Goal: Communication & Community: Answer question/provide support

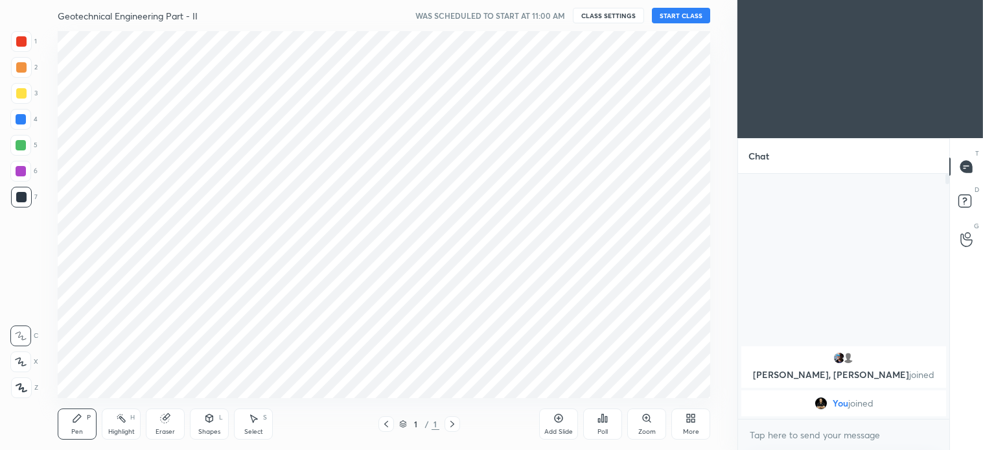
click at [691, 18] on button "START CLASS" at bounding box center [681, 16] width 58 height 16
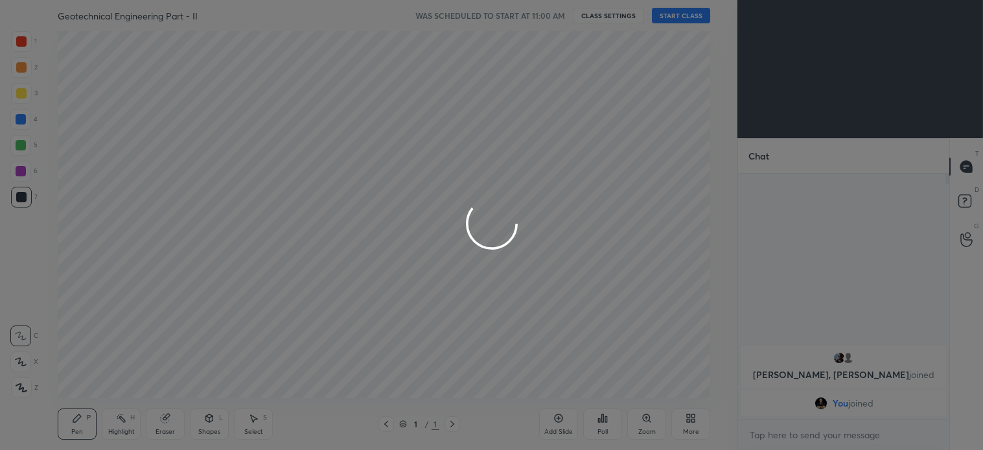
scroll to position [273, 207]
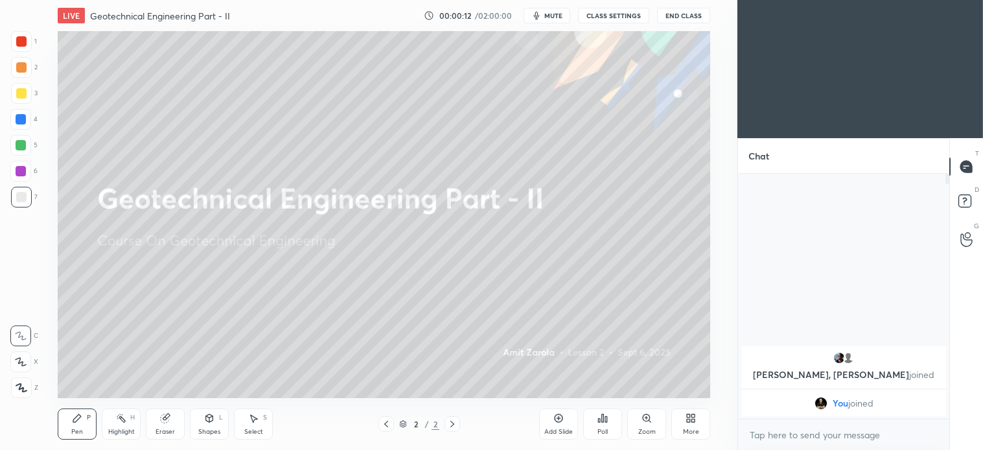
click at [30, 358] on div at bounding box center [20, 361] width 21 height 21
click at [690, 419] on icon at bounding box center [688, 420] width 3 height 3
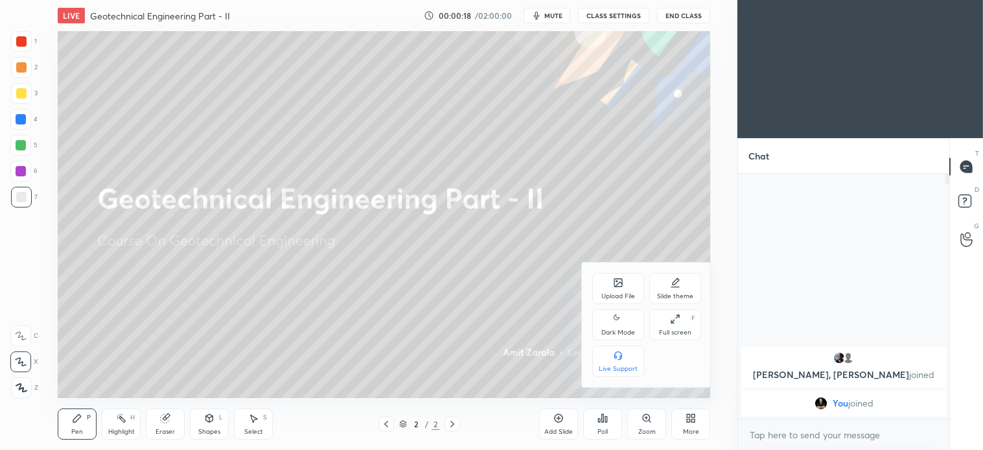
click at [625, 289] on div "Upload File" at bounding box center [619, 288] width 52 height 31
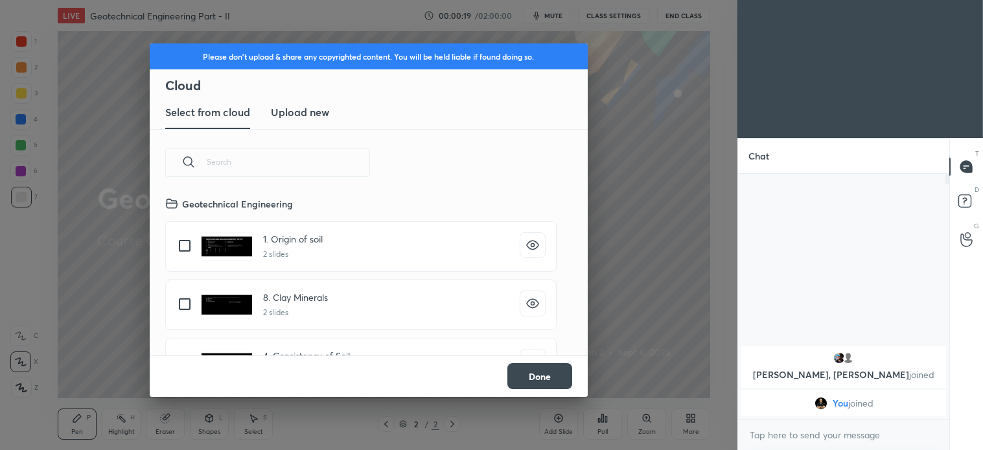
scroll to position [159, 416]
click at [316, 107] on h3 "Upload new" at bounding box center [300, 112] width 58 height 16
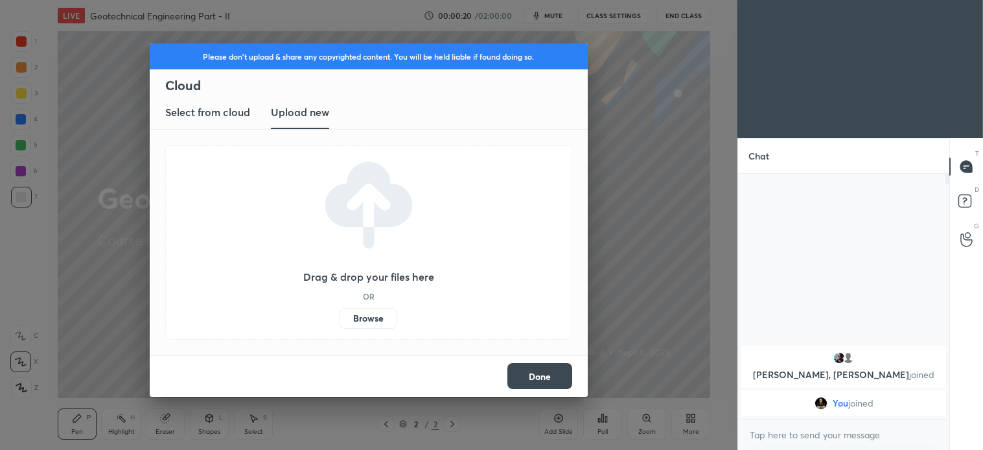
click at [373, 326] on label "Browse" at bounding box center [369, 318] width 58 height 21
click at [340, 326] on input "Browse" at bounding box center [340, 318] width 0 height 21
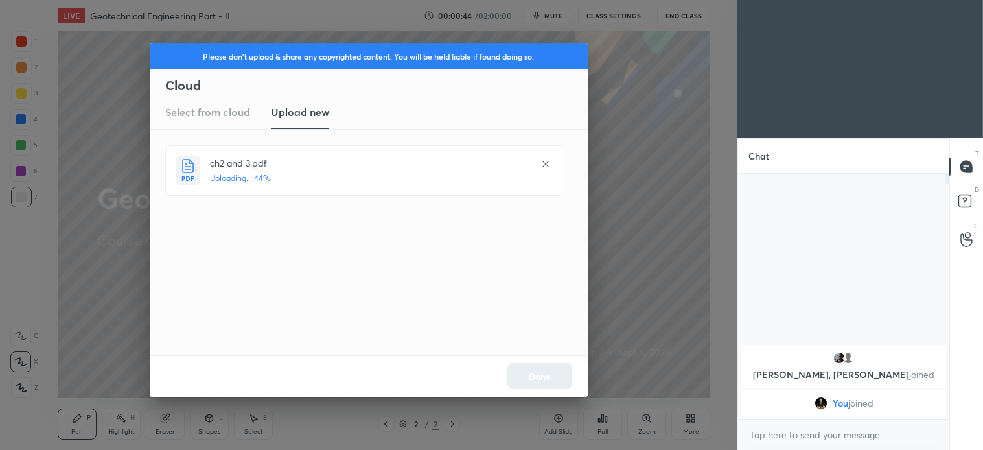
click at [555, 23] on div "Please don't upload & share any copyrighted content. You will be held liable if…" at bounding box center [369, 225] width 738 height 450
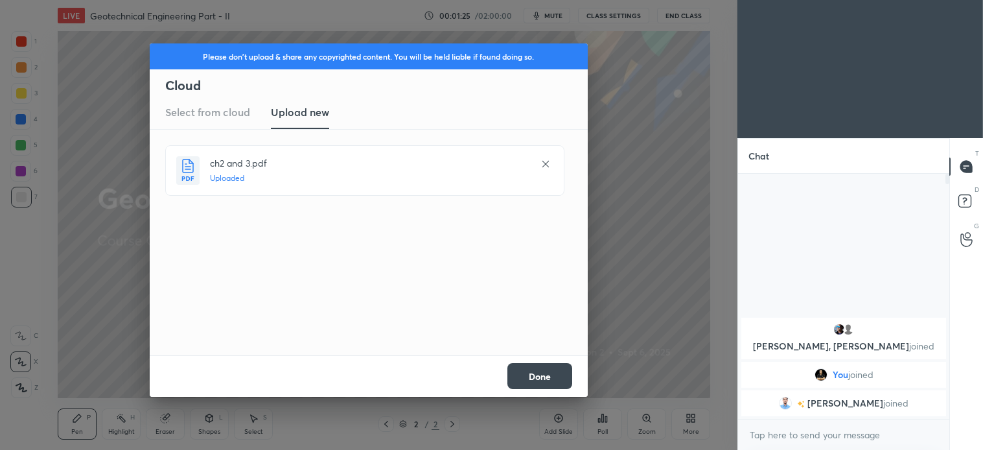
click at [545, 377] on button "Done" at bounding box center [540, 376] width 65 height 26
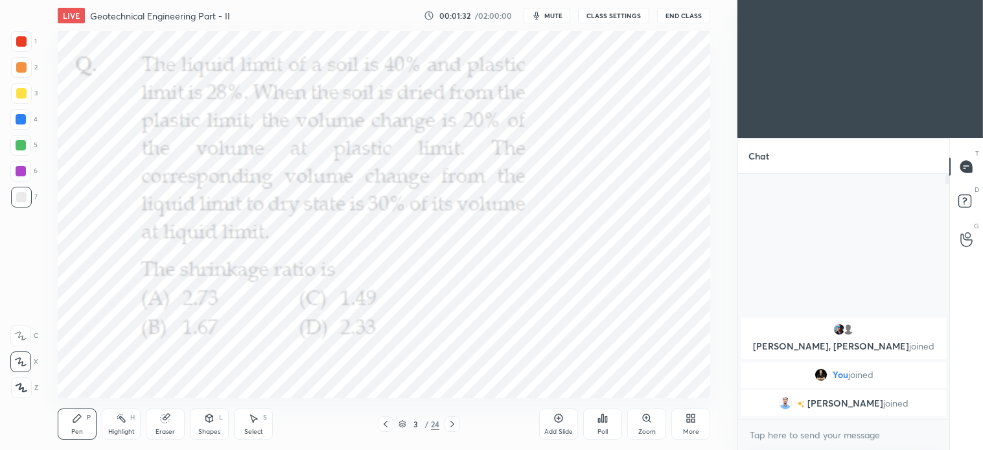
click at [562, 9] on button "mute" at bounding box center [547, 16] width 47 height 16
click at [691, 21] on button "End Class" at bounding box center [683, 16] width 53 height 16
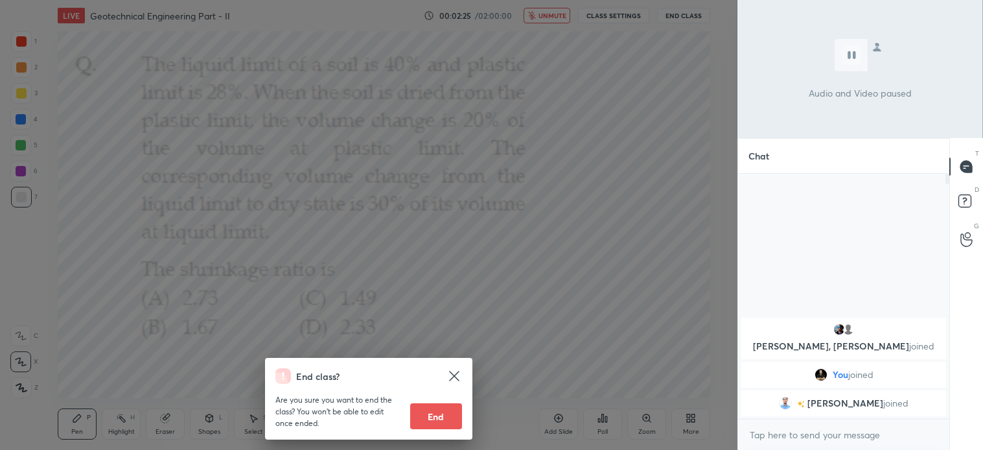
click at [621, 351] on div "End class? Are you sure you want to end the class? You won’t be able to edit on…" at bounding box center [369, 225] width 738 height 450
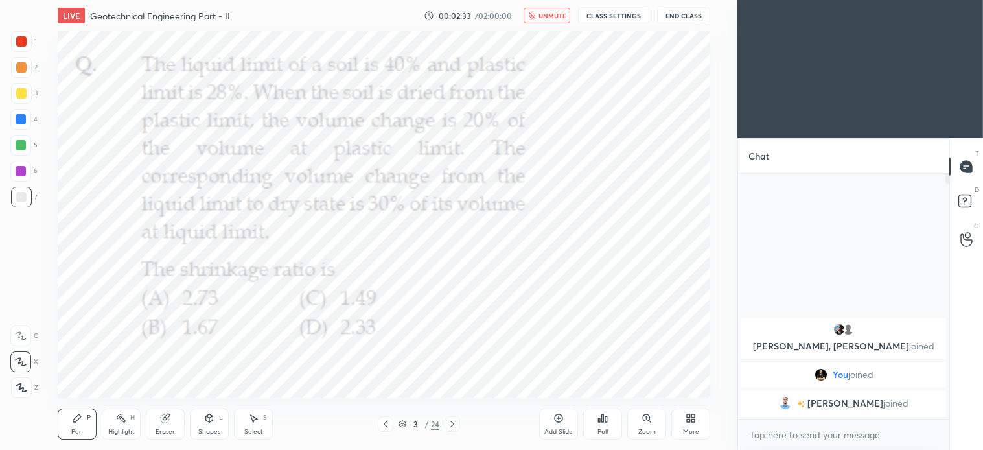
click at [550, 19] on span "unmute" at bounding box center [553, 15] width 28 height 9
click at [386, 424] on icon at bounding box center [386, 424] width 10 height 10
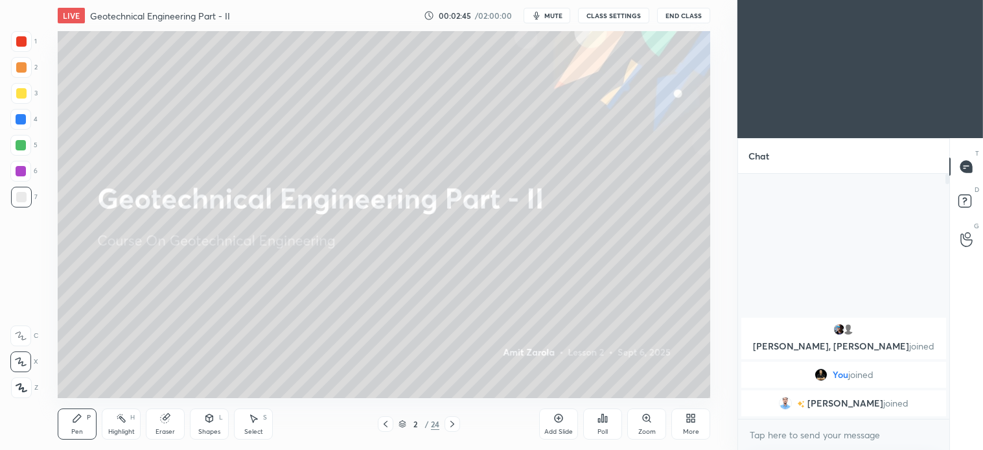
click at [452, 428] on icon at bounding box center [452, 424] width 10 height 10
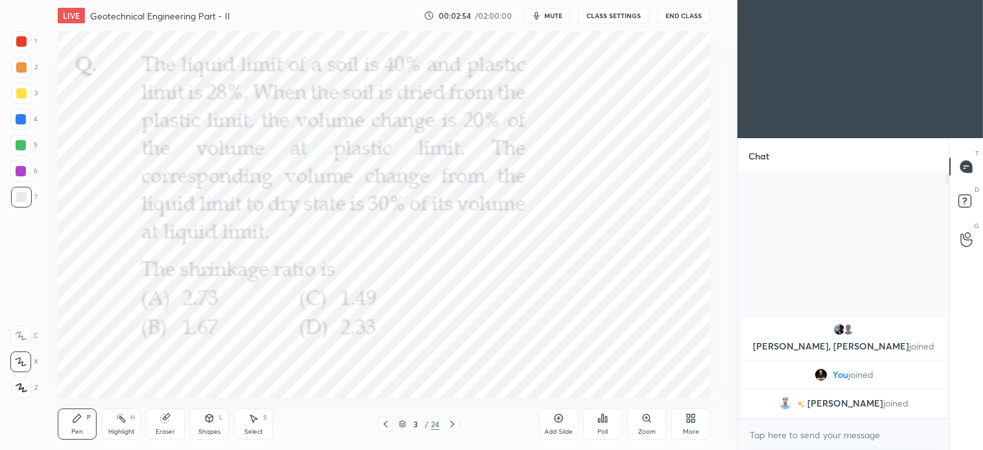
click at [605, 429] on div "Poll" at bounding box center [603, 432] width 10 height 6
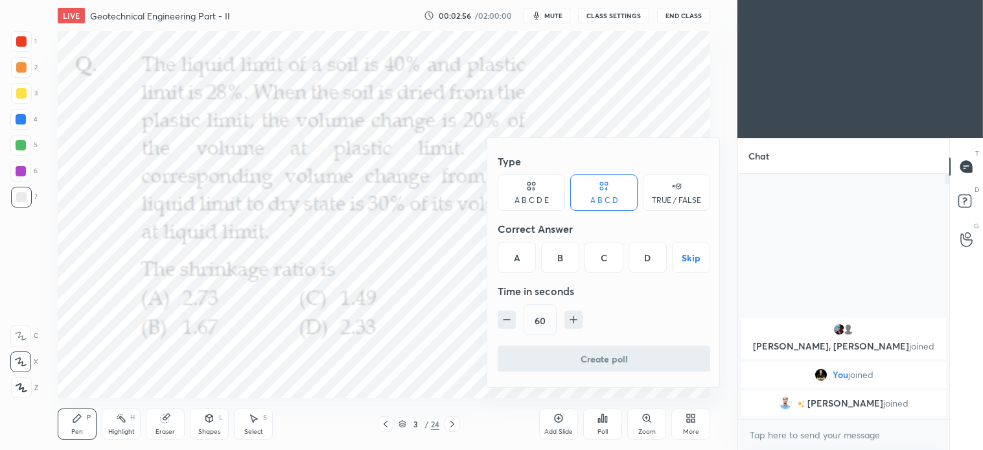
click at [607, 257] on div "C" at bounding box center [604, 257] width 38 height 31
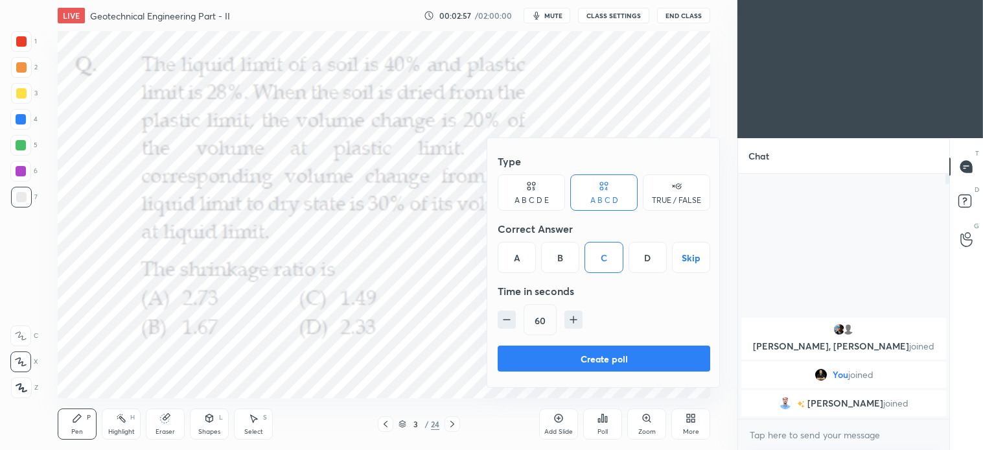
click at [578, 318] on icon "button" at bounding box center [573, 319] width 13 height 13
click at [577, 316] on icon "button" at bounding box center [573, 319] width 13 height 13
click at [576, 316] on icon "button" at bounding box center [573, 319] width 13 height 13
click at [576, 316] on icon "button" at bounding box center [579, 319] width 13 height 13
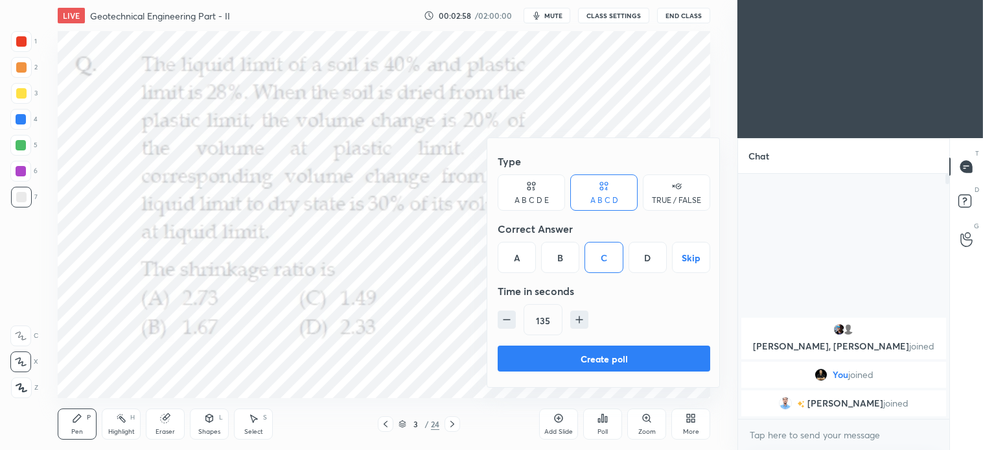
click at [575, 315] on icon "button" at bounding box center [579, 319] width 13 height 13
click at [577, 315] on icon "button" at bounding box center [579, 319] width 13 height 13
click at [578, 314] on icon "button" at bounding box center [579, 319] width 13 height 13
click at [576, 315] on icon "button" at bounding box center [579, 319] width 13 height 13
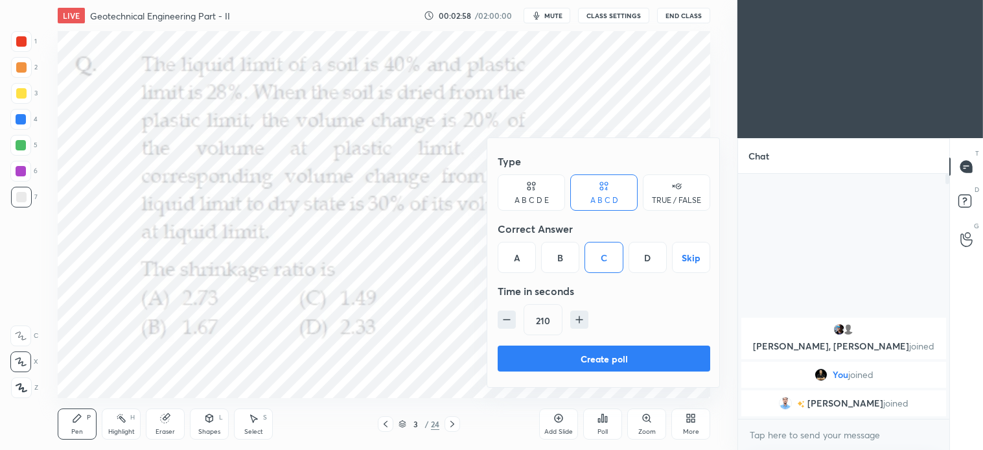
click at [575, 316] on icon "button" at bounding box center [579, 319] width 13 height 13
click at [578, 316] on icon "button" at bounding box center [579, 319] width 13 height 13
type input "240"
click at [612, 357] on button "Create poll" at bounding box center [604, 359] width 213 height 26
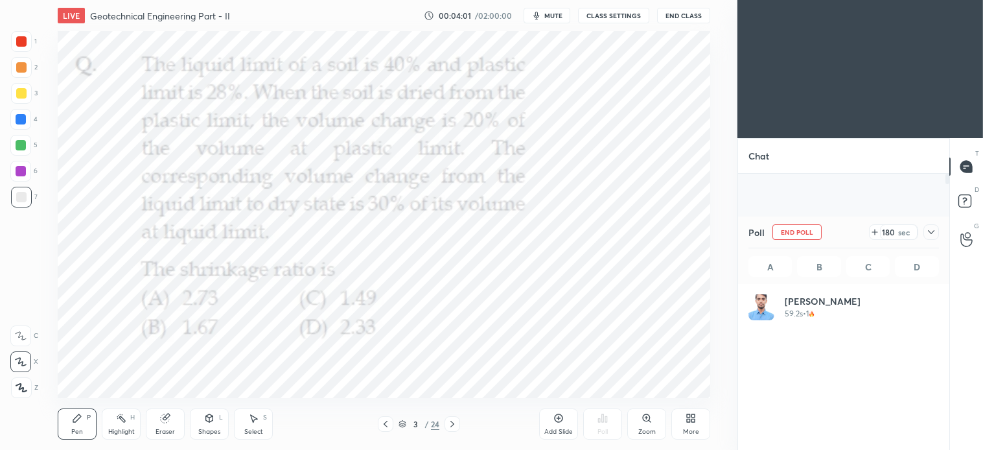
scroll to position [152, 187]
click at [27, 42] on div at bounding box center [21, 41] width 21 height 21
click at [561, 423] on icon at bounding box center [559, 418] width 10 height 10
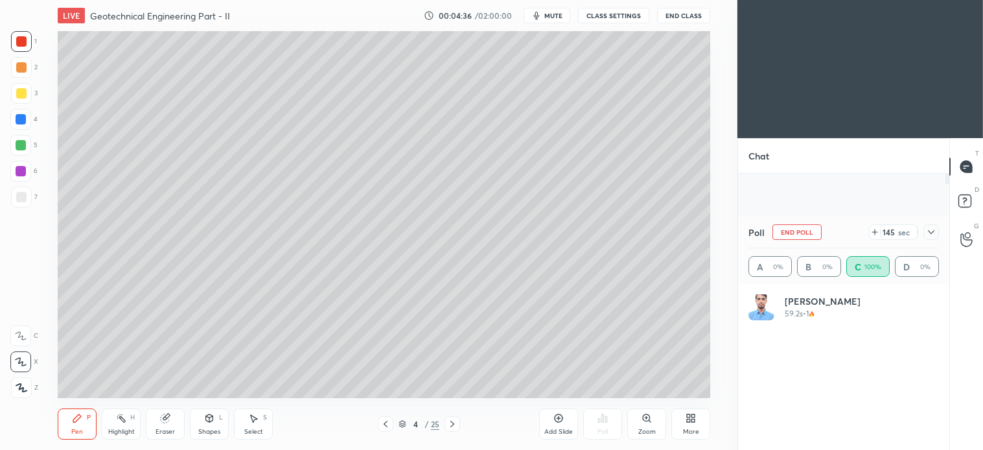
click at [382, 425] on icon at bounding box center [386, 424] width 10 height 10
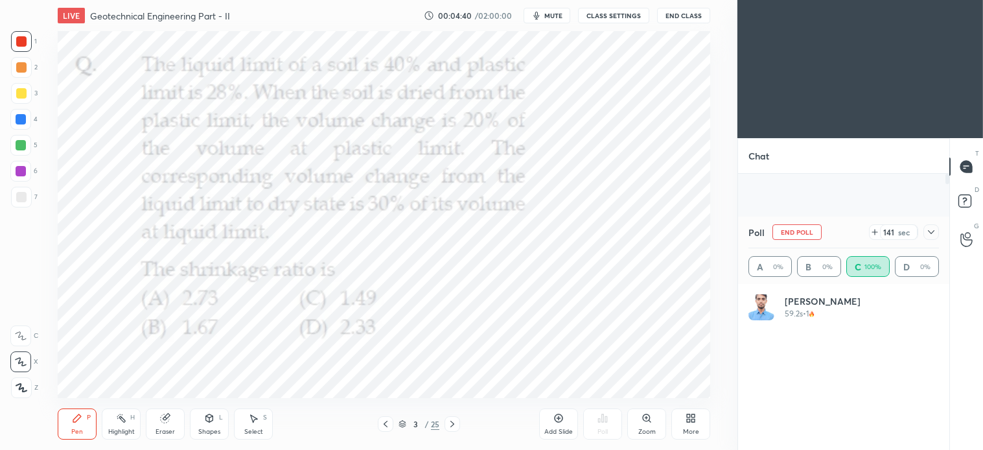
click at [208, 422] on icon at bounding box center [209, 418] width 10 height 10
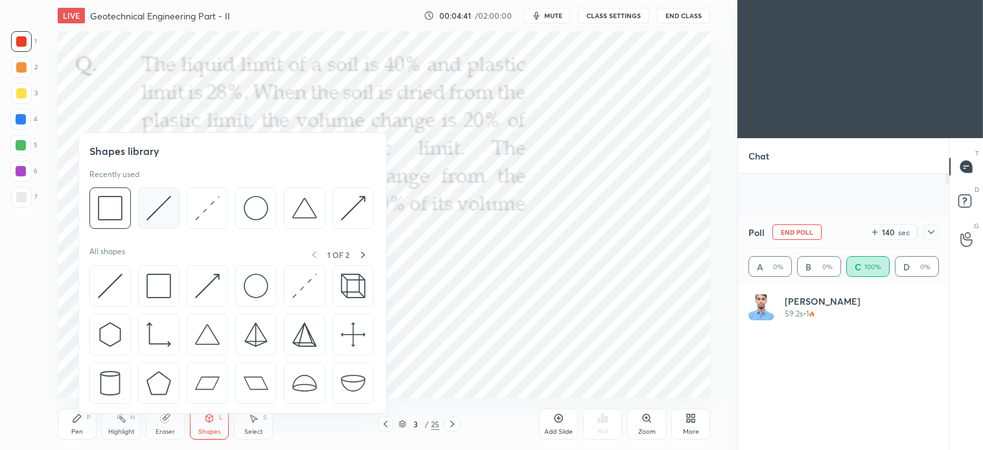
click at [156, 218] on img at bounding box center [159, 208] width 25 height 25
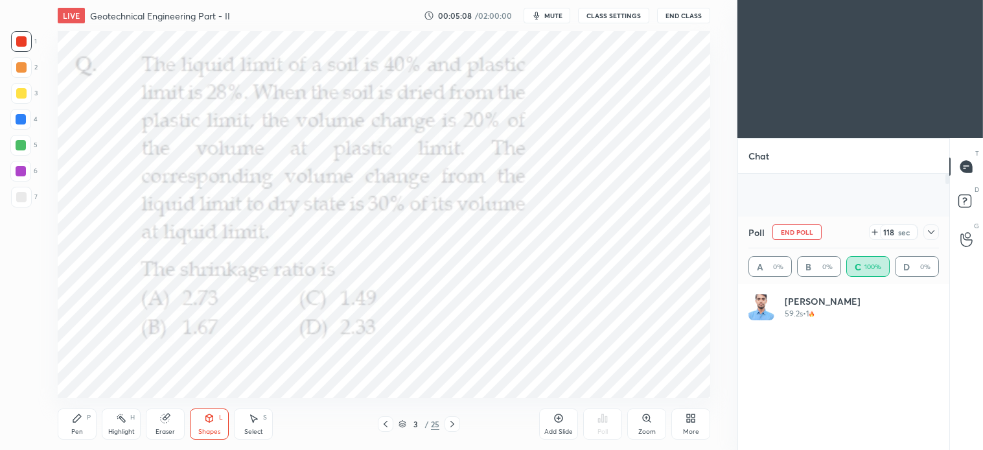
scroll to position [367, 685]
click at [215, 425] on div "Shapes L" at bounding box center [209, 423] width 39 height 31
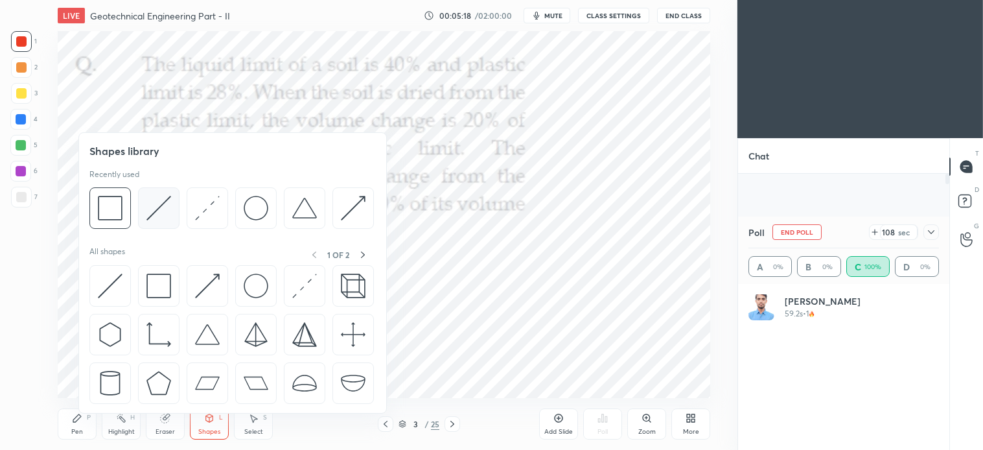
click at [164, 208] on img at bounding box center [159, 208] width 25 height 25
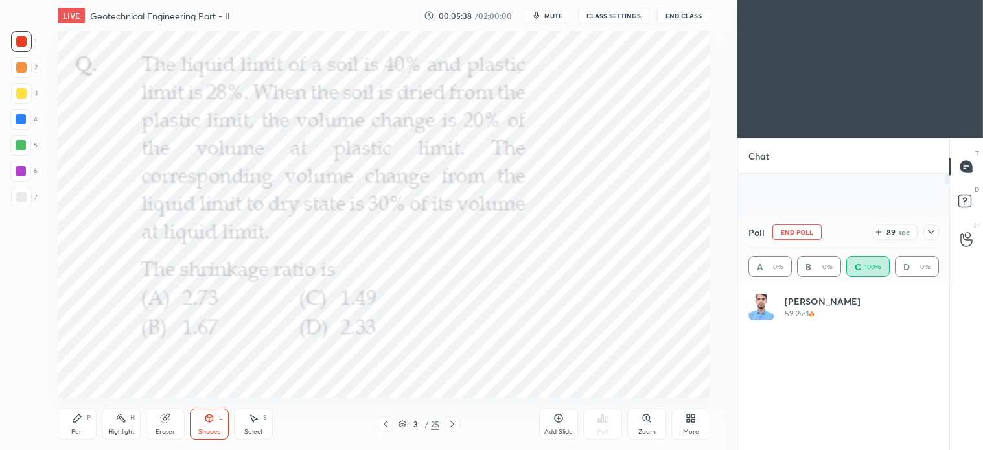
click at [72, 430] on div "Pen" at bounding box center [77, 432] width 12 height 6
click at [257, 425] on div "Select S" at bounding box center [253, 423] width 39 height 31
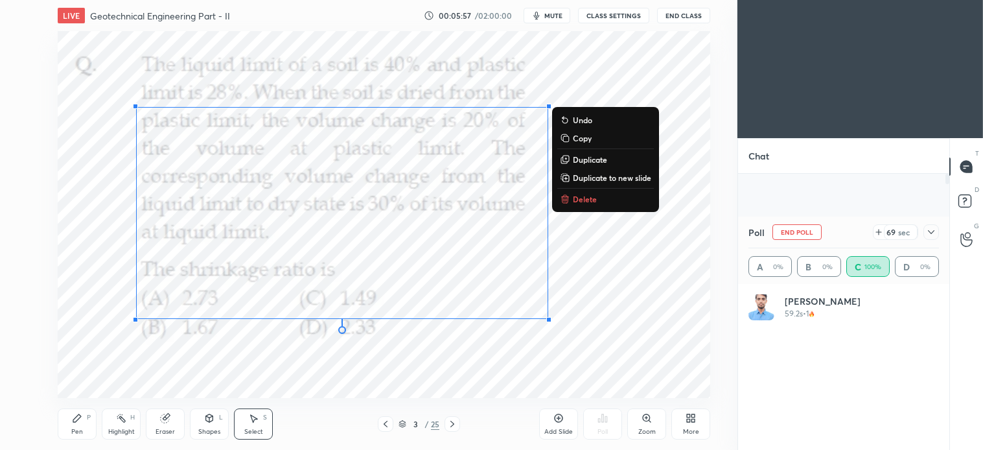
click at [571, 201] on button "Delete" at bounding box center [606, 199] width 97 height 16
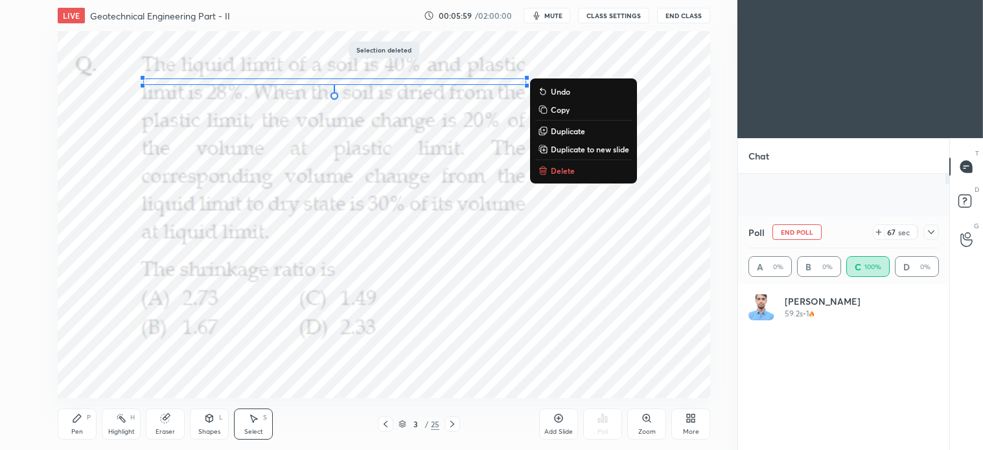
click at [565, 169] on p "Delete" at bounding box center [563, 170] width 24 height 10
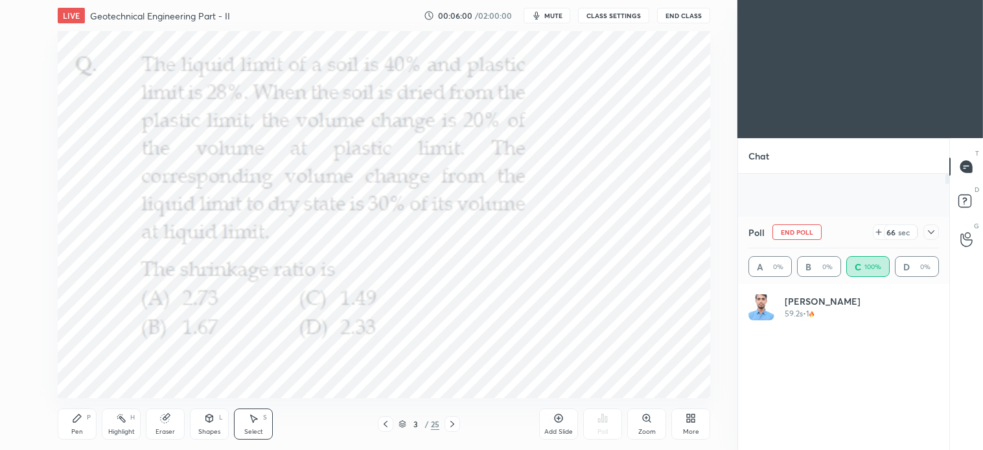
click at [564, 419] on icon at bounding box center [559, 418] width 10 height 10
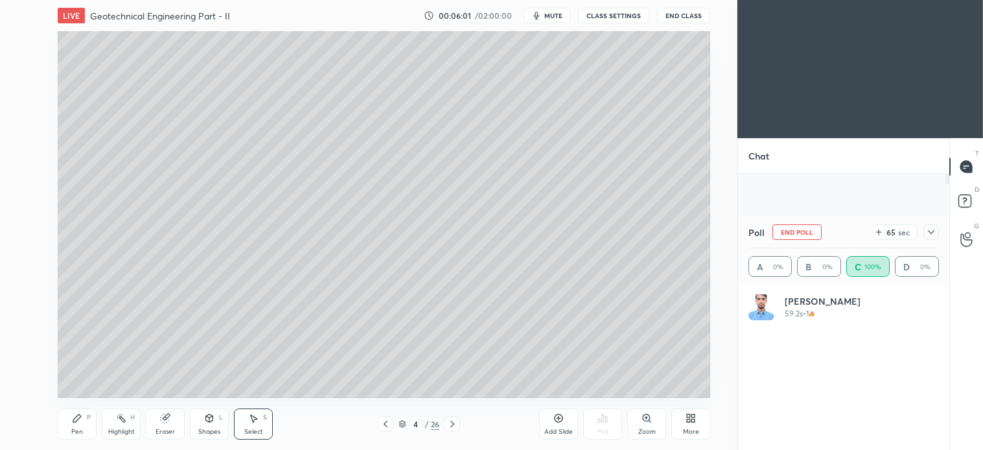
click at [209, 427] on div "Shapes L" at bounding box center [209, 423] width 39 height 31
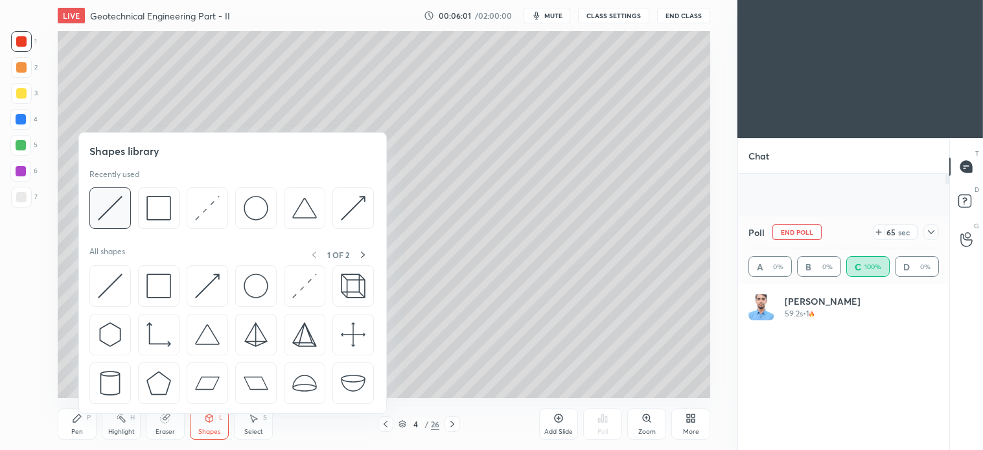
click at [113, 204] on img at bounding box center [110, 208] width 25 height 25
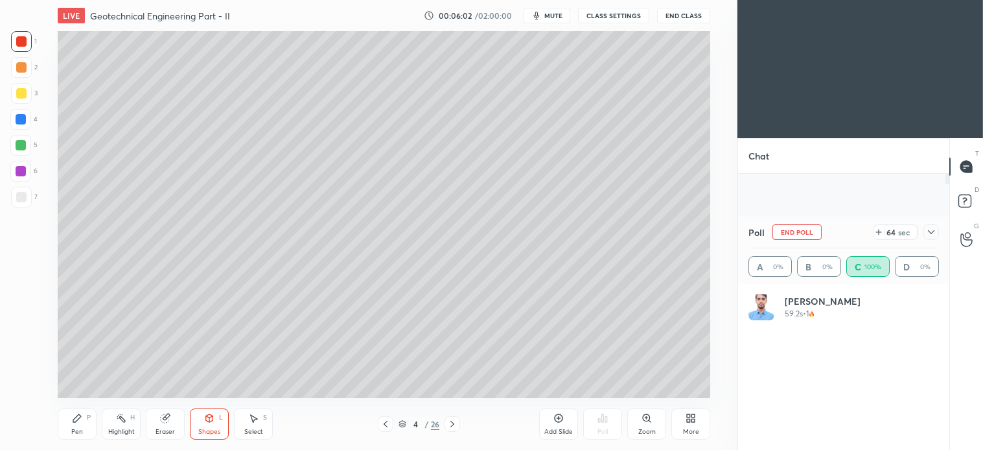
click at [22, 196] on div at bounding box center [21, 197] width 10 height 10
click at [211, 420] on icon at bounding box center [209, 418] width 7 height 8
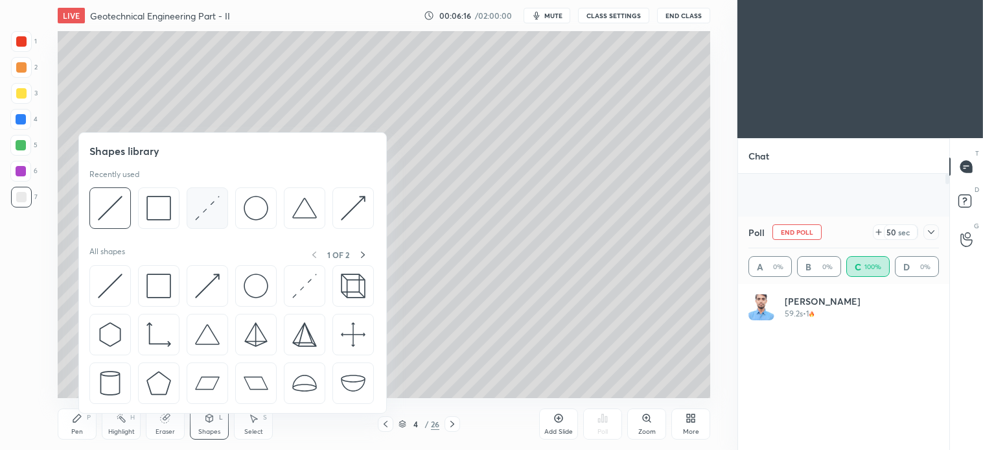
click at [210, 207] on img at bounding box center [207, 208] width 25 height 25
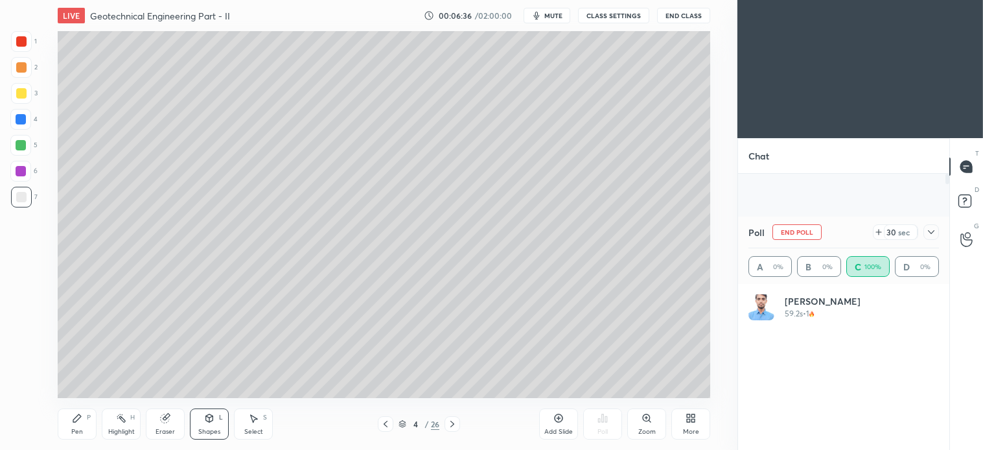
click at [81, 418] on icon at bounding box center [77, 418] width 10 height 10
click at [21, 141] on div at bounding box center [21, 145] width 10 height 10
click at [244, 424] on div "Select S" at bounding box center [253, 423] width 39 height 31
click at [86, 424] on div "Pen P" at bounding box center [77, 423] width 39 height 31
click at [212, 416] on icon at bounding box center [209, 417] width 7 height 2
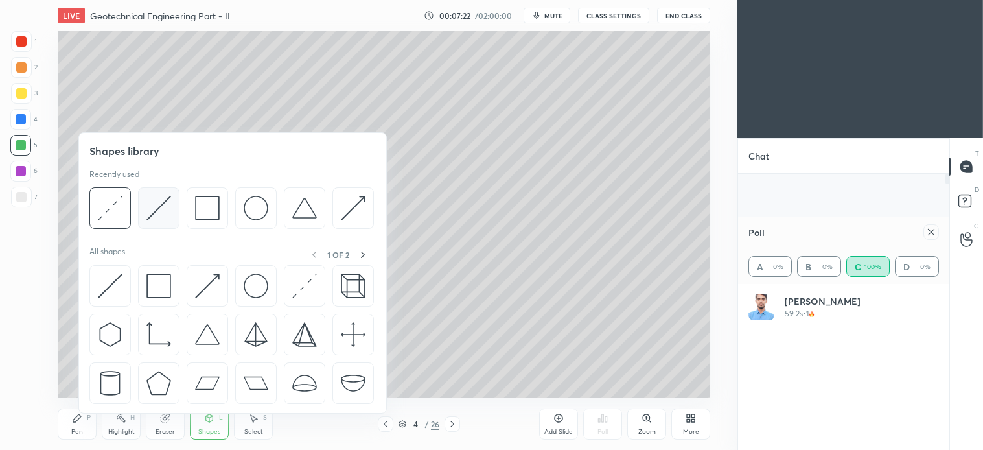
click at [150, 210] on img at bounding box center [159, 208] width 25 height 25
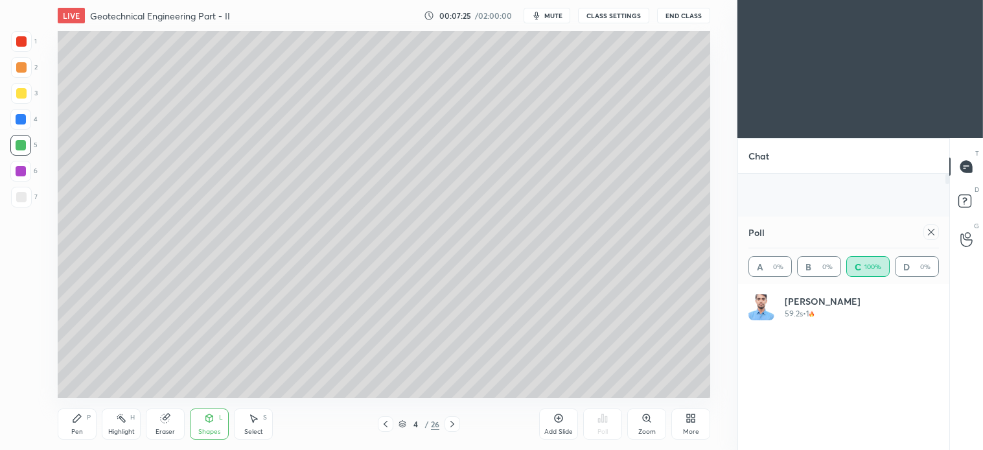
click at [80, 429] on div "Pen" at bounding box center [77, 432] width 12 height 6
click at [215, 420] on div "Shapes L" at bounding box center [209, 423] width 39 height 31
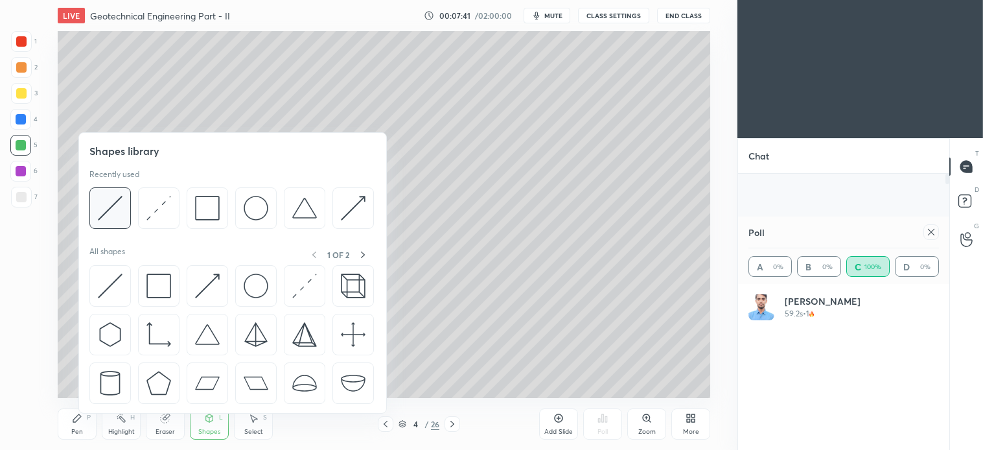
click at [119, 202] on img at bounding box center [110, 208] width 25 height 25
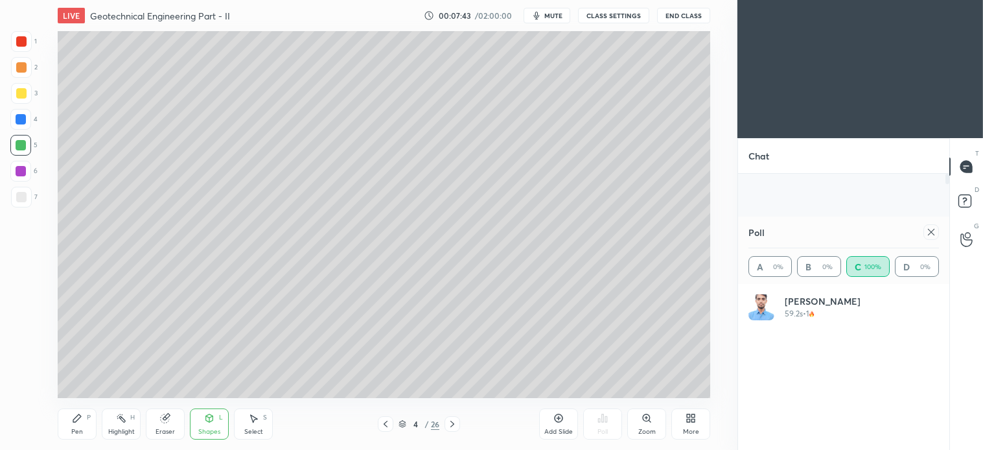
click at [82, 418] on icon at bounding box center [77, 418] width 10 height 10
click at [215, 425] on div "Shapes L" at bounding box center [209, 423] width 39 height 31
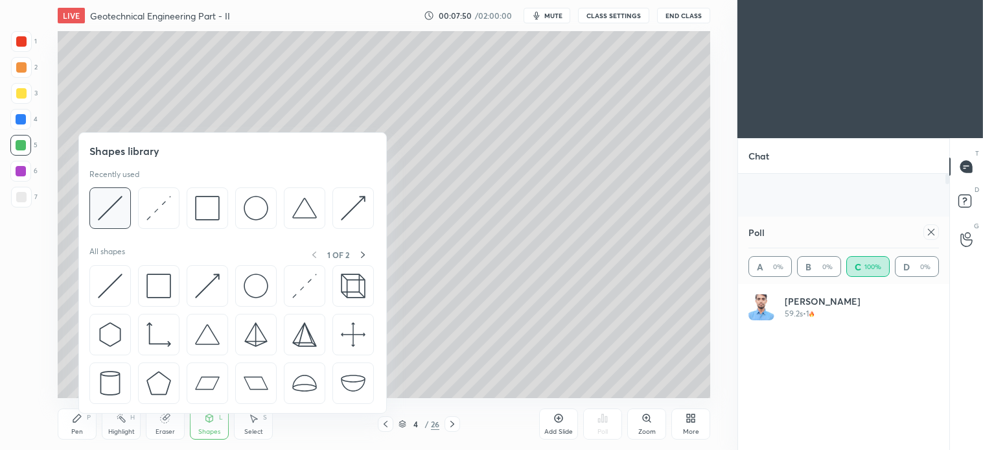
click at [110, 209] on img at bounding box center [110, 208] width 25 height 25
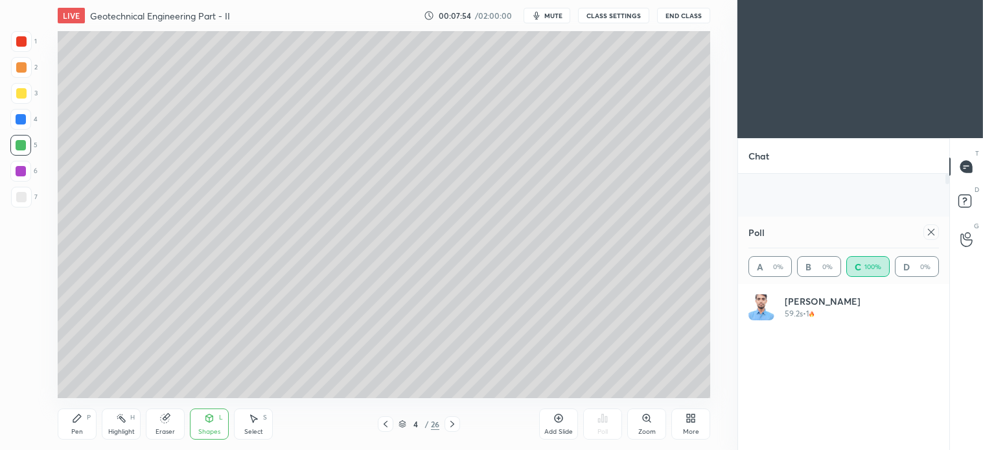
click at [85, 412] on div "Pen P" at bounding box center [77, 423] width 39 height 31
click at [257, 421] on icon at bounding box center [253, 418] width 10 height 10
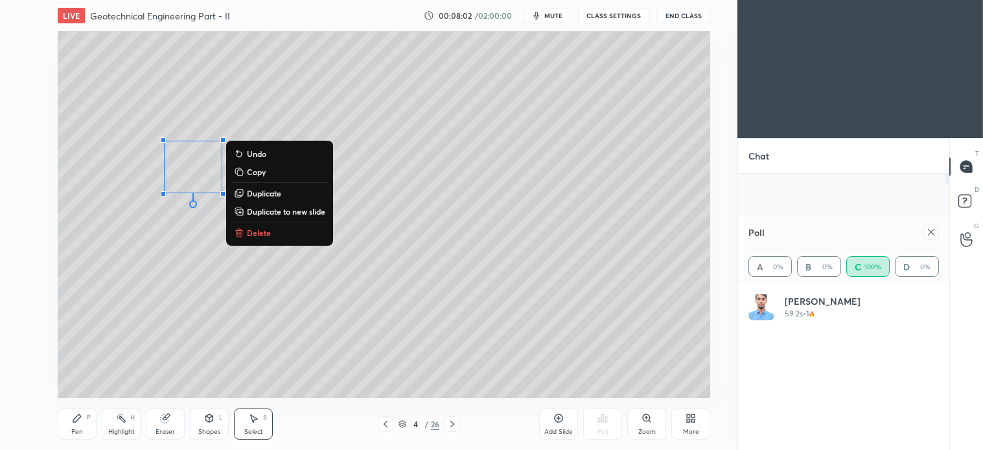
click at [68, 153] on div "0 ° Undo Copy Duplicate Duplicate to new slide Delete" at bounding box center [384, 214] width 653 height 367
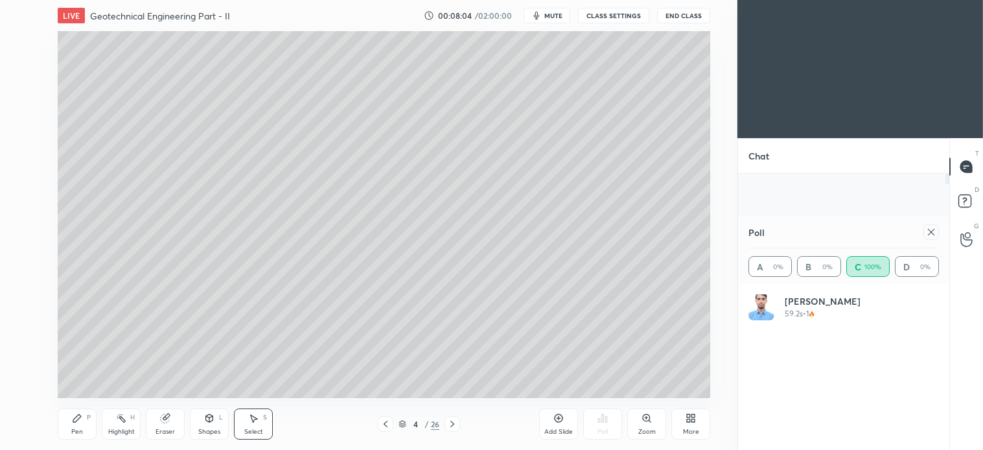
click at [205, 421] on icon at bounding box center [209, 418] width 10 height 10
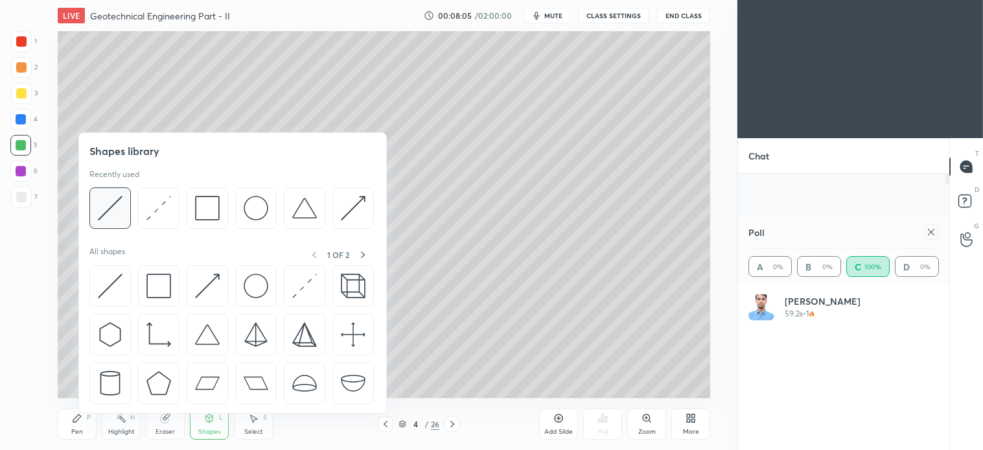
click at [111, 205] on img at bounding box center [110, 208] width 25 height 25
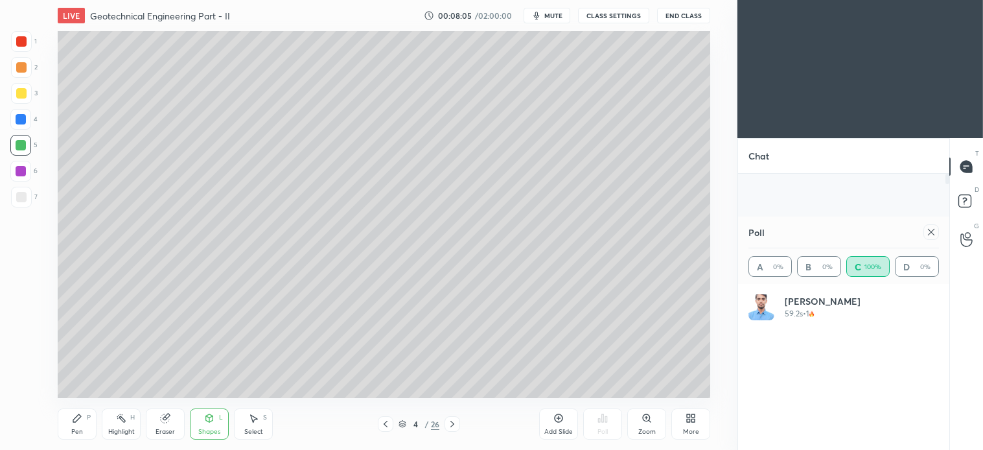
click at [25, 123] on div at bounding box center [21, 119] width 10 height 10
click at [81, 423] on icon at bounding box center [77, 418] width 10 height 10
click at [19, 99] on div at bounding box center [21, 93] width 21 height 21
click at [261, 421] on div "Select S" at bounding box center [253, 423] width 39 height 31
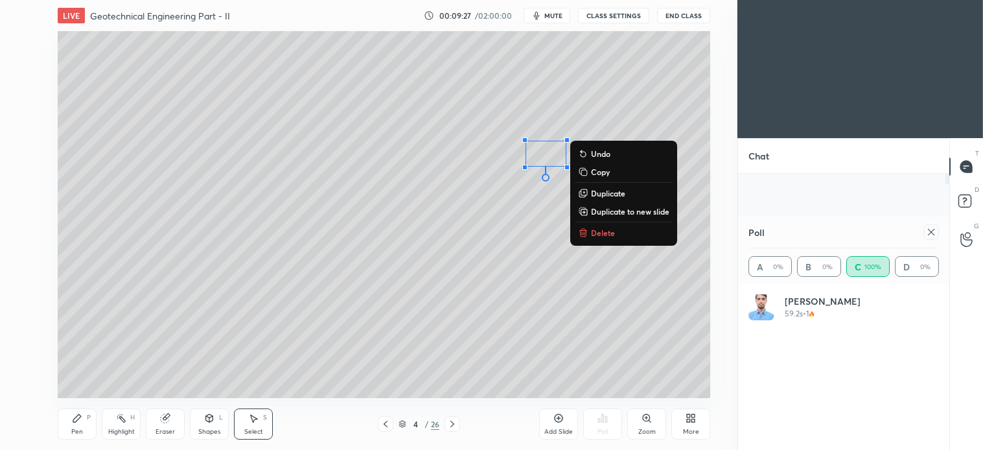
click at [611, 233] on p "Delete" at bounding box center [603, 233] width 24 height 10
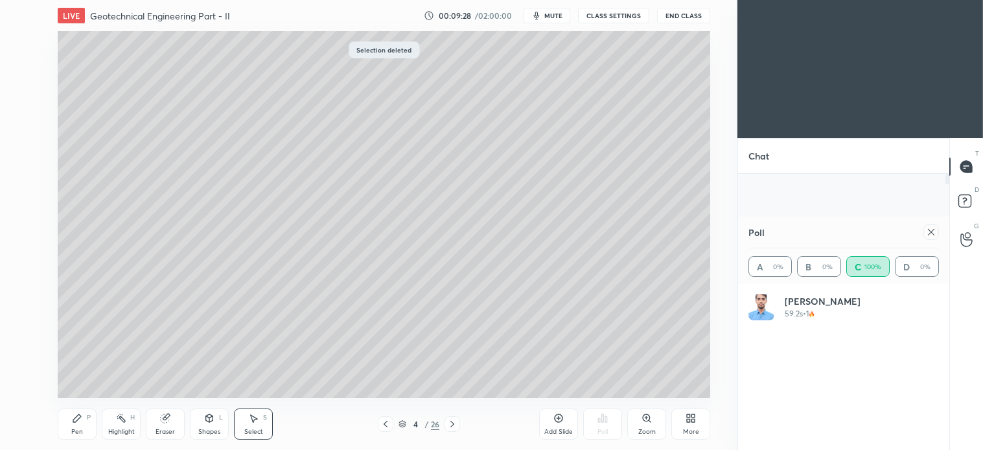
click at [85, 425] on div "Pen P" at bounding box center [77, 423] width 39 height 31
click at [212, 425] on div "Shapes L" at bounding box center [209, 423] width 39 height 31
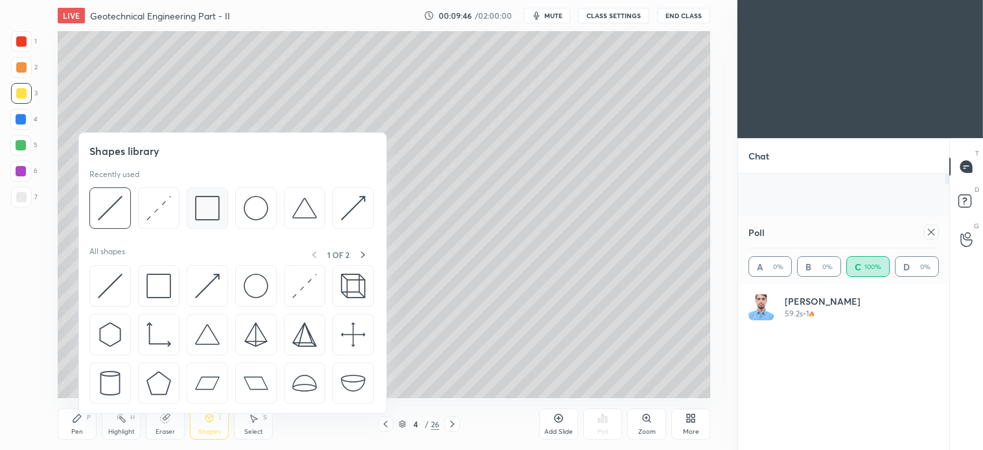
click at [211, 209] on img at bounding box center [207, 208] width 25 height 25
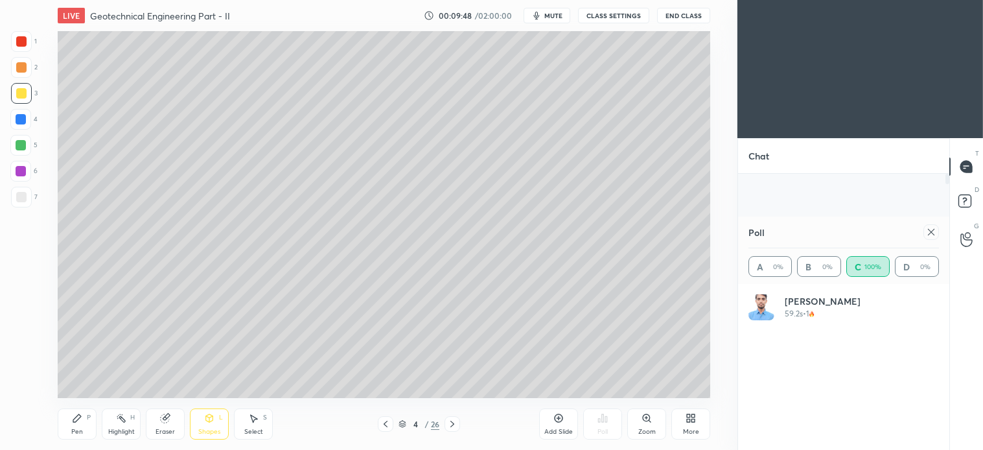
click at [88, 430] on div "Pen P" at bounding box center [77, 423] width 39 height 31
click at [26, 200] on div at bounding box center [21, 197] width 21 height 21
click at [19, 145] on div at bounding box center [21, 145] width 10 height 10
click at [267, 419] on div "S" at bounding box center [265, 417] width 4 height 6
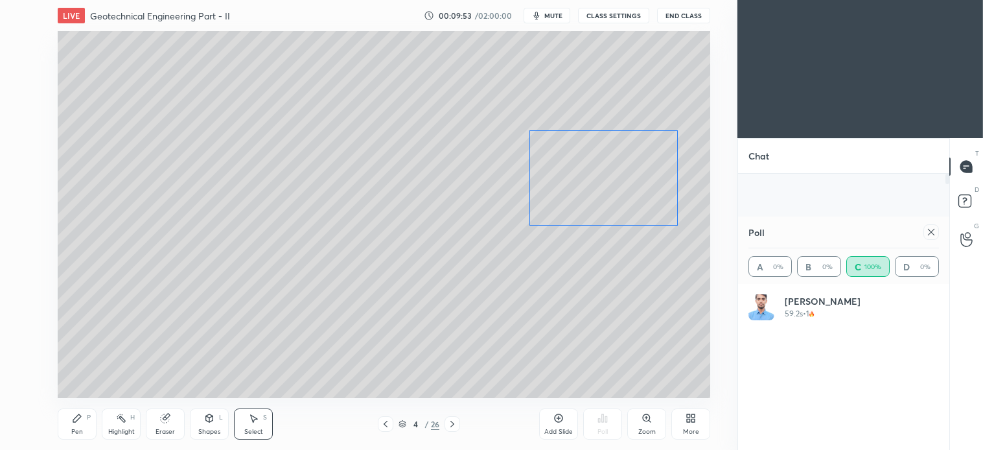
click at [617, 178] on div "0 ° Undo Copy Duplicate Duplicate to new slide Delete" at bounding box center [384, 214] width 653 height 367
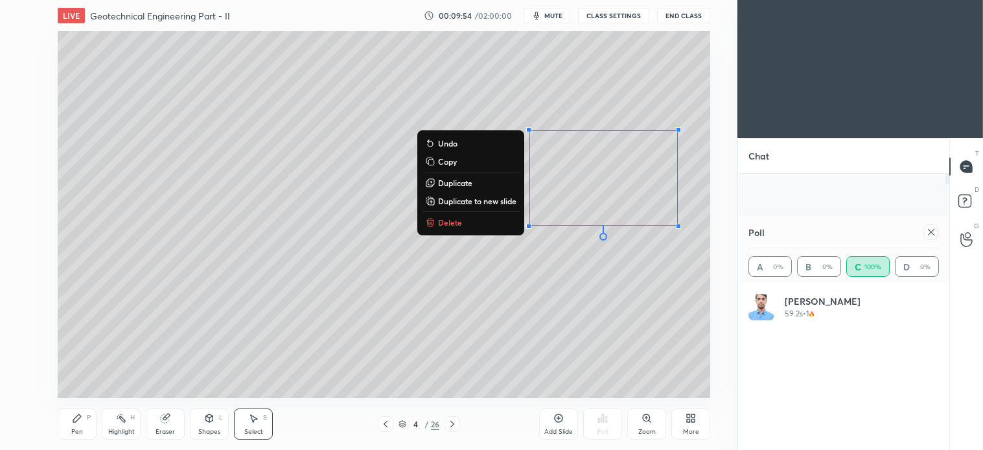
click at [603, 301] on div "0 ° Undo Copy Duplicate Duplicate to new slide Delete" at bounding box center [384, 214] width 653 height 367
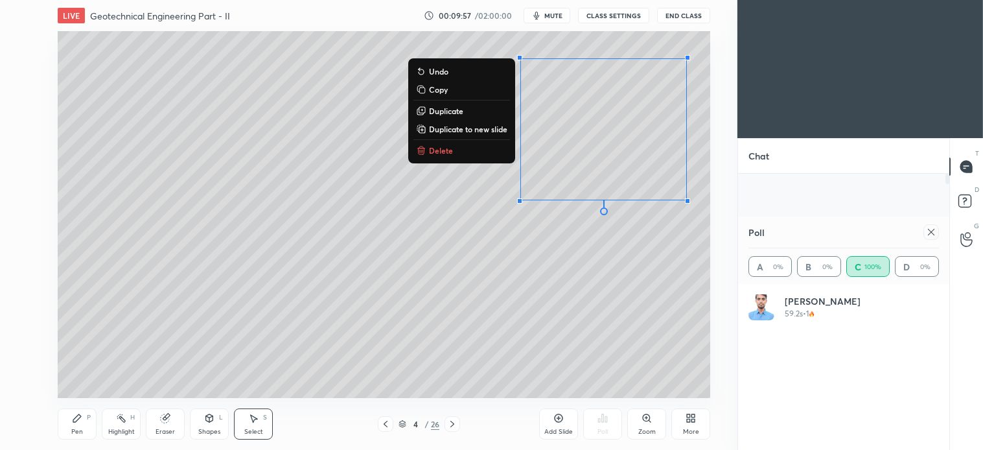
click at [81, 424] on div "Pen P" at bounding box center [77, 423] width 39 height 31
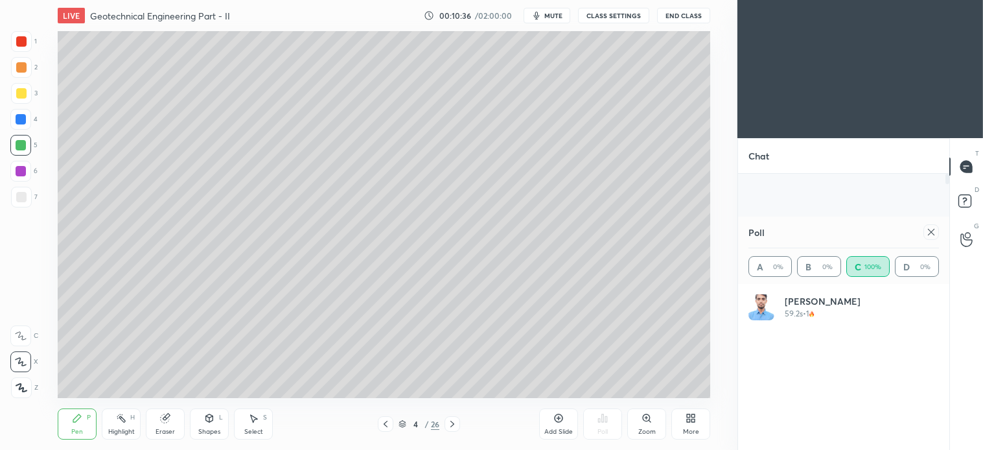
click at [206, 425] on div "Shapes L" at bounding box center [209, 423] width 39 height 31
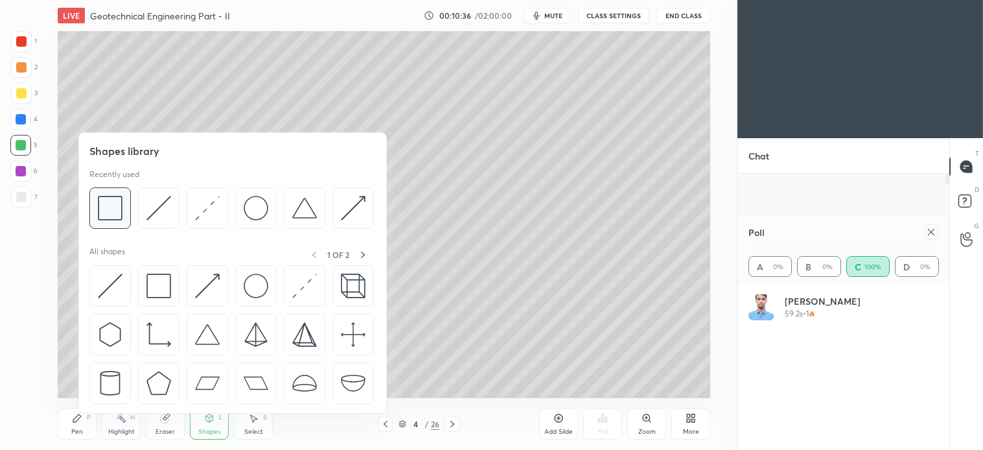
click at [122, 215] on img at bounding box center [110, 208] width 25 height 25
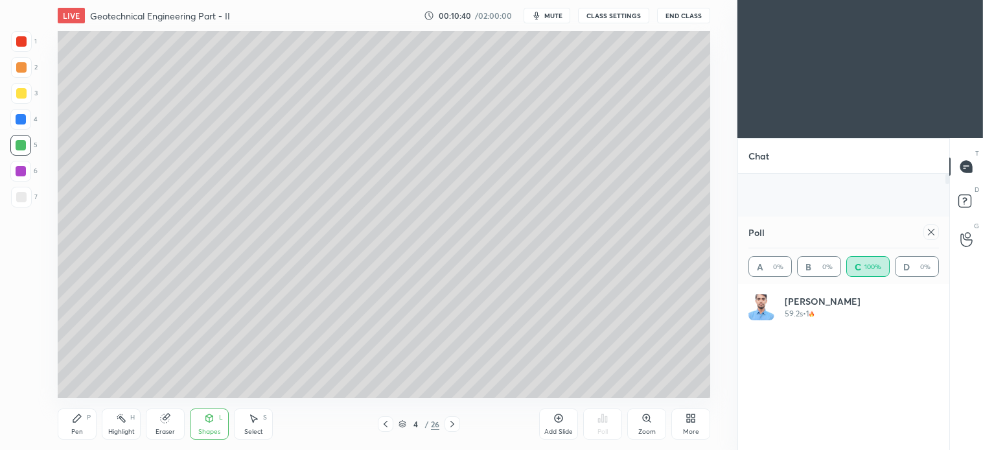
click at [86, 425] on div "Pen P" at bounding box center [77, 423] width 39 height 31
click at [29, 196] on div at bounding box center [21, 197] width 21 height 21
click at [27, 145] on div at bounding box center [20, 145] width 21 height 21
click at [555, 417] on icon at bounding box center [559, 418] width 8 height 8
click at [23, 99] on div at bounding box center [21, 93] width 21 height 21
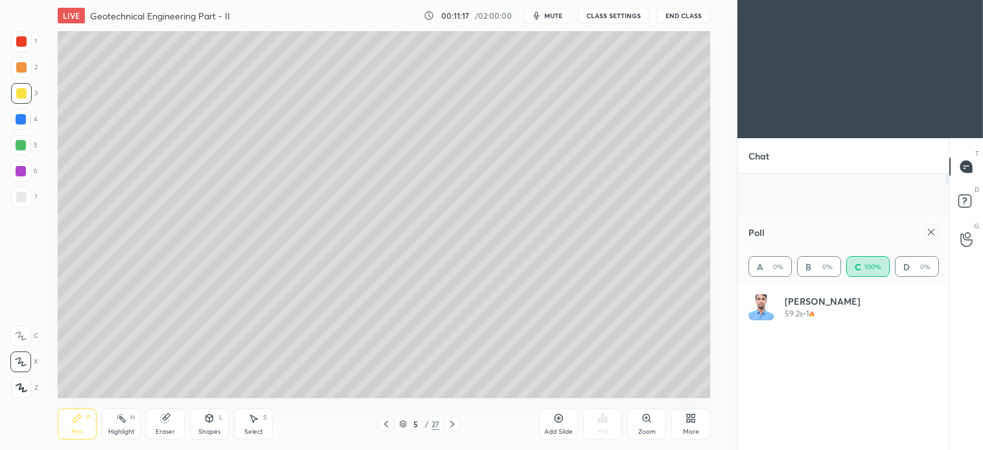
click at [218, 422] on div "Shapes L" at bounding box center [209, 423] width 39 height 31
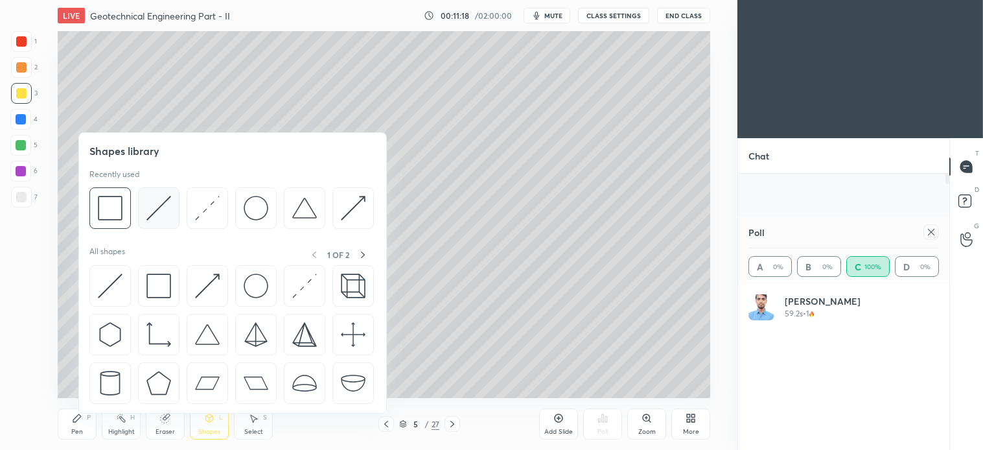
click at [165, 209] on img at bounding box center [159, 208] width 25 height 25
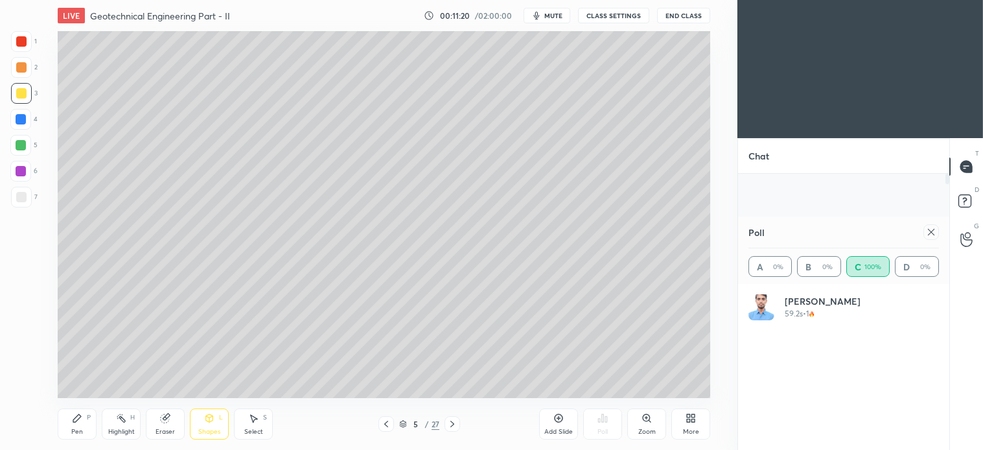
click at [258, 425] on div "Select S" at bounding box center [253, 423] width 39 height 31
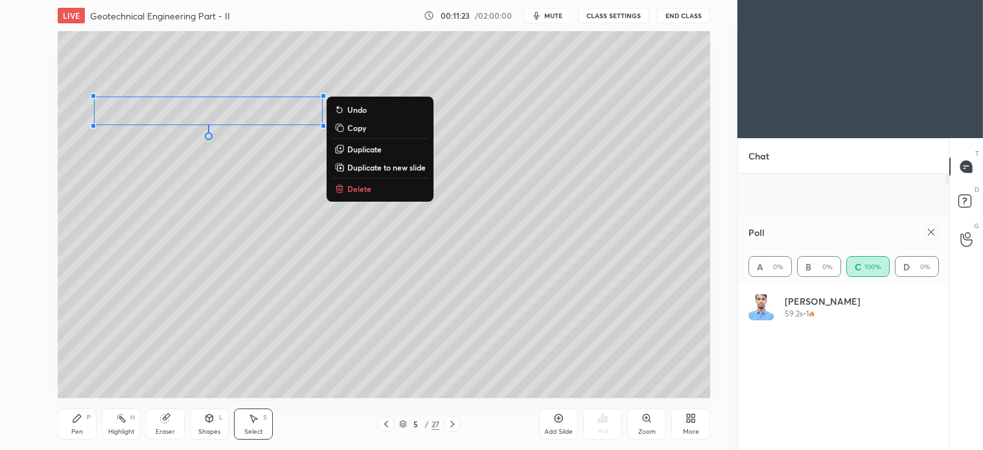
click at [82, 419] on div "Pen P" at bounding box center [77, 423] width 39 height 31
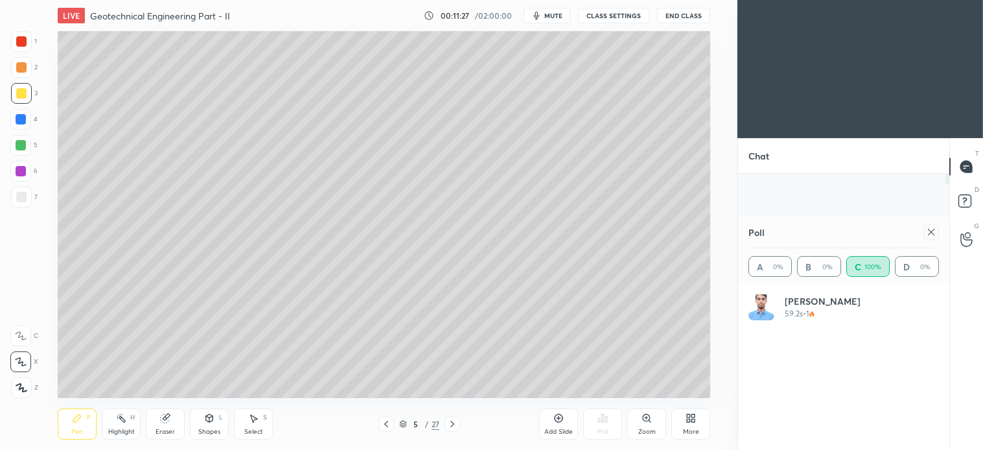
click at [384, 428] on icon at bounding box center [386, 424] width 10 height 10
click at [451, 422] on icon at bounding box center [452, 424] width 10 height 10
click at [222, 417] on div "L" at bounding box center [221, 417] width 4 height 6
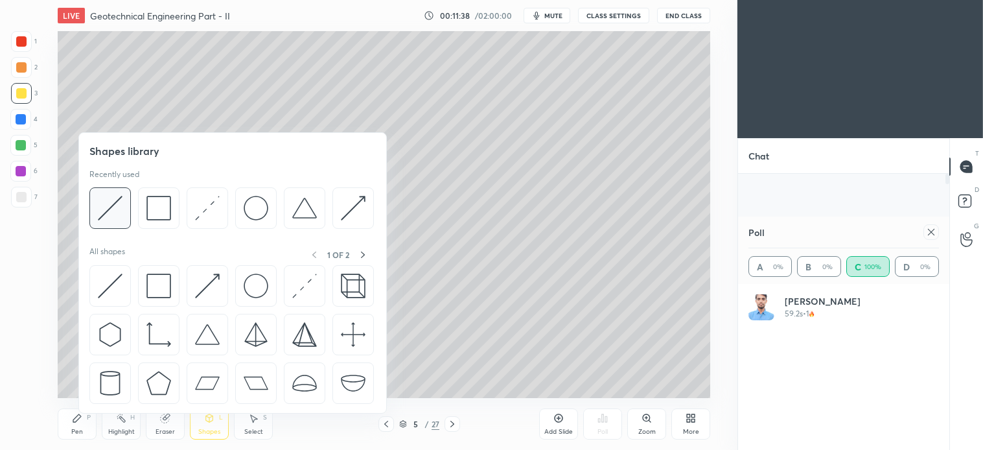
click at [115, 210] on img at bounding box center [110, 208] width 25 height 25
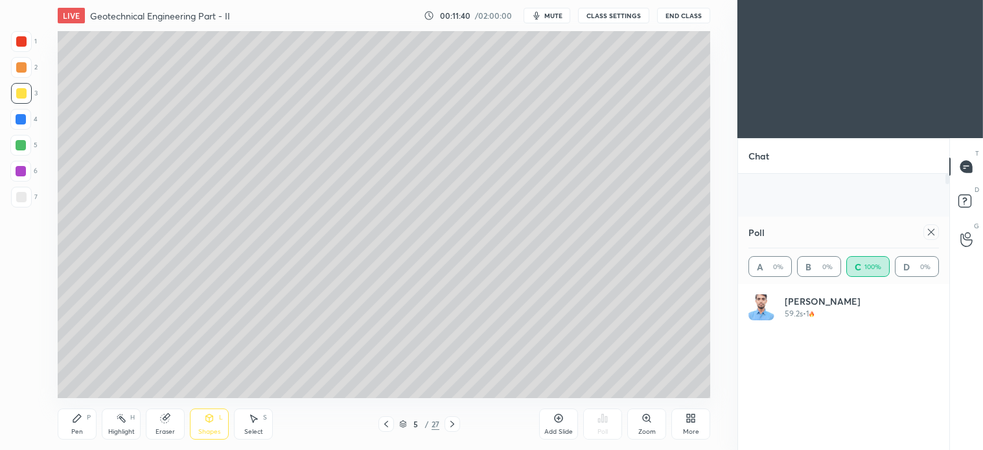
click at [85, 416] on div "Pen P" at bounding box center [77, 423] width 39 height 31
click at [218, 423] on div "Shapes L" at bounding box center [209, 423] width 39 height 31
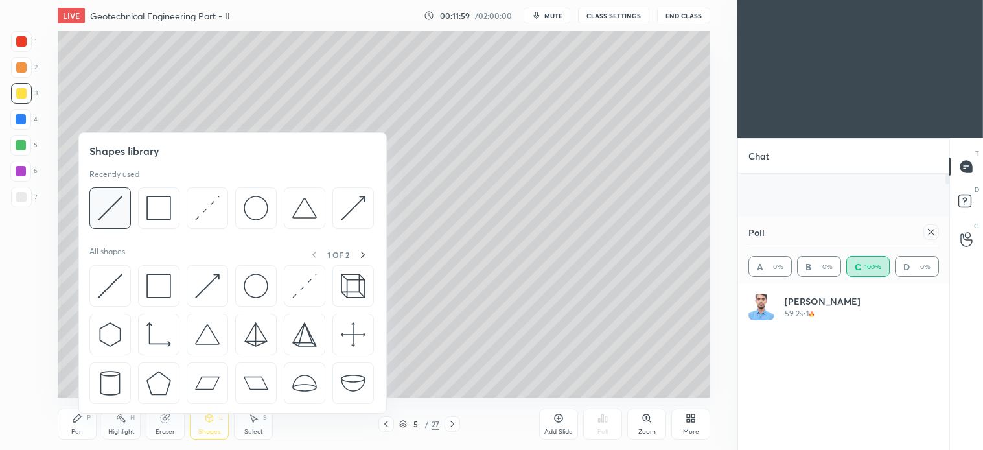
click at [115, 215] on img at bounding box center [110, 208] width 25 height 25
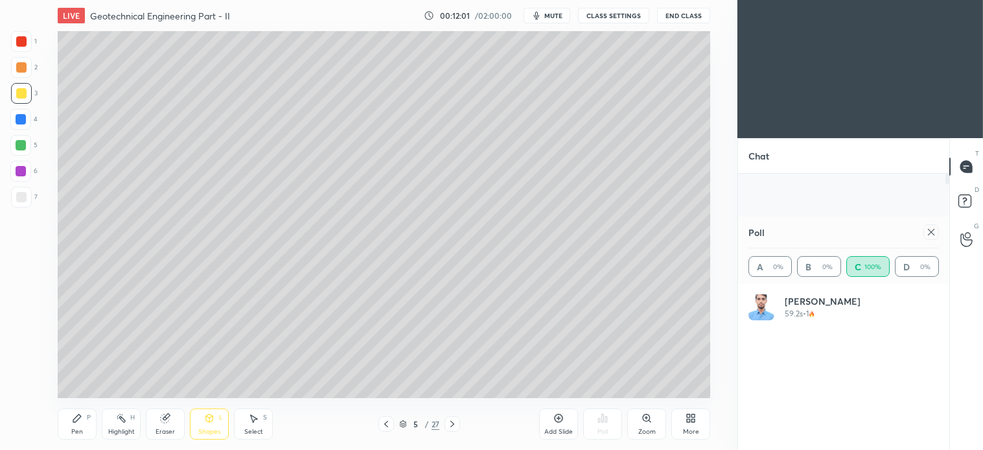
click at [78, 419] on icon at bounding box center [77, 418] width 8 height 8
click at [381, 425] on icon at bounding box center [386, 424] width 10 height 10
click at [386, 423] on icon at bounding box center [386, 424] width 4 height 6
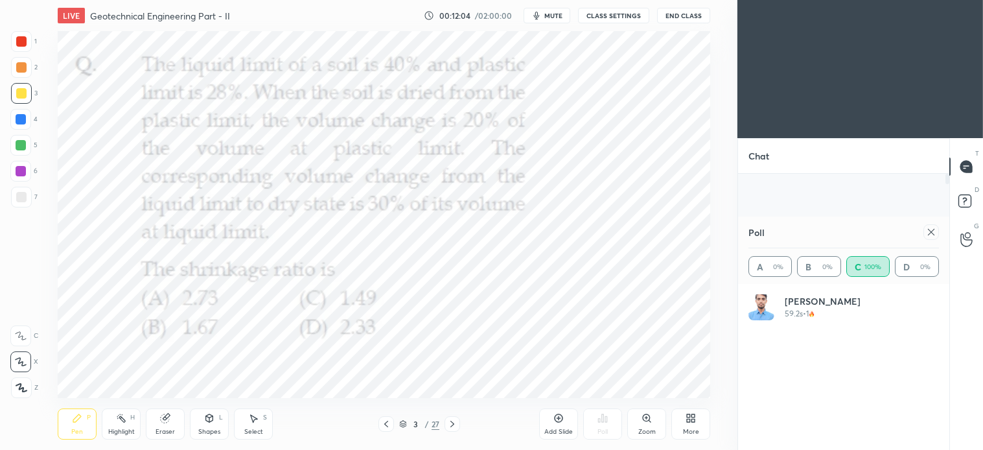
click at [21, 42] on div at bounding box center [21, 41] width 10 height 10
click at [452, 423] on icon at bounding box center [453, 424] width 4 height 6
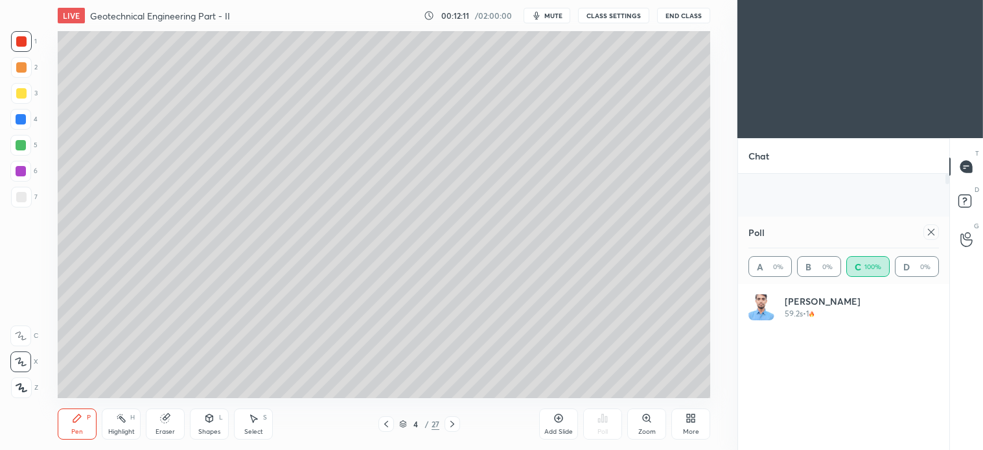
click at [455, 422] on icon at bounding box center [452, 424] width 10 height 10
click at [27, 100] on div at bounding box center [21, 93] width 21 height 21
click at [218, 422] on div "Shapes L" at bounding box center [209, 423] width 39 height 31
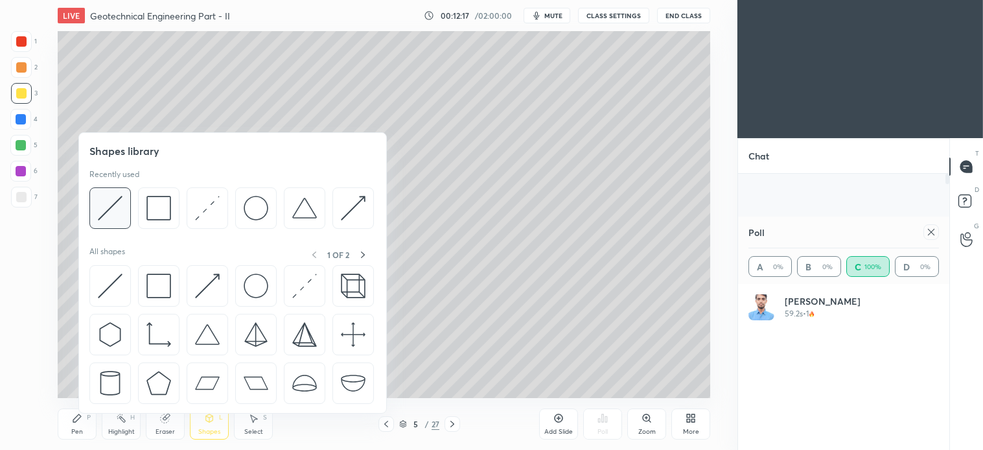
click at [120, 203] on img at bounding box center [110, 208] width 25 height 25
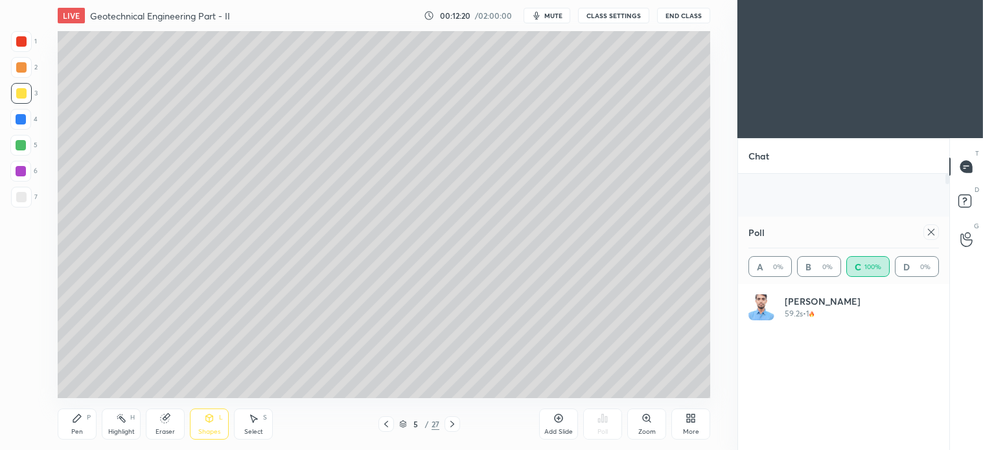
click at [82, 419] on icon at bounding box center [77, 418] width 10 height 10
click at [384, 424] on icon at bounding box center [386, 424] width 10 height 10
click at [452, 421] on icon at bounding box center [452, 424] width 10 height 10
click at [386, 424] on icon at bounding box center [386, 424] width 10 height 10
click at [454, 423] on icon at bounding box center [452, 424] width 10 height 10
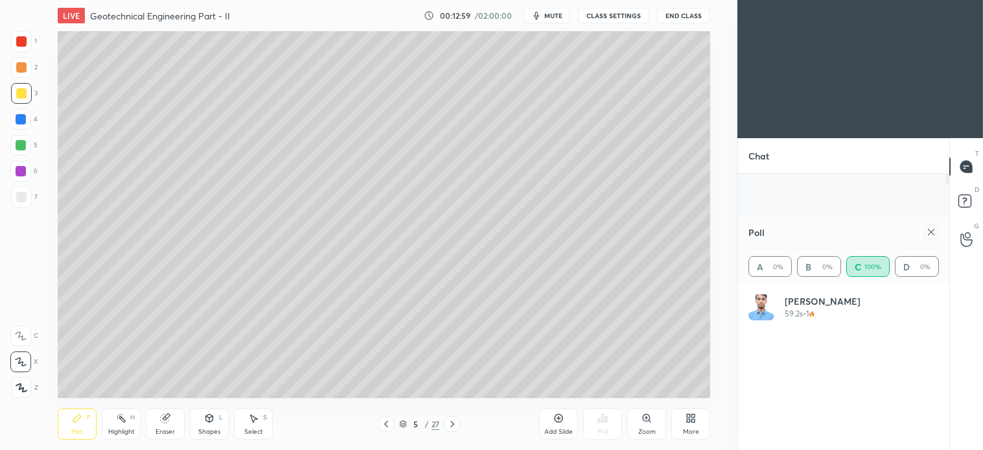
click at [213, 421] on icon at bounding box center [209, 418] width 10 height 10
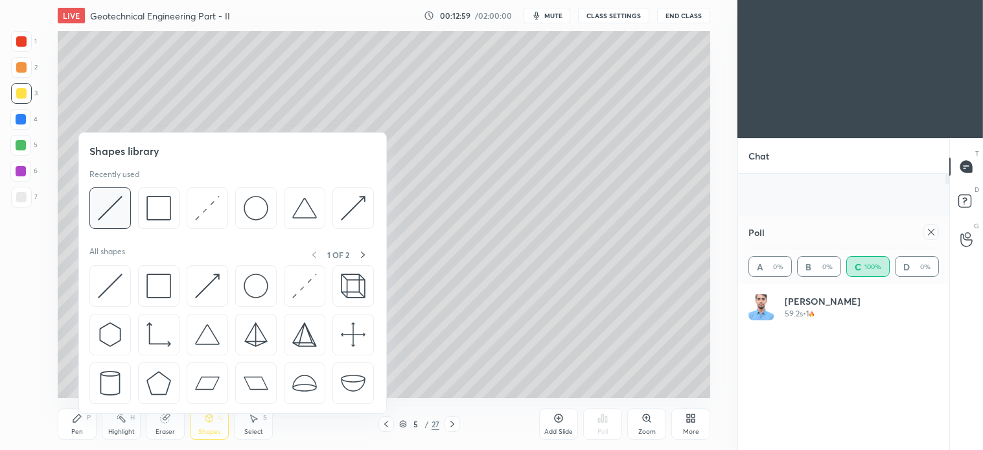
click at [108, 205] on img at bounding box center [110, 208] width 25 height 25
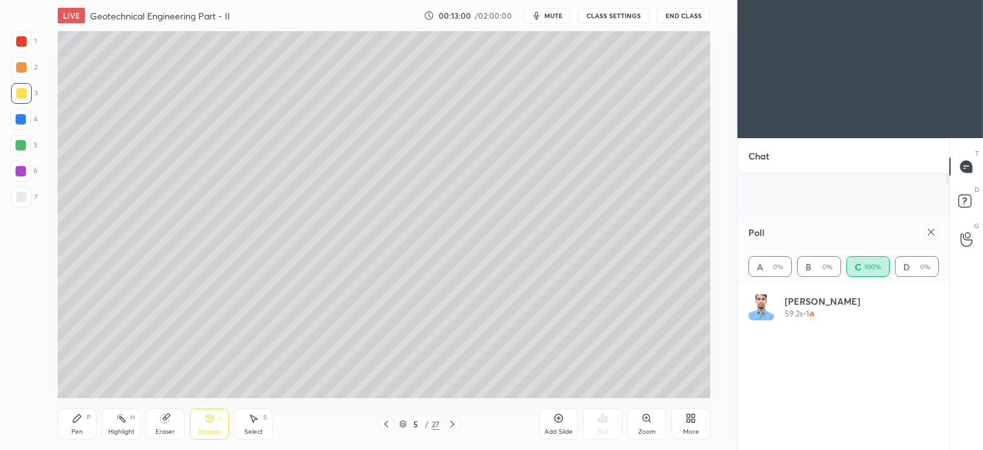
click at [24, 191] on div at bounding box center [21, 197] width 21 height 21
click at [87, 416] on div "P" at bounding box center [89, 417] width 4 height 6
click at [23, 95] on div at bounding box center [21, 93] width 10 height 10
click at [210, 424] on div "Shapes L" at bounding box center [209, 423] width 39 height 31
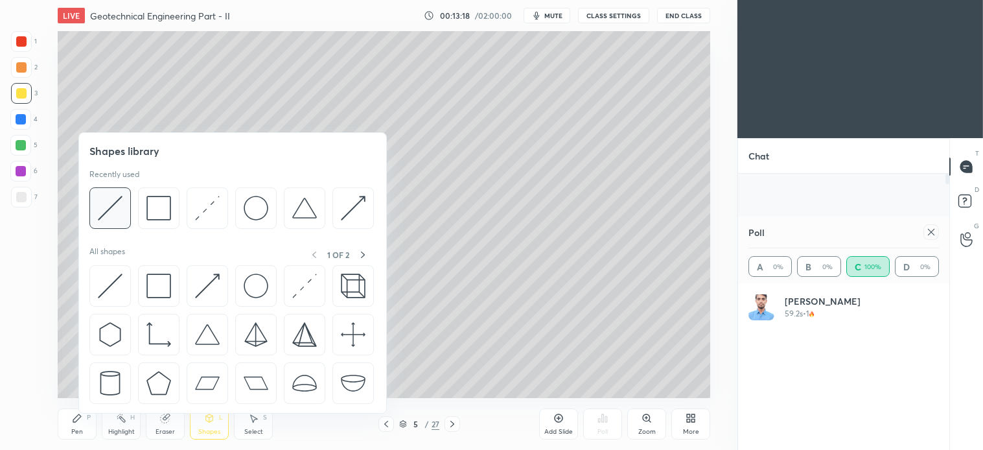
click at [115, 200] on img at bounding box center [110, 208] width 25 height 25
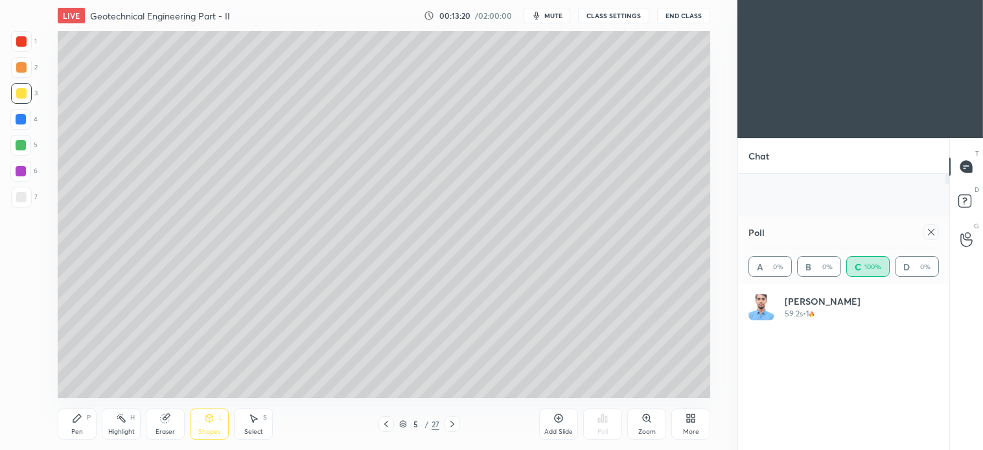
click at [78, 423] on icon at bounding box center [77, 418] width 10 height 10
click at [209, 425] on div "Shapes L" at bounding box center [209, 423] width 39 height 31
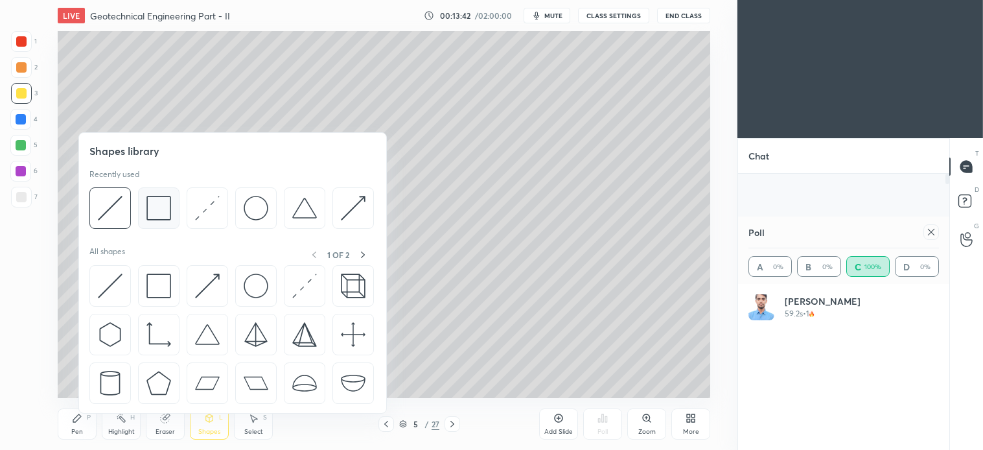
click at [159, 209] on img at bounding box center [159, 208] width 25 height 25
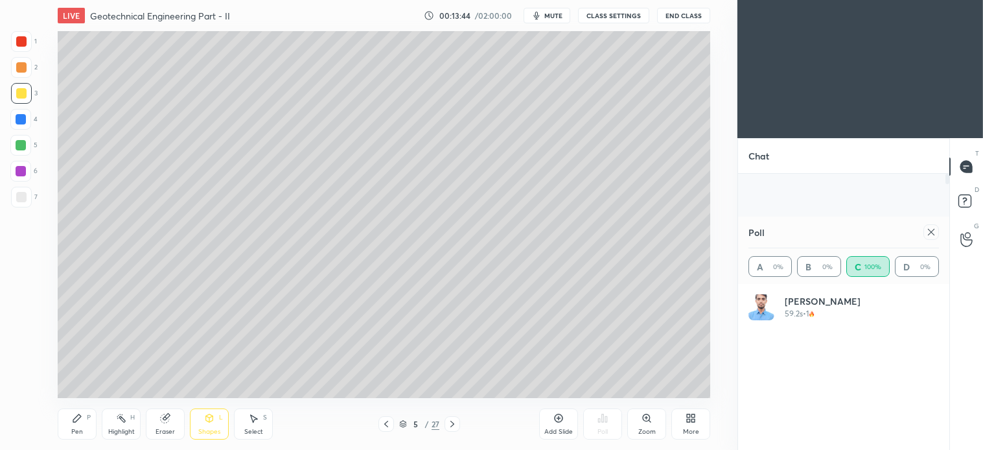
click at [82, 423] on div "Pen P" at bounding box center [77, 423] width 39 height 31
click at [35, 198] on div "7" at bounding box center [24, 197] width 27 height 21
click at [387, 421] on icon at bounding box center [386, 424] width 4 height 6
click at [382, 422] on icon at bounding box center [386, 424] width 10 height 10
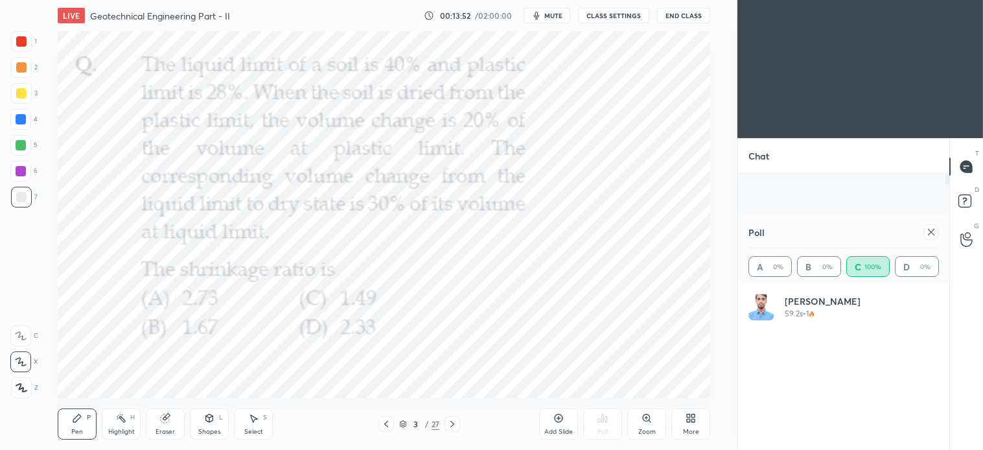
click at [16, 41] on div at bounding box center [21, 41] width 10 height 10
click at [255, 422] on icon at bounding box center [253, 418] width 10 height 10
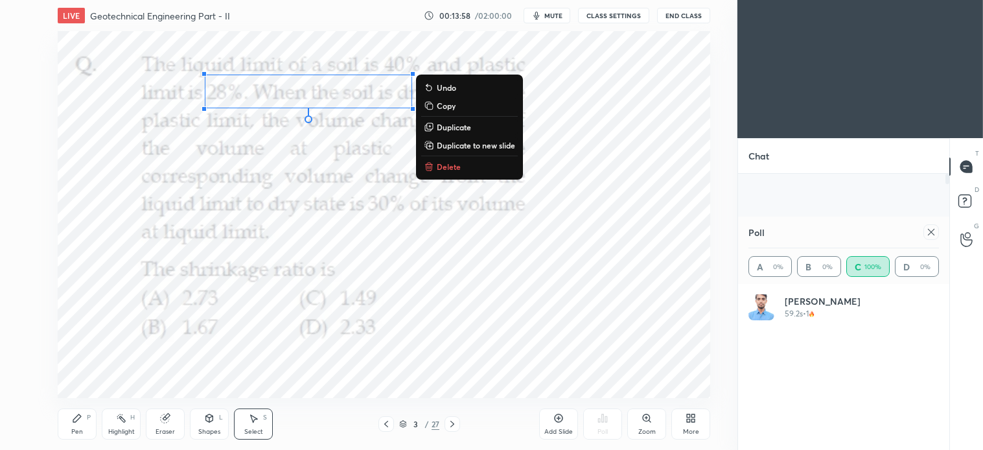
click at [446, 165] on p "Delete" at bounding box center [449, 166] width 24 height 10
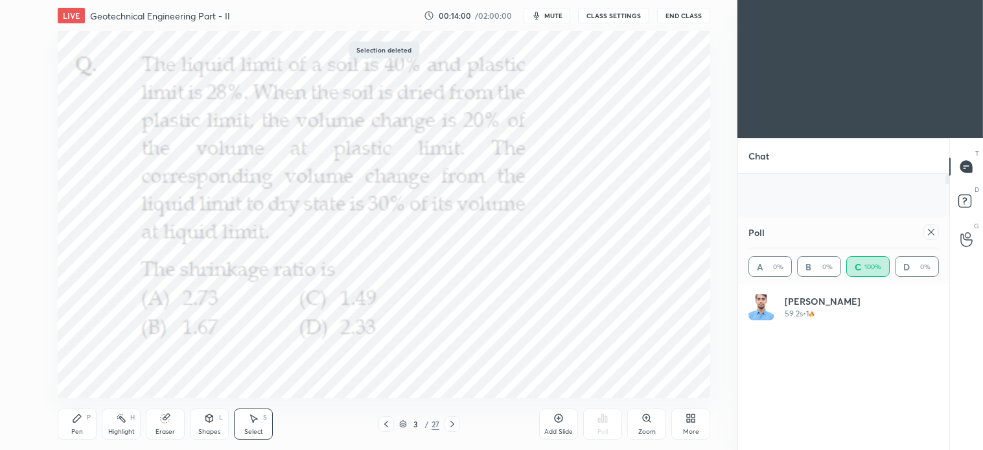
click at [455, 424] on icon at bounding box center [452, 424] width 10 height 10
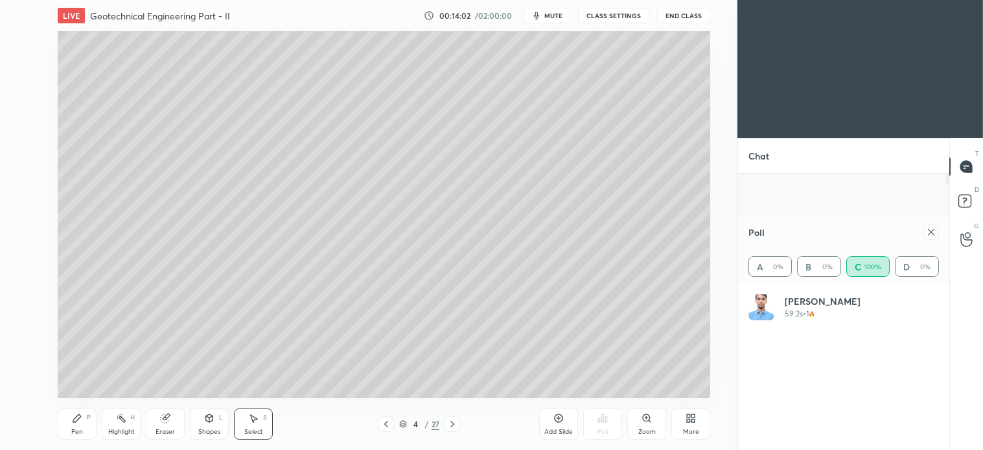
click at [458, 421] on div at bounding box center [453, 424] width 16 height 16
click at [930, 234] on icon at bounding box center [931, 232] width 6 height 6
type textarea "x"
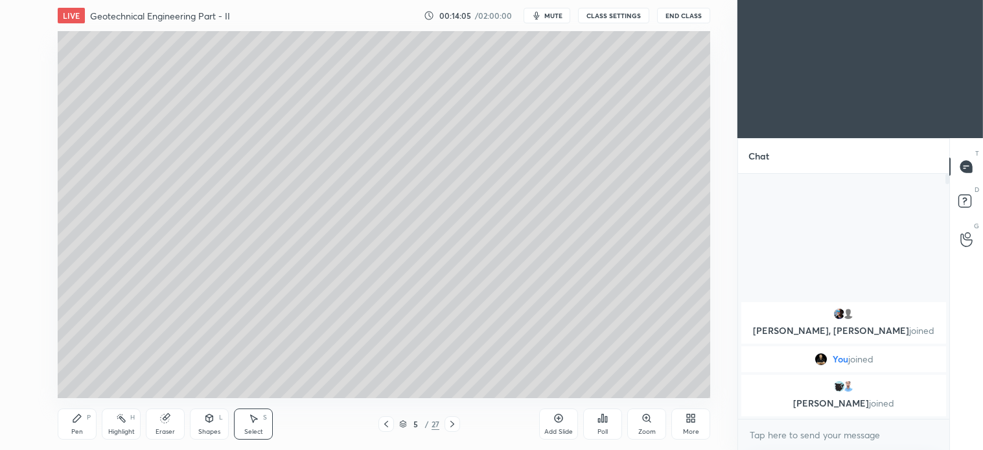
scroll to position [273, 207]
click at [454, 425] on icon at bounding box center [453, 424] width 4 height 6
click at [452, 423] on icon at bounding box center [452, 424] width 10 height 10
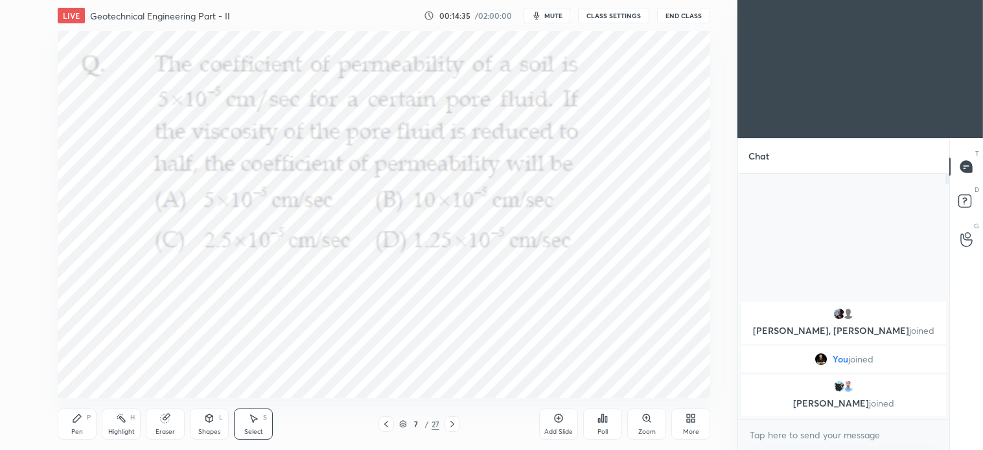
click at [553, 17] on span "mute" at bounding box center [554, 15] width 18 height 9
click at [556, 18] on span "unmute" at bounding box center [553, 15] width 28 height 9
click at [605, 421] on icon at bounding box center [603, 418] width 10 height 10
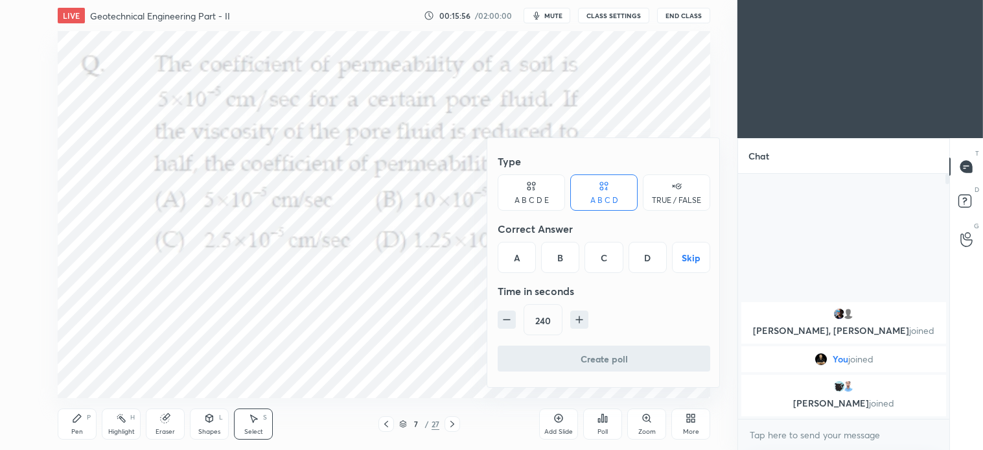
click at [558, 253] on div "B" at bounding box center [560, 257] width 38 height 31
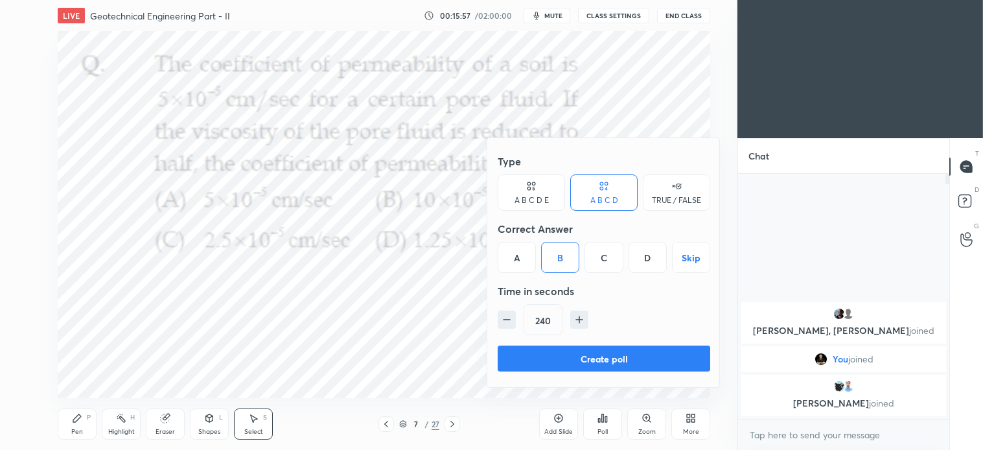
click at [510, 318] on icon "button" at bounding box center [506, 319] width 13 height 13
click at [513, 314] on icon "button" at bounding box center [506, 319] width 13 height 13
click at [512, 313] on icon "button" at bounding box center [506, 319] width 13 height 13
click at [510, 314] on icon "button" at bounding box center [506, 319] width 13 height 13
click at [509, 314] on icon "button" at bounding box center [506, 319] width 13 height 13
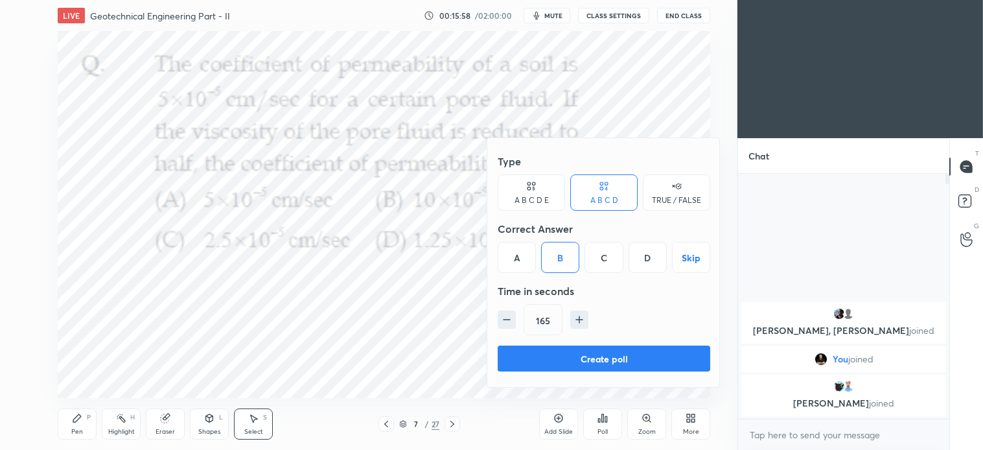
click at [515, 316] on button "button" at bounding box center [507, 320] width 18 height 18
click at [517, 311] on div "150" at bounding box center [604, 319] width 213 height 31
click at [513, 311] on button "button" at bounding box center [507, 320] width 18 height 18
click at [510, 313] on icon "button" at bounding box center [506, 319] width 13 height 13
click at [511, 314] on icon "button" at bounding box center [506, 319] width 13 height 13
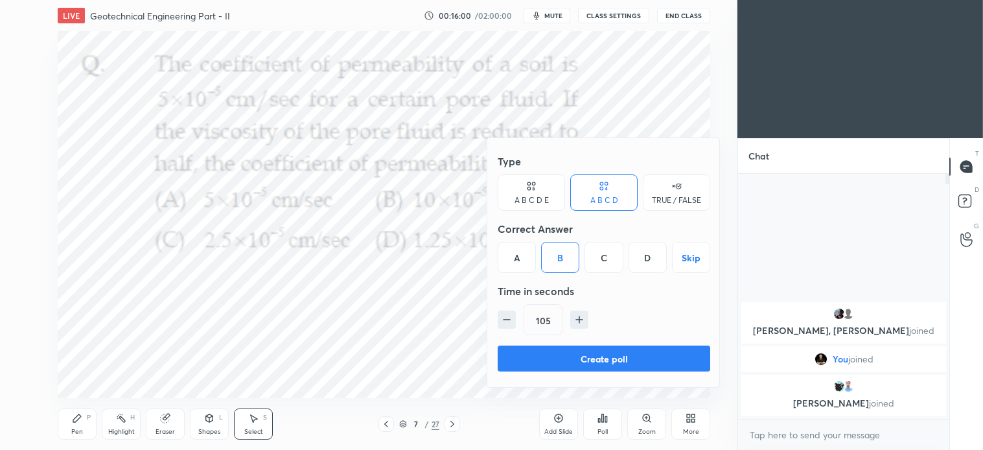
click at [511, 314] on icon "button" at bounding box center [506, 319] width 13 height 13
type input "90"
click at [612, 360] on button "Create poll" at bounding box center [604, 359] width 213 height 26
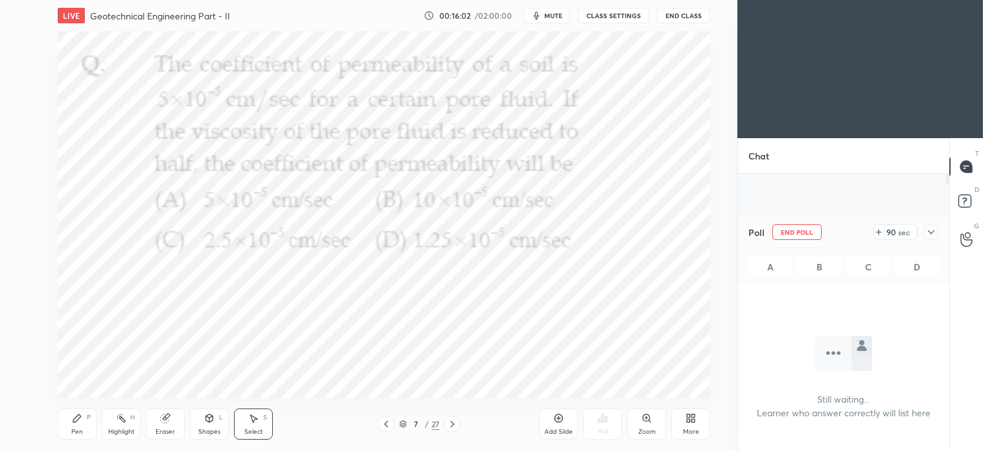
scroll to position [4, 3]
click at [75, 424] on div "Pen P" at bounding box center [77, 423] width 39 height 31
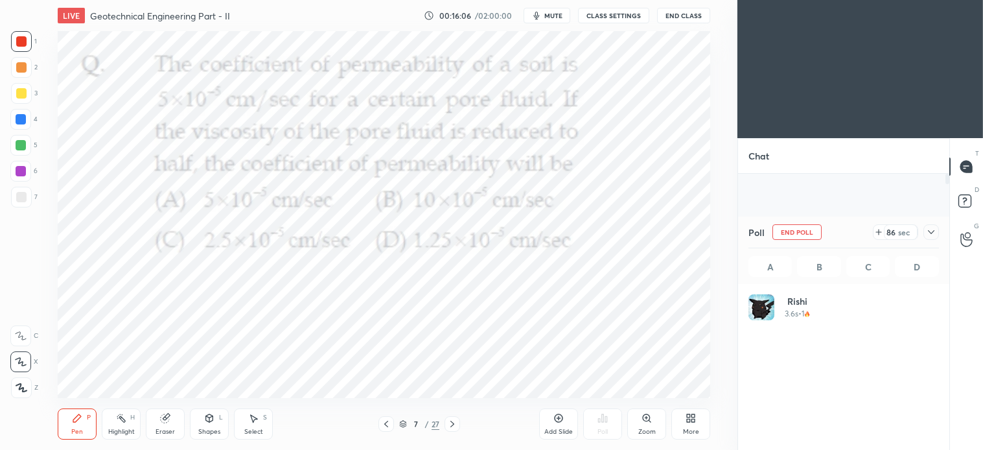
scroll to position [152, 187]
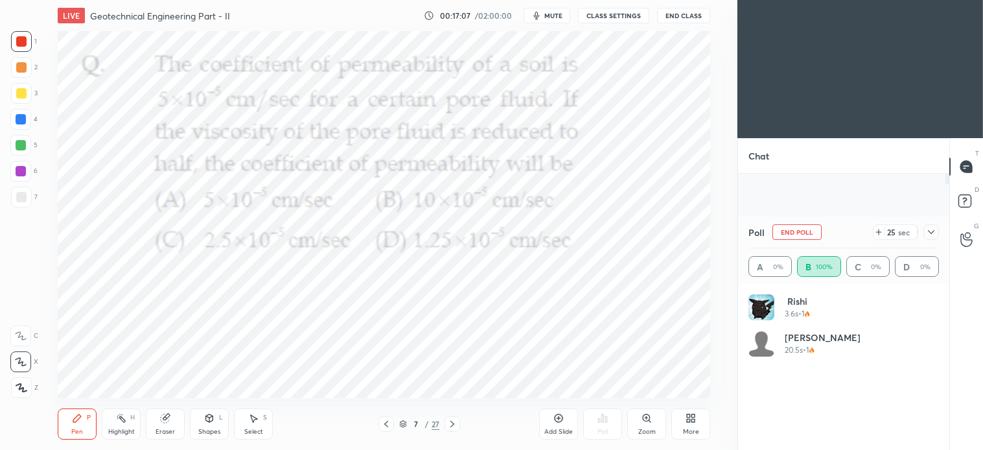
click at [556, 417] on icon at bounding box center [559, 418] width 10 height 10
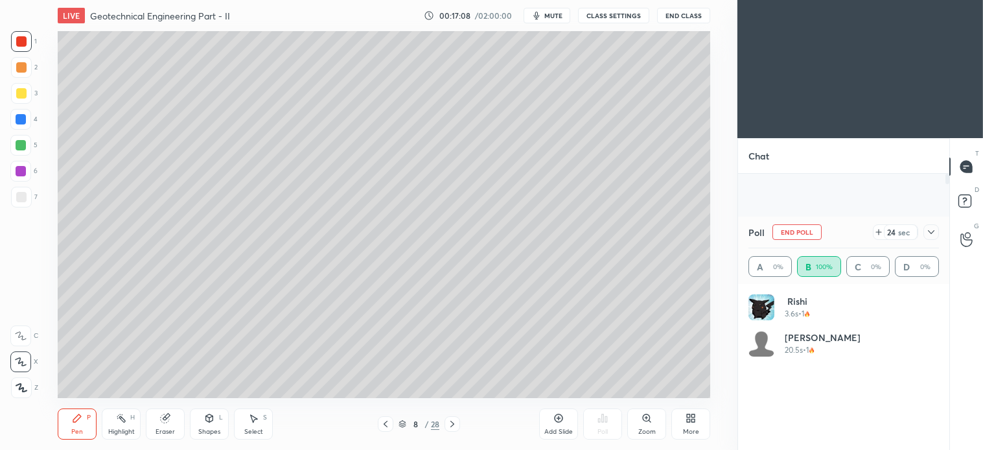
click at [21, 143] on div at bounding box center [21, 145] width 10 height 10
click at [268, 413] on div "Select S" at bounding box center [253, 423] width 39 height 31
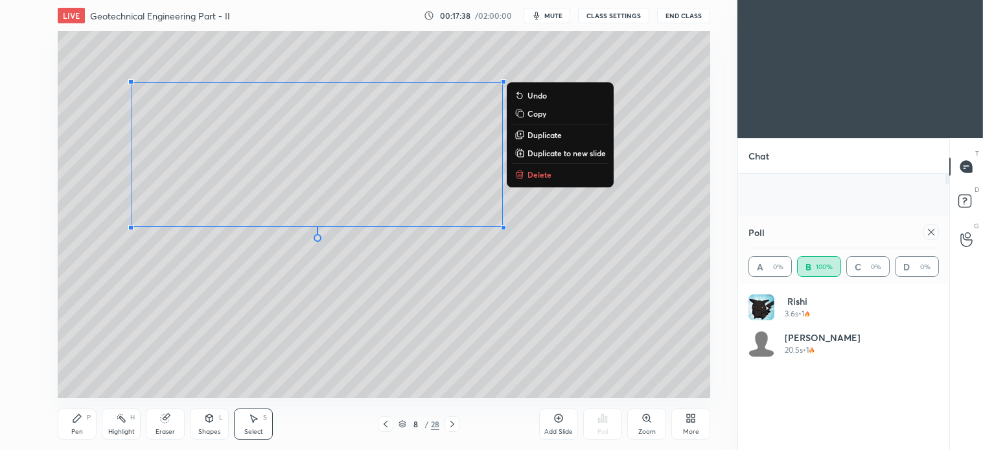
click at [552, 170] on button "Delete" at bounding box center [560, 175] width 97 height 16
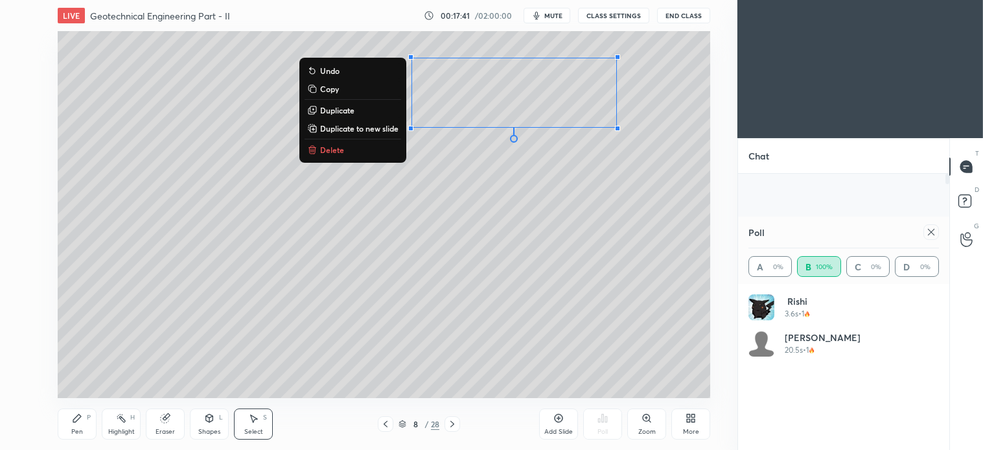
click at [327, 152] on p "Delete" at bounding box center [332, 150] width 24 height 10
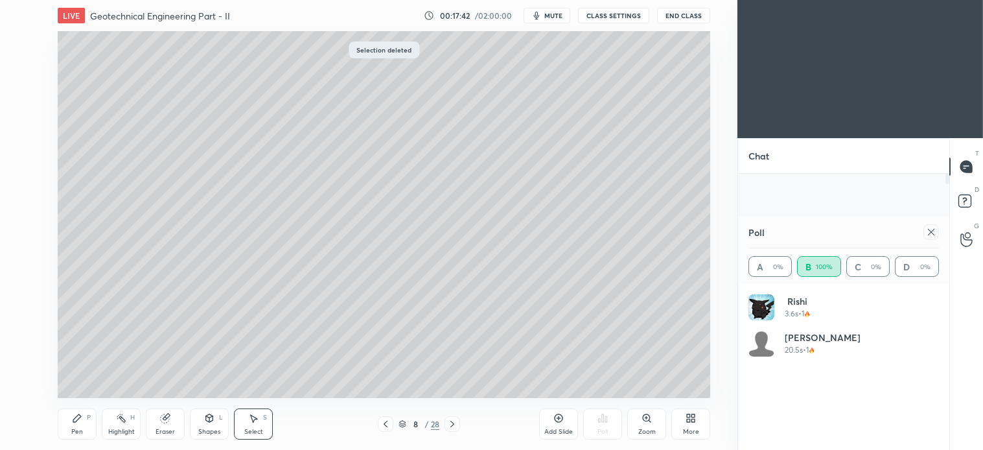
click at [78, 425] on div "Pen P" at bounding box center [77, 423] width 39 height 31
click at [256, 421] on icon at bounding box center [253, 418] width 10 height 10
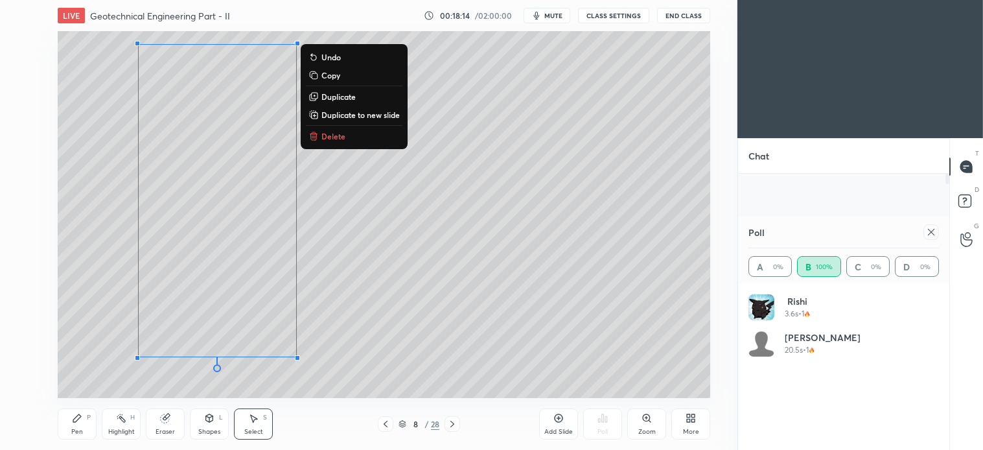
click at [80, 424] on div "Pen P" at bounding box center [77, 423] width 39 height 31
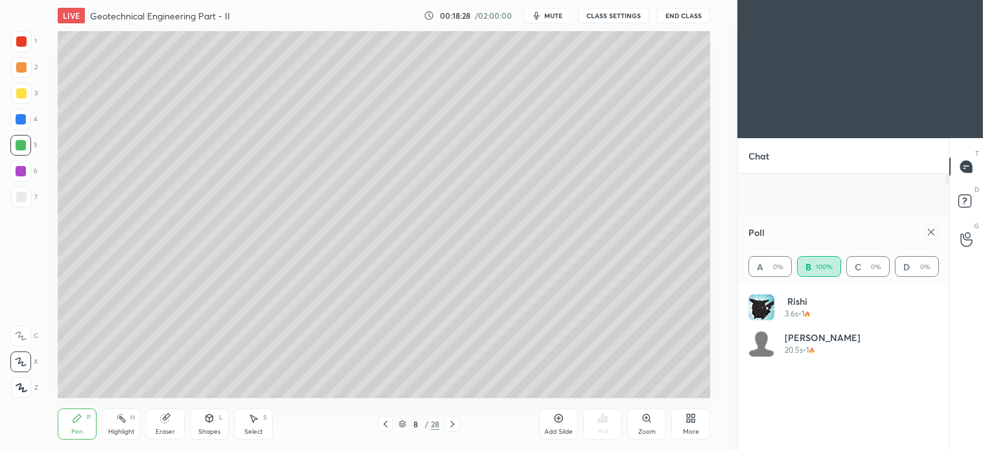
click at [389, 423] on icon at bounding box center [386, 424] width 10 height 10
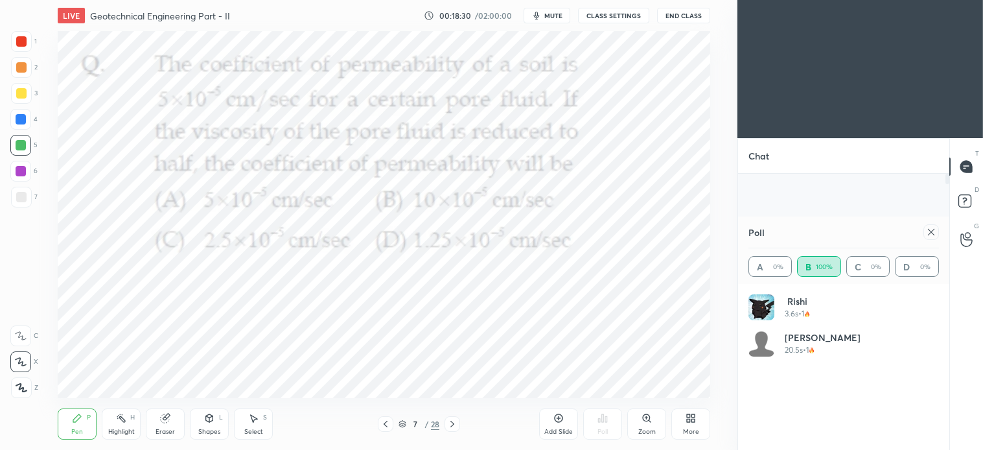
click at [454, 422] on icon at bounding box center [452, 424] width 10 height 10
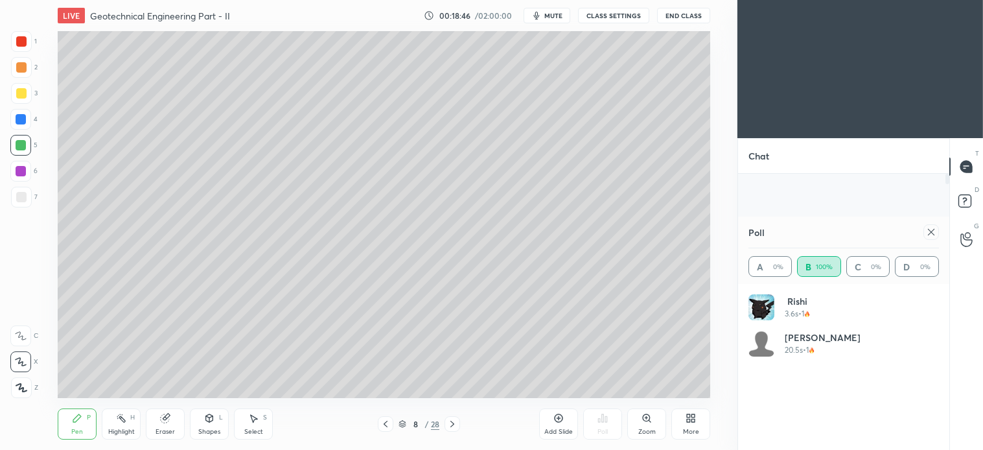
click at [381, 424] on icon at bounding box center [386, 424] width 10 height 10
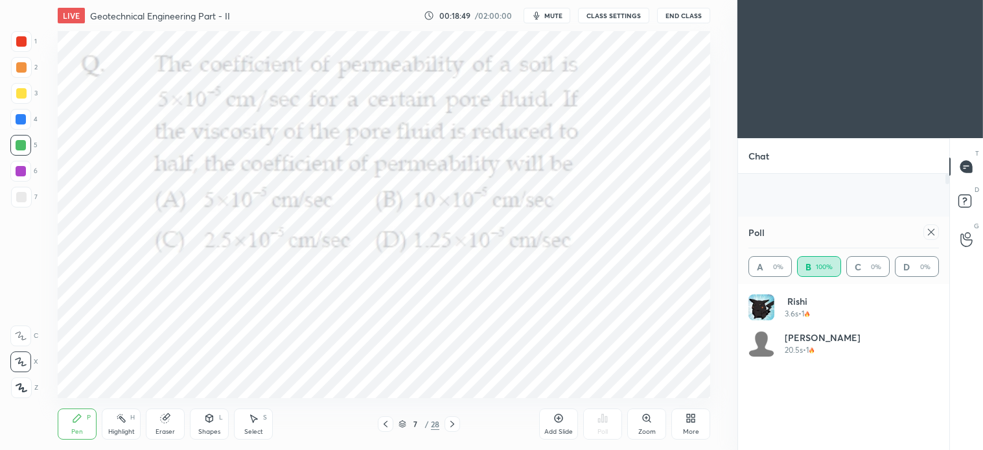
click at [454, 421] on icon at bounding box center [452, 424] width 10 height 10
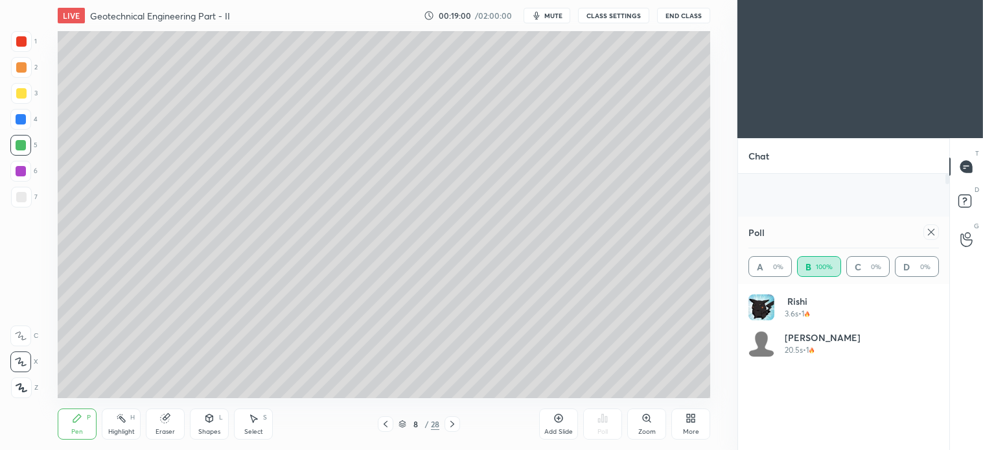
click at [196, 430] on div "Shapes L" at bounding box center [209, 423] width 39 height 31
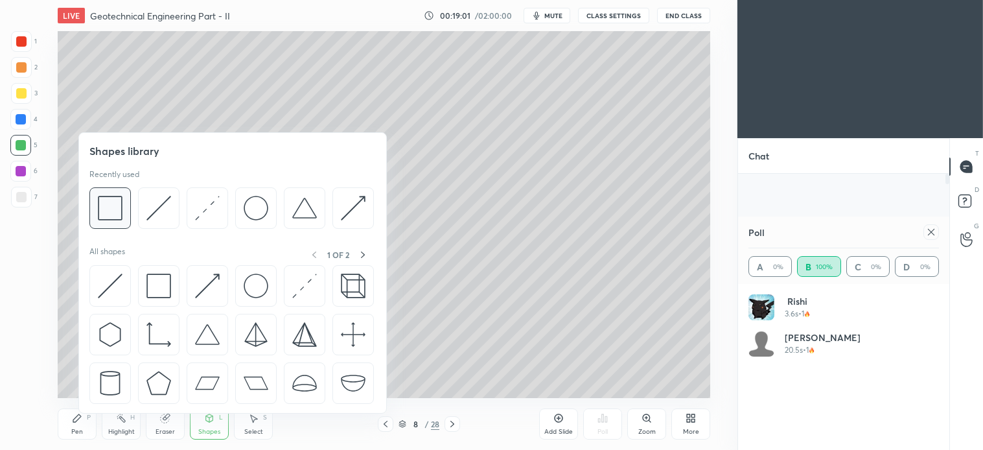
click at [117, 212] on img at bounding box center [110, 208] width 25 height 25
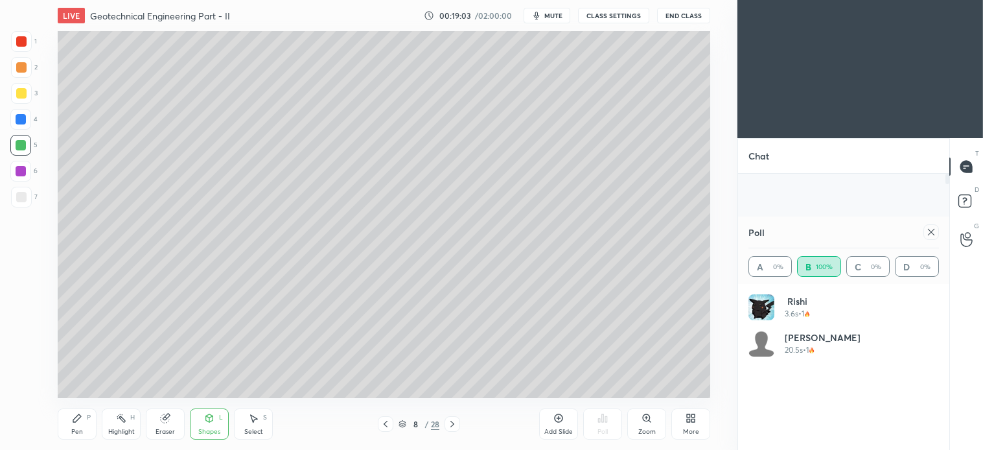
click at [78, 425] on div "Pen P" at bounding box center [77, 423] width 39 height 31
click at [21, 72] on div at bounding box center [21, 67] width 10 height 10
click at [455, 423] on icon at bounding box center [452, 424] width 10 height 10
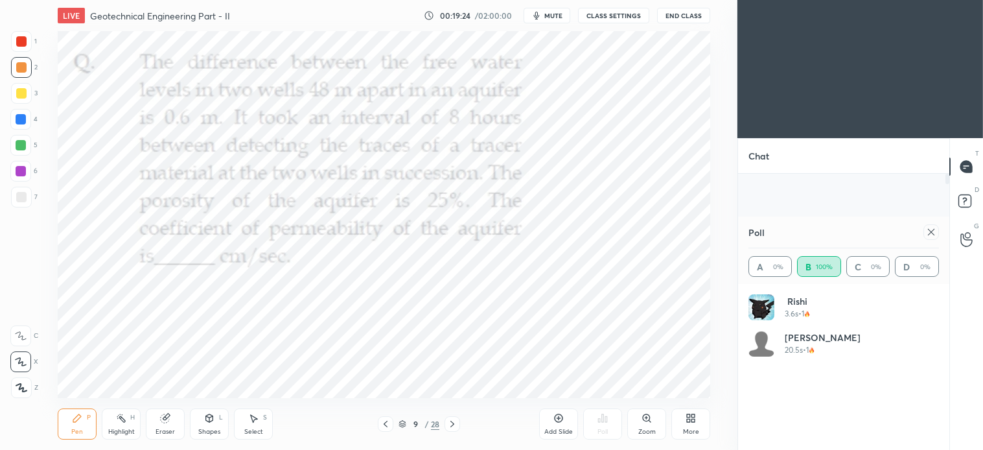
click at [386, 419] on icon at bounding box center [386, 424] width 10 height 10
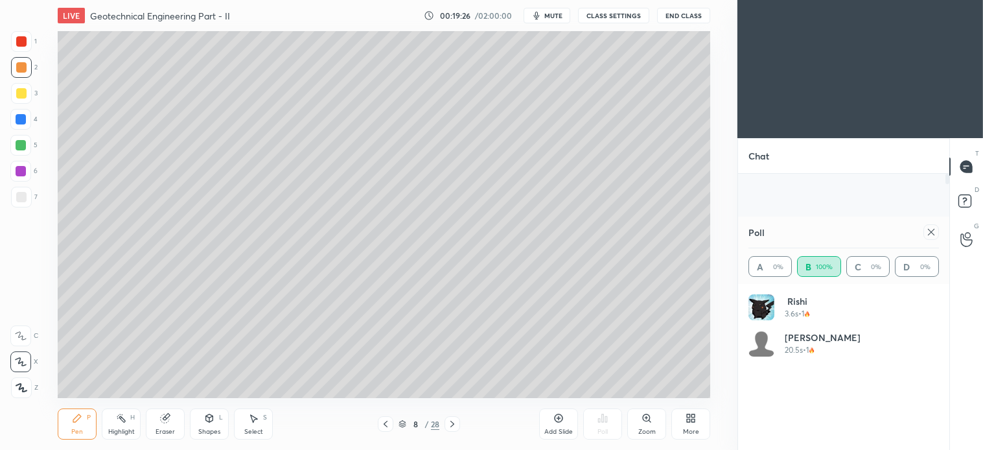
click at [924, 236] on div at bounding box center [932, 232] width 16 height 16
type textarea "x"
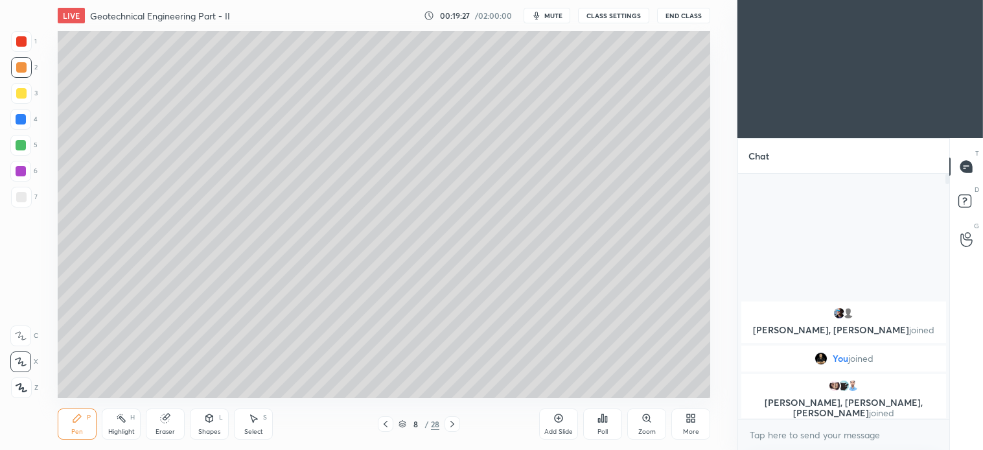
scroll to position [273, 207]
click at [452, 419] on icon at bounding box center [452, 424] width 10 height 10
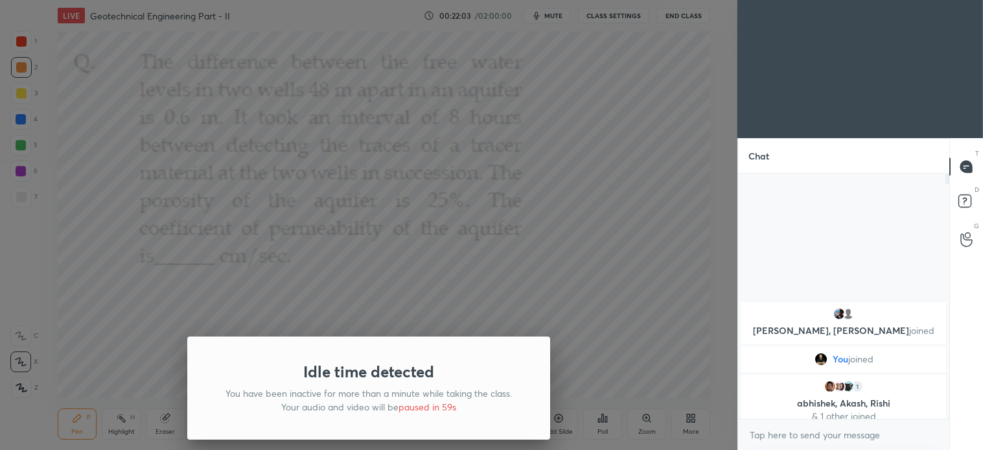
click at [627, 333] on div "Idle time detected You have been inactive for more than a minute while taking t…" at bounding box center [369, 225] width 738 height 450
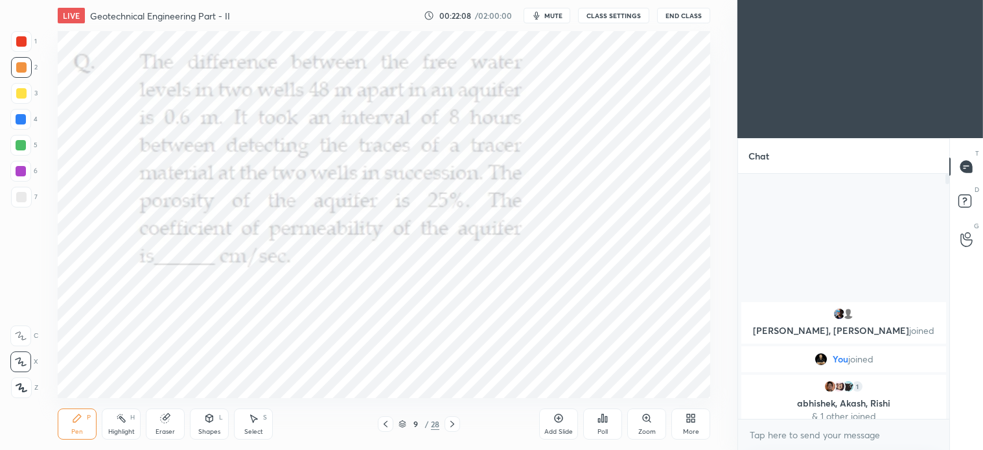
click at [26, 38] on div at bounding box center [21, 41] width 10 height 10
click at [211, 422] on icon at bounding box center [209, 418] width 10 height 10
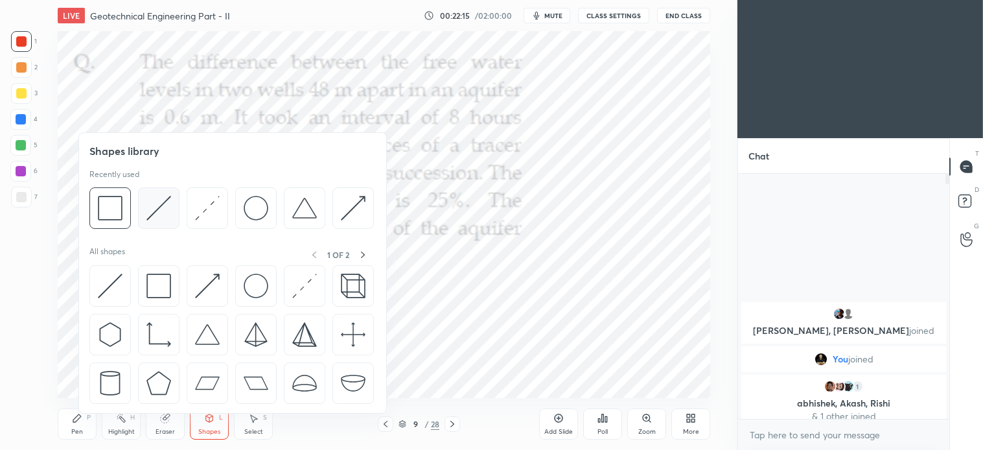
click at [159, 206] on img at bounding box center [159, 208] width 25 height 25
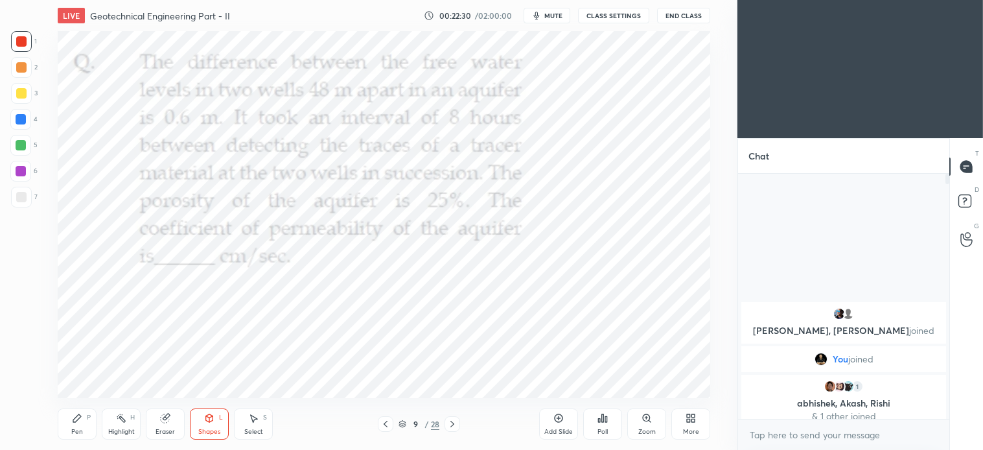
click at [83, 424] on div "Pen P" at bounding box center [77, 423] width 39 height 31
click at [208, 424] on div "Shapes L" at bounding box center [209, 423] width 39 height 31
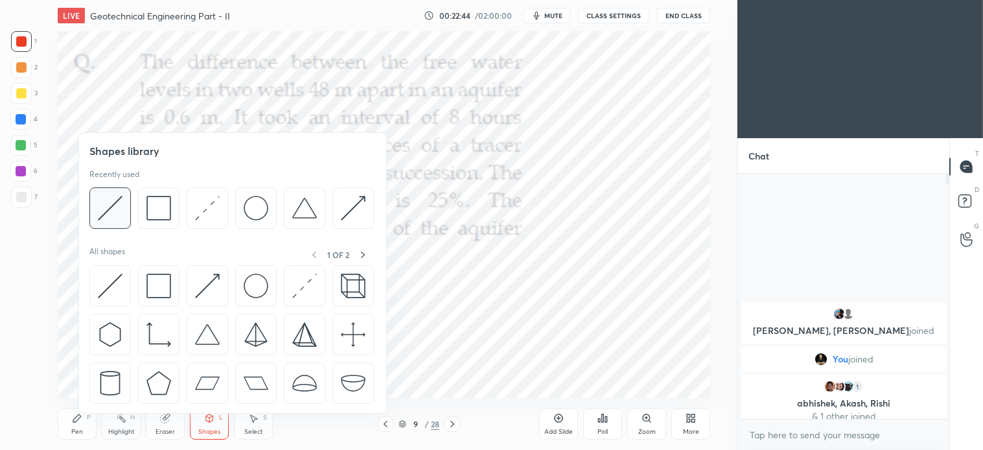
click at [114, 208] on img at bounding box center [110, 208] width 25 height 25
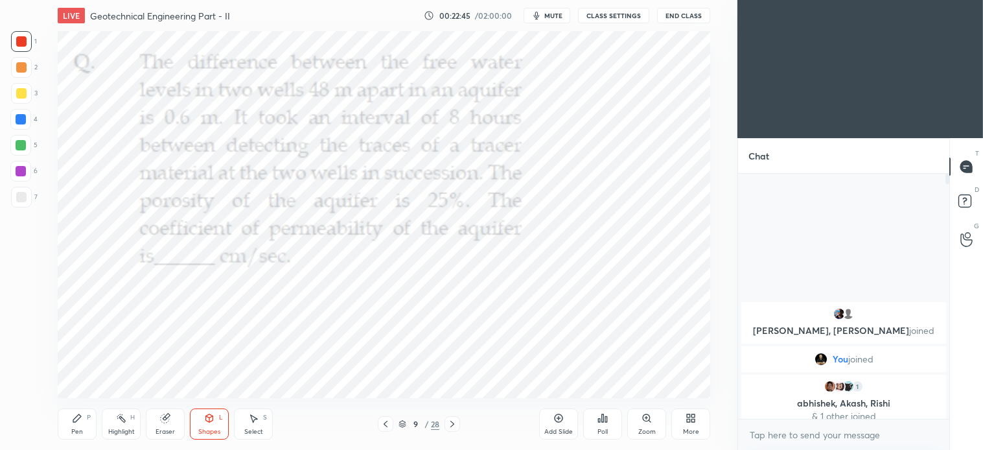
click at [20, 122] on div at bounding box center [21, 119] width 10 height 10
click at [75, 423] on icon at bounding box center [77, 418] width 10 height 10
click at [212, 429] on div "Shapes" at bounding box center [209, 432] width 22 height 6
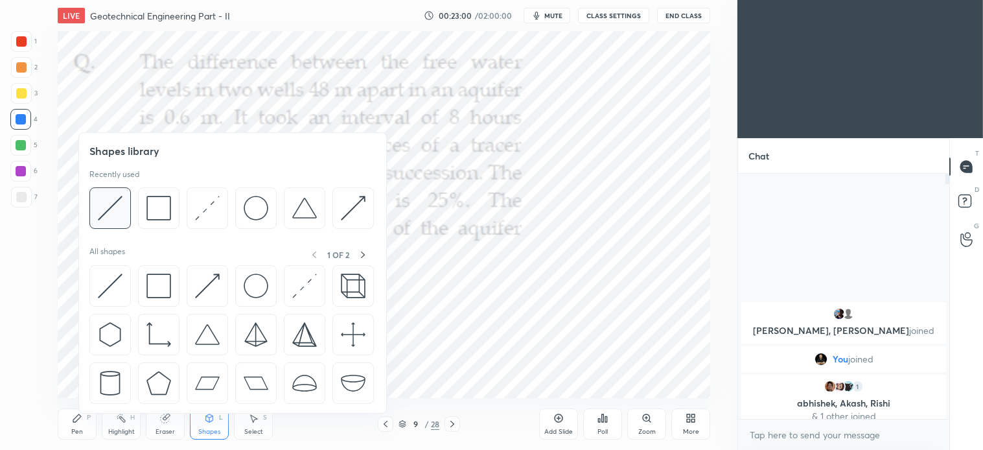
click at [113, 204] on img at bounding box center [110, 208] width 25 height 25
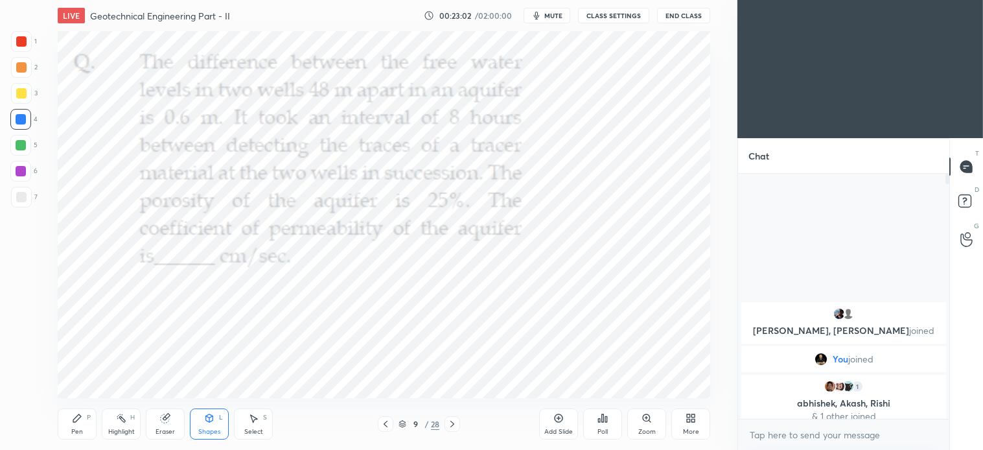
click at [18, 40] on div at bounding box center [21, 41] width 10 height 10
click at [85, 423] on div "Pen P" at bounding box center [77, 423] width 39 height 31
click at [169, 417] on icon at bounding box center [166, 417] width 7 height 6
click at [78, 423] on icon at bounding box center [77, 418] width 10 height 10
click at [256, 425] on div "Select S" at bounding box center [253, 423] width 39 height 31
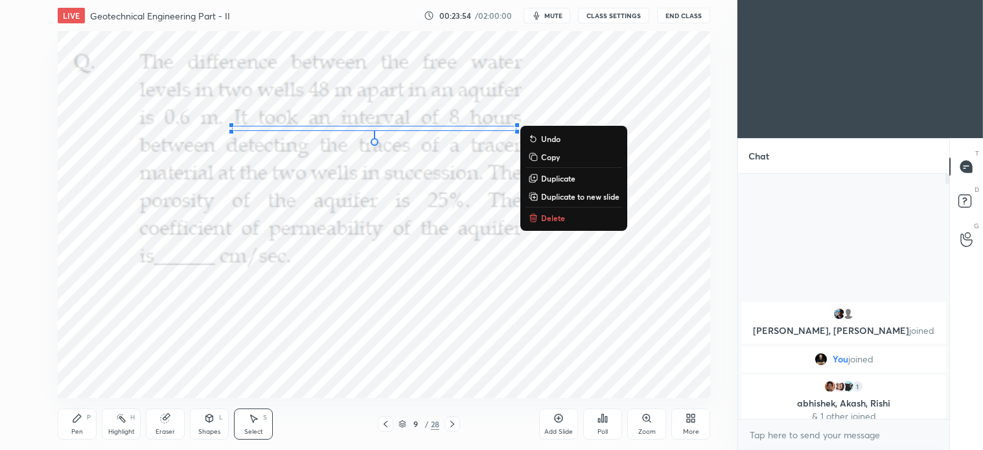
click at [556, 218] on p "Delete" at bounding box center [553, 218] width 24 height 10
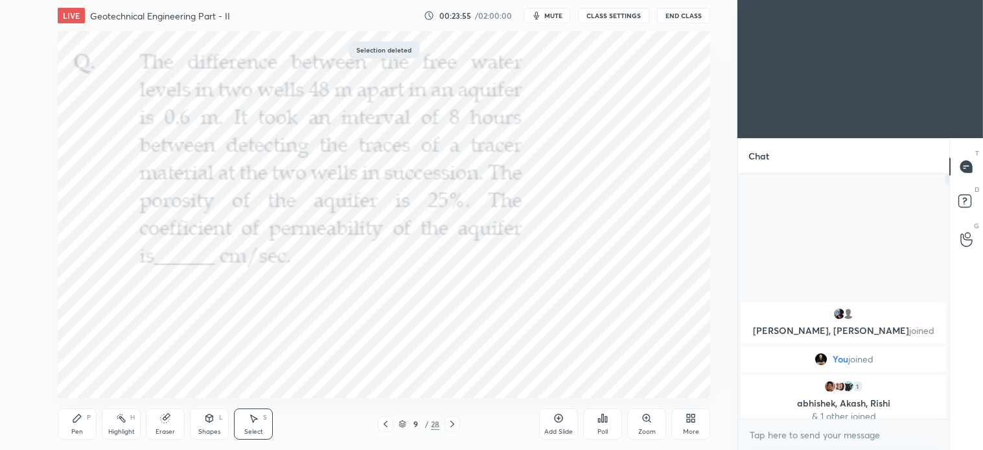
click at [81, 422] on icon at bounding box center [77, 418] width 10 height 10
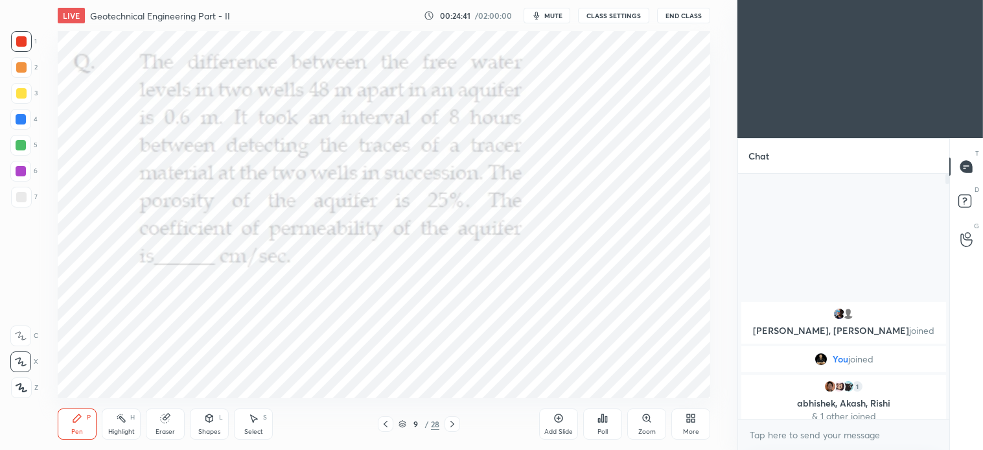
click at [562, 425] on div "Add Slide" at bounding box center [558, 423] width 39 height 31
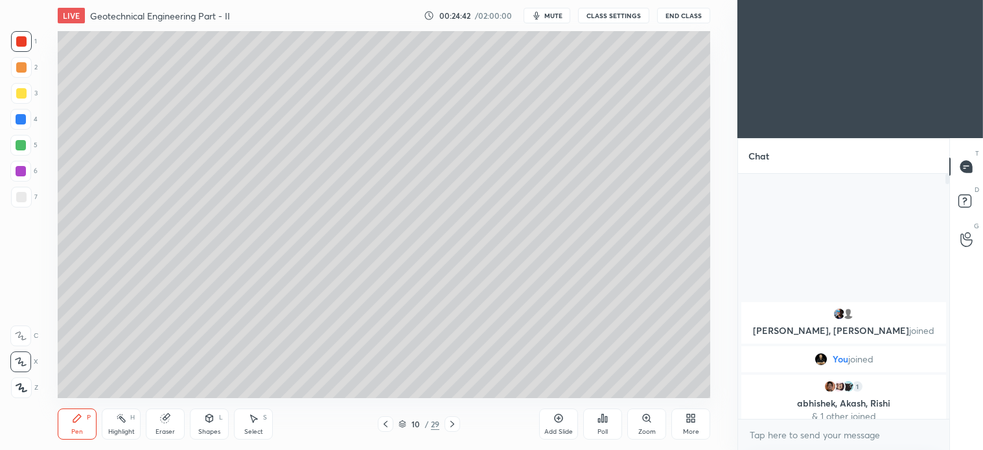
click at [21, 88] on div at bounding box center [21, 93] width 10 height 10
click at [391, 418] on div at bounding box center [386, 424] width 16 height 16
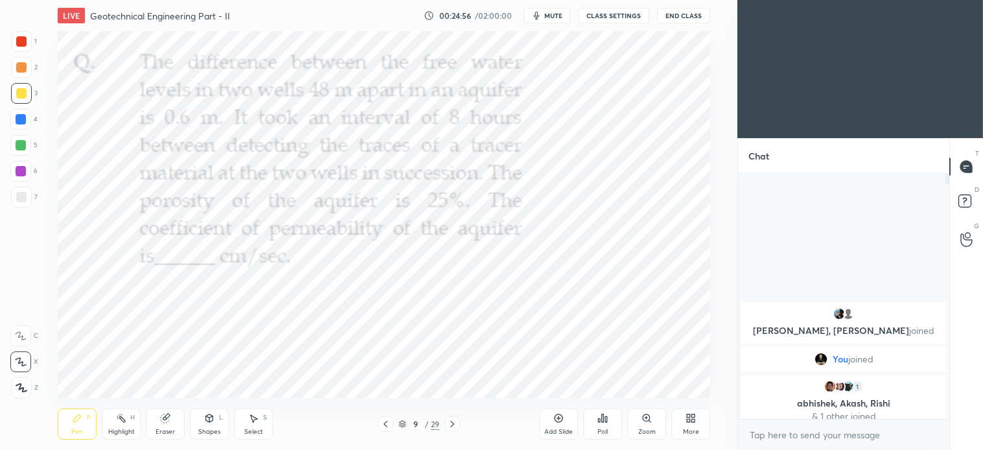
click at [19, 34] on div at bounding box center [21, 41] width 21 height 21
click at [457, 416] on div at bounding box center [453, 424] width 16 height 16
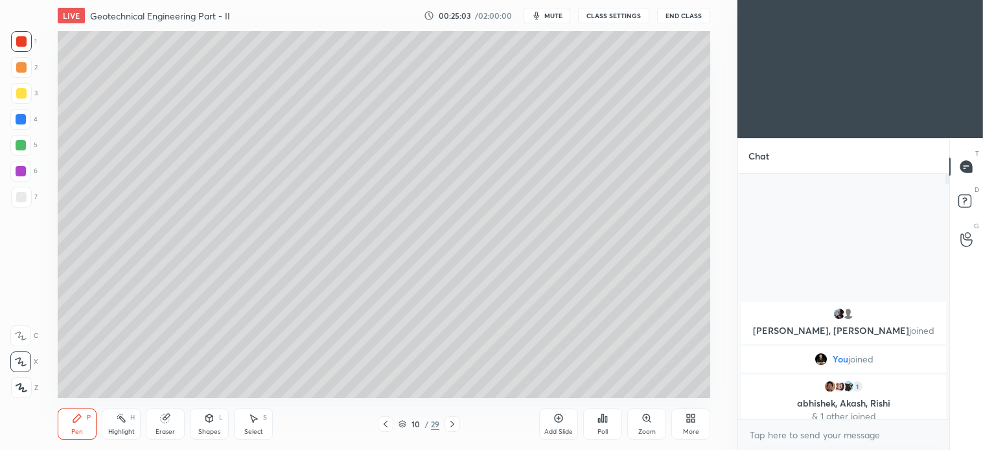
click at [23, 69] on div at bounding box center [21, 67] width 10 height 10
click at [19, 99] on div at bounding box center [21, 93] width 21 height 21
click at [218, 415] on div "Shapes L" at bounding box center [209, 423] width 39 height 31
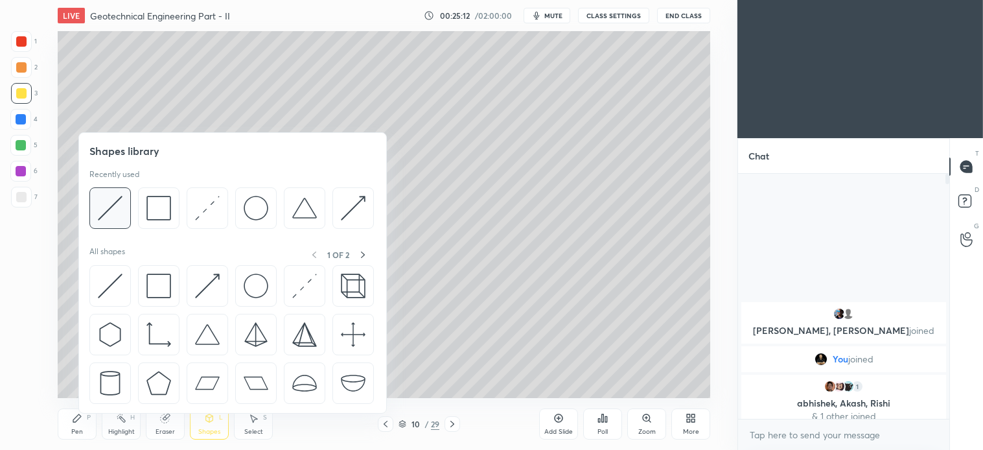
click at [119, 196] on img at bounding box center [110, 208] width 25 height 25
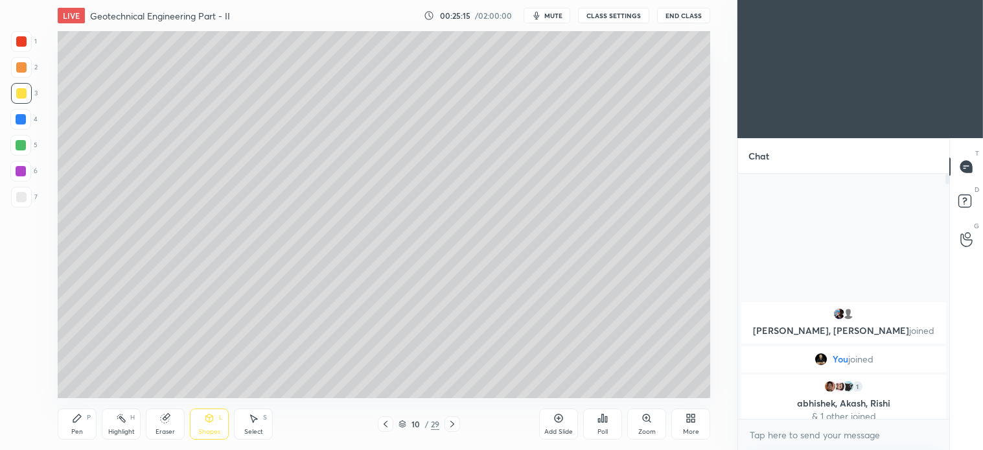
click at [83, 419] on div "Pen P" at bounding box center [77, 423] width 39 height 31
click at [391, 426] on icon at bounding box center [386, 424] width 10 height 10
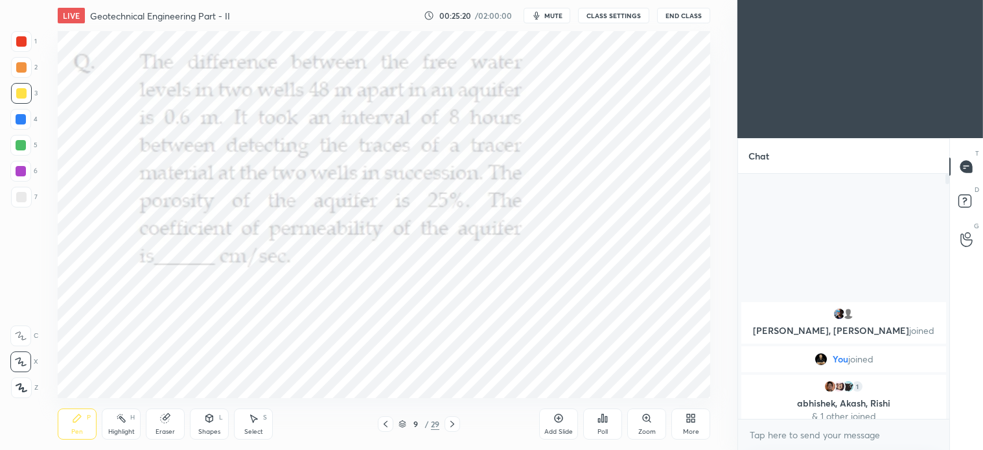
click at [459, 422] on div at bounding box center [453, 424] width 16 height 16
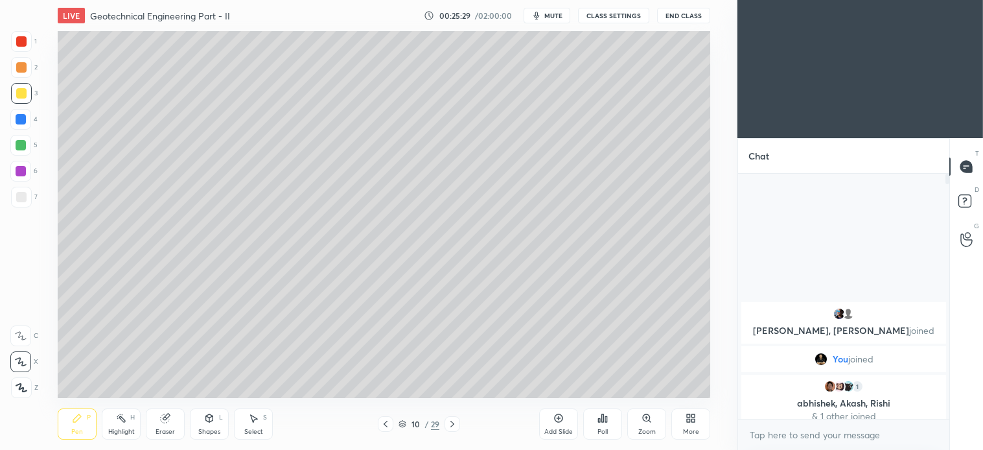
click at [386, 423] on icon at bounding box center [386, 424] width 10 height 10
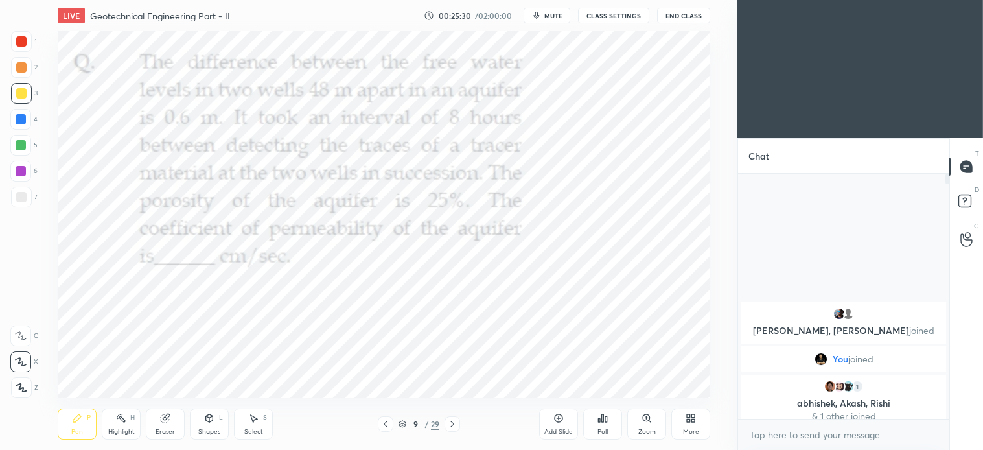
click at [458, 420] on div at bounding box center [453, 424] width 16 height 16
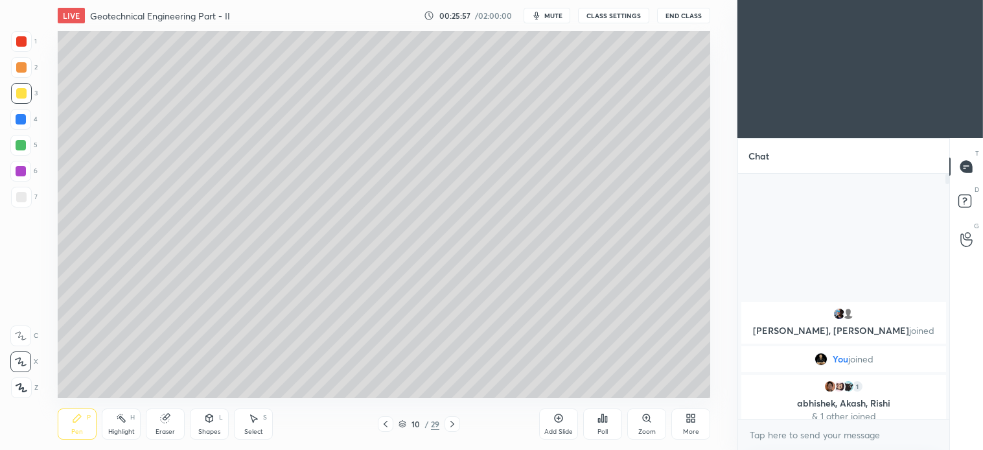
click at [255, 421] on icon at bounding box center [253, 418] width 10 height 10
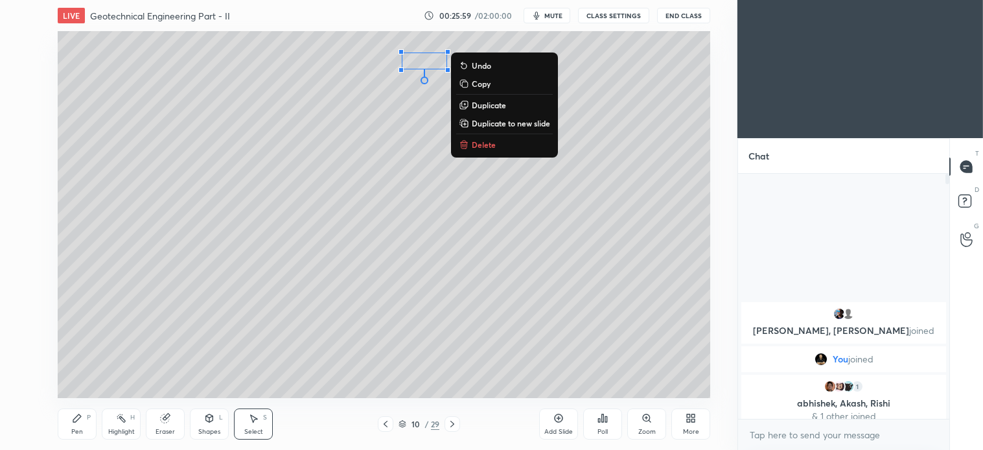
click at [491, 140] on p "Delete" at bounding box center [484, 144] width 24 height 10
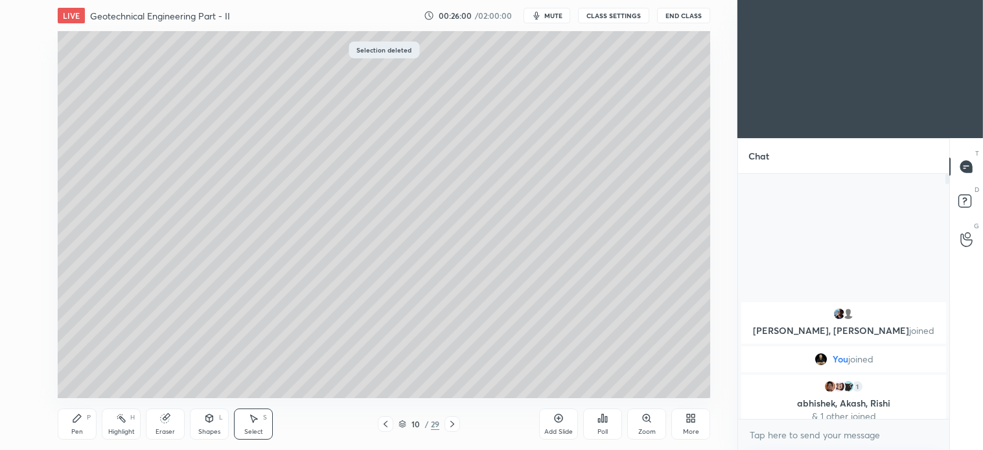
click at [80, 418] on icon at bounding box center [77, 418] width 8 height 8
click at [212, 422] on icon at bounding box center [209, 418] width 10 height 10
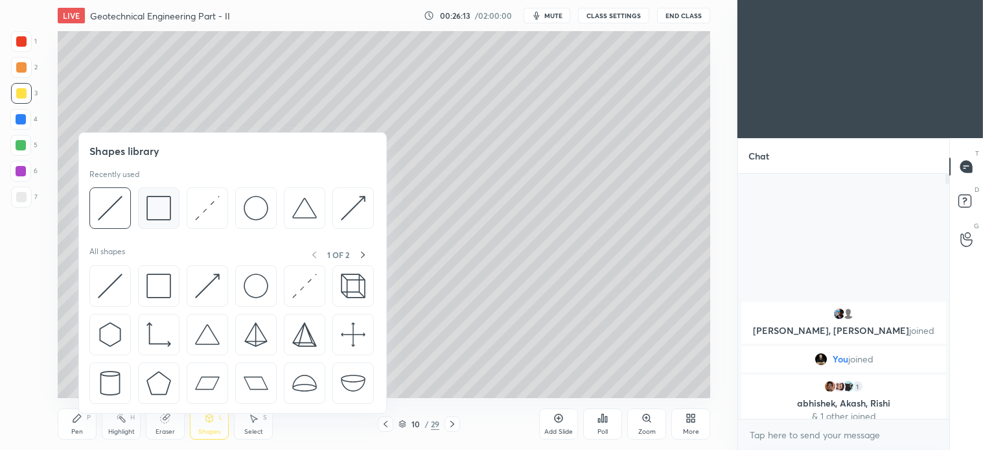
click at [166, 209] on img at bounding box center [159, 208] width 25 height 25
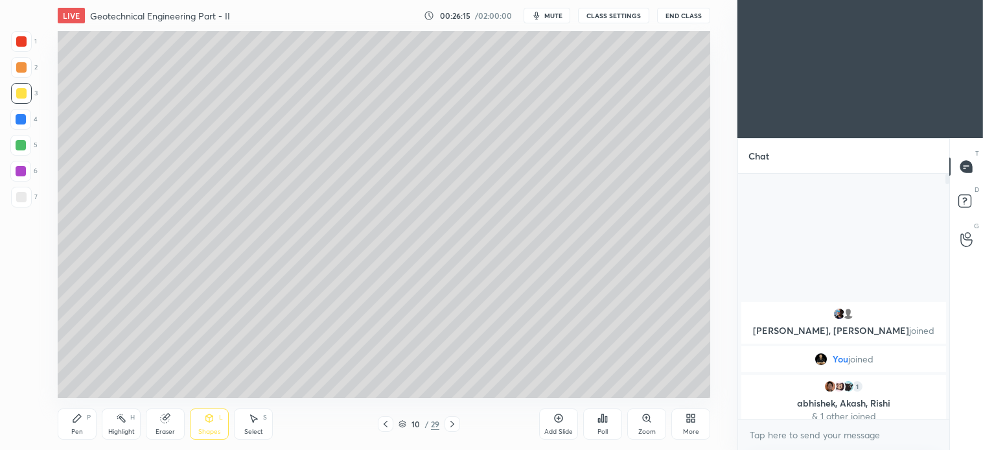
click at [80, 419] on icon at bounding box center [77, 418] width 10 height 10
click at [386, 424] on icon at bounding box center [386, 424] width 10 height 10
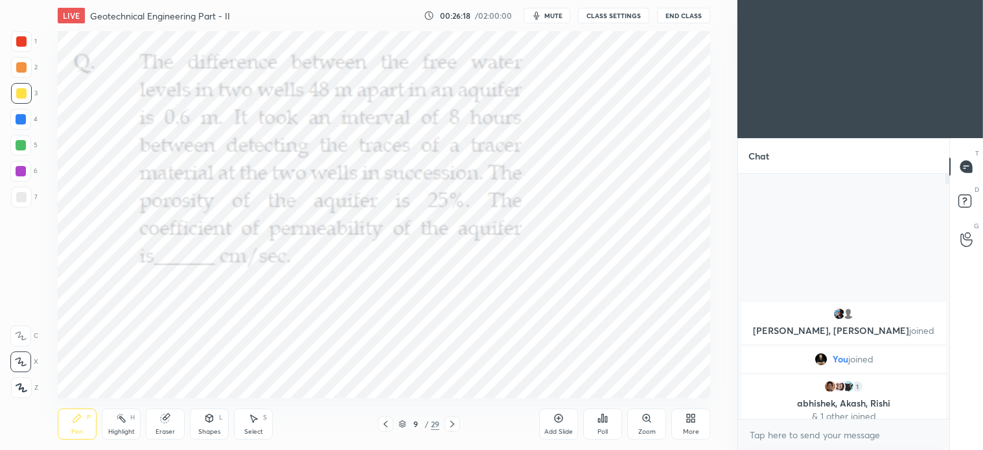
click at [23, 42] on div at bounding box center [21, 41] width 10 height 10
click at [451, 426] on icon at bounding box center [453, 424] width 4 height 6
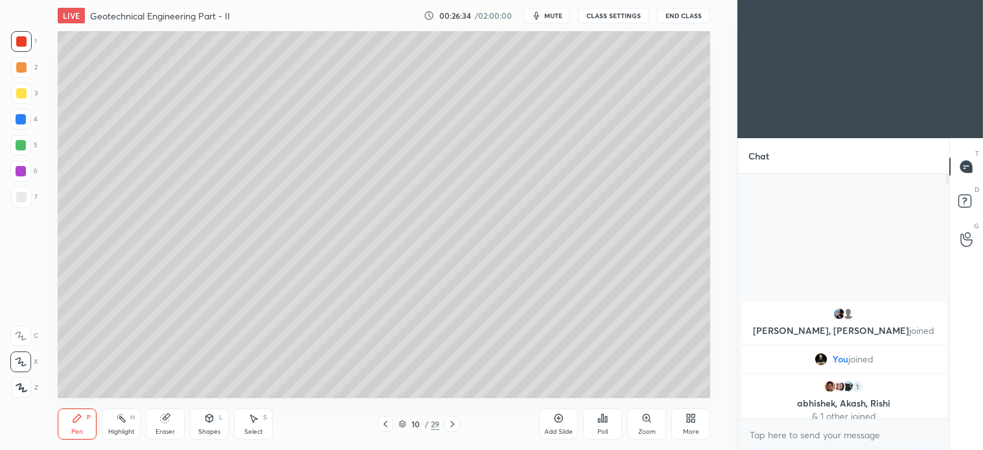
click at [27, 101] on div at bounding box center [21, 93] width 21 height 21
click at [386, 420] on icon at bounding box center [386, 424] width 10 height 10
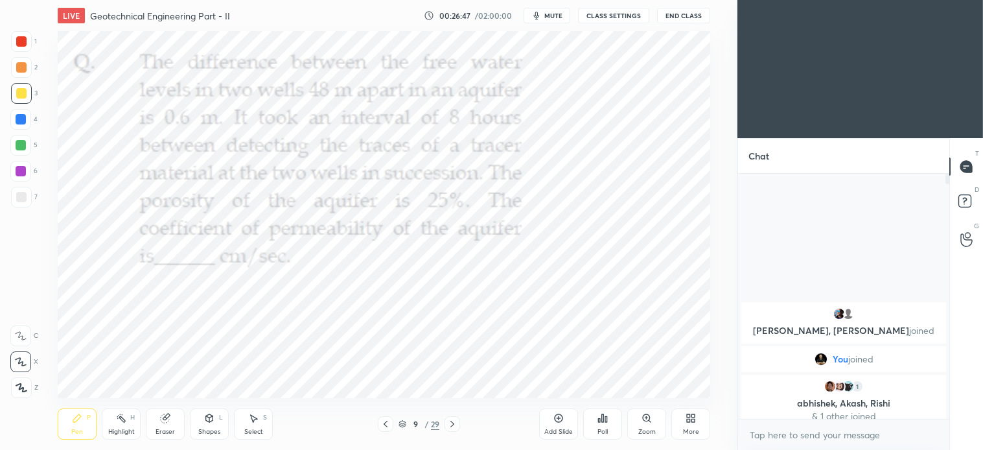
click at [454, 423] on icon at bounding box center [452, 424] width 10 height 10
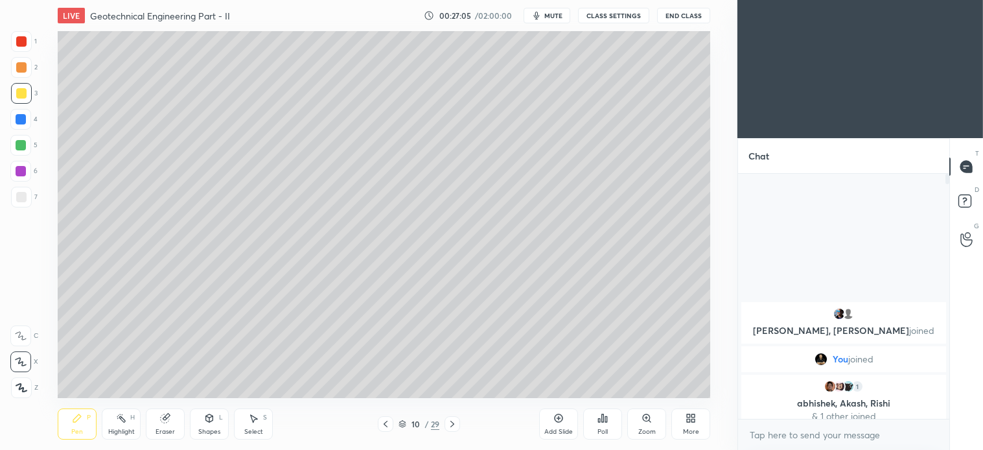
click at [266, 426] on div "Select S" at bounding box center [253, 423] width 39 height 31
click at [371, 352] on div "0 ° Undo Copy Duplicate Duplicate to new slide Delete" at bounding box center [384, 214] width 653 height 367
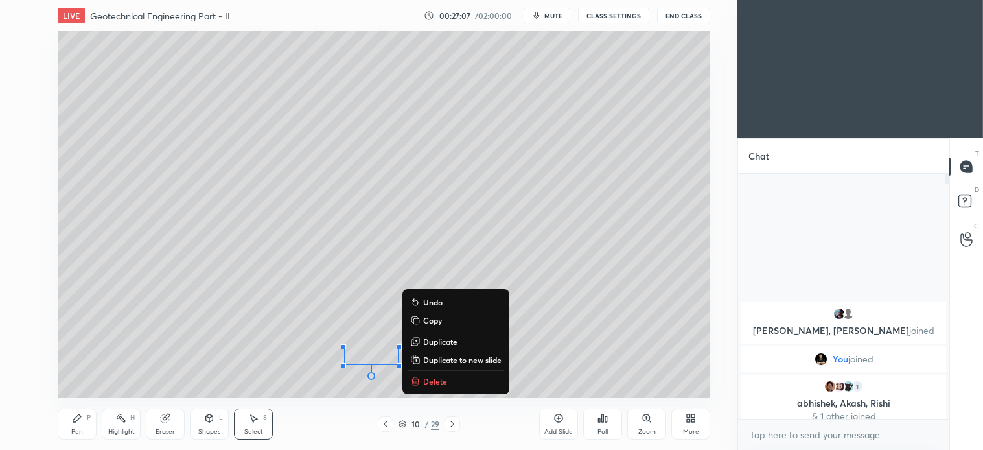
click at [78, 422] on icon at bounding box center [77, 418] width 10 height 10
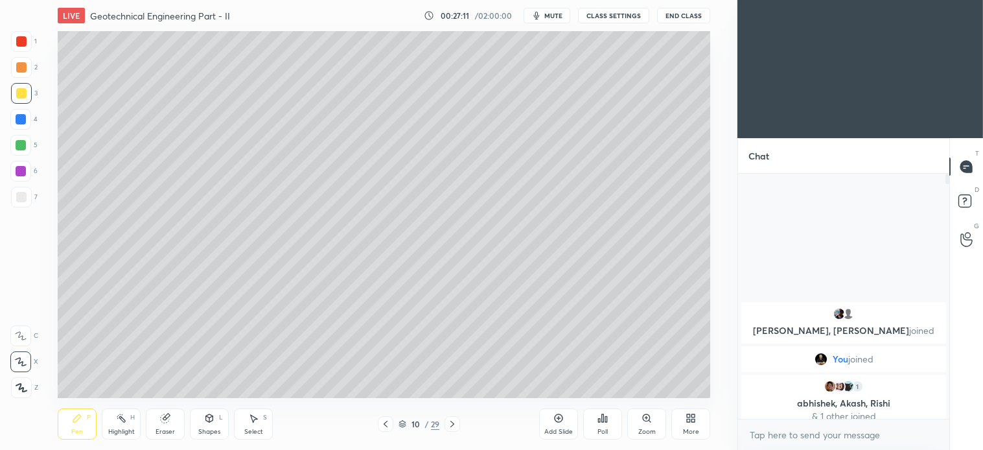
click at [384, 421] on icon at bounding box center [386, 424] width 10 height 10
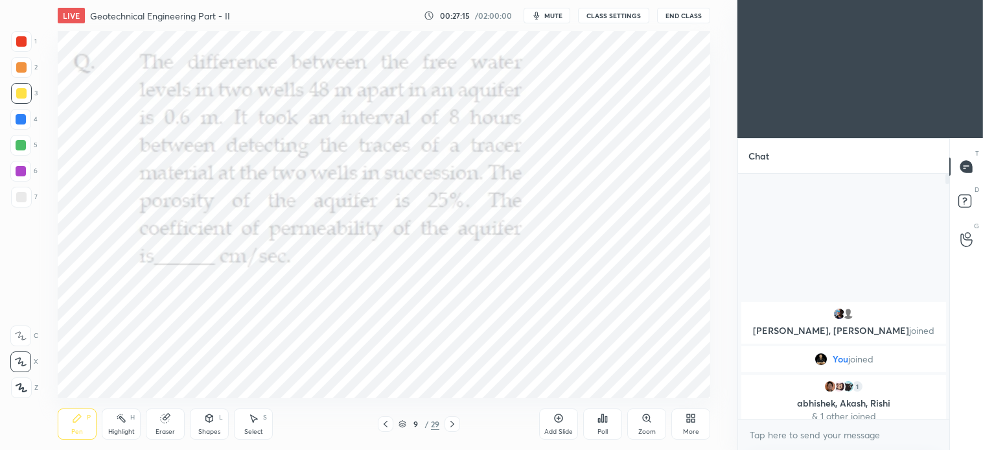
click at [264, 421] on div "S" at bounding box center [265, 417] width 4 height 6
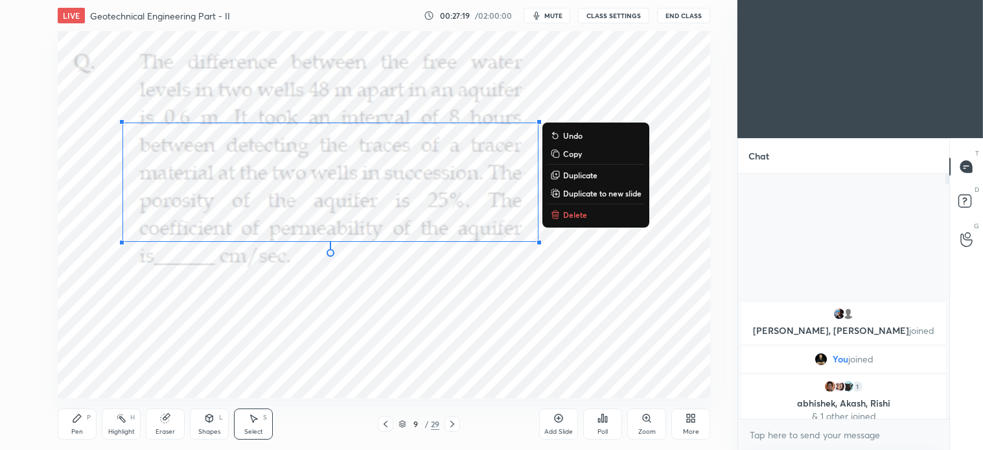
click at [584, 219] on p "Delete" at bounding box center [575, 214] width 24 height 10
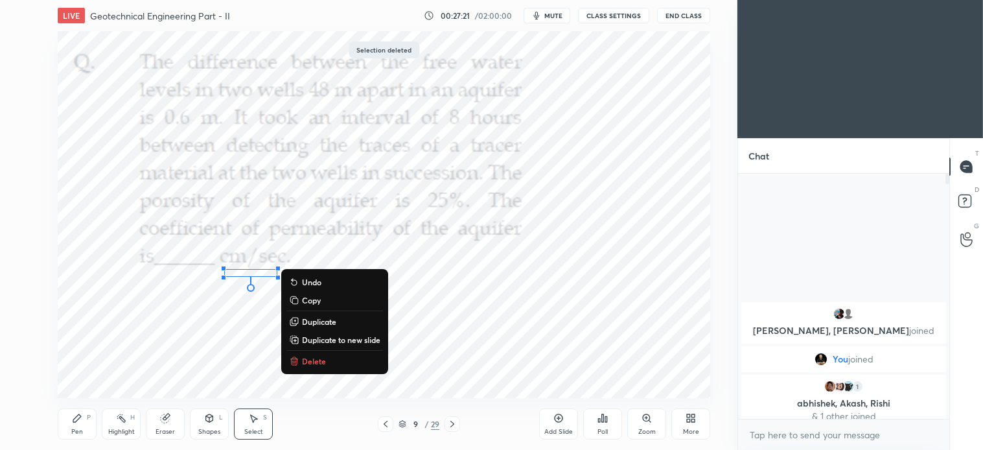
click at [316, 360] on p "Delete" at bounding box center [314, 361] width 24 height 10
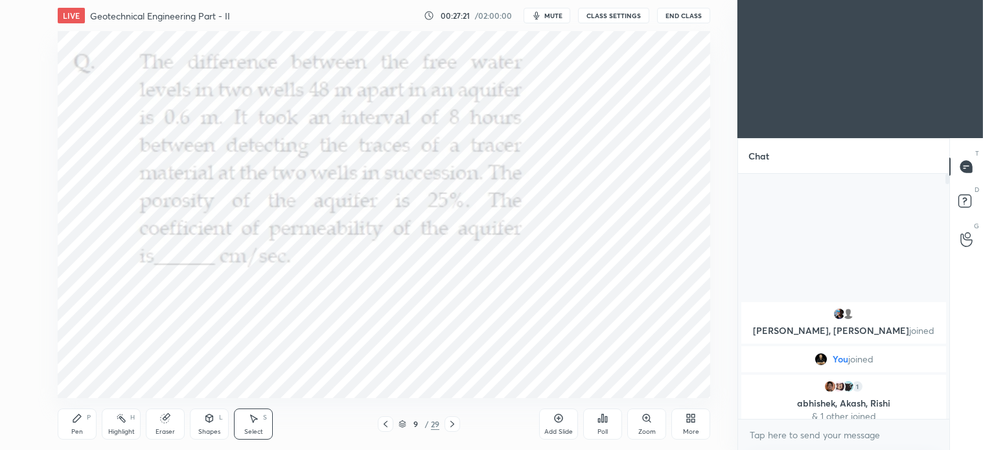
click at [86, 425] on div "Pen P" at bounding box center [77, 423] width 39 height 31
click at [454, 423] on icon at bounding box center [452, 424] width 10 height 10
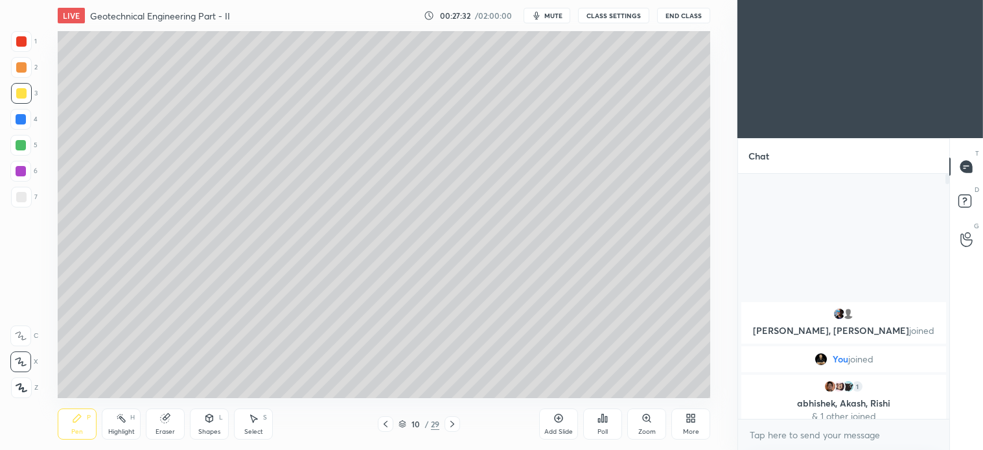
click at [386, 423] on icon at bounding box center [386, 424] width 4 height 6
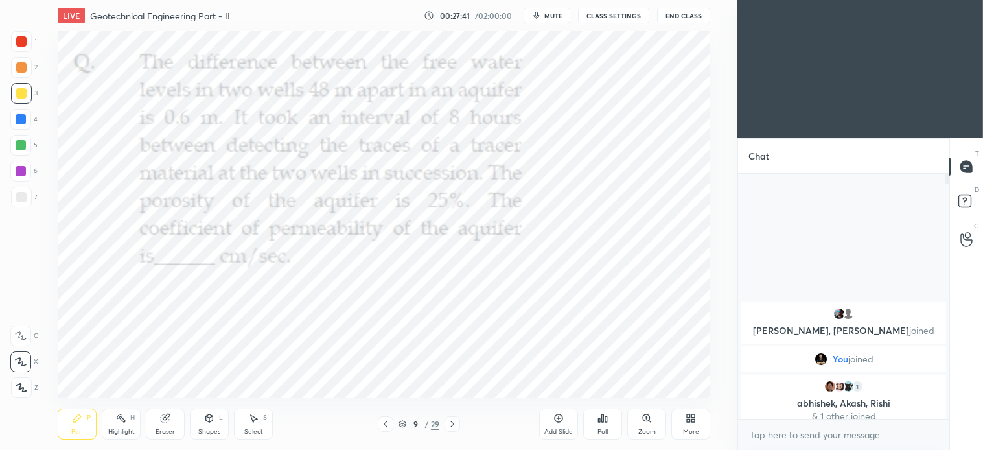
click at [455, 419] on icon at bounding box center [452, 424] width 10 height 10
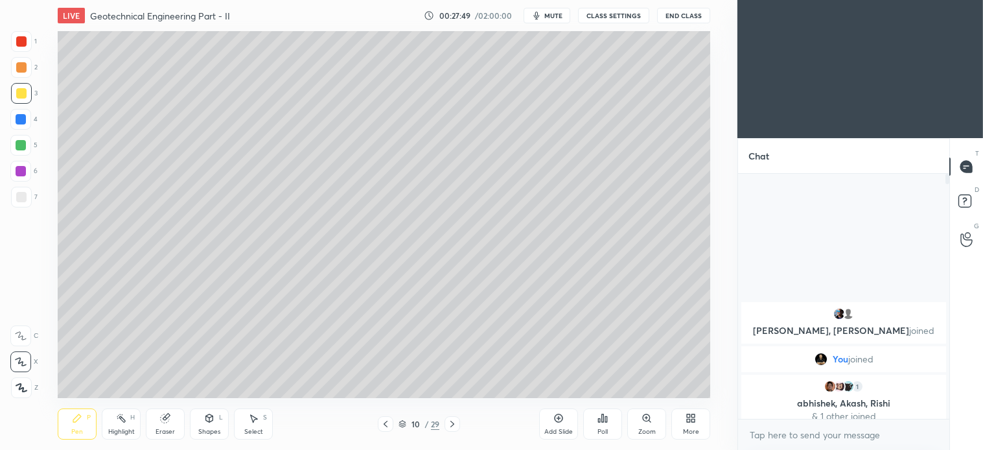
click at [385, 425] on icon at bounding box center [386, 424] width 4 height 6
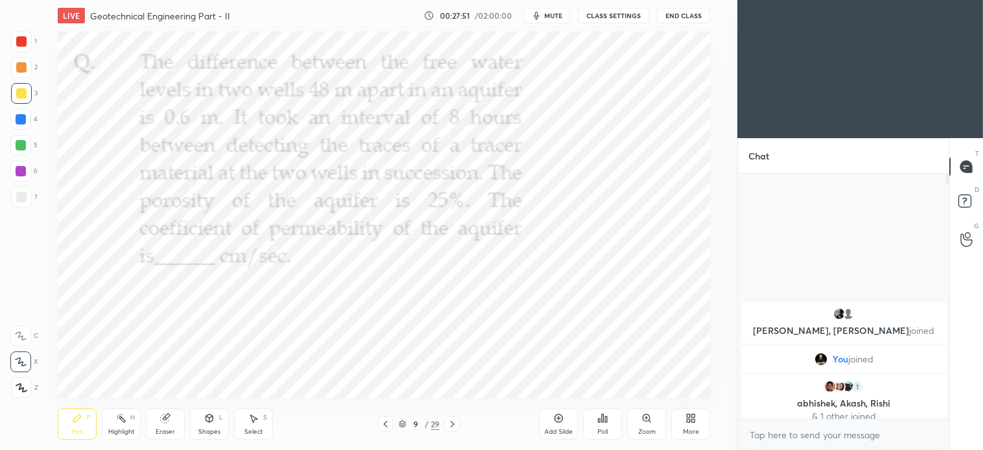
click at [456, 425] on icon at bounding box center [452, 424] width 10 height 10
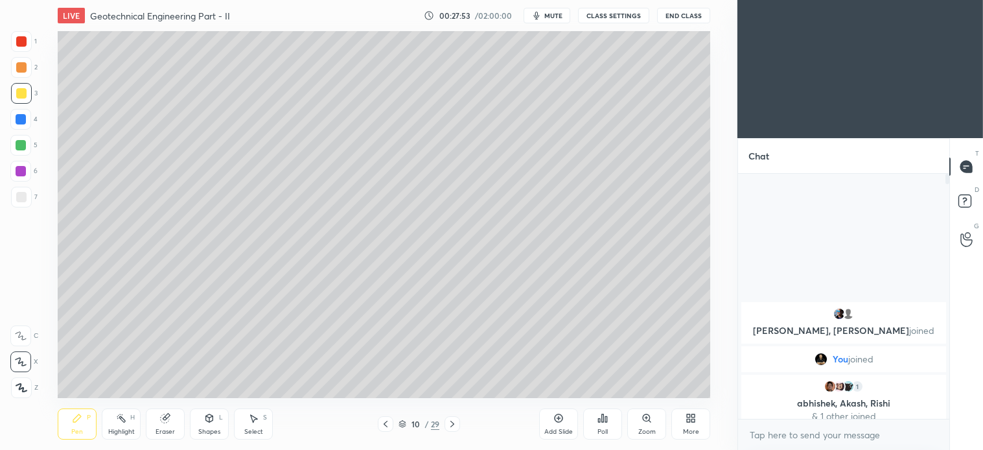
click at [556, 413] on icon at bounding box center [559, 418] width 10 height 10
click at [384, 427] on icon at bounding box center [385, 424] width 10 height 10
click at [454, 421] on icon at bounding box center [453, 424] width 10 height 10
click at [386, 425] on icon at bounding box center [385, 424] width 10 height 10
click at [385, 425] on icon at bounding box center [385, 424] width 4 height 6
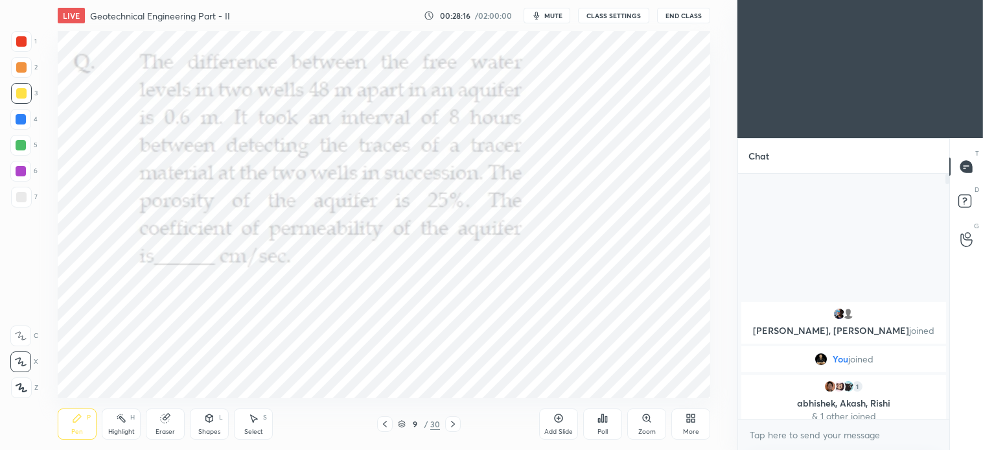
click at [20, 44] on div at bounding box center [21, 41] width 10 height 10
click at [455, 421] on icon at bounding box center [453, 424] width 10 height 10
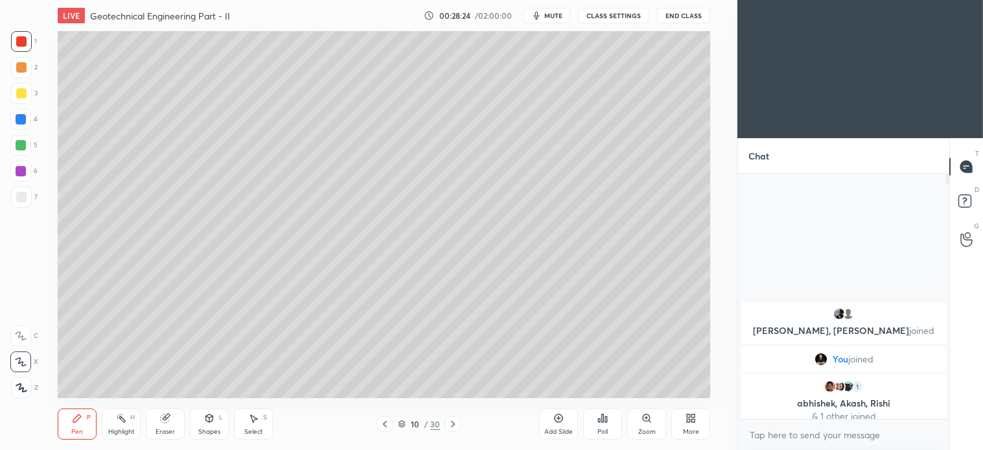
click at [454, 421] on icon at bounding box center [453, 424] width 10 height 10
click at [26, 95] on div at bounding box center [21, 93] width 10 height 10
click at [210, 425] on div "Shapes L" at bounding box center [209, 423] width 39 height 31
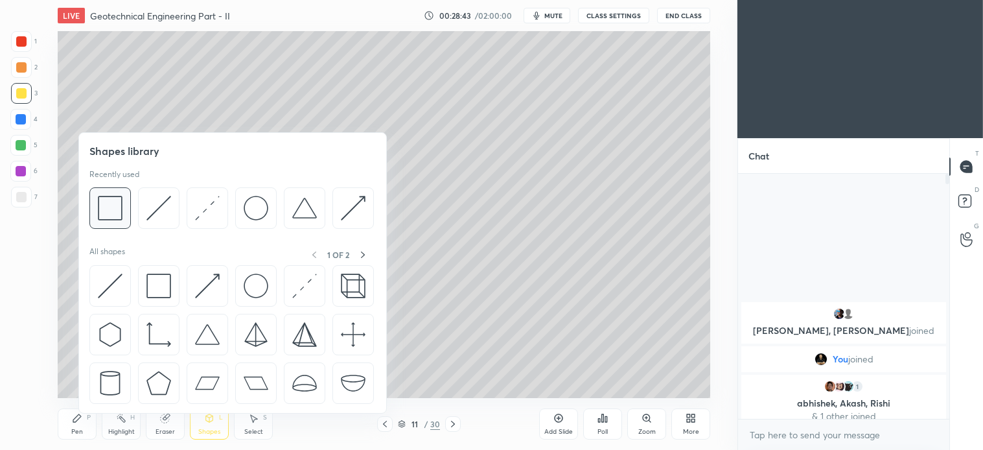
click at [122, 216] on img at bounding box center [110, 208] width 25 height 25
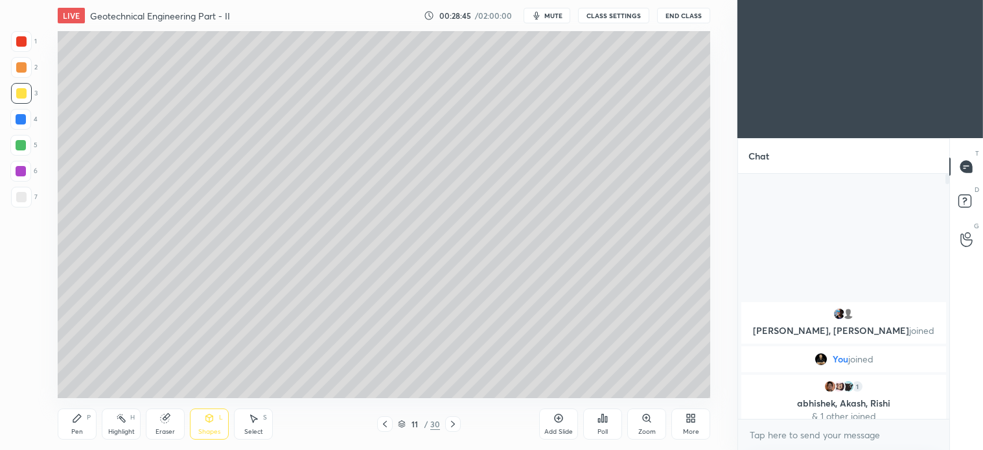
click at [91, 423] on div "Pen P" at bounding box center [77, 423] width 39 height 31
click at [262, 419] on div "Select S" at bounding box center [253, 423] width 39 height 31
click at [88, 432] on div "Pen P" at bounding box center [77, 423] width 39 height 31
click at [384, 423] on icon at bounding box center [385, 424] width 4 height 6
click at [36, 189] on div "7" at bounding box center [24, 197] width 27 height 21
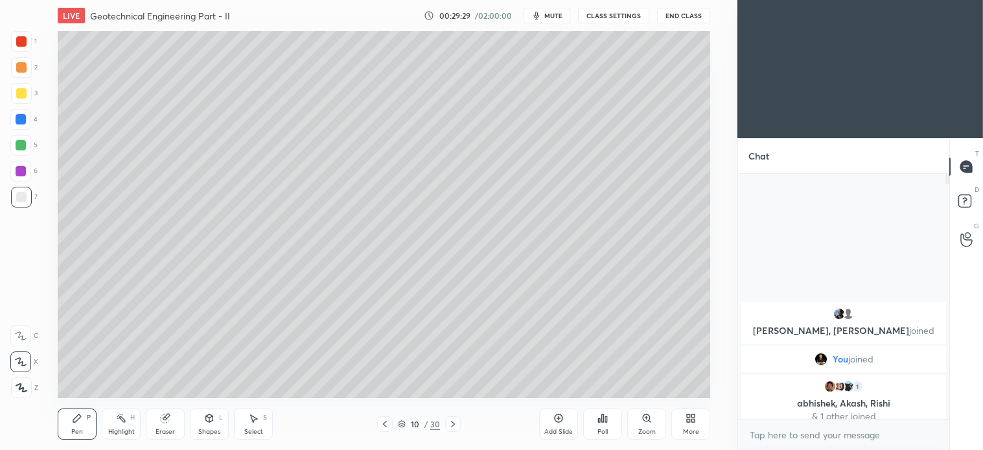
click at [454, 424] on icon at bounding box center [453, 424] width 4 height 6
click at [386, 425] on icon at bounding box center [385, 424] width 10 height 10
click at [454, 422] on icon at bounding box center [453, 424] width 10 height 10
click at [452, 423] on icon at bounding box center [453, 424] width 10 height 10
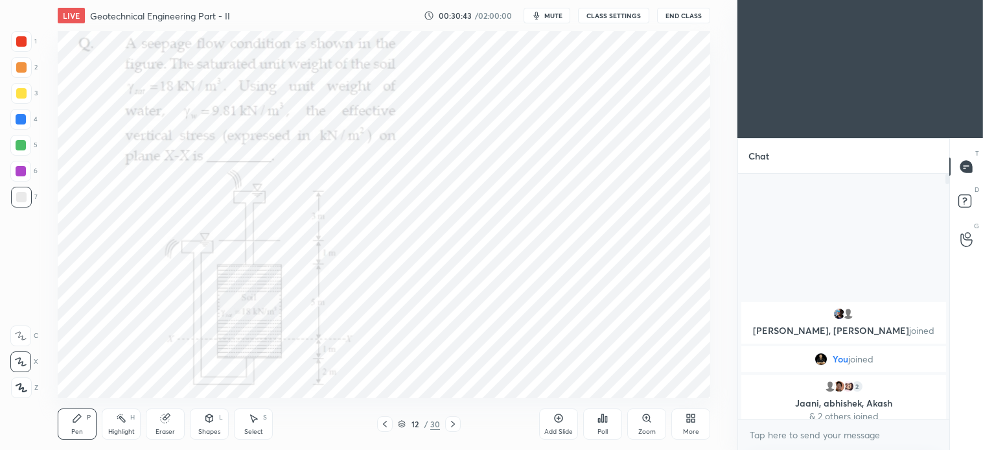
click at [25, 43] on div at bounding box center [21, 41] width 10 height 10
click at [167, 417] on icon at bounding box center [165, 418] width 8 height 8
click at [553, 10] on button "mute" at bounding box center [547, 16] width 47 height 16
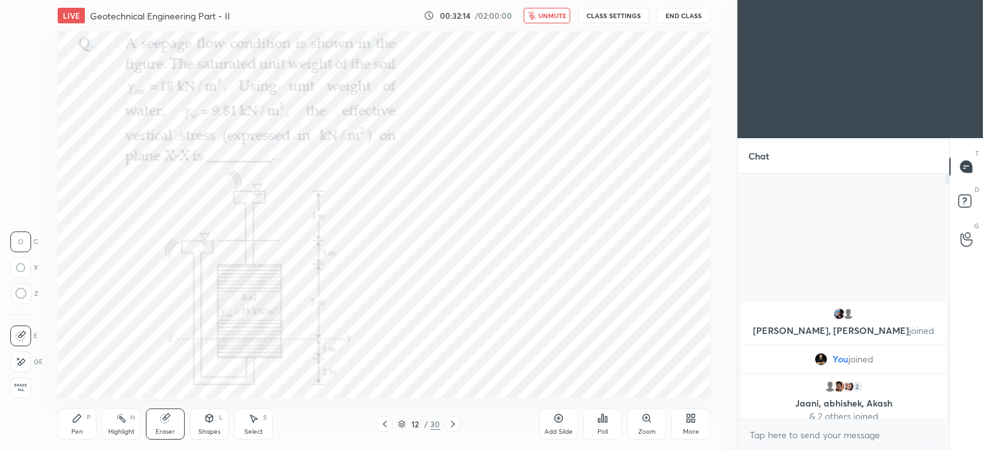
click at [551, 16] on span "unmute" at bounding box center [553, 15] width 28 height 9
click at [261, 417] on div "Select S" at bounding box center [253, 423] width 39 height 31
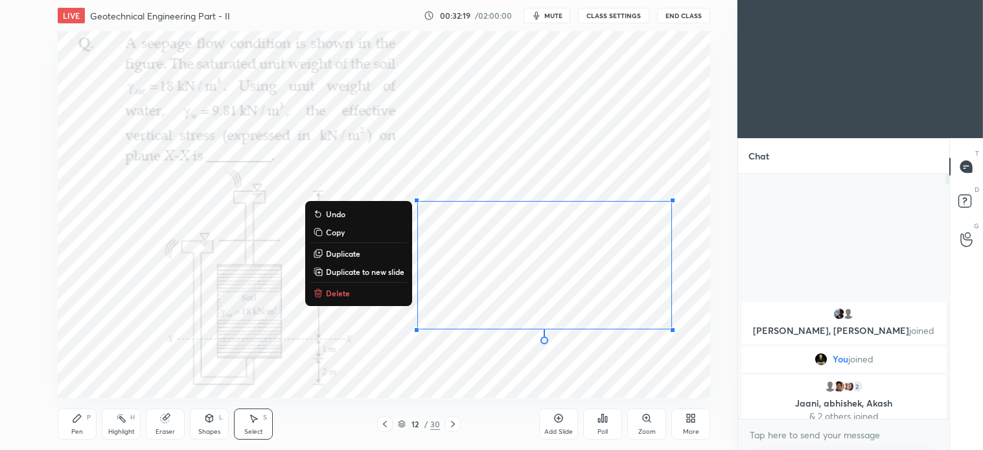
click at [340, 292] on p "Delete" at bounding box center [338, 293] width 24 height 10
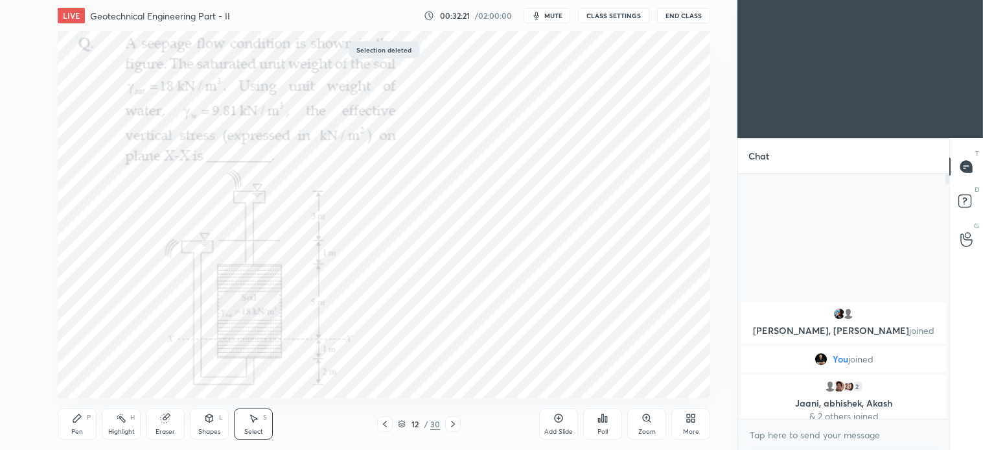
click at [73, 429] on div "Pen" at bounding box center [77, 432] width 12 height 6
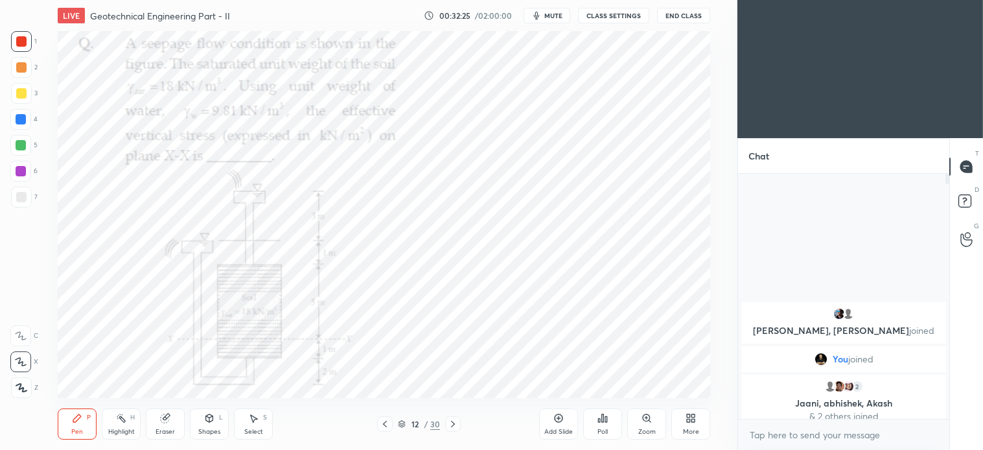
click at [215, 430] on div "Shapes" at bounding box center [209, 432] width 22 height 6
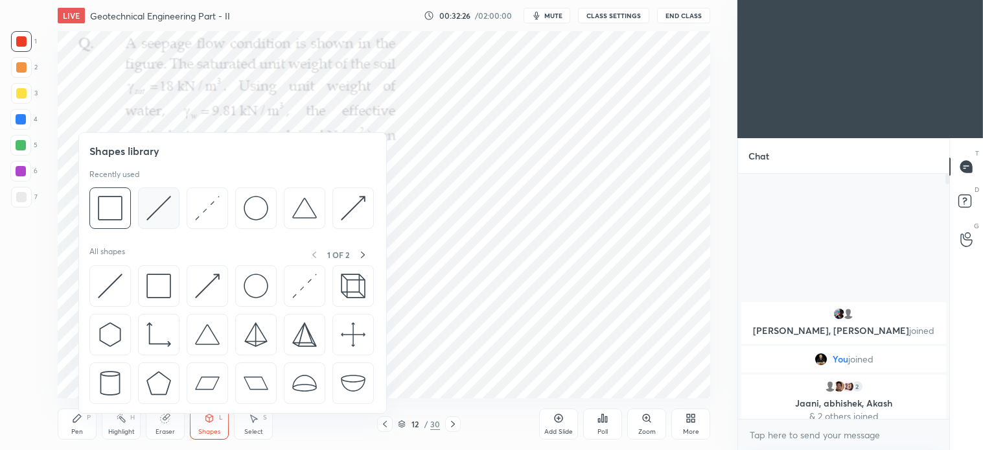
click at [164, 214] on img at bounding box center [159, 208] width 25 height 25
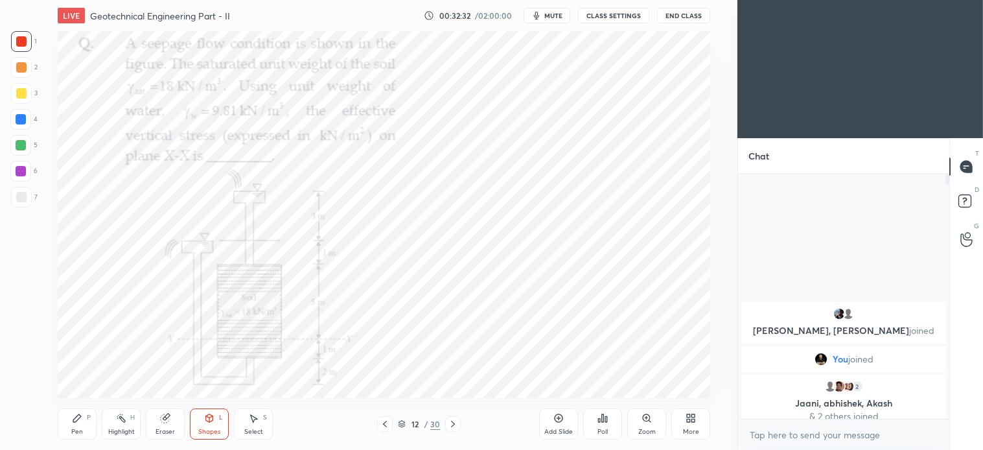
click at [76, 426] on div "Pen P" at bounding box center [77, 423] width 39 height 31
click at [251, 424] on div "Select S" at bounding box center [253, 423] width 39 height 31
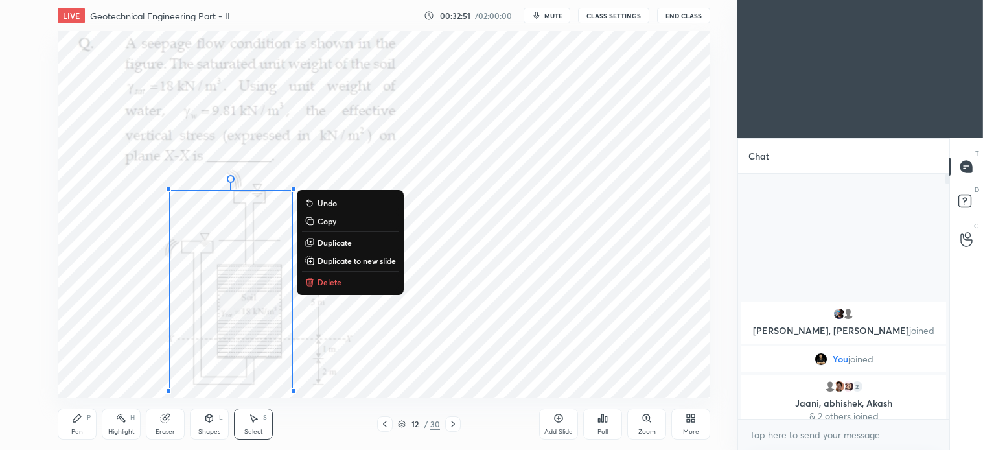
click at [338, 284] on p "Delete" at bounding box center [330, 282] width 24 height 10
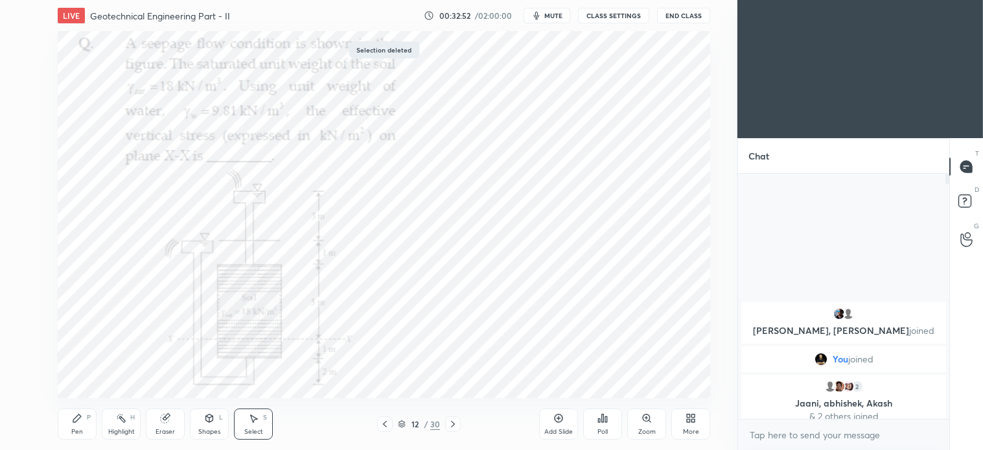
click at [80, 425] on div "Pen P" at bounding box center [77, 423] width 39 height 31
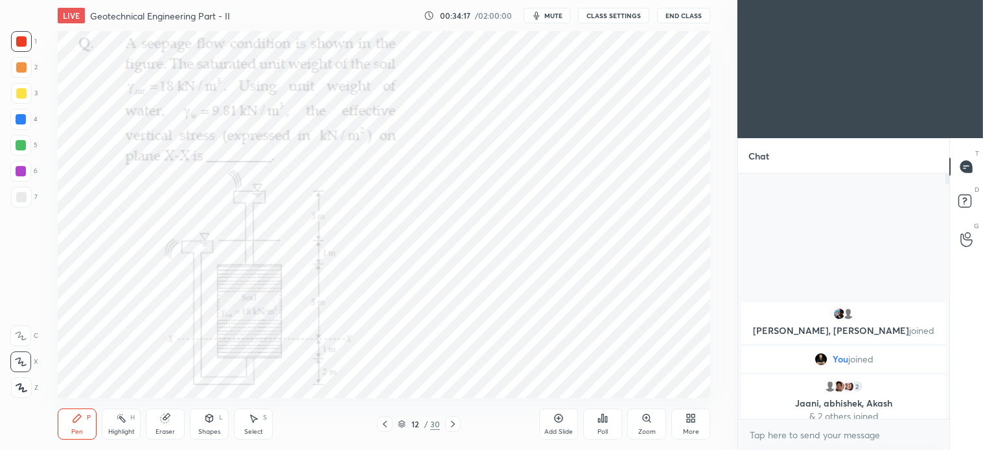
click at [257, 423] on icon at bounding box center [253, 418] width 10 height 10
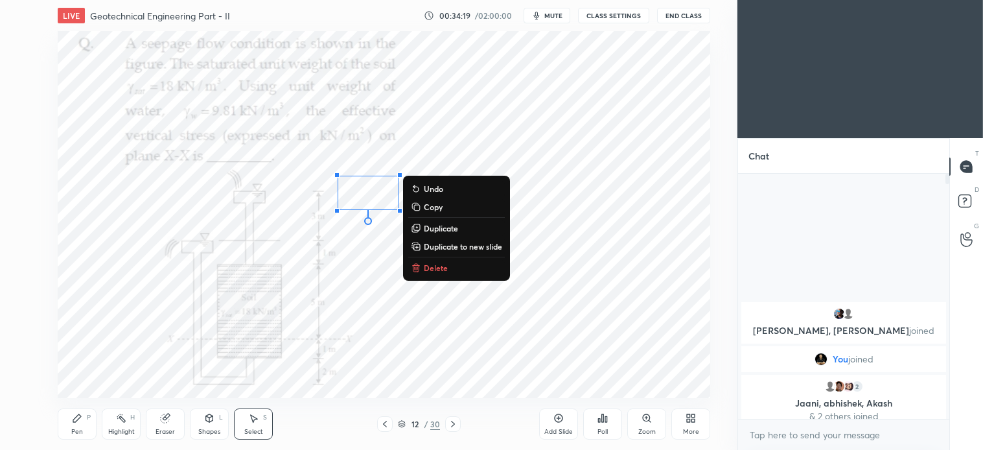
click at [84, 417] on div "Pen P" at bounding box center [77, 423] width 39 height 31
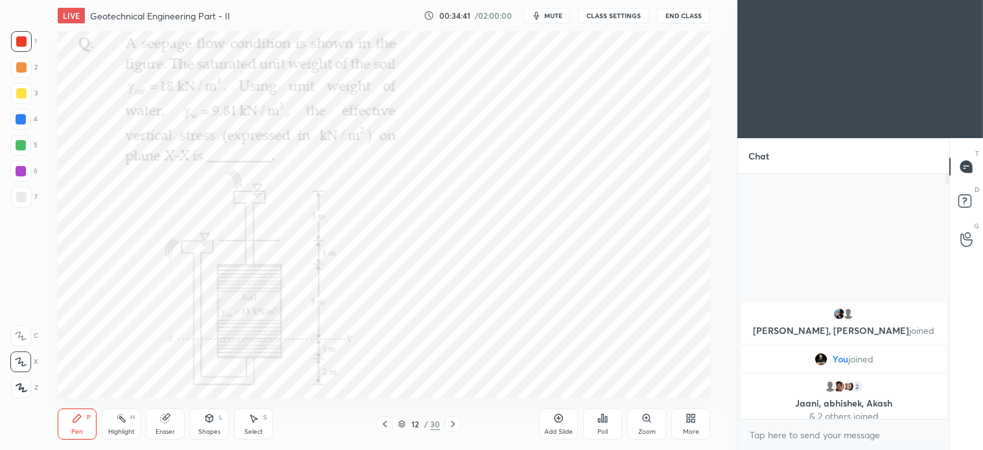
click at [263, 430] on div "Select" at bounding box center [253, 432] width 19 height 6
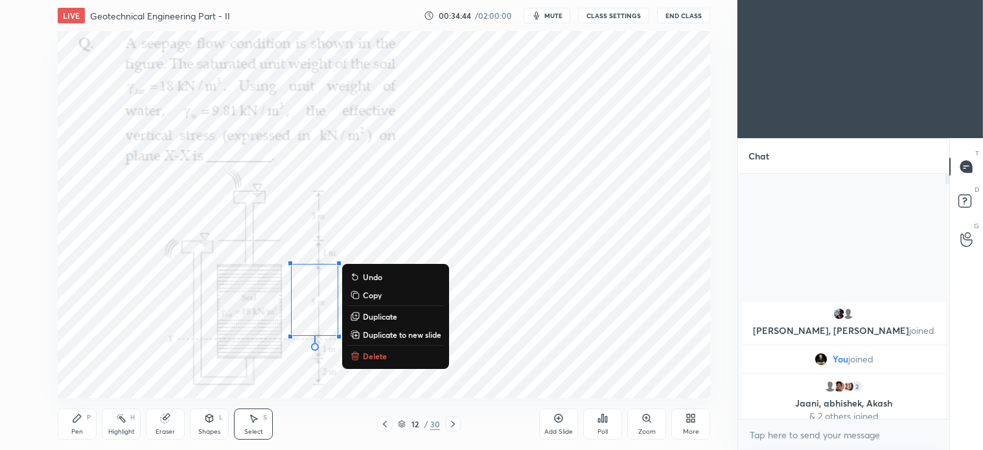
click at [366, 357] on p "Delete" at bounding box center [375, 356] width 24 height 10
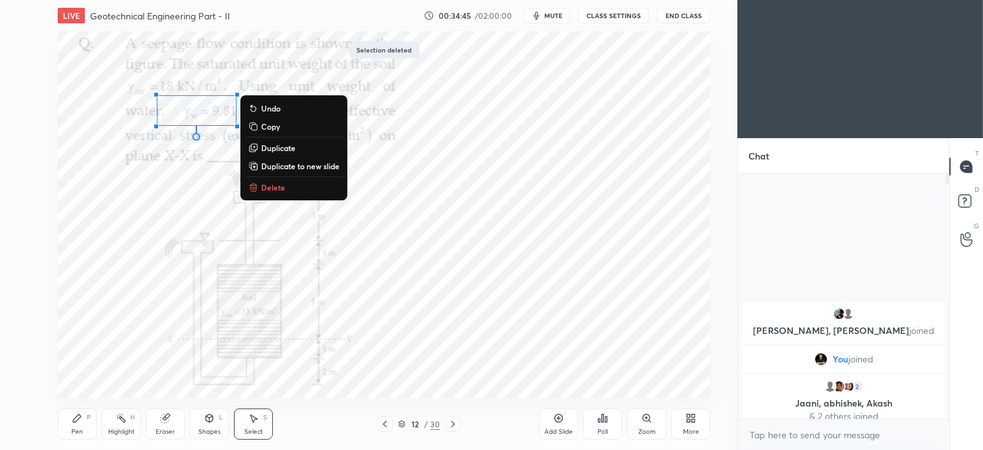
click at [273, 184] on p "Delete" at bounding box center [273, 187] width 24 height 10
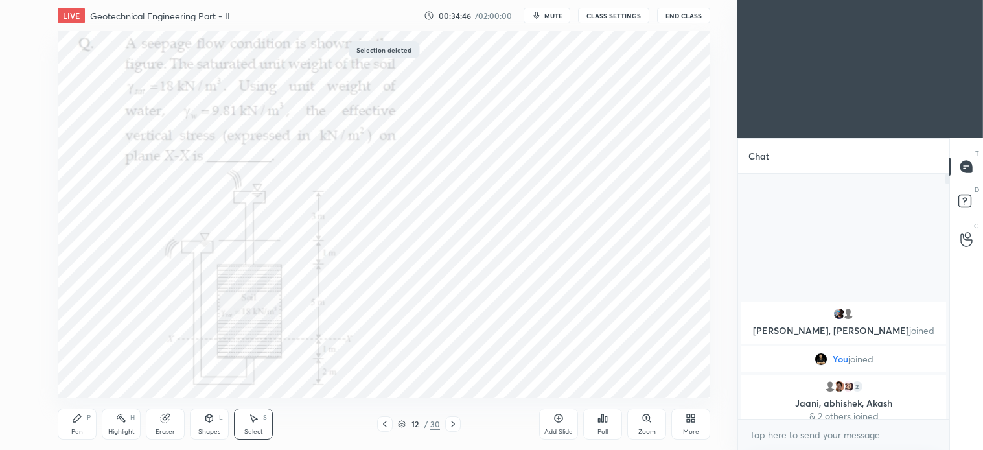
click at [84, 422] on div "Pen P" at bounding box center [77, 423] width 39 height 31
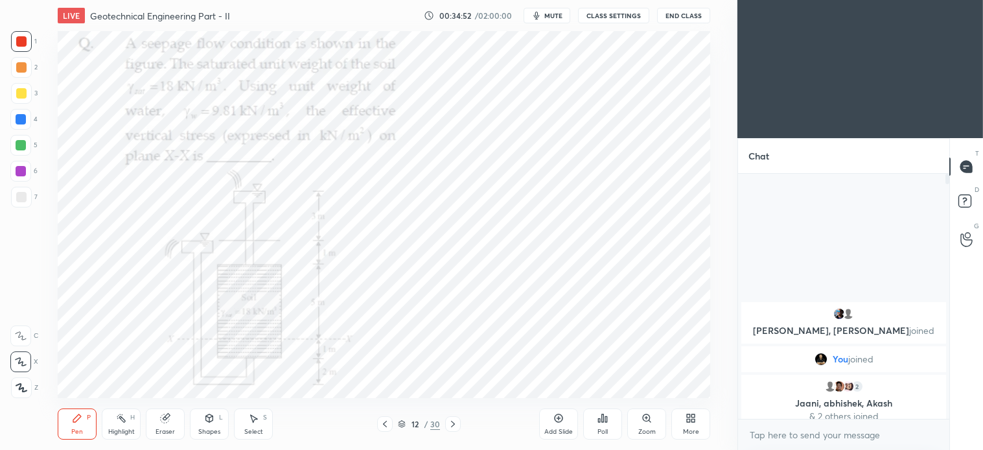
click at [548, 17] on span "mute" at bounding box center [554, 15] width 18 height 9
click at [543, 14] on span "unmute" at bounding box center [553, 15] width 28 height 9
click at [217, 422] on div "Shapes L" at bounding box center [209, 423] width 39 height 31
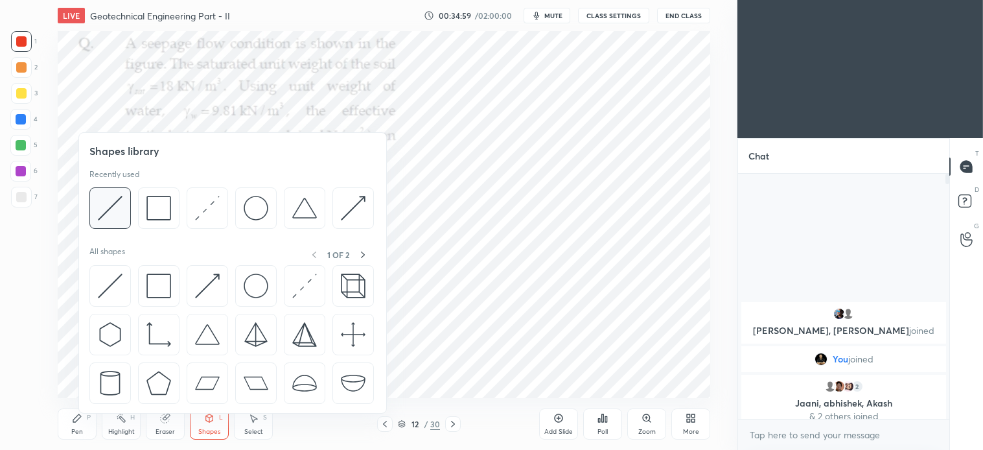
click at [114, 197] on img at bounding box center [110, 208] width 25 height 25
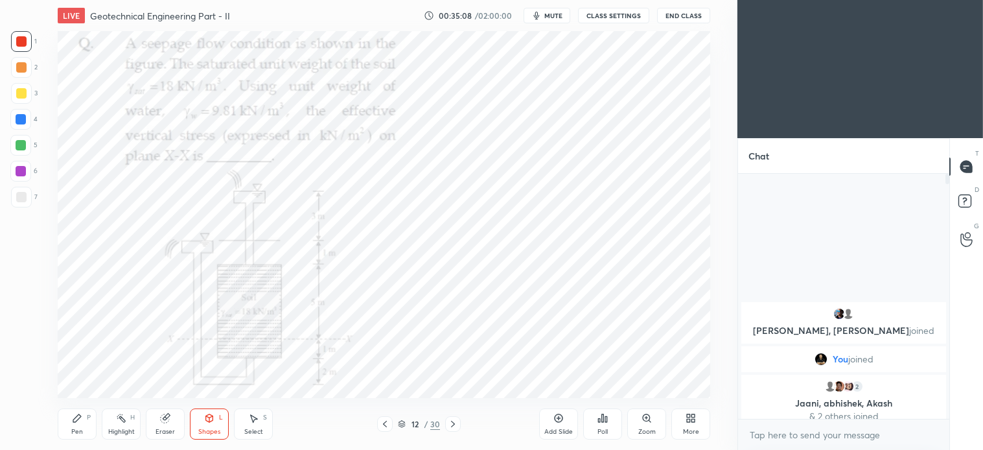
click at [81, 424] on div "Pen P" at bounding box center [77, 423] width 39 height 31
click at [259, 425] on div "Select S" at bounding box center [253, 423] width 39 height 31
click at [82, 417] on div "Pen P" at bounding box center [77, 423] width 39 height 31
click at [218, 416] on div "Shapes L" at bounding box center [209, 423] width 39 height 31
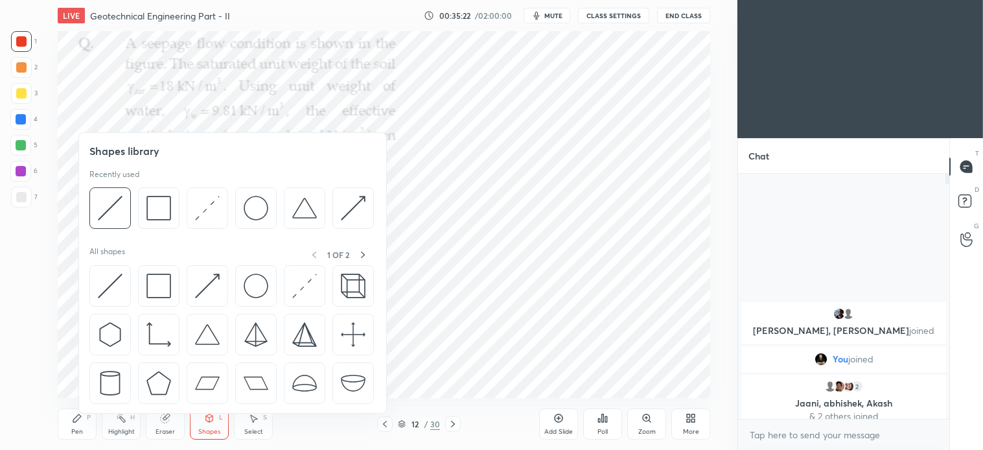
click at [84, 428] on div "Pen P" at bounding box center [77, 423] width 39 height 31
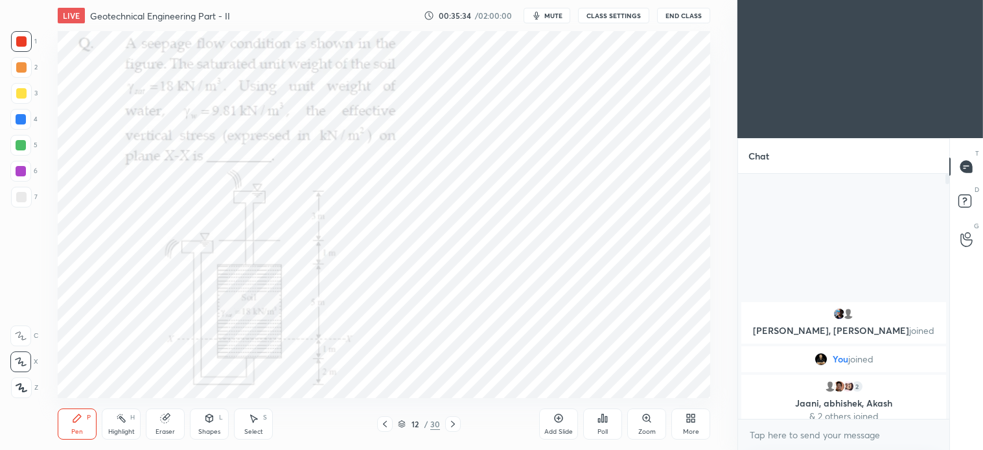
click at [257, 429] on div "Select" at bounding box center [253, 432] width 19 height 6
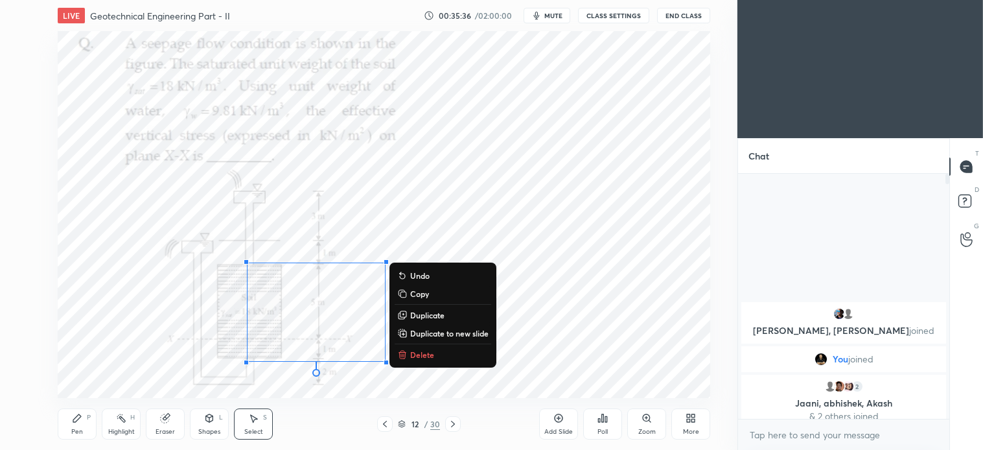
click at [417, 353] on p "Delete" at bounding box center [422, 354] width 24 height 10
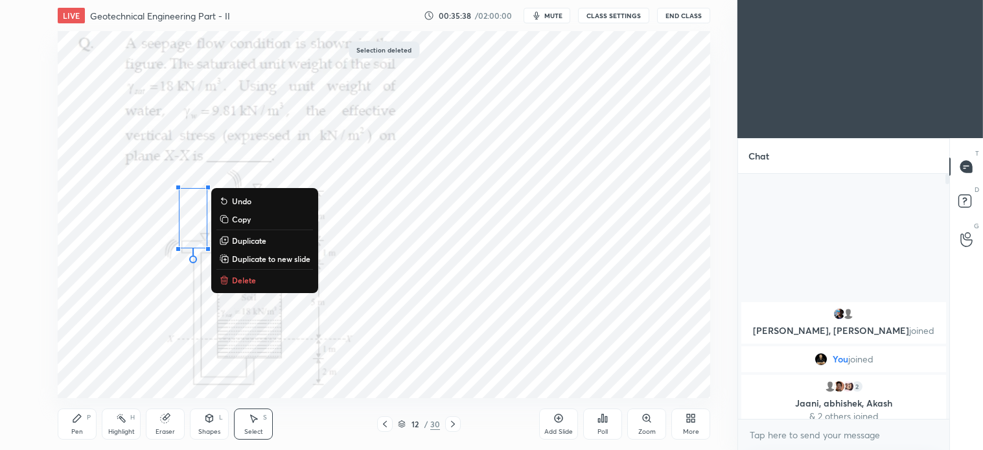
click at [243, 281] on p "Delete" at bounding box center [244, 280] width 24 height 10
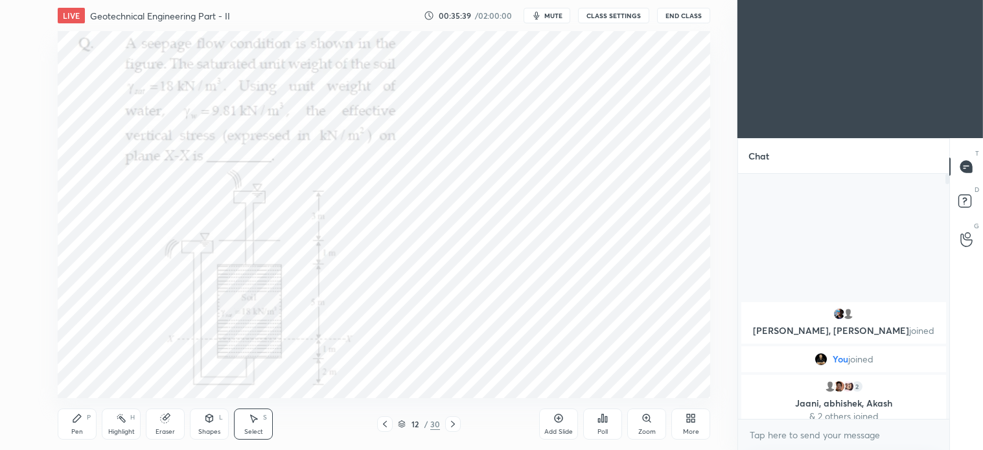
click at [80, 419] on icon at bounding box center [77, 418] width 10 height 10
click at [252, 424] on div "Select S" at bounding box center [253, 423] width 39 height 31
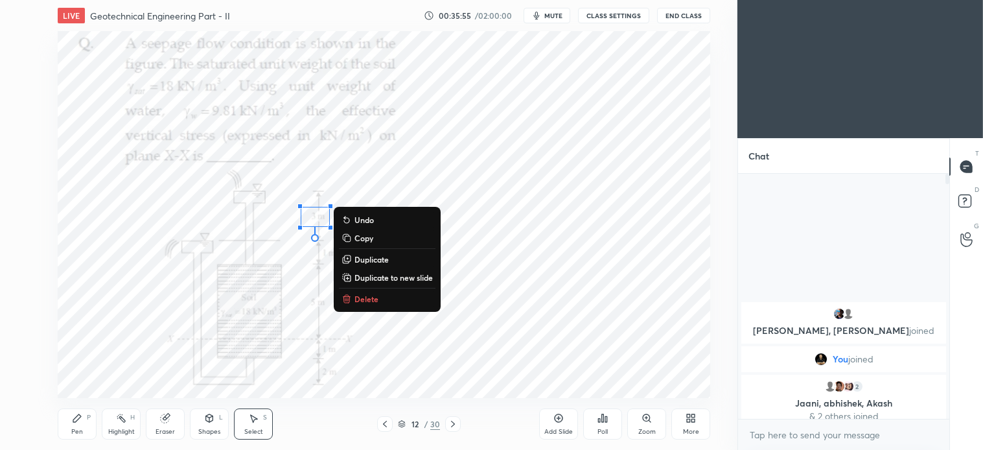
click at [360, 300] on p "Delete" at bounding box center [367, 299] width 24 height 10
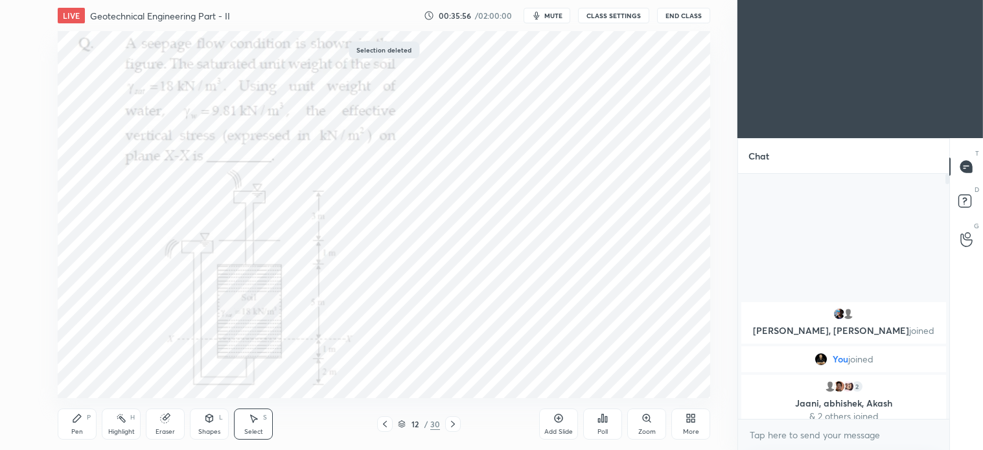
click at [86, 422] on div "Pen P" at bounding box center [77, 423] width 39 height 31
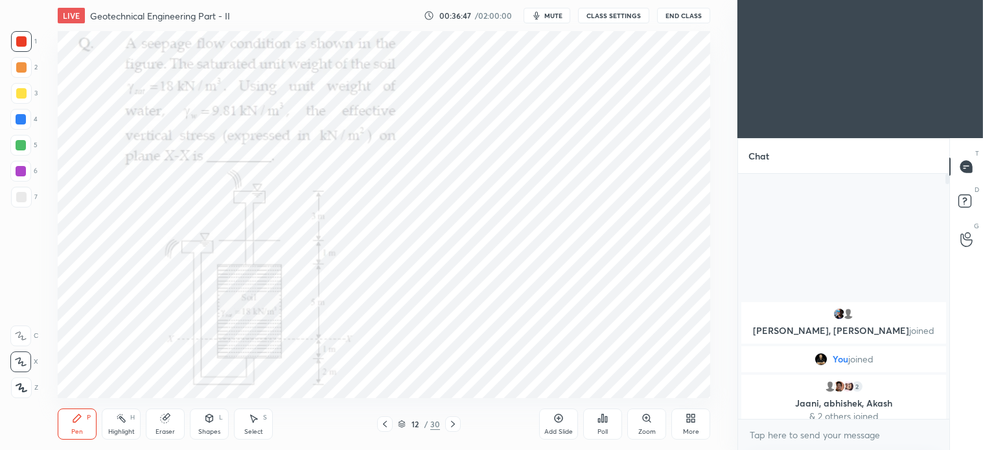
click at [214, 431] on div "Shapes" at bounding box center [209, 432] width 22 height 6
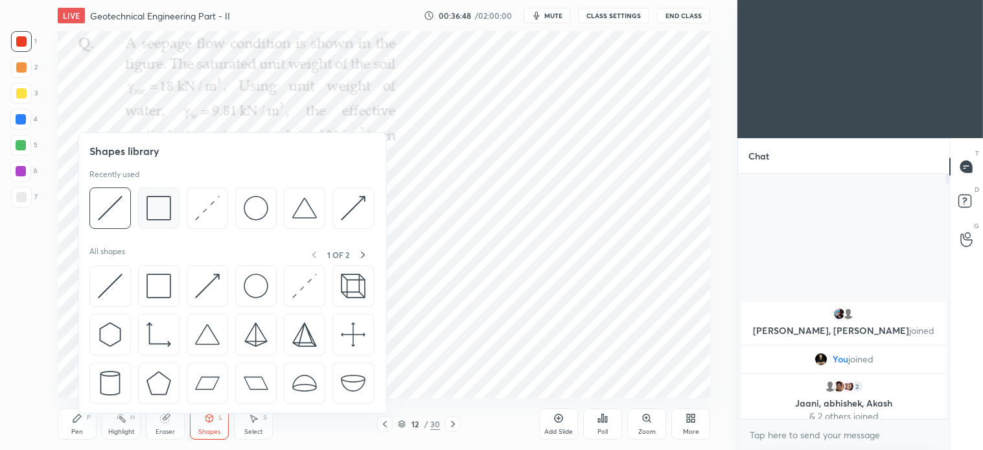
click at [152, 203] on img at bounding box center [159, 208] width 25 height 25
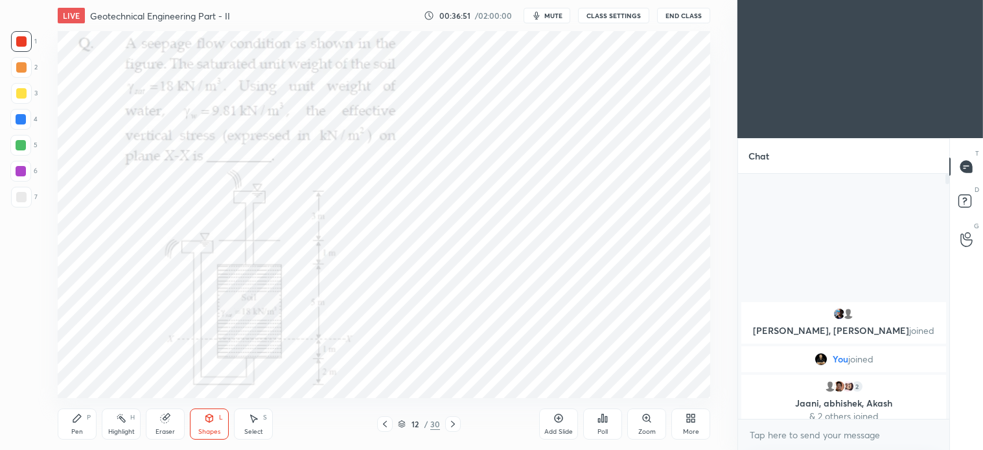
click at [79, 423] on icon at bounding box center [77, 418] width 10 height 10
click at [556, 12] on span "mute" at bounding box center [554, 15] width 18 height 9
click at [563, 8] on button "unmute" at bounding box center [547, 16] width 47 height 16
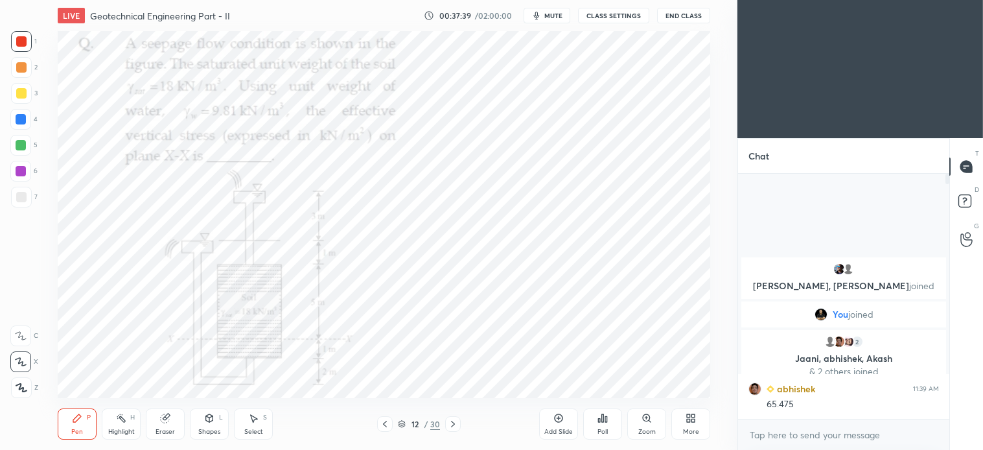
click at [166, 430] on div "Eraser" at bounding box center [165, 432] width 19 height 6
click at [76, 425] on div "Pen P" at bounding box center [77, 423] width 39 height 31
click at [559, 11] on span "mute" at bounding box center [554, 15] width 18 height 9
click at [546, 11] on span "unmute" at bounding box center [553, 15] width 28 height 9
click at [451, 424] on icon at bounding box center [453, 424] width 10 height 10
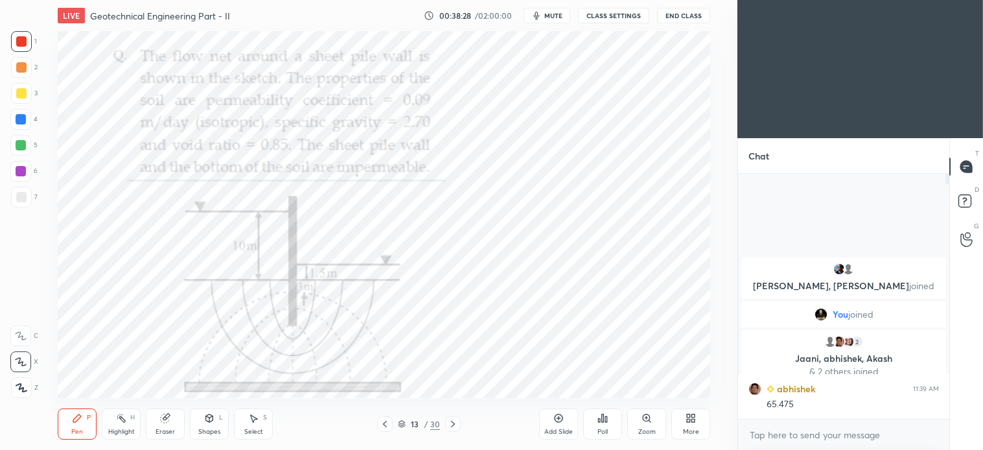
click at [452, 425] on icon at bounding box center [453, 424] width 10 height 10
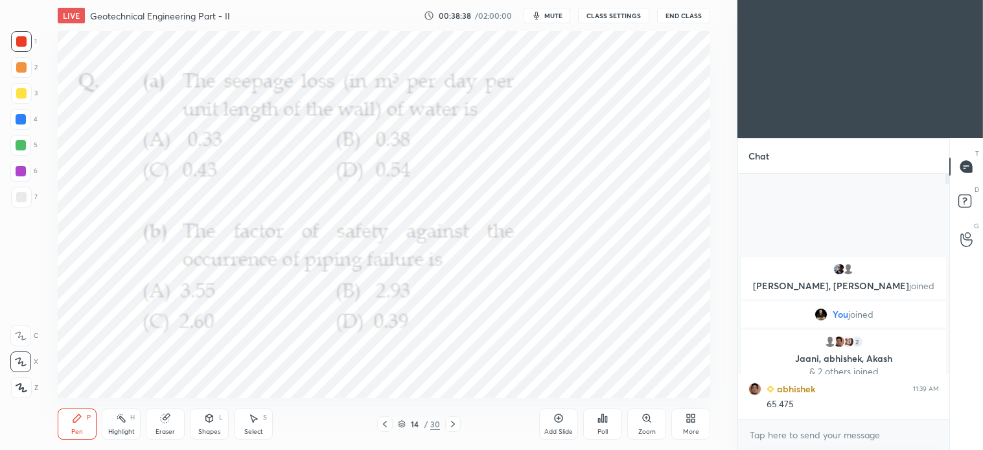
click at [387, 424] on icon at bounding box center [385, 424] width 10 height 10
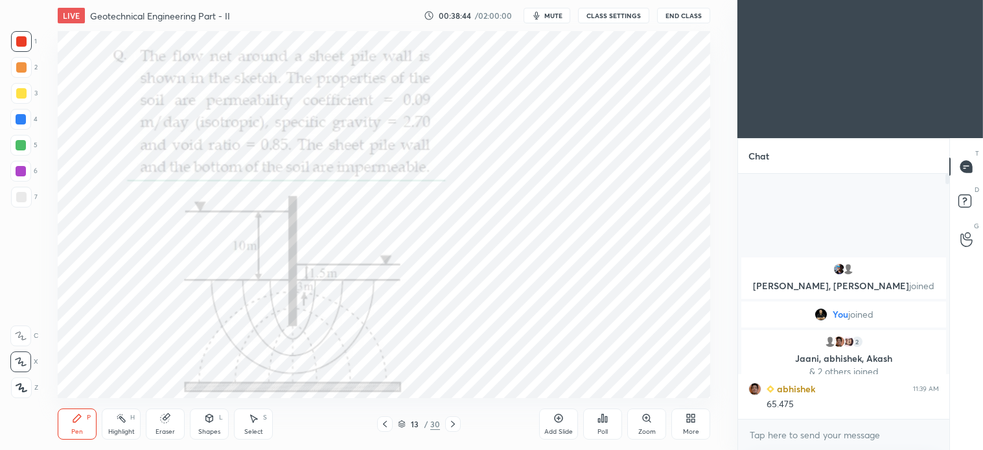
click at [550, 17] on span "mute" at bounding box center [554, 15] width 18 height 9
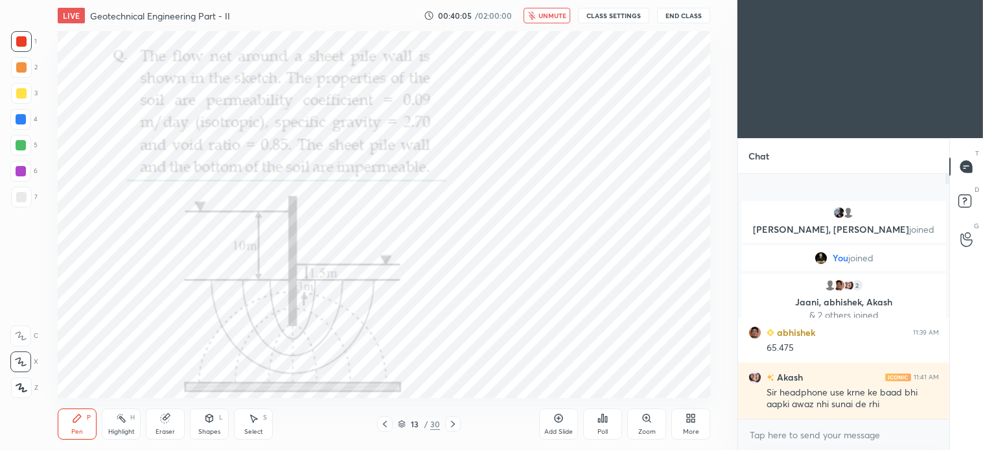
click at [550, 14] on span "unmute" at bounding box center [553, 15] width 28 height 9
click at [258, 427] on div "Select S" at bounding box center [253, 423] width 39 height 31
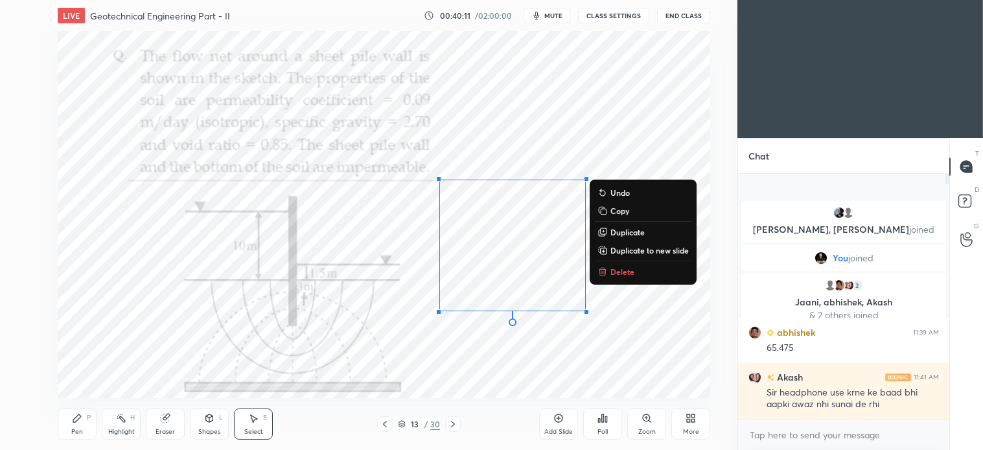
click at [615, 275] on p "Delete" at bounding box center [623, 271] width 24 height 10
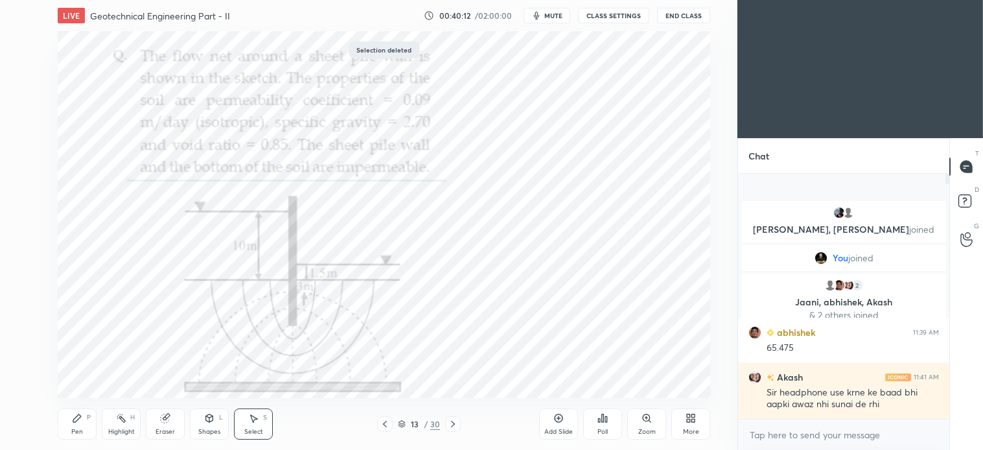
click at [79, 429] on div "Pen" at bounding box center [77, 432] width 12 height 6
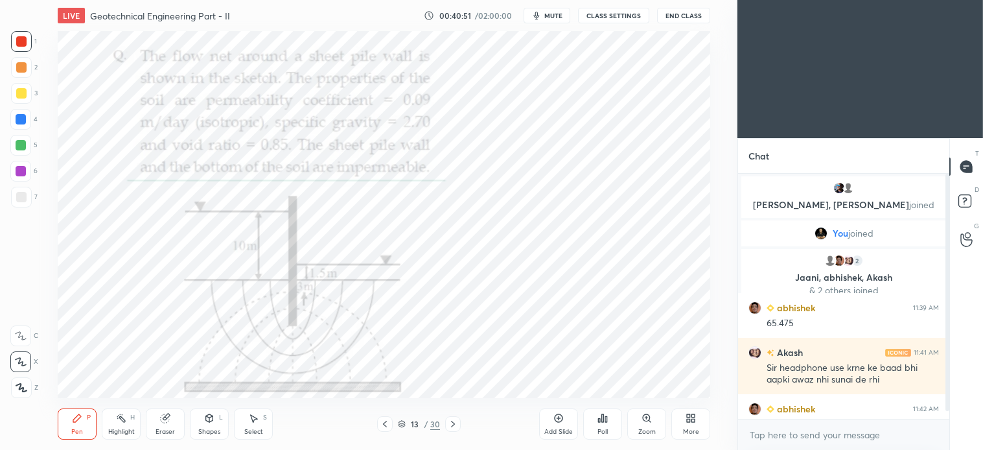
click at [896, 404] on div "abhishek 11:42 AM" at bounding box center [844, 409] width 191 height 14
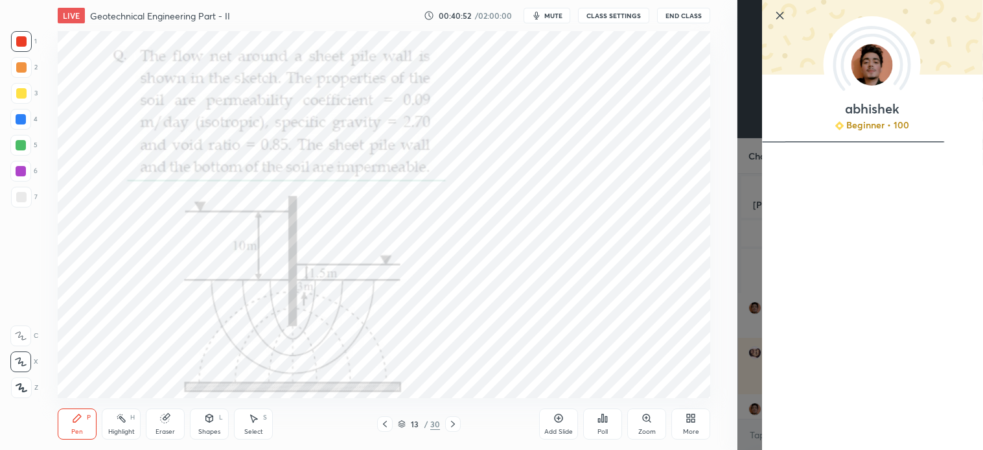
scroll to position [20, 0]
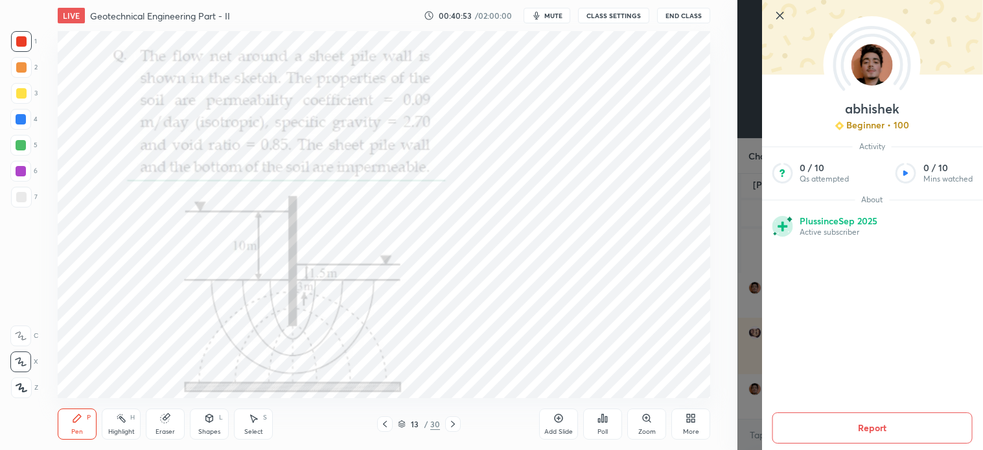
click at [780, 24] on div at bounding box center [872, 37] width 221 height 75
click at [781, 14] on icon at bounding box center [780, 16] width 16 height 16
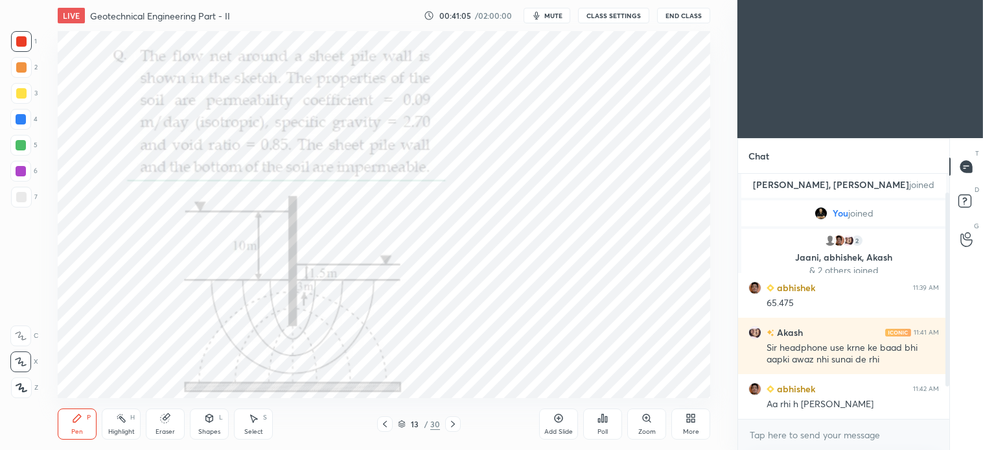
scroll to position [65, 0]
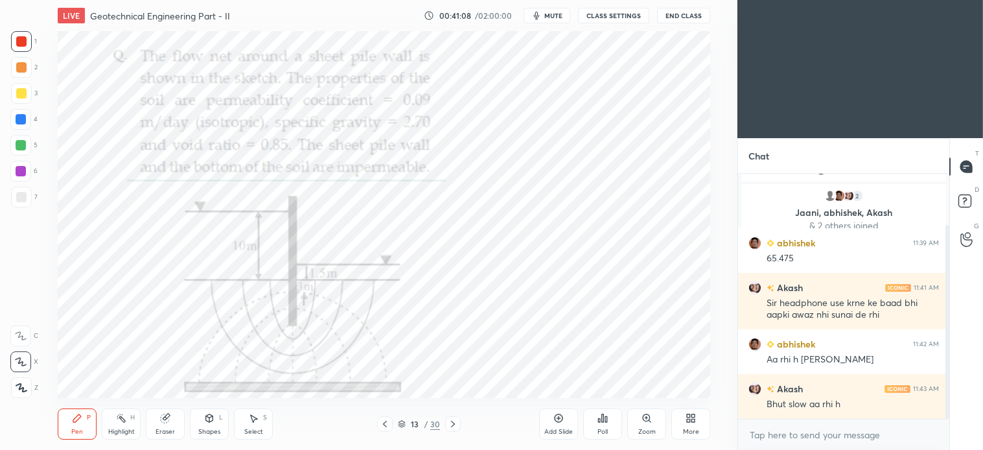
click at [552, 16] on span "mute" at bounding box center [554, 15] width 18 height 9
click at [563, 19] on span "unmute" at bounding box center [553, 15] width 28 height 9
click at [450, 423] on icon at bounding box center [453, 424] width 10 height 10
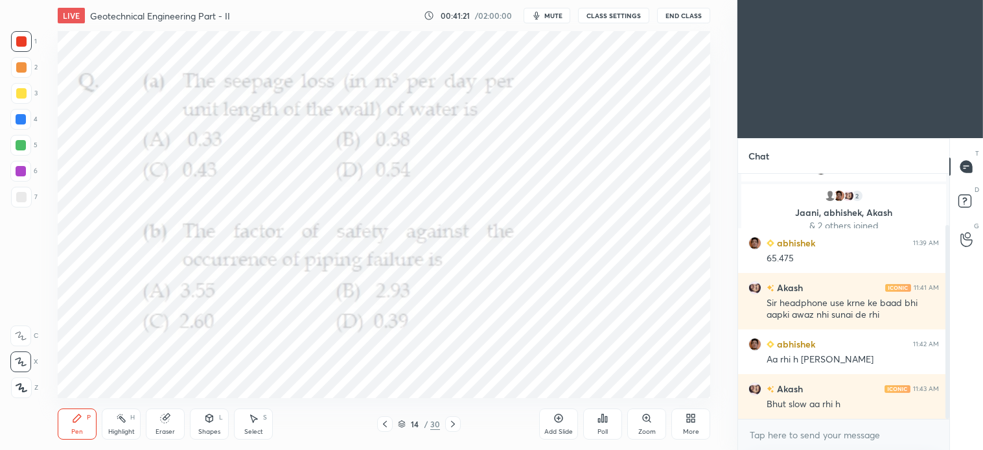
click at [384, 419] on icon at bounding box center [385, 424] width 10 height 10
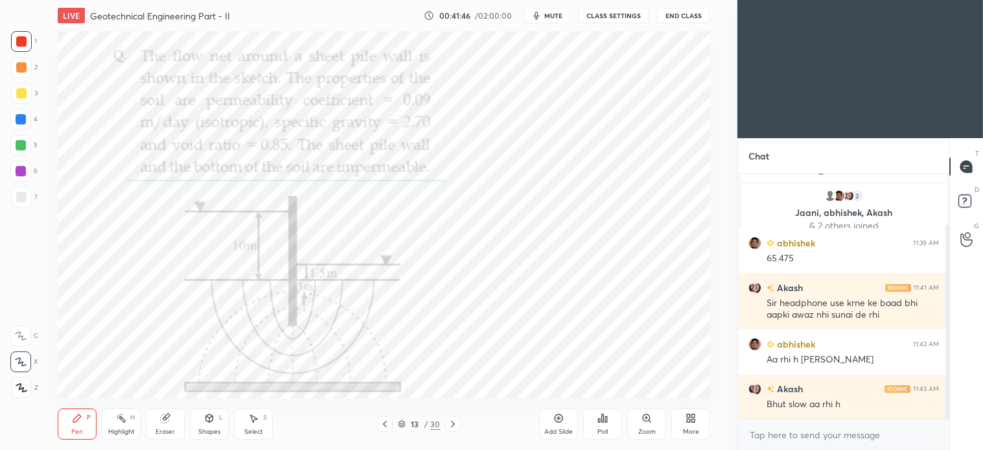
click at [205, 425] on div "Shapes L" at bounding box center [209, 423] width 39 height 31
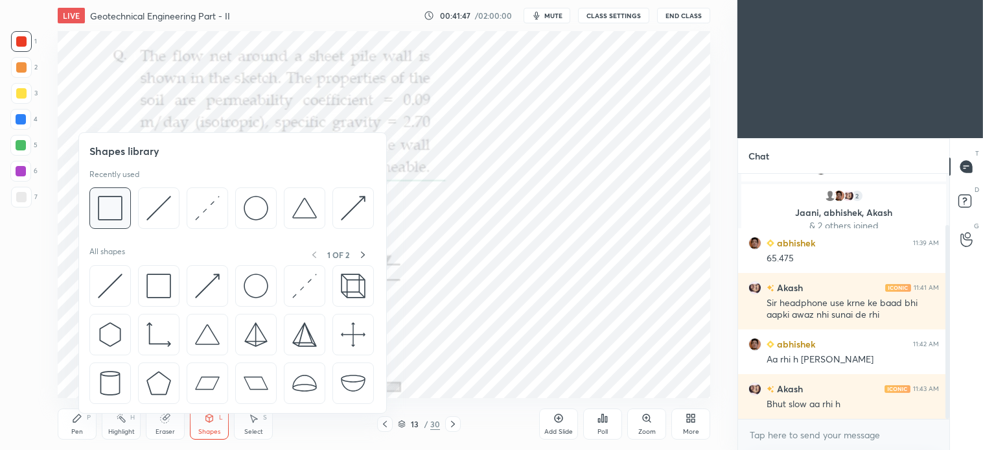
click at [117, 214] on img at bounding box center [110, 208] width 25 height 25
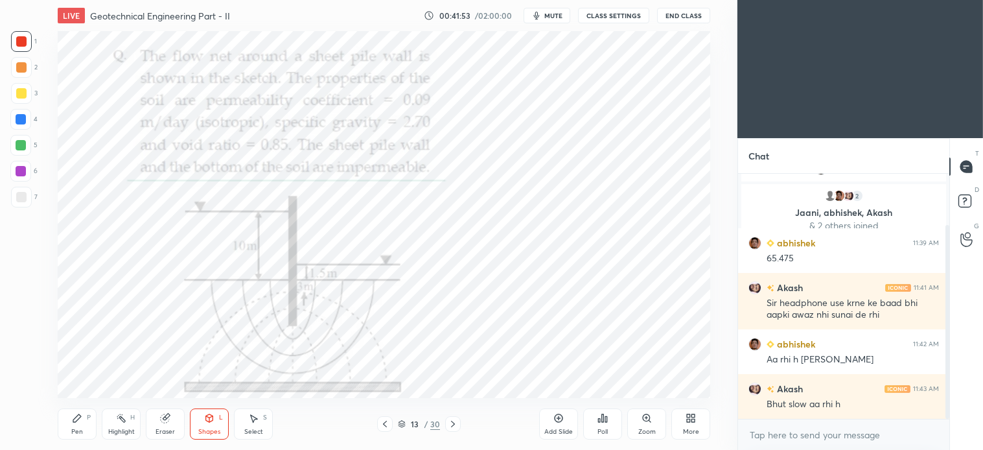
click at [72, 417] on icon at bounding box center [77, 418] width 10 height 10
click at [255, 422] on icon at bounding box center [253, 418] width 10 height 10
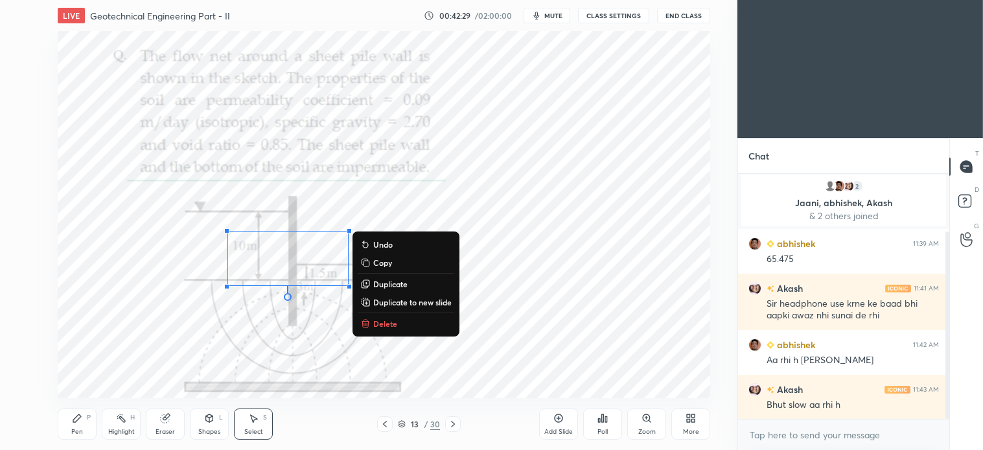
click at [382, 324] on p "Delete" at bounding box center [385, 323] width 24 height 10
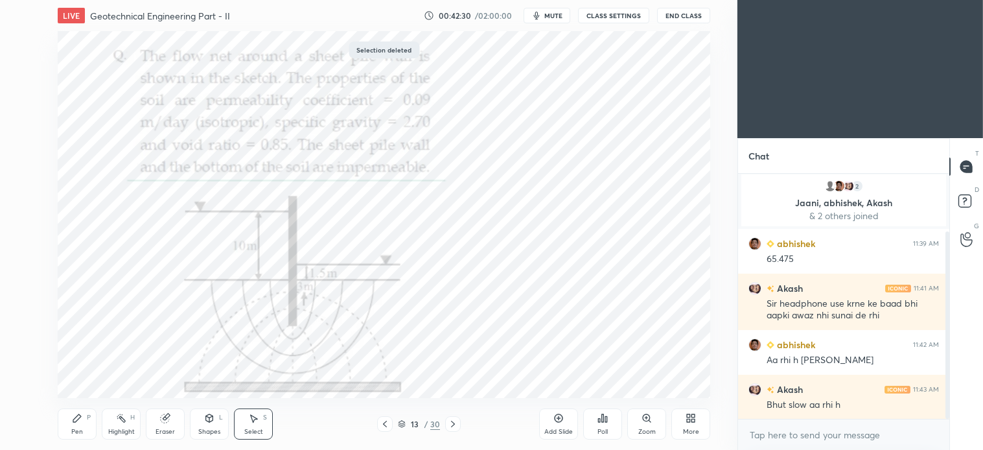
click at [80, 424] on div "Pen P" at bounding box center [77, 423] width 39 height 31
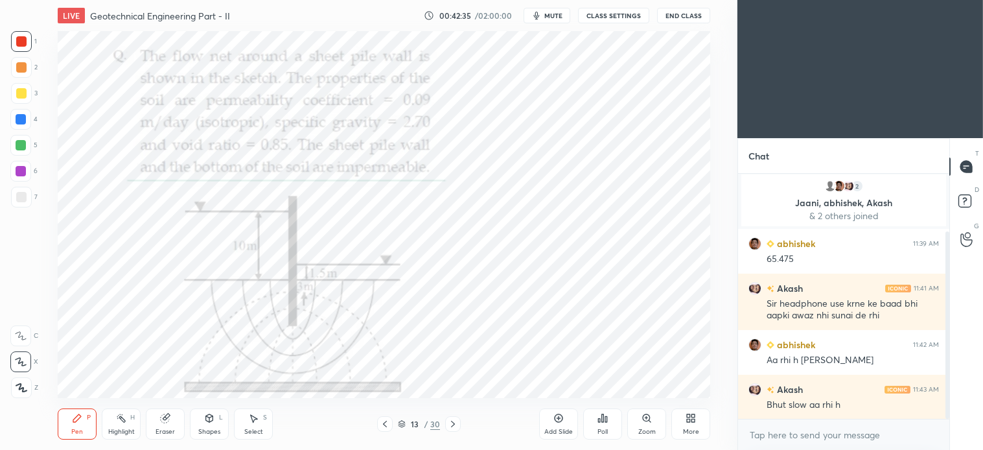
click at [253, 431] on div "Select" at bounding box center [253, 432] width 19 height 6
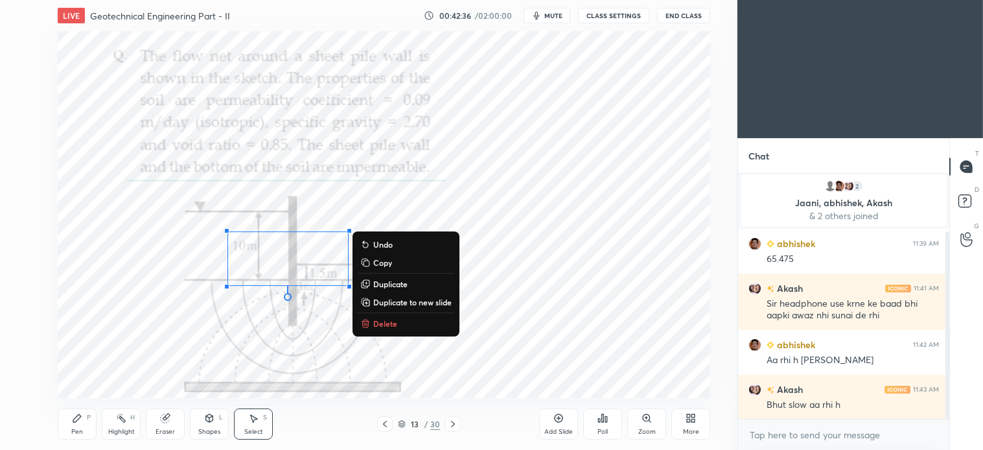
click at [385, 322] on p "Delete" at bounding box center [385, 323] width 24 height 10
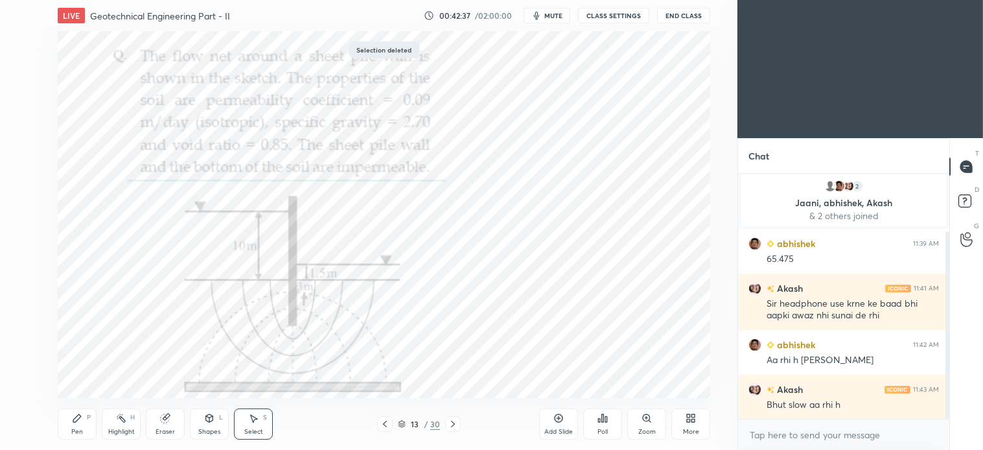
click at [88, 424] on div "Pen P" at bounding box center [77, 423] width 39 height 31
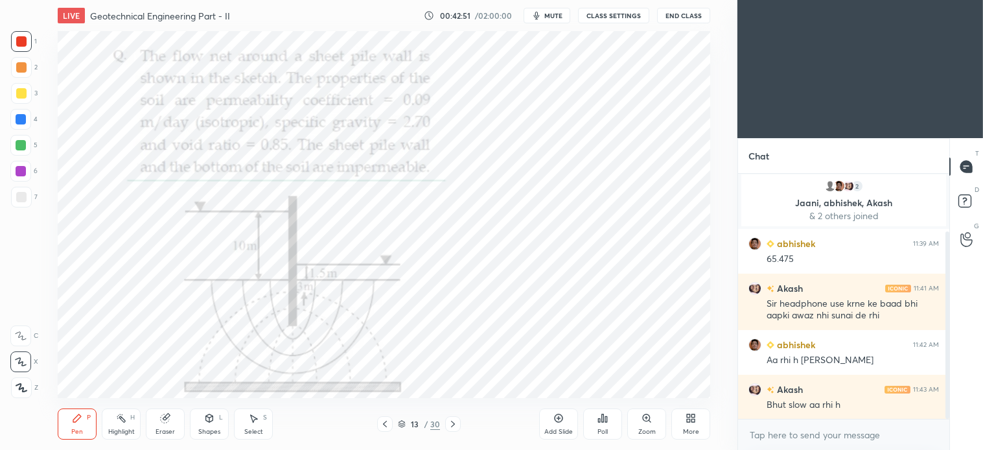
click at [556, 8] on button "mute" at bounding box center [547, 16] width 47 height 16
click at [554, 12] on span "unmute" at bounding box center [553, 15] width 28 height 9
click at [264, 431] on div "Select S" at bounding box center [253, 423] width 39 height 31
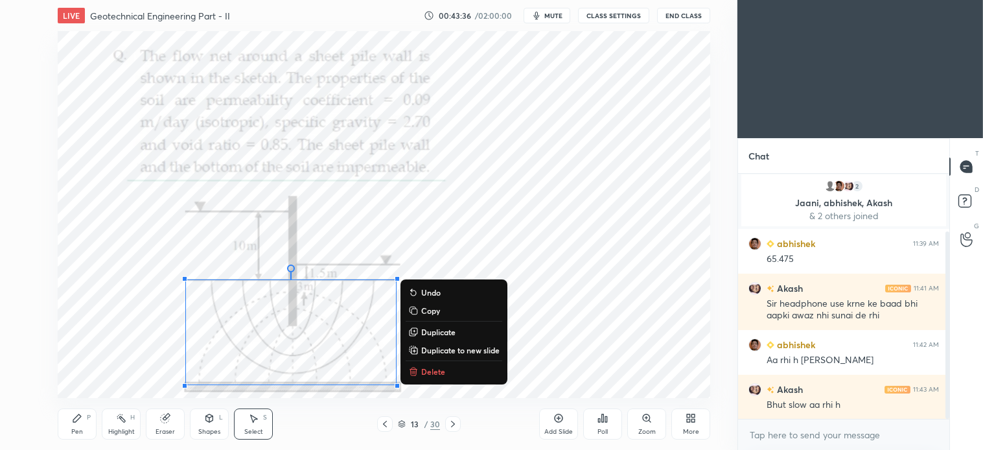
click at [436, 370] on p "Delete" at bounding box center [433, 371] width 24 height 10
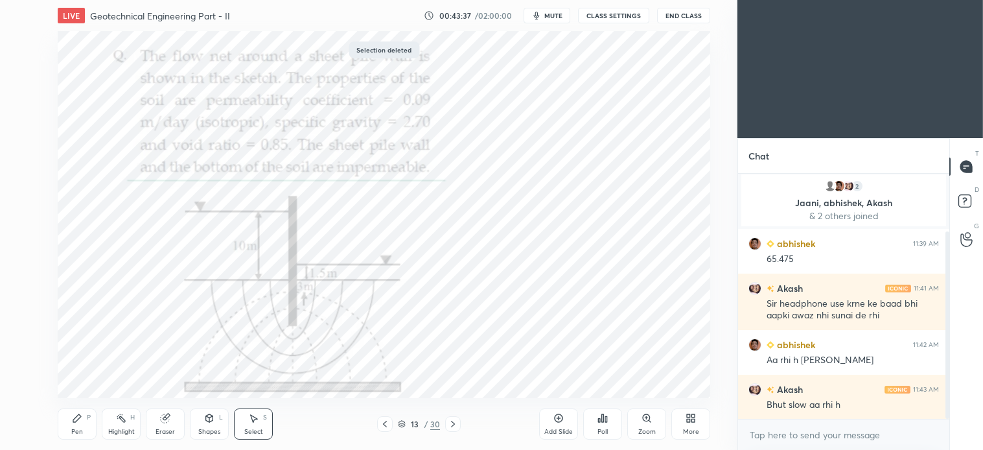
click at [72, 423] on icon at bounding box center [77, 418] width 10 height 10
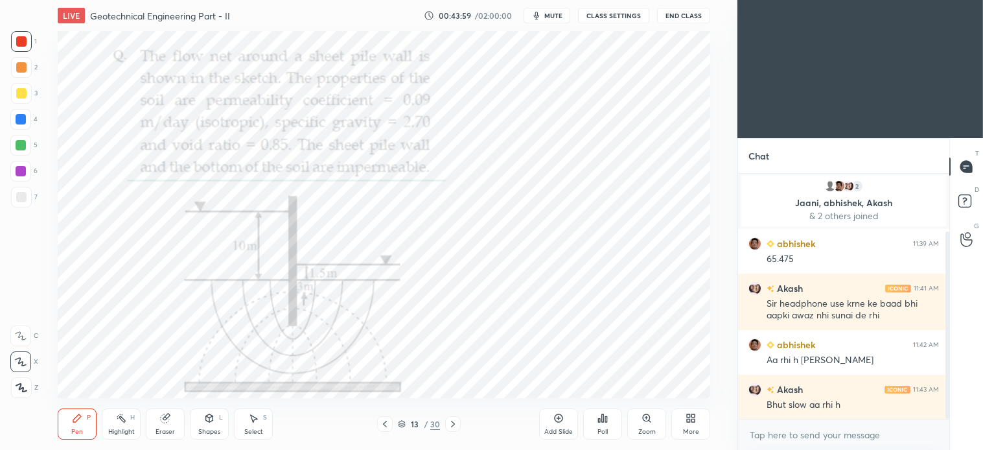
click at [266, 425] on div "Select S" at bounding box center [253, 423] width 39 height 31
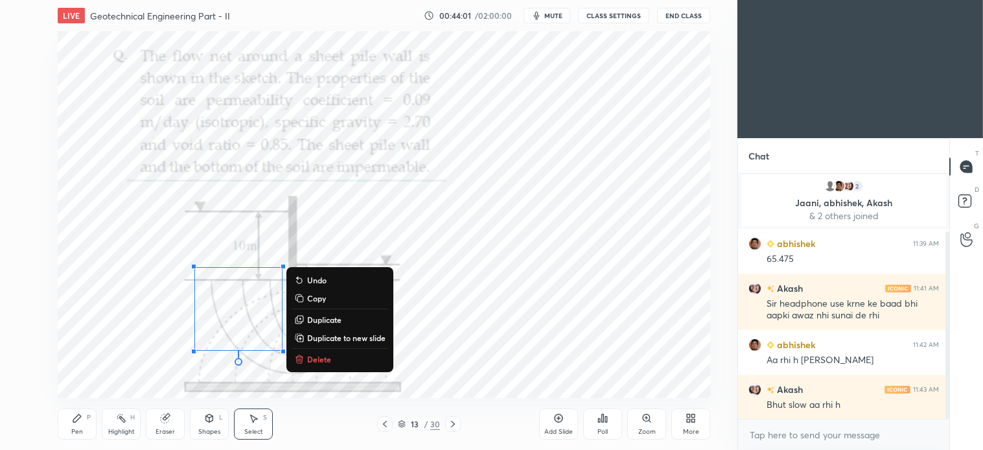
click at [325, 362] on p "Delete" at bounding box center [319, 359] width 24 height 10
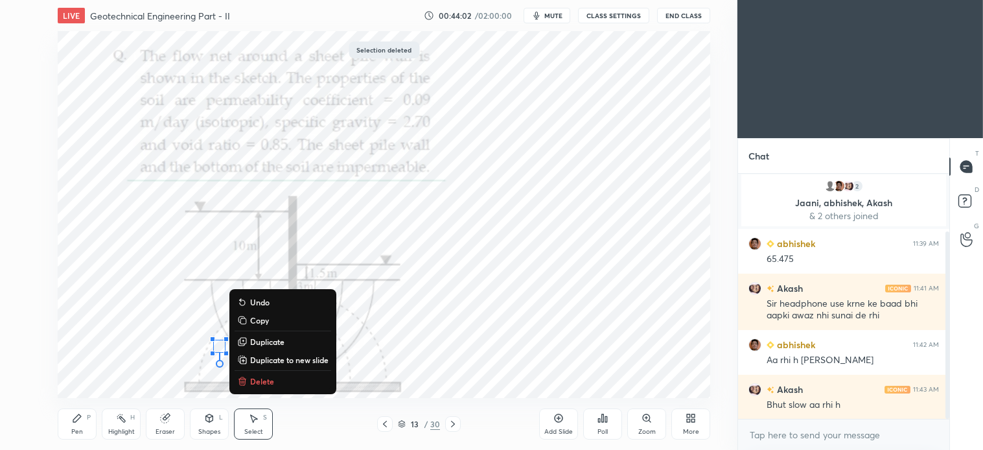
click at [266, 381] on p "Delete" at bounding box center [262, 381] width 24 height 10
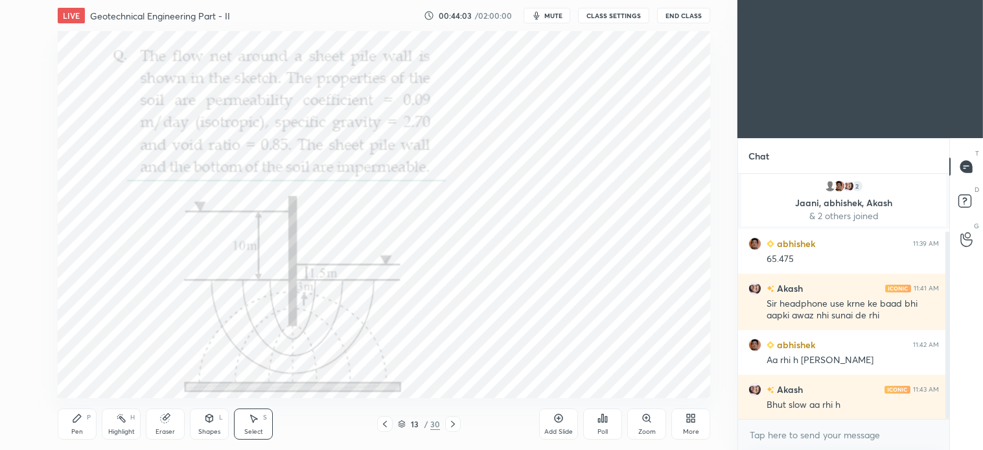
click at [79, 425] on div "Pen P" at bounding box center [77, 423] width 39 height 31
click at [261, 432] on div "Select" at bounding box center [253, 432] width 19 height 6
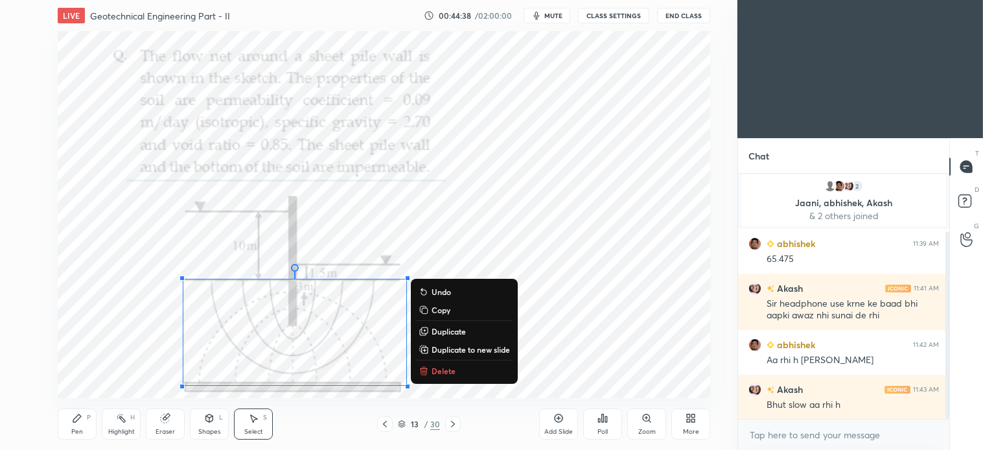
click at [445, 371] on p "Delete" at bounding box center [444, 371] width 24 height 10
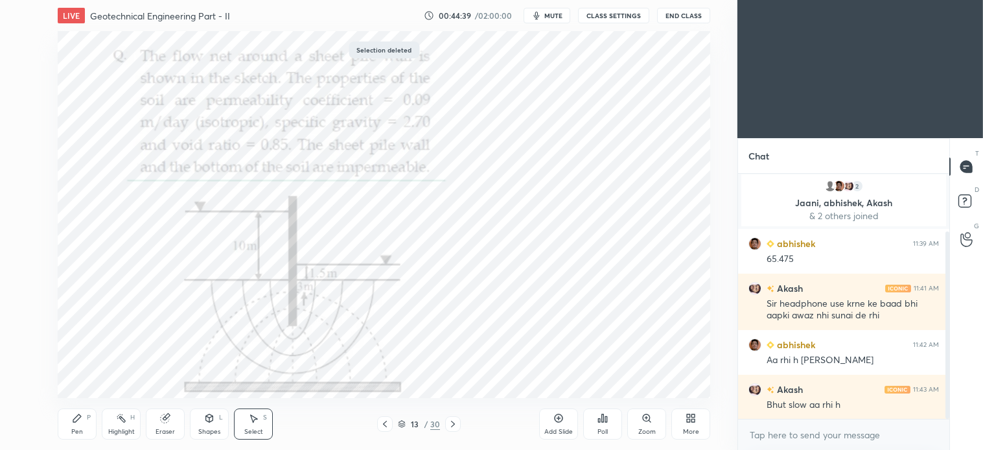
click at [78, 424] on div "Pen P" at bounding box center [77, 423] width 39 height 31
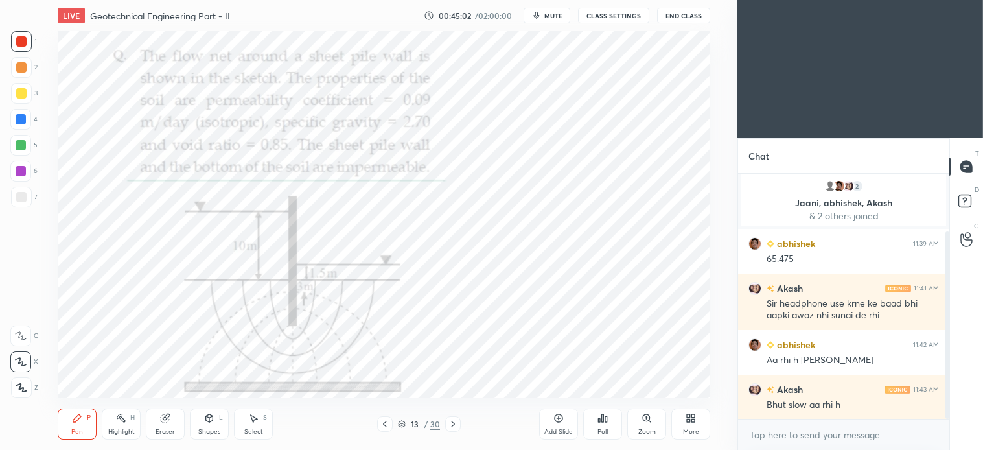
click at [251, 420] on icon at bounding box center [253, 418] width 10 height 10
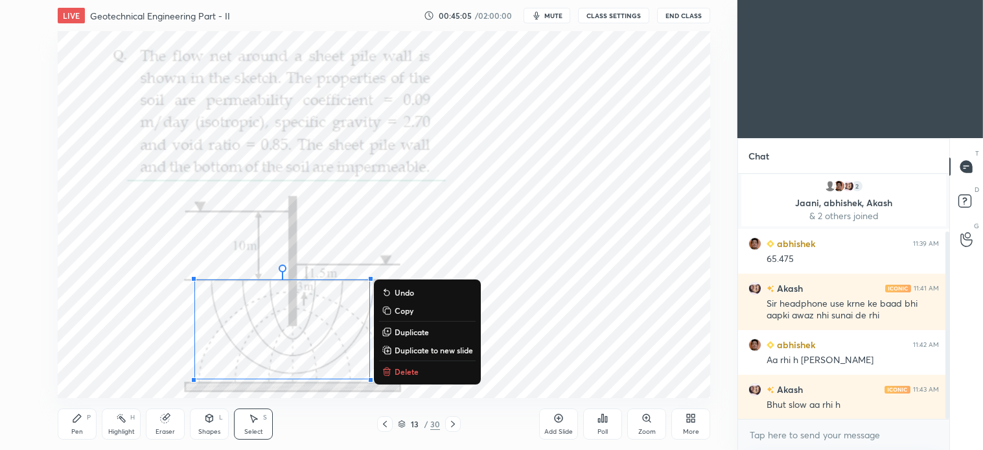
click at [402, 371] on p "Delete" at bounding box center [407, 371] width 24 height 10
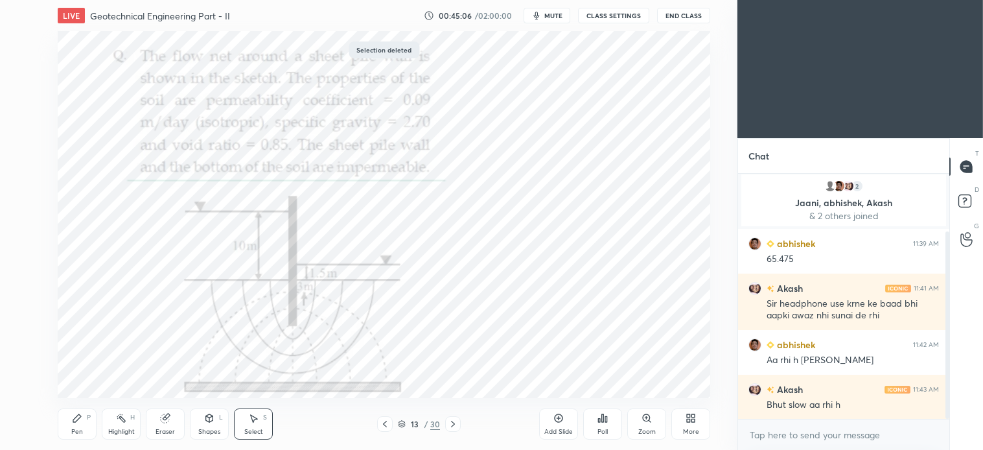
click at [74, 427] on div "Pen P" at bounding box center [77, 423] width 39 height 31
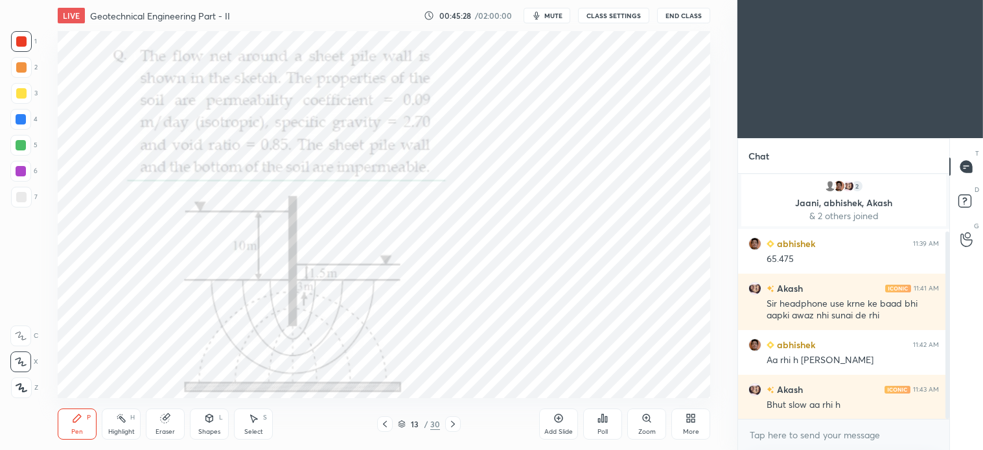
click at [264, 424] on div "Select S" at bounding box center [253, 423] width 39 height 31
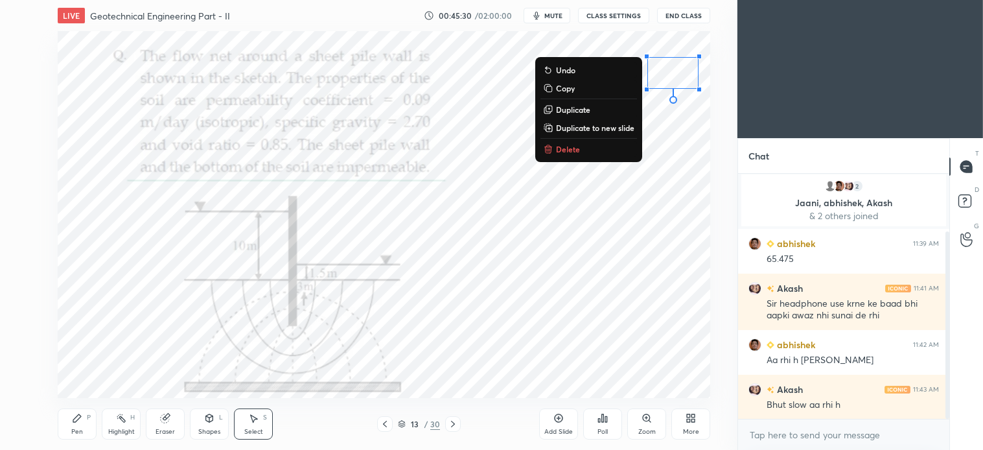
click at [568, 150] on p "Delete" at bounding box center [568, 149] width 24 height 10
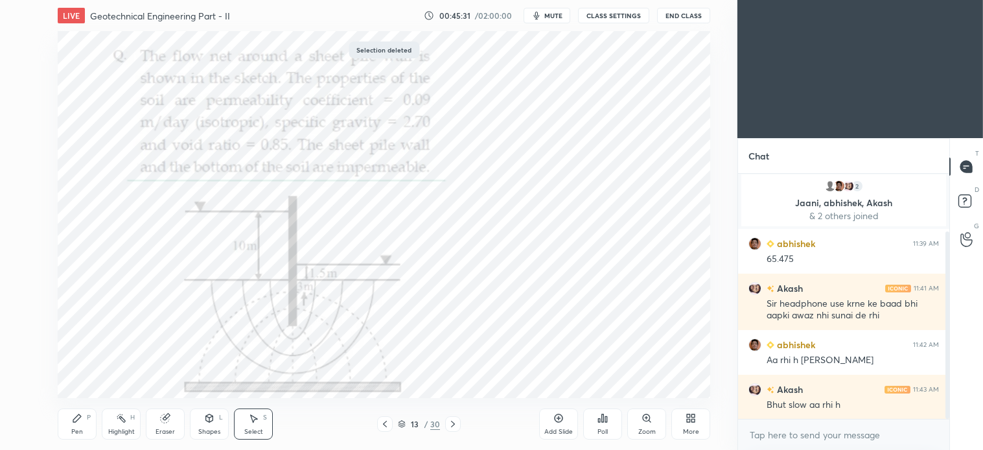
click at [78, 429] on div "Pen" at bounding box center [77, 432] width 12 height 6
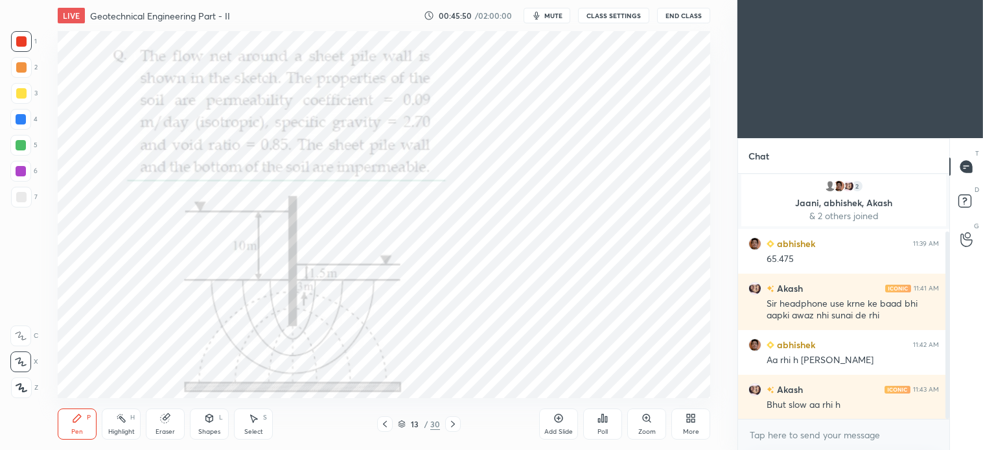
click at [210, 426] on div "Shapes L" at bounding box center [209, 423] width 39 height 31
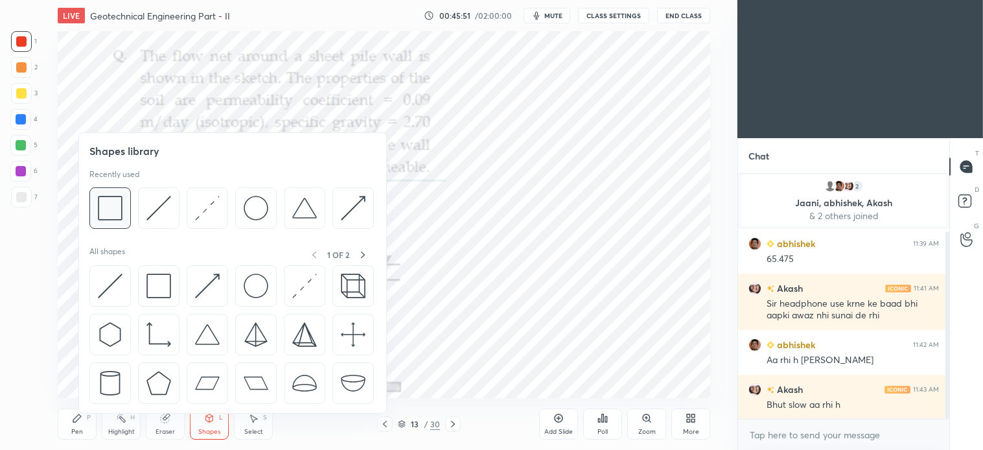
click at [120, 209] on img at bounding box center [110, 208] width 25 height 25
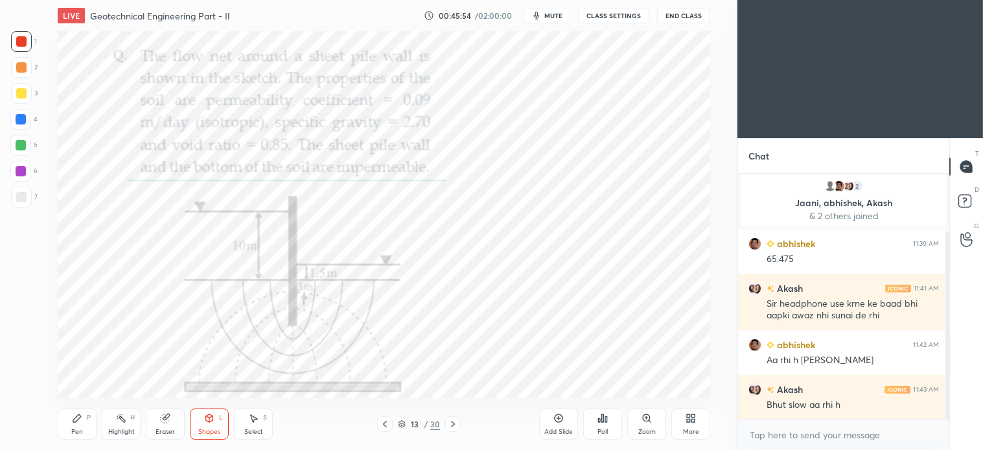
click at [79, 426] on div "Pen P" at bounding box center [77, 423] width 39 height 31
click at [253, 430] on div "Select" at bounding box center [253, 432] width 19 height 6
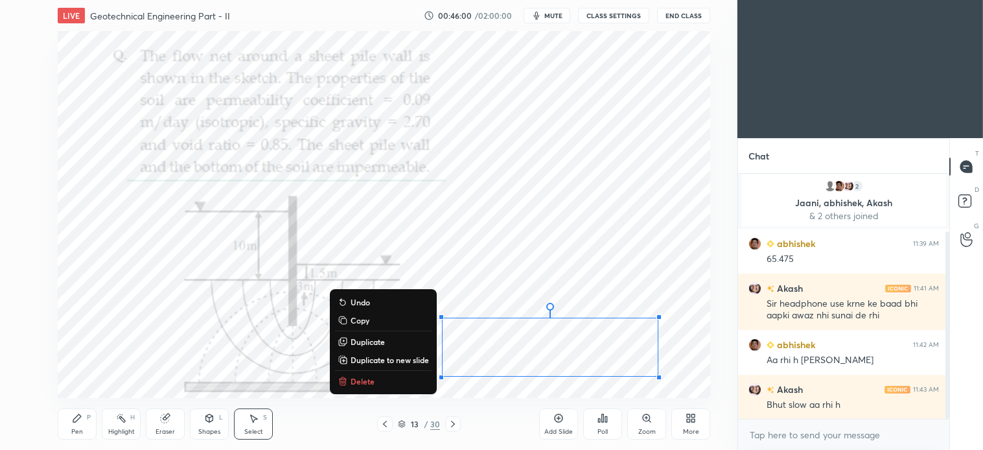
click at [362, 380] on p "Delete" at bounding box center [363, 381] width 24 height 10
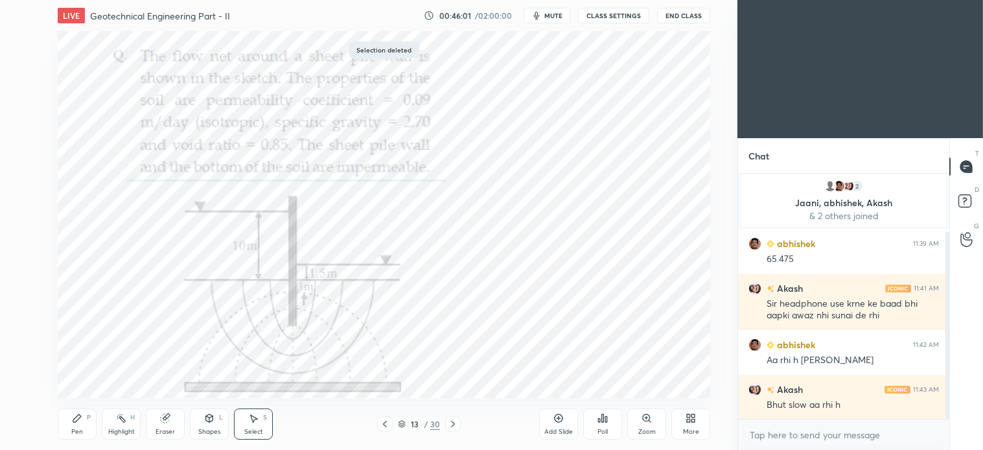
click at [79, 422] on icon at bounding box center [77, 418] width 10 height 10
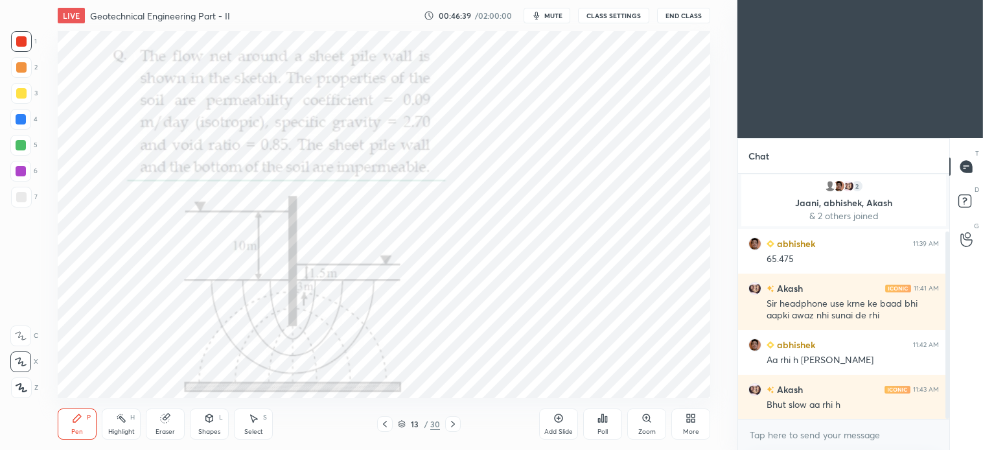
click at [257, 429] on div "Select" at bounding box center [253, 432] width 19 height 6
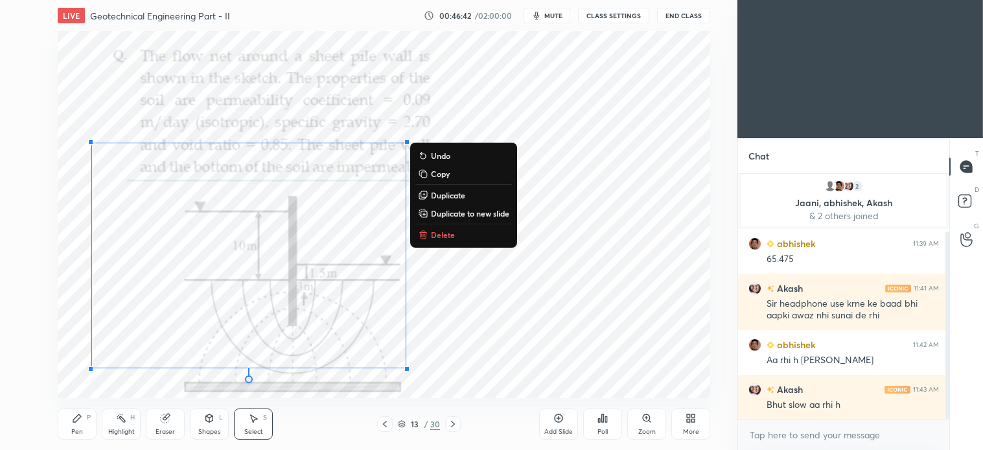
click at [455, 231] on button "Delete" at bounding box center [464, 235] width 97 height 16
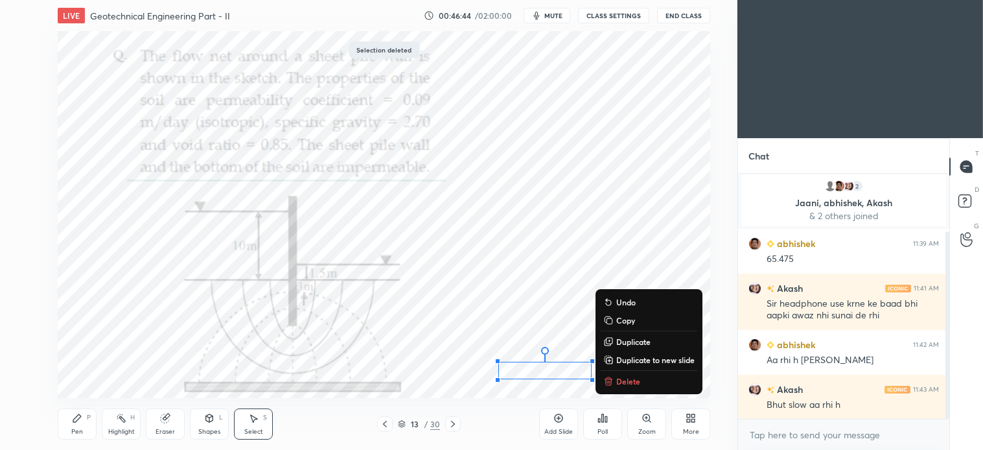
click at [639, 382] on p "Delete" at bounding box center [629, 381] width 24 height 10
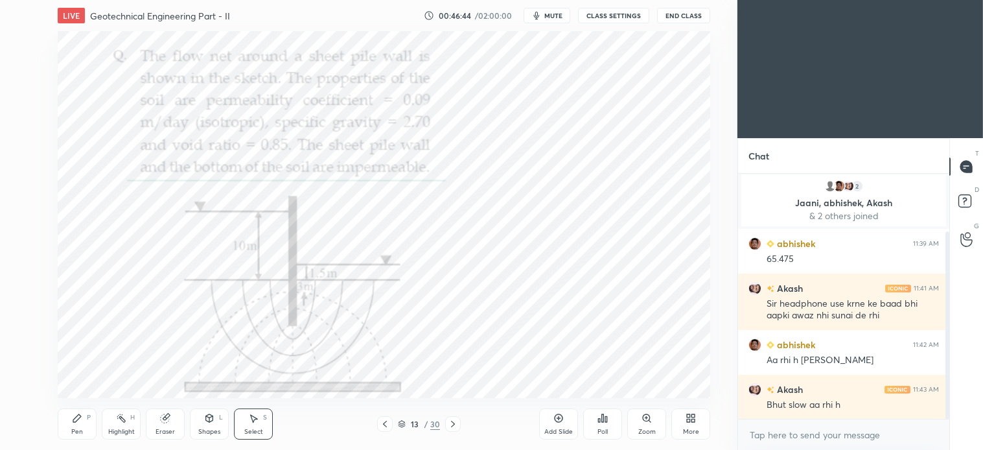
click at [81, 424] on div "Pen P" at bounding box center [77, 423] width 39 height 31
click at [455, 425] on icon at bounding box center [453, 424] width 10 height 10
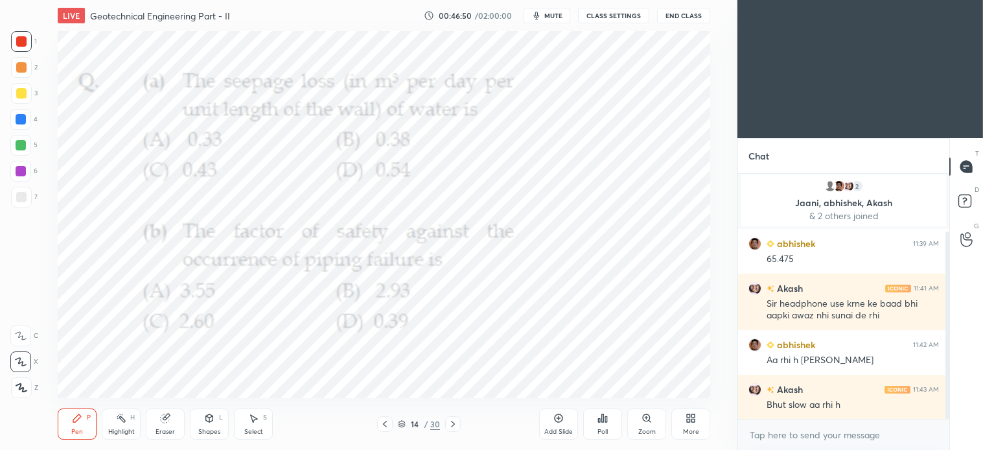
click at [384, 427] on icon at bounding box center [385, 424] width 10 height 10
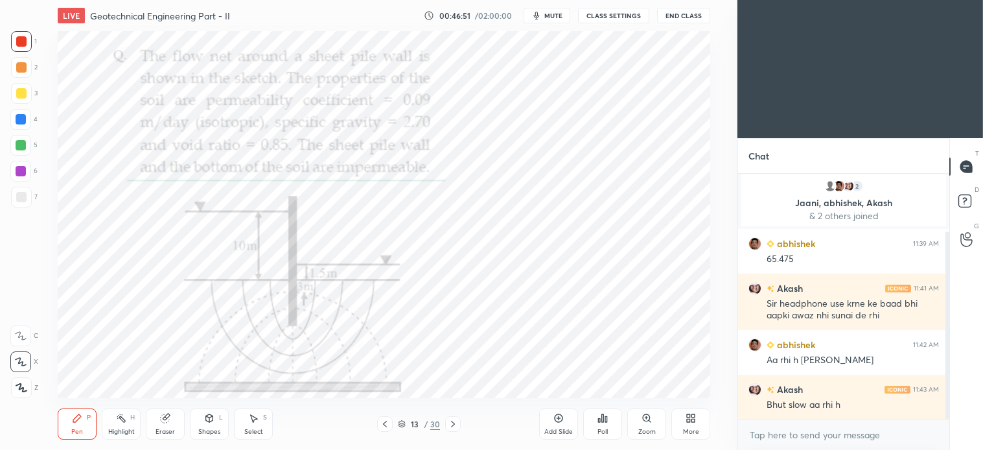
click at [260, 430] on div "Select" at bounding box center [253, 432] width 19 height 6
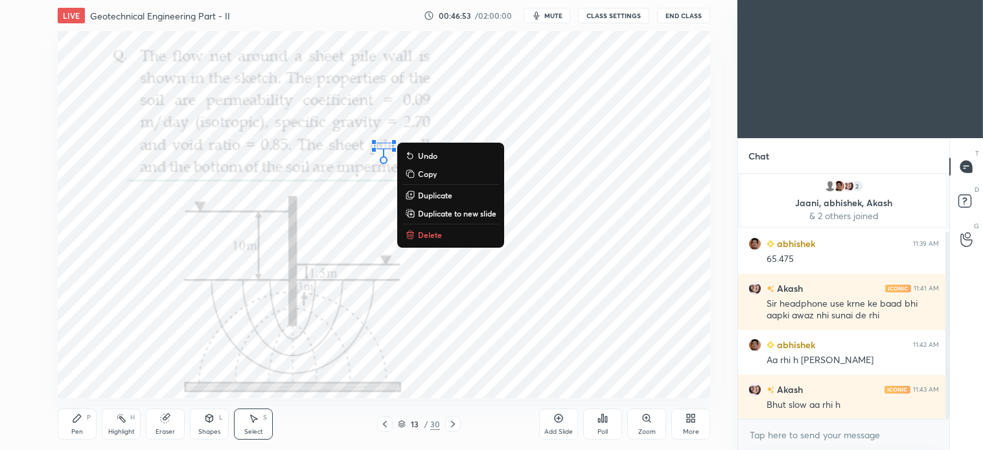
click at [428, 238] on p "Delete" at bounding box center [430, 234] width 24 height 10
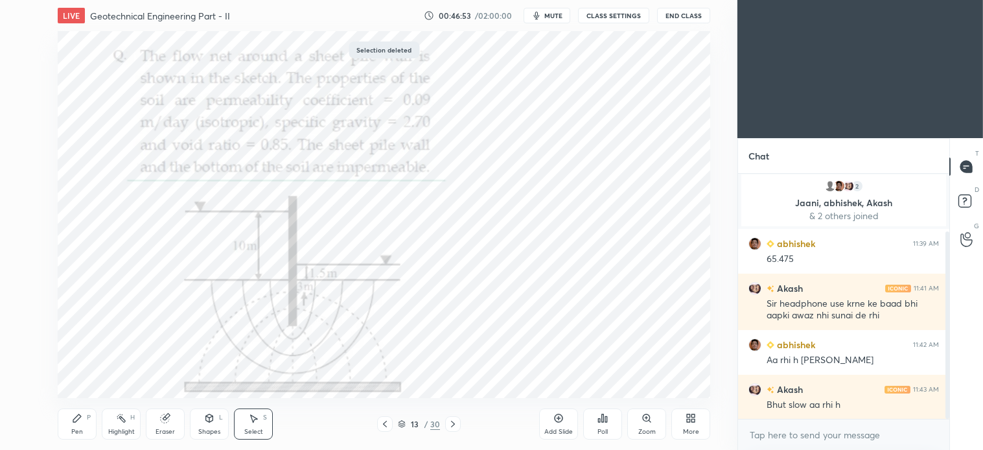
click at [451, 429] on icon at bounding box center [453, 424] width 10 height 10
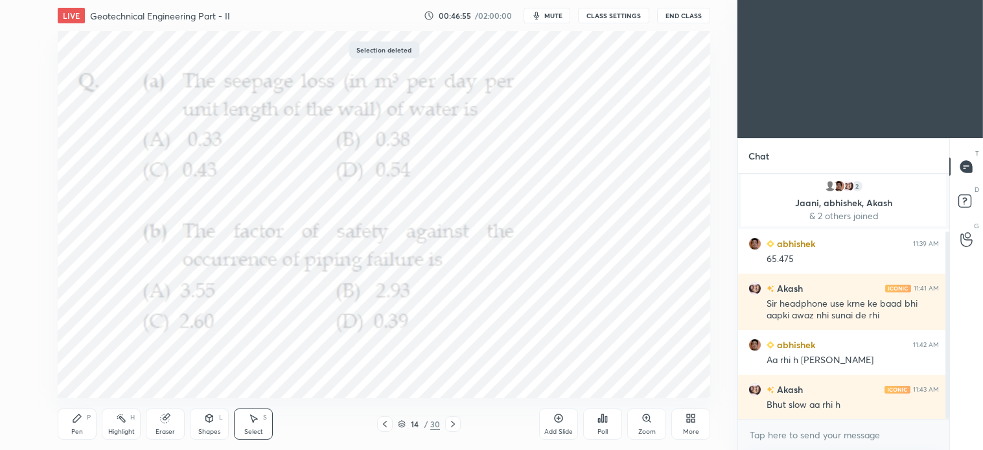
click at [260, 426] on div "Select S" at bounding box center [253, 423] width 39 height 31
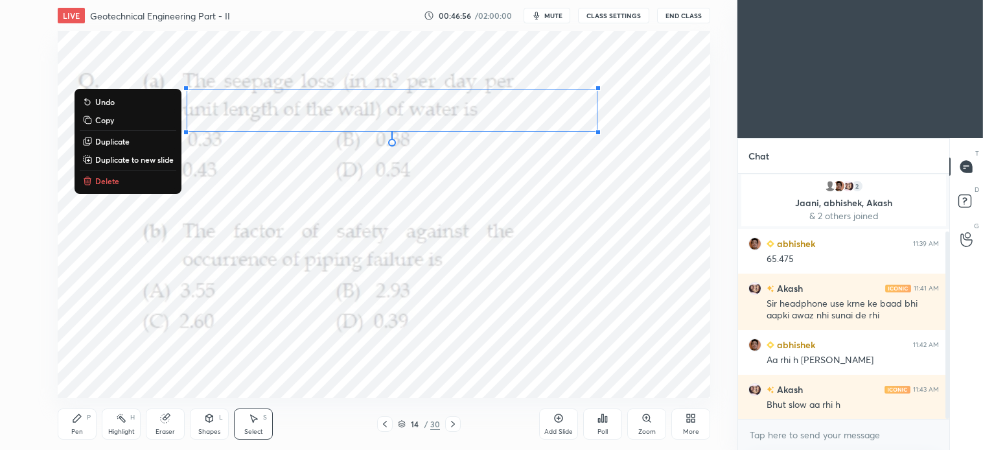
click at [112, 184] on p "Delete" at bounding box center [107, 181] width 24 height 10
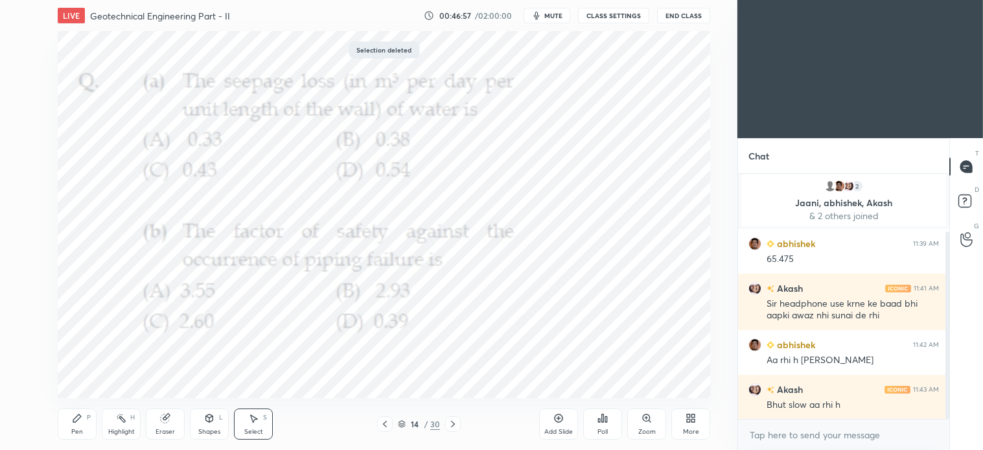
click at [76, 423] on icon at bounding box center [77, 418] width 10 height 10
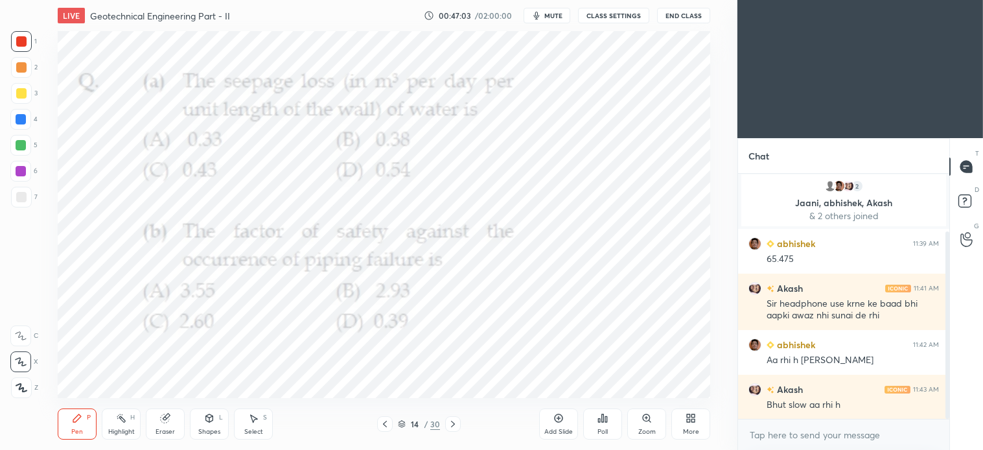
click at [385, 428] on icon at bounding box center [385, 424] width 10 height 10
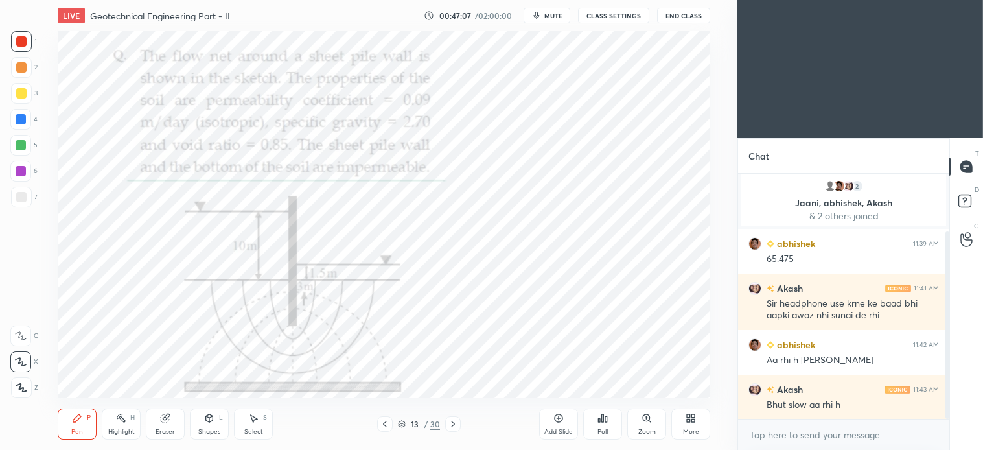
click at [451, 424] on icon at bounding box center [453, 424] width 10 height 10
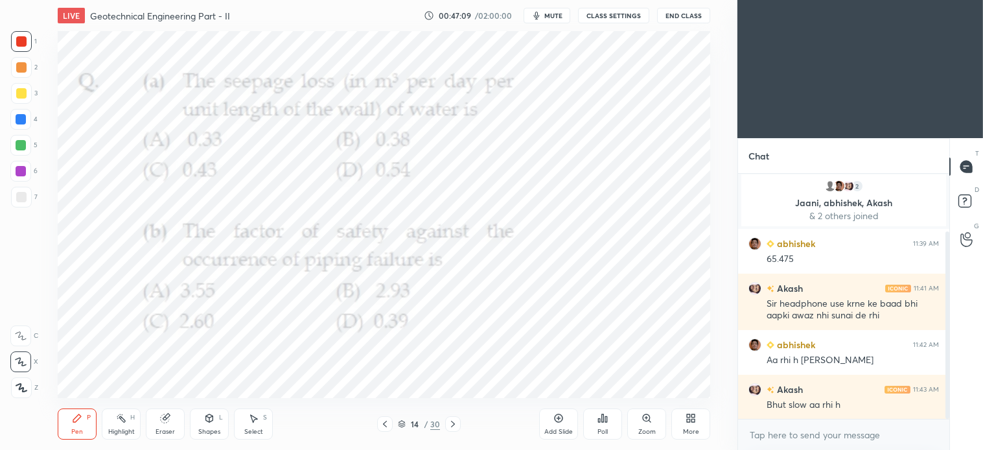
click at [255, 423] on icon at bounding box center [253, 418] width 10 height 10
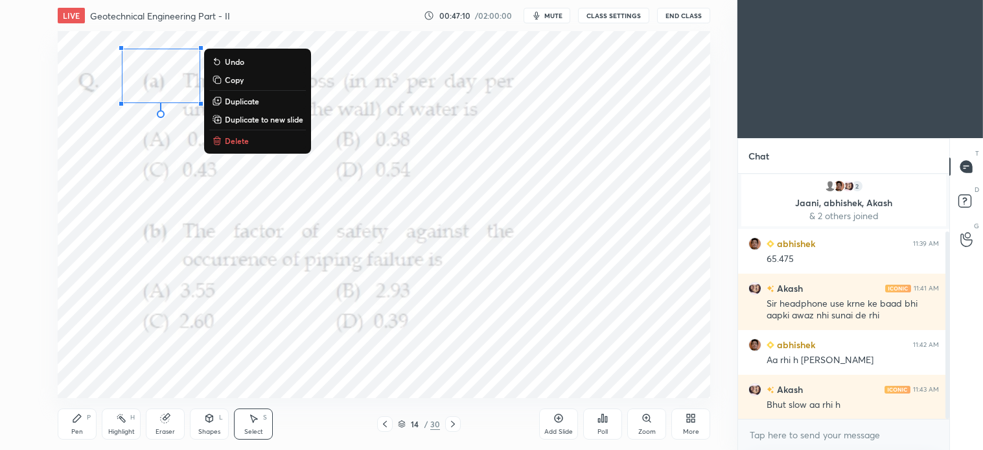
click at [235, 137] on p "Delete" at bounding box center [237, 140] width 24 height 10
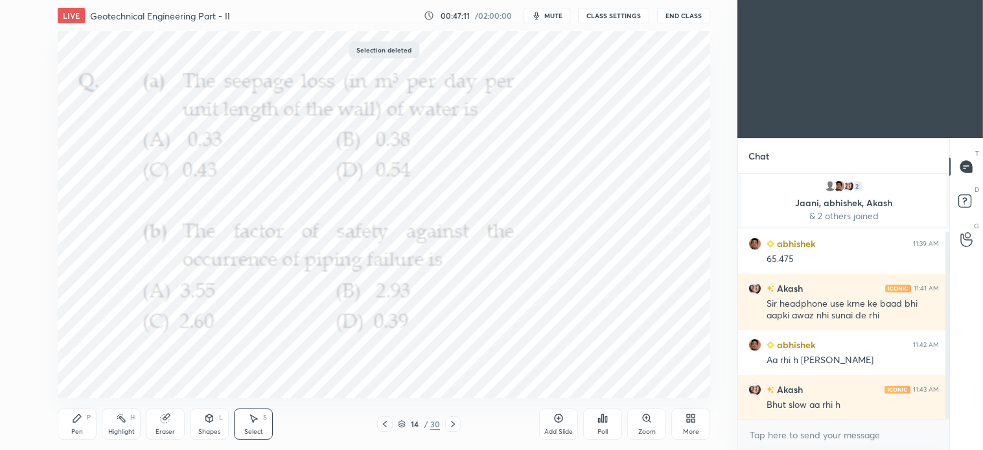
click at [83, 424] on div "Pen P" at bounding box center [77, 423] width 39 height 31
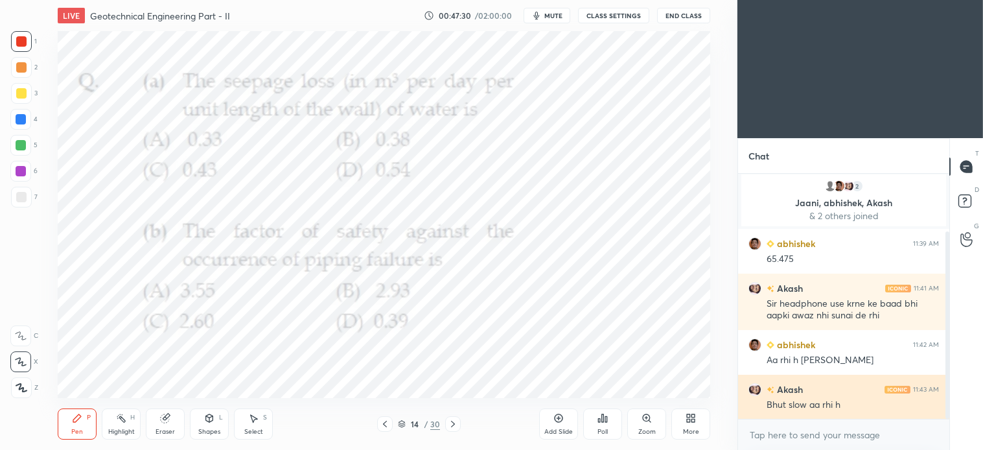
scroll to position [75, 0]
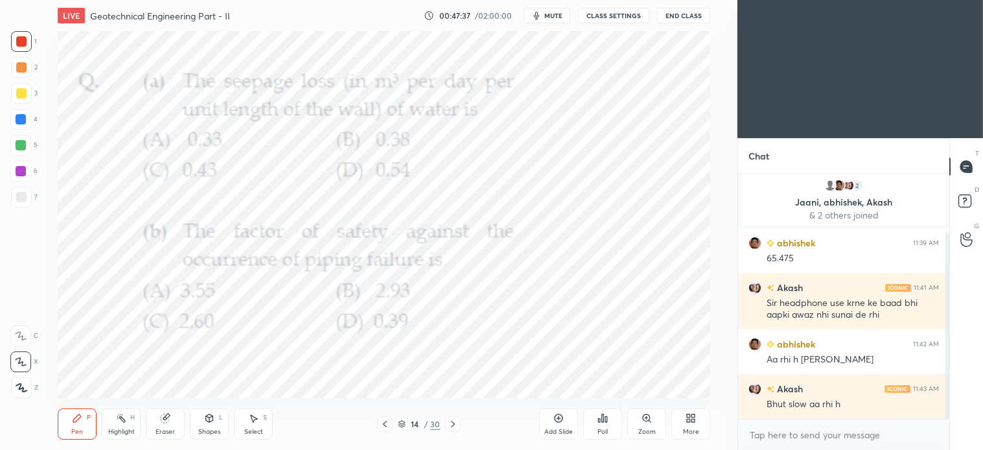
click at [604, 429] on div "Poll" at bounding box center [603, 432] width 10 height 6
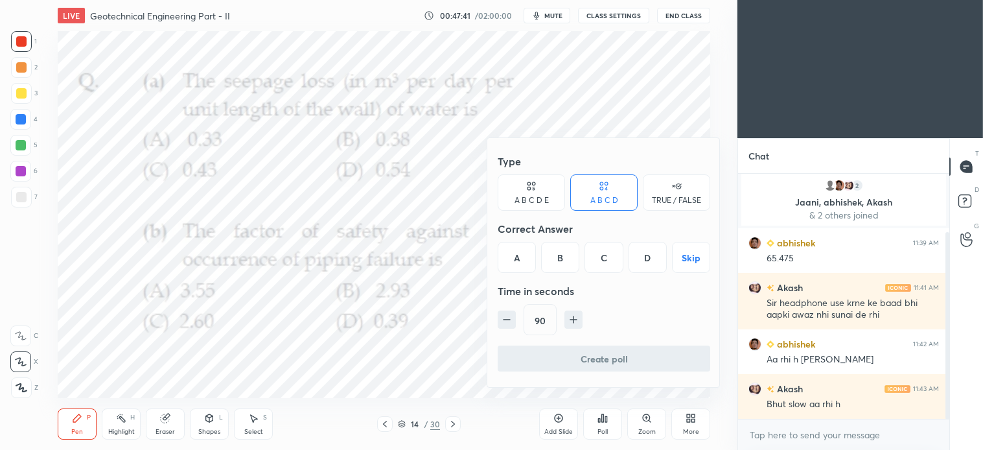
click at [619, 258] on div "C" at bounding box center [604, 257] width 38 height 31
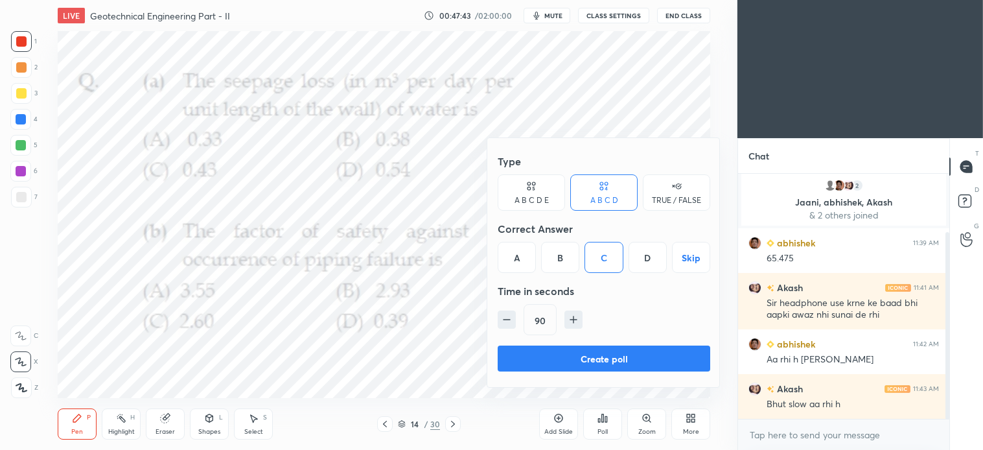
click at [570, 322] on icon "button" at bounding box center [573, 319] width 13 height 13
click at [573, 322] on icon "button" at bounding box center [573, 319] width 13 height 13
click at [580, 321] on icon "button" at bounding box center [579, 319] width 13 height 13
click at [580, 322] on icon "button" at bounding box center [580, 319] width 0 height 6
type input "150"
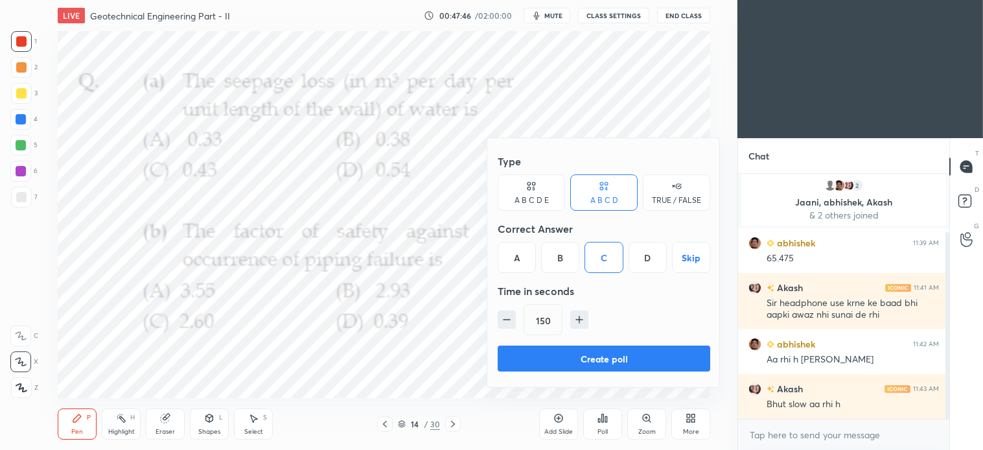
click at [622, 358] on button "Create poll" at bounding box center [604, 359] width 213 height 26
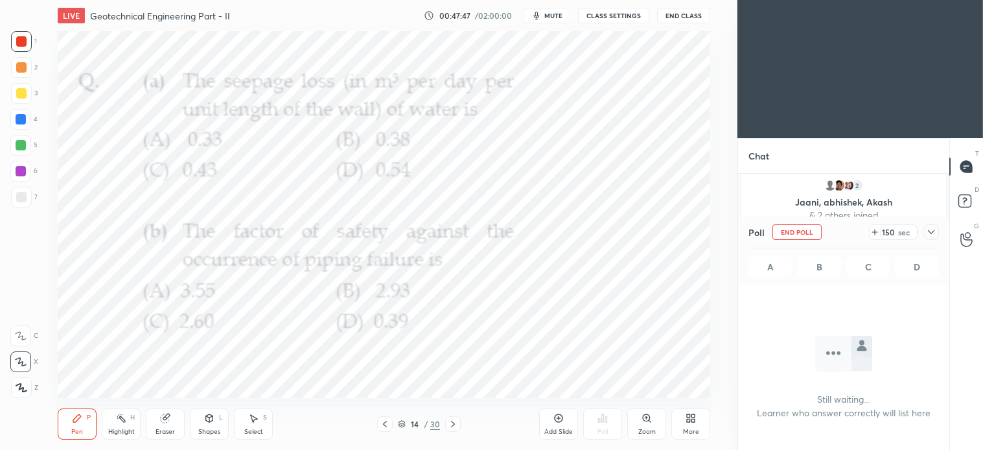
scroll to position [4, 3]
click at [384, 425] on icon at bounding box center [385, 424] width 10 height 10
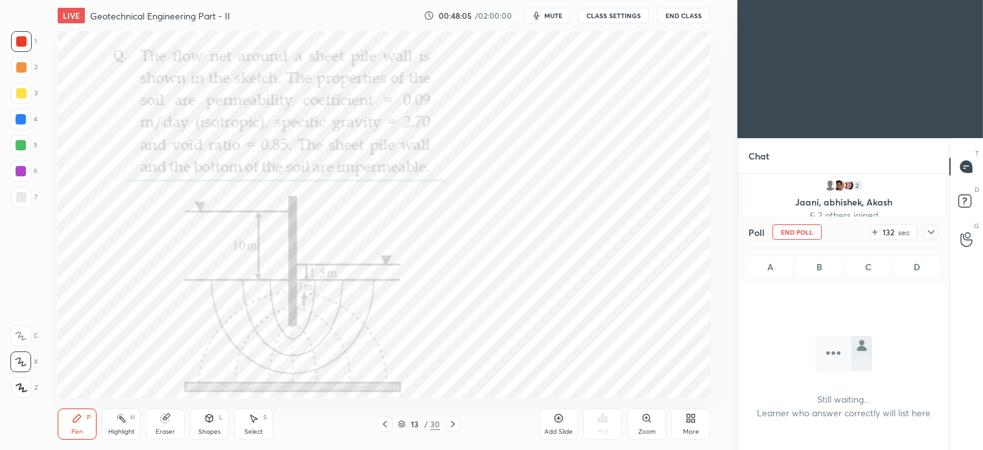
click at [647, 422] on icon at bounding box center [647, 418] width 10 height 10
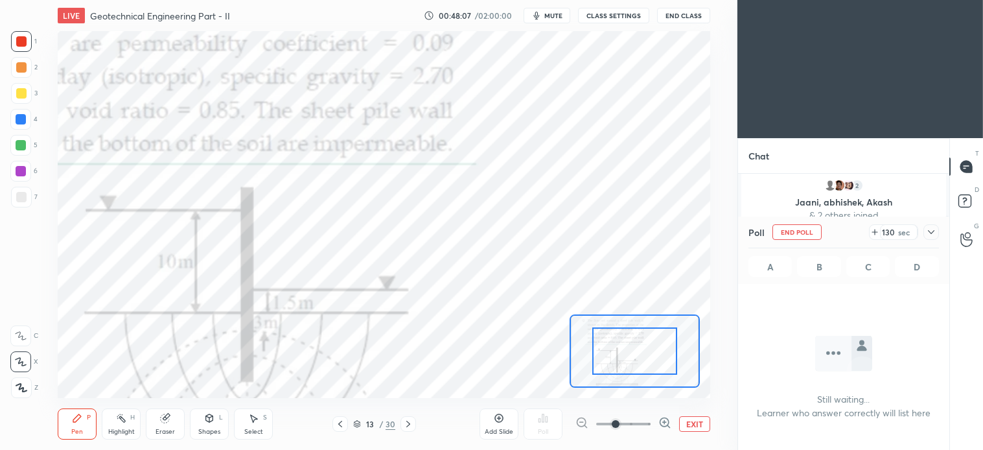
click at [71, 418] on div "Pen P" at bounding box center [77, 423] width 39 height 31
click at [170, 415] on icon at bounding box center [166, 417] width 7 height 6
click at [698, 423] on button "EXIT" at bounding box center [694, 424] width 31 height 16
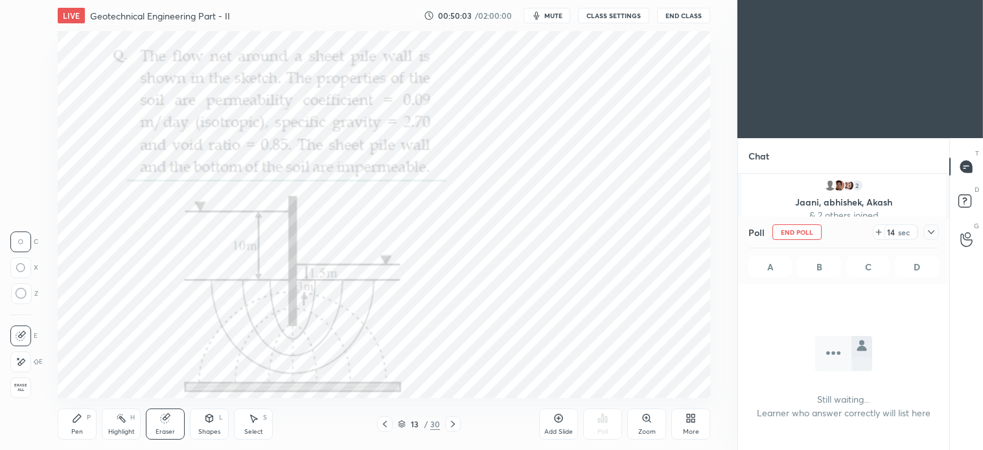
click at [452, 424] on icon at bounding box center [453, 424] width 10 height 10
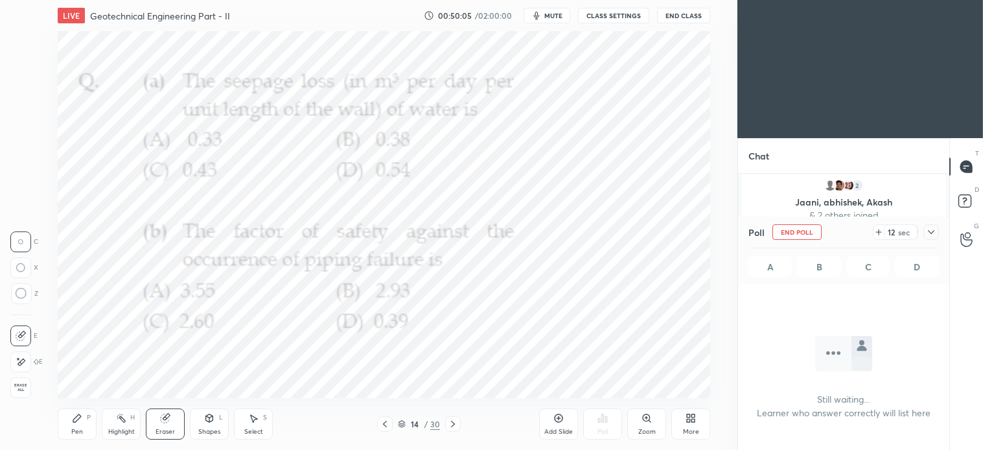
click at [255, 429] on div "Select" at bounding box center [253, 432] width 19 height 6
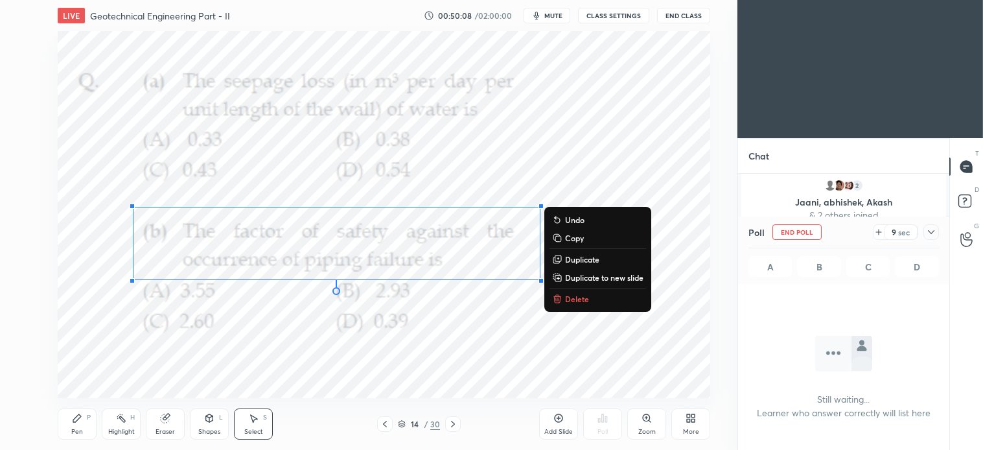
click at [584, 299] on p "Delete" at bounding box center [577, 299] width 24 height 10
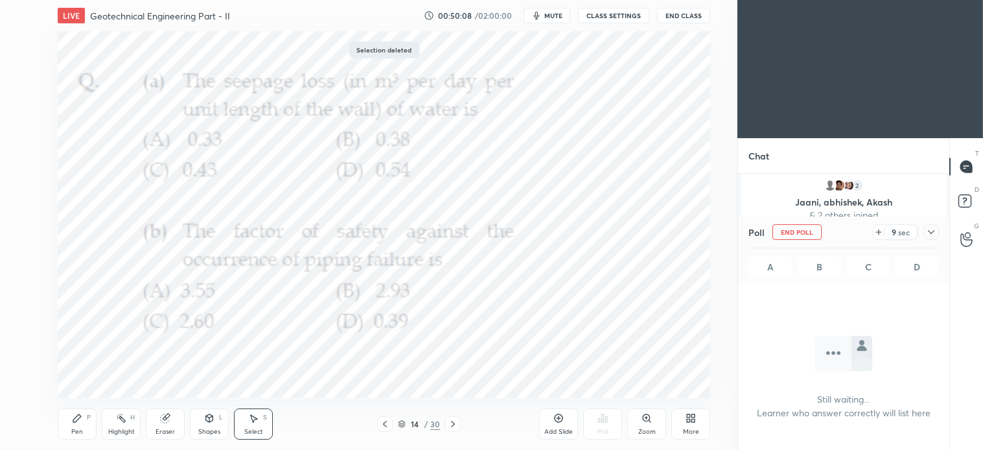
click at [381, 425] on icon at bounding box center [385, 424] width 10 height 10
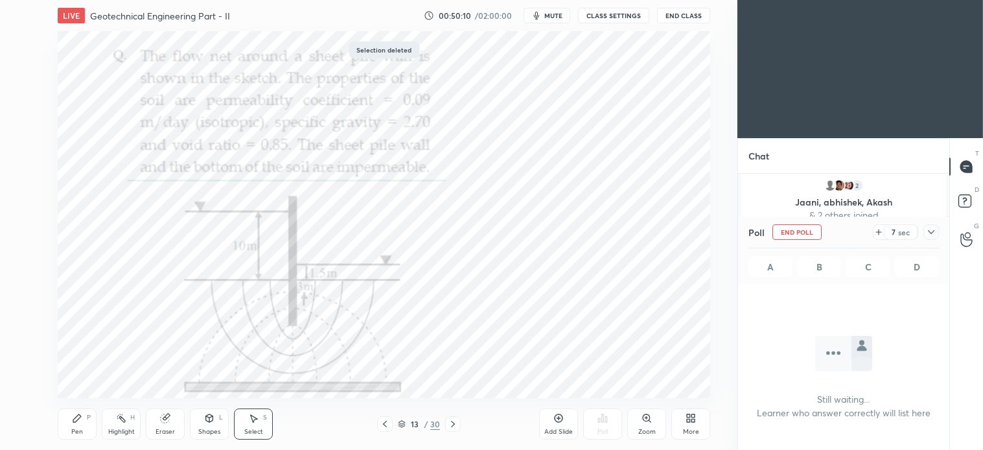
click at [558, 425] on div "Add Slide" at bounding box center [558, 423] width 39 height 31
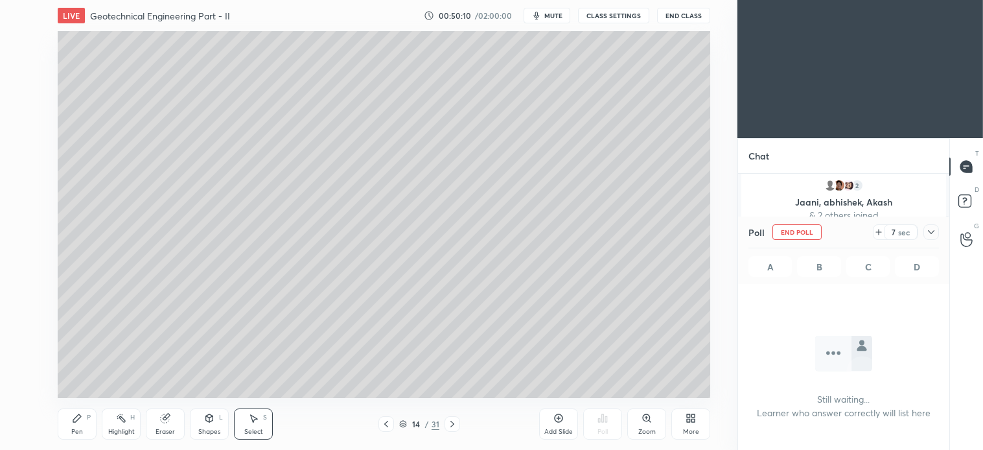
click at [86, 426] on div "Pen P" at bounding box center [77, 423] width 39 height 31
click at [18, 89] on div at bounding box center [21, 93] width 10 height 10
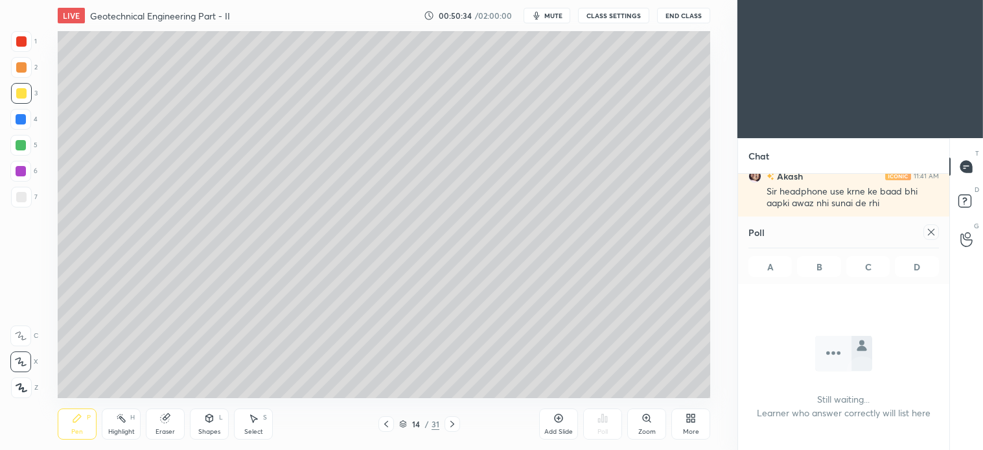
click at [385, 425] on icon at bounding box center [386, 424] width 4 height 6
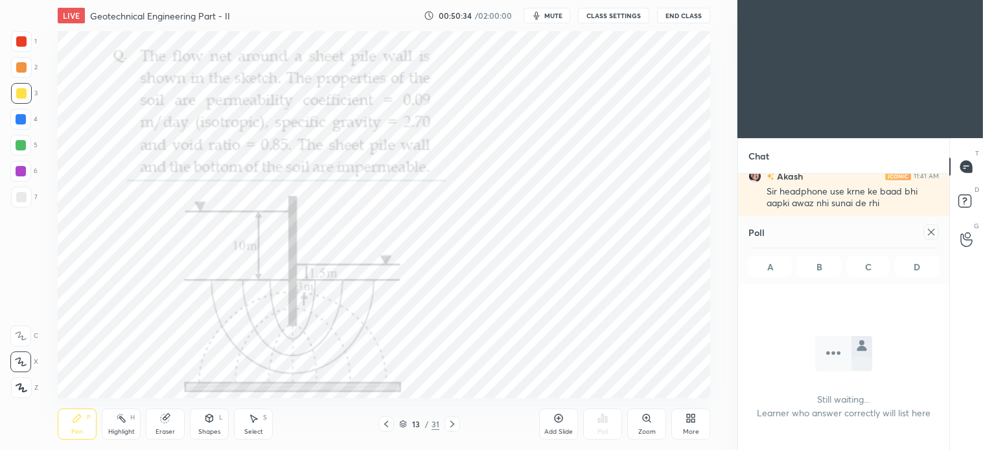
click at [385, 422] on icon at bounding box center [386, 424] width 10 height 10
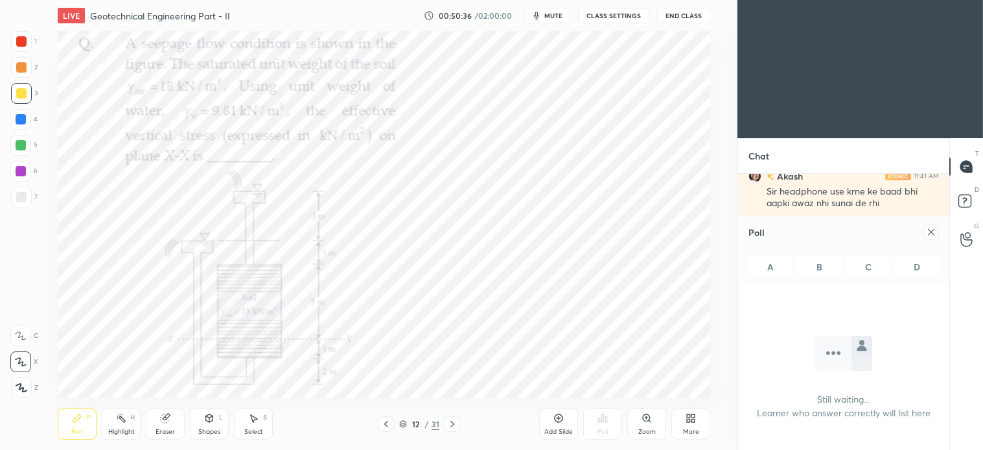
click at [458, 423] on div at bounding box center [453, 424] width 16 height 16
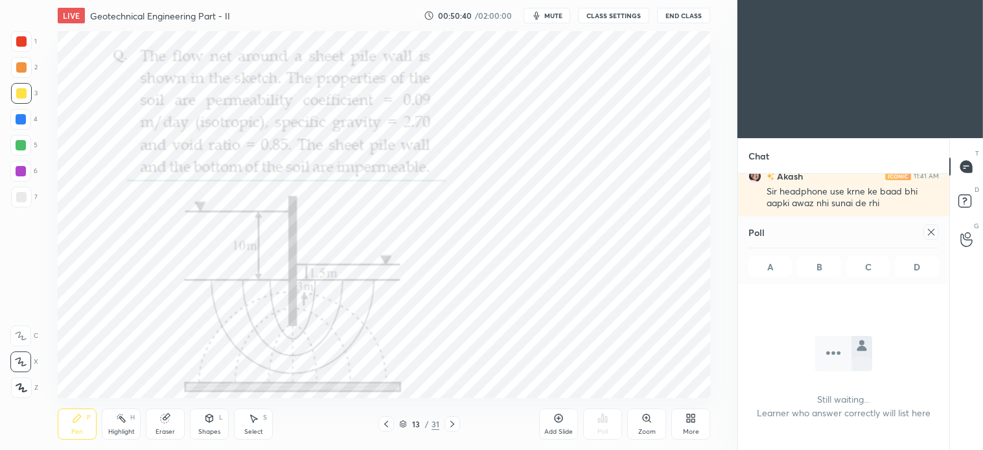
click at [449, 423] on icon at bounding box center [452, 424] width 10 height 10
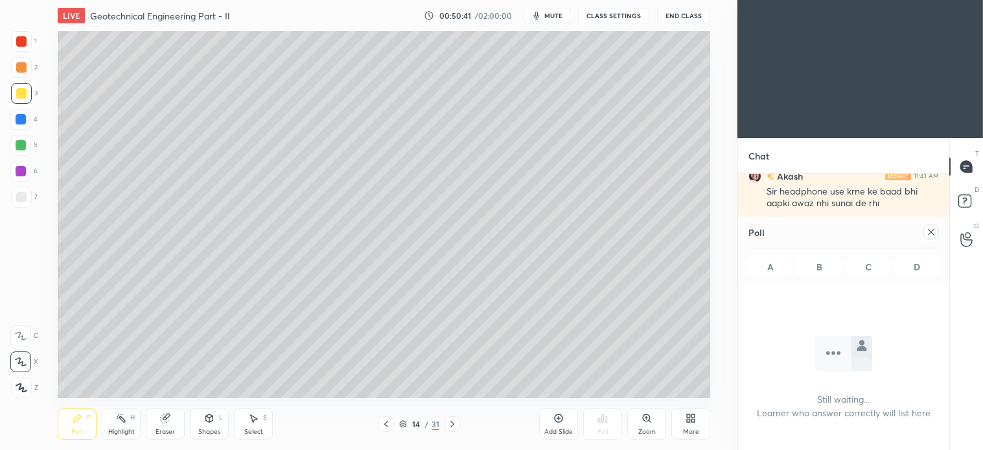
click at [456, 420] on icon at bounding box center [452, 424] width 10 height 10
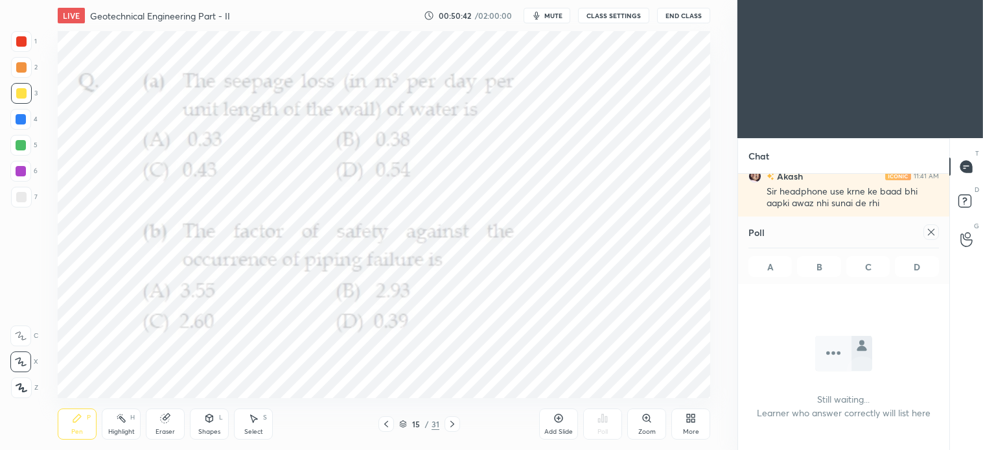
click at [387, 424] on icon at bounding box center [386, 424] width 10 height 10
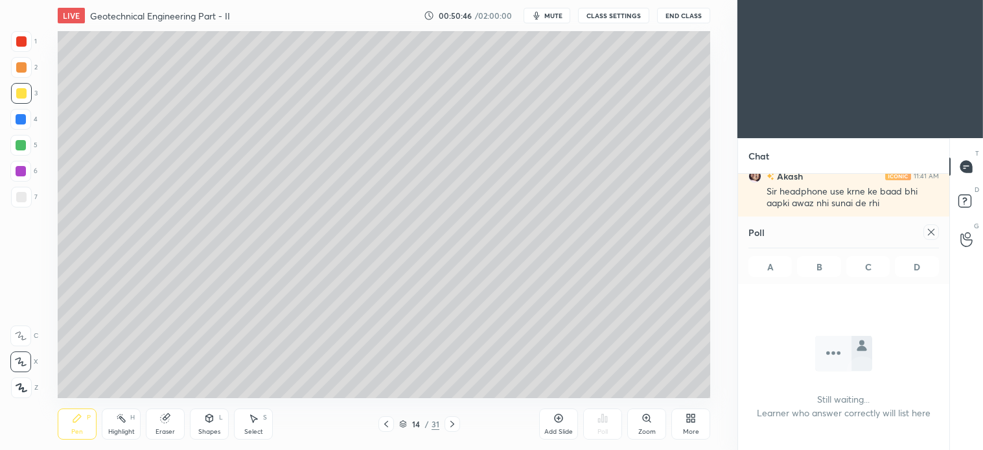
click at [211, 424] on div "Shapes L" at bounding box center [209, 423] width 39 height 31
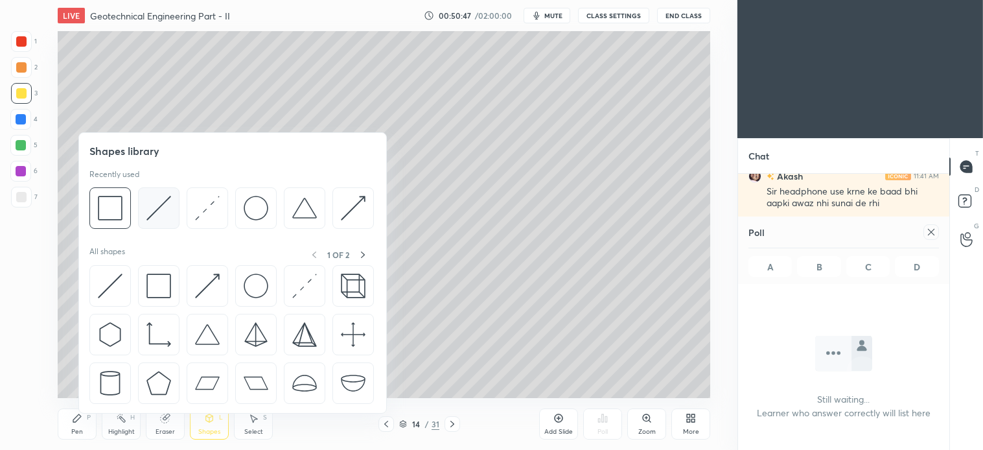
click at [159, 203] on img at bounding box center [159, 208] width 25 height 25
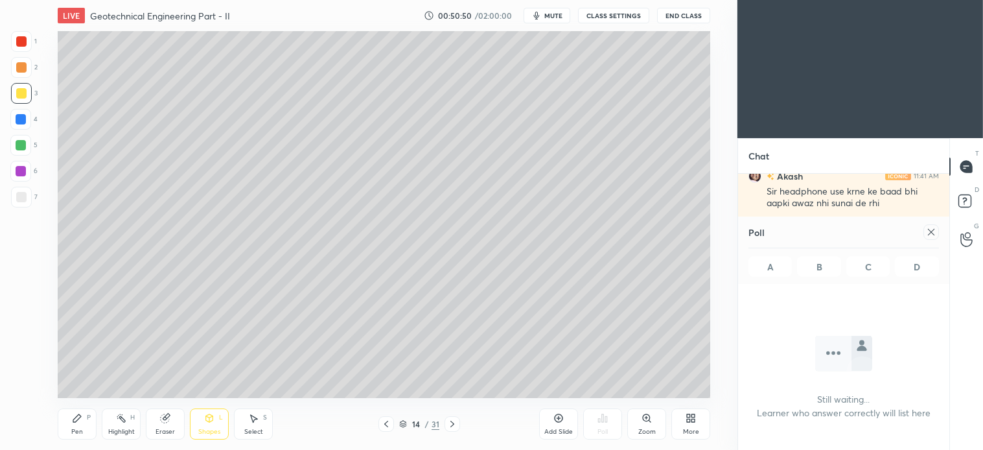
click at [67, 429] on div "Pen P" at bounding box center [77, 423] width 39 height 31
click at [386, 425] on icon at bounding box center [386, 424] width 10 height 10
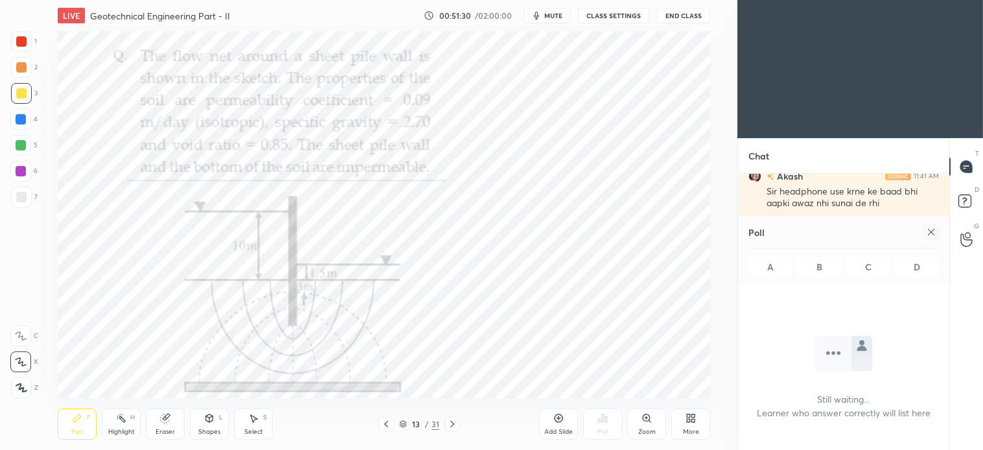
click at [23, 37] on div at bounding box center [21, 41] width 10 height 10
click at [455, 424] on icon at bounding box center [452, 424] width 10 height 10
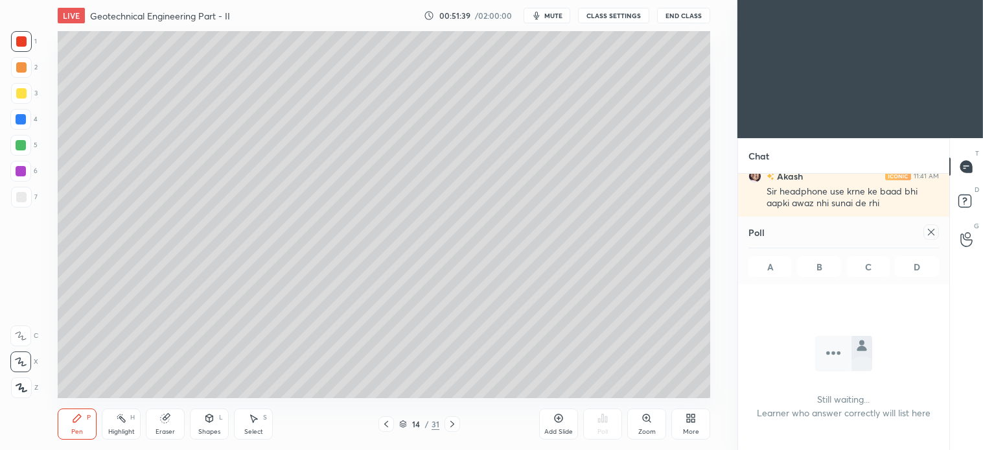
click at [20, 96] on div at bounding box center [21, 93] width 10 height 10
click at [209, 421] on icon at bounding box center [209, 419] width 0 height 5
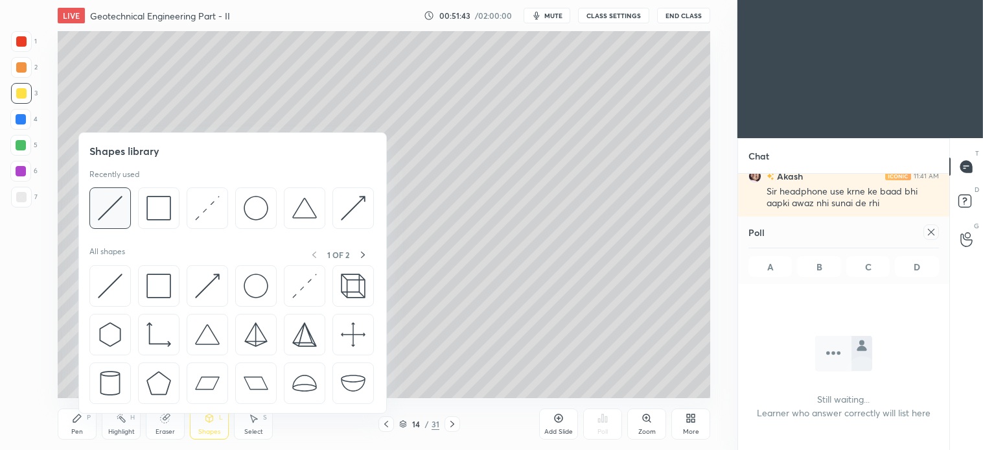
click at [126, 208] on div at bounding box center [109, 207] width 41 height 41
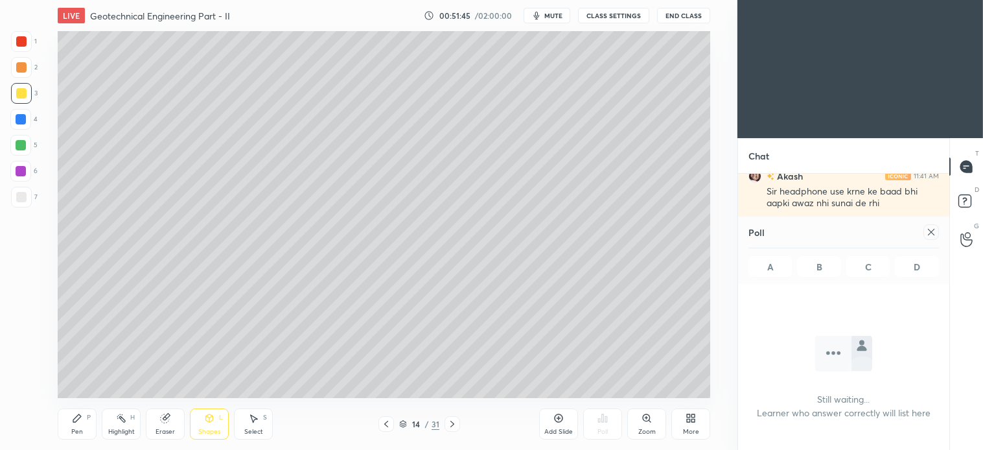
click at [87, 419] on div "P" at bounding box center [89, 417] width 4 height 6
click at [385, 422] on icon at bounding box center [386, 424] width 10 height 10
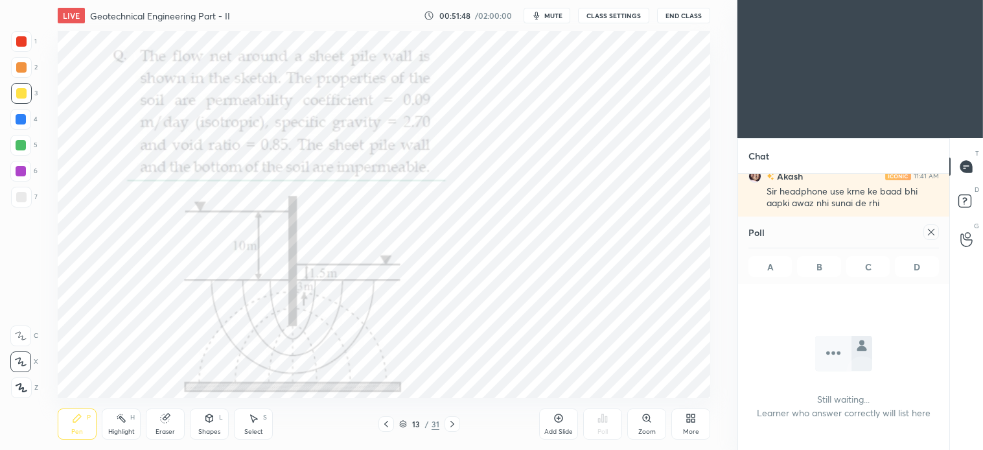
click at [26, 46] on div at bounding box center [21, 41] width 21 height 21
click at [650, 422] on icon at bounding box center [647, 418] width 10 height 10
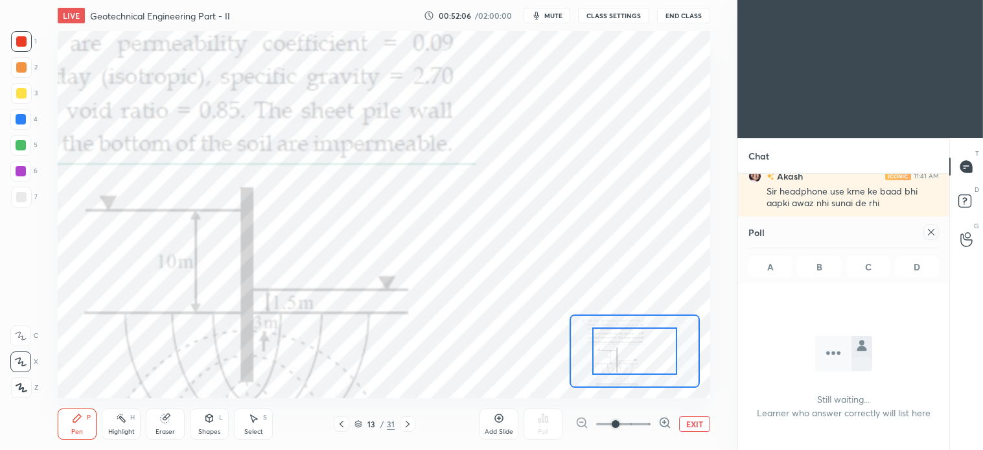
click at [257, 417] on icon at bounding box center [253, 418] width 10 height 10
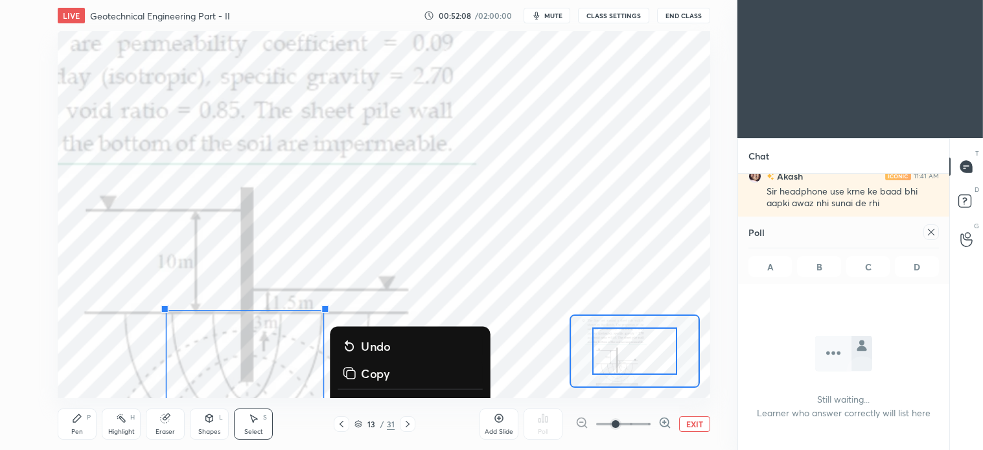
click at [694, 417] on button "EXIT" at bounding box center [694, 424] width 31 height 16
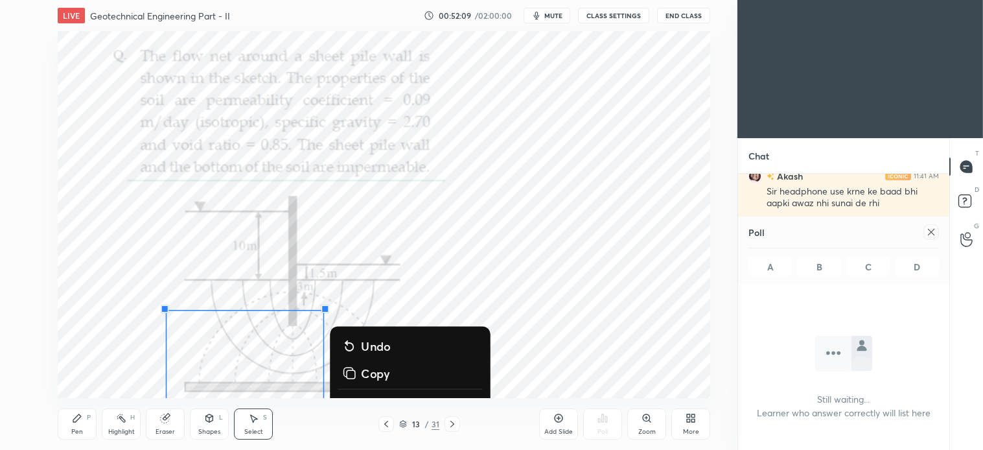
click at [133, 299] on div "0 ° Undo Copy Duplicate Duplicate to new slide Delete" at bounding box center [385, 214] width 980 height 550
click at [281, 253] on div "0 ° Undo Copy Duplicate Duplicate to new slide Delete" at bounding box center [385, 214] width 980 height 550
click at [172, 430] on div "Eraser" at bounding box center [165, 432] width 19 height 6
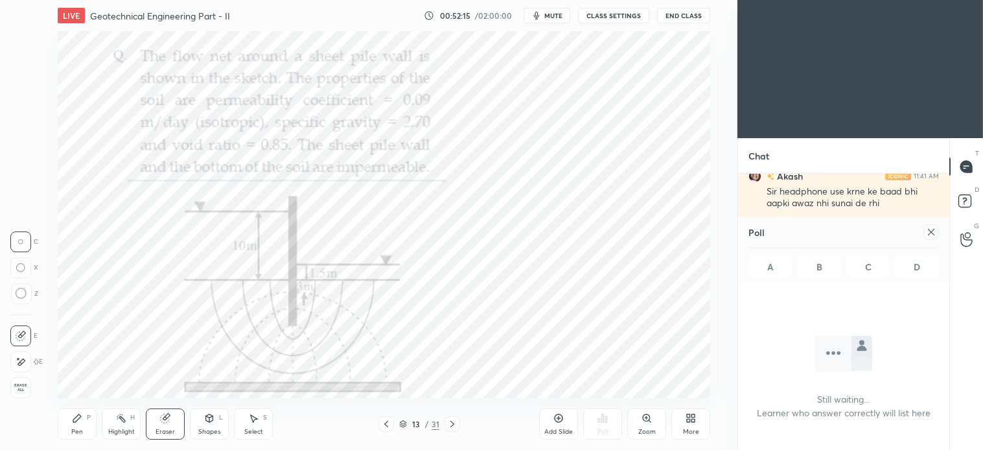
click at [24, 294] on icon at bounding box center [22, 294] width 12 height 12
click at [80, 424] on div "Pen P" at bounding box center [77, 423] width 39 height 31
click at [454, 419] on icon at bounding box center [452, 424] width 10 height 10
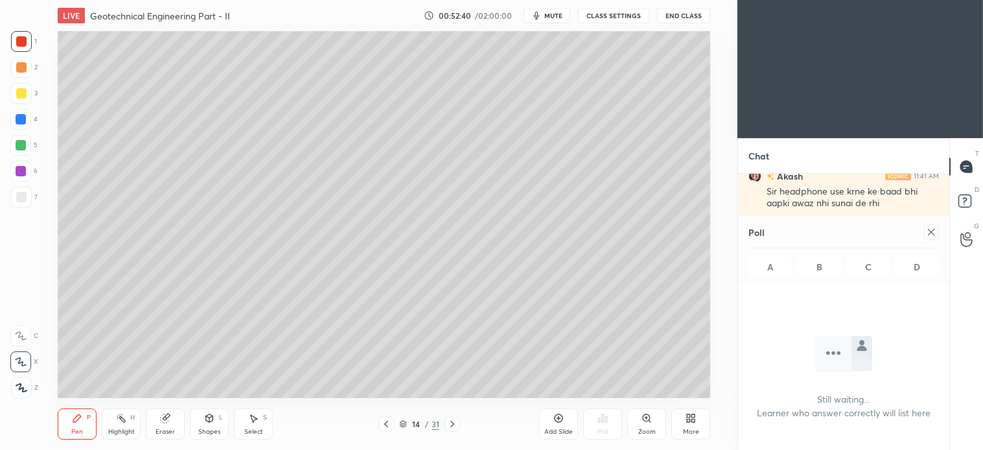
click at [21, 93] on div at bounding box center [21, 93] width 10 height 10
click at [26, 150] on div at bounding box center [20, 145] width 21 height 21
click at [259, 426] on div "Select S" at bounding box center [253, 423] width 39 height 31
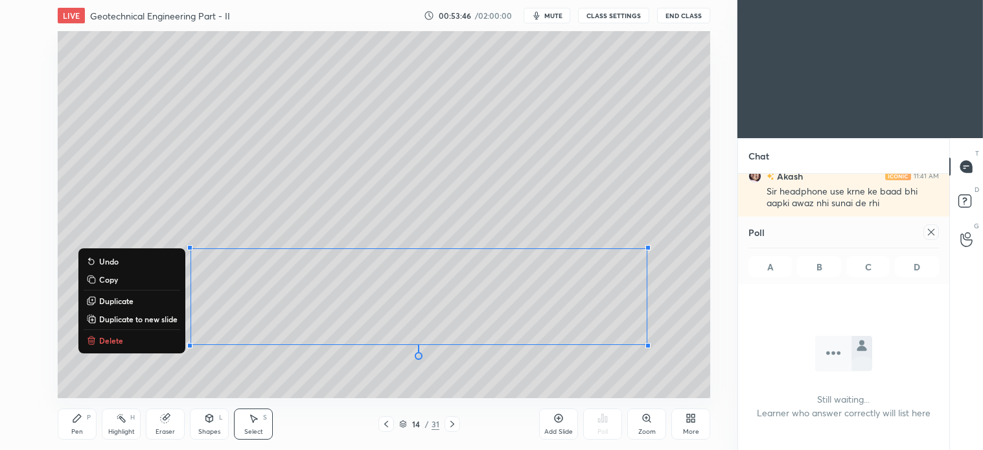
click at [118, 337] on p "Delete" at bounding box center [111, 340] width 24 height 10
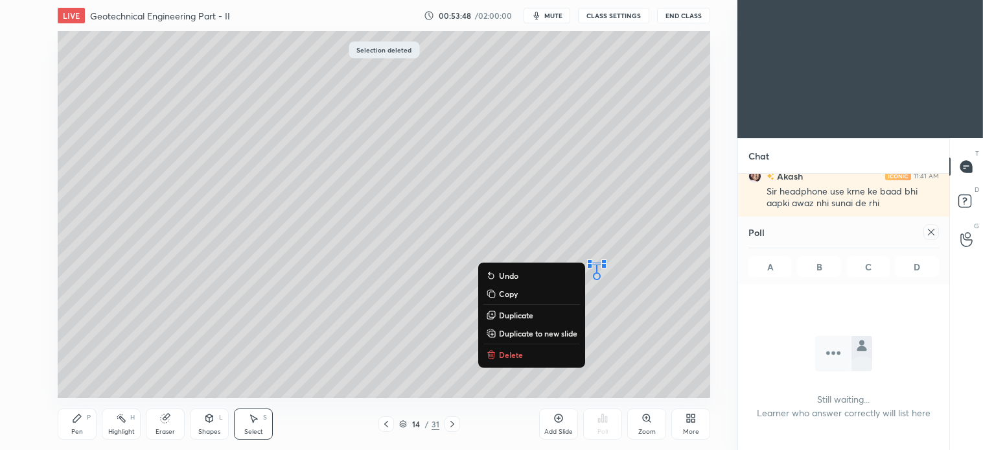
click at [513, 355] on p "Delete" at bounding box center [511, 354] width 24 height 10
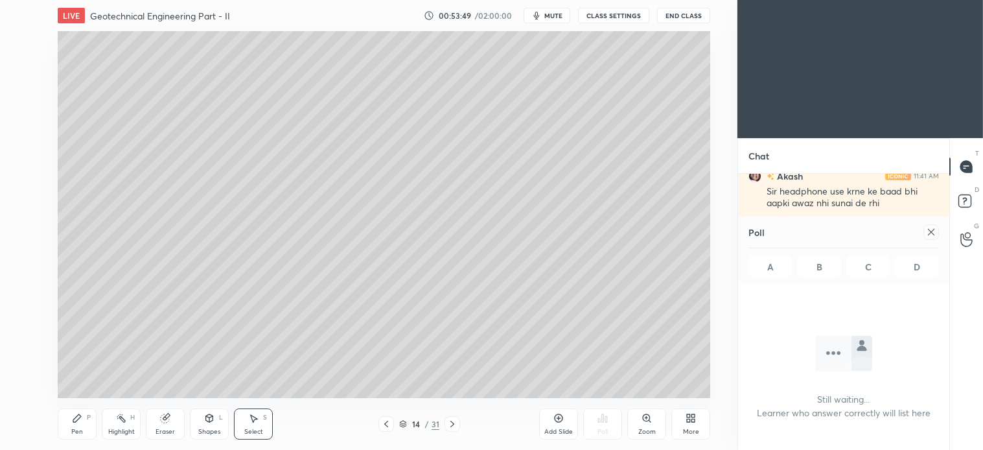
click at [82, 419] on div "Pen P" at bounding box center [77, 423] width 39 height 31
click at [30, 93] on div at bounding box center [21, 93] width 21 height 21
click at [211, 425] on div "Shapes L" at bounding box center [209, 423] width 39 height 31
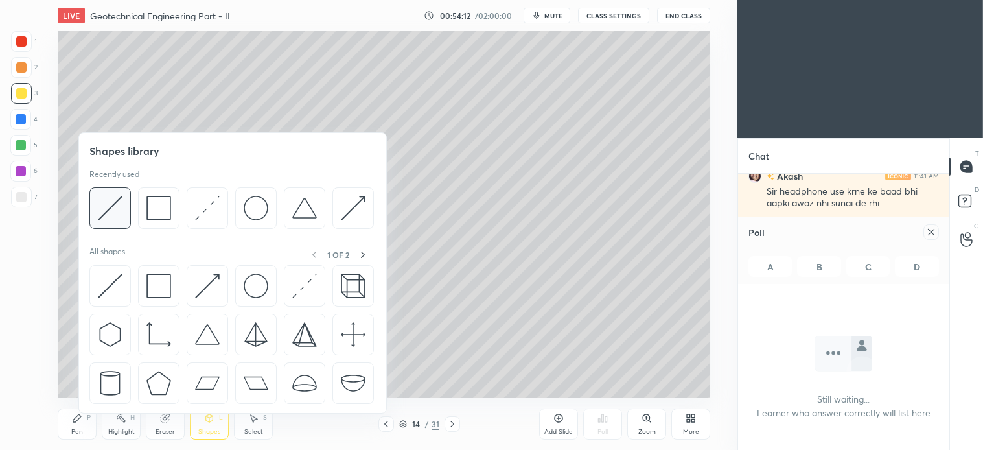
click at [119, 215] on img at bounding box center [110, 208] width 25 height 25
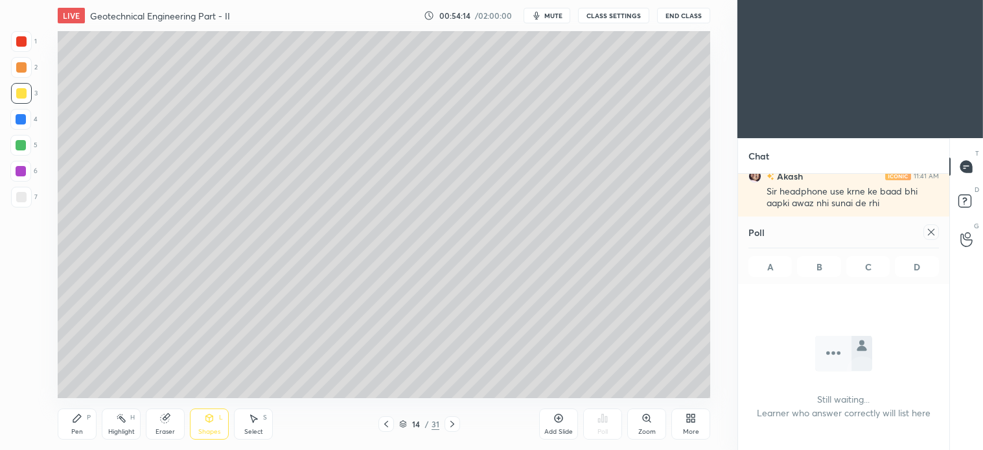
click at [80, 422] on icon at bounding box center [77, 418] width 10 height 10
click at [250, 416] on icon at bounding box center [253, 418] width 10 height 10
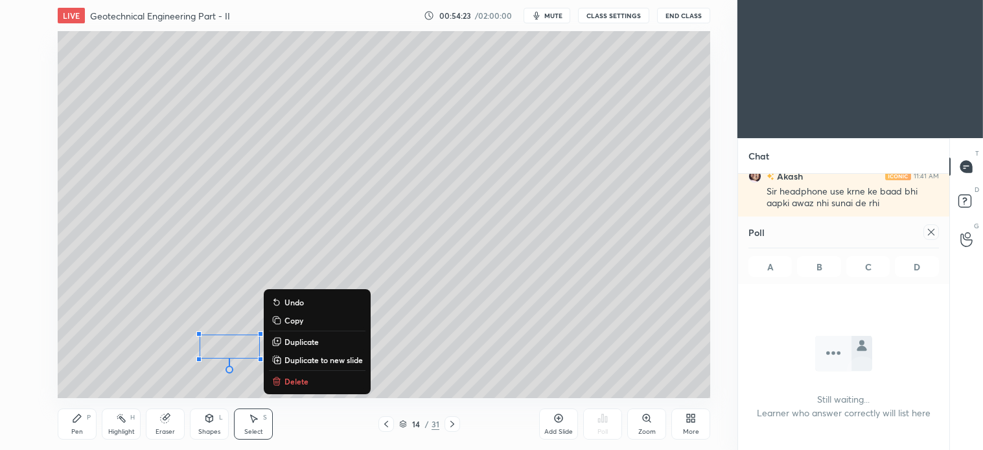
scroll to position [231, 0]
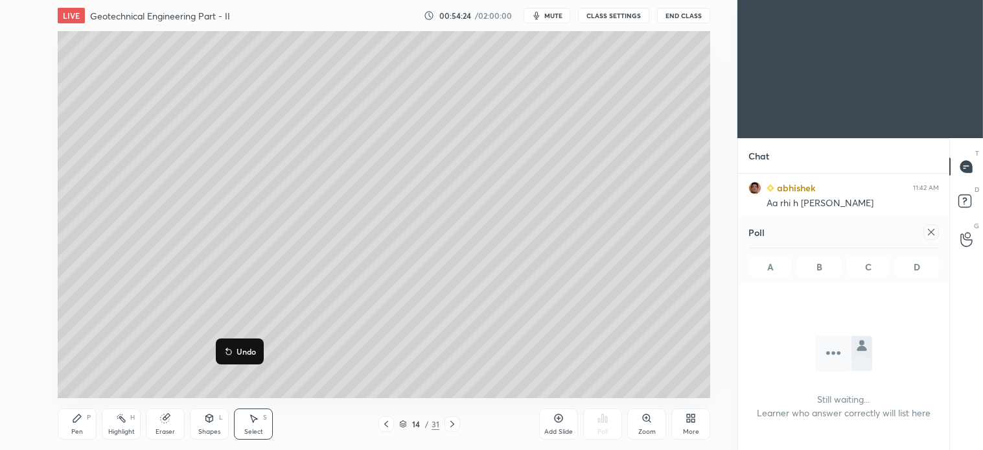
click at [126, 367] on div "0 ° Undo Copy Duplicate Duplicate to new slide Delete" at bounding box center [384, 214] width 653 height 367
click at [88, 420] on div "P" at bounding box center [89, 417] width 4 height 6
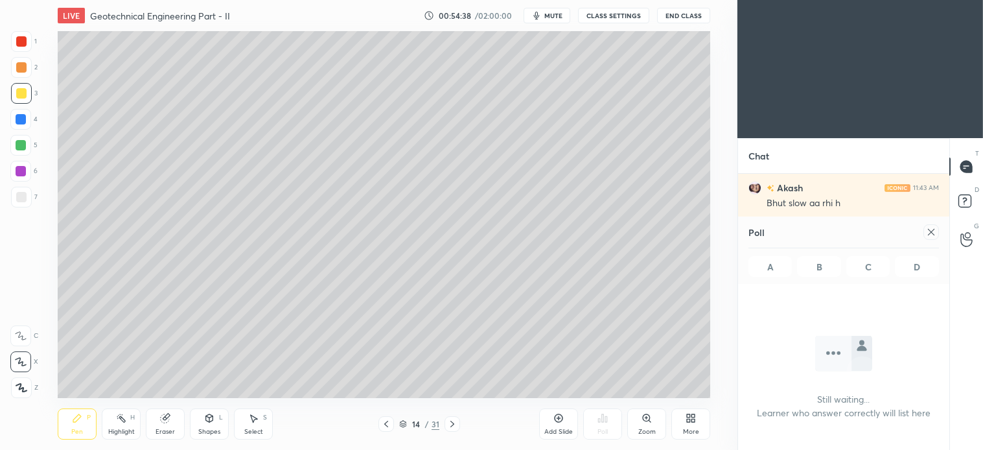
scroll to position [321, 0]
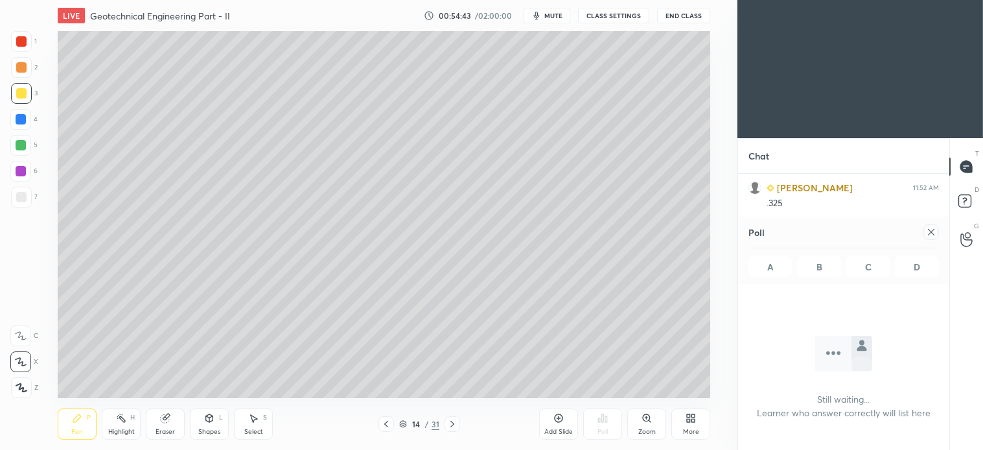
click at [380, 424] on div at bounding box center [387, 424] width 16 height 16
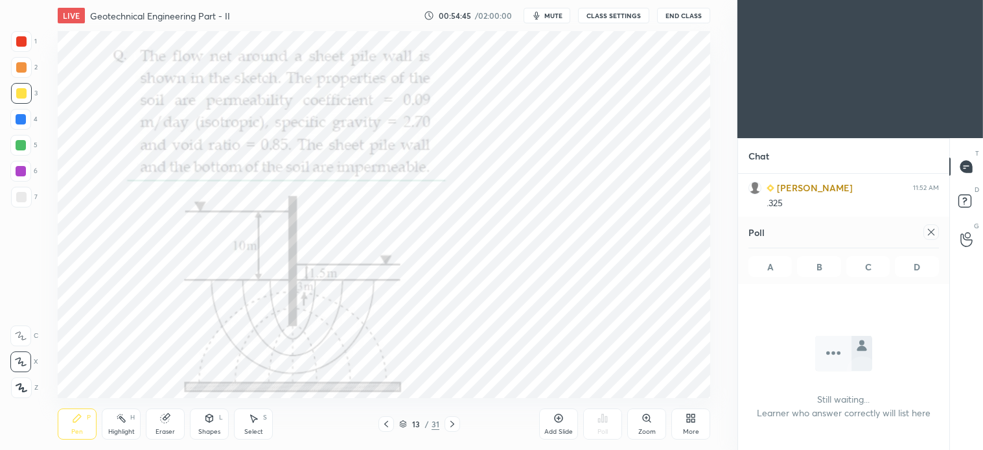
click at [450, 423] on icon at bounding box center [452, 424] width 10 height 10
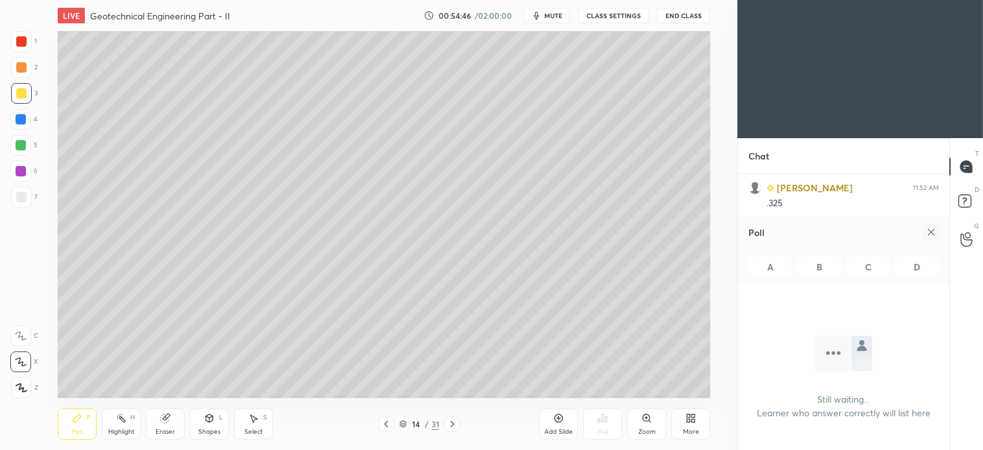
click at [448, 423] on icon at bounding box center [452, 424] width 10 height 10
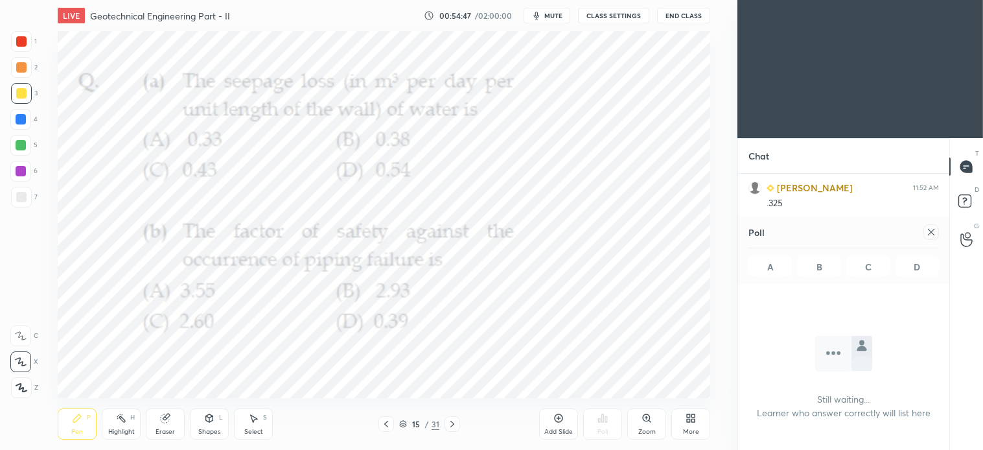
click at [21, 36] on div at bounding box center [21, 41] width 10 height 10
click at [386, 422] on icon at bounding box center [386, 424] width 4 height 6
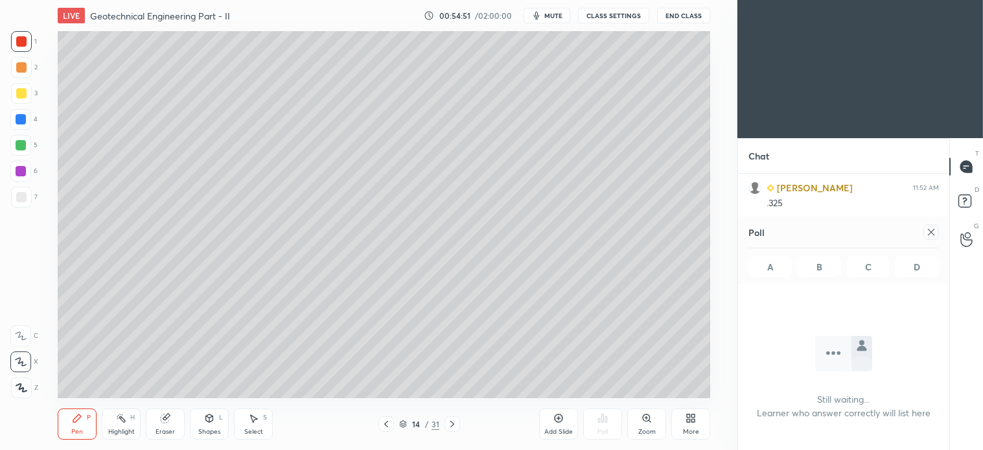
click at [386, 423] on icon at bounding box center [386, 424] width 4 height 6
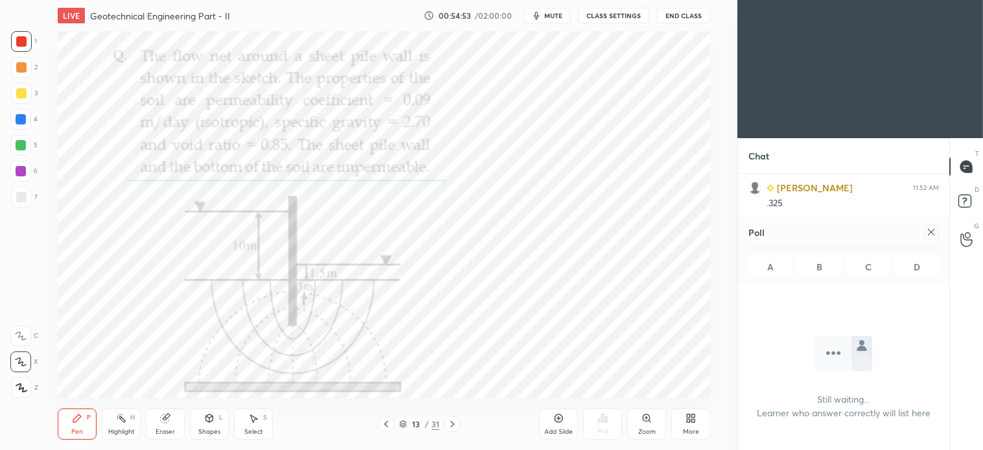
click at [248, 426] on div "Select S" at bounding box center [253, 423] width 39 height 31
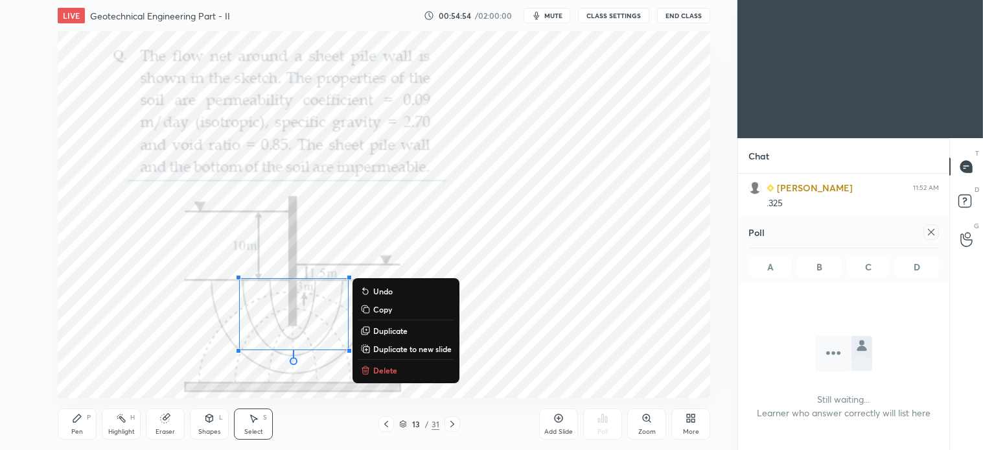
click at [388, 366] on p "Delete" at bounding box center [385, 370] width 24 height 10
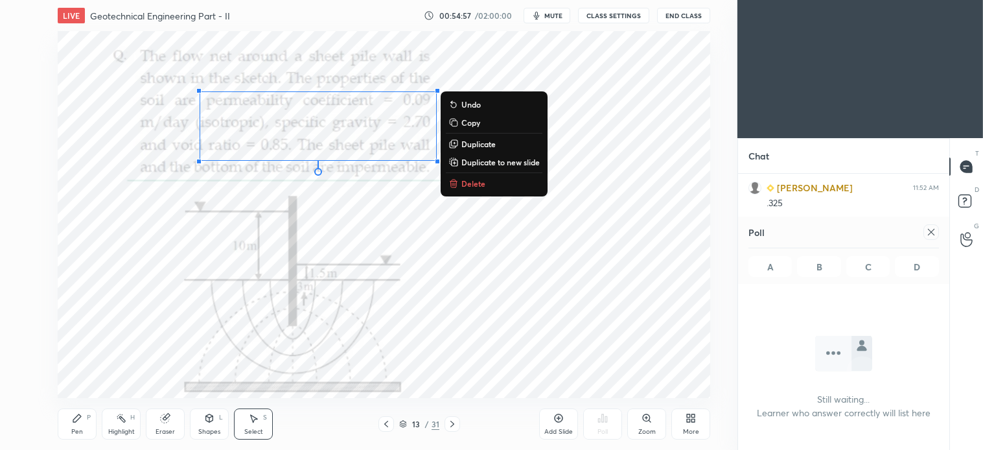
click at [474, 182] on p "Delete" at bounding box center [474, 183] width 24 height 10
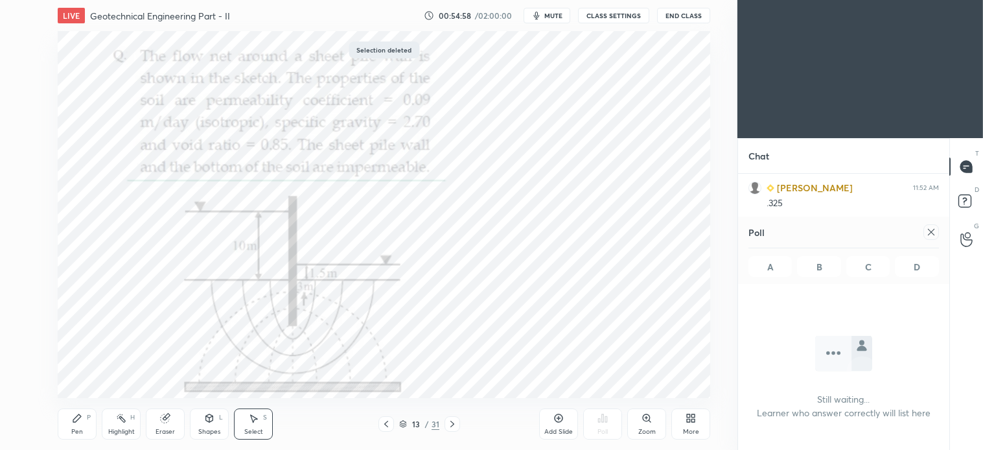
click at [456, 424] on icon at bounding box center [452, 424] width 10 height 10
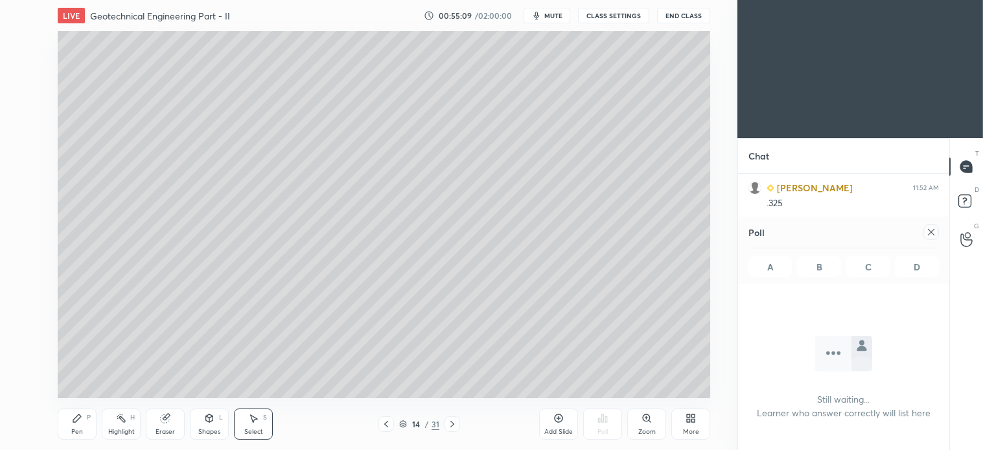
click at [78, 420] on icon at bounding box center [77, 418] width 8 height 8
click at [30, 147] on div at bounding box center [20, 145] width 21 height 21
click at [964, 170] on icon at bounding box center [967, 167] width 12 height 12
click at [932, 228] on icon at bounding box center [931, 232] width 10 height 10
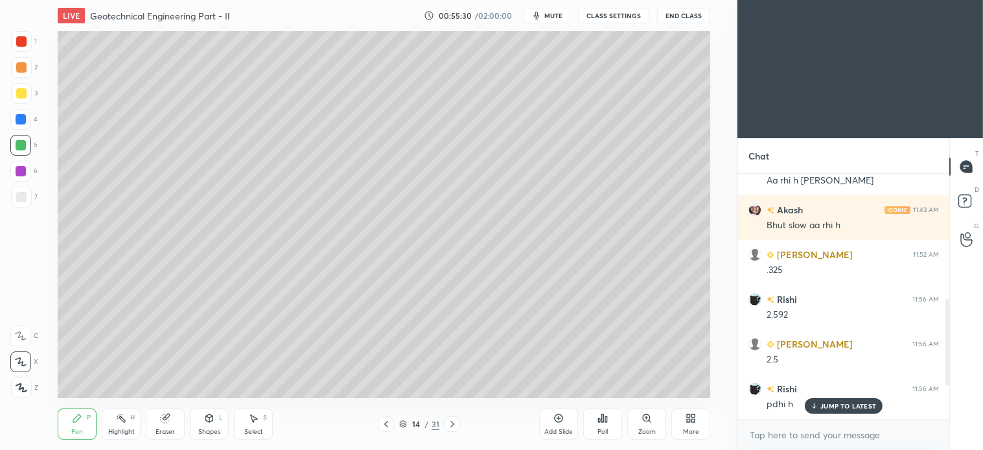
scroll to position [254, 0]
click at [263, 429] on div "Select S" at bounding box center [253, 423] width 39 height 31
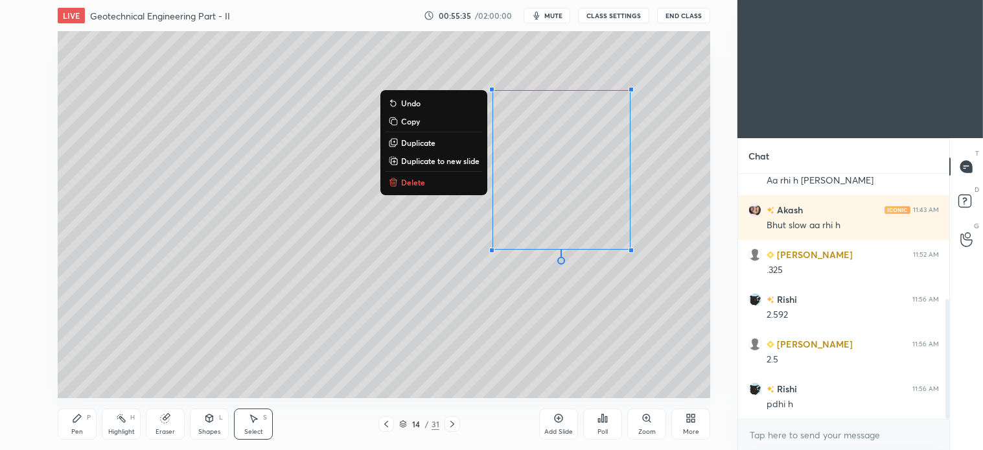
click at [418, 180] on p "Delete" at bounding box center [413, 182] width 24 height 10
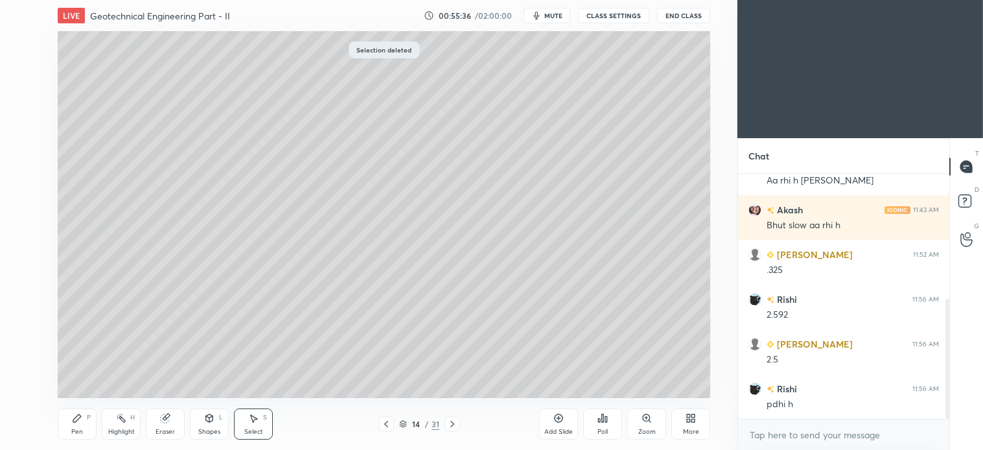
click at [82, 425] on div "Pen P" at bounding box center [77, 423] width 39 height 31
click at [451, 423] on icon at bounding box center [452, 424] width 10 height 10
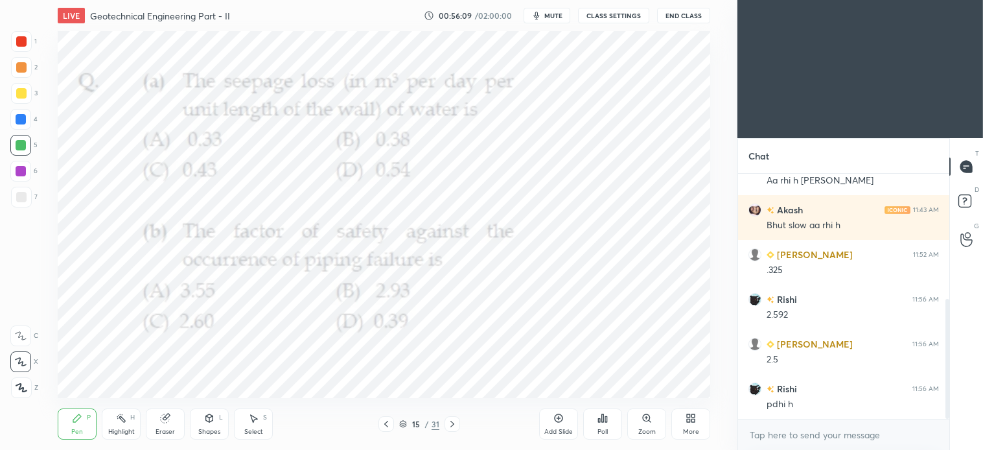
click at [451, 425] on icon at bounding box center [452, 424] width 10 height 10
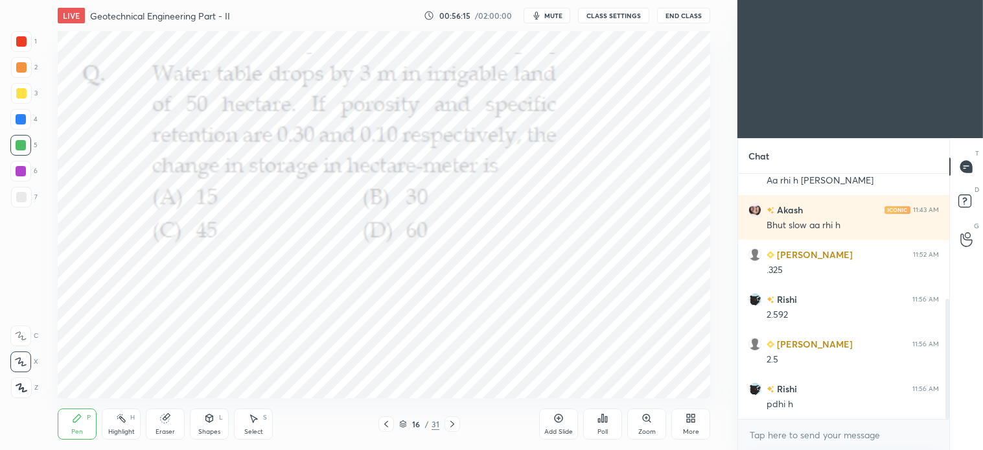
click at [597, 432] on div "Poll" at bounding box center [602, 423] width 39 height 31
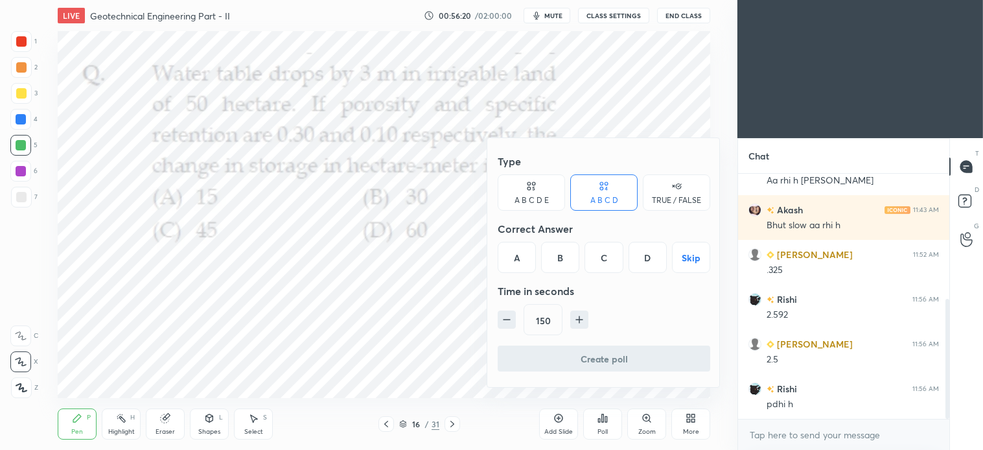
click at [552, 10] on div at bounding box center [491, 225] width 983 height 450
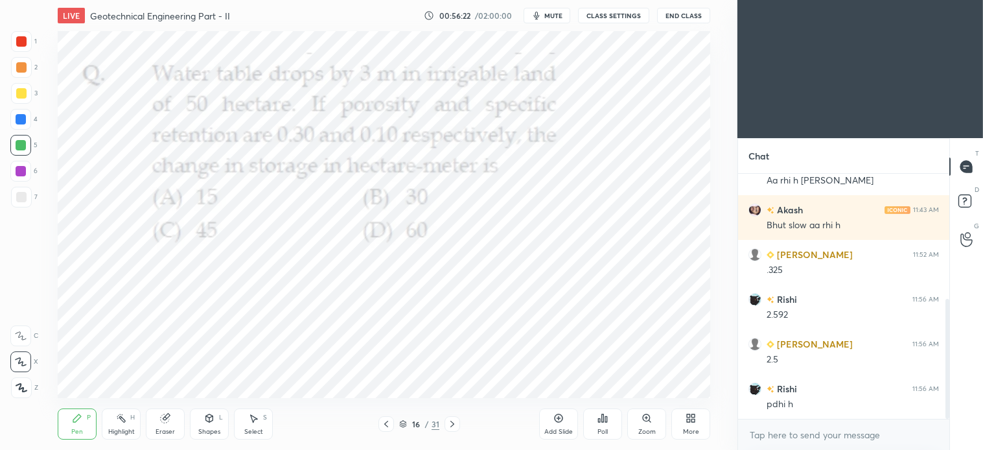
click at [549, 11] on span "mute" at bounding box center [554, 15] width 18 height 9
click at [604, 423] on icon at bounding box center [603, 418] width 10 height 10
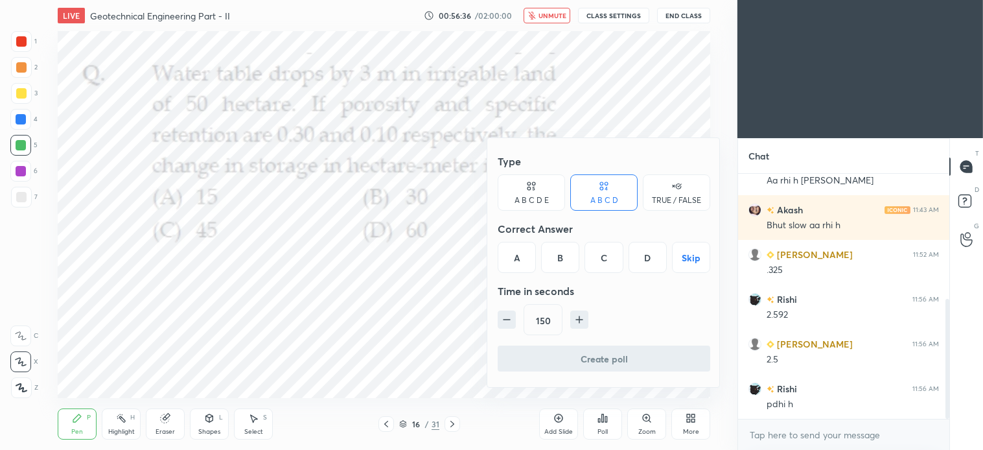
click at [564, 256] on div "B" at bounding box center [560, 257] width 38 height 31
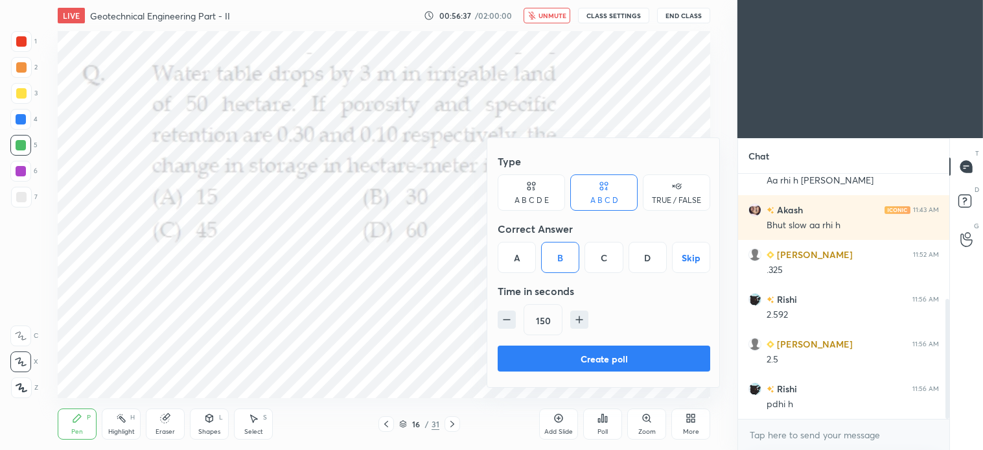
click at [617, 360] on button "Create poll" at bounding box center [604, 359] width 213 height 26
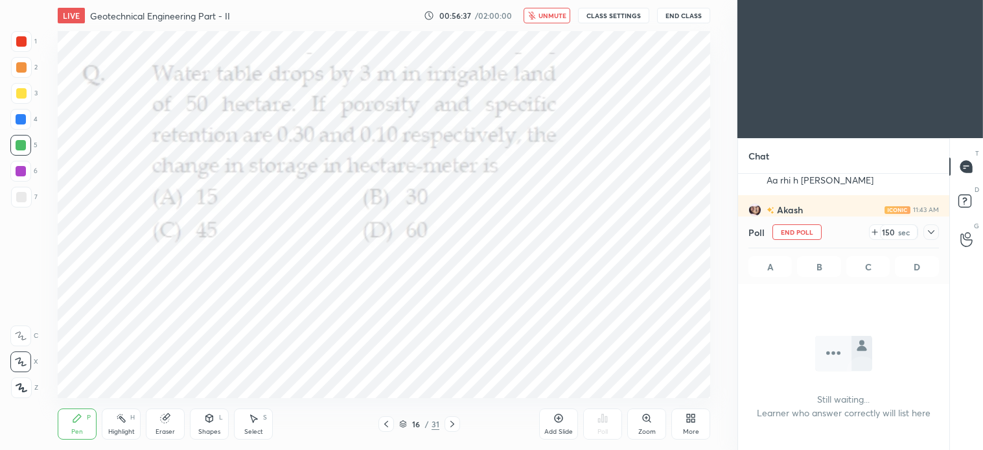
scroll to position [4, 3]
click at [931, 229] on icon at bounding box center [931, 232] width 10 height 10
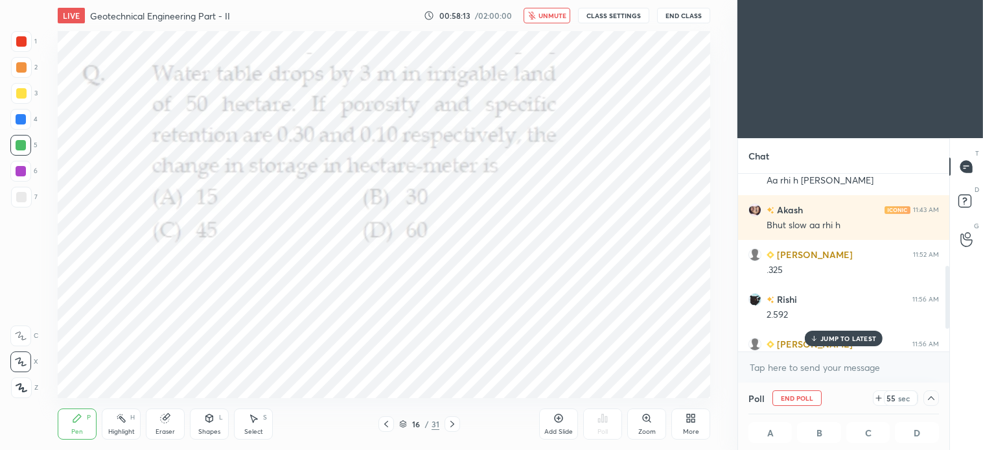
scroll to position [321, 0]
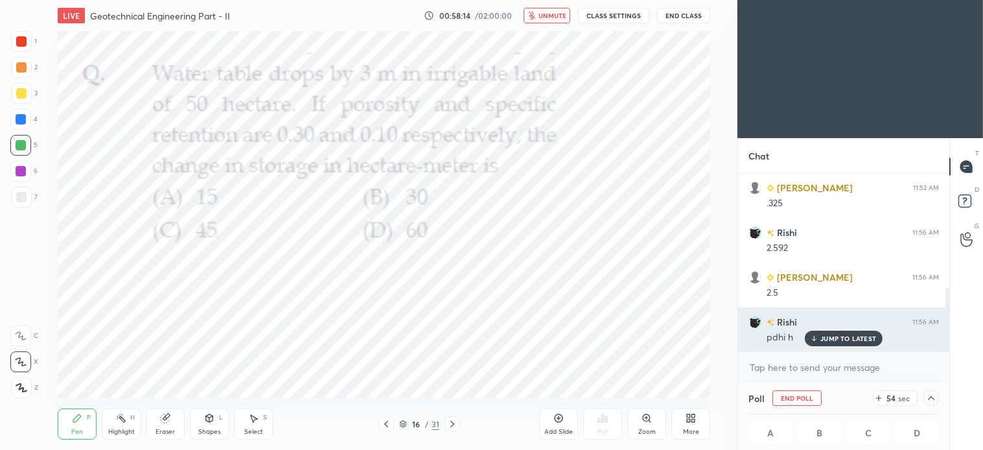
click at [862, 338] on p "JUMP TO LATEST" at bounding box center [849, 339] width 56 height 8
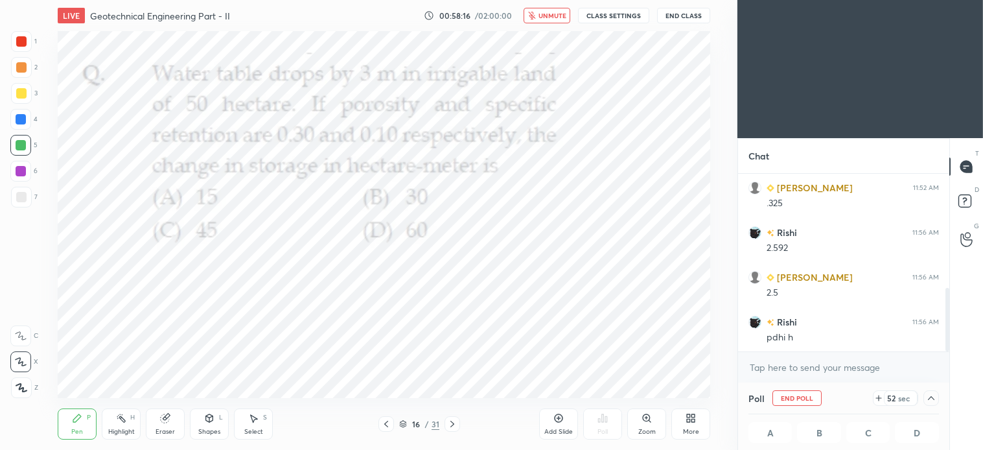
click at [17, 40] on div at bounding box center [21, 41] width 10 height 10
click at [547, 20] on button "unmute" at bounding box center [547, 16] width 47 height 16
click at [174, 424] on div "Eraser" at bounding box center [165, 423] width 39 height 31
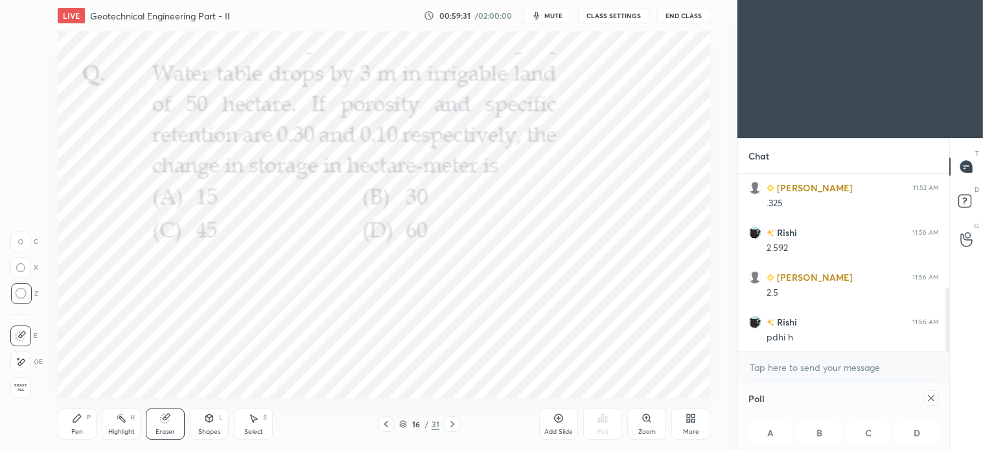
click at [79, 430] on div "Pen" at bounding box center [77, 432] width 12 height 6
click at [212, 424] on div "Shapes L" at bounding box center [209, 423] width 39 height 31
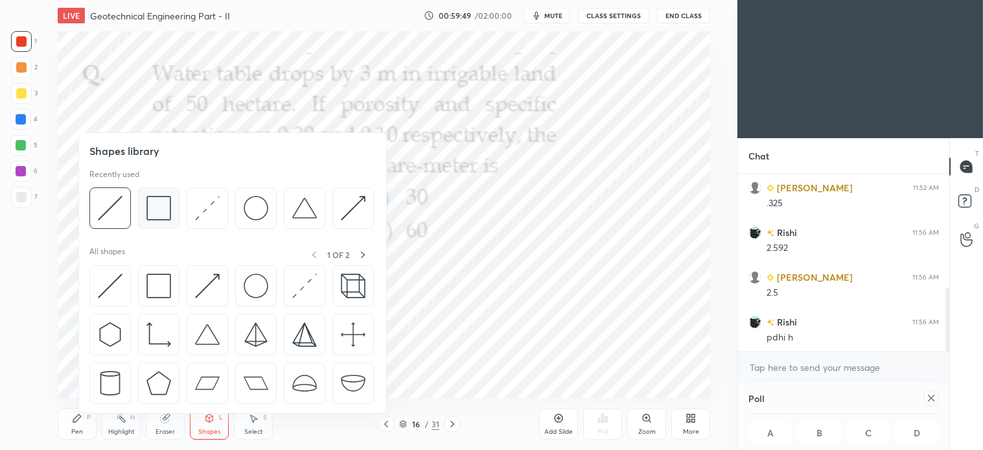
click at [159, 213] on img at bounding box center [159, 208] width 25 height 25
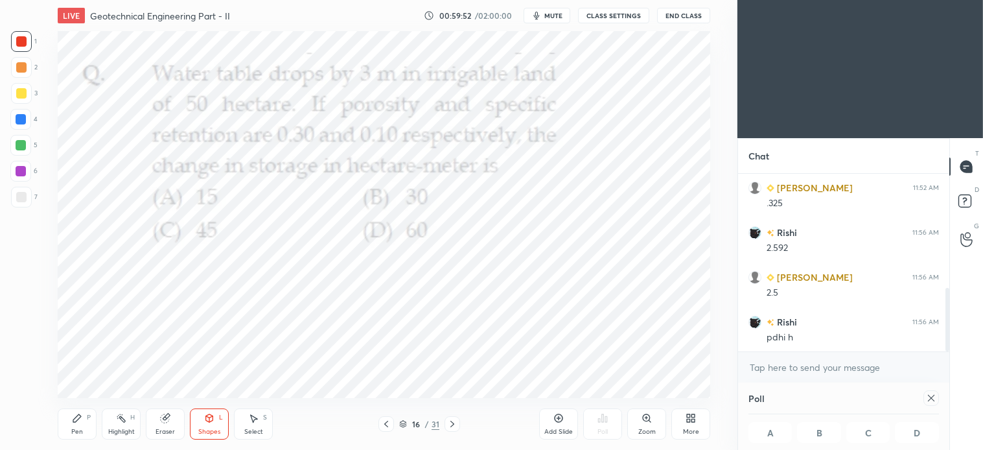
click at [88, 429] on div "Pen P" at bounding box center [77, 423] width 39 height 31
click at [218, 420] on div "Shapes L" at bounding box center [209, 423] width 39 height 31
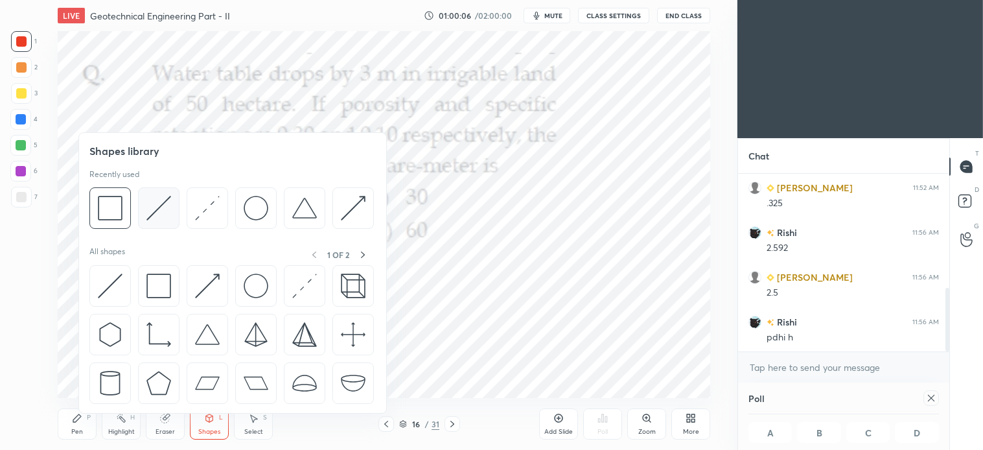
click at [167, 212] on img at bounding box center [159, 208] width 25 height 25
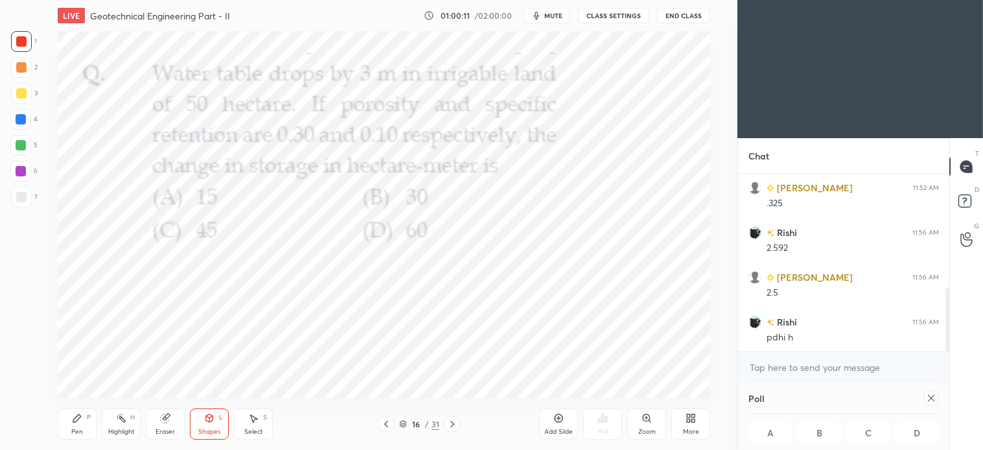
click at [83, 426] on div "Pen P" at bounding box center [77, 423] width 39 height 31
click at [257, 416] on icon at bounding box center [253, 418] width 10 height 10
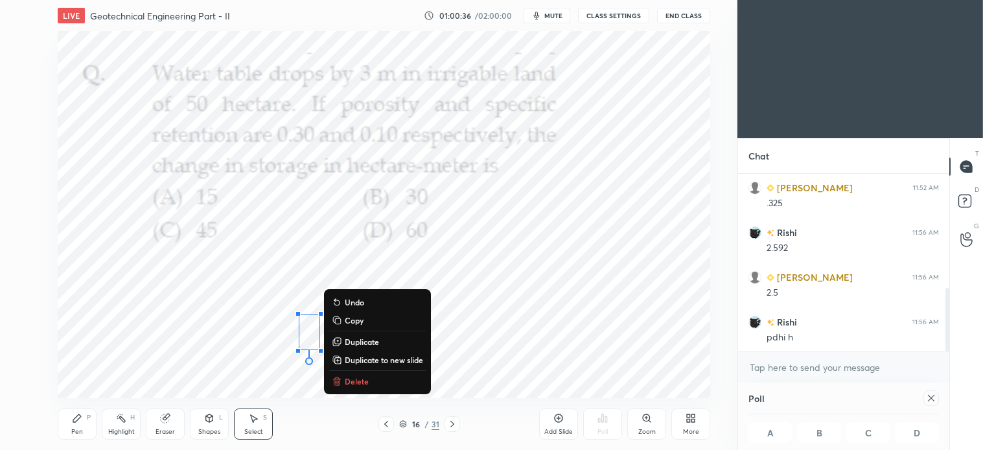
click at [370, 384] on button "Delete" at bounding box center [377, 381] width 97 height 16
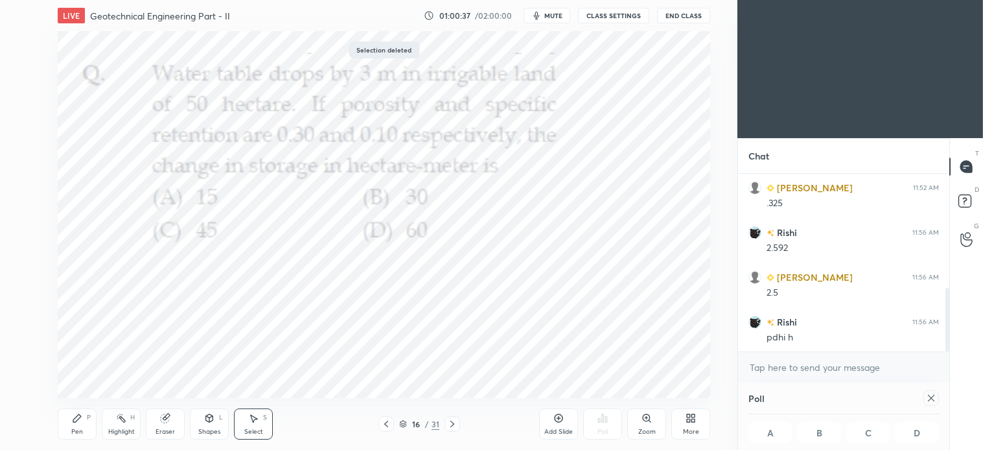
click at [81, 424] on div "Pen P" at bounding box center [77, 423] width 39 height 31
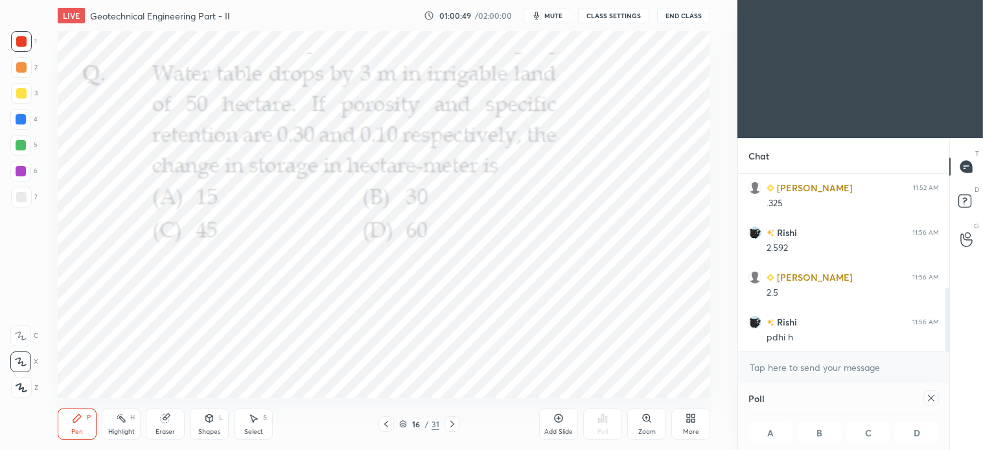
click at [208, 423] on icon at bounding box center [209, 418] width 10 height 10
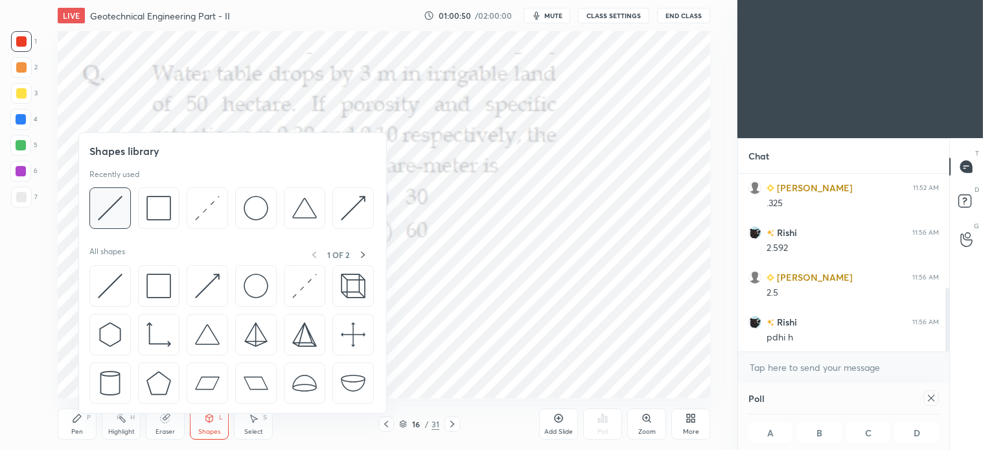
click at [112, 213] on img at bounding box center [110, 208] width 25 height 25
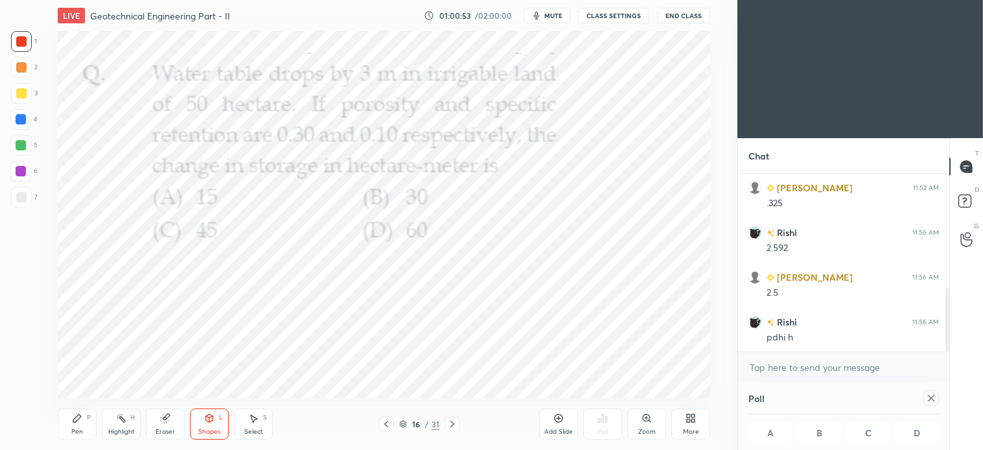
click at [82, 413] on div "Pen P" at bounding box center [77, 423] width 39 height 31
click at [166, 416] on icon at bounding box center [165, 418] width 8 height 8
click at [68, 423] on div "Pen P" at bounding box center [77, 423] width 39 height 31
click at [172, 424] on div "Eraser" at bounding box center [165, 423] width 39 height 31
click at [81, 426] on div "Pen P" at bounding box center [77, 423] width 39 height 31
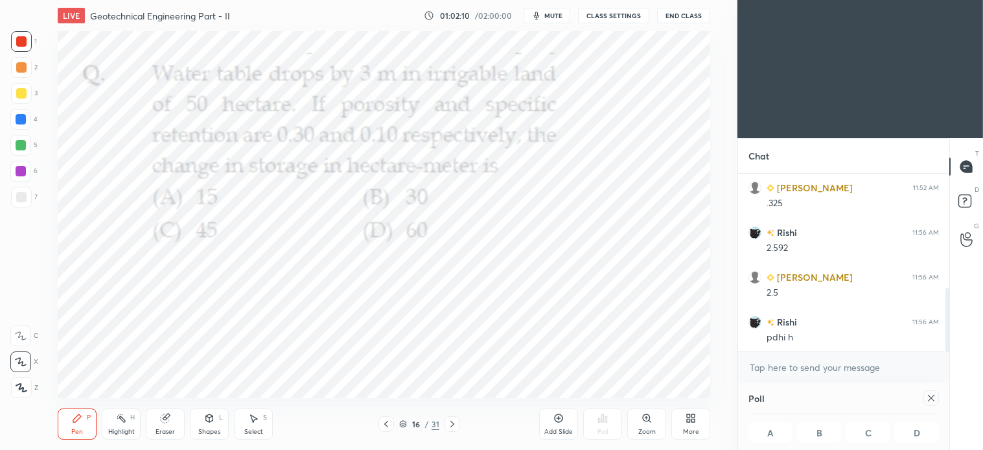
click at [170, 419] on icon at bounding box center [165, 418] width 10 height 10
click at [87, 423] on div "Pen P" at bounding box center [77, 423] width 39 height 31
click at [454, 422] on icon at bounding box center [452, 424] width 10 height 10
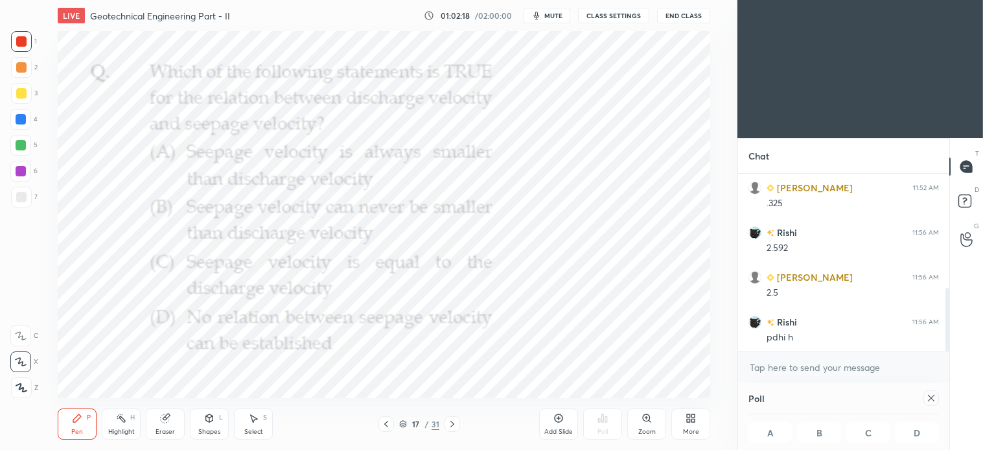
click at [382, 430] on div at bounding box center [387, 424] width 16 height 16
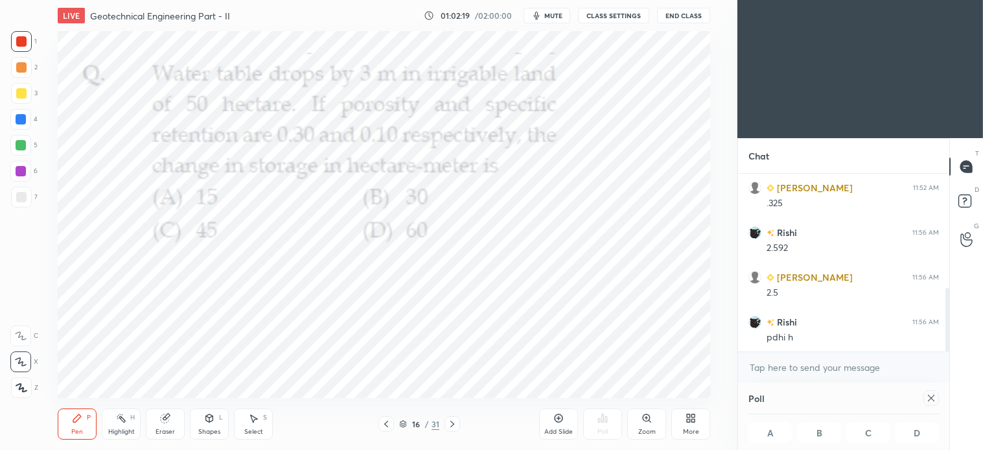
click at [930, 397] on icon at bounding box center [931, 398] width 10 height 10
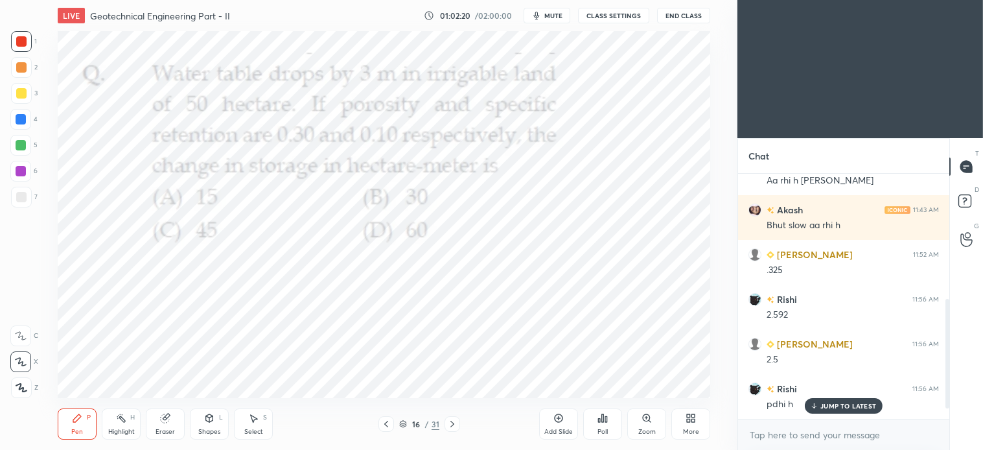
scroll to position [254, 0]
click at [454, 425] on icon at bounding box center [452, 424] width 10 height 10
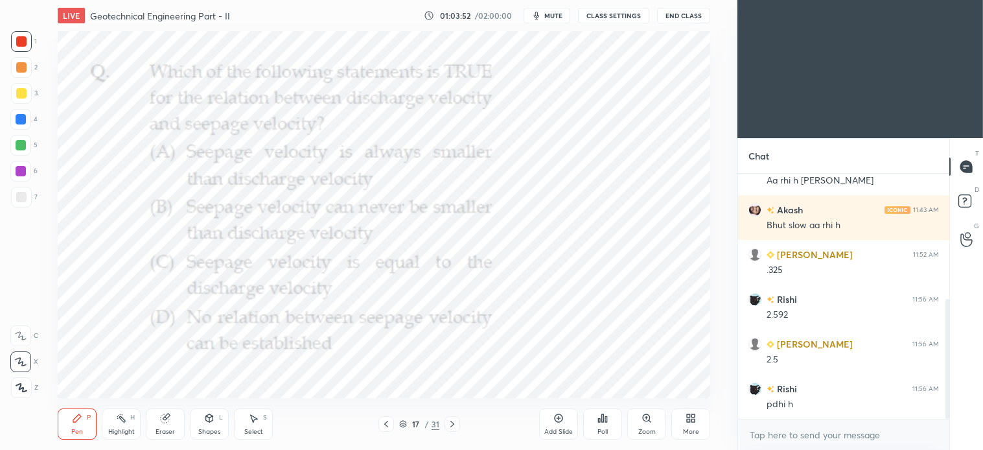
click at [605, 429] on div "Poll" at bounding box center [603, 432] width 10 height 6
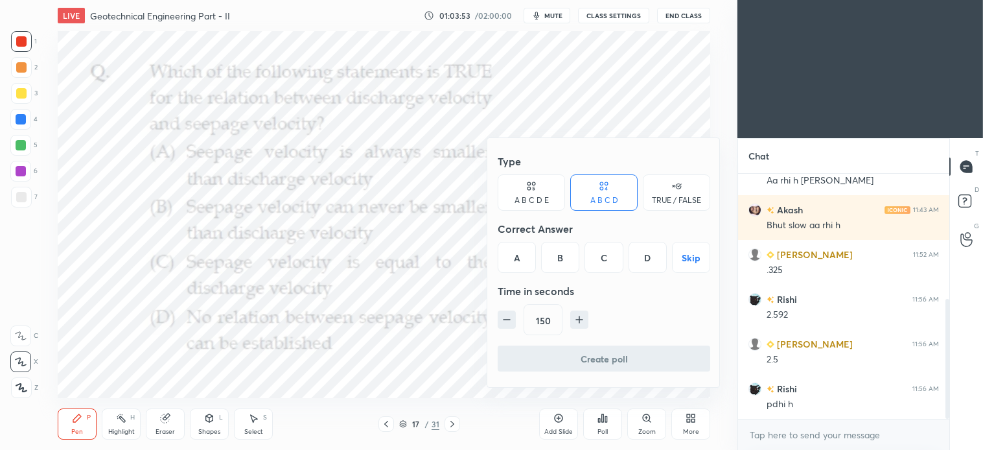
click at [561, 262] on div "B" at bounding box center [560, 257] width 38 height 31
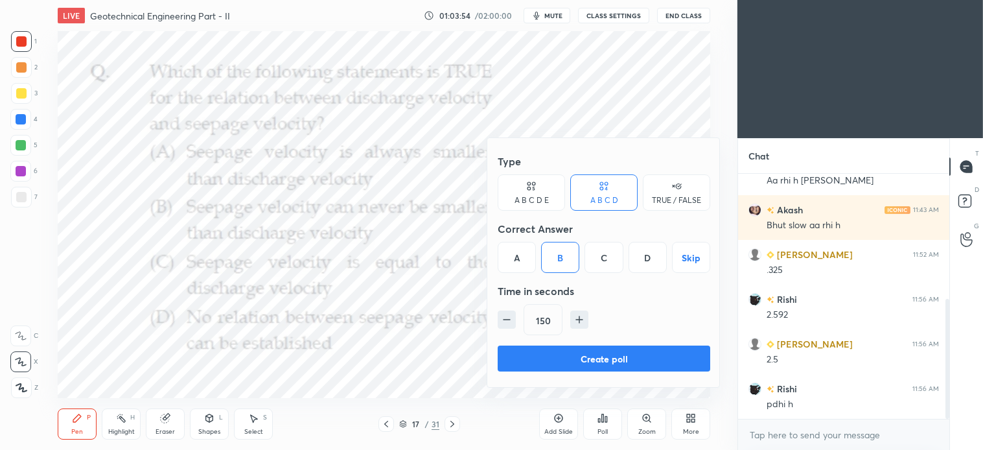
click at [514, 314] on button "button" at bounding box center [507, 320] width 18 height 18
click at [512, 320] on icon "button" at bounding box center [506, 319] width 13 height 13
click at [514, 320] on button "button" at bounding box center [507, 320] width 18 height 18
click at [510, 322] on icon "button" at bounding box center [506, 319] width 13 height 13
click at [512, 319] on icon "button" at bounding box center [506, 319] width 13 height 13
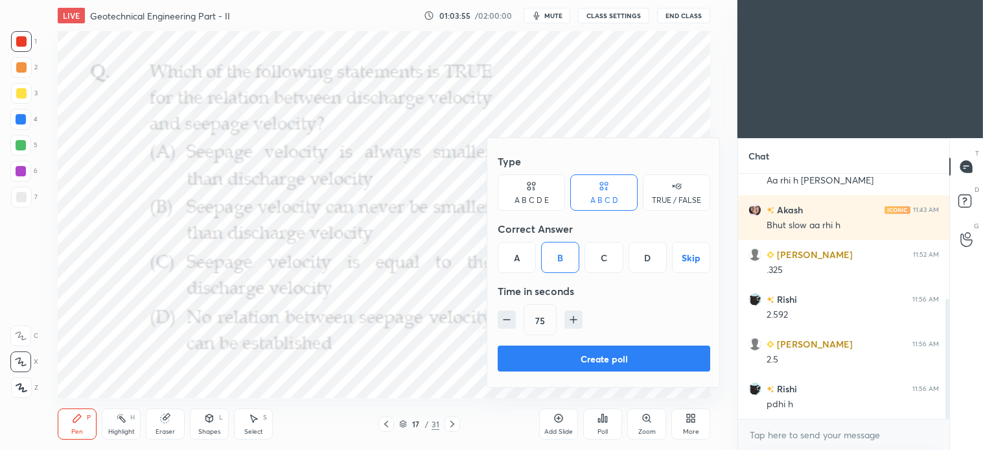
click at [513, 316] on button "button" at bounding box center [507, 320] width 18 height 18
click at [510, 318] on icon "button" at bounding box center [506, 319] width 13 height 13
click at [508, 321] on icon "button" at bounding box center [506, 319] width 13 height 13
type input "30"
click at [600, 364] on button "Create poll" at bounding box center [604, 359] width 213 height 26
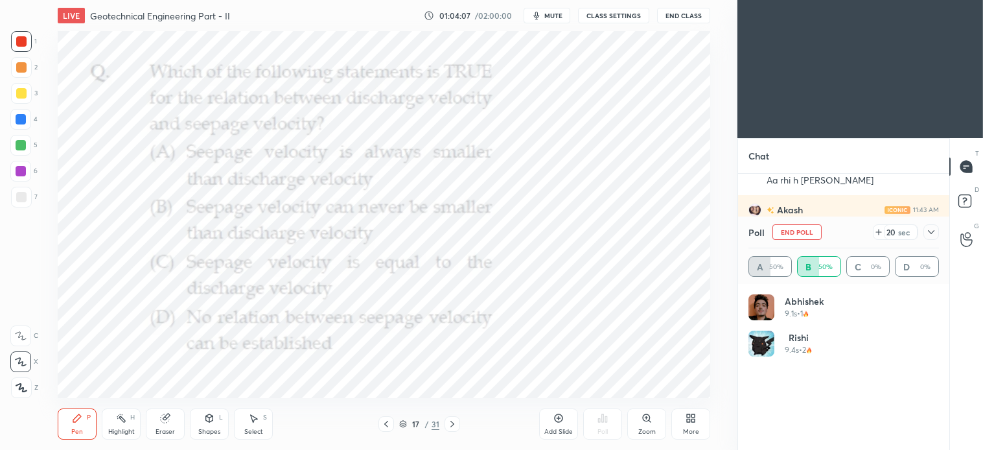
scroll to position [152, 187]
click at [79, 436] on div "Pen P" at bounding box center [77, 423] width 39 height 31
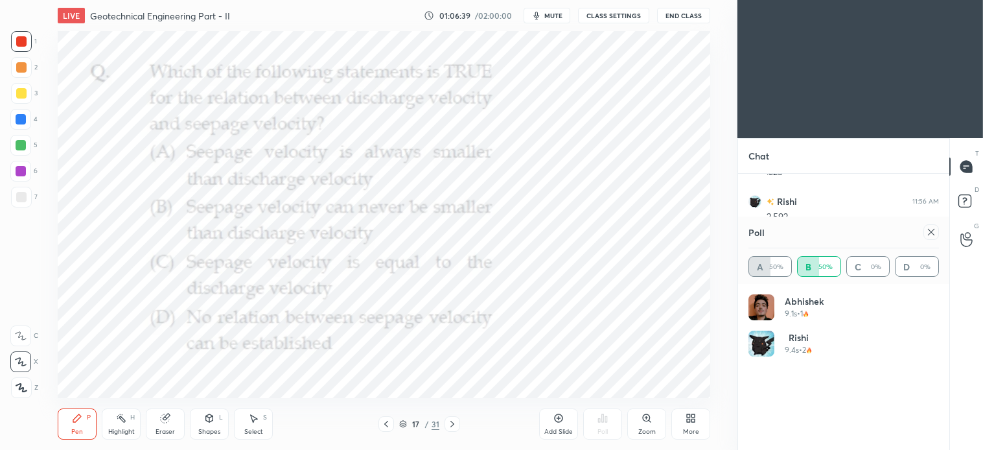
click at [256, 430] on div "Select" at bounding box center [253, 432] width 19 height 6
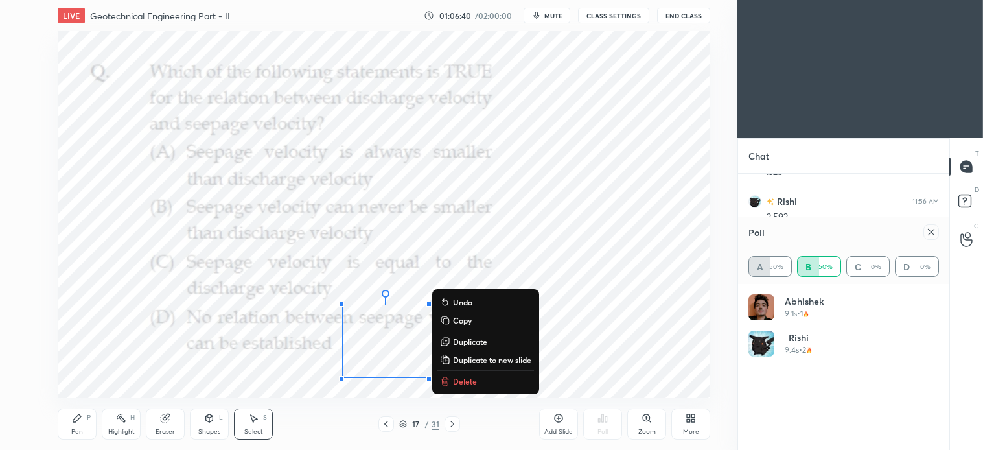
click at [465, 378] on p "Delete" at bounding box center [465, 381] width 24 height 10
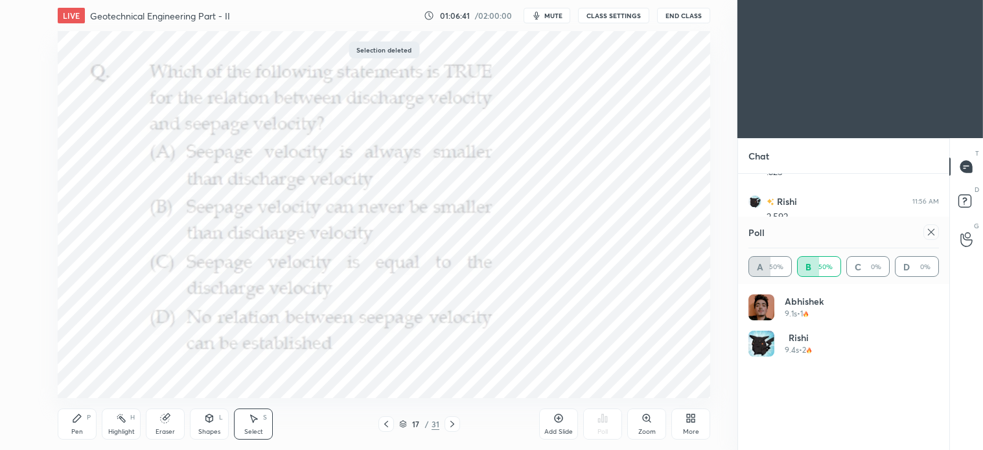
click at [88, 428] on div "Pen P" at bounding box center [77, 423] width 39 height 31
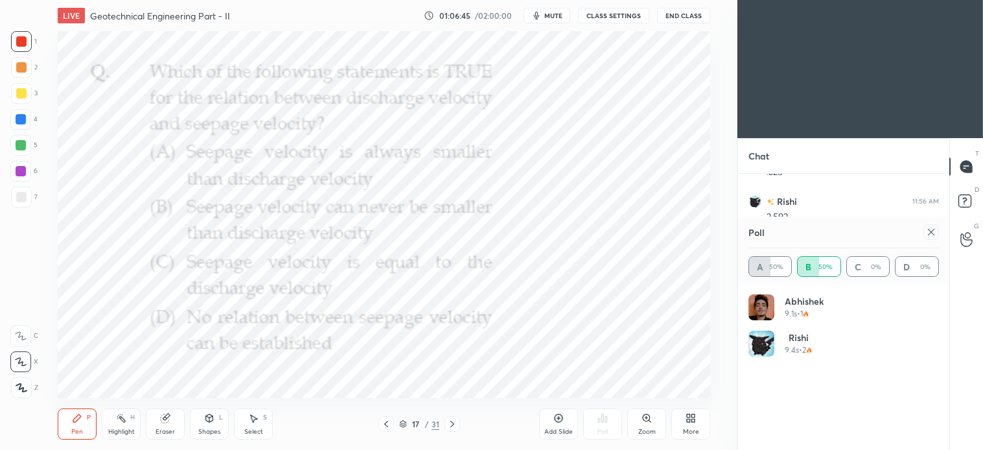
click at [399, 423] on icon at bounding box center [403, 424] width 8 height 8
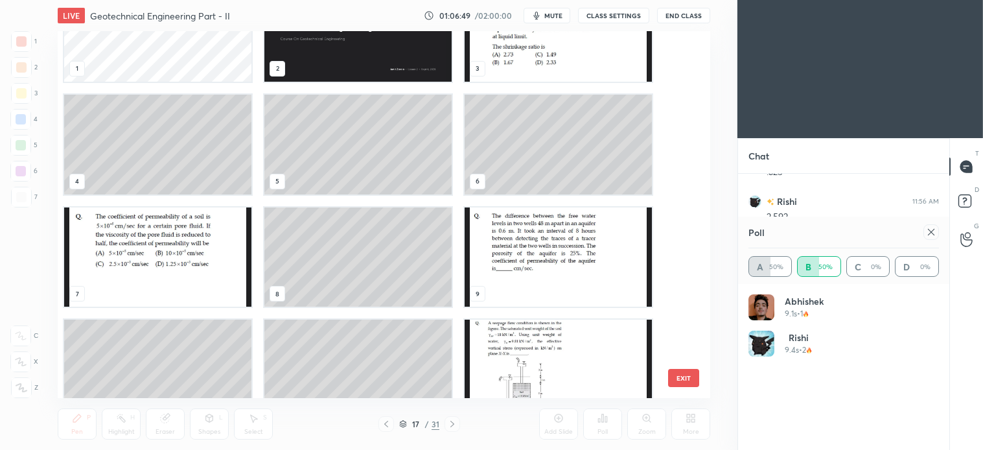
scroll to position [112, 0]
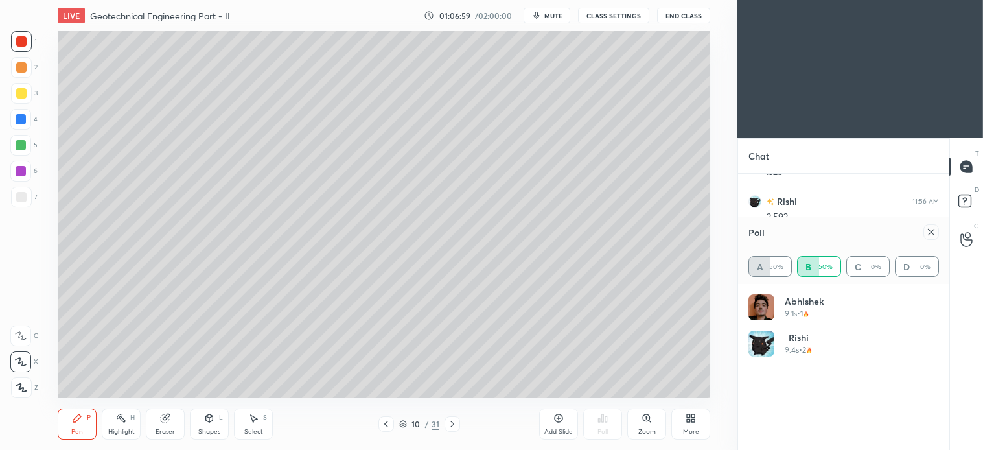
click at [384, 426] on icon at bounding box center [386, 424] width 10 height 10
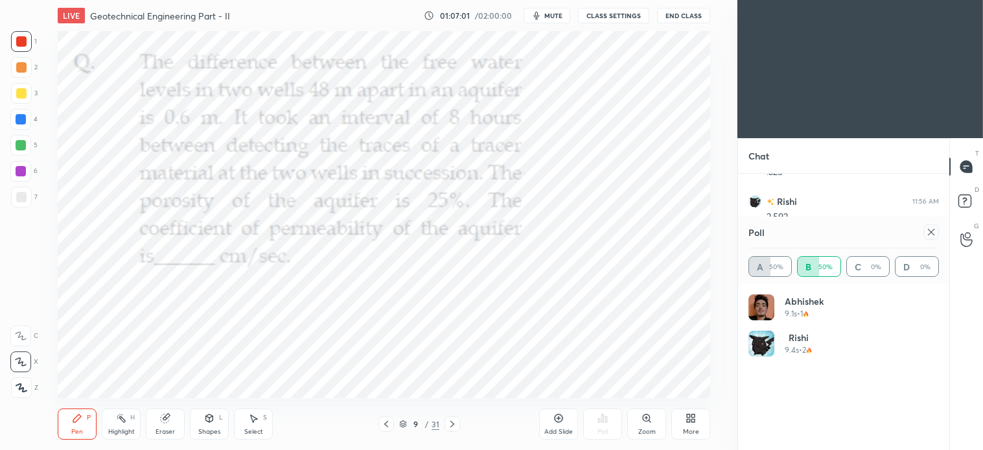
click at [22, 41] on div at bounding box center [21, 41] width 10 height 10
click at [454, 423] on icon at bounding box center [452, 424] width 10 height 10
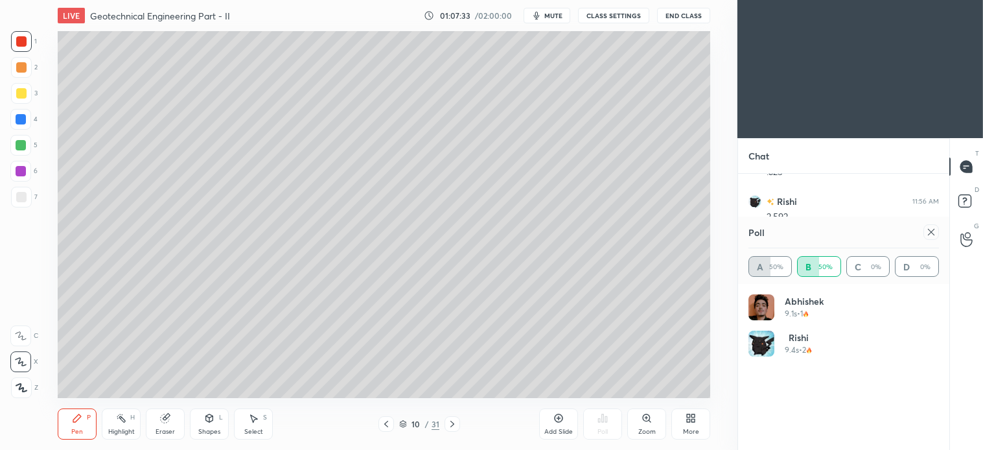
click at [264, 429] on div "Select S" at bounding box center [253, 423] width 39 height 31
click at [451, 423] on icon at bounding box center [452, 424] width 10 height 10
click at [451, 419] on icon at bounding box center [452, 424] width 10 height 10
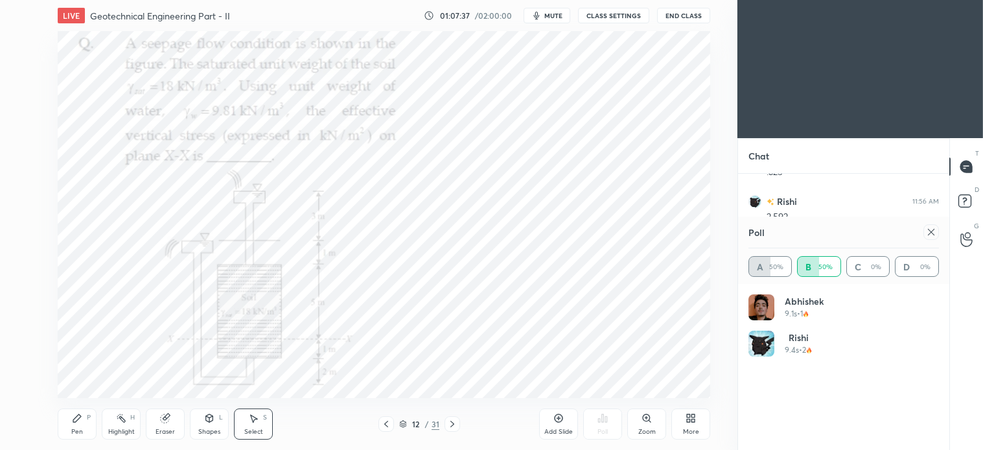
click at [449, 417] on div at bounding box center [453, 424] width 16 height 16
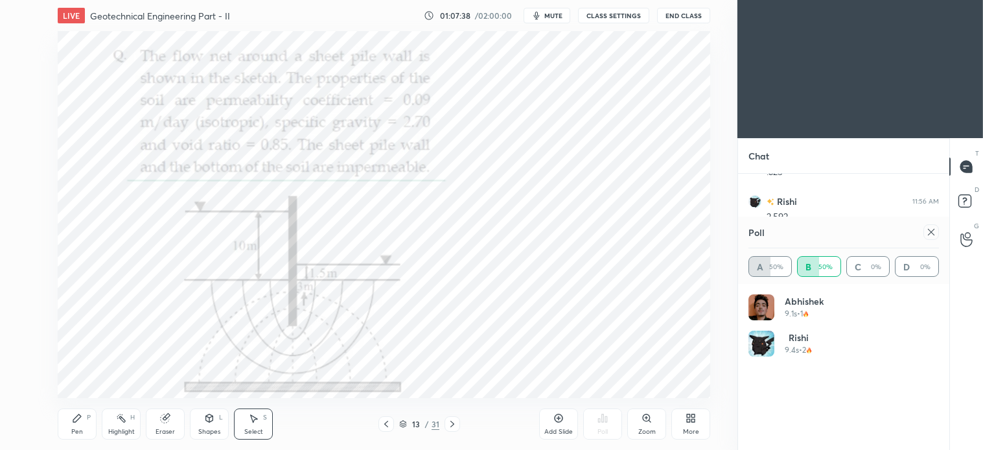
click at [449, 419] on icon at bounding box center [452, 424] width 10 height 10
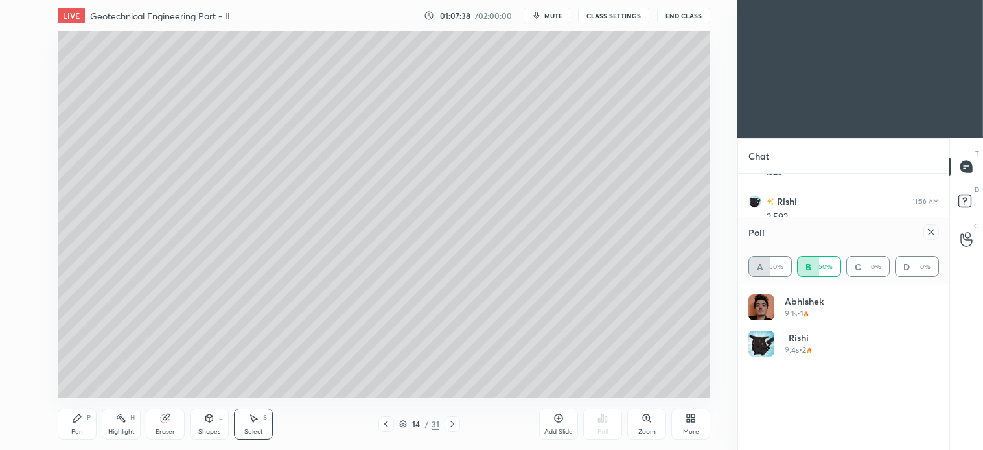
click at [449, 423] on icon at bounding box center [452, 424] width 10 height 10
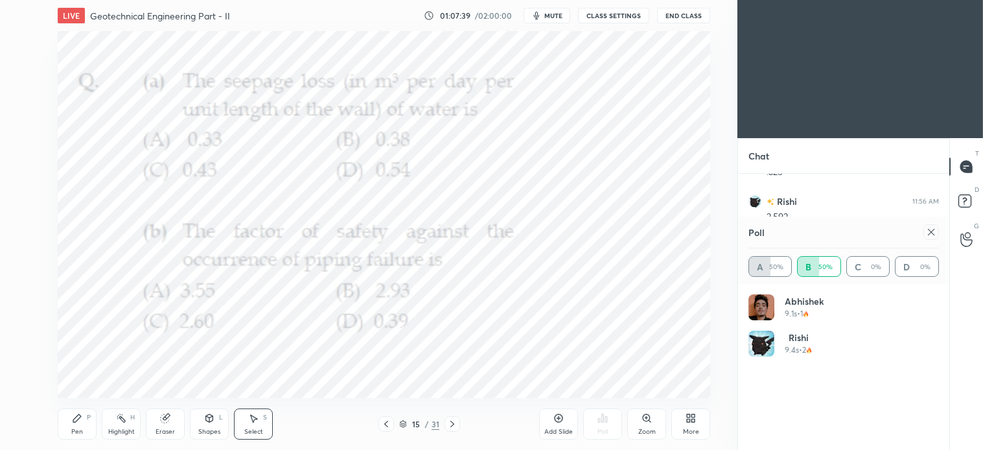
click at [449, 417] on div at bounding box center [453, 424] width 16 height 16
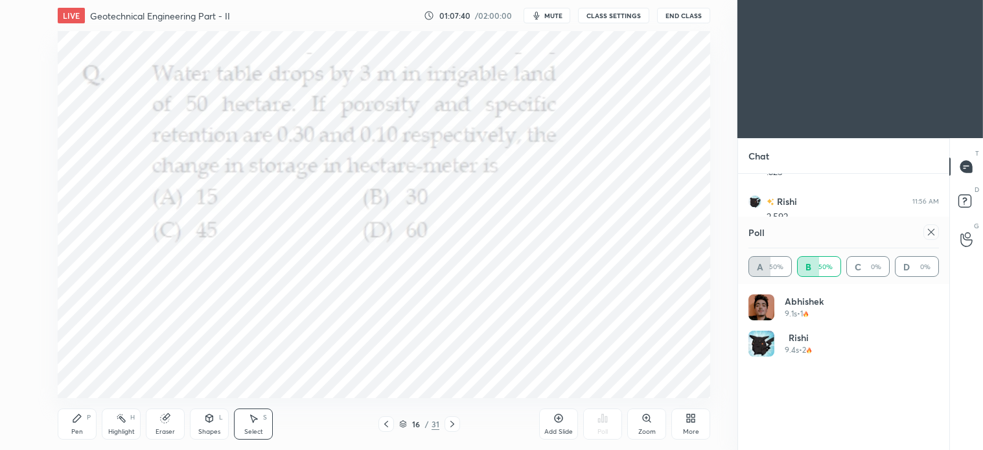
click at [449, 419] on icon at bounding box center [452, 424] width 10 height 10
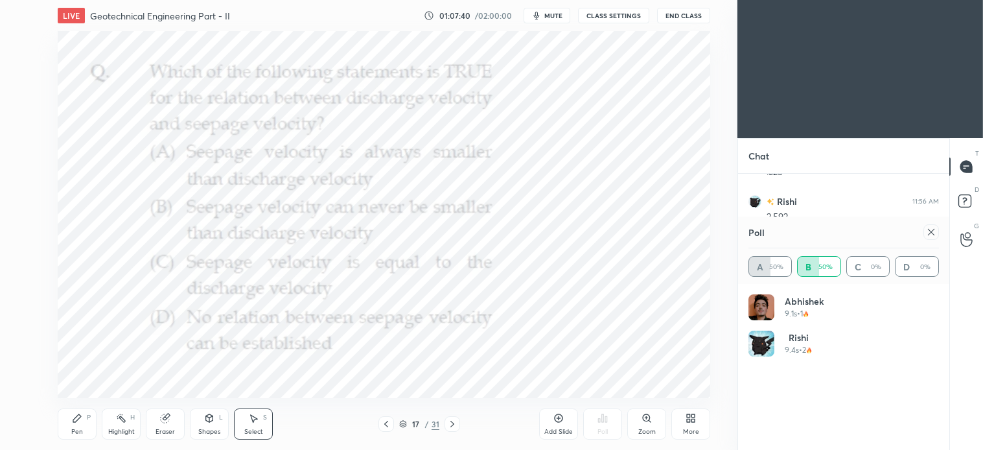
click at [446, 413] on div "Pen P Highlight H Eraser Shapes L Select S 17 / 31 Add Slide Poll Zoom More" at bounding box center [384, 424] width 653 height 52
click at [85, 426] on div "Pen P" at bounding box center [77, 423] width 39 height 31
click at [257, 423] on icon at bounding box center [253, 418] width 10 height 10
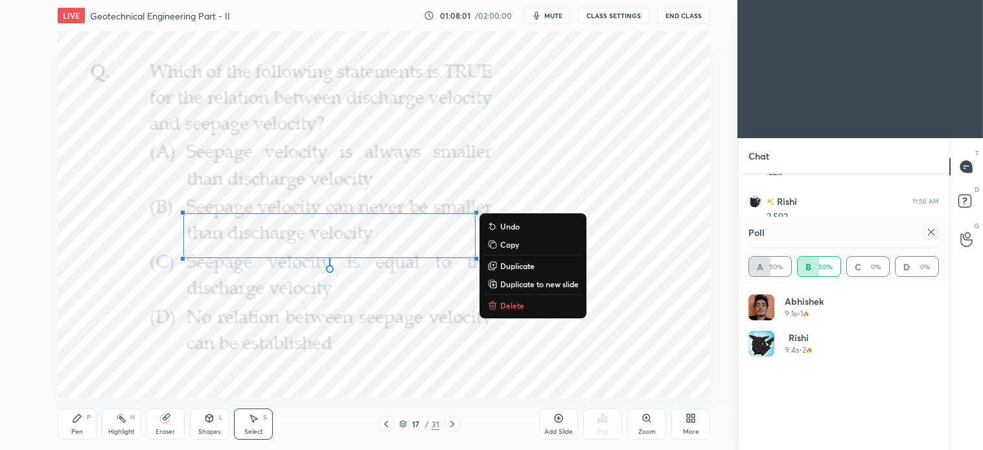
click at [508, 306] on p "Delete" at bounding box center [512, 305] width 24 height 10
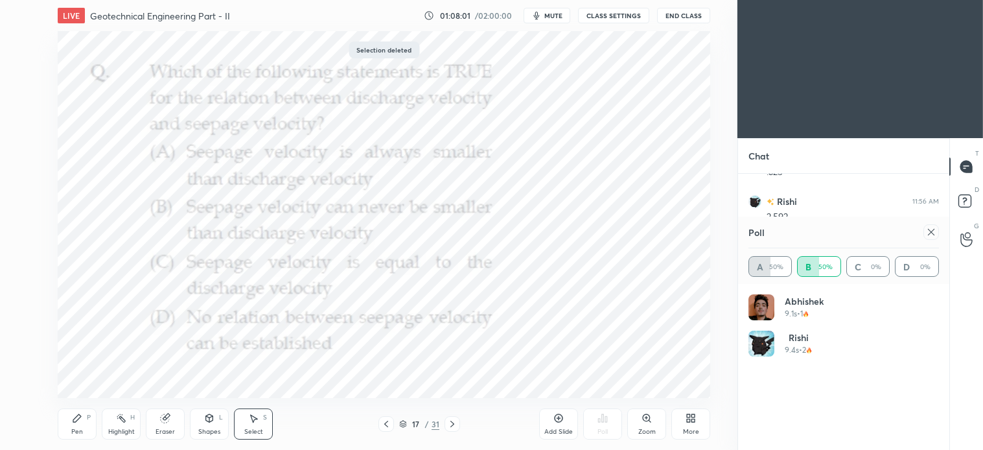
click at [78, 429] on div "Pen" at bounding box center [77, 432] width 12 height 6
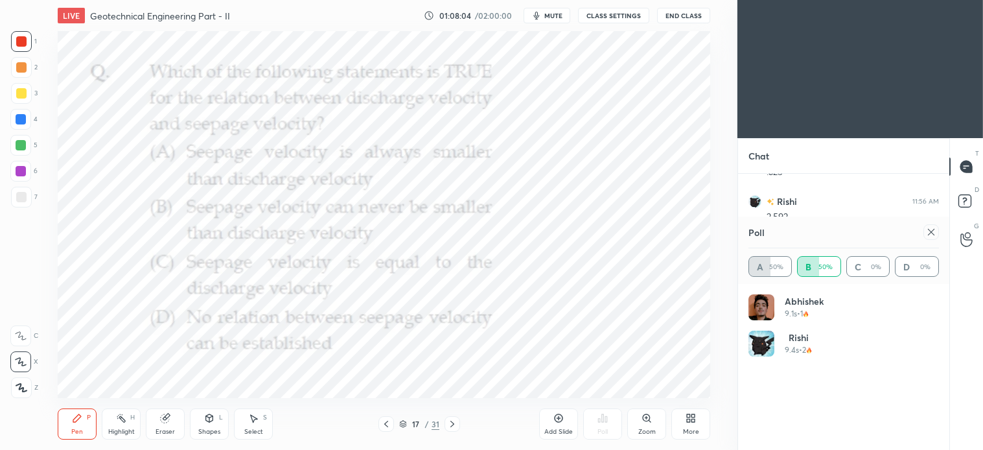
click at [258, 423] on icon at bounding box center [253, 418] width 10 height 10
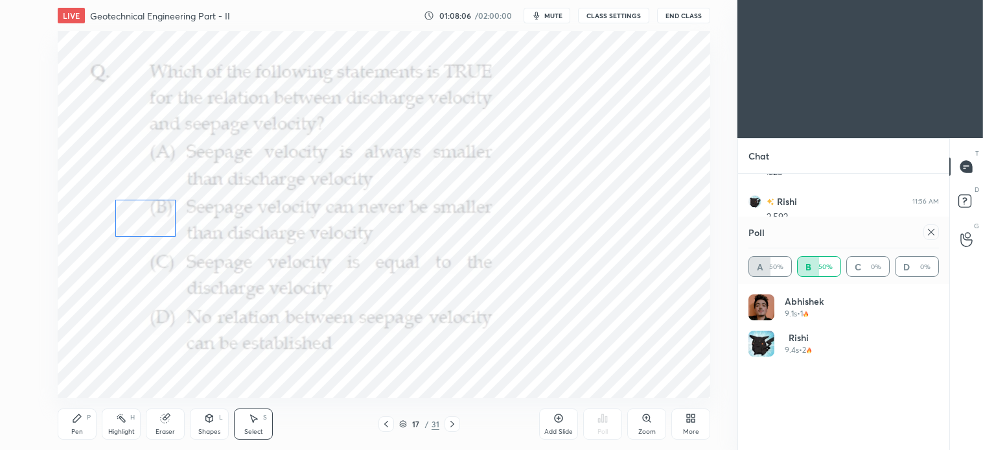
click at [159, 211] on div "0 ° Undo Copy Duplicate Duplicate to new slide Delete" at bounding box center [384, 214] width 653 height 367
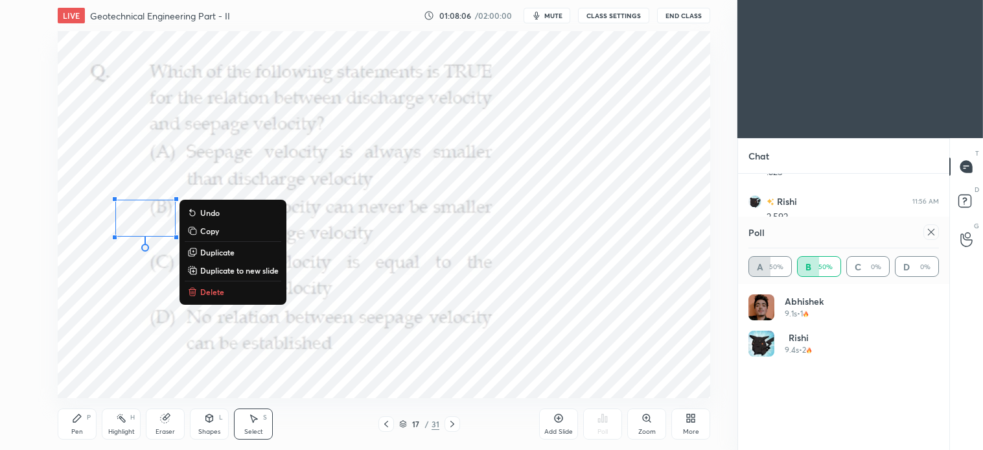
click at [83, 426] on div "Pen P" at bounding box center [77, 423] width 39 height 31
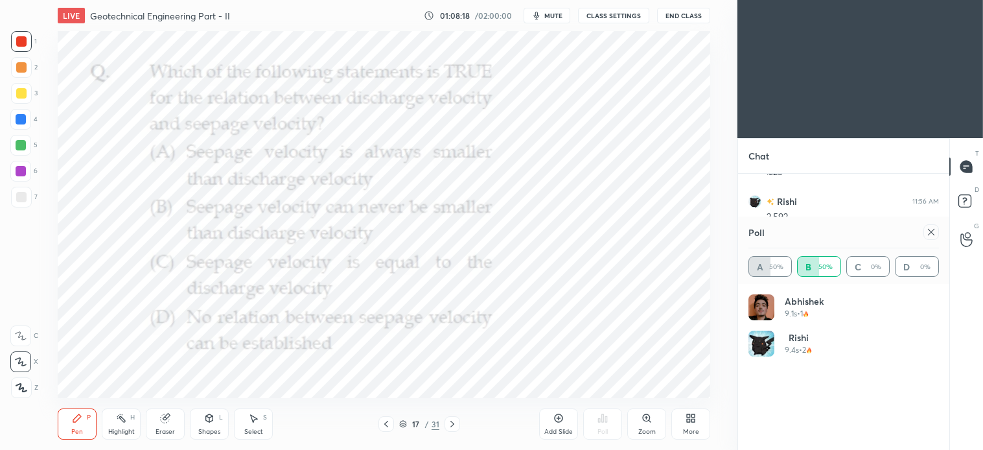
click at [932, 232] on icon at bounding box center [931, 232] width 6 height 6
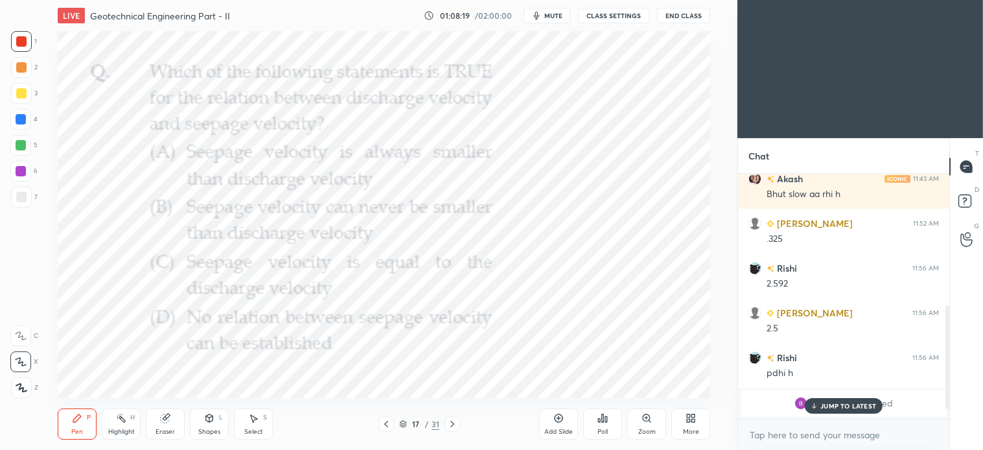
scroll to position [4, 3]
click at [561, 420] on icon at bounding box center [559, 418] width 10 height 10
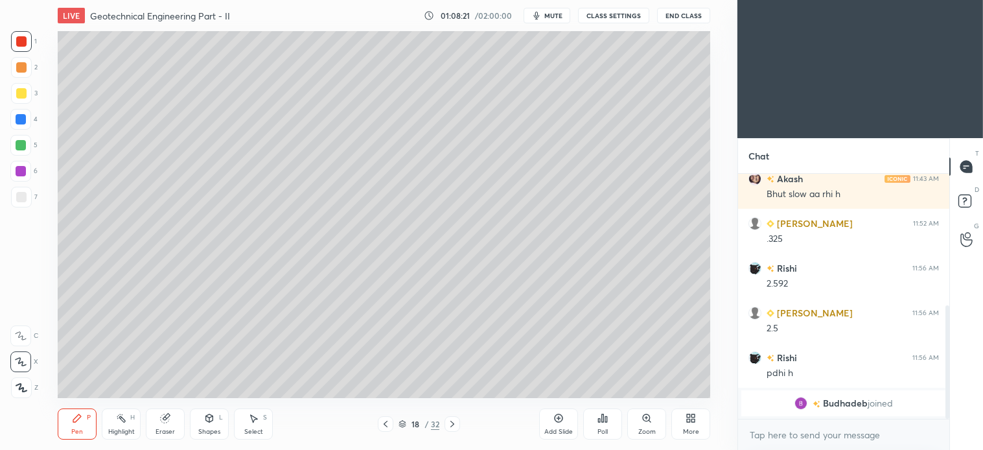
click at [25, 88] on div at bounding box center [21, 93] width 21 height 21
click at [211, 418] on icon at bounding box center [209, 418] width 7 height 8
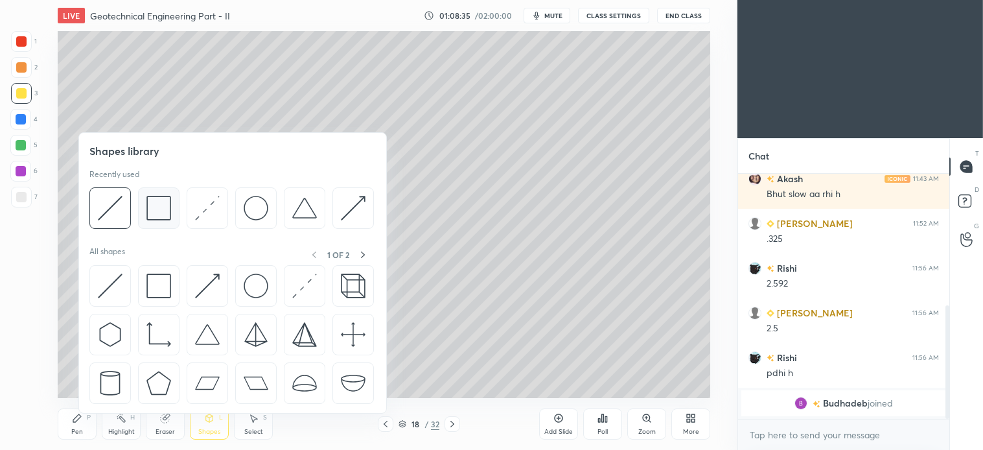
click at [163, 218] on img at bounding box center [159, 208] width 25 height 25
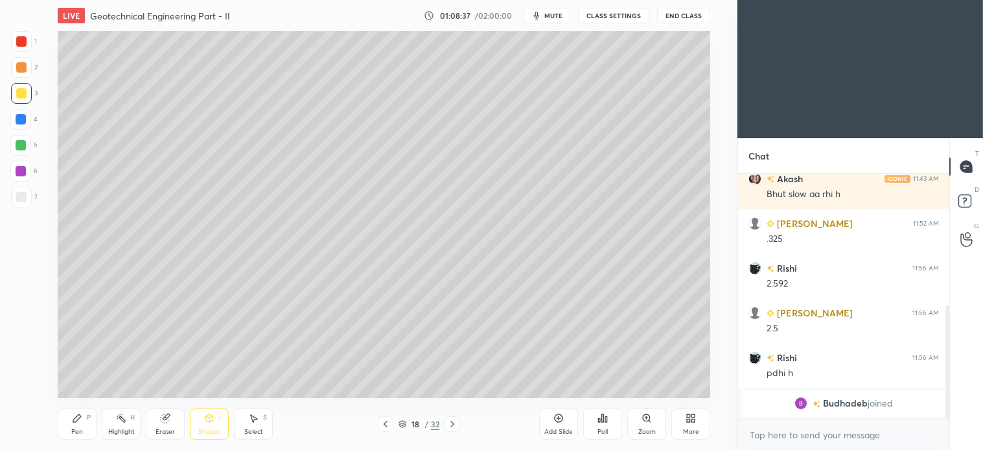
click at [94, 410] on div "Pen P" at bounding box center [77, 423] width 39 height 31
click at [218, 413] on div "Shapes L" at bounding box center [209, 423] width 39 height 31
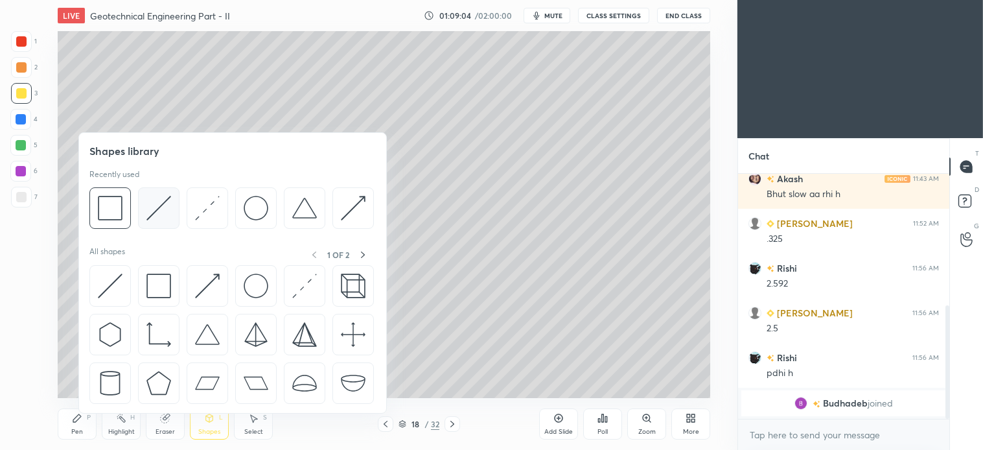
click at [134, 204] on div at bounding box center [231, 211] width 285 height 49
click at [124, 212] on div at bounding box center [109, 207] width 41 height 41
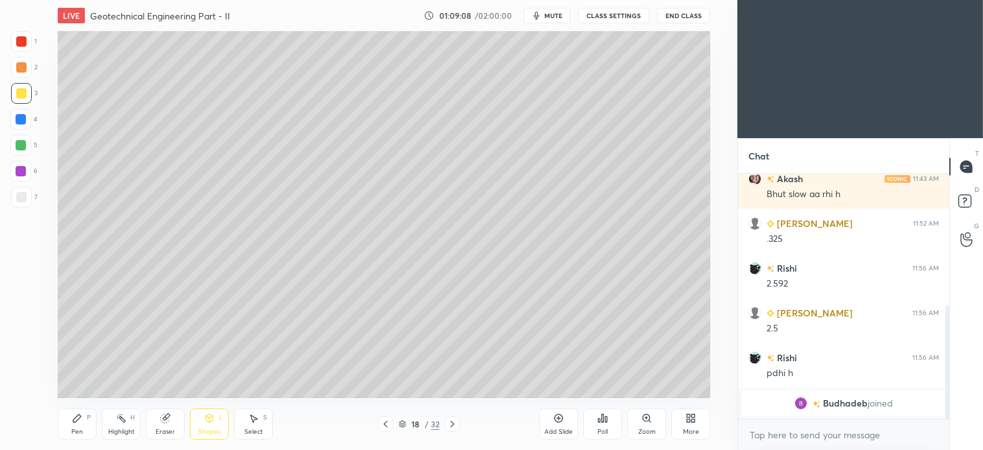
click at [87, 418] on div "P" at bounding box center [89, 417] width 4 height 6
click at [25, 195] on div at bounding box center [21, 197] width 10 height 10
click at [32, 141] on div "5" at bounding box center [23, 145] width 27 height 21
click at [554, 13] on span "mute" at bounding box center [554, 15] width 18 height 9
click at [23, 197] on div at bounding box center [21, 197] width 10 height 10
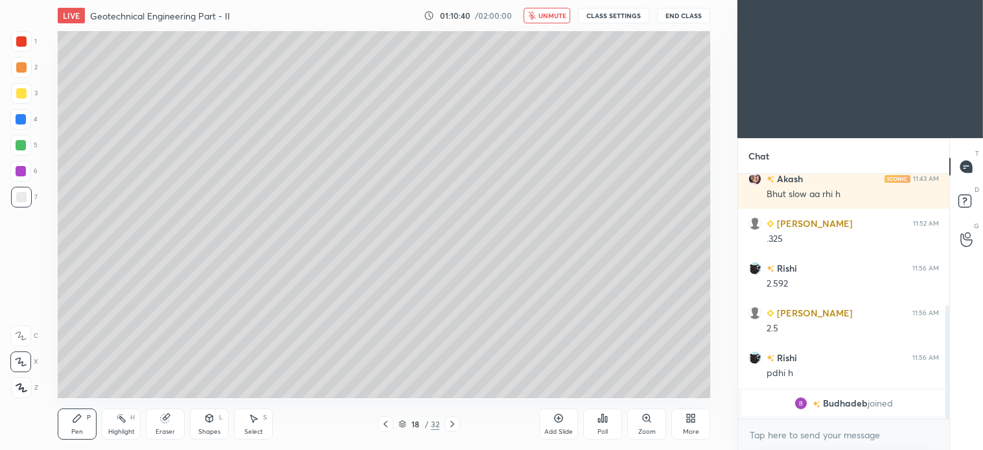
click at [24, 151] on div at bounding box center [20, 145] width 21 height 21
click at [546, 18] on span "unmute" at bounding box center [553, 15] width 28 height 9
click at [85, 423] on div "Pen P" at bounding box center [77, 423] width 39 height 31
click at [209, 432] on div "Shapes" at bounding box center [209, 432] width 22 height 6
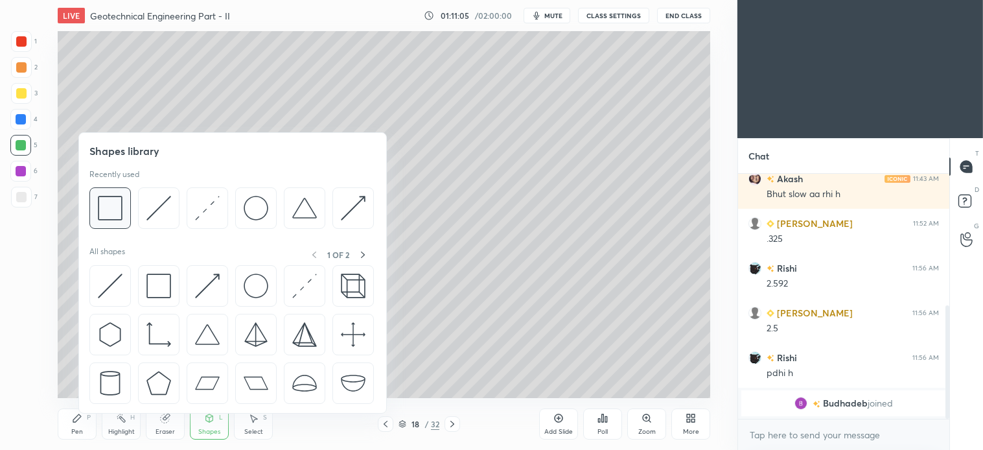
click at [123, 212] on div at bounding box center [109, 207] width 41 height 41
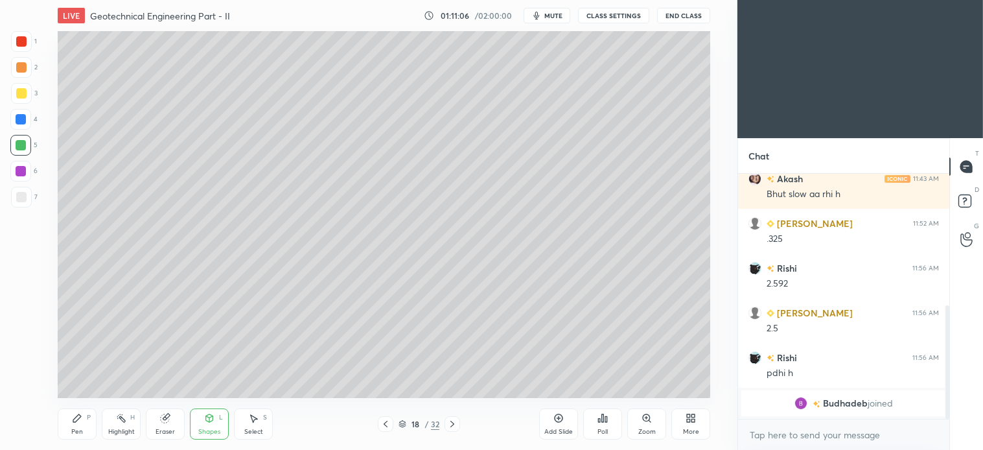
click at [23, 197] on div at bounding box center [21, 197] width 10 height 10
click at [22, 71] on div at bounding box center [21, 67] width 10 height 10
click at [255, 417] on icon at bounding box center [254, 419] width 7 height 8
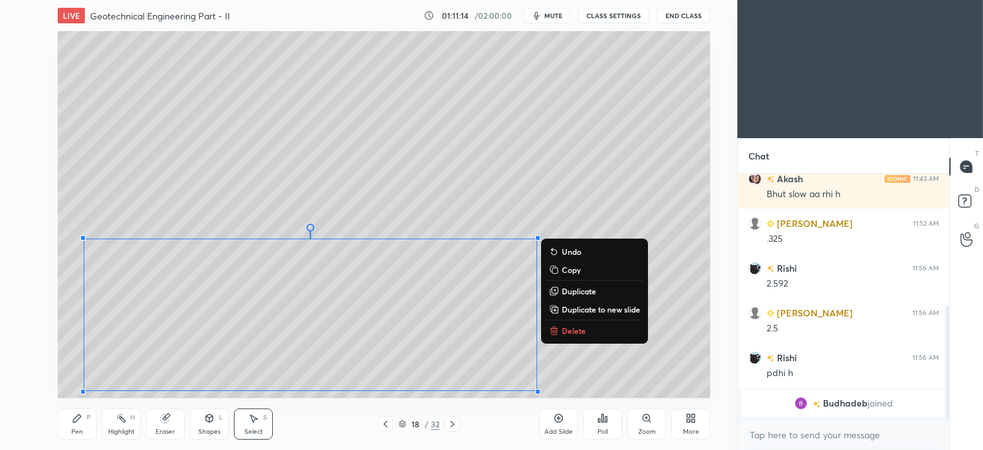
click at [82, 419] on icon at bounding box center [77, 418] width 10 height 10
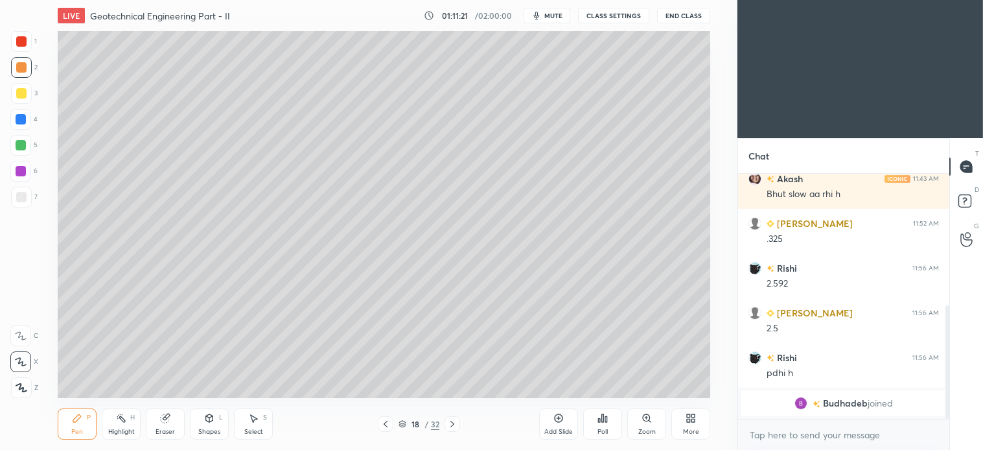
click at [451, 425] on icon at bounding box center [452, 424] width 10 height 10
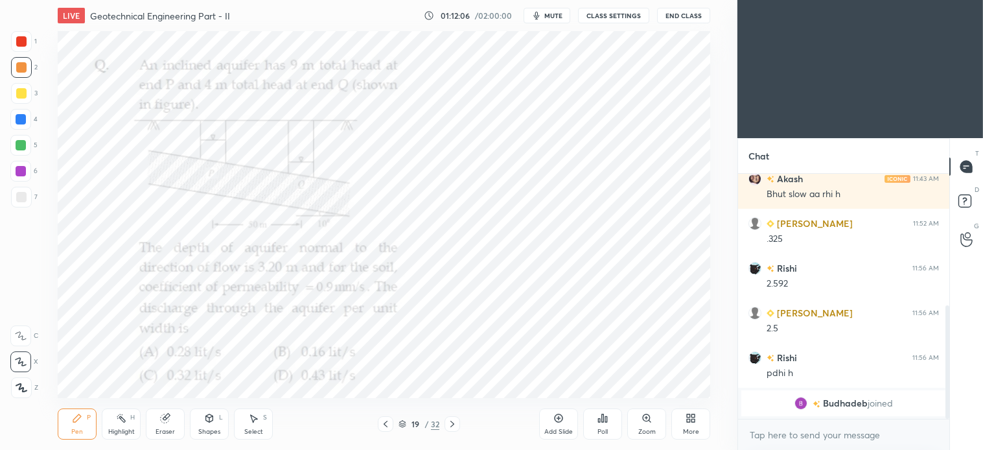
click at [558, 10] on button "mute" at bounding box center [547, 16] width 47 height 16
click at [686, 18] on button "End Class" at bounding box center [683, 16] width 53 height 16
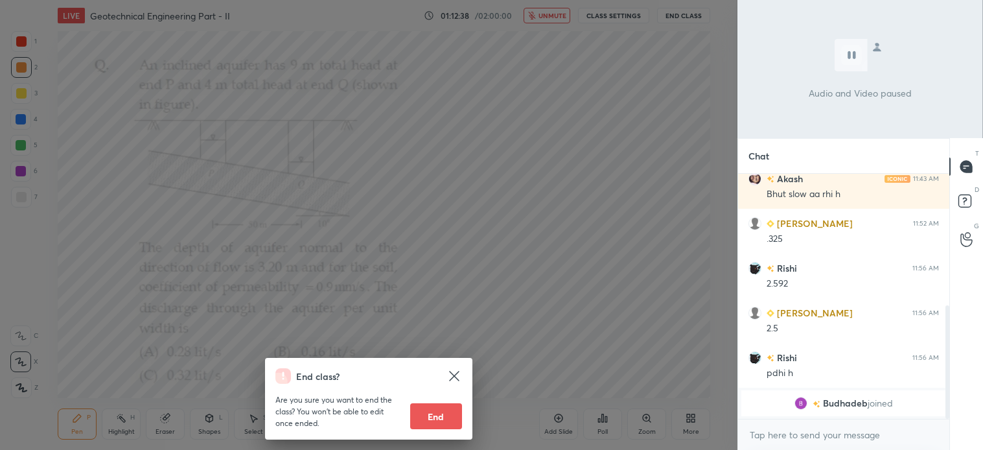
click at [623, 165] on div "End class? Are you sure you want to end the class? You won’t be able to edit on…" at bounding box center [369, 225] width 738 height 450
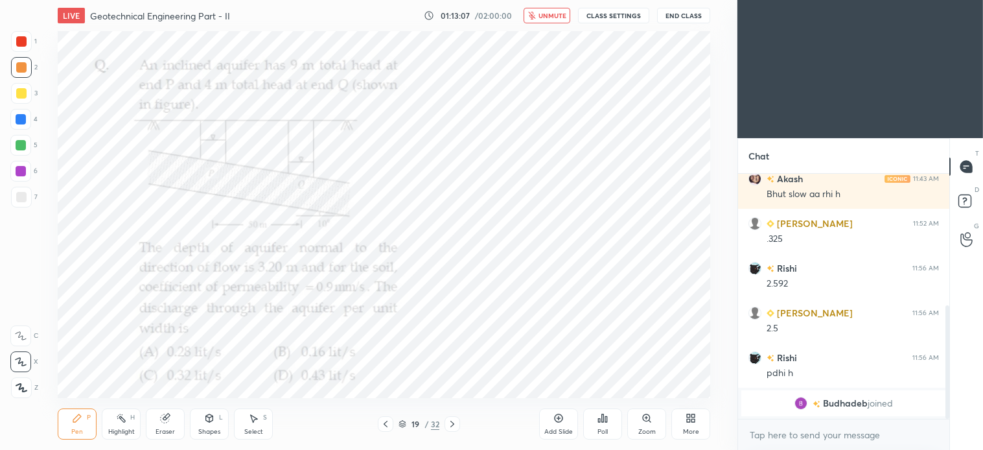
click at [605, 429] on div "Poll" at bounding box center [603, 432] width 10 height 6
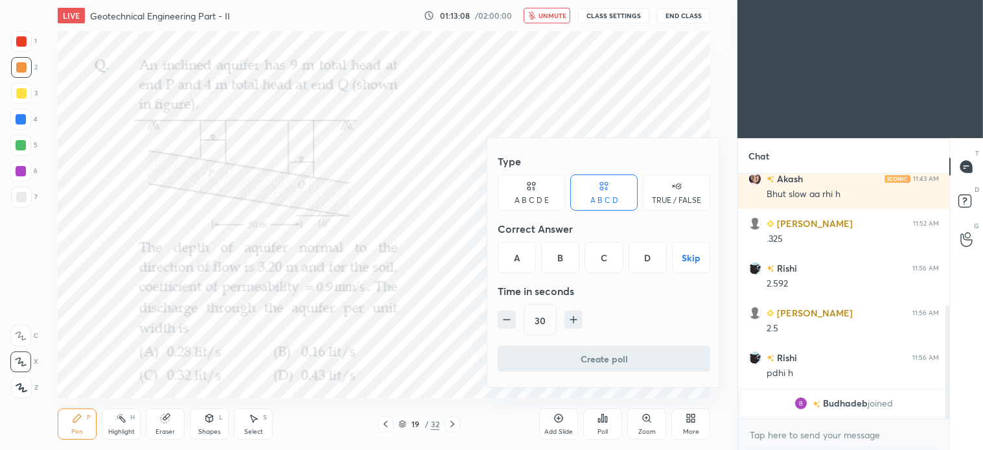
click at [519, 255] on div "A" at bounding box center [517, 257] width 38 height 31
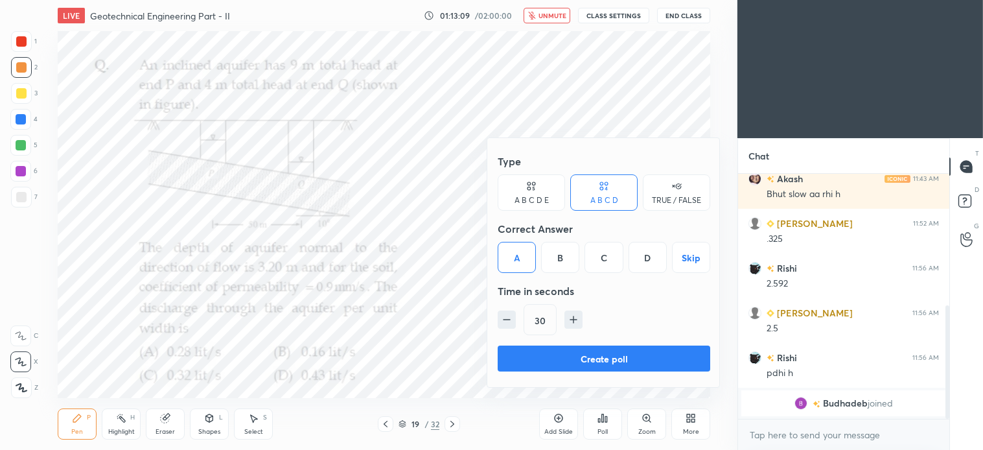
click at [578, 322] on icon "button" at bounding box center [573, 319] width 13 height 13
click at [572, 323] on icon "button" at bounding box center [573, 319] width 13 height 13
click at [573, 320] on icon "button" at bounding box center [573, 320] width 6 height 0
click at [575, 320] on icon "button" at bounding box center [573, 320] width 6 height 0
click at [574, 322] on icon "button" at bounding box center [573, 319] width 13 height 13
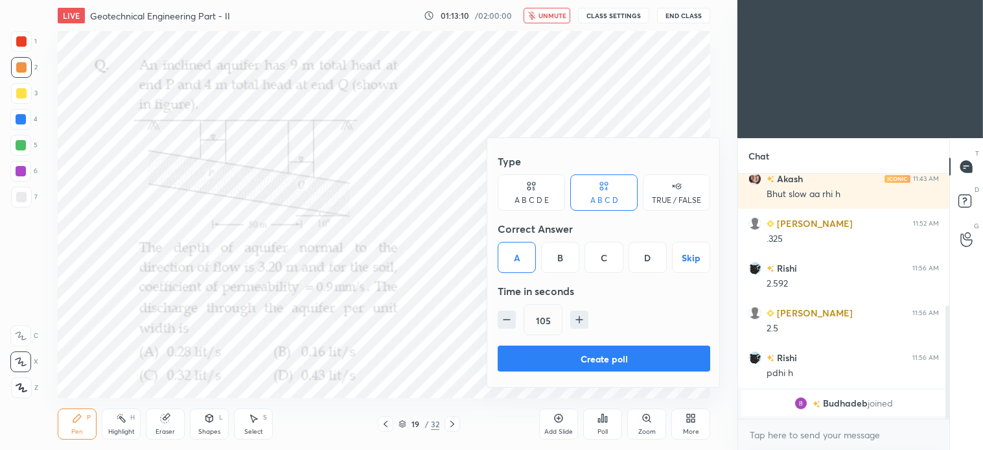
click at [580, 324] on icon "button" at bounding box center [579, 319] width 13 height 13
type input "120"
click at [591, 352] on button "Create poll" at bounding box center [604, 359] width 213 height 26
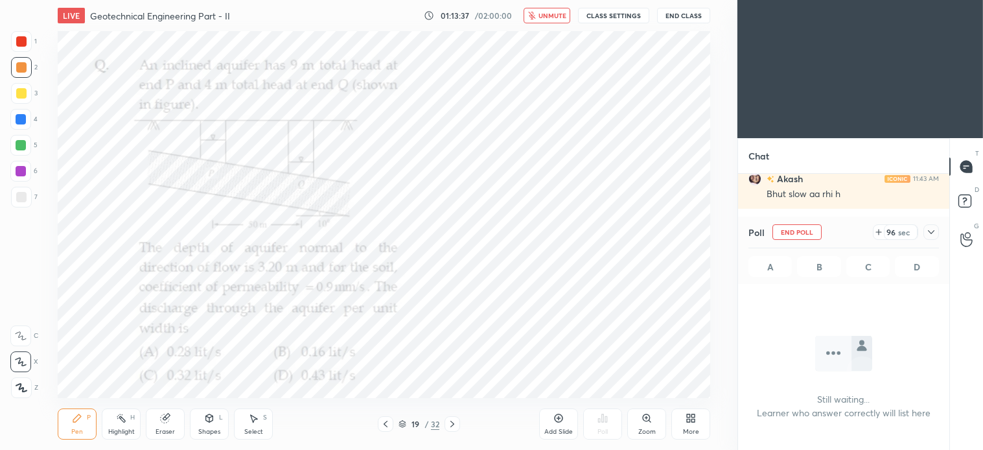
click at [692, 14] on button "End Class" at bounding box center [683, 16] width 53 height 16
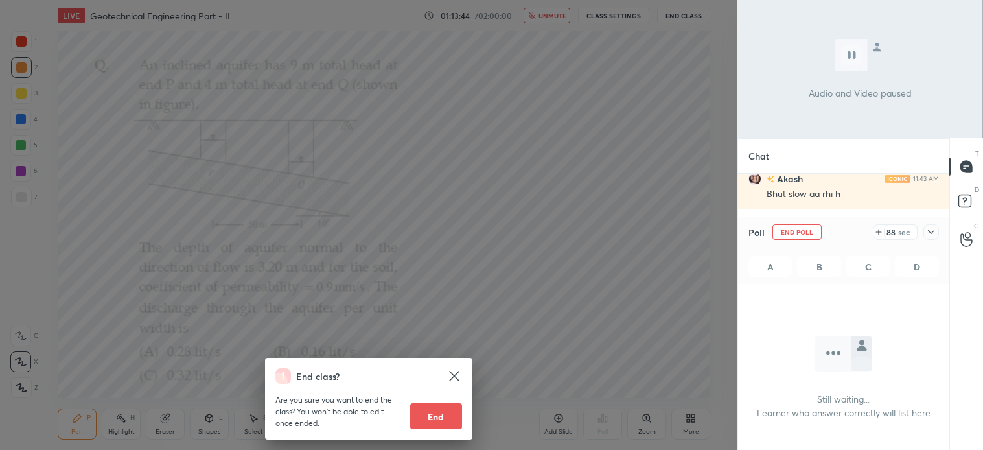
click at [584, 198] on div "End class? Are you sure you want to end the class? You won’t be able to edit on…" at bounding box center [369, 225] width 738 height 450
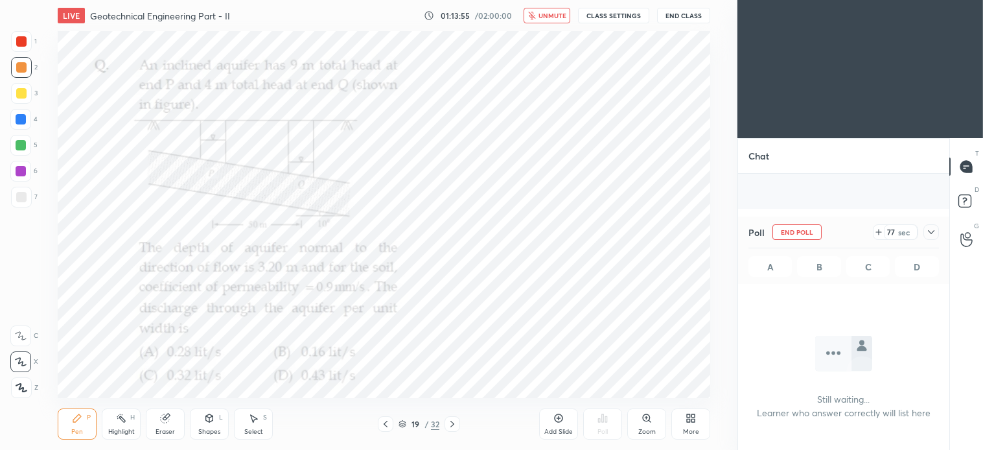
scroll to position [368, 0]
click at [563, 15] on span "unmute" at bounding box center [553, 15] width 28 height 9
click at [926, 234] on div at bounding box center [932, 232] width 16 height 16
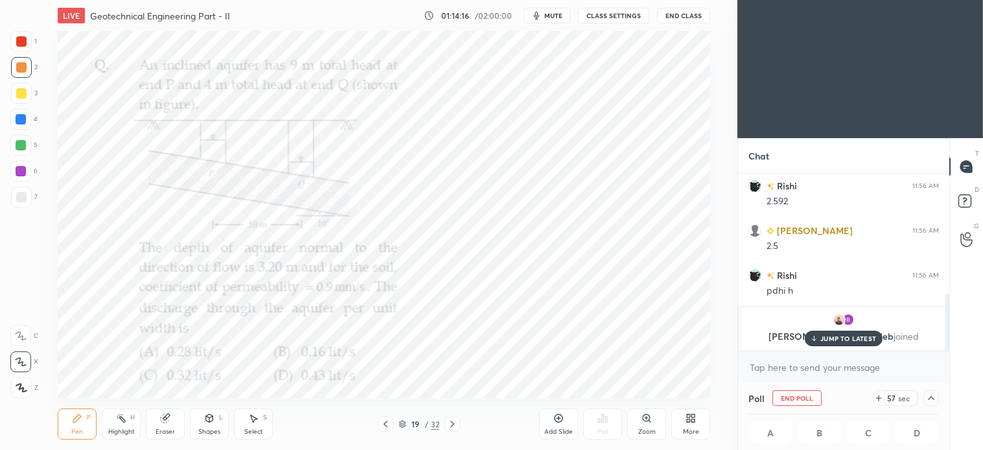
click at [852, 337] on p "JUMP TO LATEST" at bounding box center [849, 339] width 56 height 8
click at [93, 429] on div "Pen P" at bounding box center [77, 423] width 39 height 31
click at [18, 52] on div "1" at bounding box center [24, 44] width 26 height 26
click at [169, 419] on icon at bounding box center [165, 418] width 8 height 8
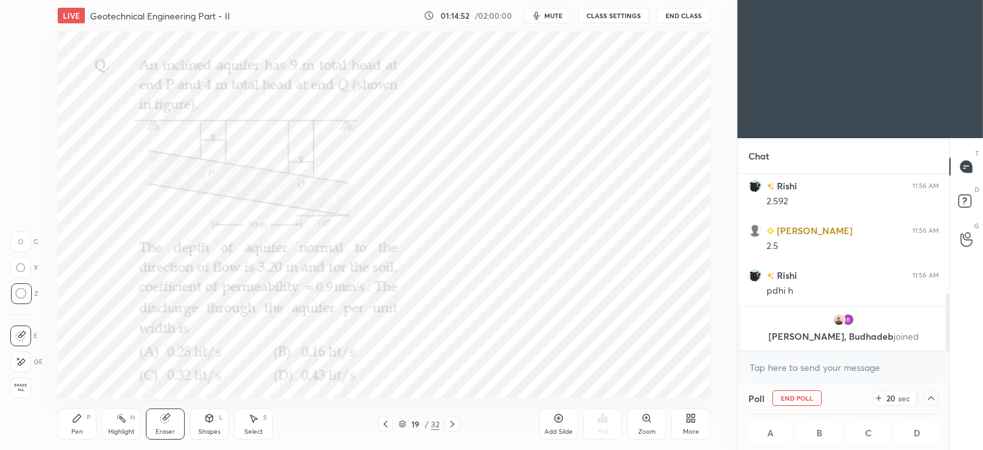
click at [86, 420] on div "Pen P" at bounding box center [77, 423] width 39 height 31
click at [210, 427] on div "Shapes L" at bounding box center [209, 423] width 39 height 31
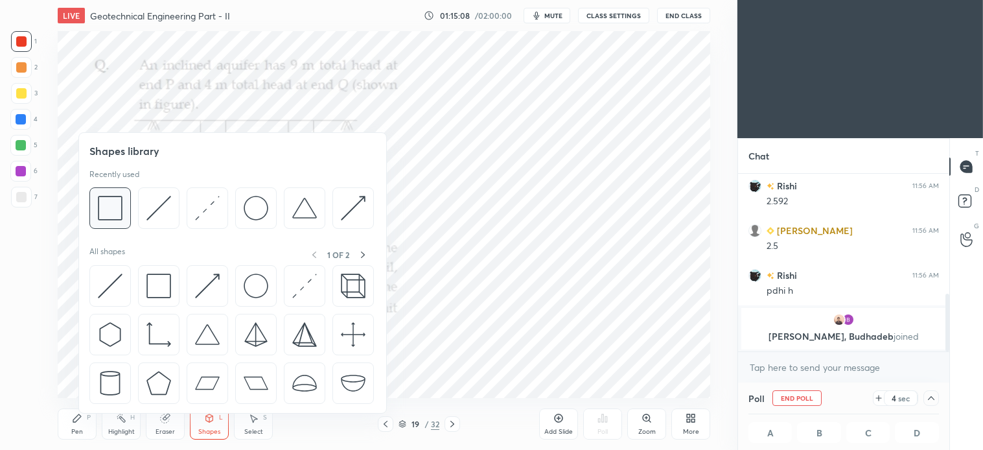
click at [123, 211] on div at bounding box center [109, 207] width 41 height 41
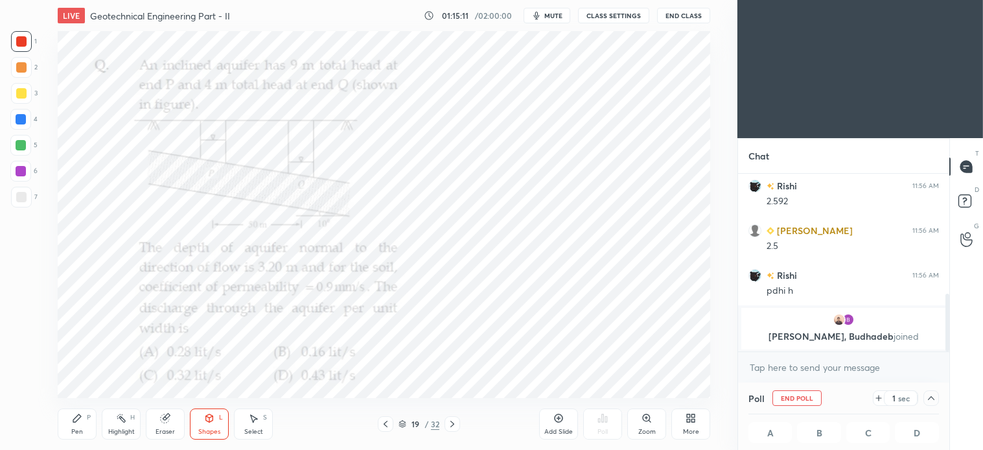
click at [259, 423] on div "Select S" at bounding box center [253, 423] width 39 height 31
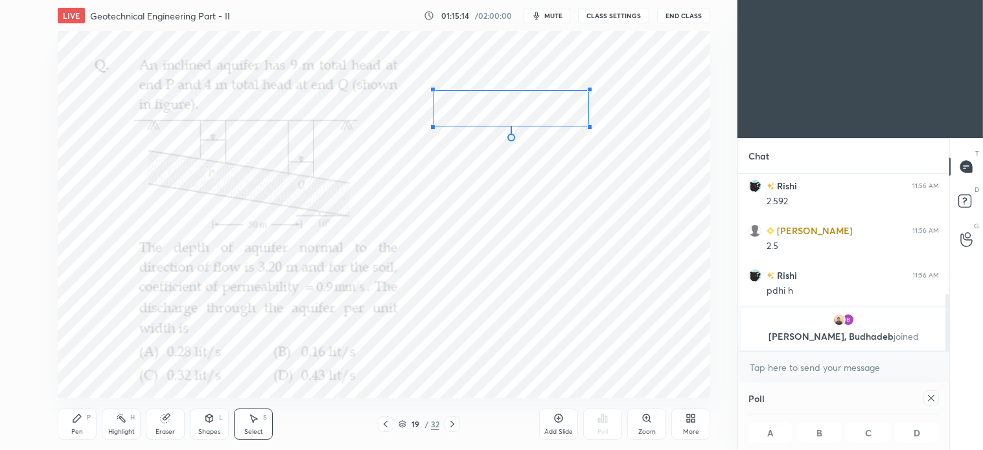
click at [589, 91] on div at bounding box center [589, 89] width 5 height 5
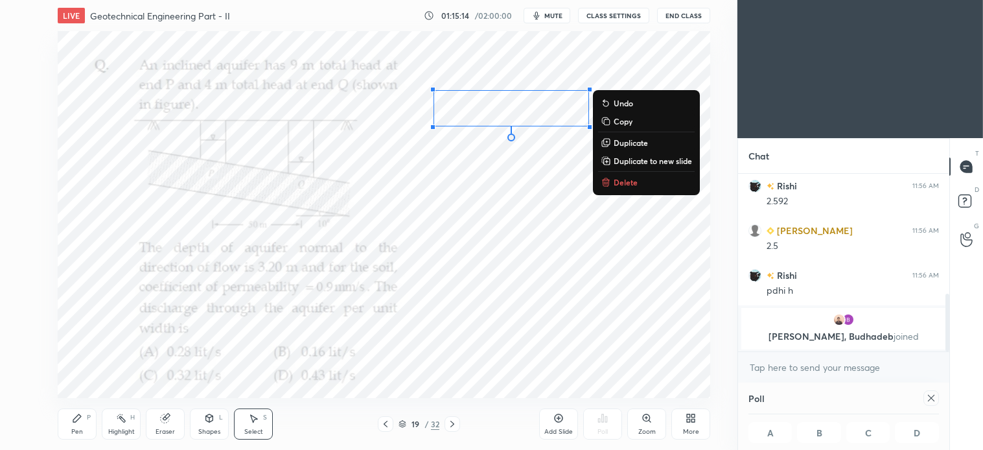
click at [84, 426] on div "Pen P" at bounding box center [77, 423] width 39 height 31
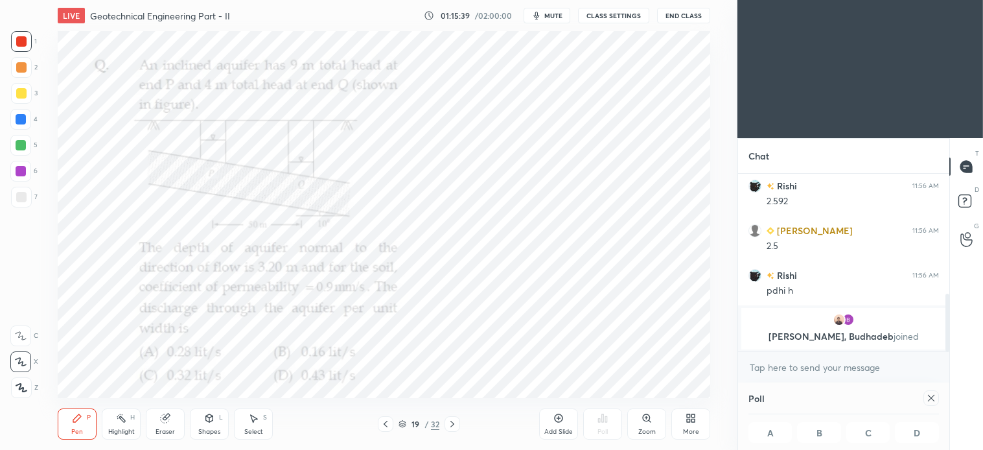
click at [211, 430] on div "Shapes" at bounding box center [209, 432] width 22 height 6
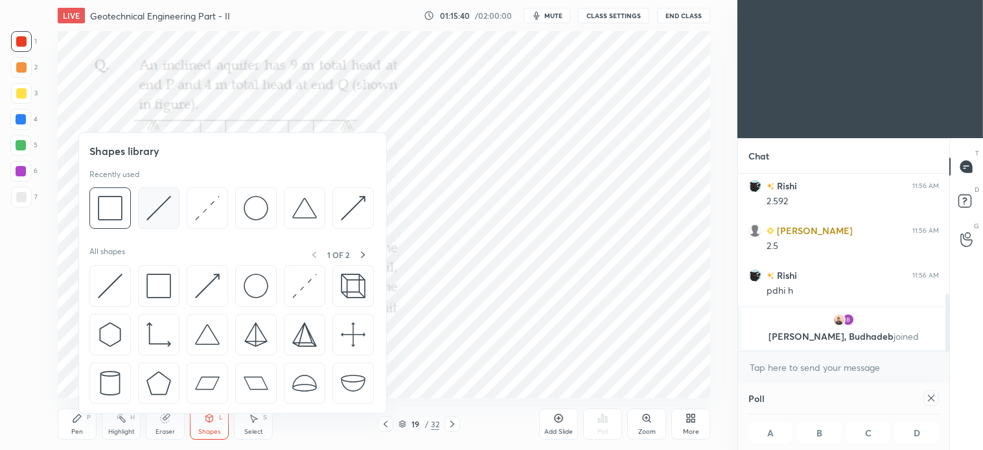
click at [159, 211] on img at bounding box center [159, 208] width 25 height 25
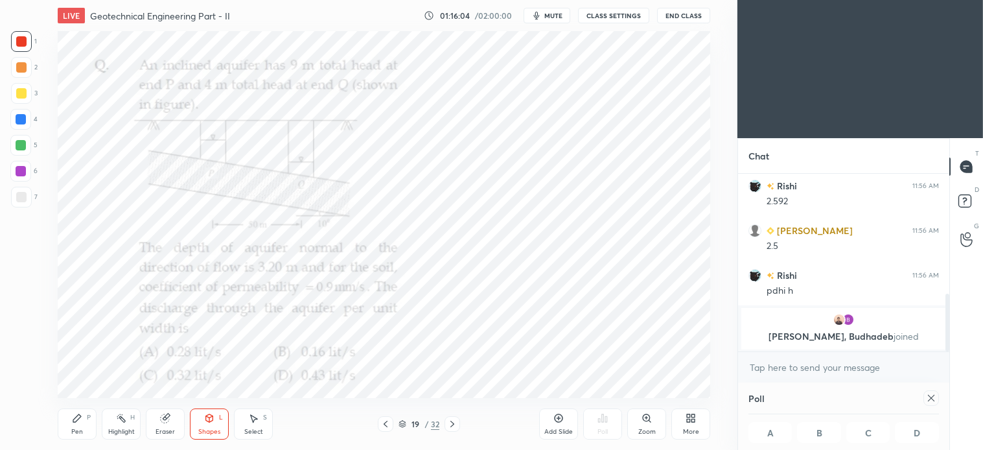
click at [216, 419] on div "Shapes L" at bounding box center [209, 423] width 39 height 31
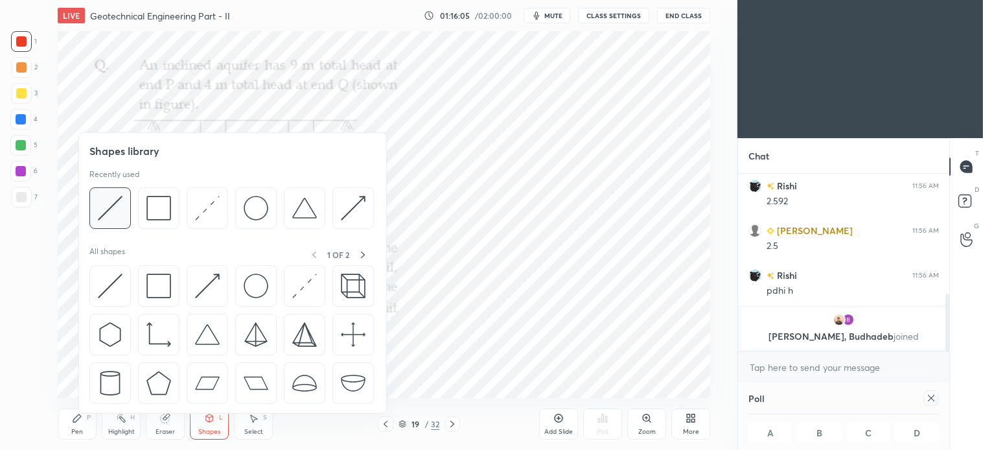
click at [119, 200] on img at bounding box center [110, 208] width 25 height 25
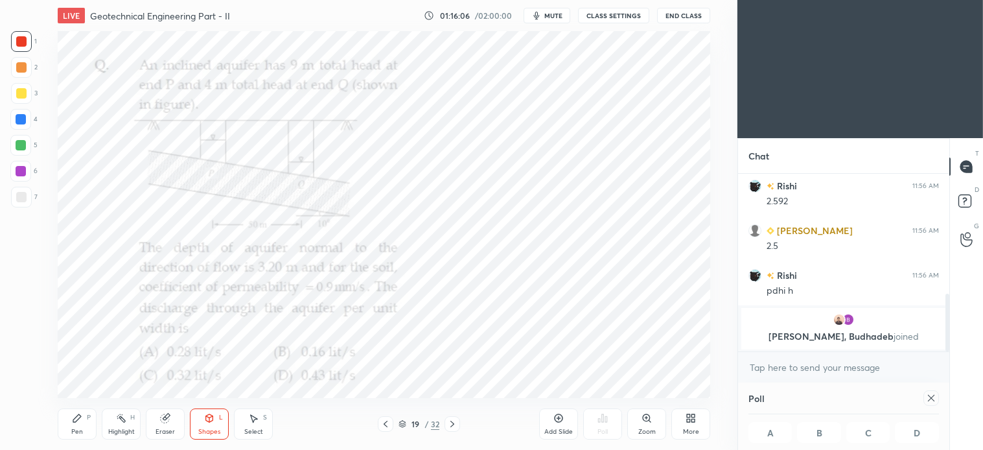
click at [27, 121] on div at bounding box center [20, 119] width 21 height 21
click at [552, 13] on span "mute" at bounding box center [554, 15] width 18 height 9
click at [556, 14] on span "unmute" at bounding box center [553, 15] width 28 height 9
click at [79, 425] on div "Pen P" at bounding box center [77, 423] width 39 height 31
click at [85, 426] on div "Pen P" at bounding box center [77, 423] width 39 height 31
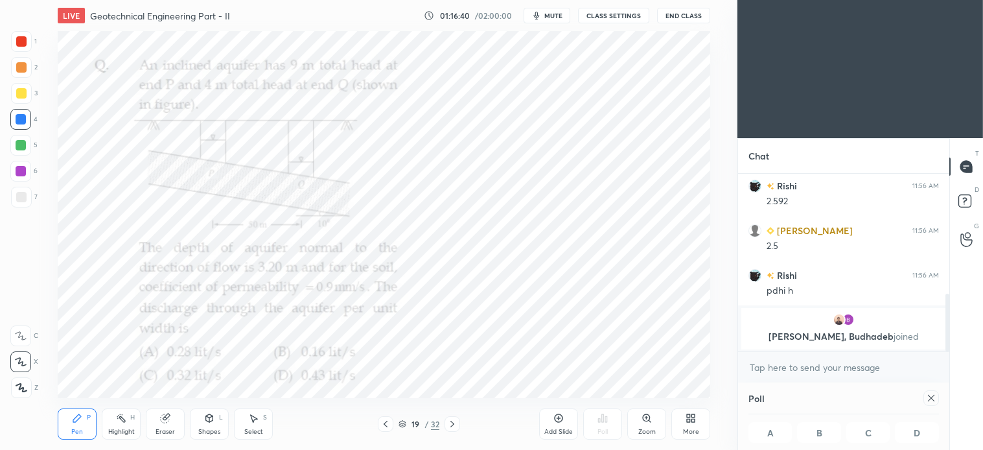
click at [28, 47] on div at bounding box center [21, 41] width 21 height 21
click at [256, 423] on icon at bounding box center [253, 418] width 10 height 10
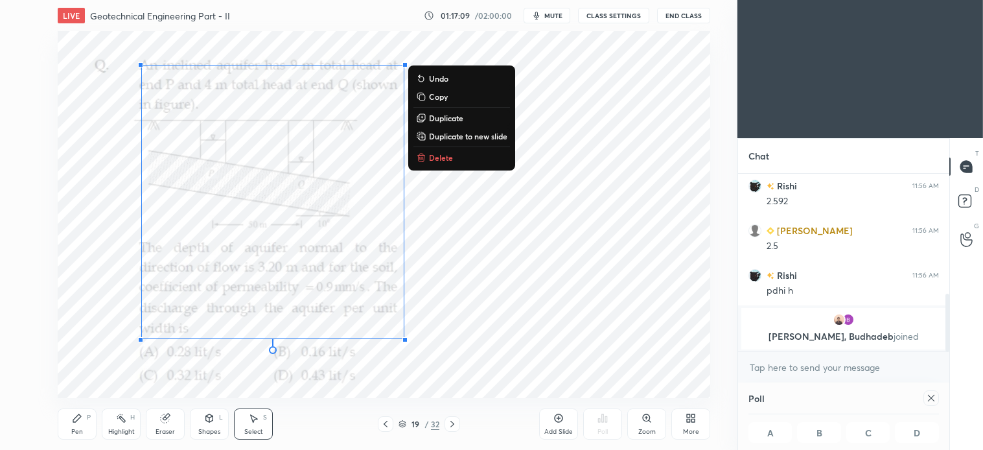
click at [443, 157] on p "Delete" at bounding box center [441, 157] width 24 height 10
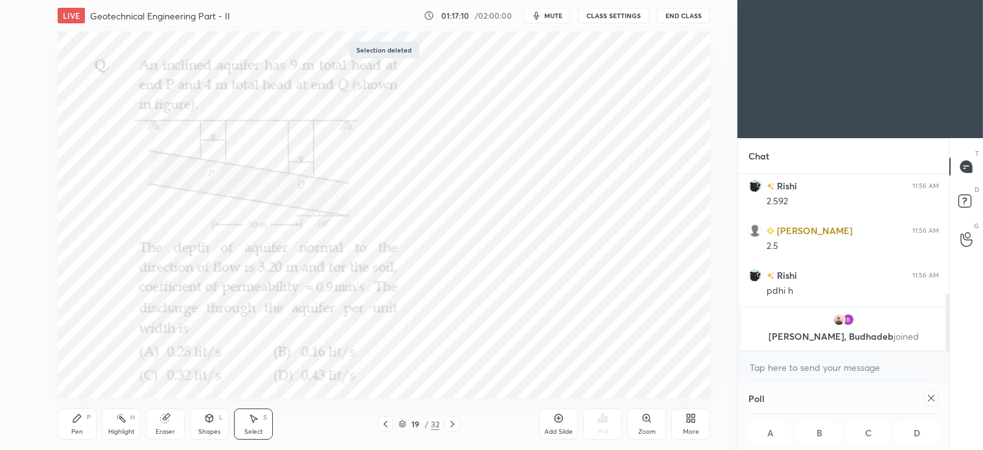
click at [217, 423] on div "Shapes L" at bounding box center [209, 423] width 39 height 31
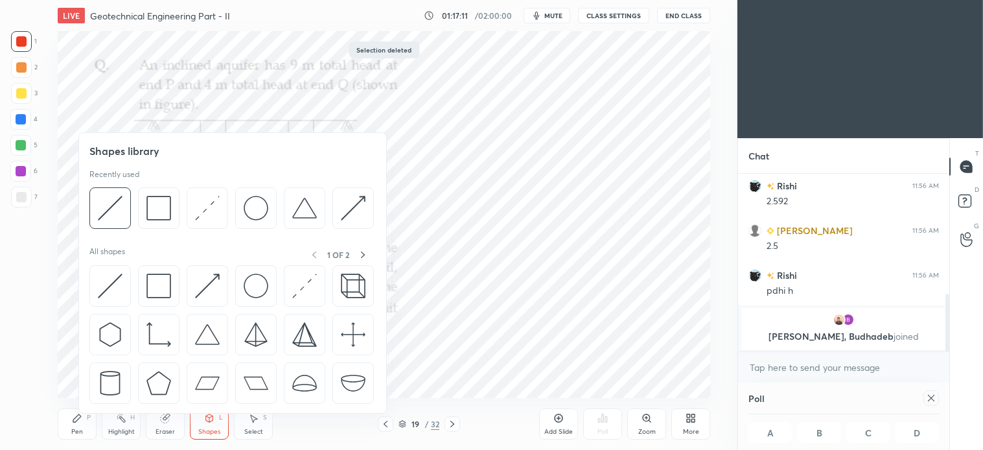
click at [76, 430] on div "Pen" at bounding box center [77, 432] width 12 height 6
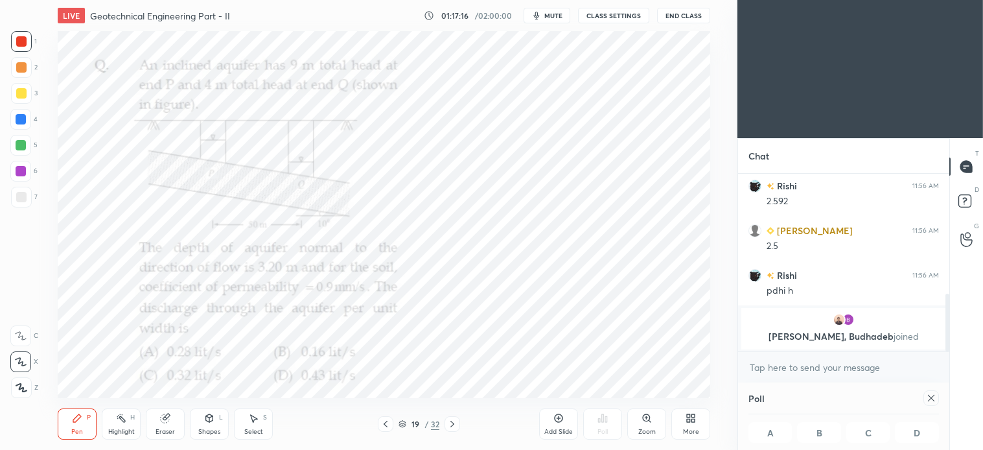
click at [224, 423] on div "Shapes L" at bounding box center [209, 423] width 39 height 31
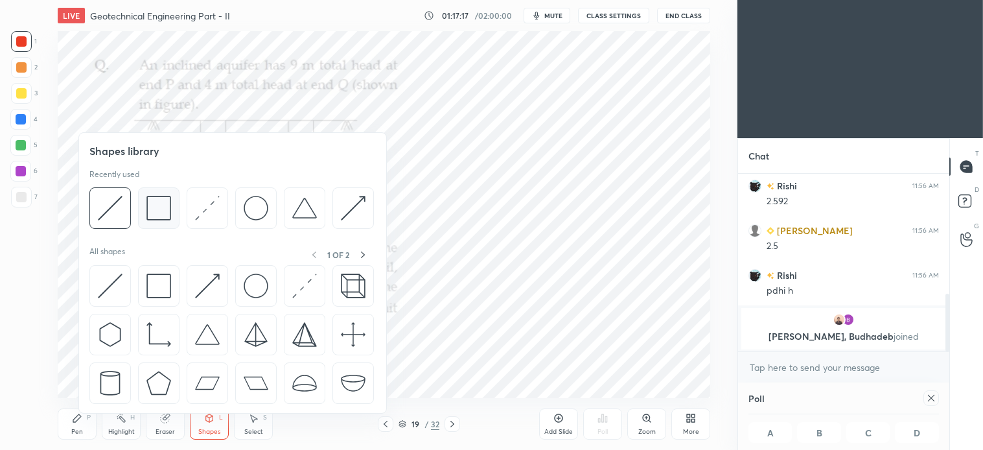
click at [165, 208] on img at bounding box center [159, 208] width 25 height 25
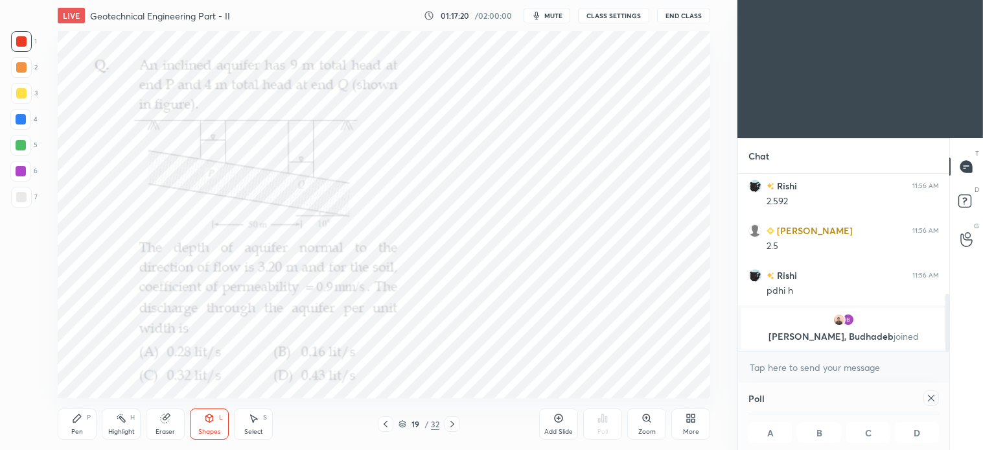
click at [91, 425] on div "Pen P" at bounding box center [77, 423] width 39 height 31
click at [208, 423] on icon at bounding box center [209, 418] width 10 height 10
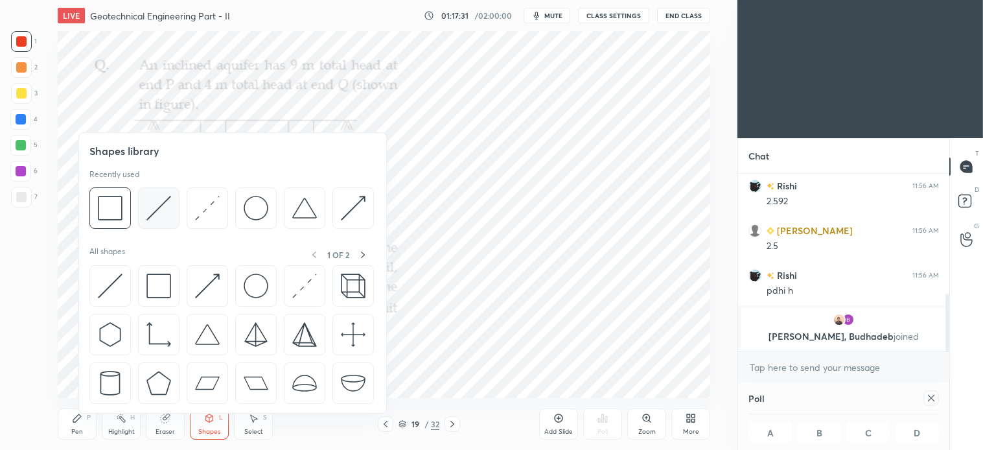
click at [158, 215] on img at bounding box center [159, 208] width 25 height 25
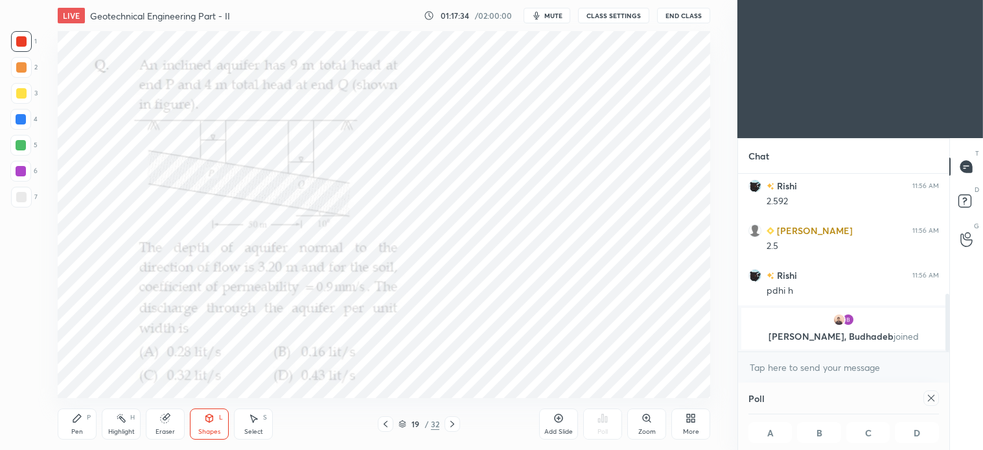
click at [88, 419] on div "P" at bounding box center [89, 417] width 4 height 6
click at [211, 423] on icon at bounding box center [209, 418] width 10 height 10
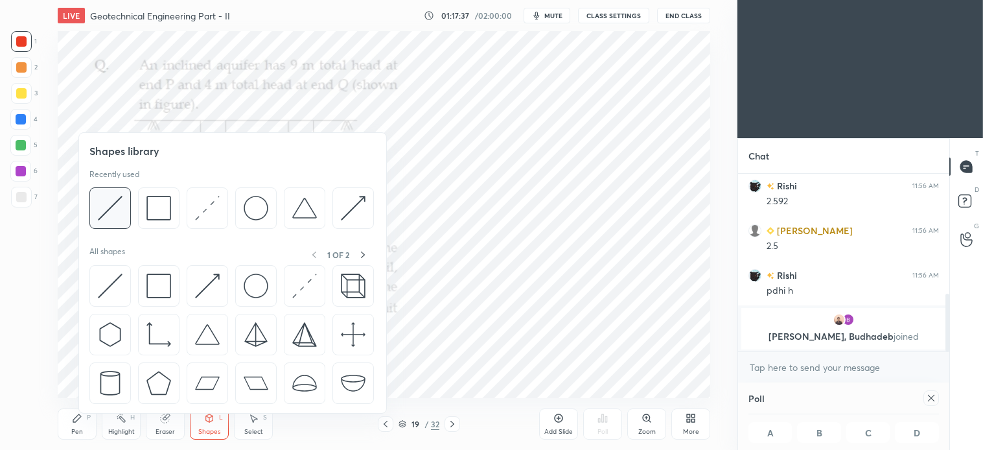
click at [113, 207] on img at bounding box center [110, 208] width 25 height 25
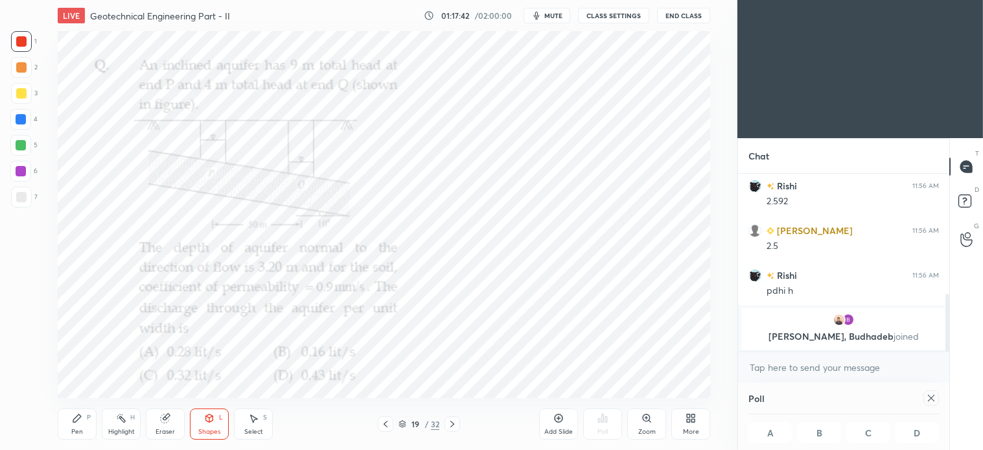
click at [83, 423] on div "Pen P" at bounding box center [77, 423] width 39 height 31
click at [218, 430] on div "Shapes" at bounding box center [209, 432] width 22 height 6
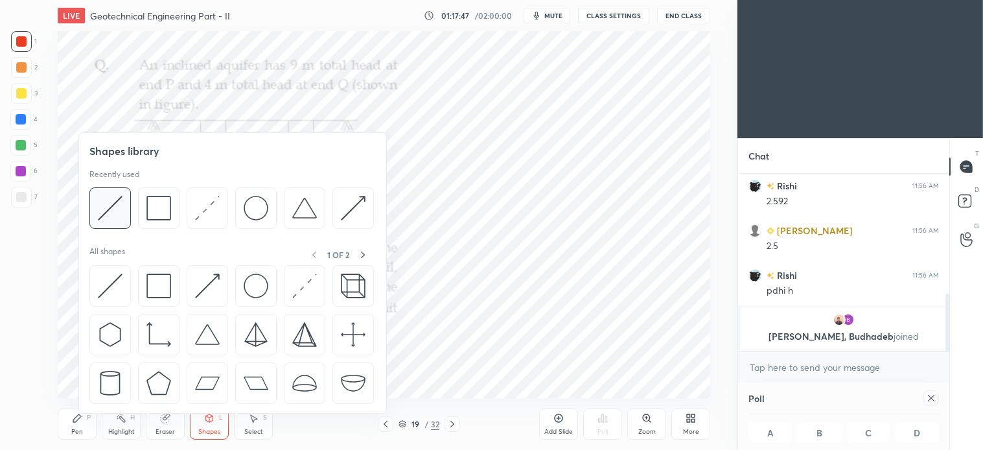
click at [119, 211] on img at bounding box center [110, 208] width 25 height 25
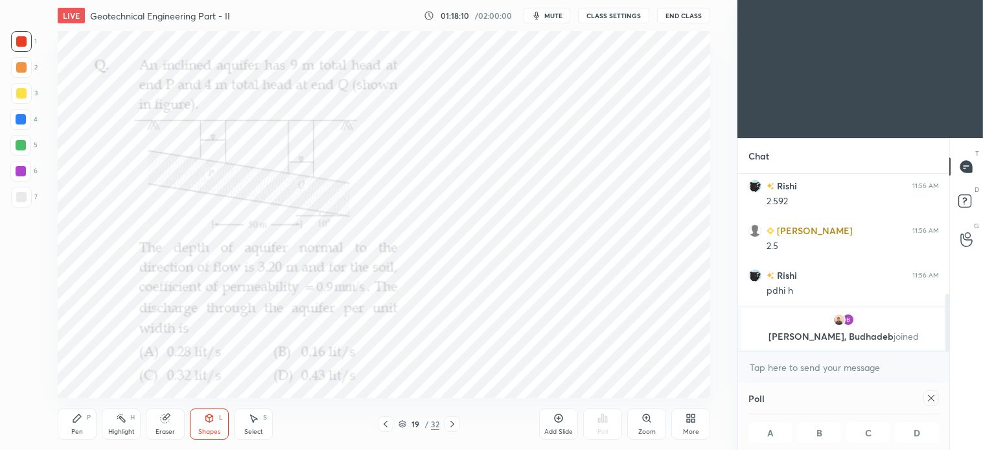
click at [491, 447] on div "Pen P Highlight H Eraser Shapes L Select S 19 / 32 Add Slide Poll Zoom More" at bounding box center [384, 424] width 653 height 52
click at [75, 424] on div "Pen P" at bounding box center [77, 423] width 39 height 31
click at [25, 123] on div at bounding box center [21, 119] width 10 height 10
click at [211, 426] on div "Shapes L" at bounding box center [209, 423] width 39 height 31
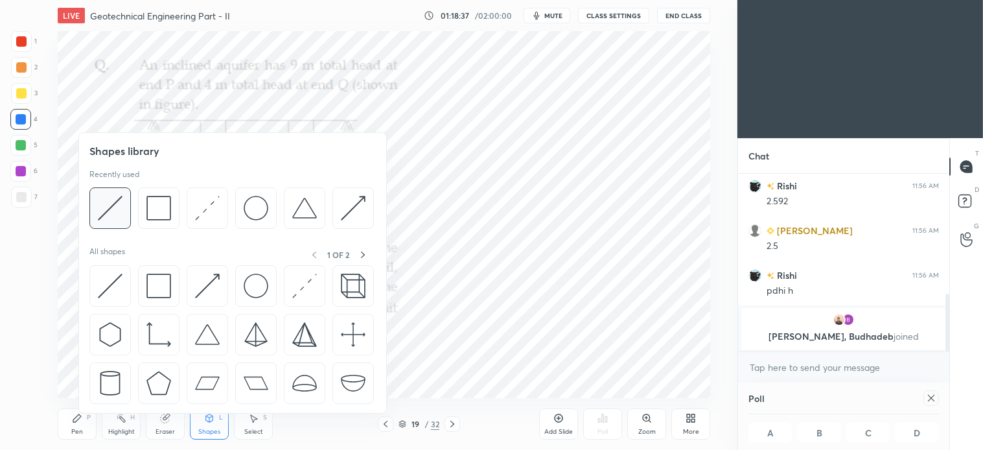
click at [124, 216] on div at bounding box center [109, 207] width 41 height 41
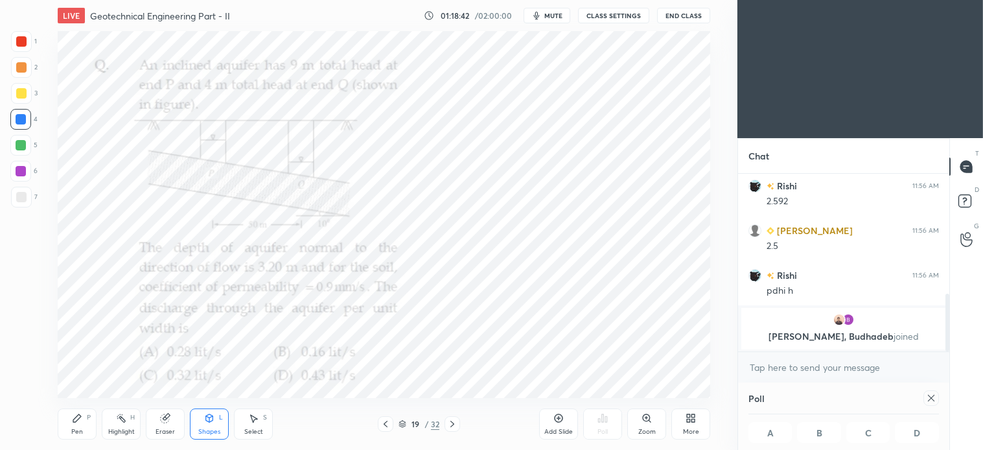
click at [76, 417] on icon at bounding box center [77, 418] width 8 height 8
click at [174, 426] on div "Eraser" at bounding box center [165, 423] width 39 height 31
click at [81, 423] on icon at bounding box center [77, 418] width 10 height 10
click at [170, 419] on icon at bounding box center [165, 418] width 10 height 10
click at [80, 419] on icon at bounding box center [77, 418] width 10 height 10
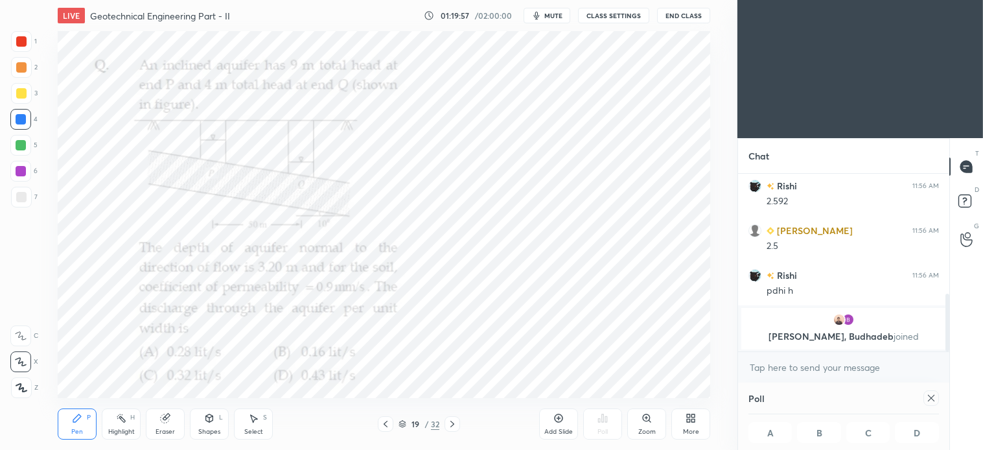
click at [21, 40] on div at bounding box center [21, 41] width 10 height 10
click at [558, 420] on icon at bounding box center [559, 418] width 10 height 10
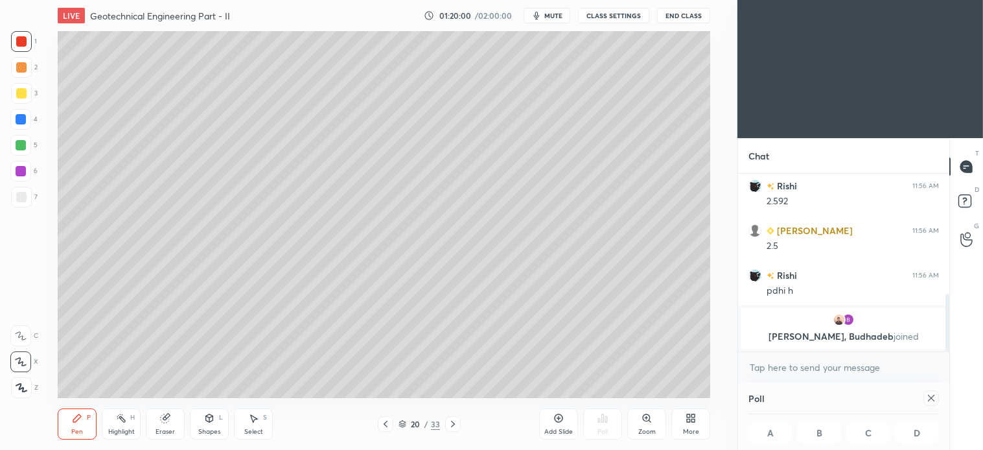
click at [16, 93] on div at bounding box center [21, 93] width 10 height 10
click at [218, 433] on div "Shapes" at bounding box center [209, 432] width 22 height 6
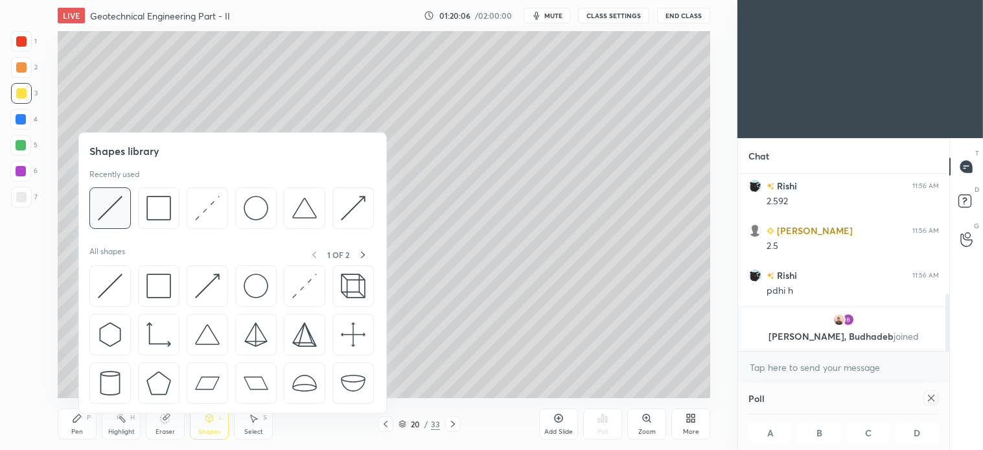
click at [122, 204] on img at bounding box center [110, 208] width 25 height 25
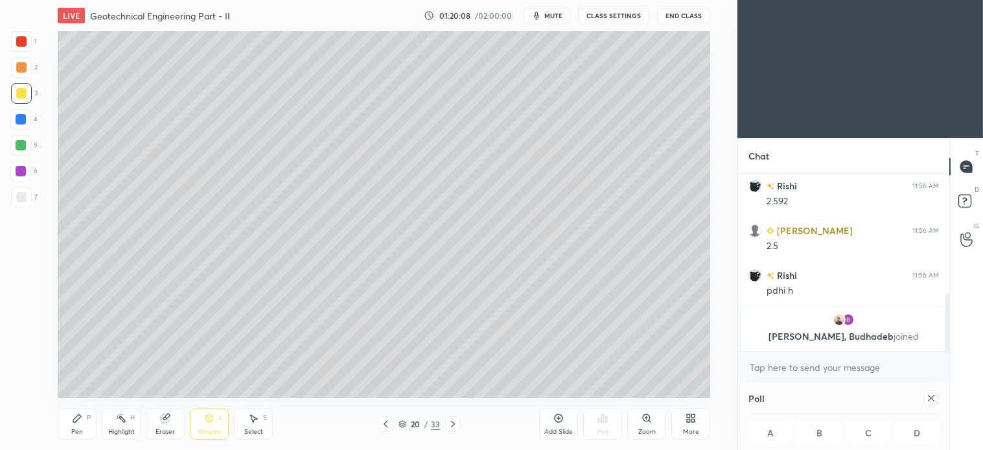
click at [82, 423] on icon at bounding box center [77, 418] width 10 height 10
click at [384, 423] on icon at bounding box center [386, 424] width 10 height 10
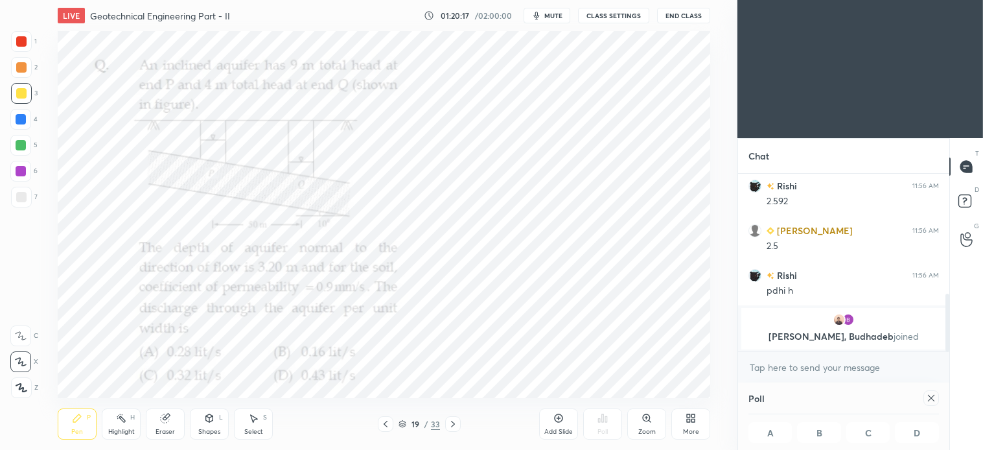
click at [454, 423] on icon at bounding box center [453, 424] width 4 height 6
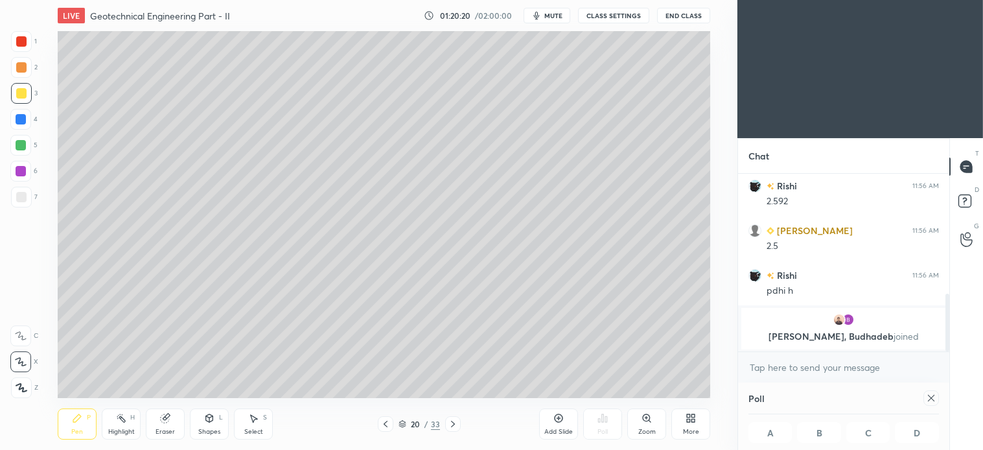
click at [208, 420] on icon at bounding box center [209, 418] width 7 height 8
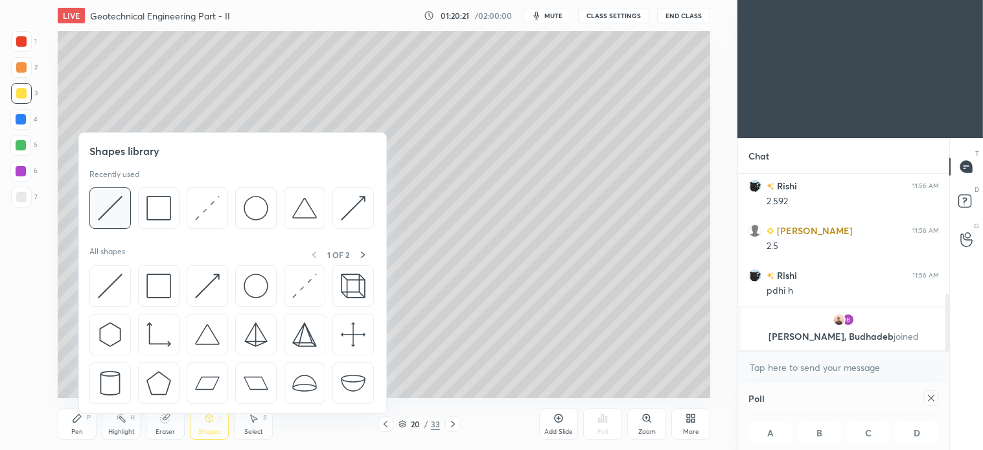
click at [125, 205] on div at bounding box center [109, 207] width 41 height 41
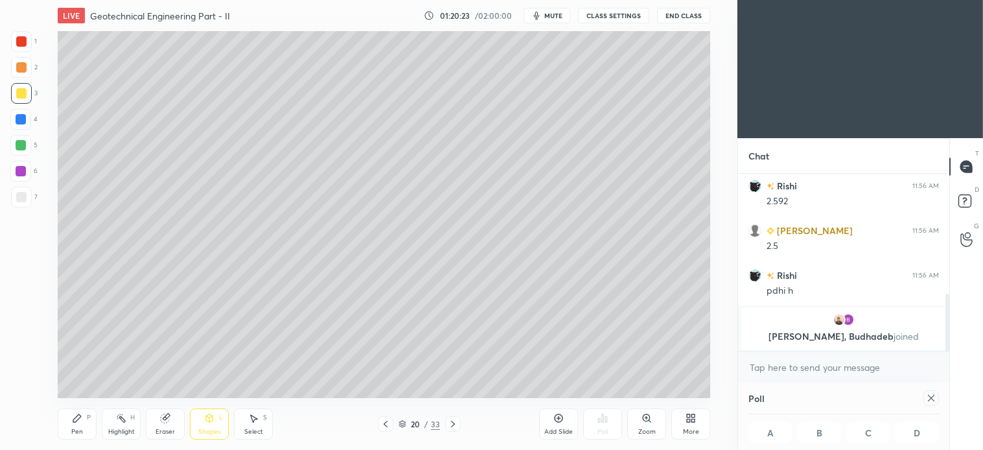
click at [84, 425] on div "Pen P" at bounding box center [77, 423] width 39 height 31
click at [386, 423] on icon at bounding box center [386, 424] width 4 height 6
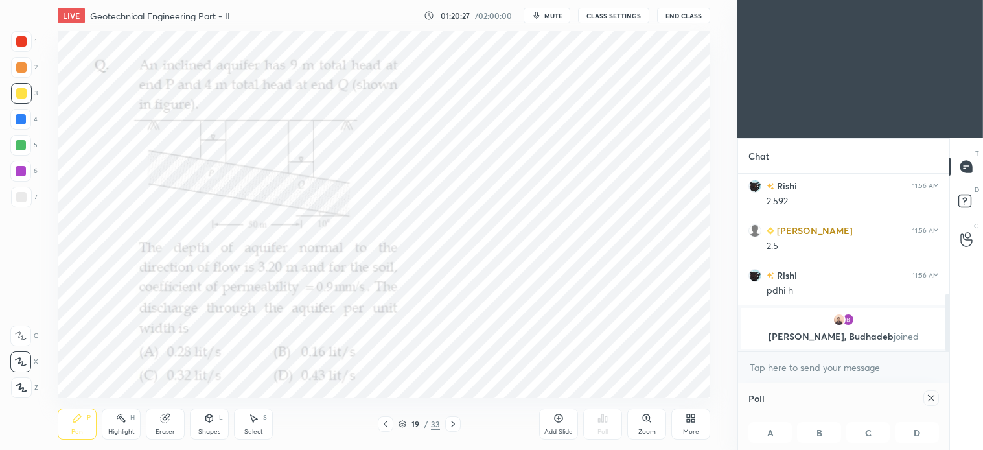
click at [448, 423] on icon at bounding box center [453, 424] width 10 height 10
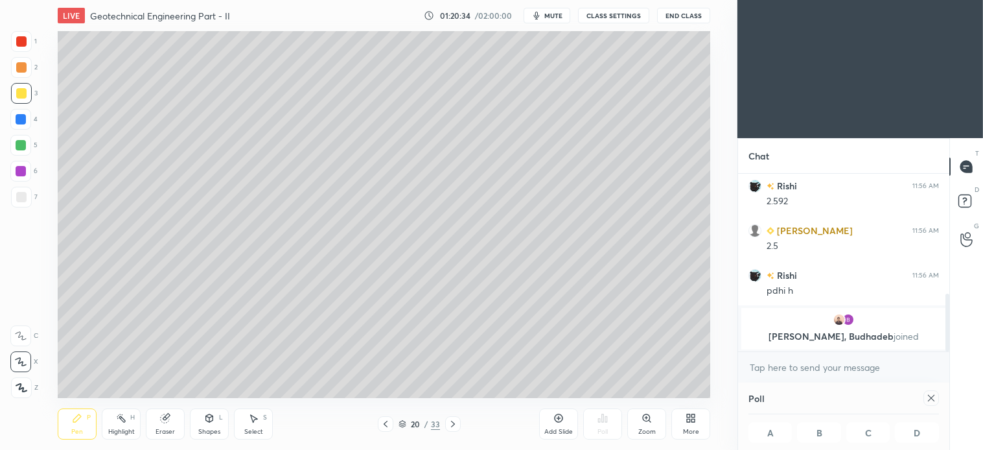
click at [382, 423] on icon at bounding box center [386, 424] width 10 height 10
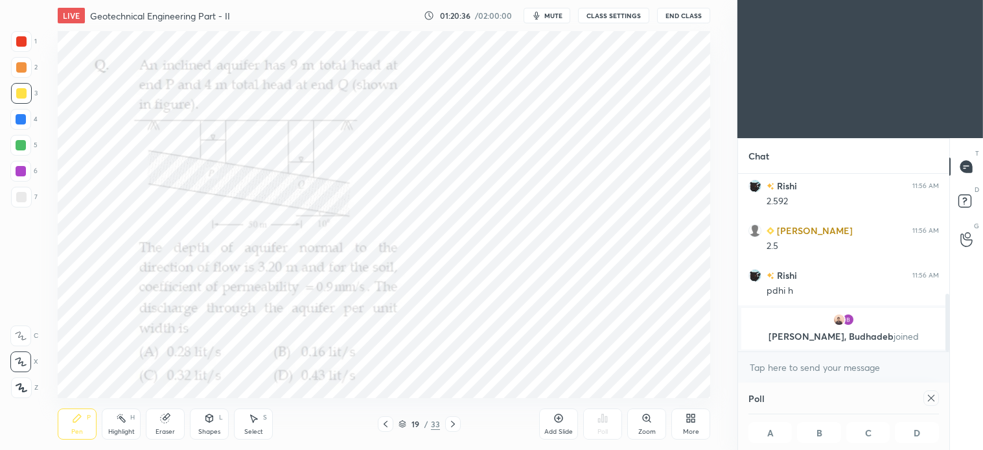
click at [455, 421] on icon at bounding box center [453, 424] width 10 height 10
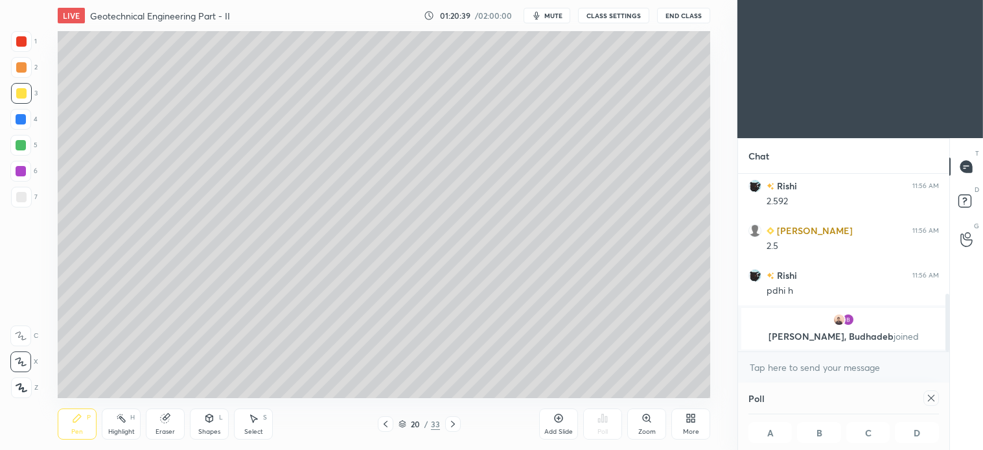
click at [215, 418] on icon at bounding box center [209, 418] width 10 height 10
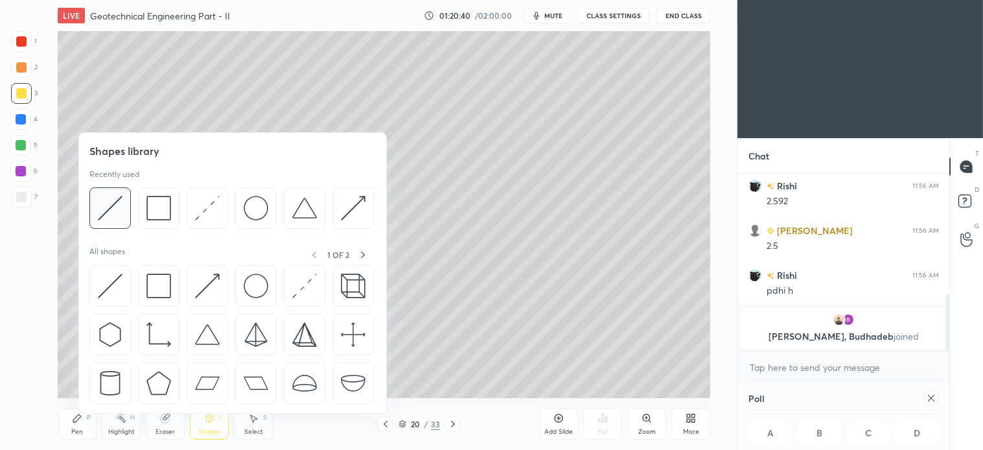
click at [125, 206] on div at bounding box center [109, 207] width 41 height 41
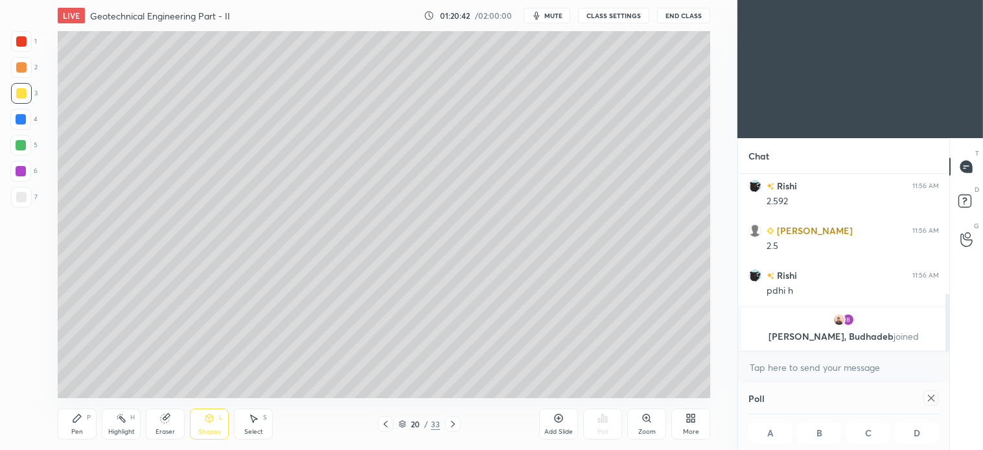
click at [84, 418] on div "Pen P" at bounding box center [77, 423] width 39 height 31
click at [386, 428] on icon at bounding box center [386, 424] width 10 height 10
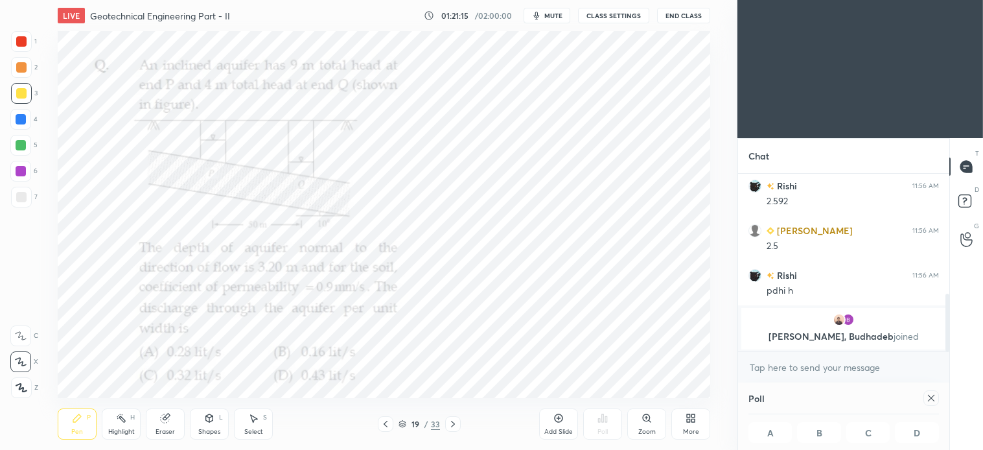
click at [23, 42] on div at bounding box center [21, 41] width 10 height 10
click at [454, 420] on icon at bounding box center [453, 424] width 10 height 10
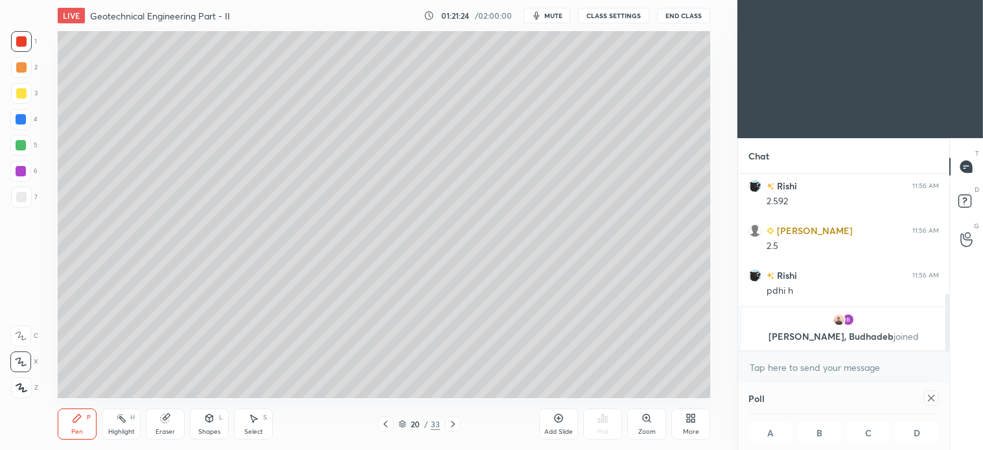
click at [20, 146] on div at bounding box center [21, 145] width 10 height 10
click at [384, 422] on icon at bounding box center [386, 424] width 10 height 10
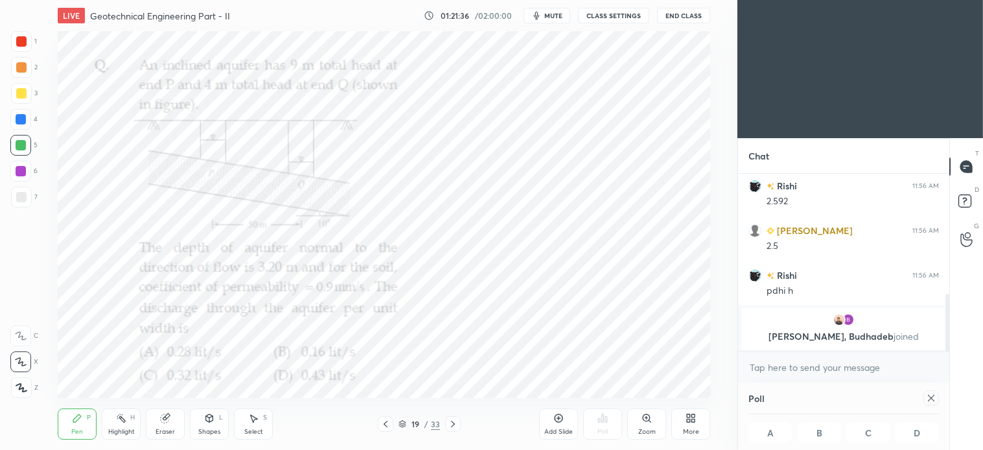
click at [455, 425] on icon at bounding box center [453, 424] width 10 height 10
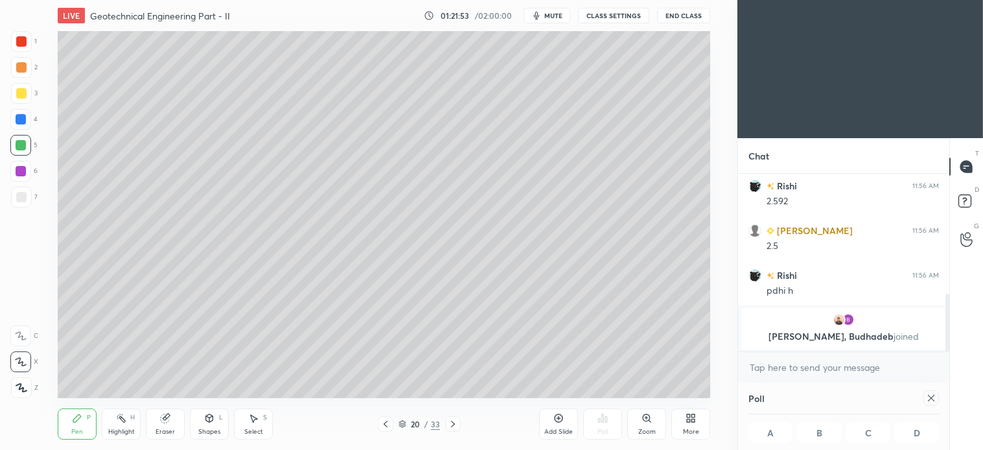
click at [386, 425] on icon at bounding box center [386, 424] width 10 height 10
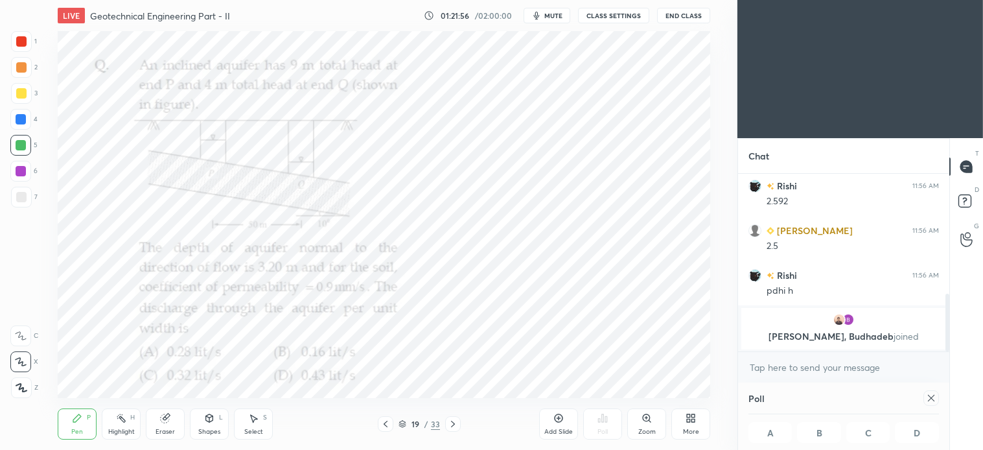
click at [456, 425] on icon at bounding box center [453, 424] width 10 height 10
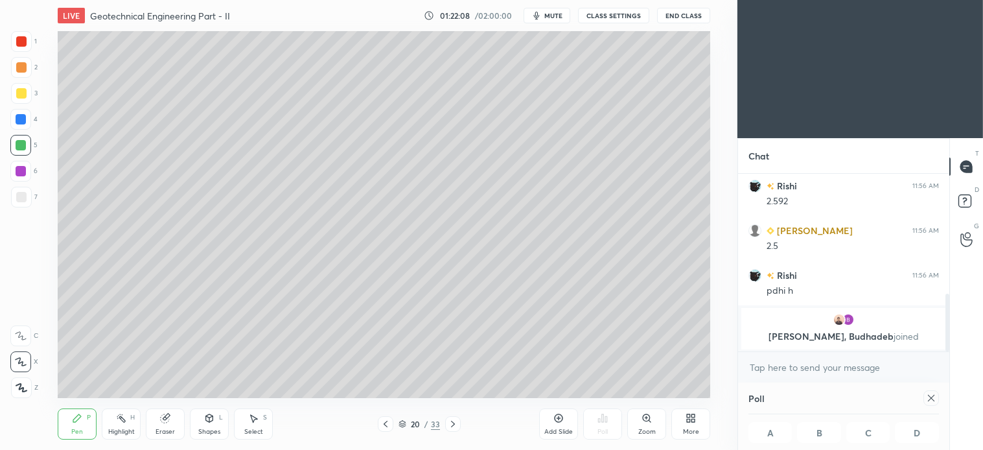
click at [384, 423] on icon at bounding box center [386, 424] width 10 height 10
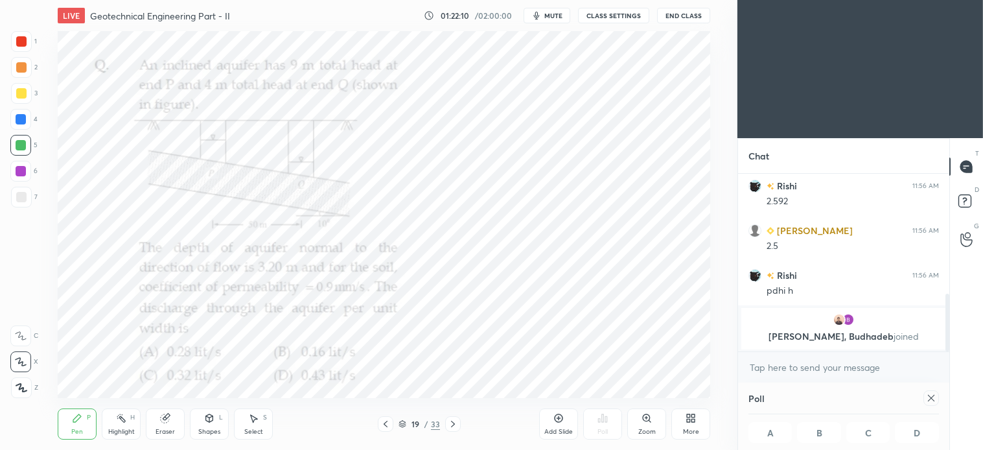
click at [458, 423] on div at bounding box center [453, 424] width 16 height 16
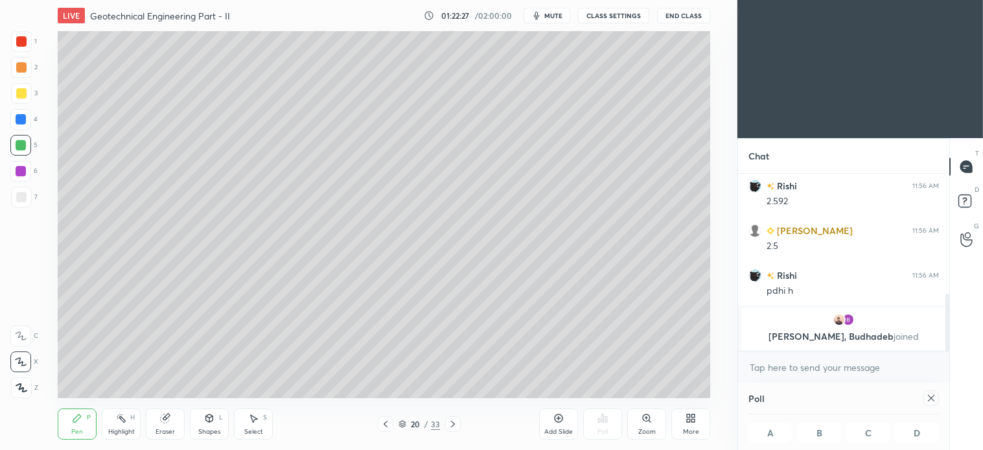
click at [266, 425] on div "Select S" at bounding box center [253, 423] width 39 height 31
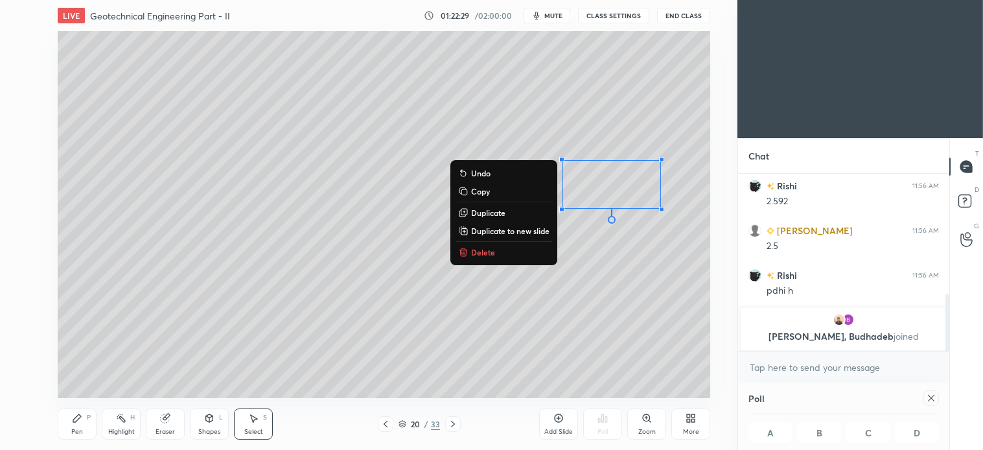
click at [478, 253] on p "Delete" at bounding box center [483, 252] width 24 height 10
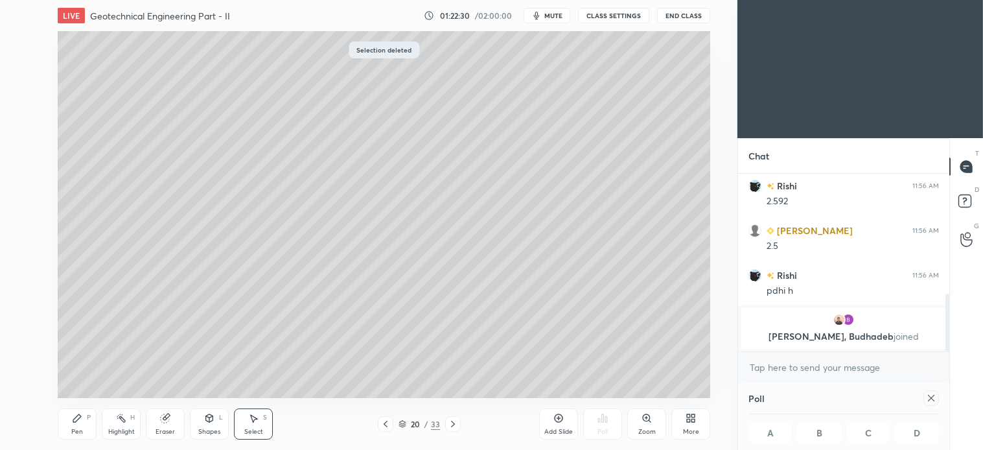
click at [81, 425] on div "Pen P" at bounding box center [77, 423] width 39 height 31
click at [385, 424] on icon at bounding box center [386, 424] width 4 height 6
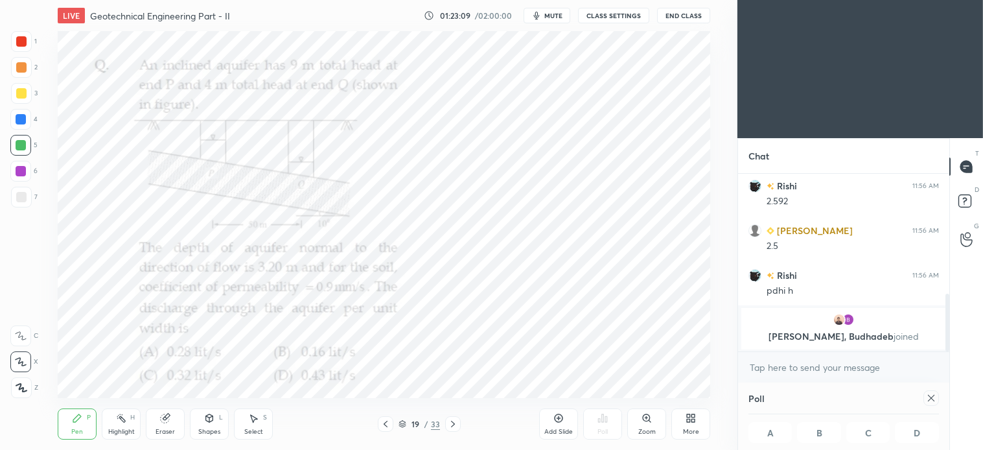
click at [454, 423] on icon at bounding box center [453, 424] width 4 height 6
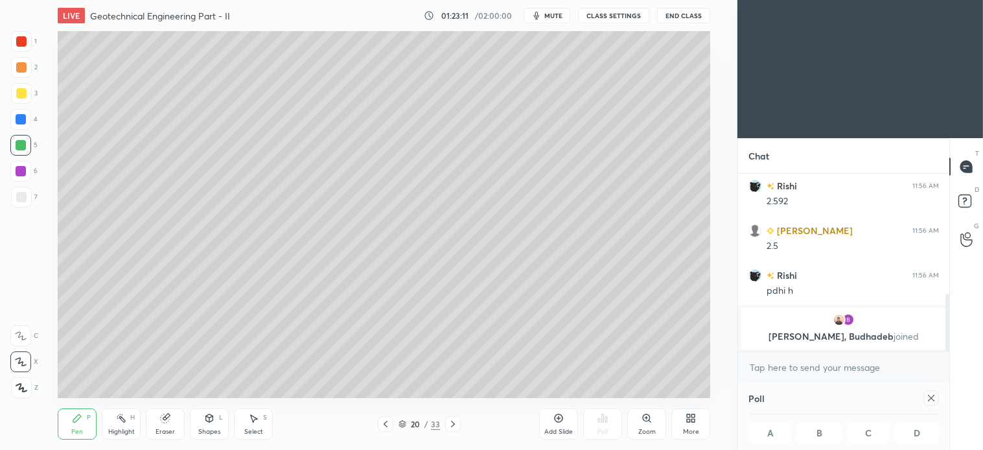
click at [82, 429] on div "Pen" at bounding box center [77, 432] width 12 height 6
click at [84, 418] on div "Pen P" at bounding box center [77, 423] width 39 height 31
click at [257, 420] on icon at bounding box center [253, 418] width 10 height 10
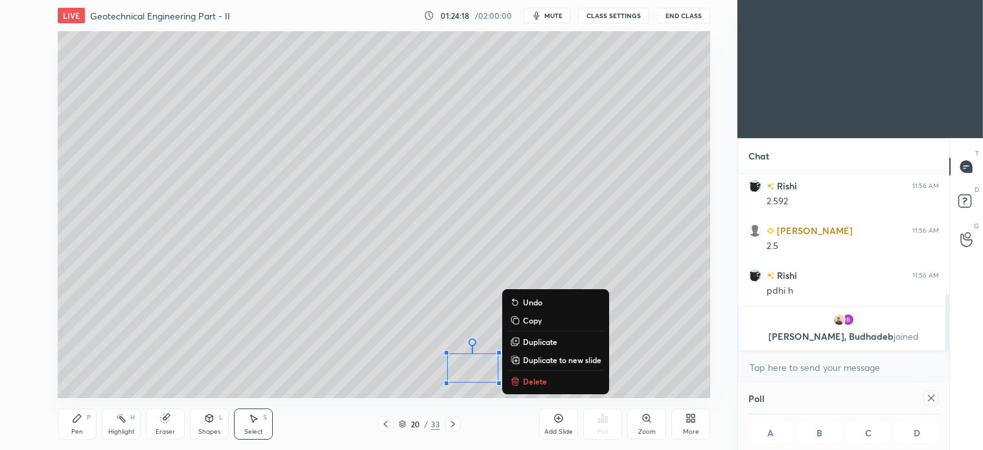
click at [537, 377] on p "Delete" at bounding box center [535, 381] width 24 height 10
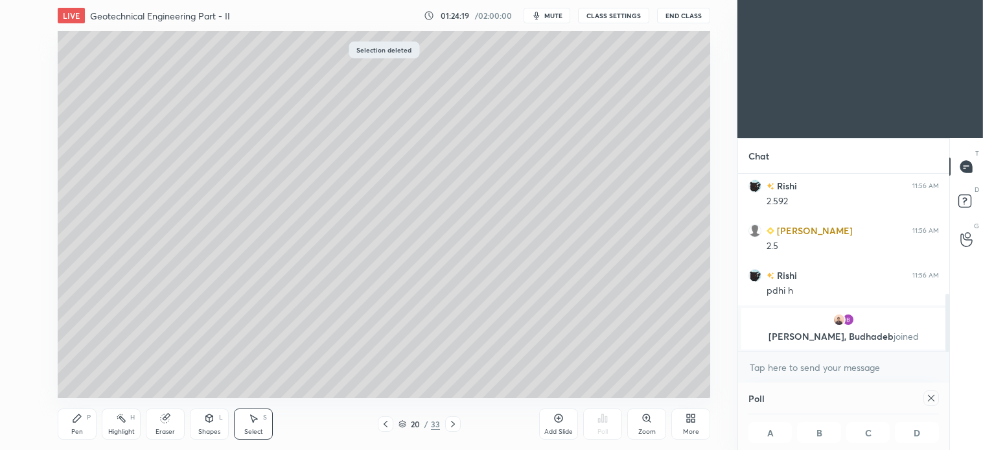
click at [81, 426] on div "Pen P" at bounding box center [77, 423] width 39 height 31
click at [254, 416] on icon at bounding box center [253, 418] width 10 height 10
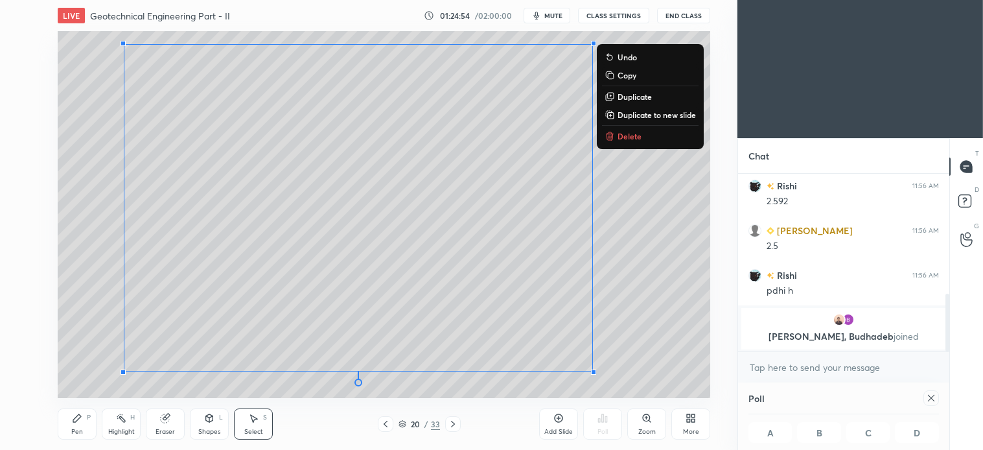
click at [73, 423] on icon at bounding box center [77, 418] width 10 height 10
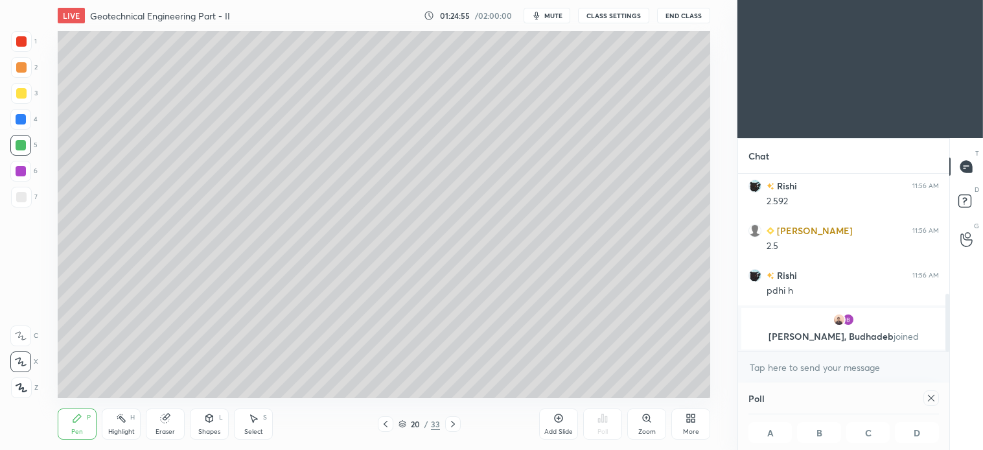
click at [29, 199] on div at bounding box center [21, 197] width 21 height 21
click at [261, 427] on div "Select S" at bounding box center [253, 423] width 39 height 31
click at [82, 425] on div "Pen P" at bounding box center [77, 423] width 39 height 31
click at [390, 421] on icon at bounding box center [386, 424] width 10 height 10
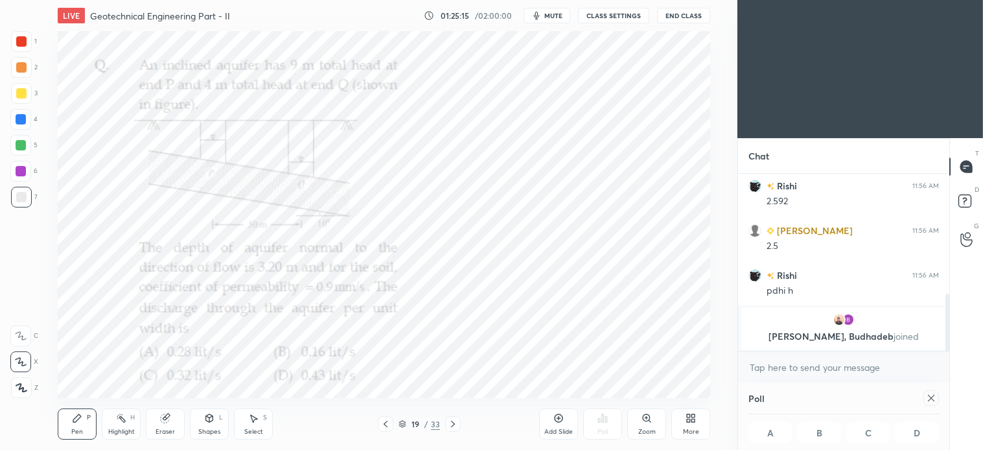
click at [20, 43] on div at bounding box center [21, 41] width 10 height 10
click at [254, 419] on icon at bounding box center [254, 419] width 7 height 8
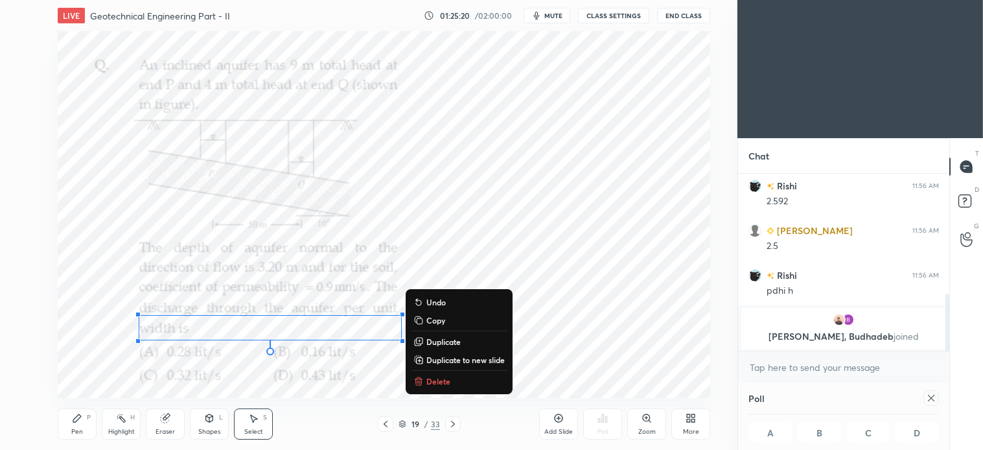
click at [430, 381] on p "Delete" at bounding box center [439, 381] width 24 height 10
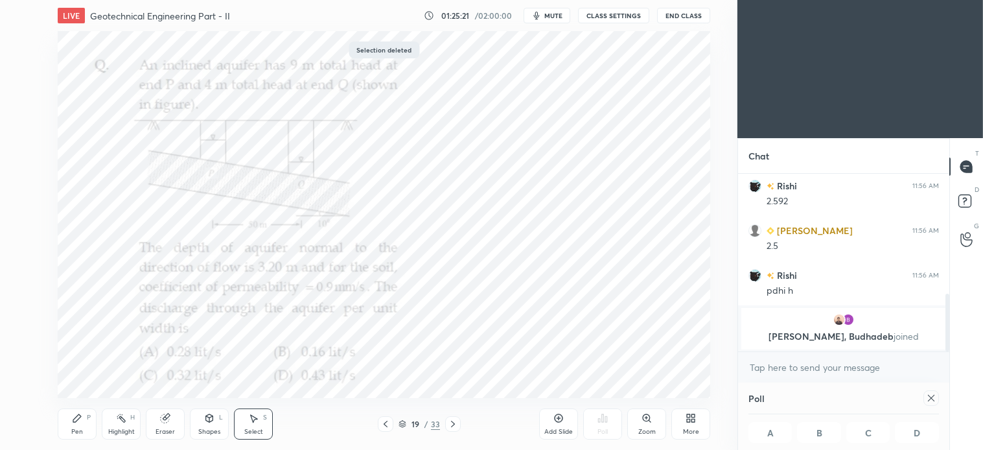
click at [85, 420] on div "Pen P" at bounding box center [77, 423] width 39 height 31
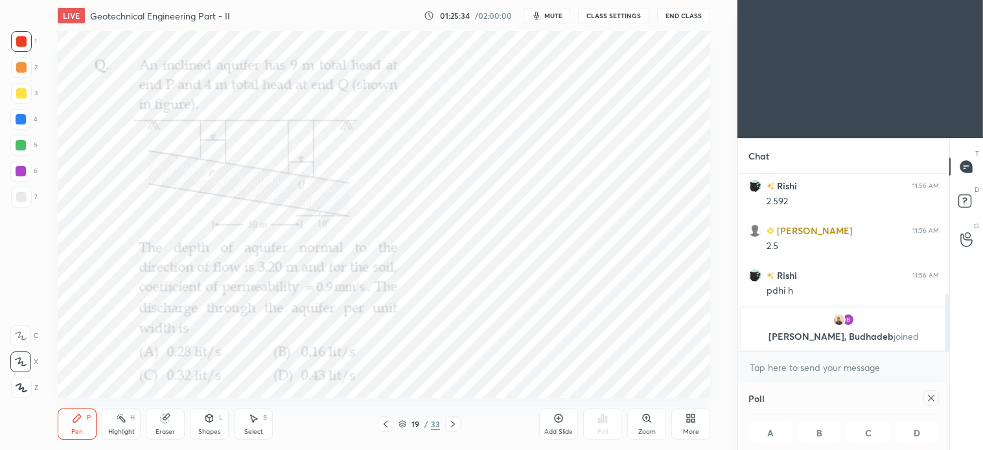
click at [169, 417] on icon at bounding box center [165, 418] width 10 height 10
click at [87, 425] on div "Pen P" at bounding box center [77, 423] width 39 height 31
click at [165, 426] on div "Eraser" at bounding box center [165, 423] width 39 height 31
click at [457, 423] on icon at bounding box center [453, 424] width 10 height 10
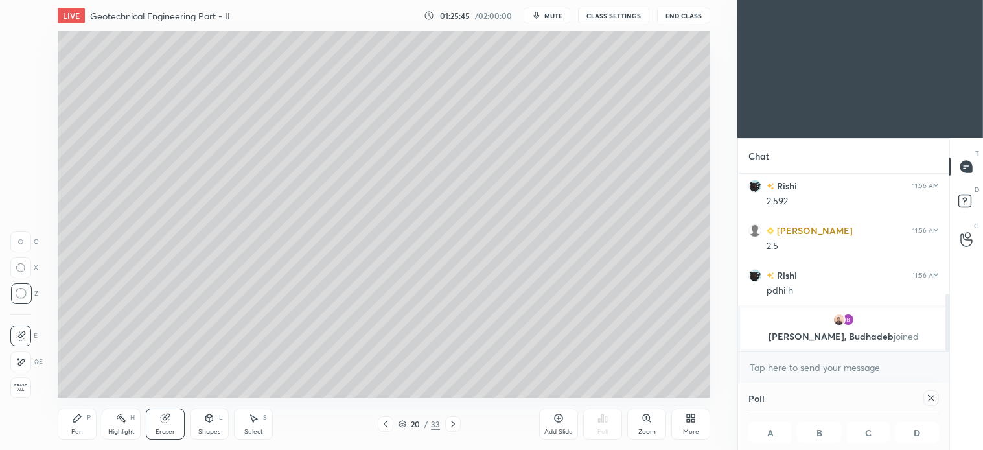
click at [931, 397] on icon at bounding box center [931, 398] width 6 height 6
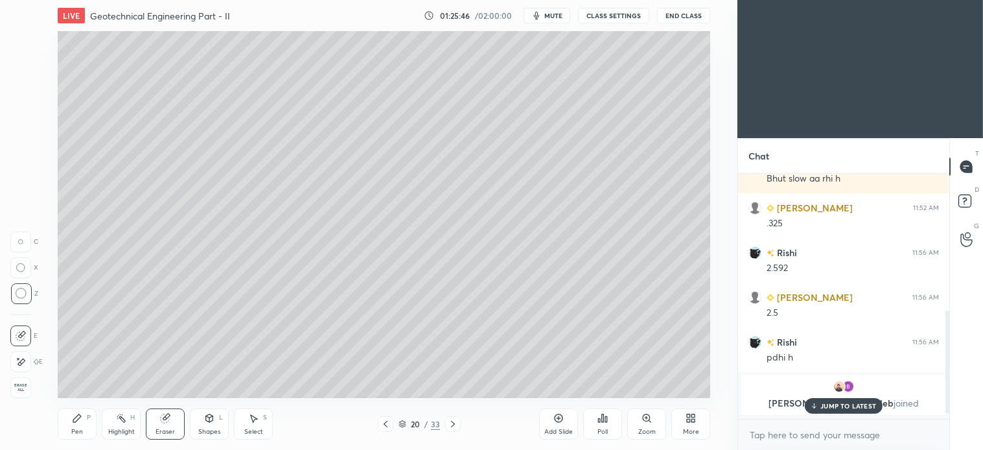
scroll to position [4, 3]
click at [452, 425] on icon at bounding box center [453, 424] width 4 height 6
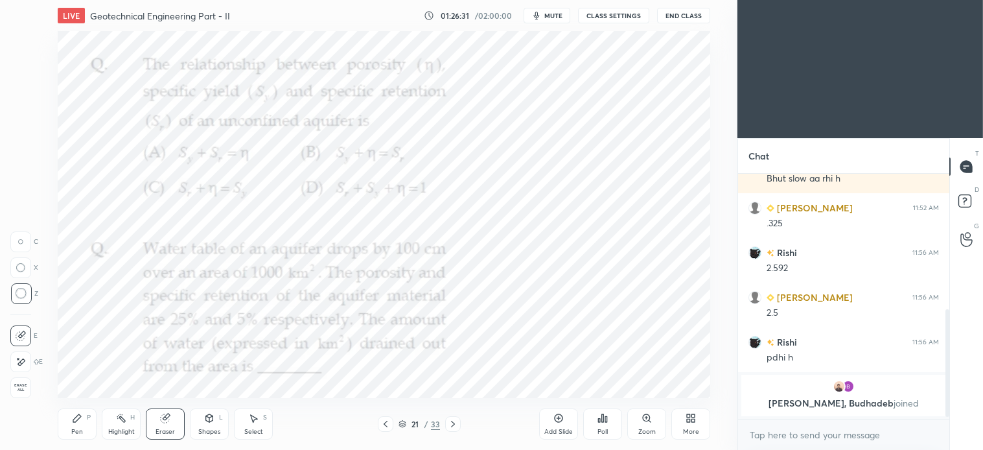
click at [75, 429] on div "Pen" at bounding box center [77, 432] width 12 height 6
click at [608, 430] on div "Poll" at bounding box center [603, 432] width 10 height 6
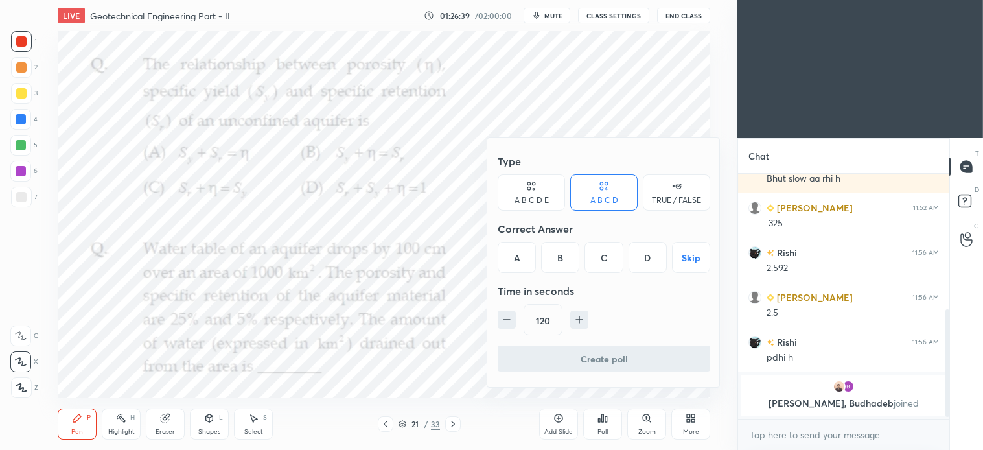
click at [522, 259] on div "A" at bounding box center [517, 257] width 38 height 31
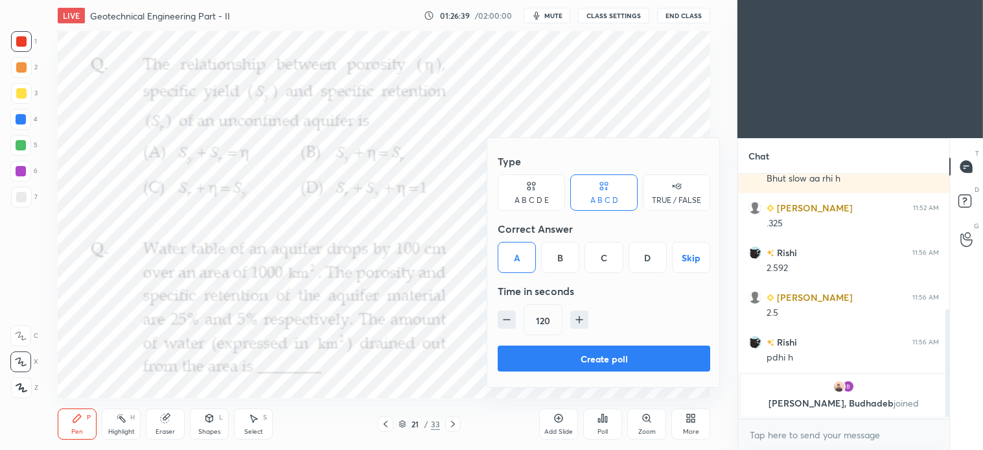
click at [512, 318] on icon "button" at bounding box center [506, 319] width 13 height 13
click at [506, 320] on icon "button" at bounding box center [507, 320] width 6 height 0
click at [508, 315] on icon "button" at bounding box center [506, 319] width 13 height 13
click at [504, 318] on icon "button" at bounding box center [506, 319] width 13 height 13
click at [504, 315] on icon "button" at bounding box center [506, 319] width 13 height 13
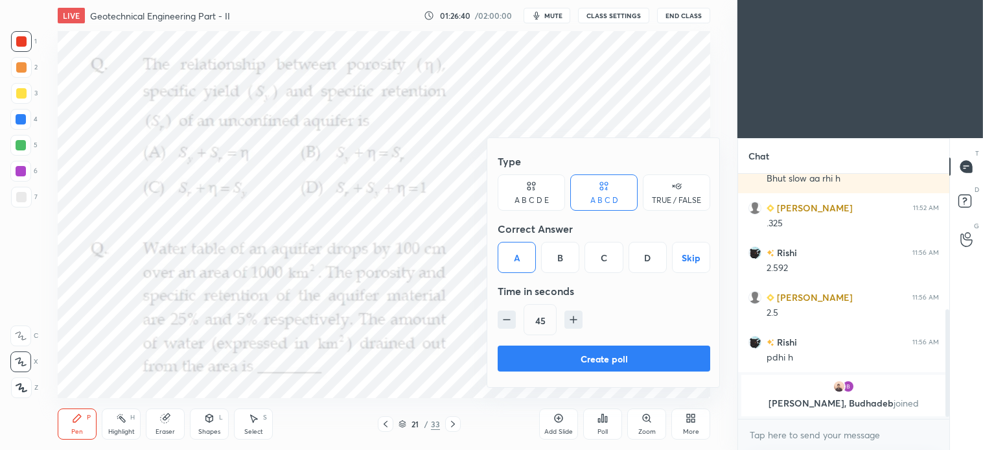
click at [504, 316] on icon "button" at bounding box center [506, 319] width 13 height 13
click at [506, 314] on icon "button" at bounding box center [506, 319] width 13 height 13
type input "15"
click at [596, 367] on button "Create poll" at bounding box center [604, 359] width 213 height 26
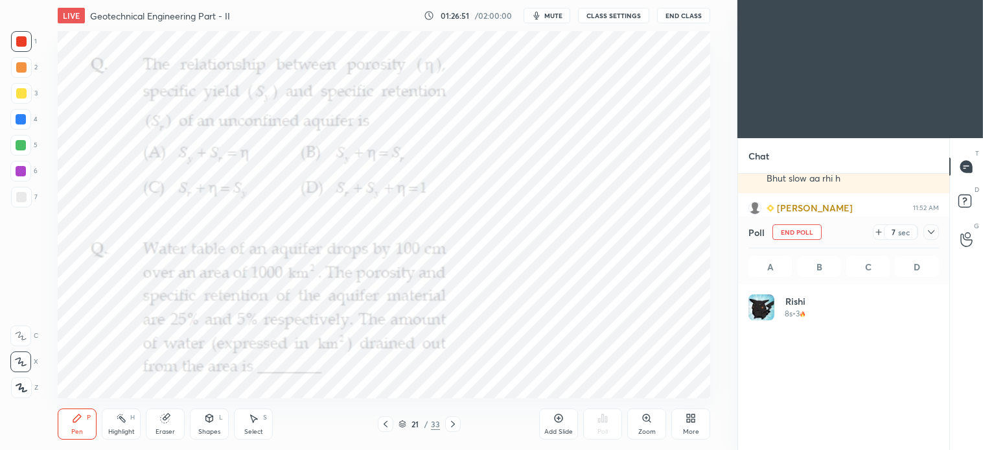
scroll to position [152, 187]
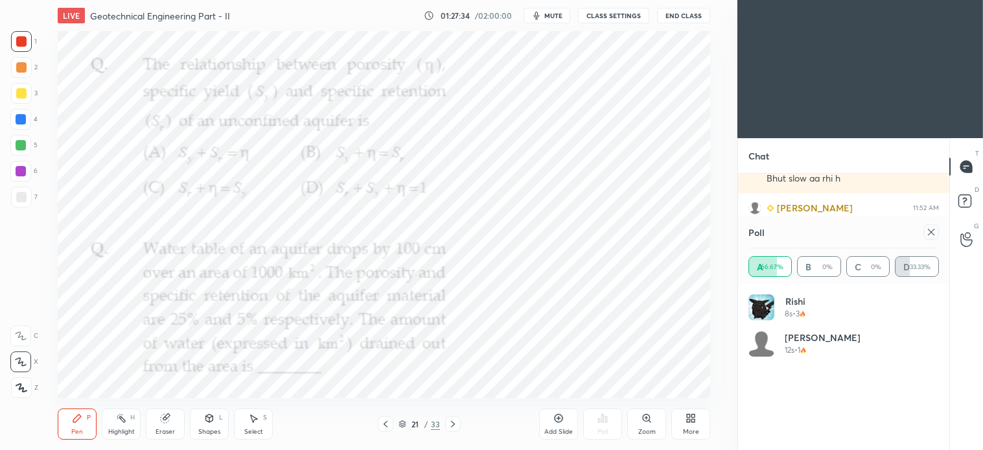
click at [545, 16] on button "mute" at bounding box center [547, 16] width 47 height 16
click at [553, 17] on span "unmute" at bounding box center [553, 15] width 28 height 9
click at [927, 229] on icon at bounding box center [931, 232] width 10 height 10
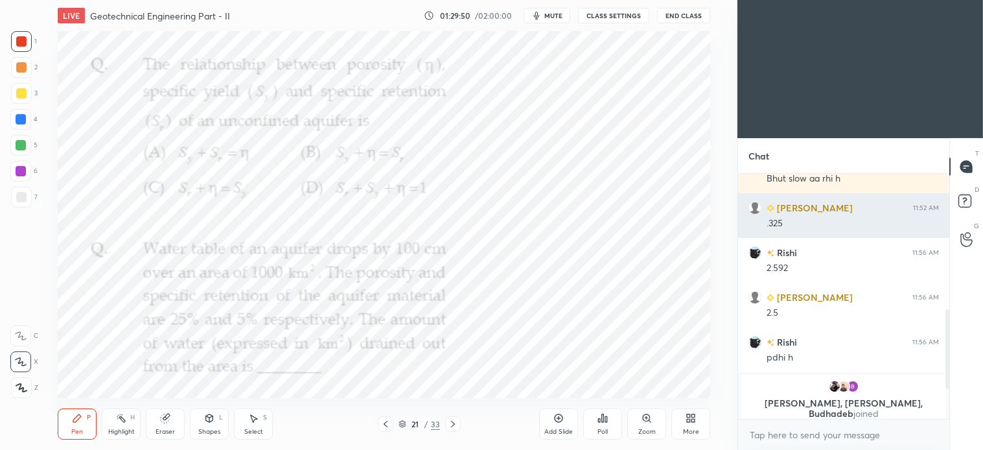
scroll to position [273, 207]
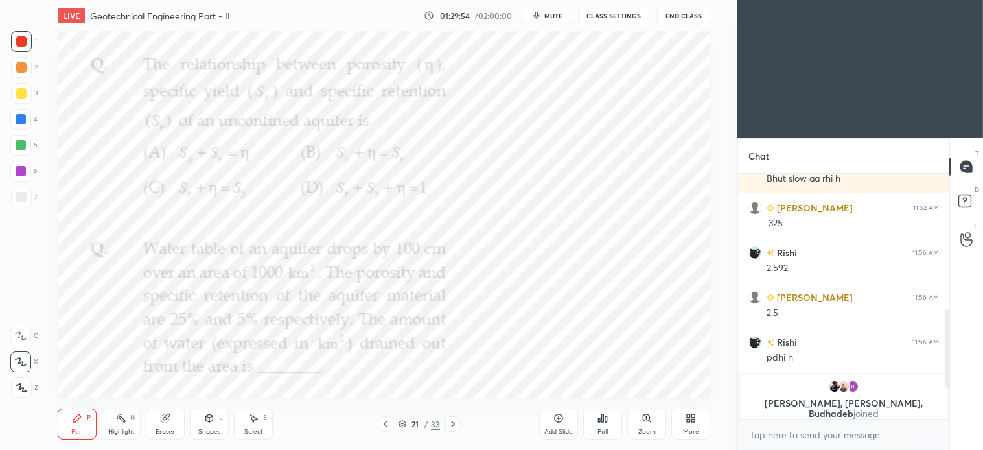
click at [253, 425] on div "Select S" at bounding box center [253, 423] width 39 height 31
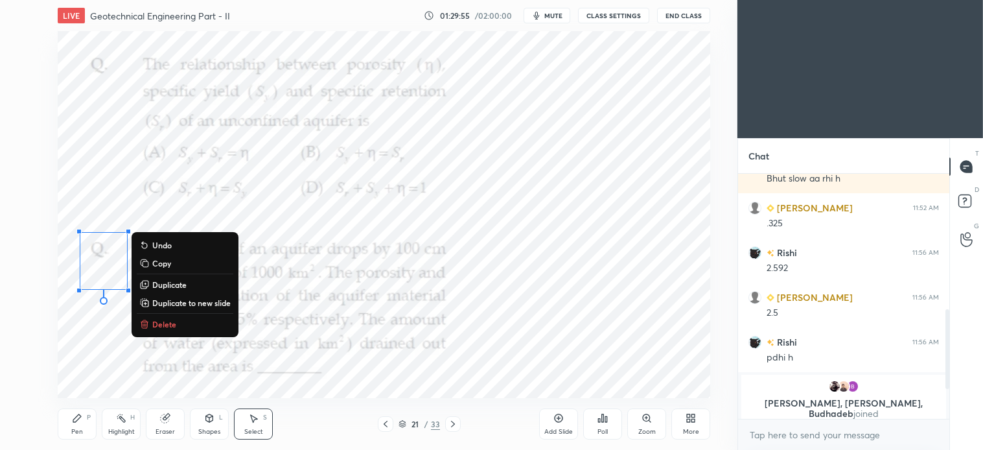
click at [176, 326] on p "Delete" at bounding box center [164, 324] width 24 height 10
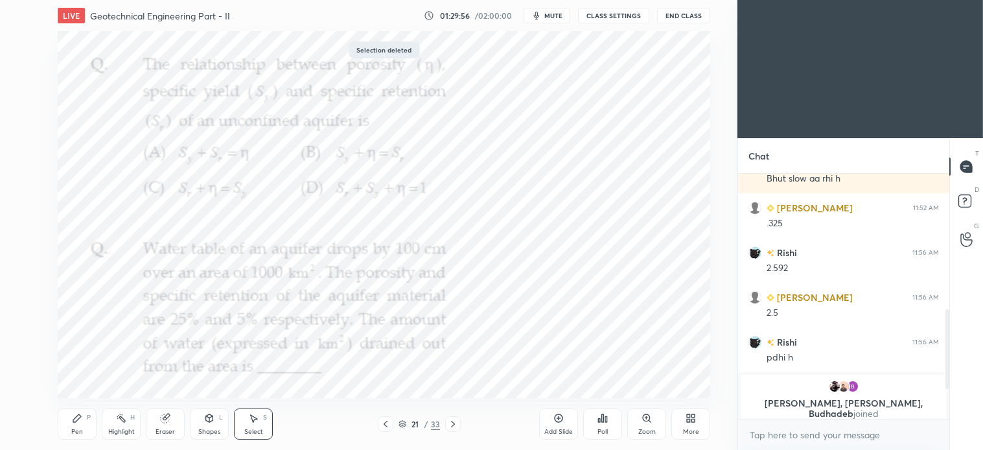
click at [83, 415] on div "Pen P" at bounding box center [77, 423] width 39 height 31
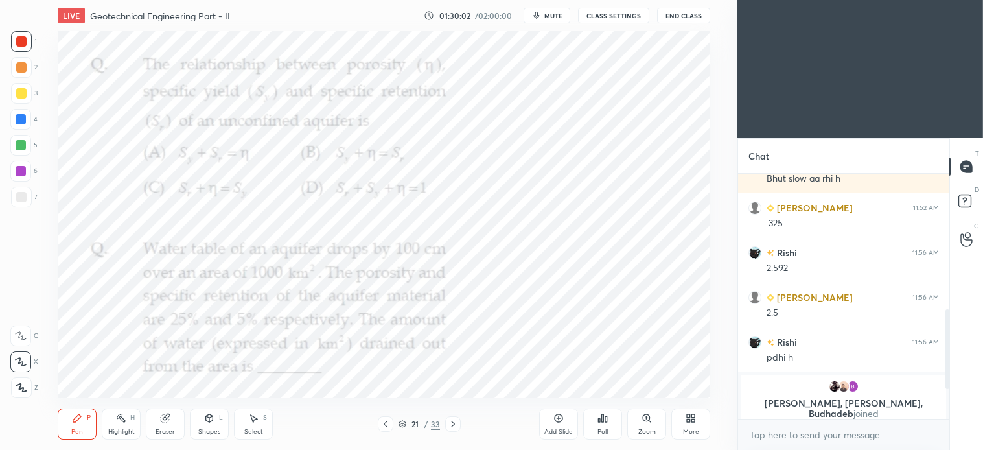
click at [263, 422] on div "Select S" at bounding box center [253, 423] width 39 height 31
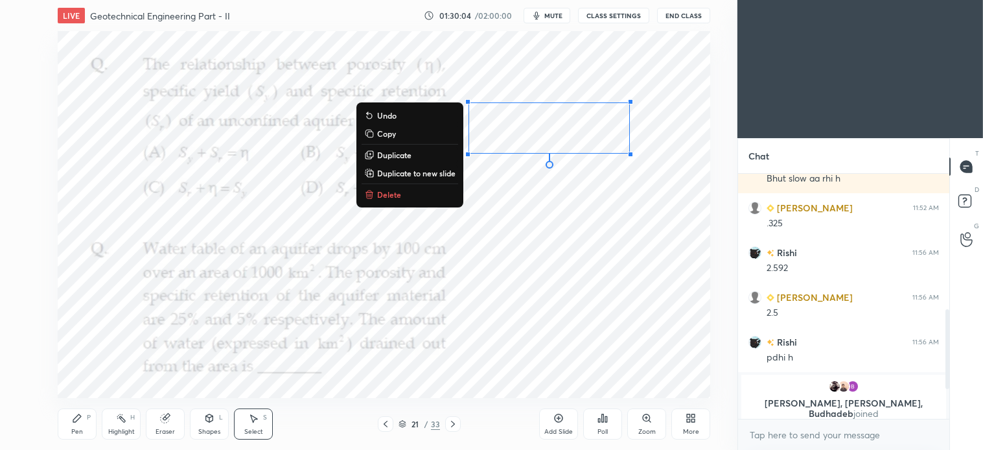
click at [383, 202] on button "Delete" at bounding box center [410, 195] width 97 height 16
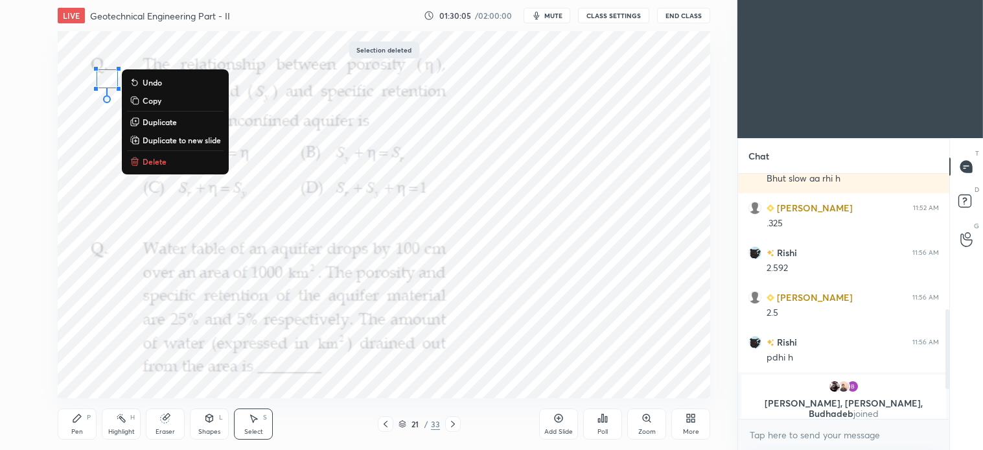
click at [156, 173] on div "0 ° Undo Copy Duplicate Duplicate to new slide Delete" at bounding box center [384, 214] width 653 height 367
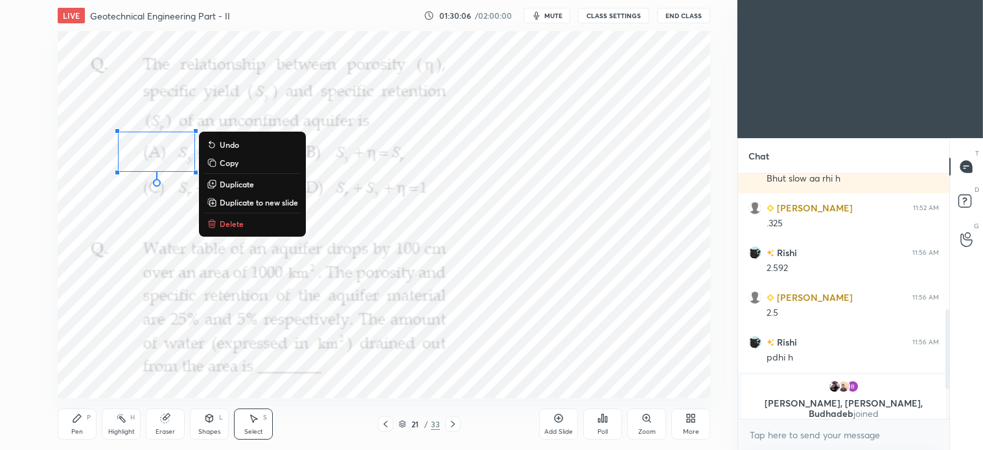
click at [236, 228] on p "Delete" at bounding box center [232, 223] width 24 height 10
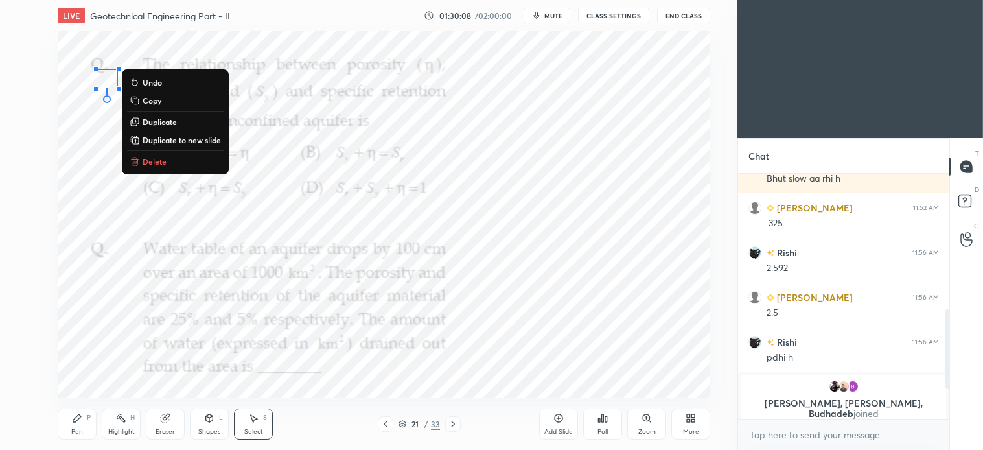
click at [151, 161] on p "Delete" at bounding box center [155, 161] width 24 height 10
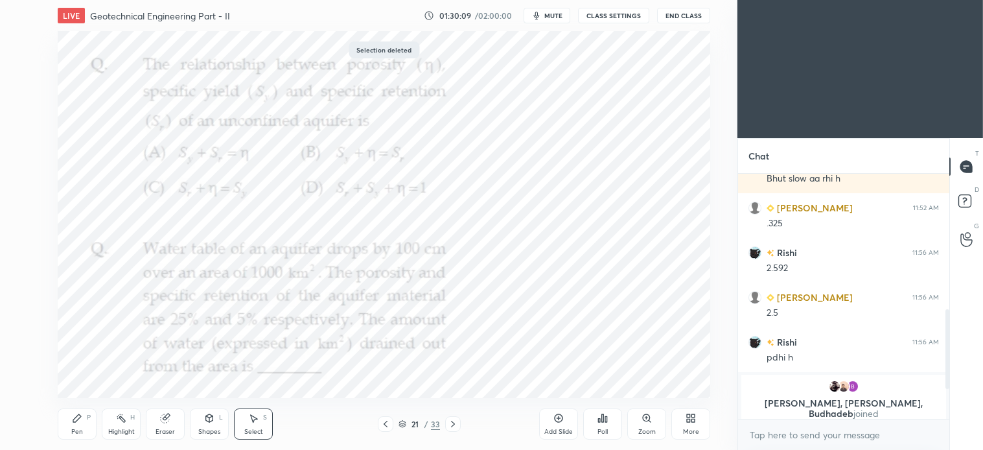
click at [75, 422] on icon at bounding box center [77, 418] width 8 height 8
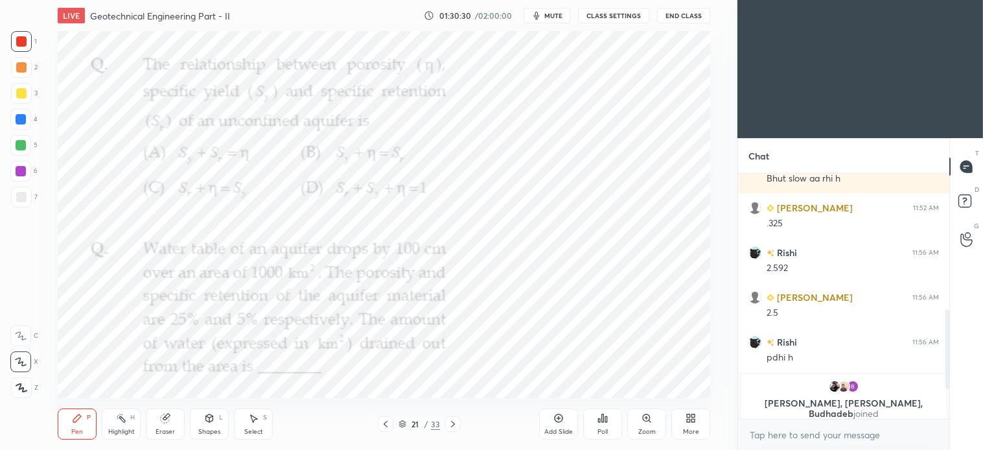
click at [560, 426] on div "Add Slide" at bounding box center [558, 423] width 39 height 31
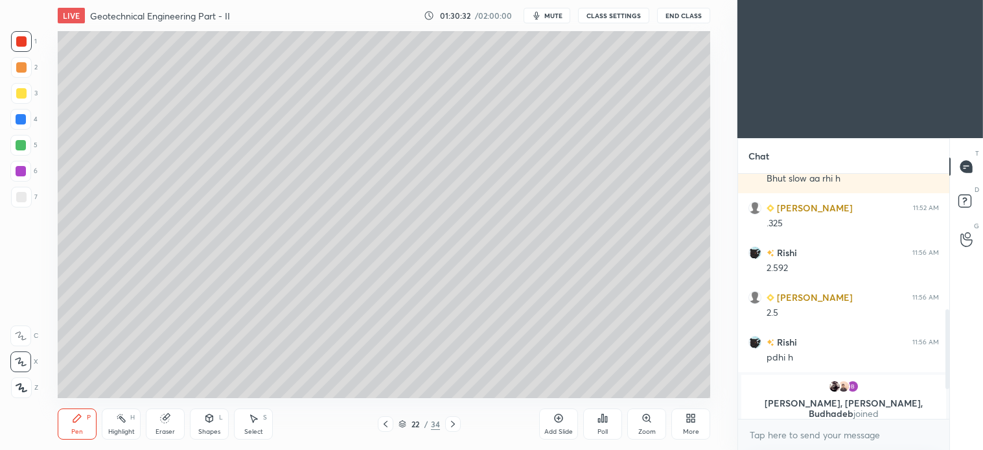
click at [22, 95] on div at bounding box center [21, 93] width 10 height 10
click at [385, 429] on icon at bounding box center [386, 424] width 10 height 10
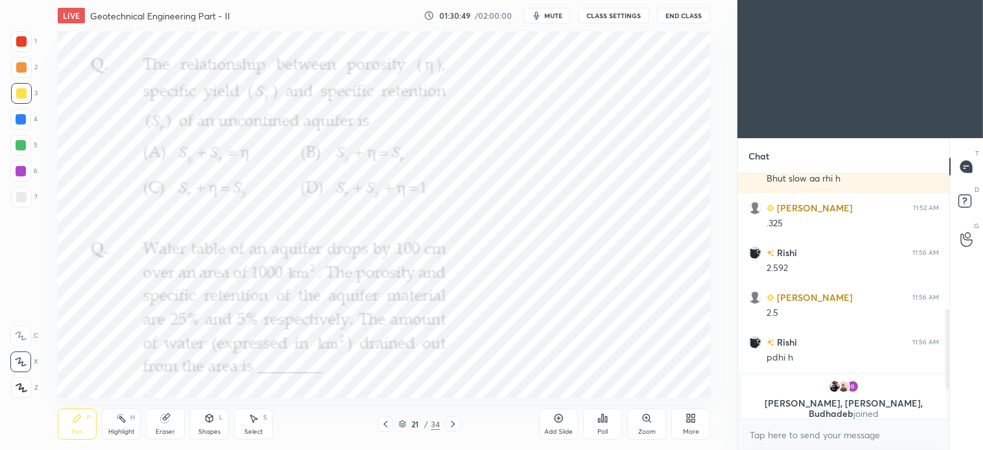
click at [454, 416] on div at bounding box center [453, 424] width 16 height 16
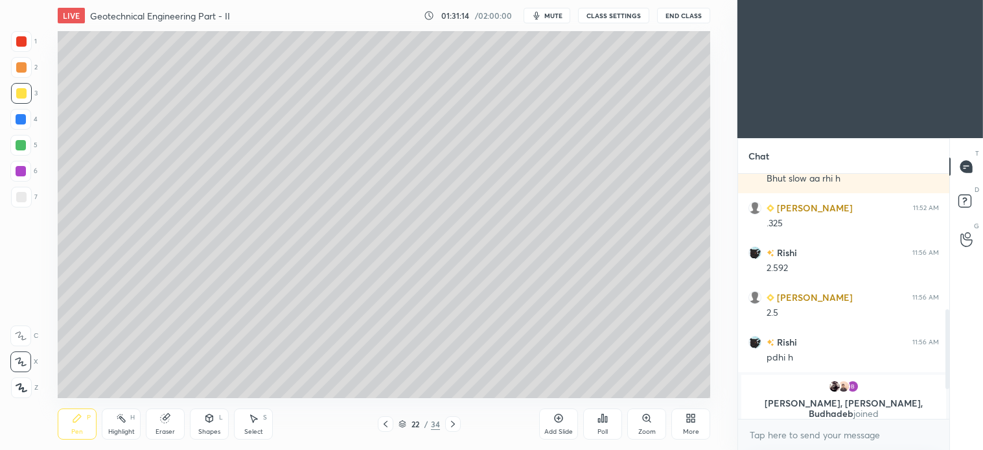
click at [209, 418] on icon at bounding box center [209, 418] width 7 height 8
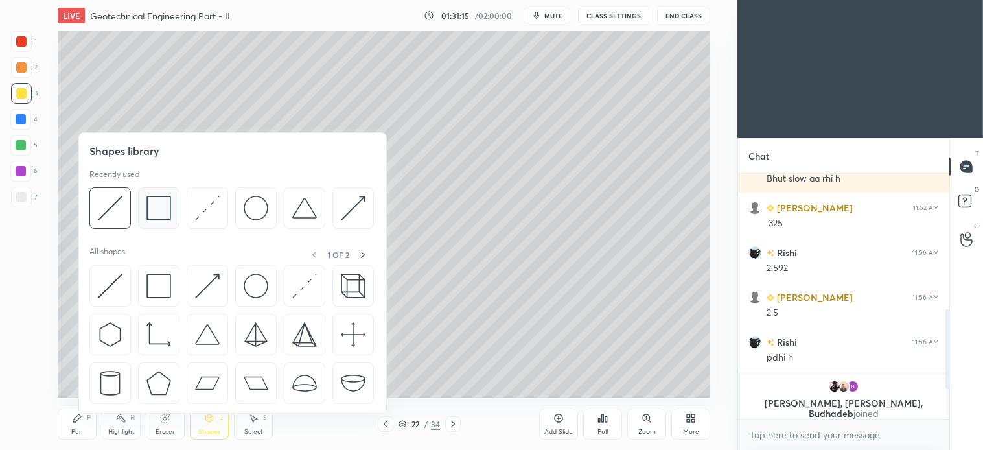
click at [158, 201] on img at bounding box center [159, 208] width 25 height 25
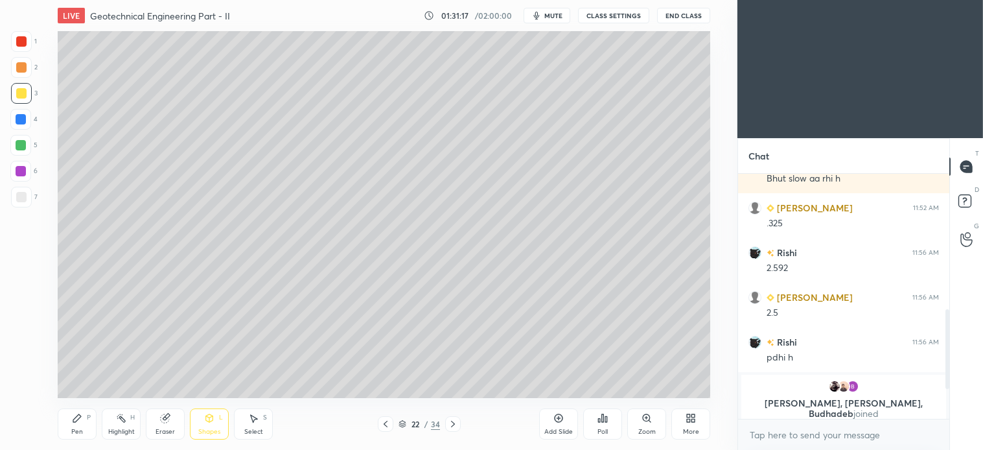
click at [85, 431] on div "Pen P" at bounding box center [77, 423] width 39 height 31
click at [382, 429] on icon at bounding box center [386, 424] width 10 height 10
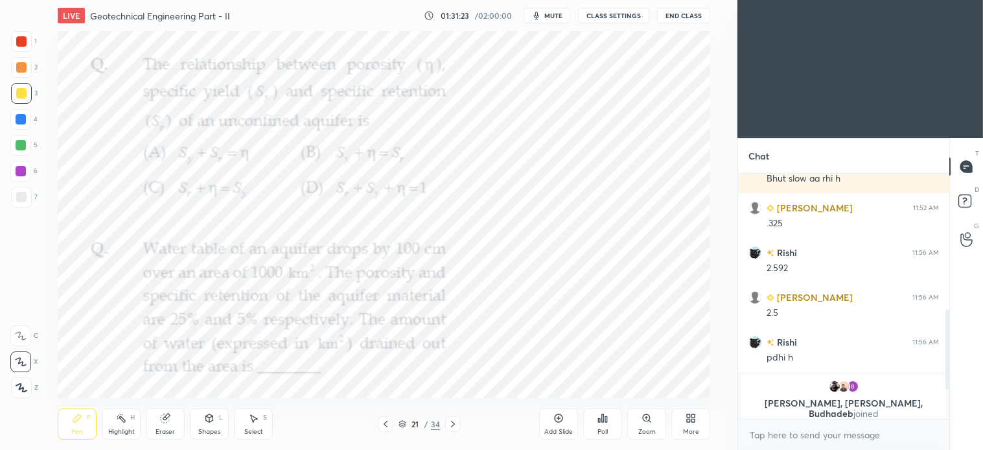
click at [21, 49] on div at bounding box center [21, 41] width 21 height 21
click at [456, 427] on icon at bounding box center [453, 424] width 10 height 10
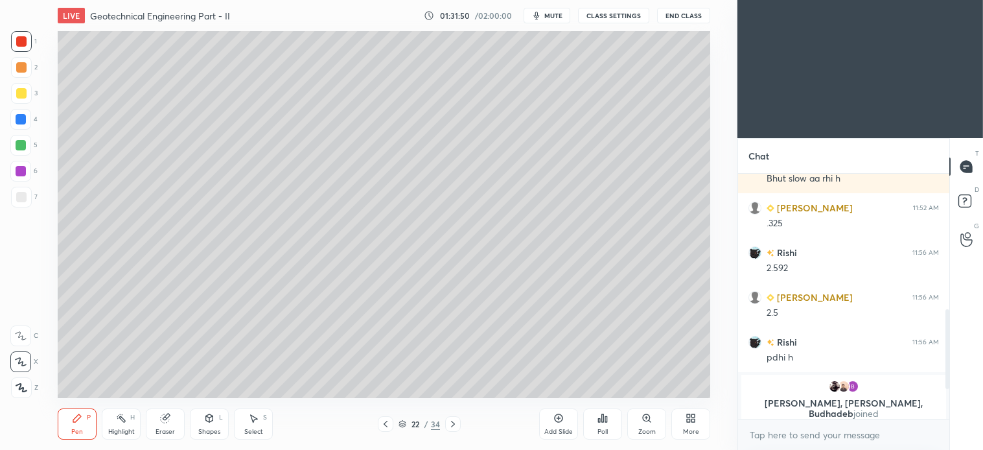
click at [24, 93] on div at bounding box center [21, 93] width 10 height 10
click at [219, 417] on div "L" at bounding box center [221, 417] width 4 height 6
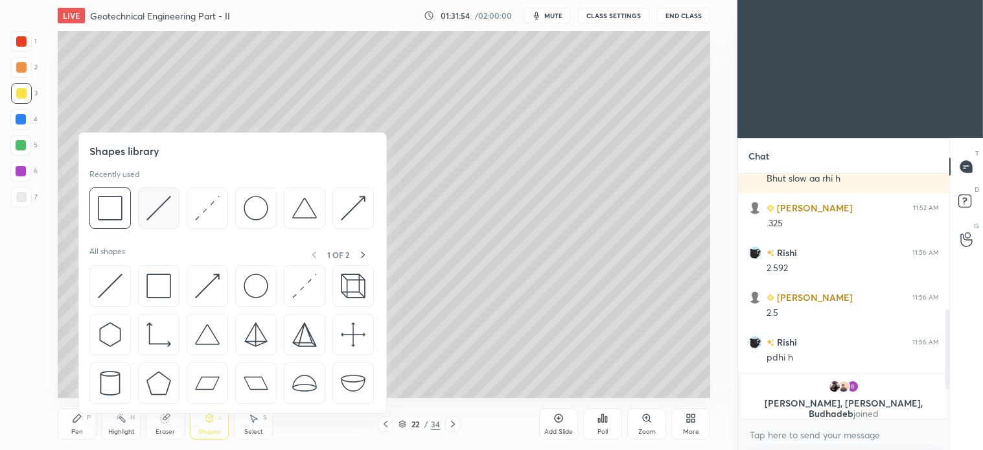
click at [158, 210] on img at bounding box center [159, 208] width 25 height 25
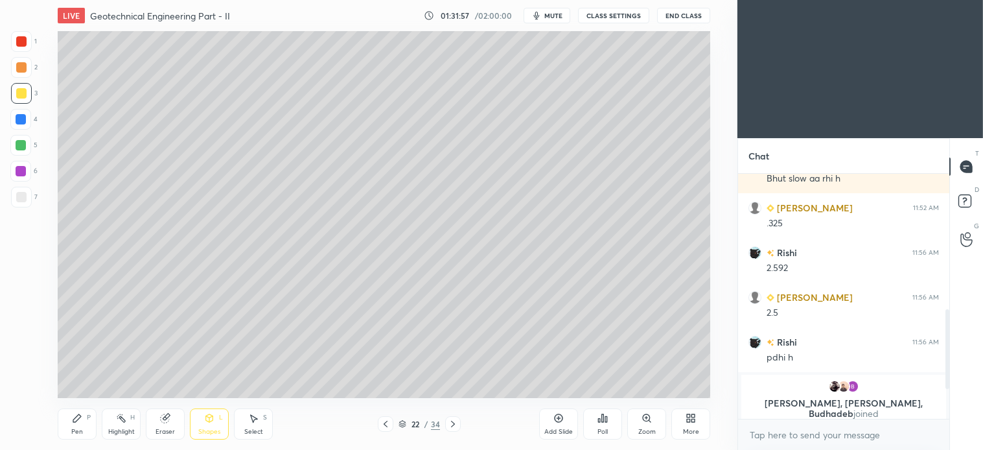
click at [88, 415] on div "P" at bounding box center [89, 417] width 4 height 6
click at [209, 430] on div "Shapes" at bounding box center [209, 432] width 22 height 6
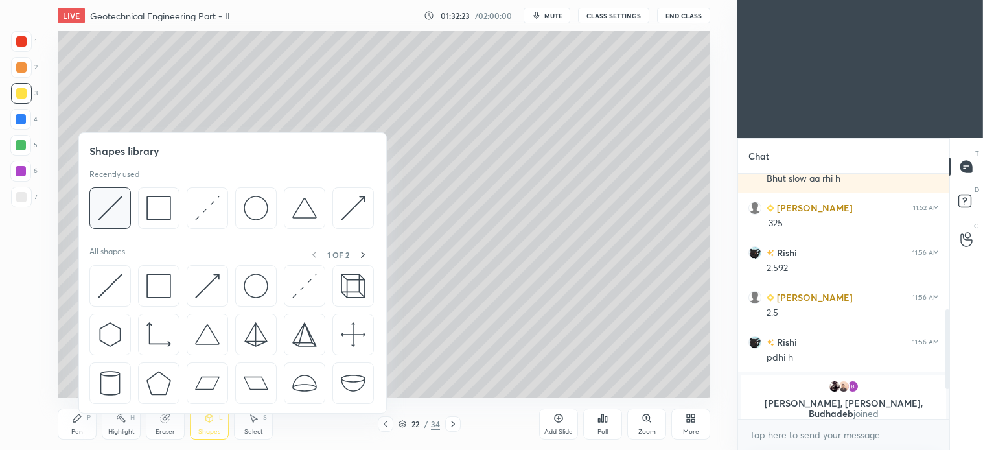
click at [112, 215] on img at bounding box center [110, 208] width 25 height 25
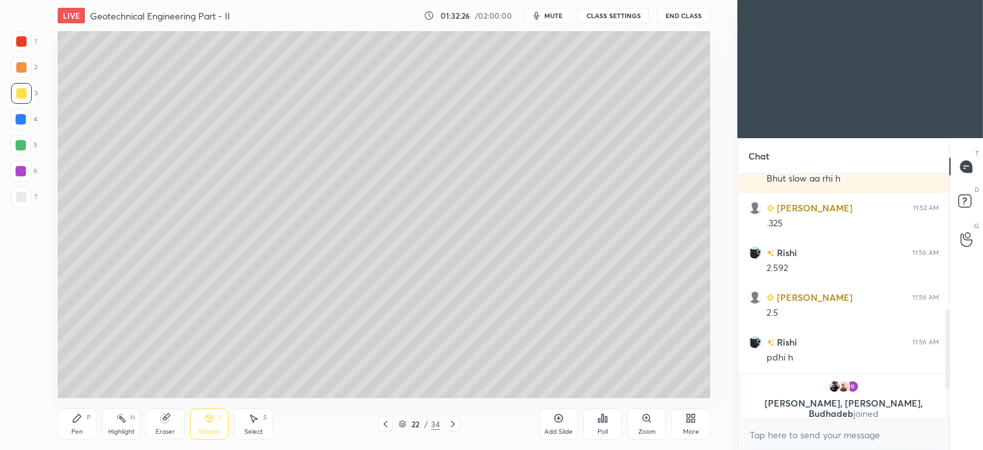
click at [82, 425] on div "Pen P" at bounding box center [77, 423] width 39 height 31
click at [385, 421] on icon at bounding box center [386, 424] width 10 height 10
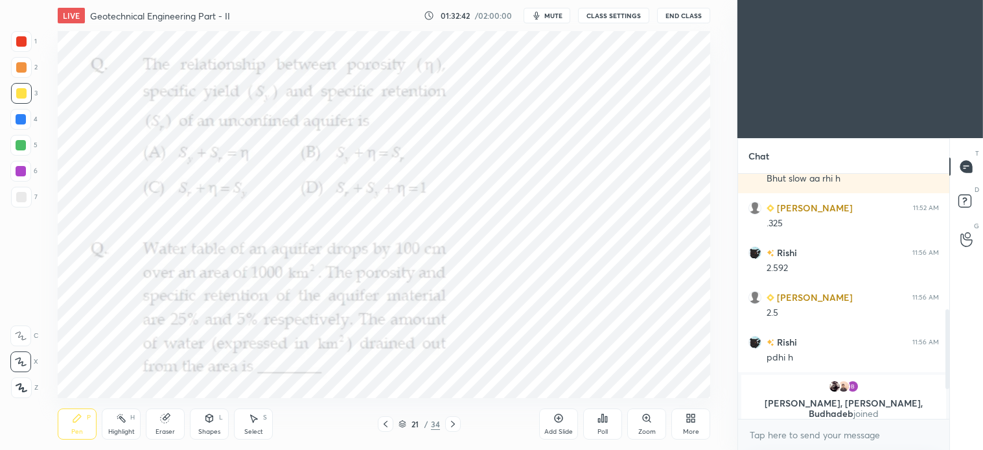
click at [29, 45] on div at bounding box center [21, 41] width 21 height 21
click at [456, 423] on icon at bounding box center [453, 424] width 10 height 10
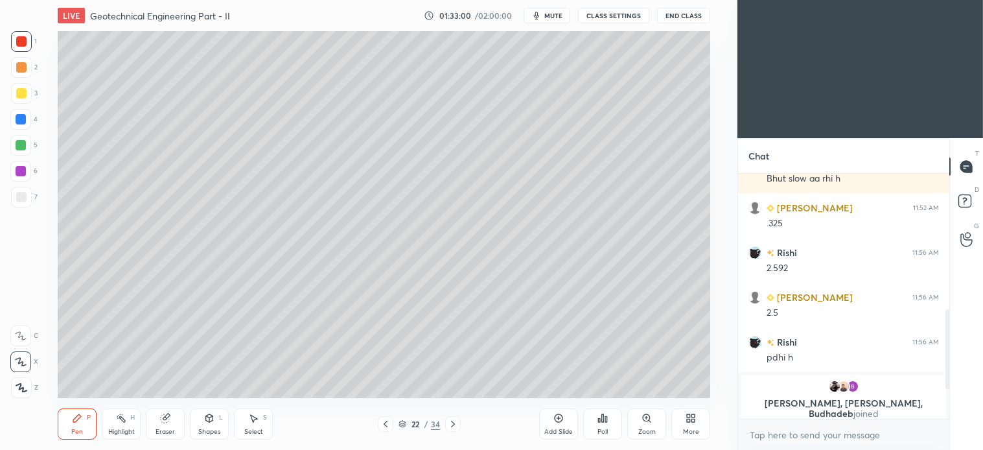
click at [69, 430] on div "Pen P" at bounding box center [77, 423] width 39 height 31
click at [29, 94] on div at bounding box center [21, 93] width 21 height 21
click at [385, 424] on icon at bounding box center [386, 424] width 4 height 6
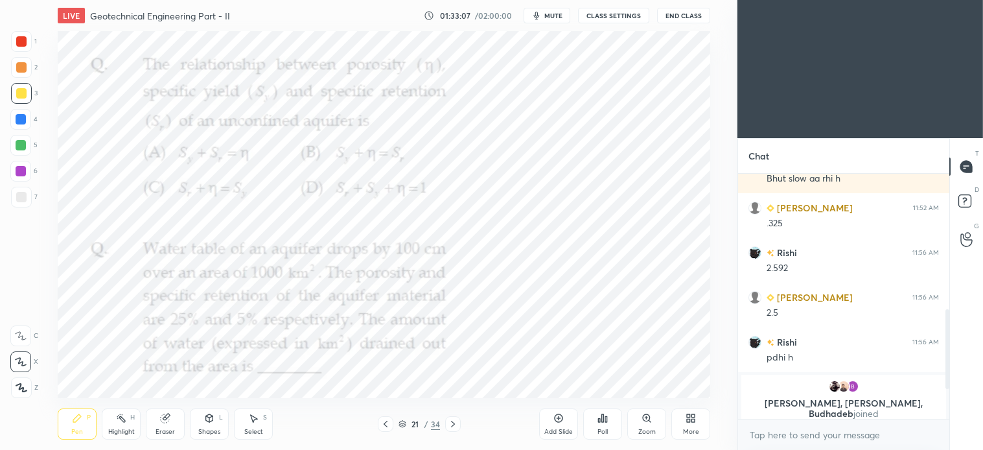
click at [451, 422] on icon at bounding box center [453, 424] width 10 height 10
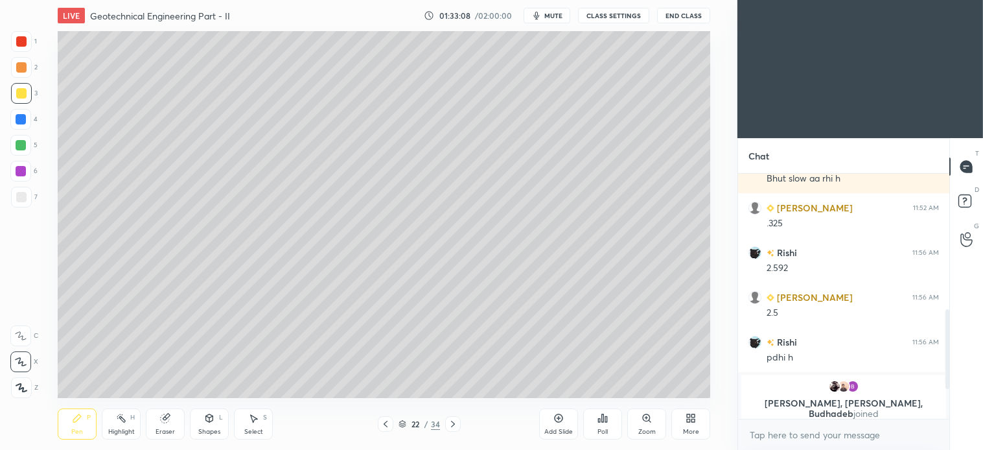
click at [27, 94] on div at bounding box center [21, 93] width 21 height 21
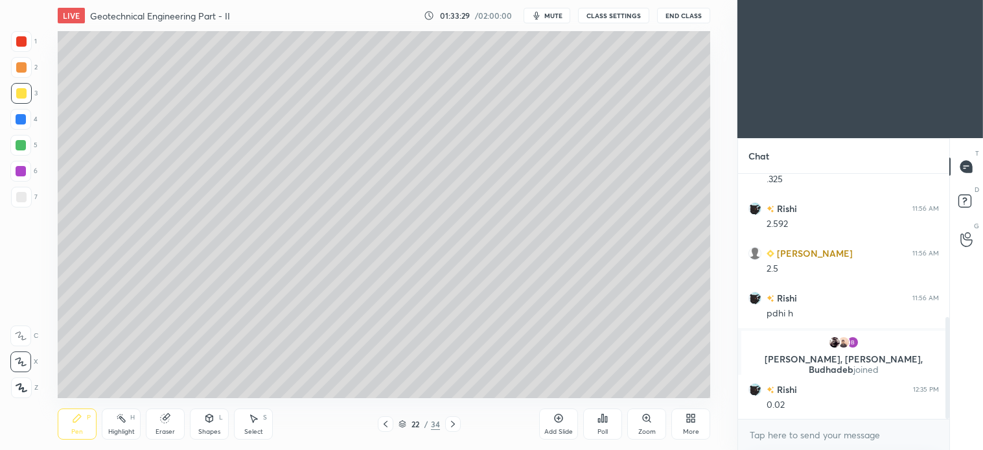
click at [385, 428] on icon at bounding box center [386, 424] width 10 height 10
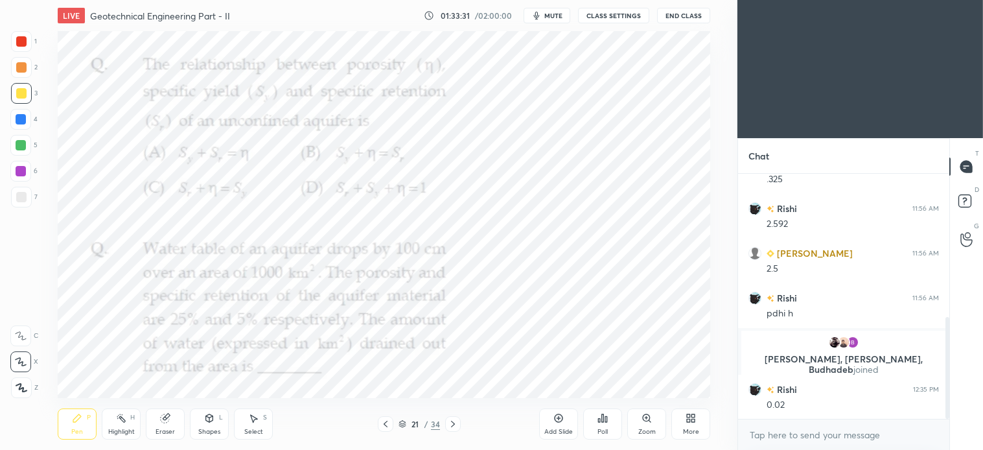
click at [451, 428] on icon at bounding box center [453, 424] width 10 height 10
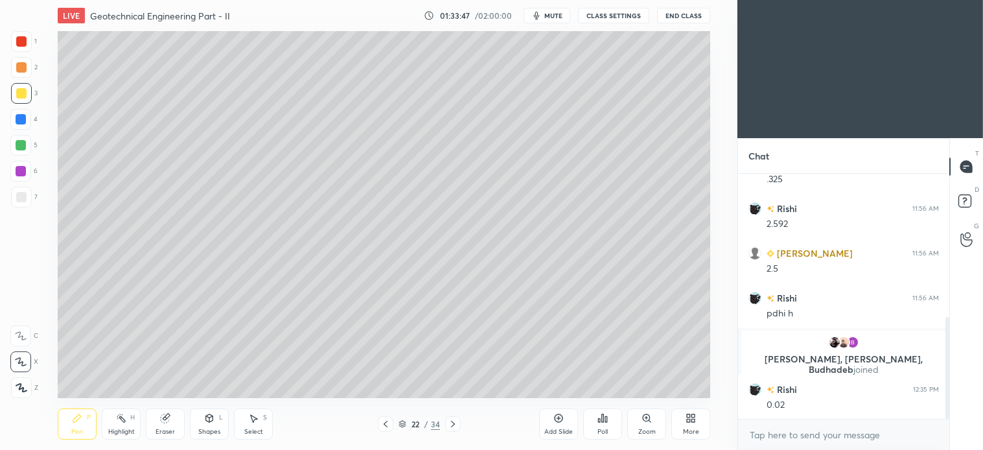
click at [386, 430] on div at bounding box center [386, 424] width 16 height 16
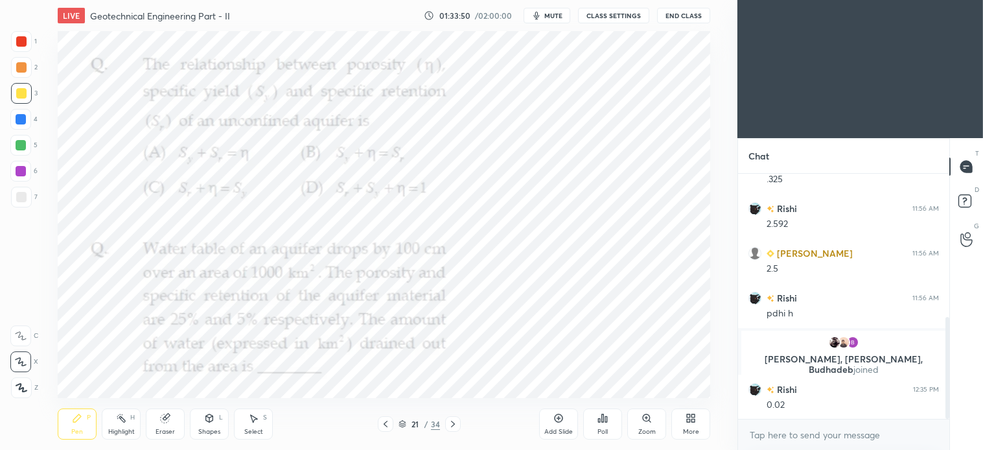
click at [455, 423] on icon at bounding box center [453, 424] width 10 height 10
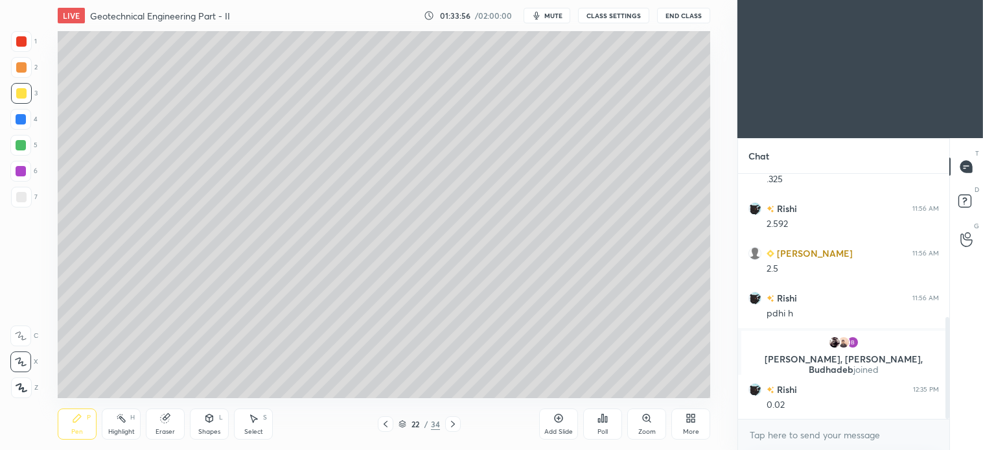
click at [253, 425] on div "Select S" at bounding box center [253, 423] width 39 height 31
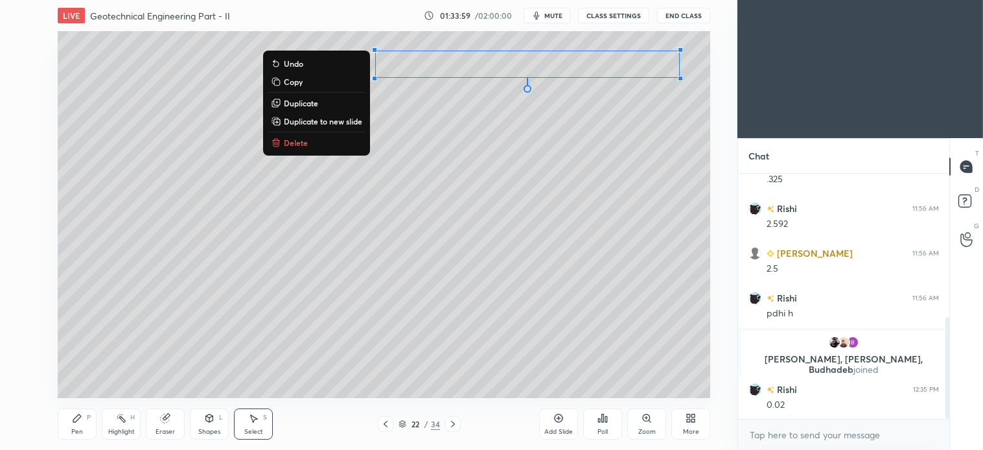
click at [296, 100] on p "Duplicate" at bounding box center [301, 103] width 34 height 10
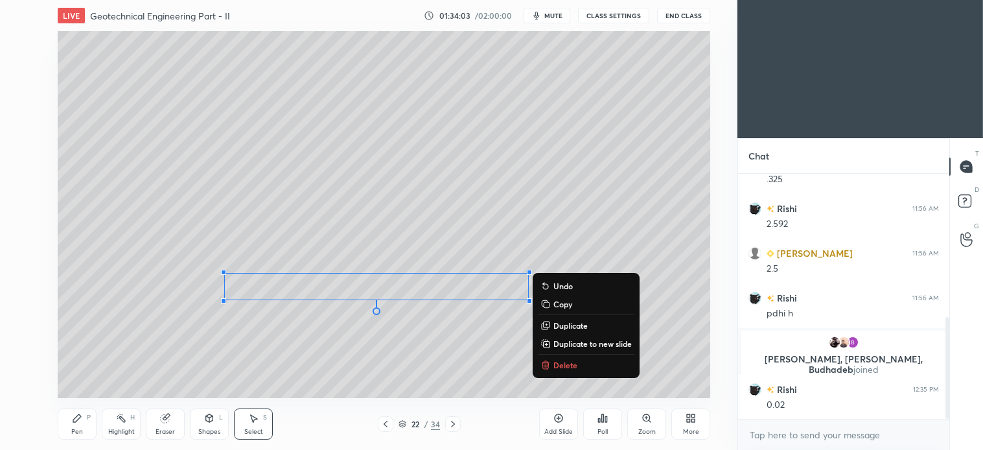
click at [80, 420] on icon at bounding box center [77, 418] width 10 height 10
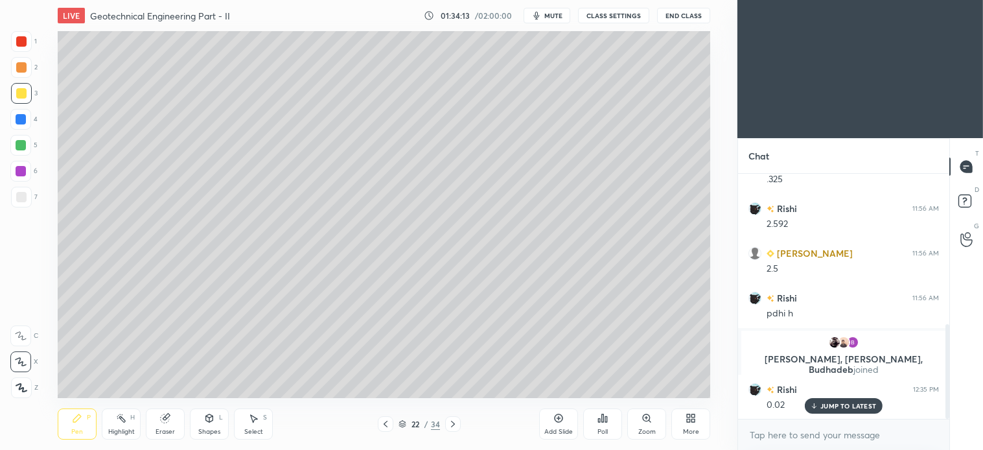
scroll to position [390, 0]
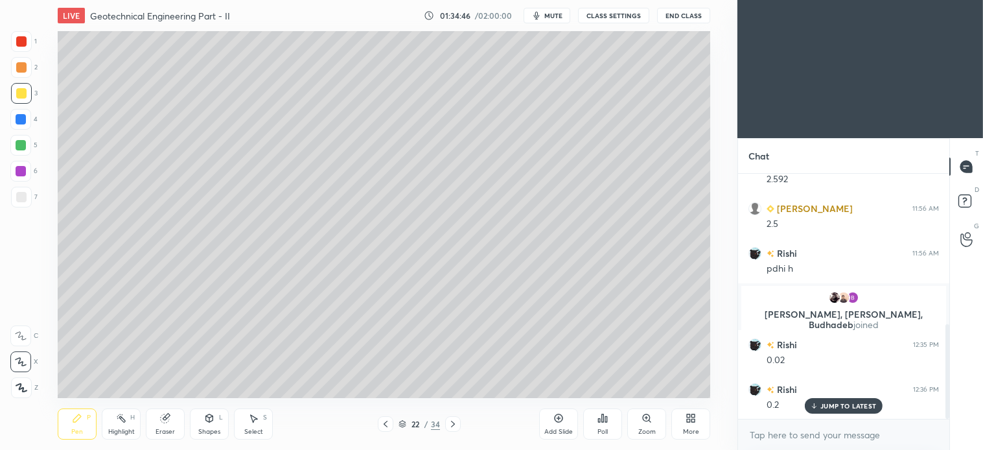
click at [388, 425] on icon at bounding box center [386, 424] width 10 height 10
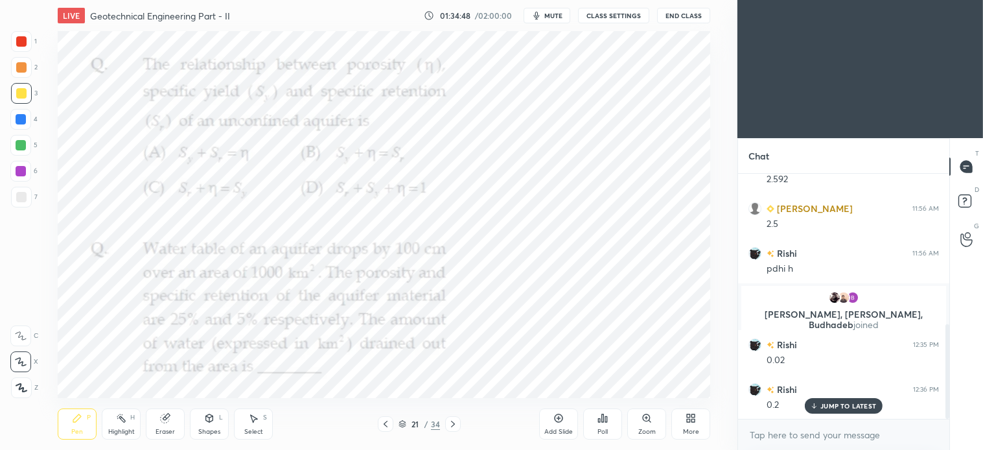
click at [254, 423] on icon at bounding box center [253, 418] width 10 height 10
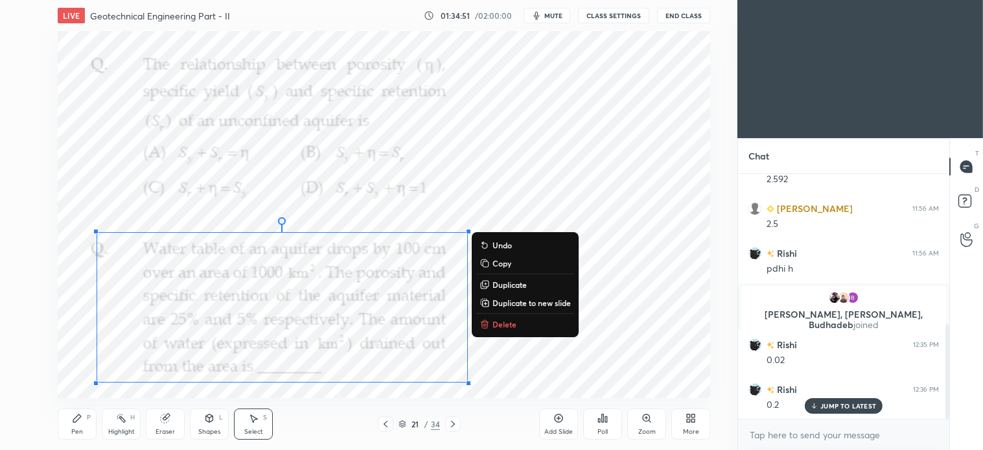
click at [502, 322] on p "Delete" at bounding box center [505, 324] width 24 height 10
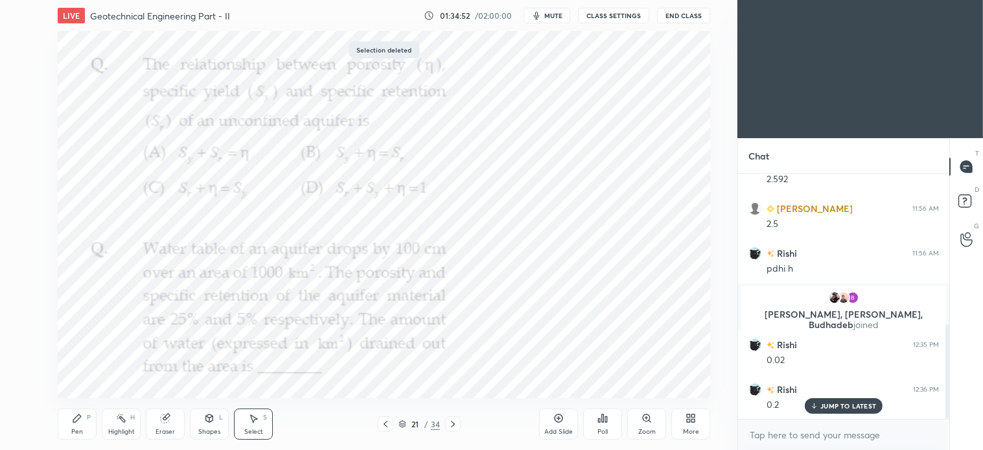
click at [81, 423] on icon at bounding box center [77, 418] width 10 height 10
click at [455, 429] on icon at bounding box center [453, 424] width 10 height 10
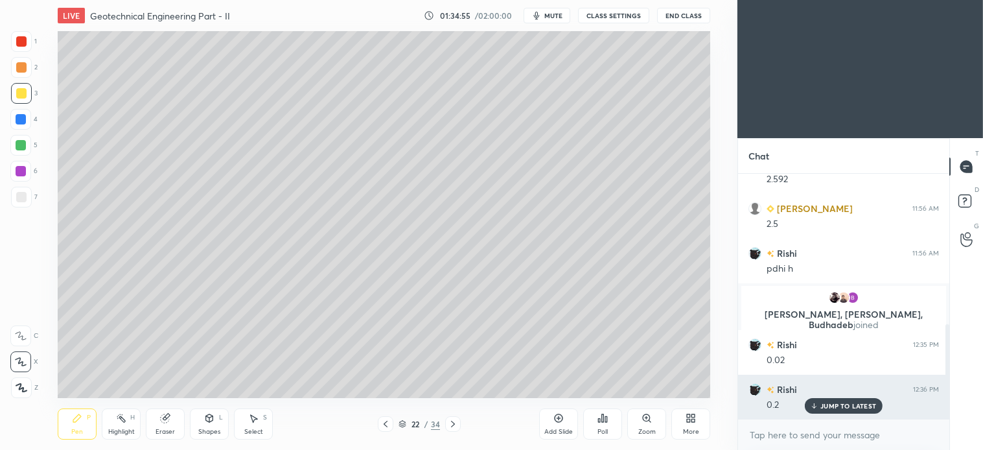
click at [847, 405] on p "JUMP TO LATEST" at bounding box center [849, 406] width 56 height 8
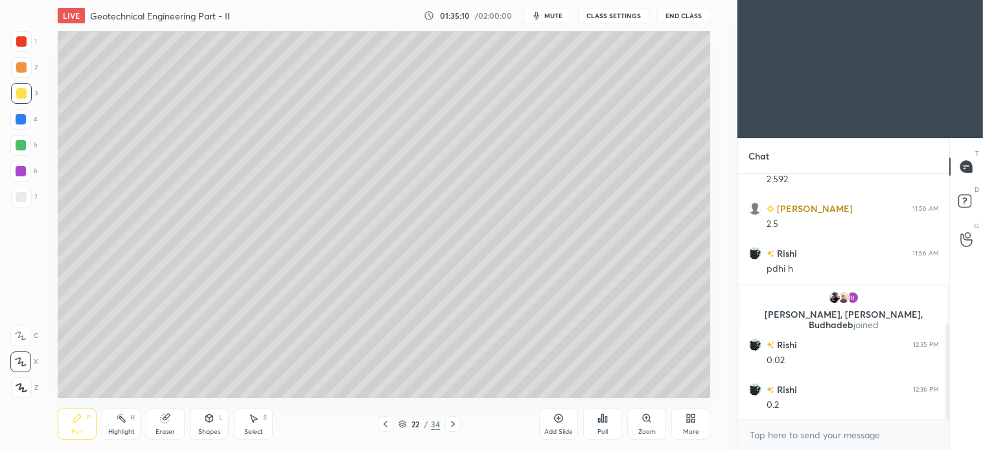
click at [457, 425] on icon at bounding box center [453, 424] width 10 height 10
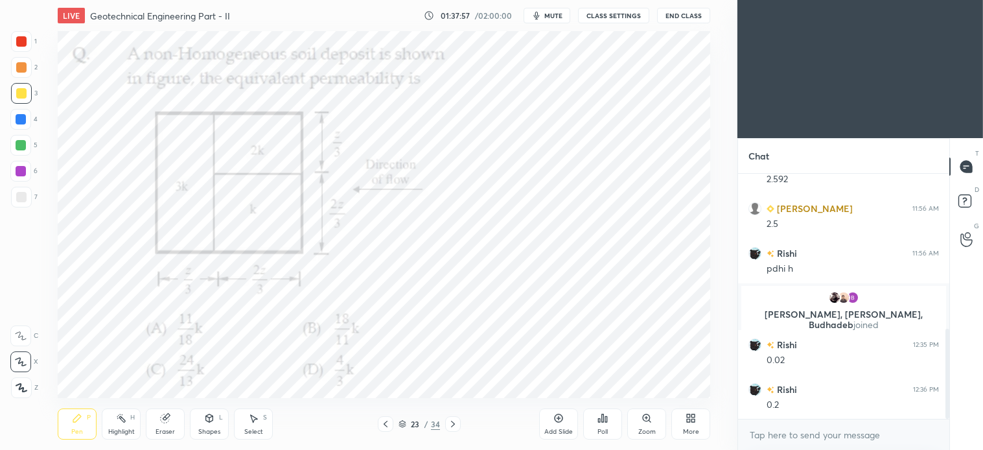
scroll to position [421, 0]
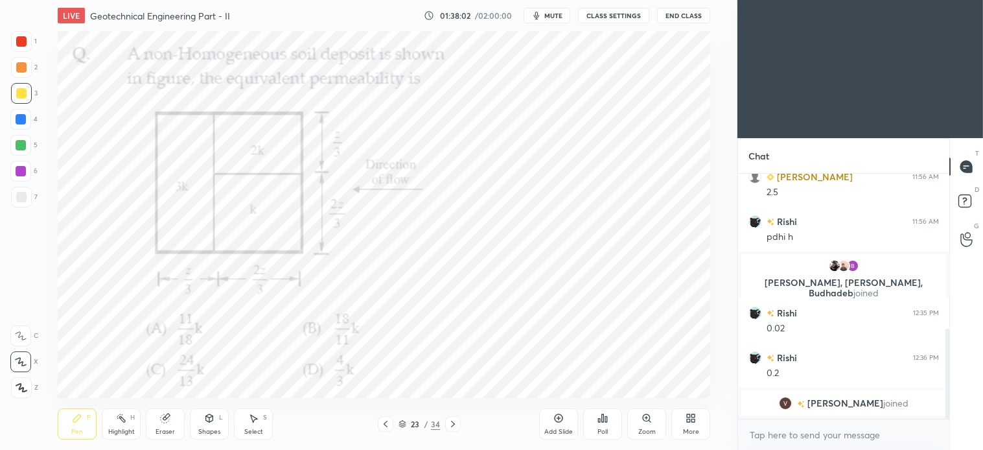
click at [80, 436] on div "Pen P" at bounding box center [77, 423] width 39 height 31
click at [22, 46] on div at bounding box center [21, 41] width 10 height 10
click at [554, 17] on span "mute" at bounding box center [554, 15] width 18 height 9
click at [254, 425] on div "Select S" at bounding box center [253, 423] width 39 height 31
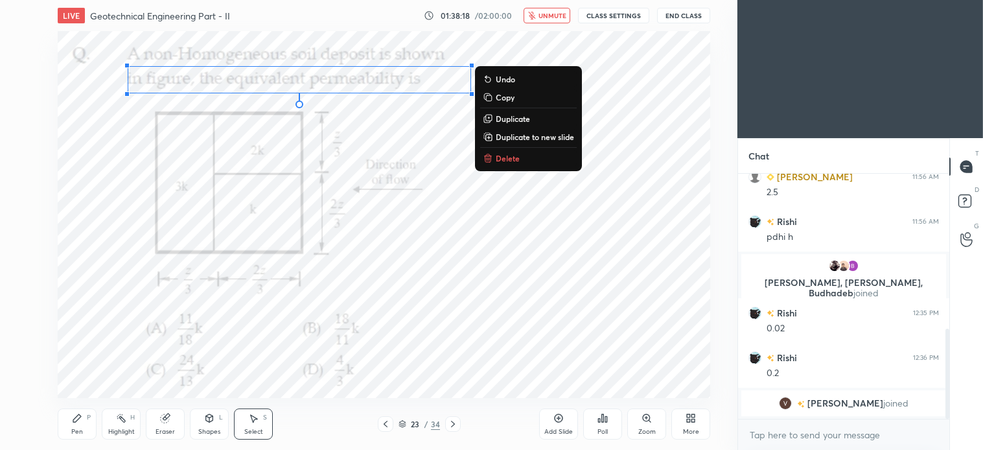
click at [514, 153] on p "Delete" at bounding box center [508, 158] width 24 height 10
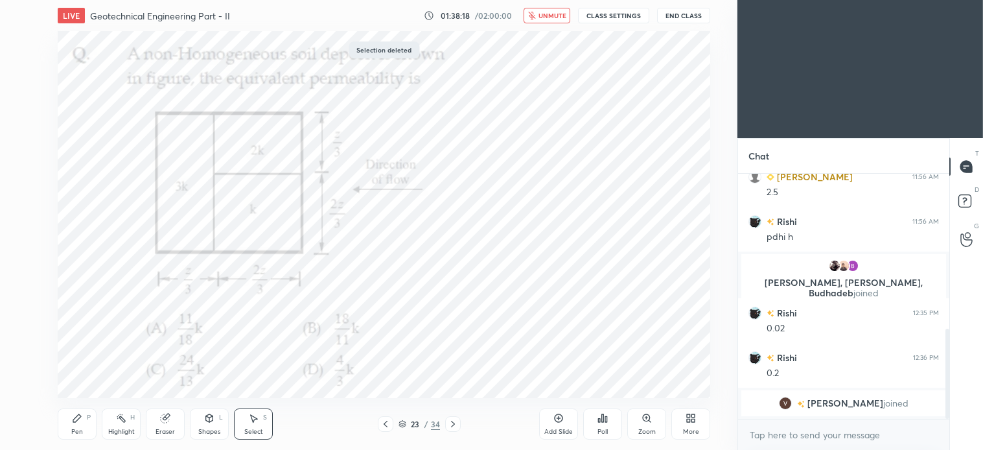
click at [548, 16] on span "unmute" at bounding box center [553, 15] width 28 height 9
click at [81, 427] on div "Pen P" at bounding box center [77, 423] width 39 height 31
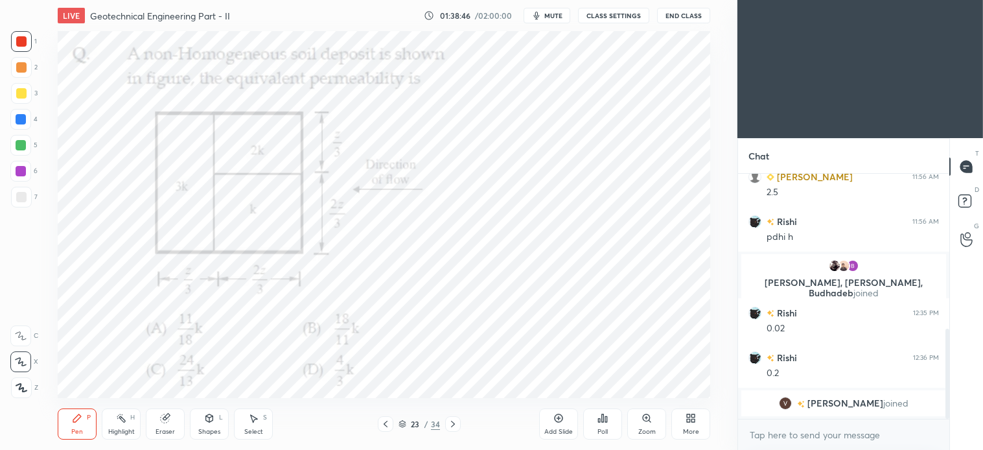
click at [259, 419] on div "Select S" at bounding box center [253, 423] width 39 height 31
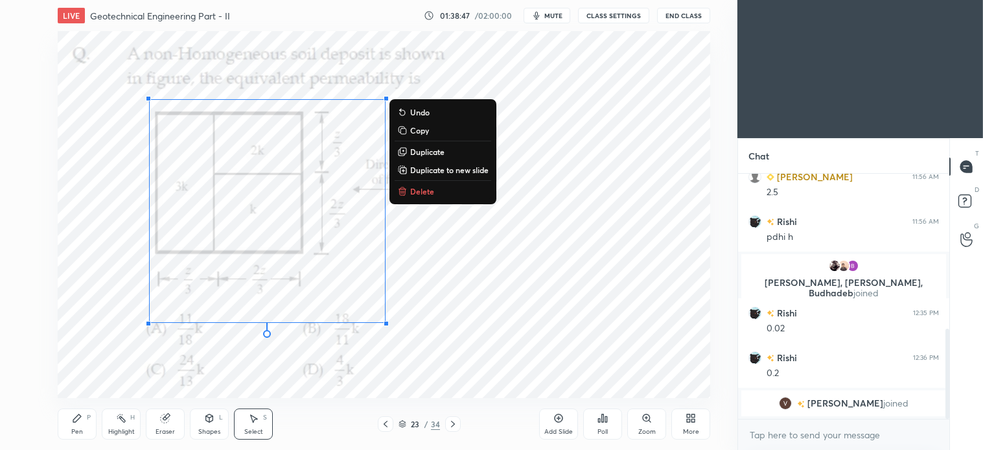
click at [423, 193] on p "Delete" at bounding box center [422, 191] width 24 height 10
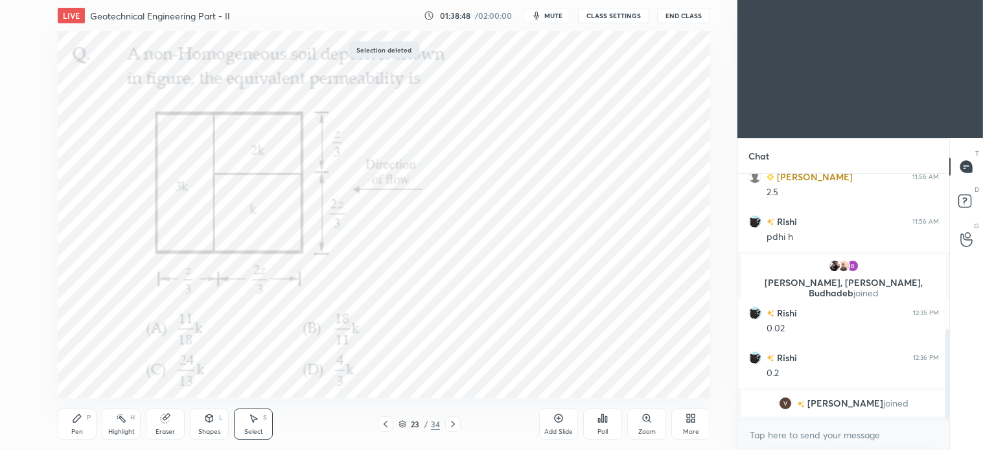
click at [86, 417] on div "Pen P" at bounding box center [77, 423] width 39 height 31
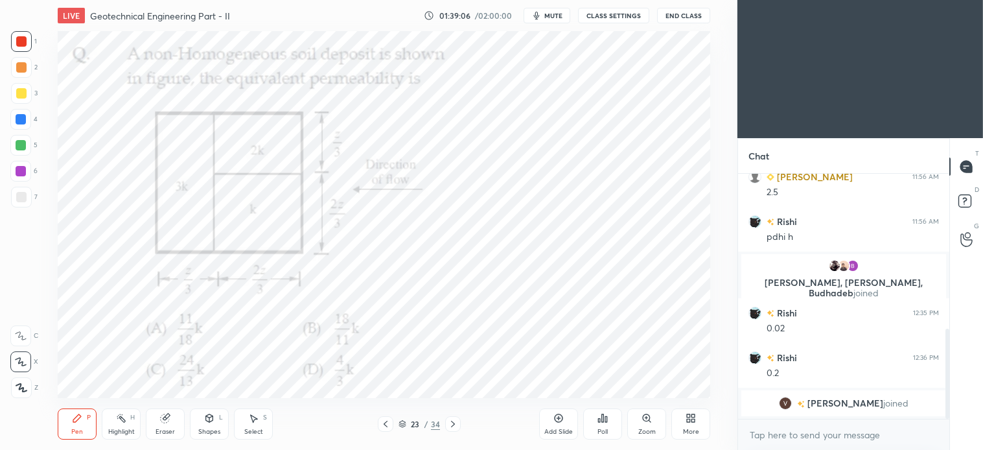
click at [561, 423] on icon at bounding box center [559, 418] width 10 height 10
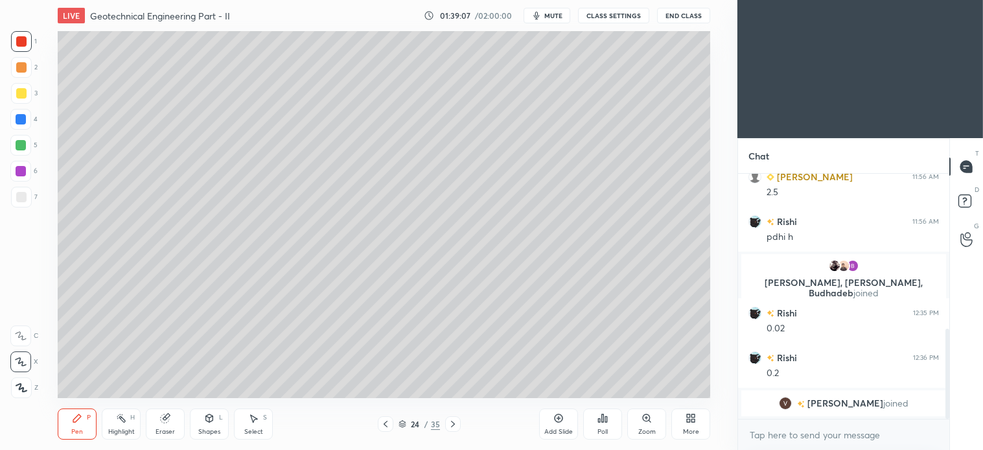
click at [23, 101] on div at bounding box center [21, 93] width 21 height 21
click at [21, 145] on div at bounding box center [21, 145] width 10 height 10
click at [212, 424] on div "Shapes L" at bounding box center [209, 423] width 39 height 31
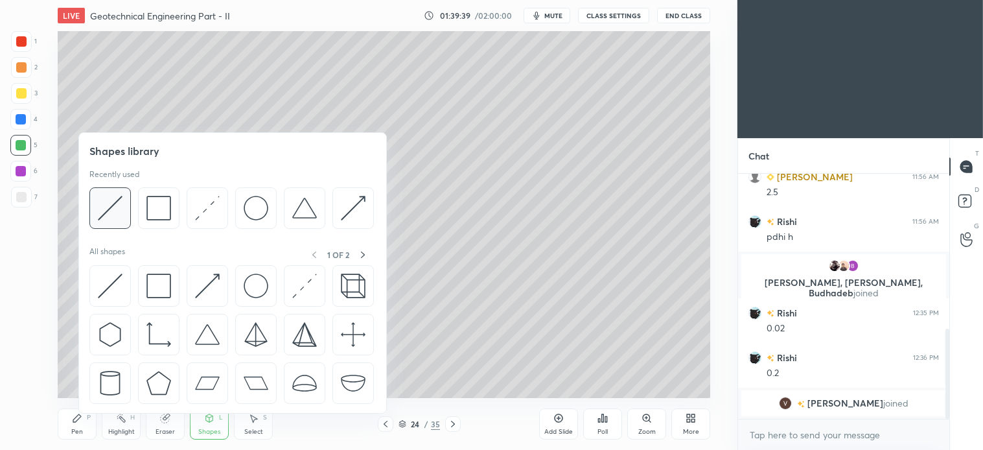
click at [119, 207] on img at bounding box center [110, 208] width 25 height 25
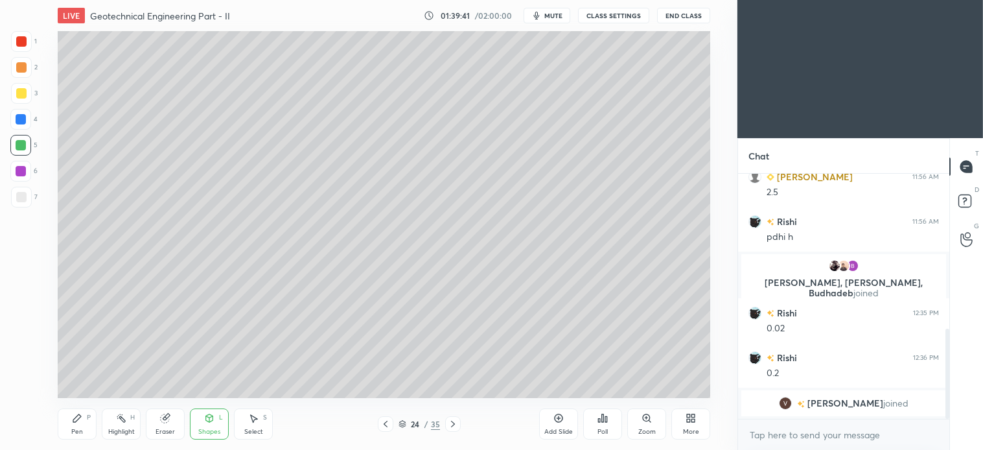
click at [83, 417] on div "Pen P" at bounding box center [77, 423] width 39 height 31
click at [208, 417] on icon at bounding box center [209, 418] width 7 height 8
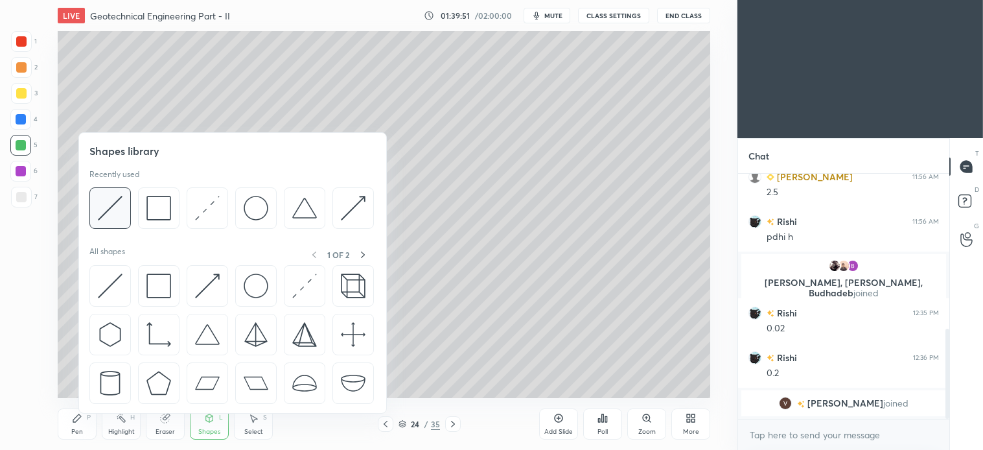
click at [119, 206] on img at bounding box center [110, 208] width 25 height 25
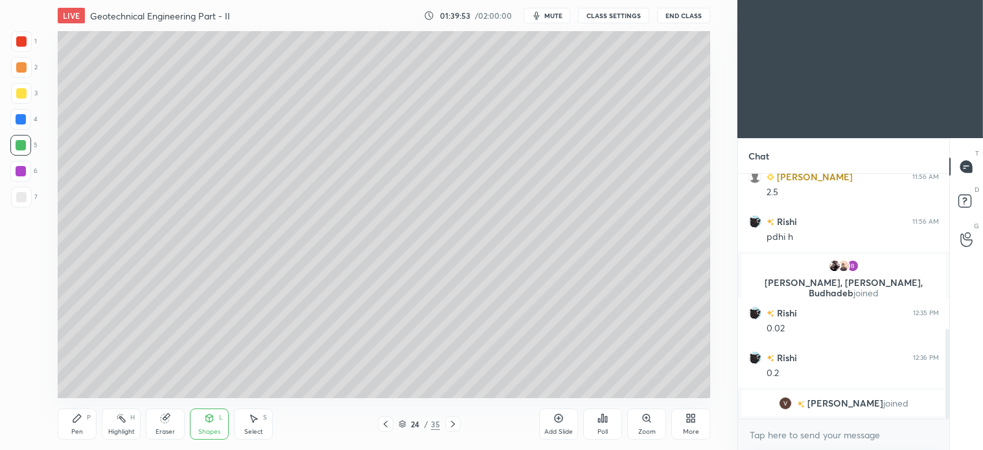
click at [76, 425] on div "Pen P" at bounding box center [77, 423] width 39 height 31
click at [386, 423] on icon at bounding box center [386, 424] width 10 height 10
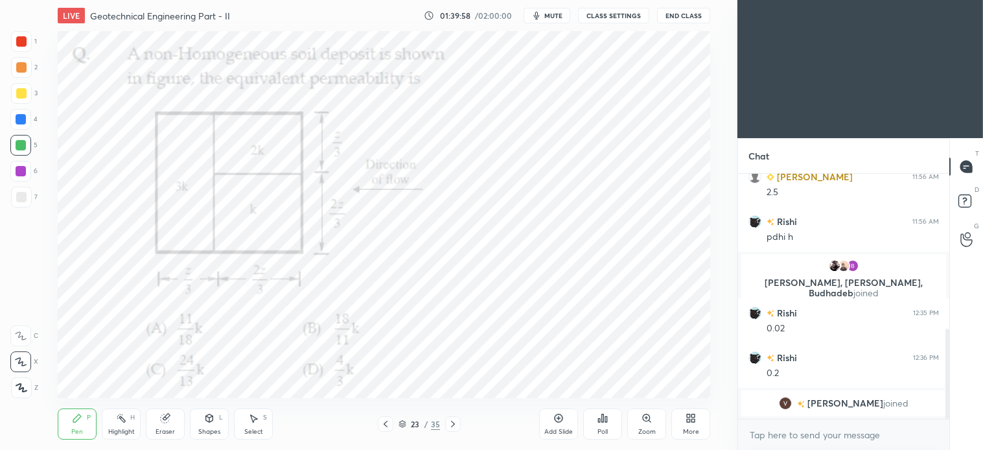
click at [22, 43] on div at bounding box center [21, 41] width 10 height 10
click at [454, 425] on icon at bounding box center [453, 424] width 10 height 10
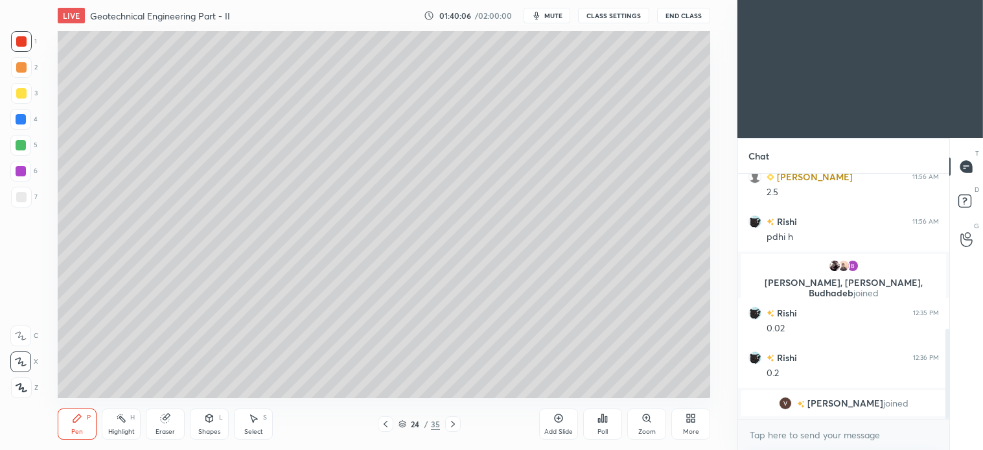
click at [26, 147] on div at bounding box center [20, 145] width 21 height 21
click at [387, 419] on icon at bounding box center [386, 424] width 10 height 10
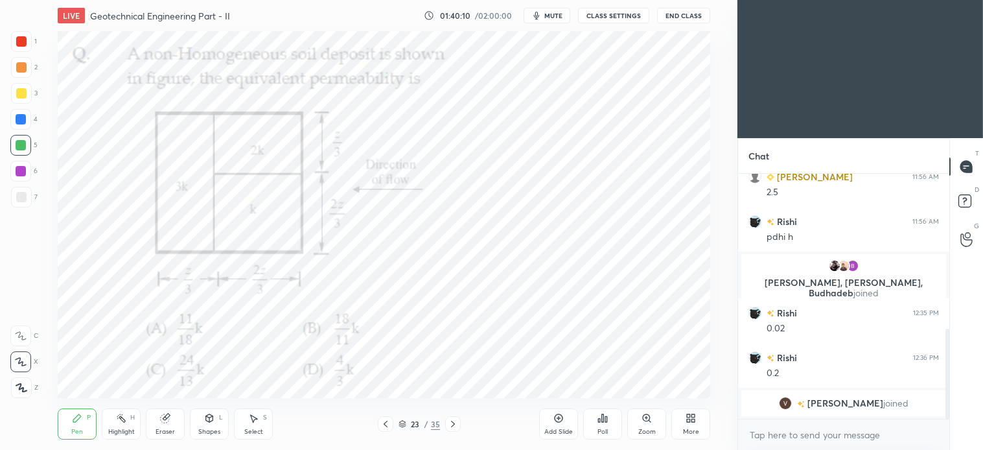
click at [454, 426] on icon at bounding box center [453, 424] width 10 height 10
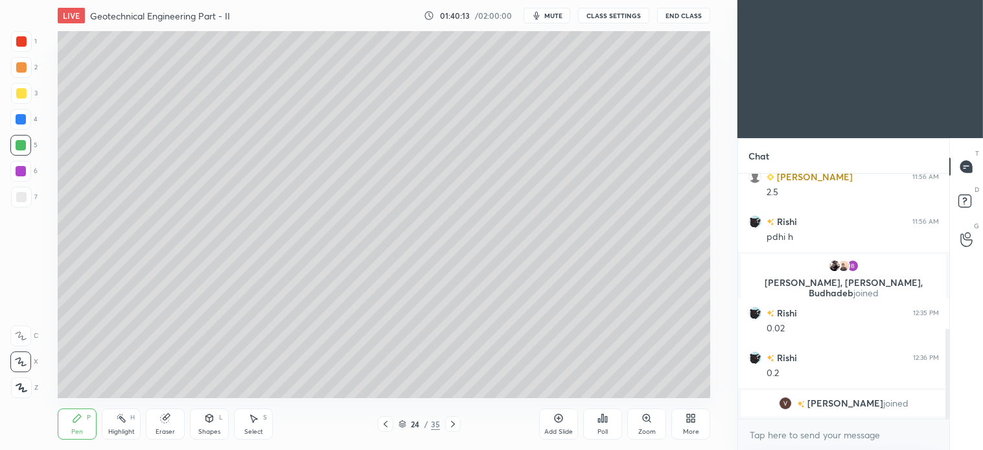
click at [384, 423] on icon at bounding box center [386, 424] width 10 height 10
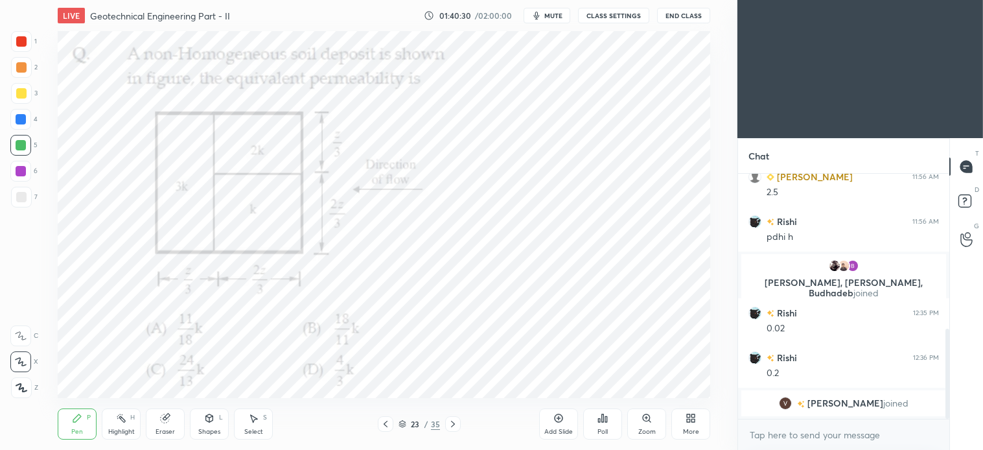
click at [456, 427] on icon at bounding box center [453, 424] width 10 height 10
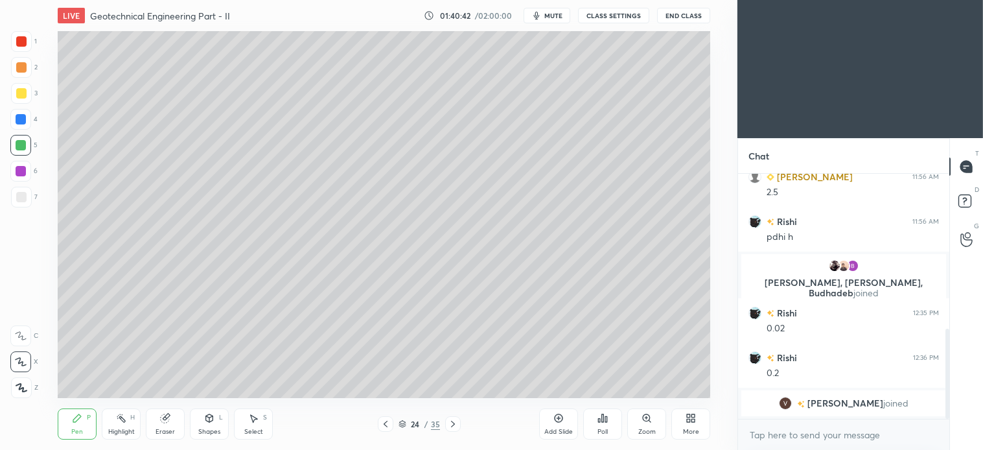
click at [210, 420] on icon at bounding box center [209, 418] width 7 height 8
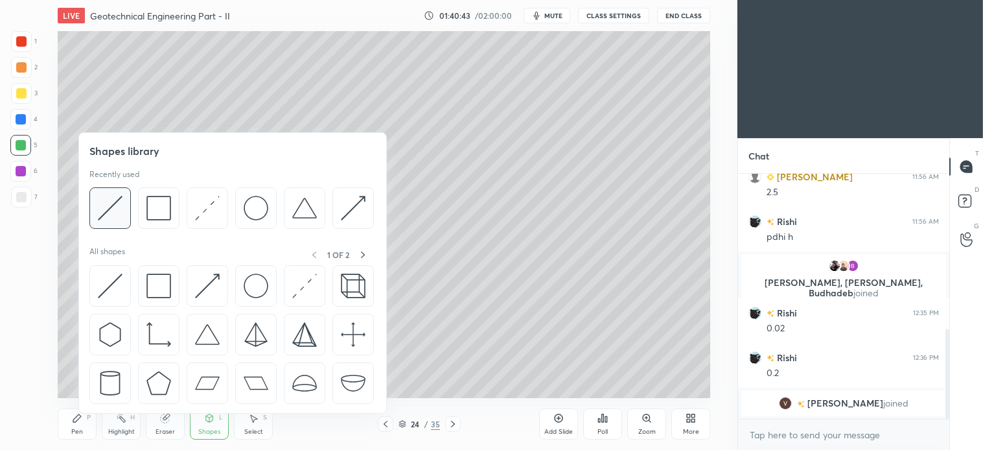
click at [111, 205] on img at bounding box center [110, 208] width 25 height 25
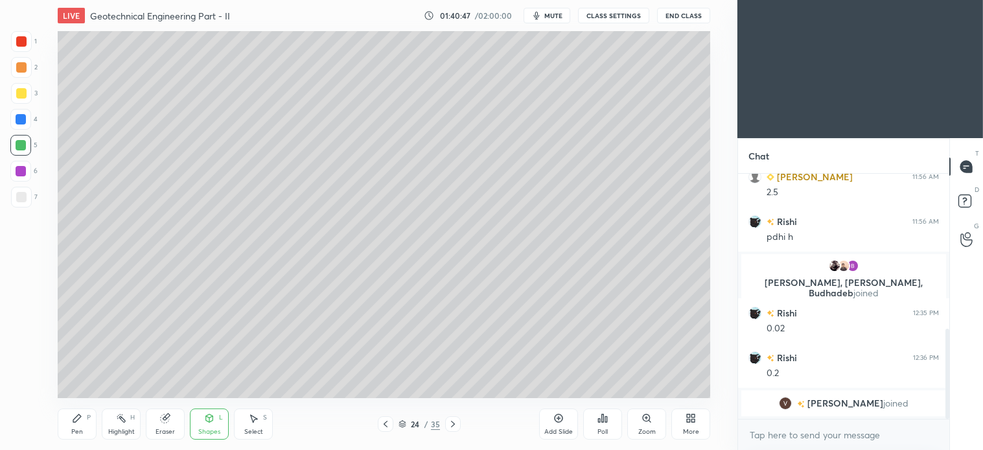
click at [84, 412] on div "Pen P" at bounding box center [77, 423] width 39 height 31
click at [390, 422] on icon at bounding box center [386, 424] width 10 height 10
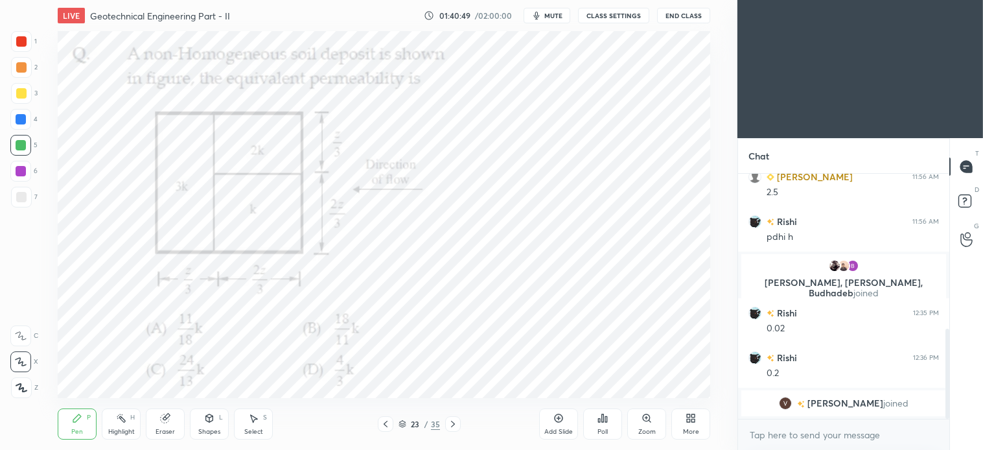
click at [255, 419] on icon at bounding box center [254, 419] width 7 height 8
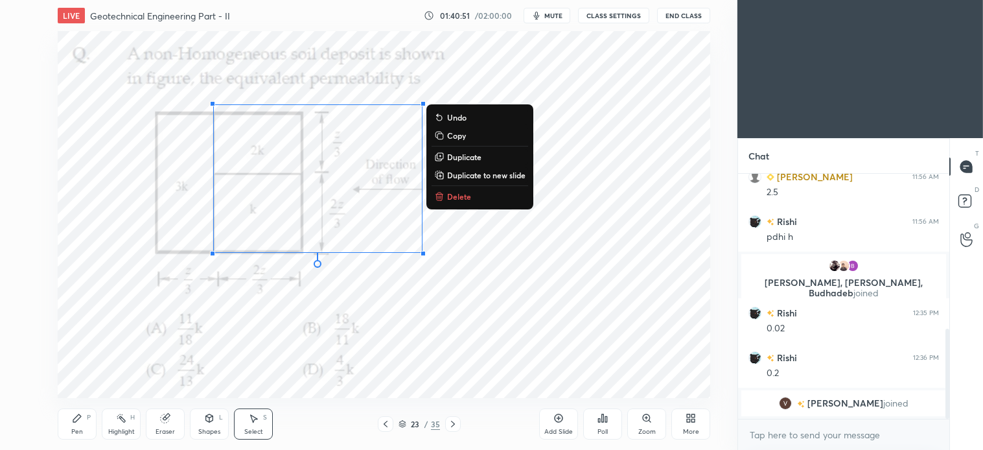
click at [462, 197] on p "Delete" at bounding box center [459, 196] width 24 height 10
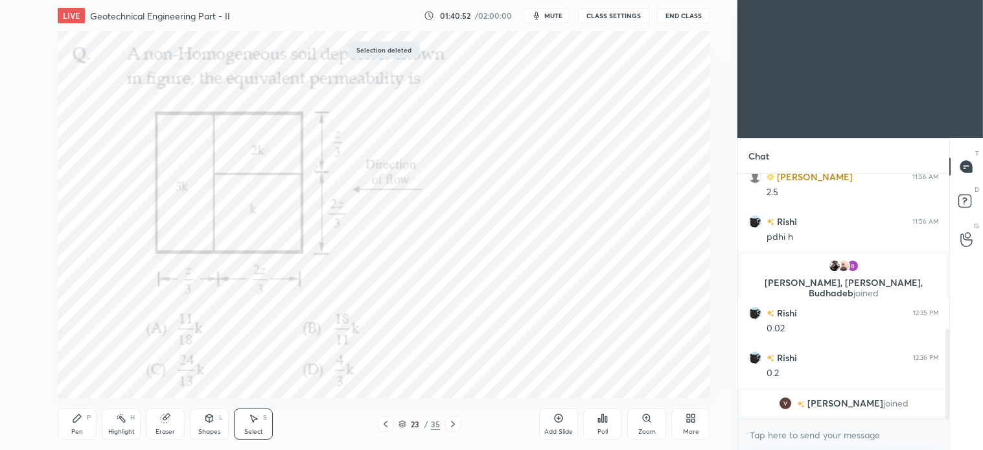
click at [76, 423] on icon at bounding box center [77, 418] width 10 height 10
click at [455, 419] on icon at bounding box center [453, 424] width 10 height 10
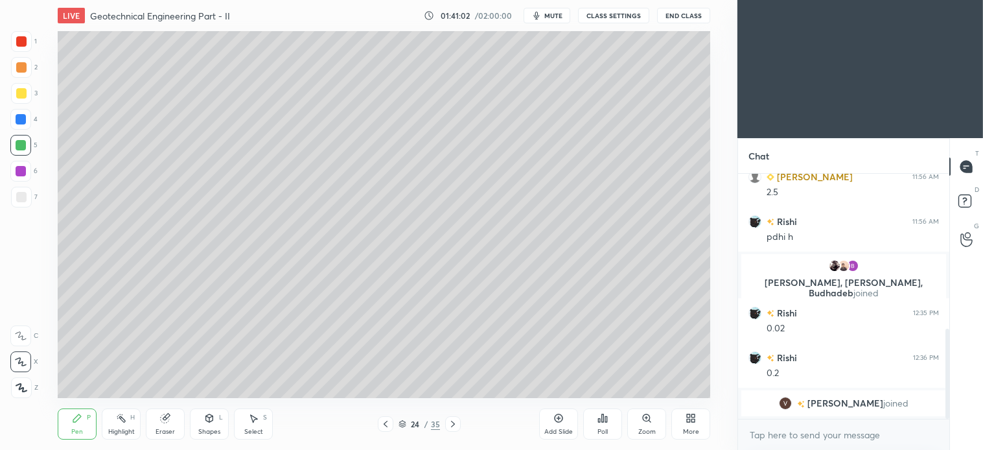
click at [384, 421] on icon at bounding box center [386, 424] width 10 height 10
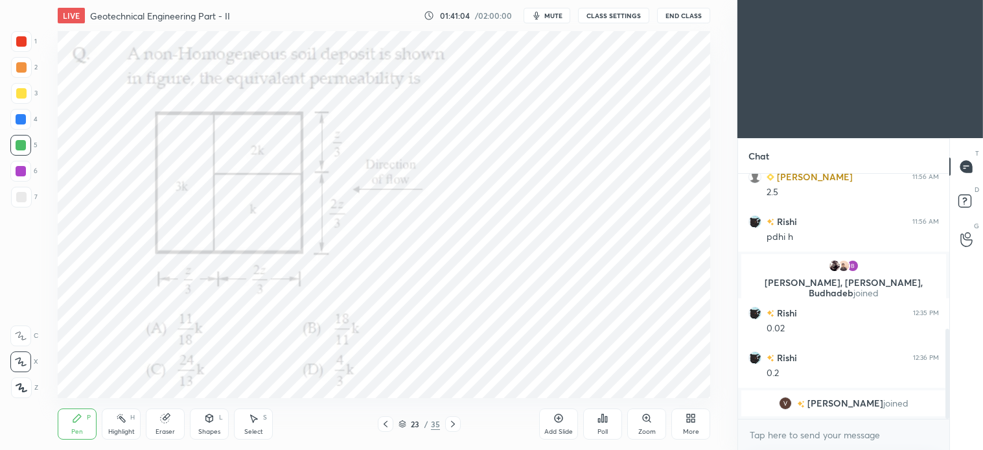
click at [449, 426] on icon at bounding box center [453, 424] width 10 height 10
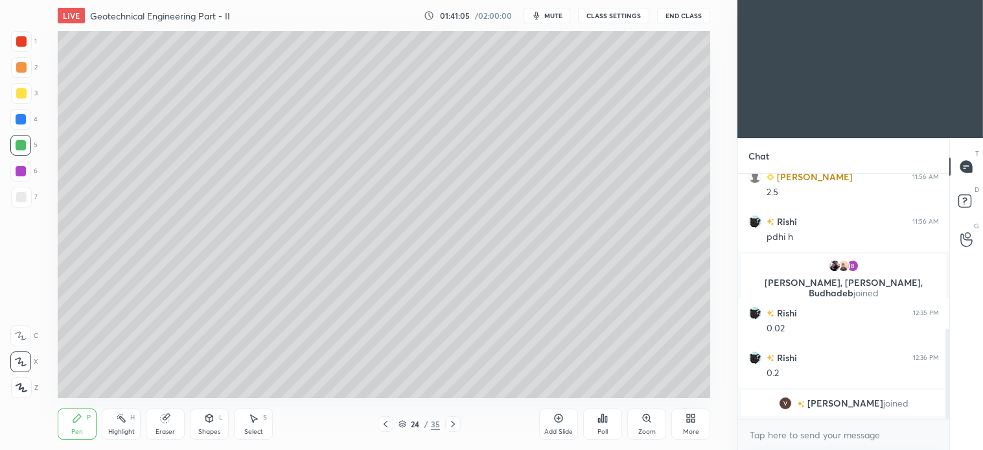
click at [256, 425] on div "Select S" at bounding box center [253, 423] width 39 height 31
click at [81, 419] on icon at bounding box center [77, 418] width 10 height 10
click at [217, 422] on div "Shapes L" at bounding box center [209, 423] width 39 height 31
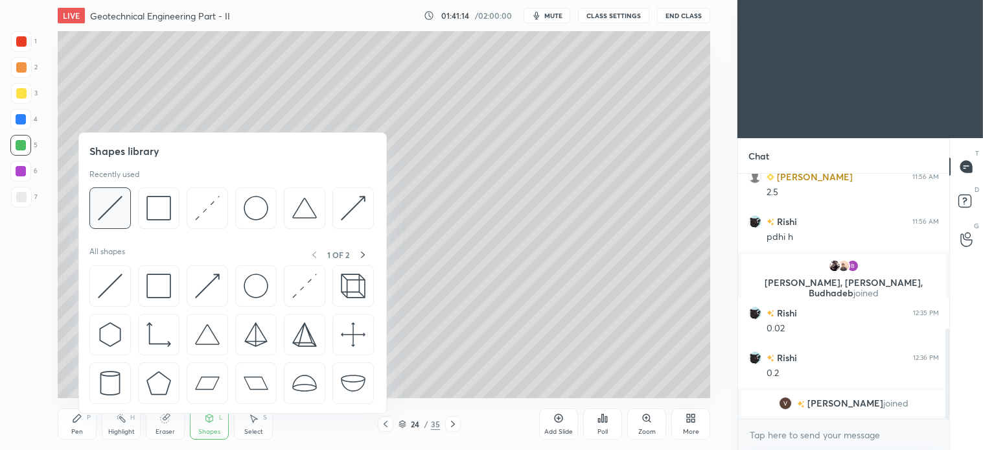
click at [112, 211] on img at bounding box center [110, 208] width 25 height 25
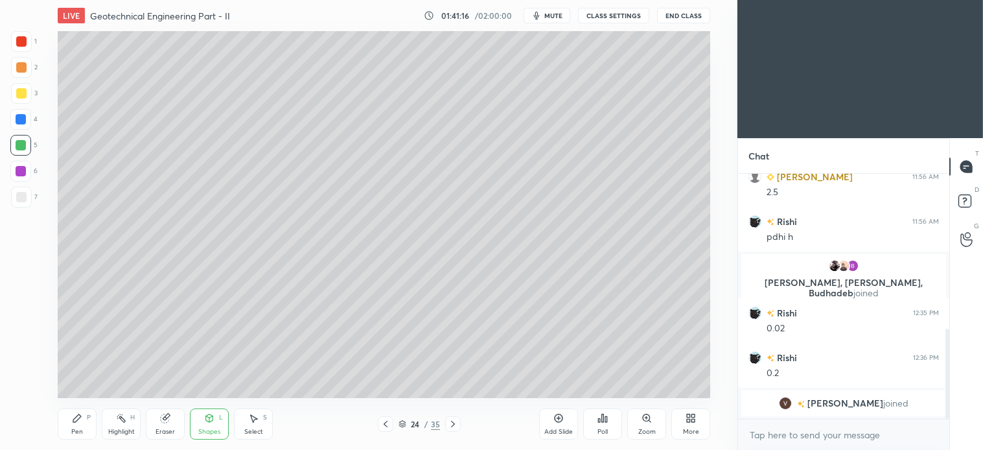
click at [74, 417] on icon at bounding box center [77, 418] width 10 height 10
click at [261, 423] on div "Select S" at bounding box center [253, 423] width 39 height 31
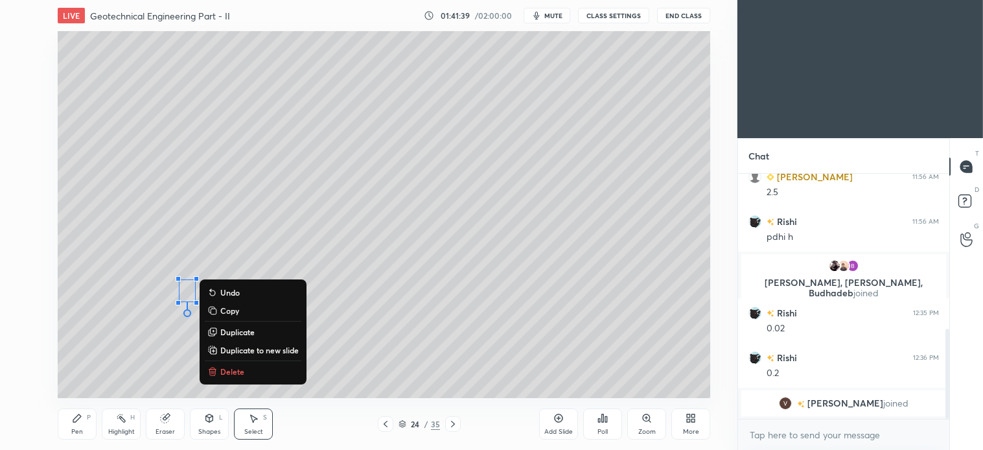
click at [230, 366] on p "Delete" at bounding box center [232, 371] width 24 height 10
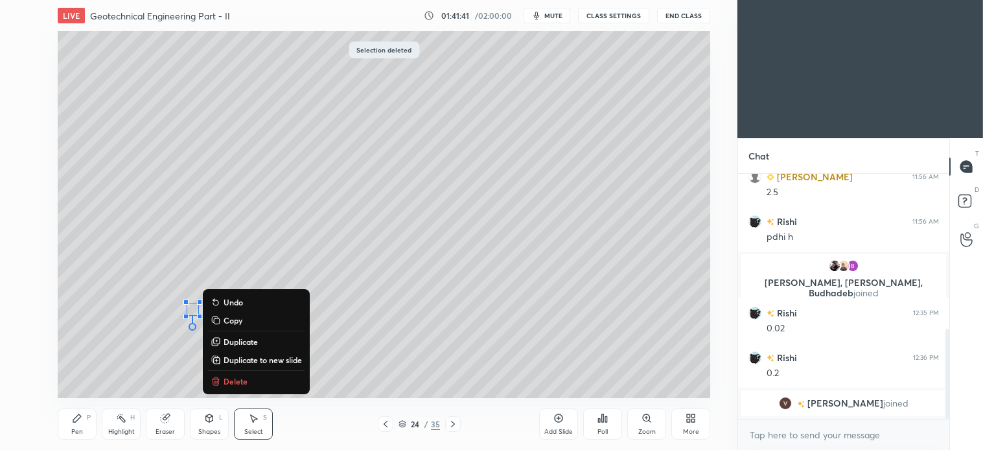
click at [231, 378] on p "Delete" at bounding box center [236, 381] width 24 height 10
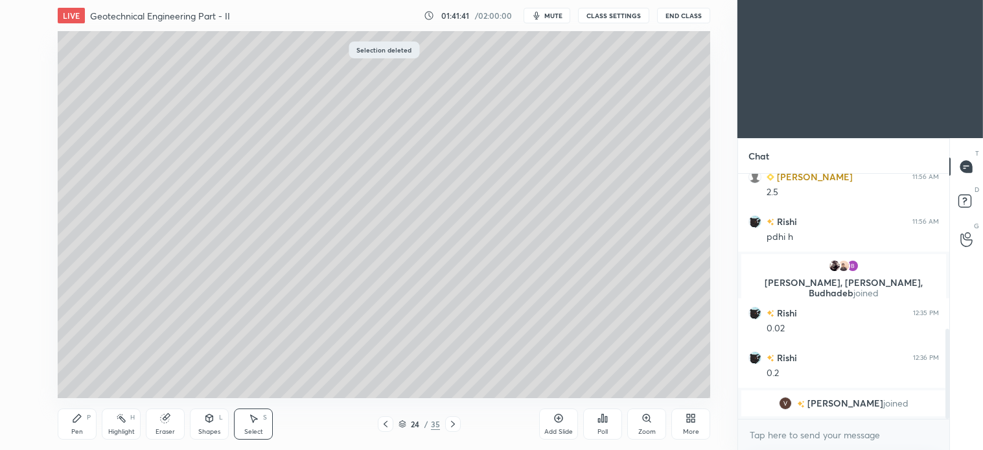
click at [82, 419] on icon at bounding box center [77, 418] width 10 height 10
click at [263, 418] on div "Select S" at bounding box center [253, 423] width 39 height 31
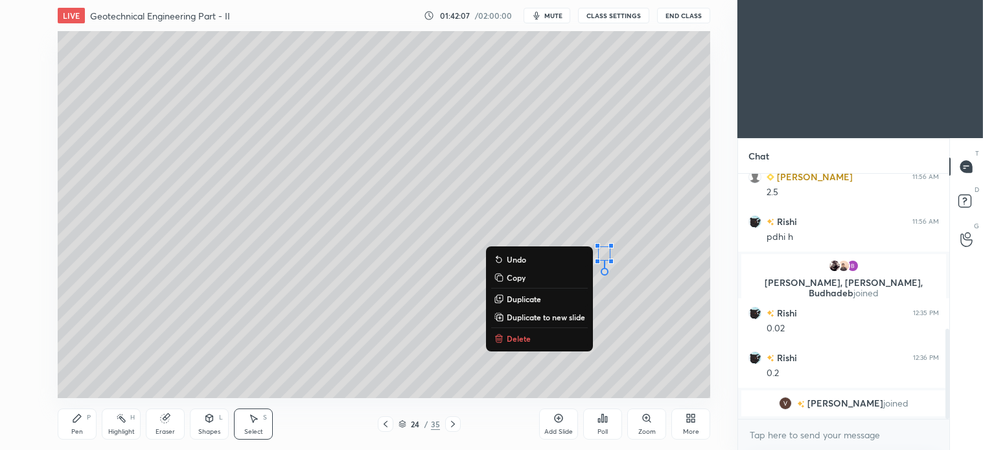
click at [543, 188] on div "0 ° Undo Copy Duplicate Duplicate to new slide Delete" at bounding box center [384, 214] width 653 height 367
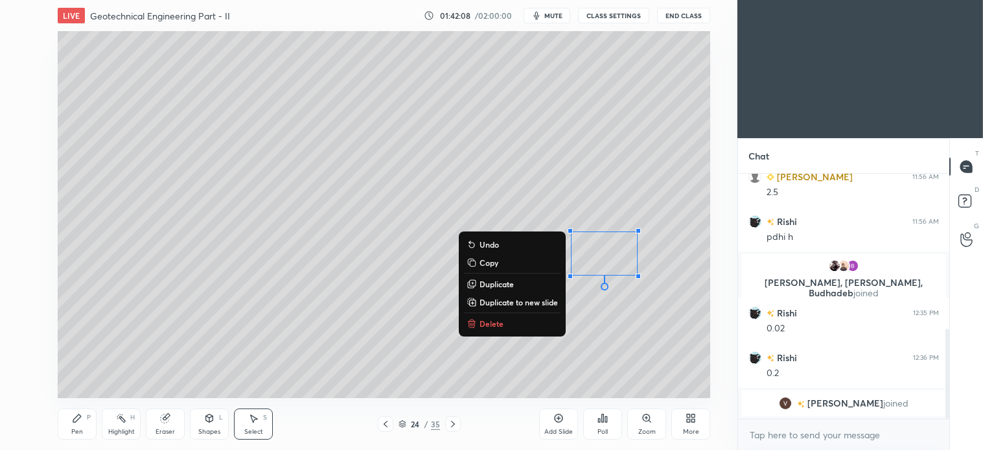
click at [483, 322] on p "Delete" at bounding box center [492, 323] width 24 height 10
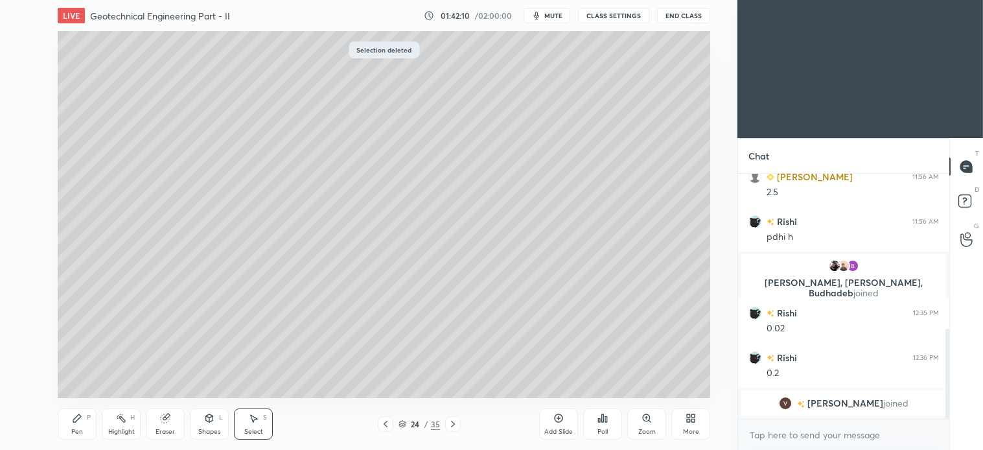
click at [385, 429] on icon at bounding box center [386, 424] width 10 height 10
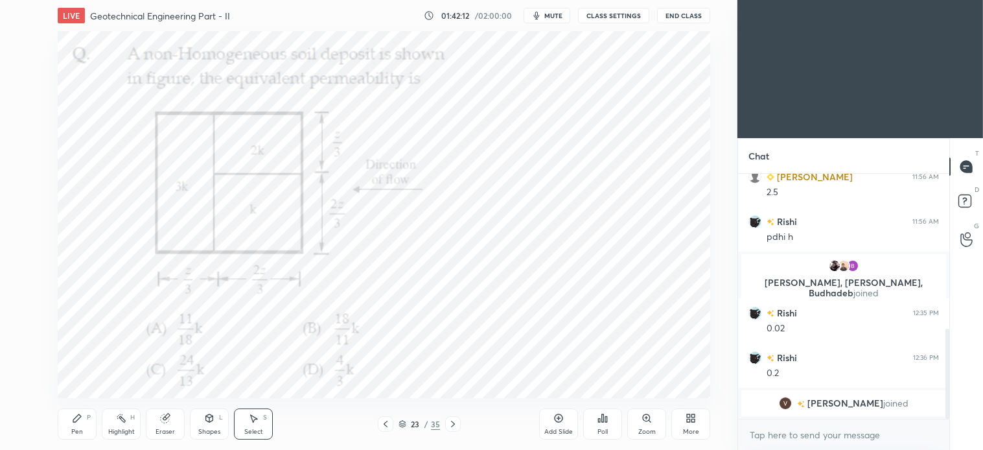
click at [454, 423] on icon at bounding box center [453, 424] width 4 height 6
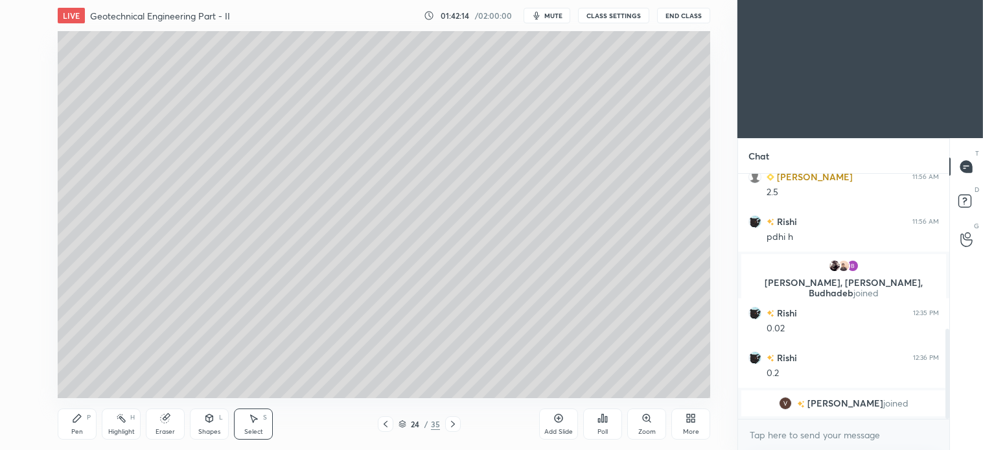
click at [91, 423] on div "Pen P" at bounding box center [77, 423] width 39 height 31
click at [266, 420] on div "S" at bounding box center [265, 417] width 4 height 6
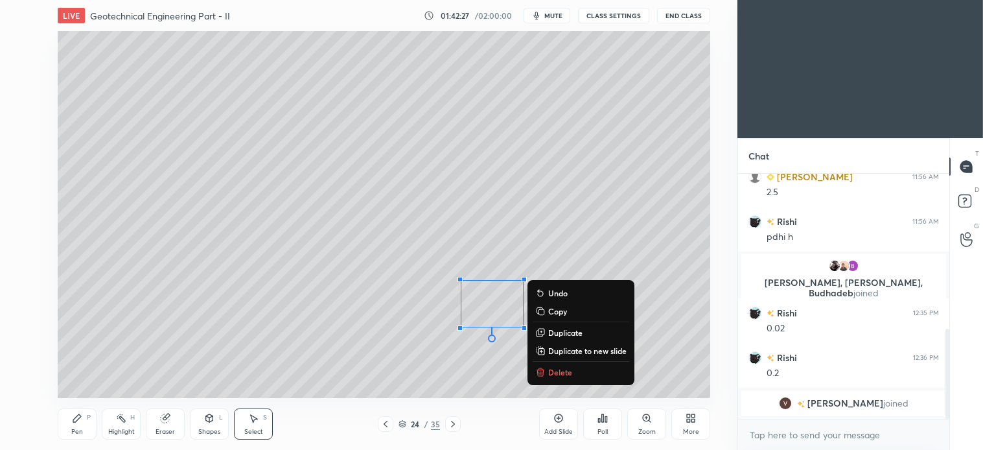
click at [562, 371] on p "Delete" at bounding box center [560, 372] width 24 height 10
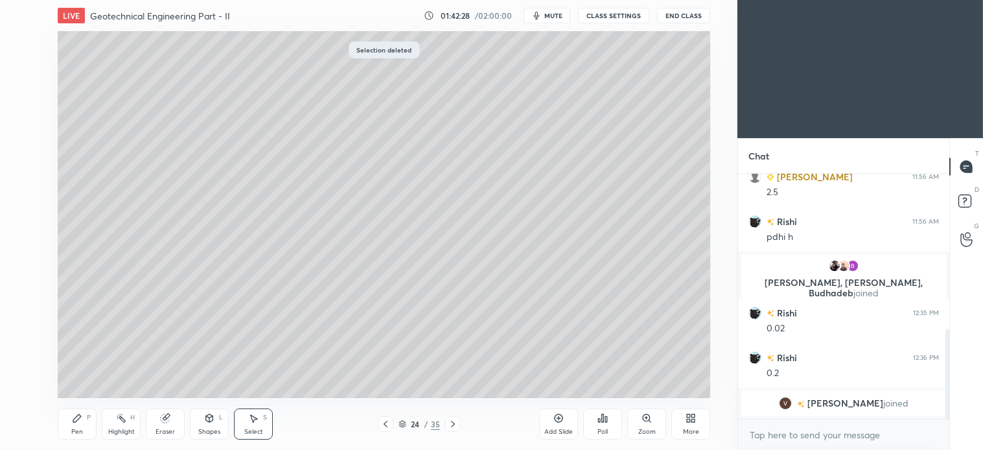
click at [91, 419] on div "Pen P" at bounding box center [77, 423] width 39 height 31
click at [207, 422] on icon at bounding box center [209, 418] width 10 height 10
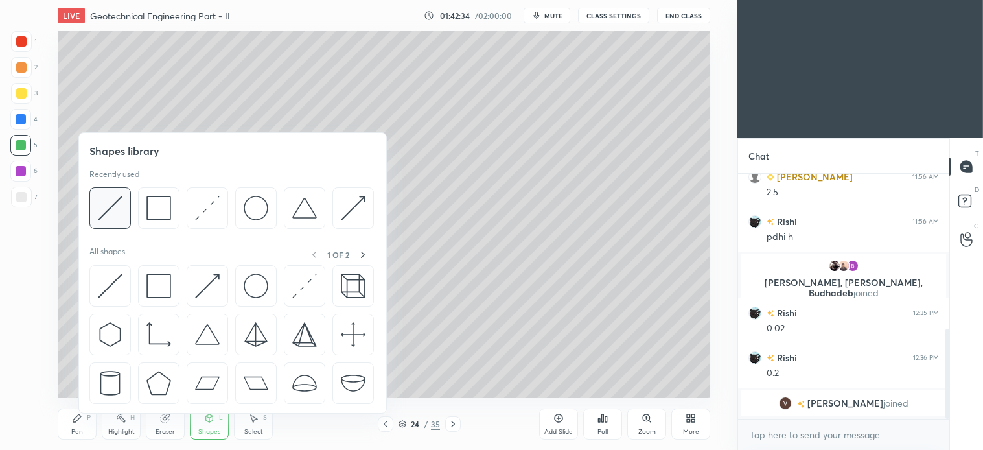
click at [122, 215] on img at bounding box center [110, 208] width 25 height 25
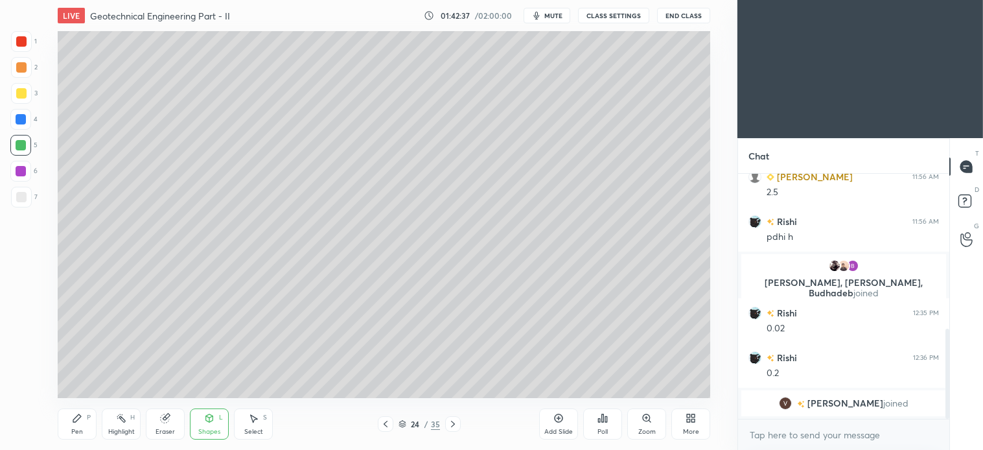
click at [89, 426] on div "Pen P" at bounding box center [77, 423] width 39 height 31
click at [386, 425] on icon at bounding box center [386, 424] width 10 height 10
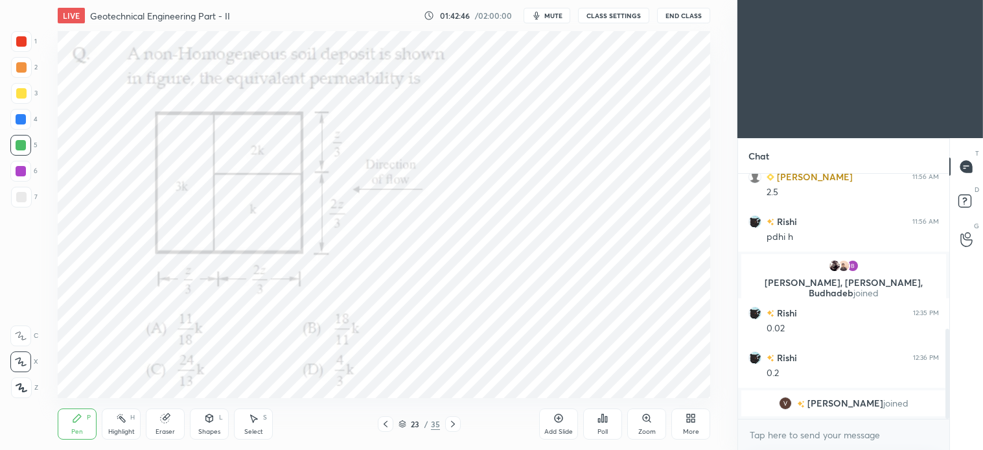
click at [26, 41] on div at bounding box center [21, 41] width 10 height 10
click at [454, 423] on icon at bounding box center [453, 424] width 4 height 6
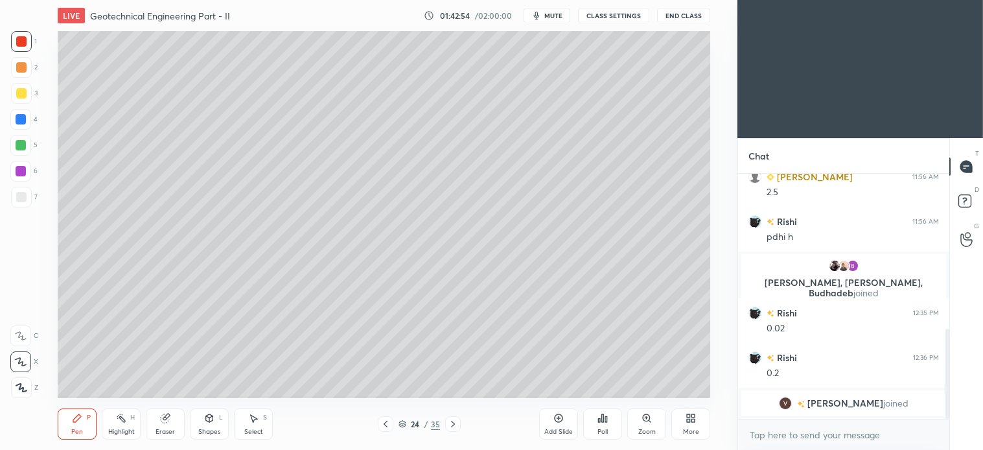
click at [558, 412] on div "Add Slide" at bounding box center [558, 423] width 39 height 31
click at [218, 429] on div "Shapes" at bounding box center [209, 432] width 22 height 6
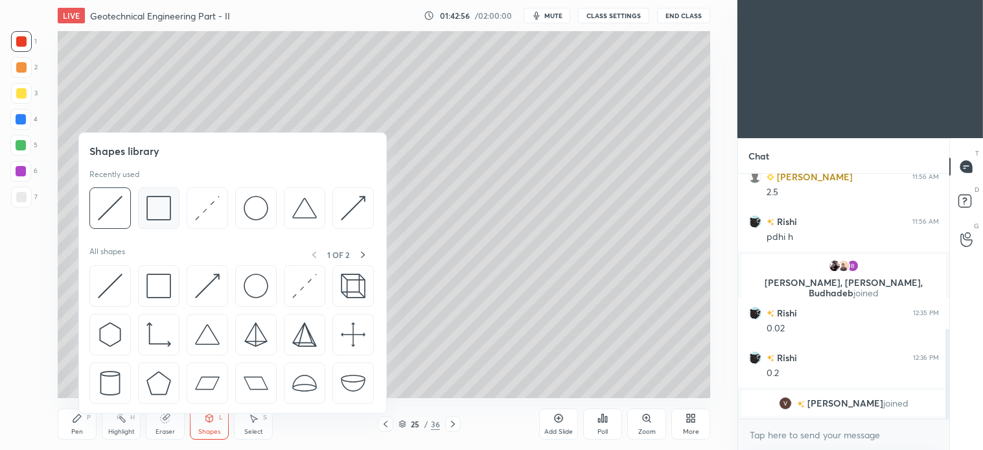
click at [160, 216] on img at bounding box center [159, 208] width 25 height 25
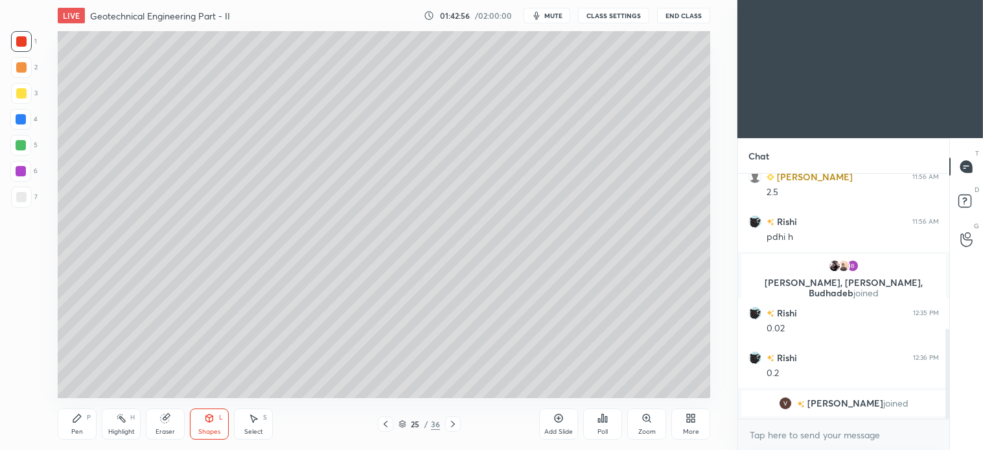
click at [27, 95] on div at bounding box center [21, 93] width 21 height 21
click at [26, 202] on div at bounding box center [21, 197] width 21 height 21
click at [220, 436] on div "Shapes L" at bounding box center [209, 423] width 39 height 31
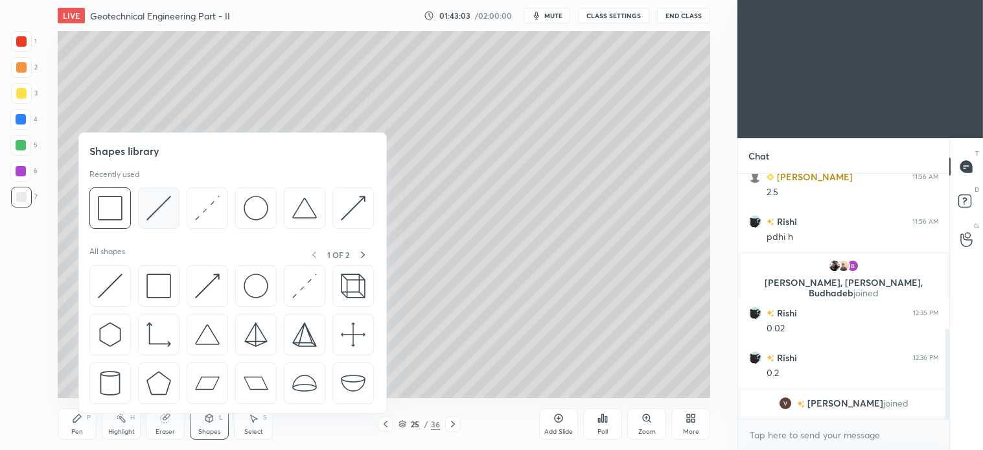
click at [163, 207] on img at bounding box center [159, 208] width 25 height 25
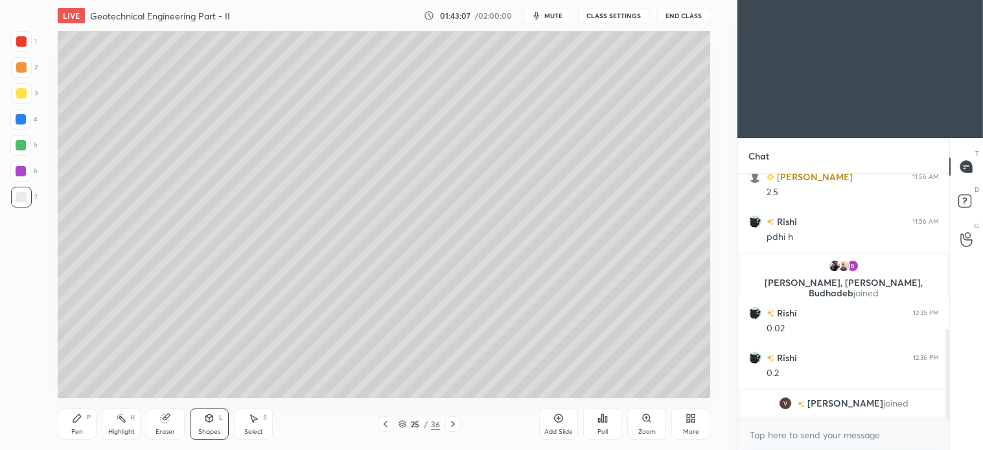
click at [89, 420] on div "P" at bounding box center [89, 417] width 4 height 6
click at [255, 425] on div "Select S" at bounding box center [253, 423] width 39 height 31
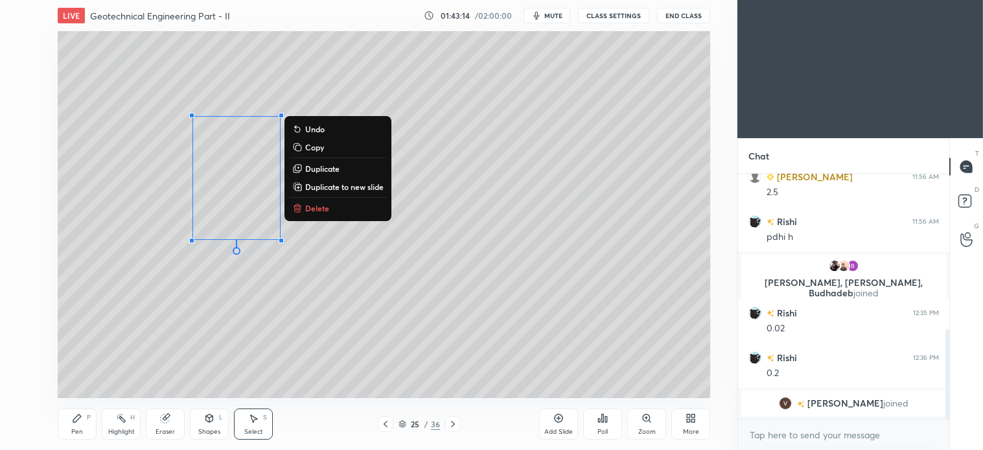
click at [327, 203] on p "Delete" at bounding box center [317, 208] width 24 height 10
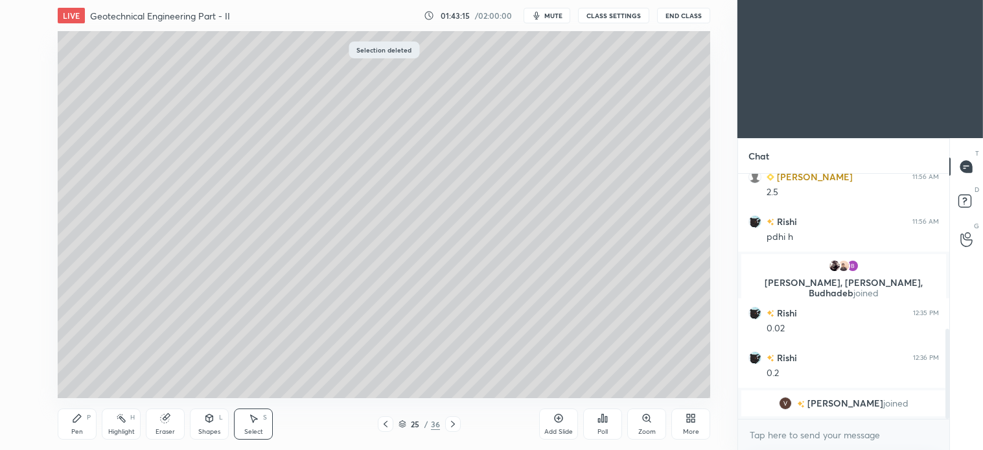
click at [78, 415] on icon at bounding box center [77, 418] width 8 height 8
click at [384, 423] on icon at bounding box center [386, 424] width 4 height 6
click at [385, 419] on icon at bounding box center [386, 424] width 10 height 10
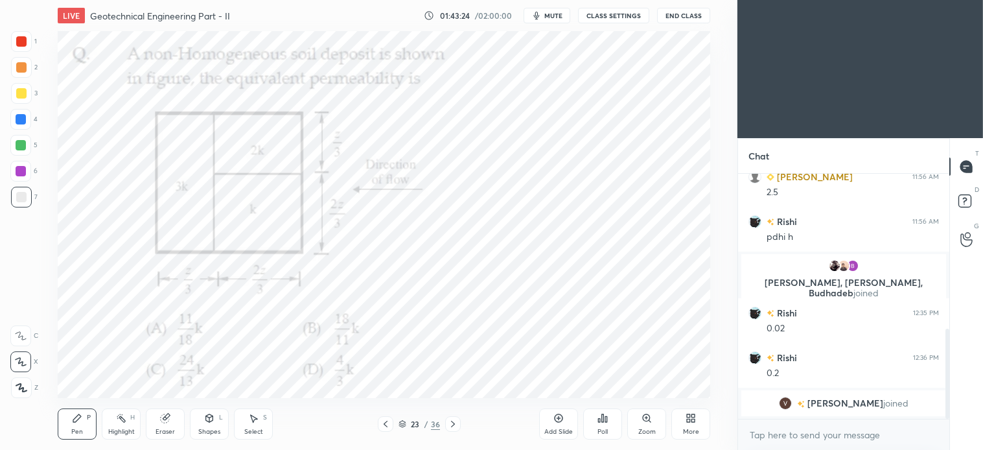
click at [454, 429] on icon at bounding box center [453, 424] width 10 height 10
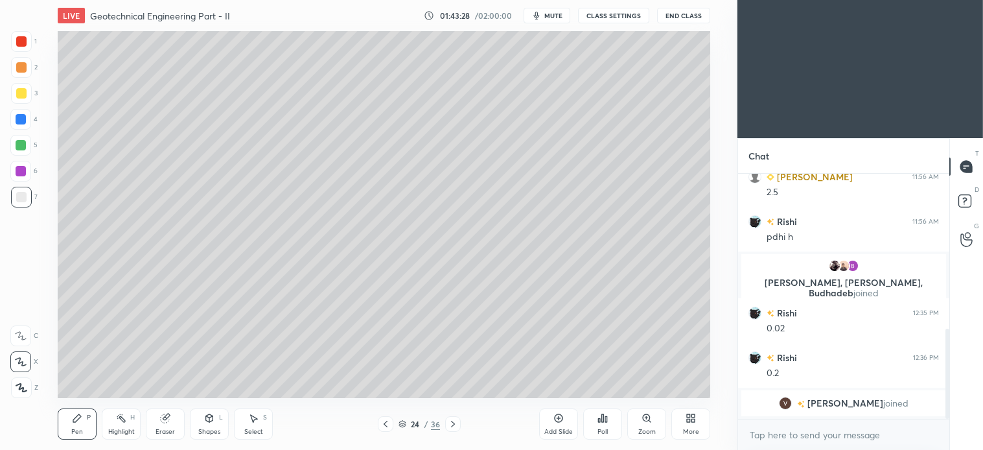
click at [456, 421] on icon at bounding box center [453, 424] width 10 height 10
click at [25, 152] on div at bounding box center [20, 145] width 21 height 21
click at [386, 423] on icon at bounding box center [386, 424] width 4 height 6
click at [452, 425] on icon at bounding box center [453, 424] width 10 height 10
click at [257, 421] on icon at bounding box center [253, 418] width 10 height 10
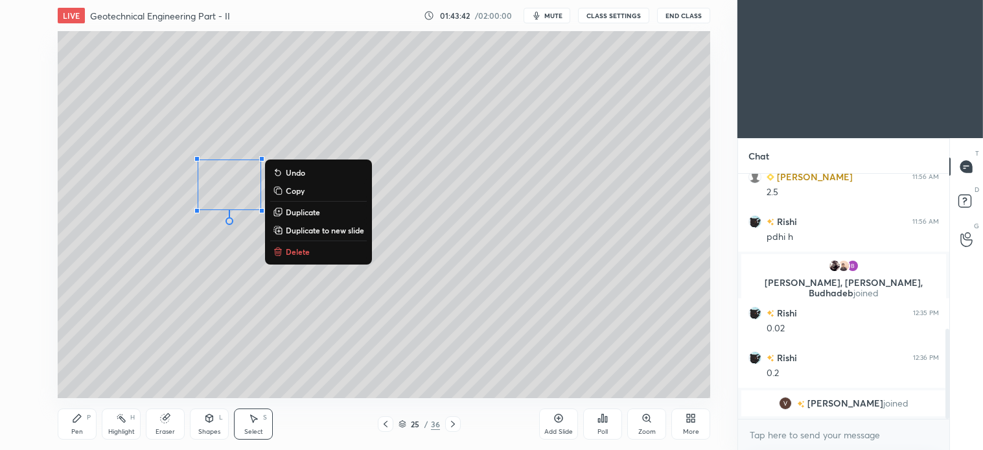
click at [210, 318] on div "0 ° Undo Copy Duplicate Duplicate to new slide Delete" at bounding box center [384, 214] width 653 height 367
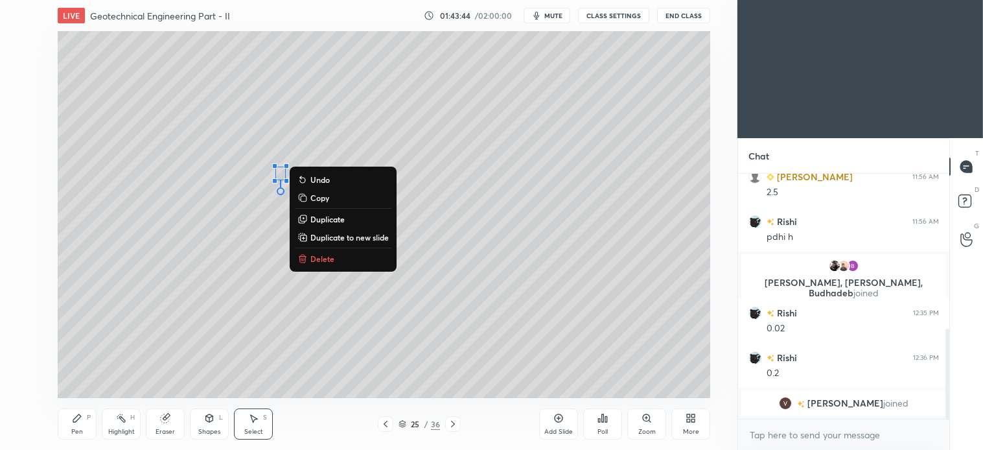
click at [320, 261] on p "Delete" at bounding box center [323, 258] width 24 height 10
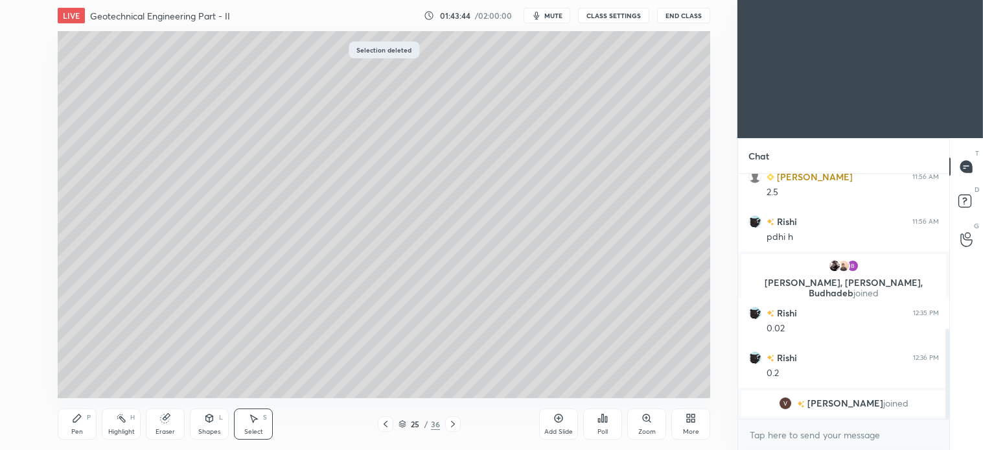
click at [87, 415] on div "P" at bounding box center [89, 417] width 4 height 6
click at [215, 419] on icon at bounding box center [209, 418] width 10 height 10
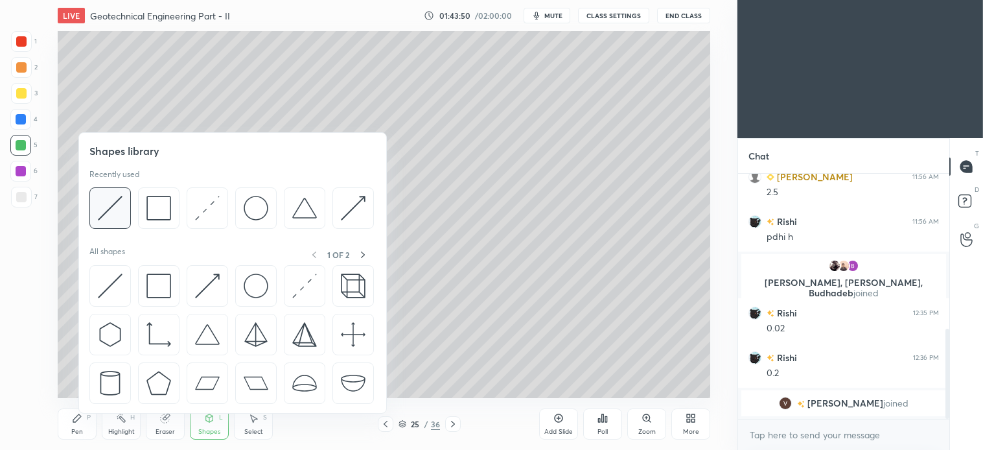
click at [112, 204] on img at bounding box center [110, 208] width 25 height 25
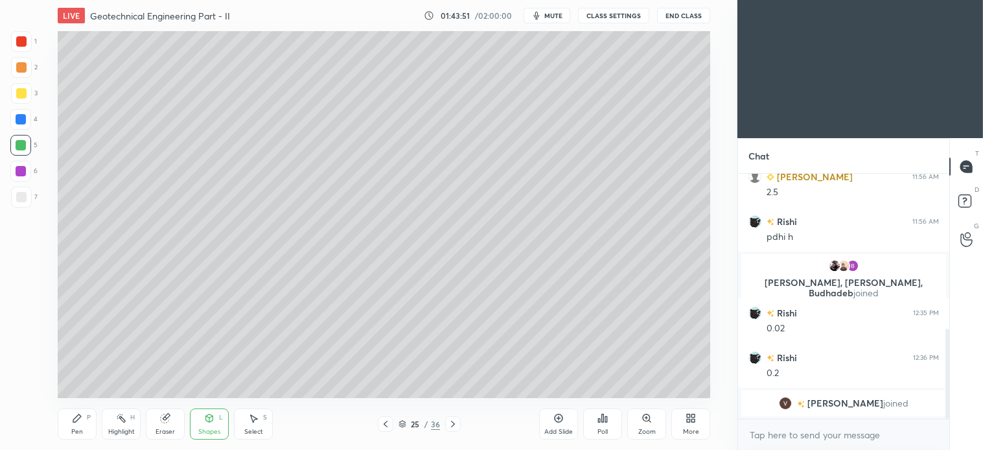
click at [23, 119] on div at bounding box center [21, 119] width 10 height 10
click at [82, 427] on div "Pen P" at bounding box center [77, 423] width 39 height 31
click at [381, 426] on icon at bounding box center [386, 424] width 10 height 10
click at [379, 423] on div at bounding box center [386, 424] width 16 height 16
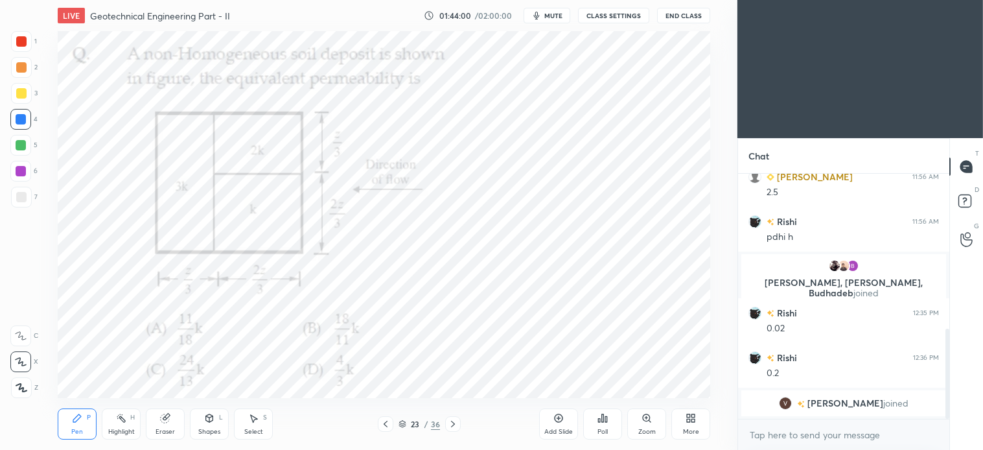
click at [451, 425] on icon at bounding box center [453, 424] width 10 height 10
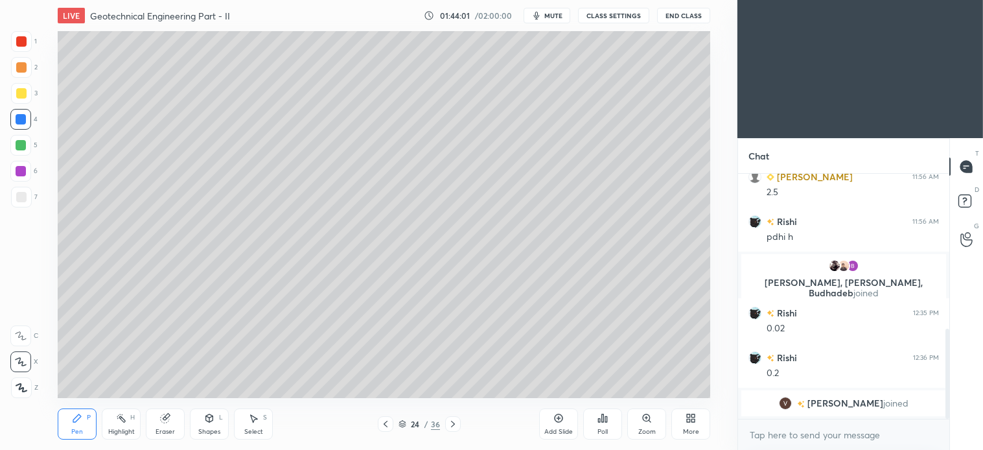
click at [451, 422] on icon at bounding box center [453, 424] width 10 height 10
click at [20, 200] on div at bounding box center [21, 197] width 10 height 10
click at [30, 96] on div at bounding box center [21, 93] width 21 height 21
click at [259, 417] on div "Select S" at bounding box center [253, 423] width 39 height 31
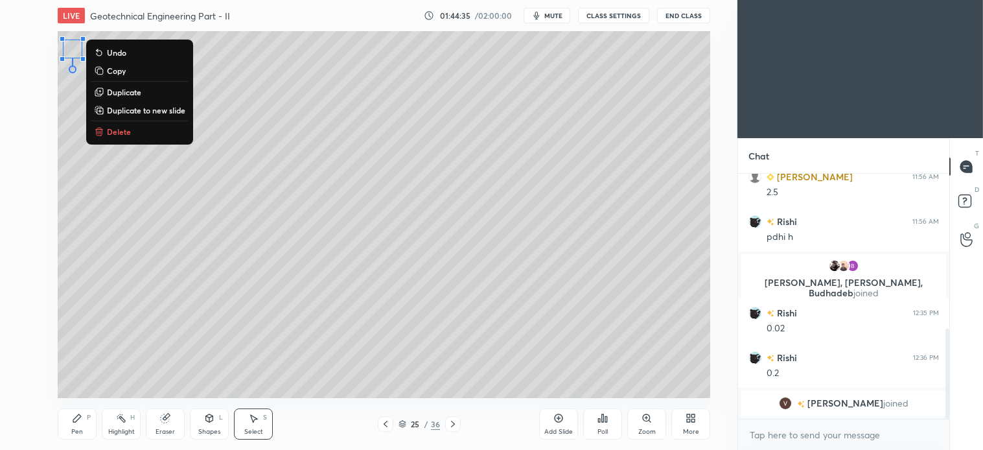
click at [117, 131] on p "Delete" at bounding box center [119, 131] width 24 height 10
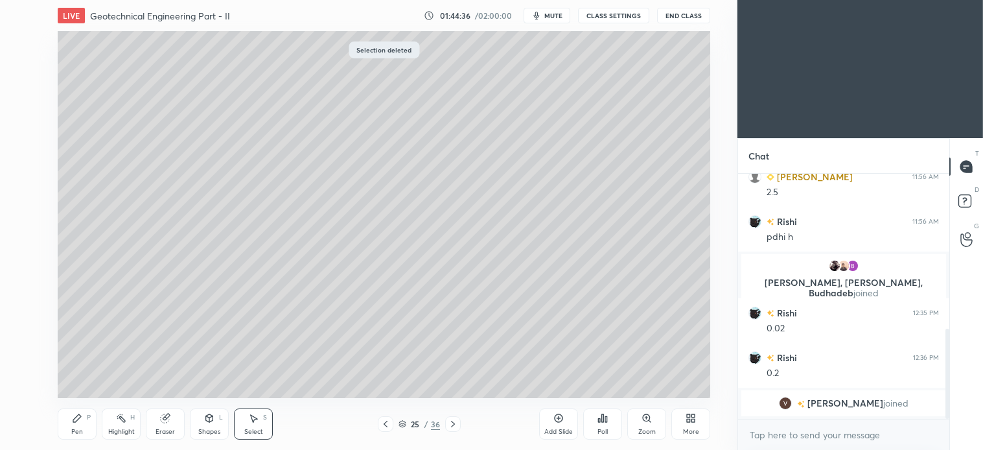
click at [83, 420] on div "Pen P" at bounding box center [77, 423] width 39 height 31
click at [261, 417] on div "Select S" at bounding box center [253, 423] width 39 height 31
click at [78, 426] on div "Pen P" at bounding box center [77, 423] width 39 height 31
click at [214, 423] on icon at bounding box center [209, 418] width 10 height 10
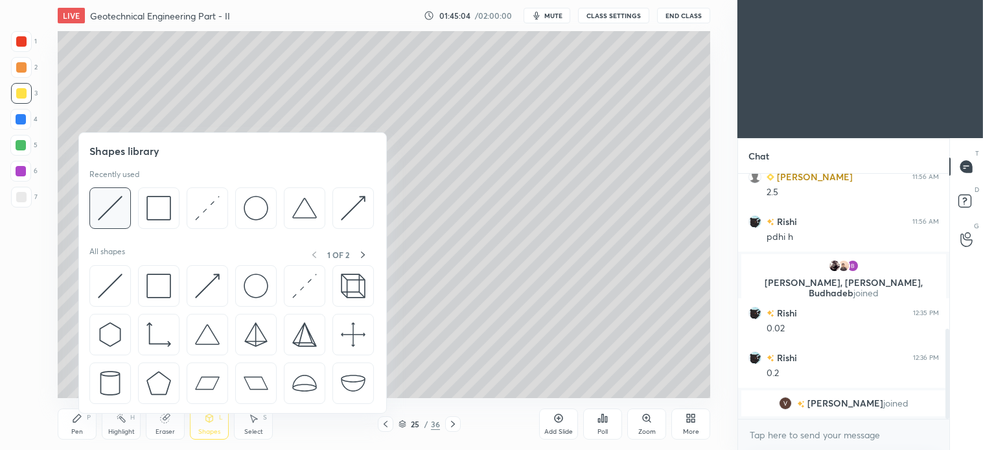
click at [119, 209] on img at bounding box center [110, 208] width 25 height 25
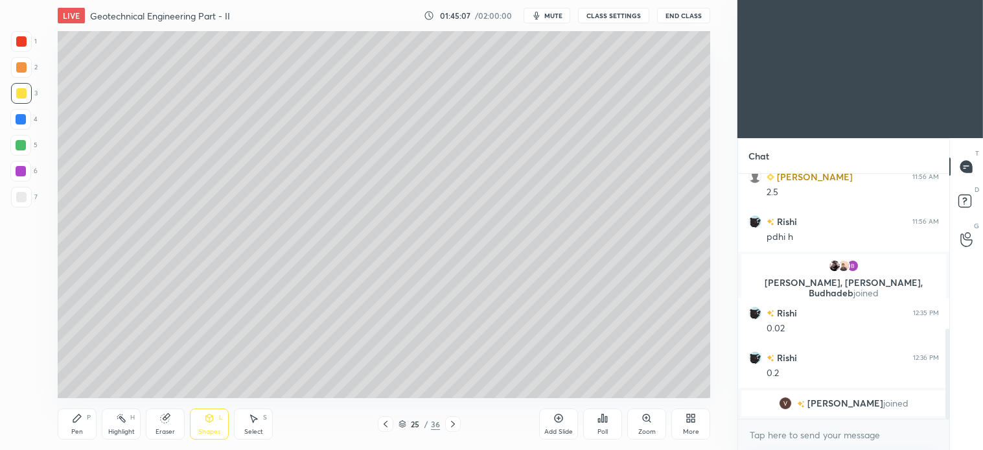
click at [80, 422] on icon at bounding box center [77, 418] width 10 height 10
click at [382, 419] on icon at bounding box center [386, 424] width 10 height 10
click at [384, 426] on icon at bounding box center [386, 424] width 10 height 10
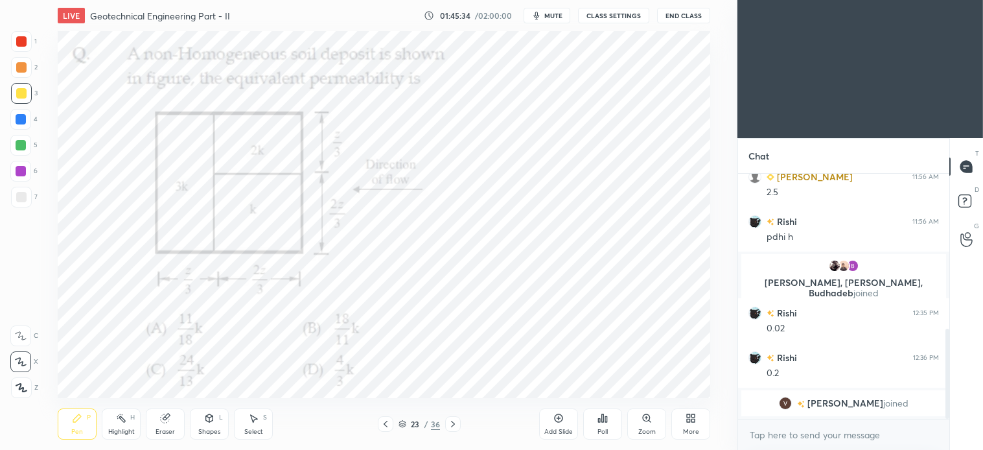
click at [23, 43] on div at bounding box center [21, 41] width 10 height 10
click at [268, 417] on div "Select S" at bounding box center [253, 423] width 39 height 31
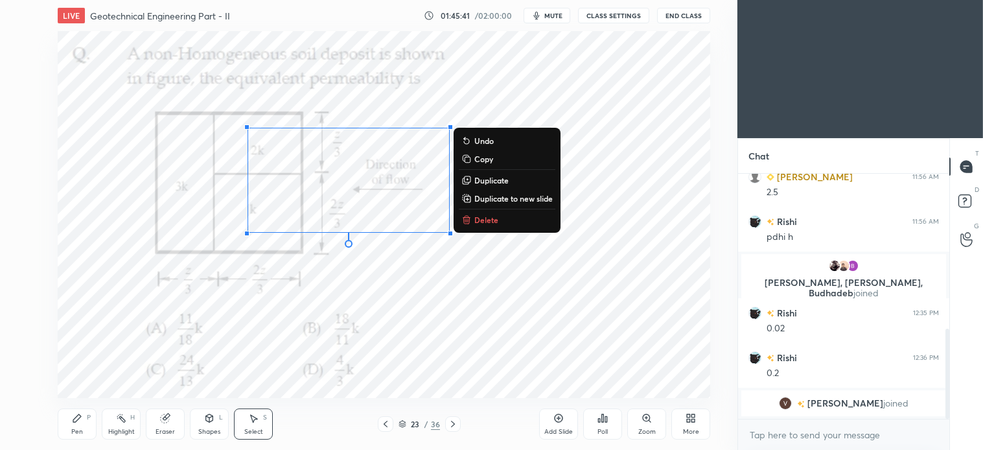
click at [489, 212] on button "Delete" at bounding box center [507, 220] width 97 height 16
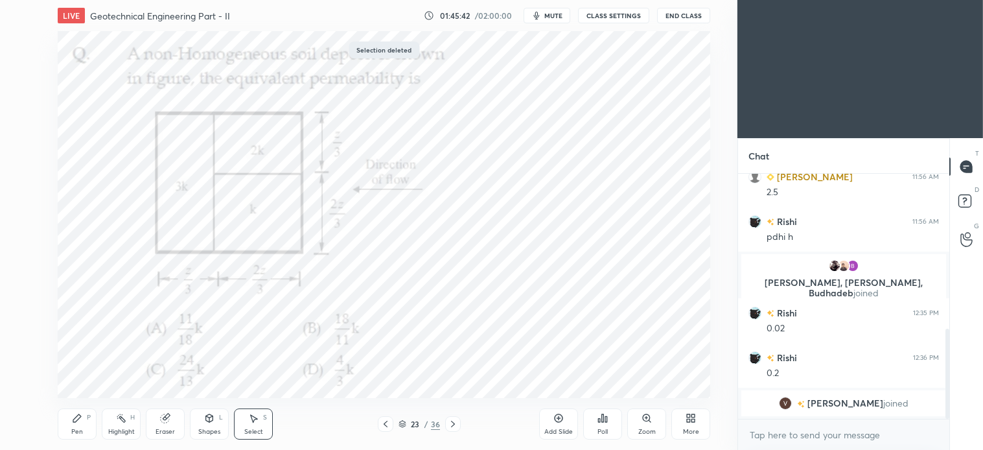
click at [448, 421] on icon at bounding box center [453, 424] width 10 height 10
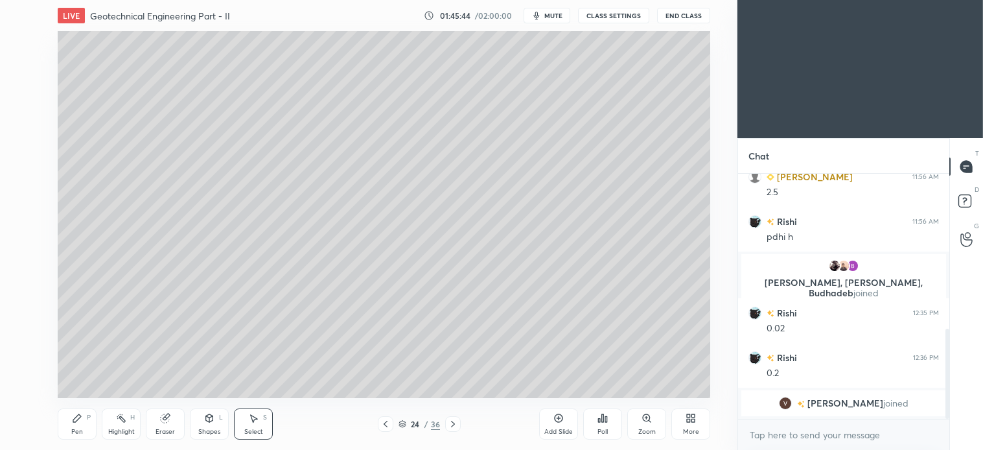
click at [382, 423] on icon at bounding box center [386, 424] width 10 height 10
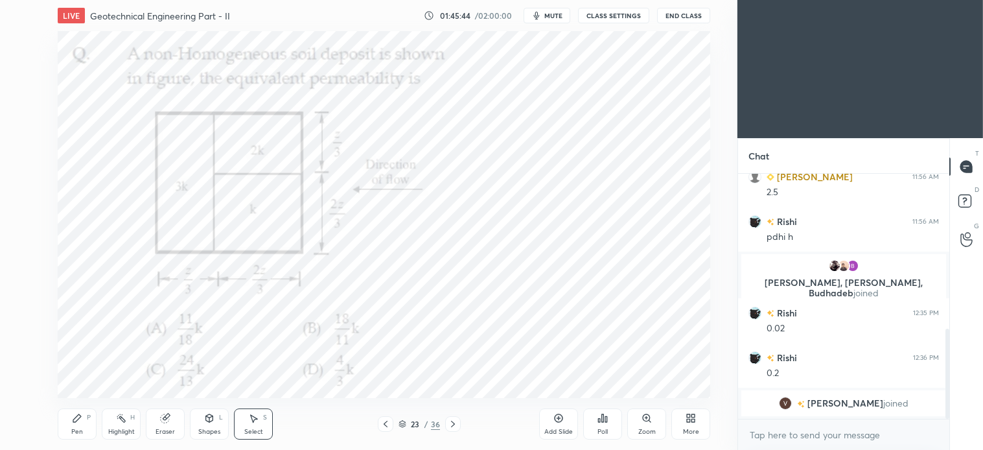
click at [266, 427] on div "Select S" at bounding box center [253, 423] width 39 height 31
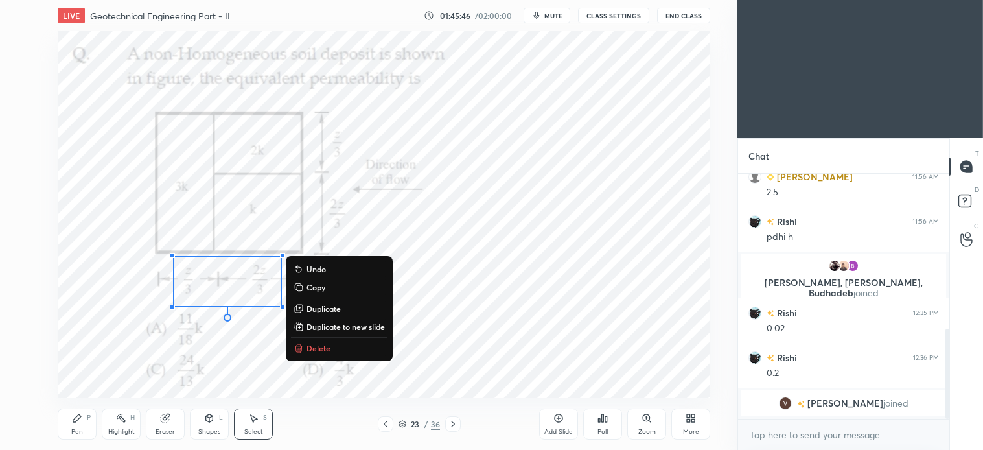
click at [310, 347] on p "Delete" at bounding box center [319, 348] width 24 height 10
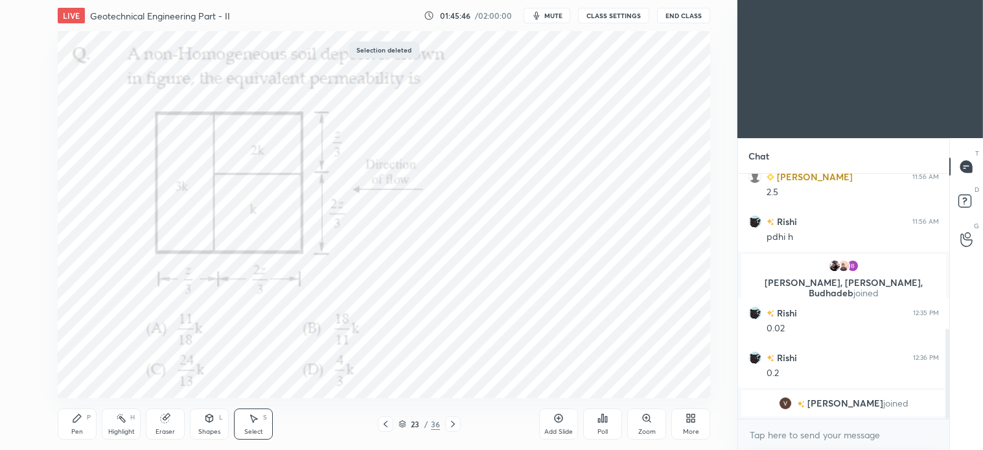
click at [451, 425] on icon at bounding box center [453, 424] width 10 height 10
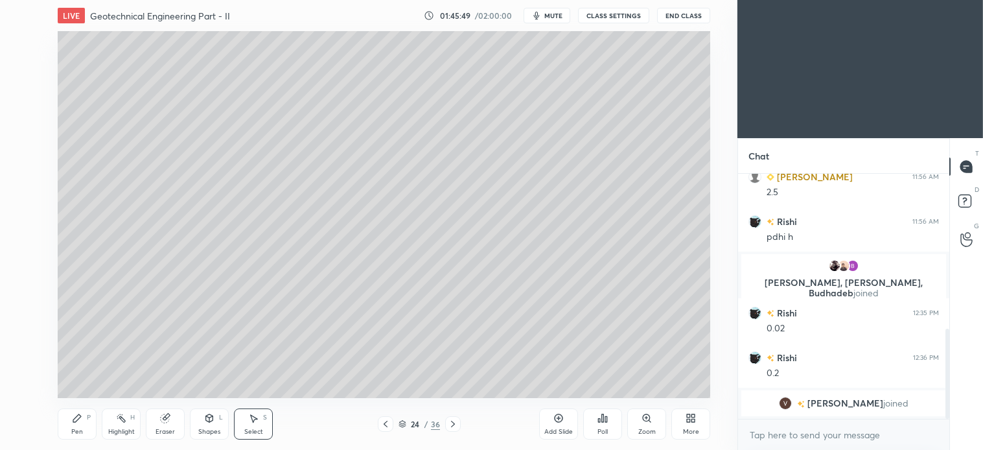
click at [382, 429] on icon at bounding box center [386, 424] width 10 height 10
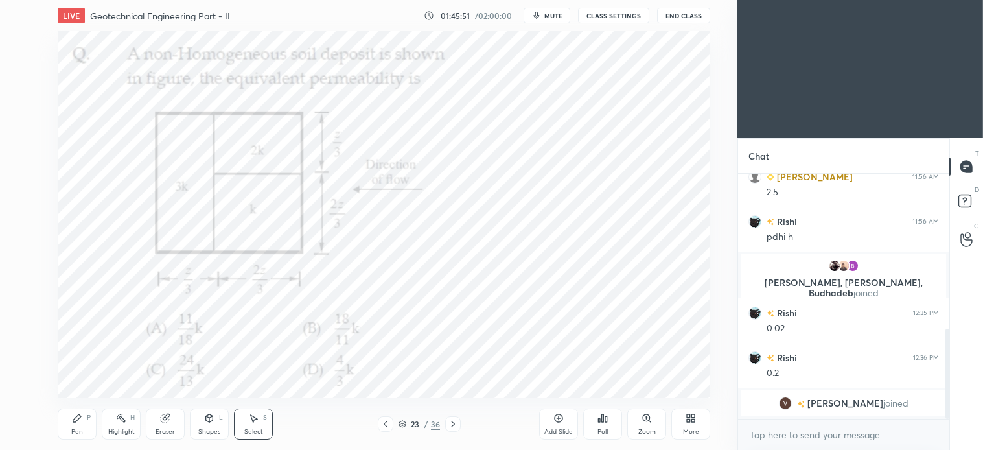
click at [89, 424] on div "Pen P" at bounding box center [77, 423] width 39 height 31
click at [266, 416] on div "S" at bounding box center [265, 417] width 4 height 6
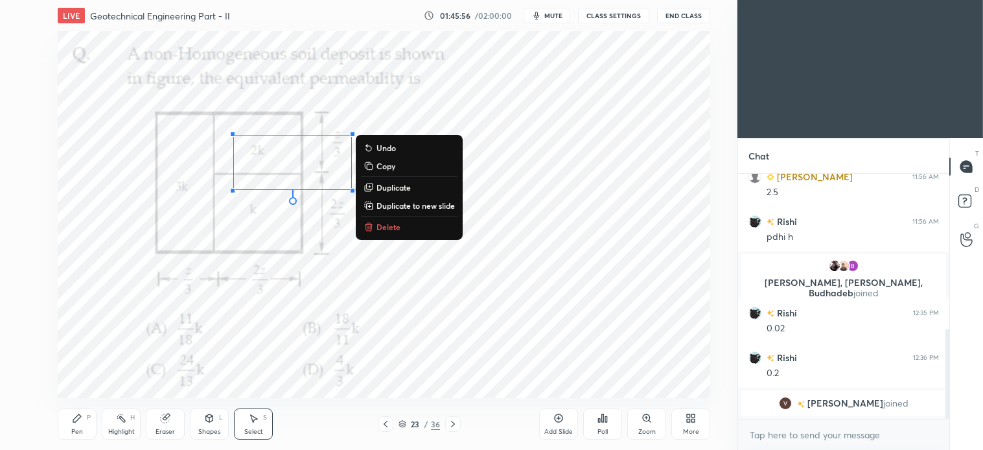
click at [386, 228] on p "Delete" at bounding box center [389, 227] width 24 height 10
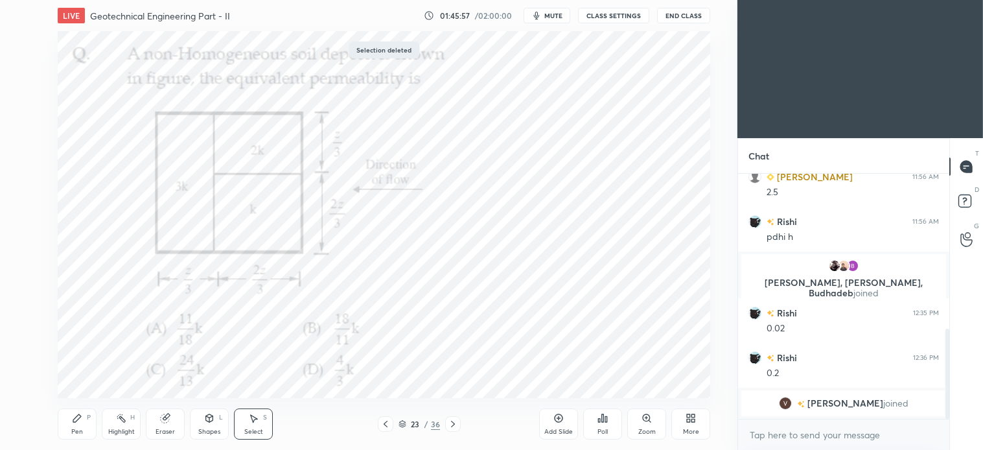
click at [452, 419] on icon at bounding box center [453, 424] width 10 height 10
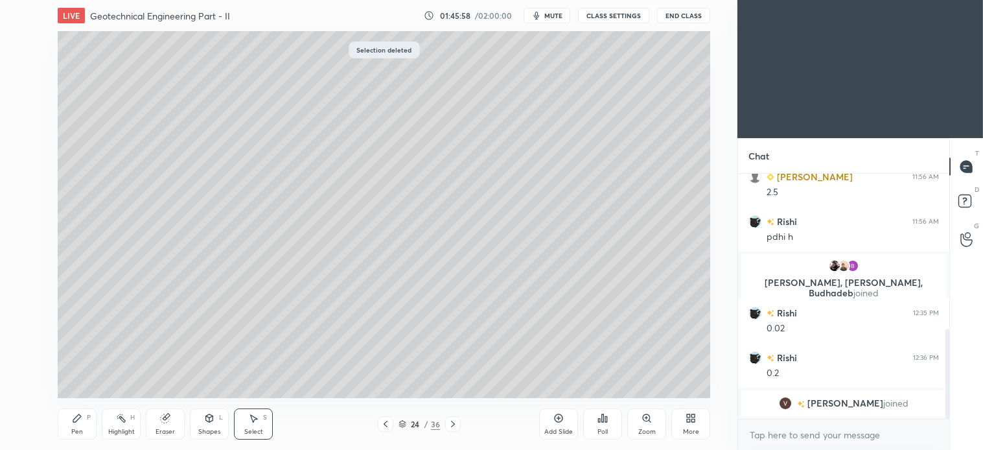
click at [462, 415] on div "Pen P Highlight H Eraser Shapes L Select S 24 / 36 Add Slide Poll Zoom More" at bounding box center [384, 424] width 653 height 52
click at [454, 423] on icon at bounding box center [453, 424] width 10 height 10
click at [78, 429] on div "Pen" at bounding box center [77, 432] width 12 height 6
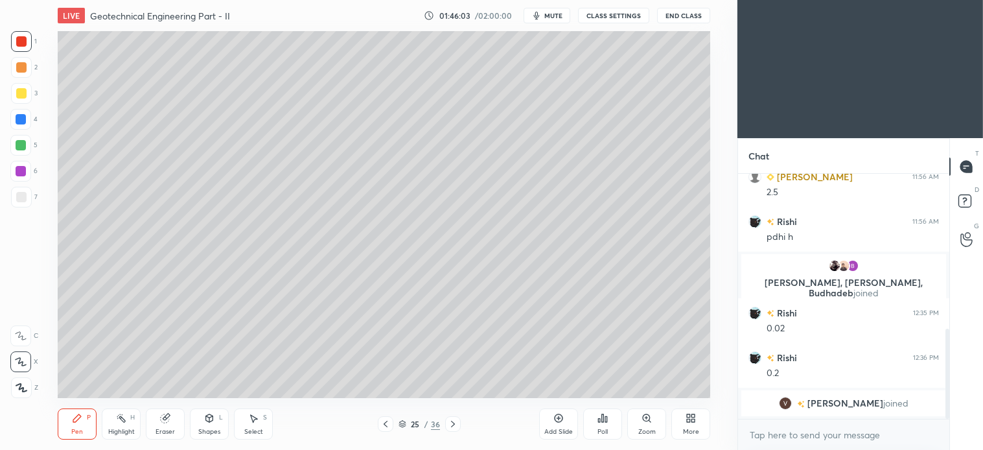
click at [27, 94] on div at bounding box center [21, 93] width 21 height 21
click at [215, 425] on div "Shapes L" at bounding box center [209, 423] width 39 height 31
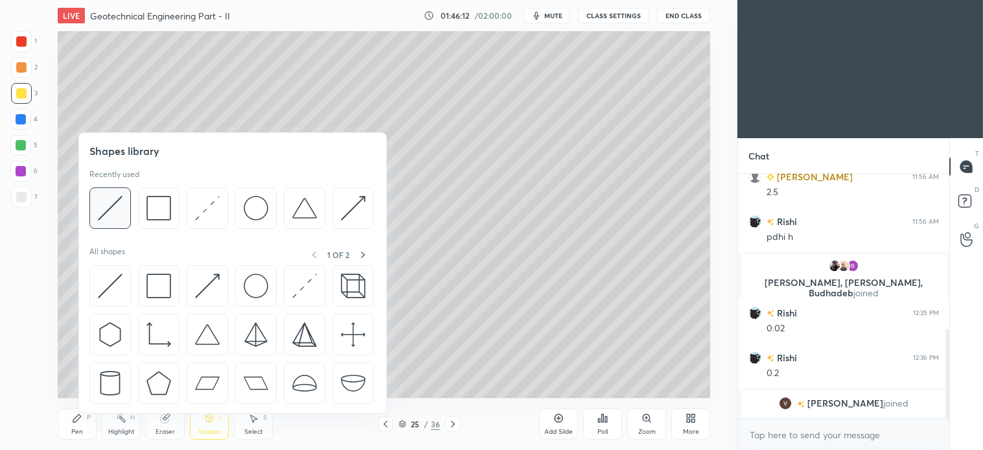
click at [107, 208] on img at bounding box center [110, 208] width 25 height 25
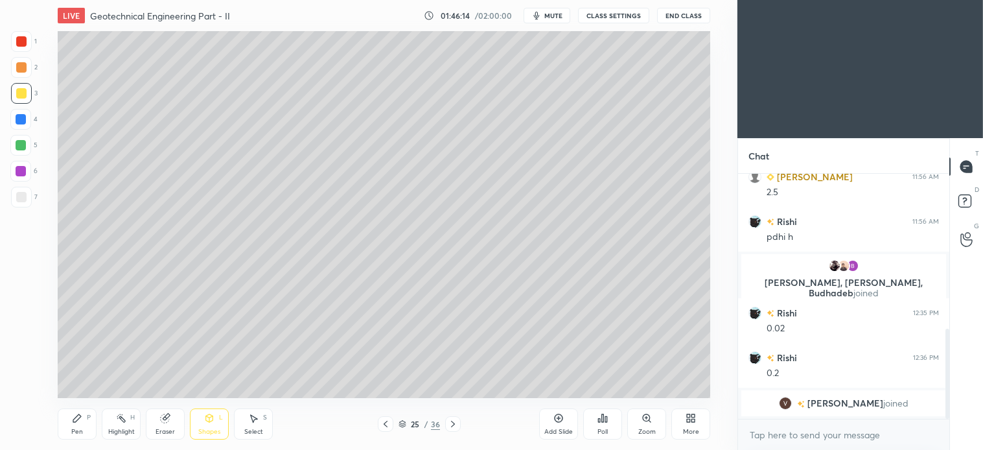
click at [80, 419] on icon at bounding box center [77, 418] width 10 height 10
click at [384, 423] on icon at bounding box center [386, 424] width 10 height 10
click at [384, 420] on icon at bounding box center [386, 424] width 10 height 10
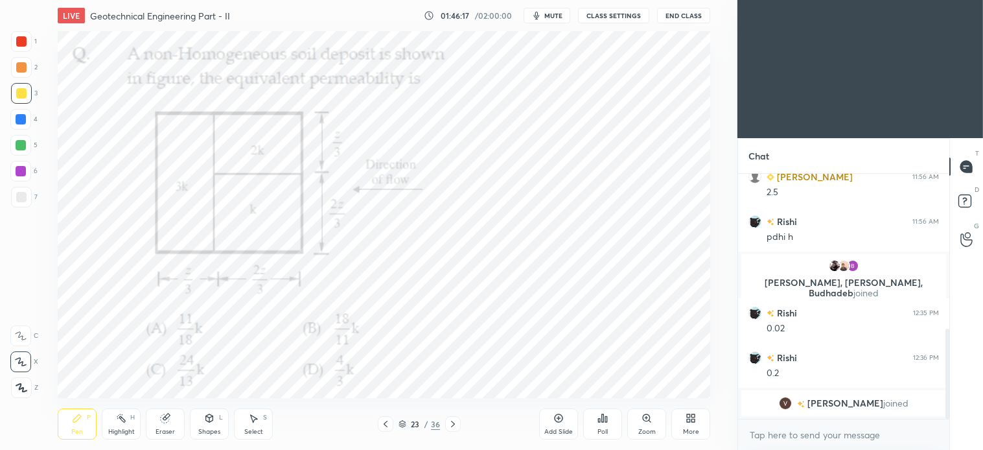
click at [29, 41] on div at bounding box center [21, 41] width 21 height 21
click at [452, 425] on icon at bounding box center [453, 424] width 4 height 6
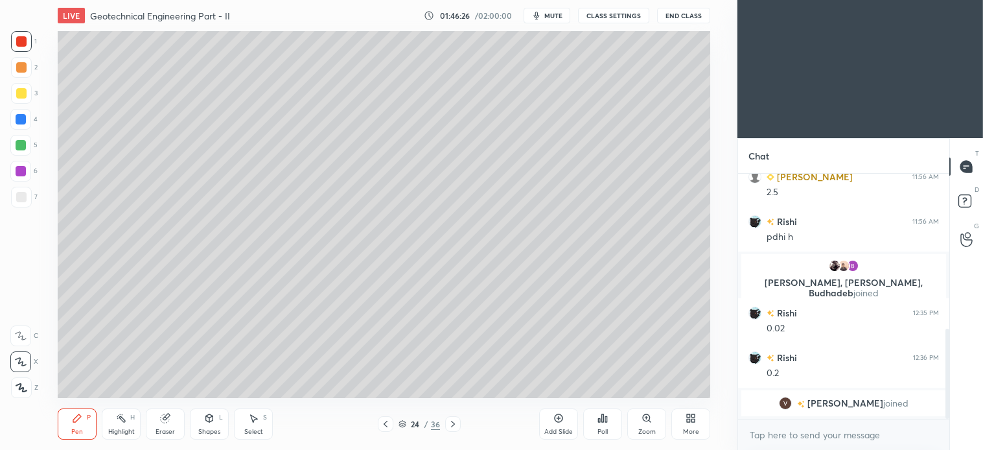
click at [455, 422] on icon at bounding box center [453, 424] width 10 height 10
click at [26, 93] on div at bounding box center [21, 93] width 10 height 10
click at [214, 423] on icon at bounding box center [209, 418] width 10 height 10
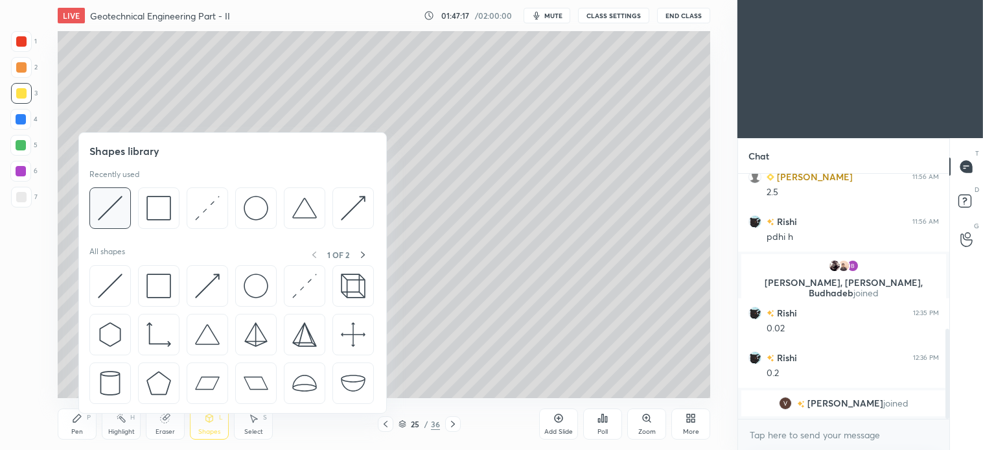
click at [121, 211] on img at bounding box center [110, 208] width 25 height 25
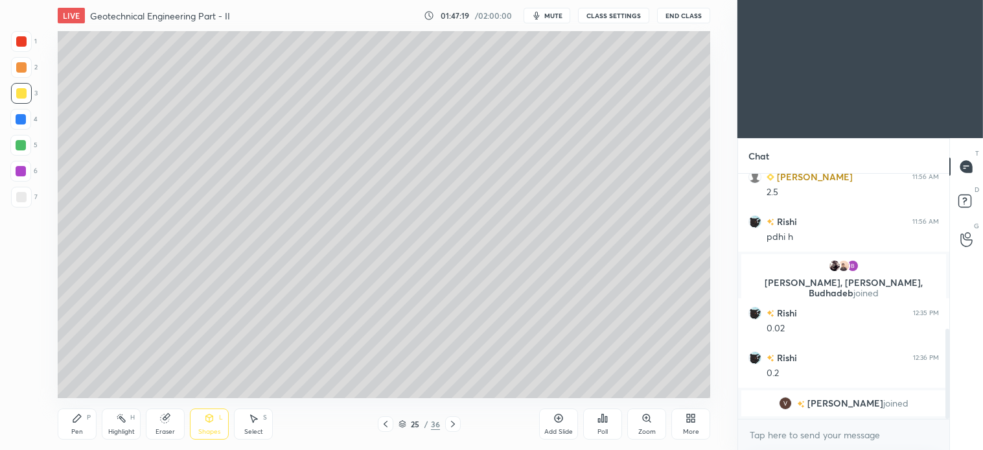
click at [89, 419] on div "P" at bounding box center [89, 417] width 4 height 6
click at [15, 188] on div at bounding box center [21, 197] width 21 height 21
click at [386, 428] on icon at bounding box center [386, 424] width 10 height 10
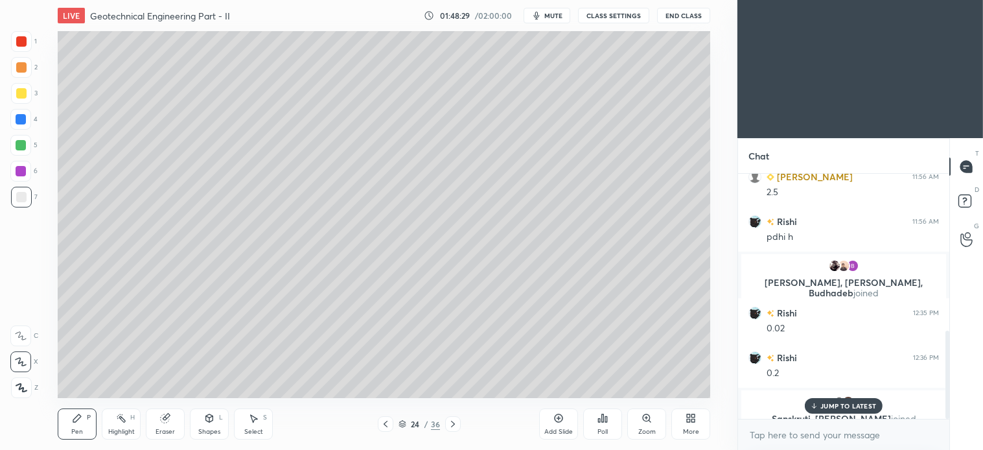
scroll to position [436, 0]
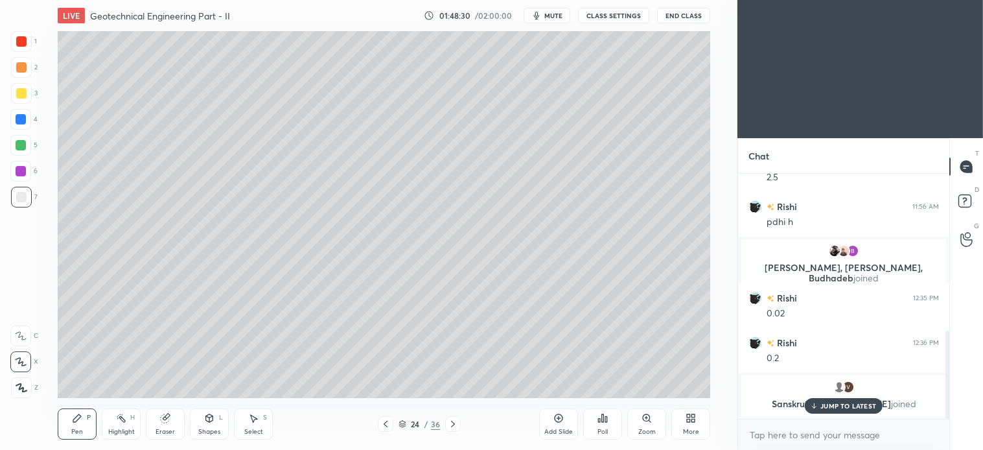
click at [386, 425] on icon at bounding box center [386, 424] width 10 height 10
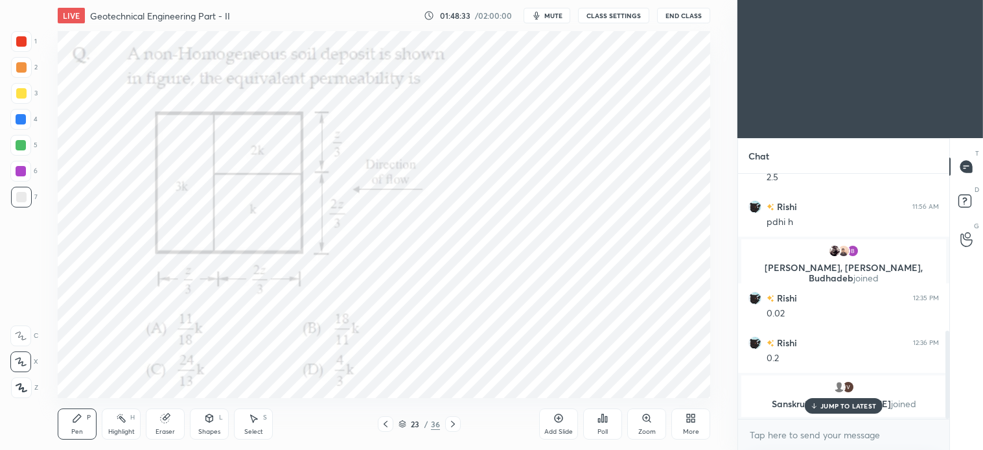
click at [451, 426] on icon at bounding box center [453, 424] width 10 height 10
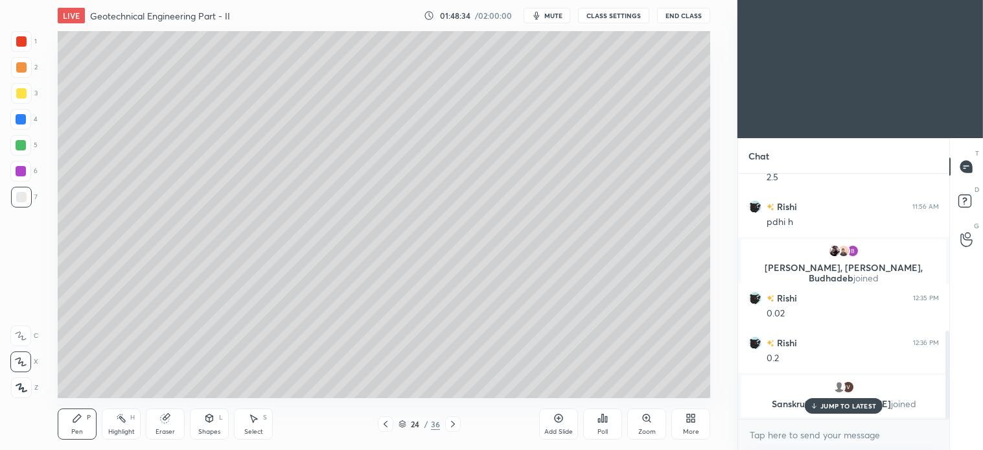
click at [449, 425] on icon at bounding box center [453, 424] width 10 height 10
click at [834, 403] on p "JUMP TO LATEST" at bounding box center [849, 406] width 56 height 8
click at [26, 88] on div at bounding box center [21, 93] width 21 height 21
click at [24, 196] on div at bounding box center [21, 197] width 10 height 10
click at [555, 421] on icon at bounding box center [559, 418] width 10 height 10
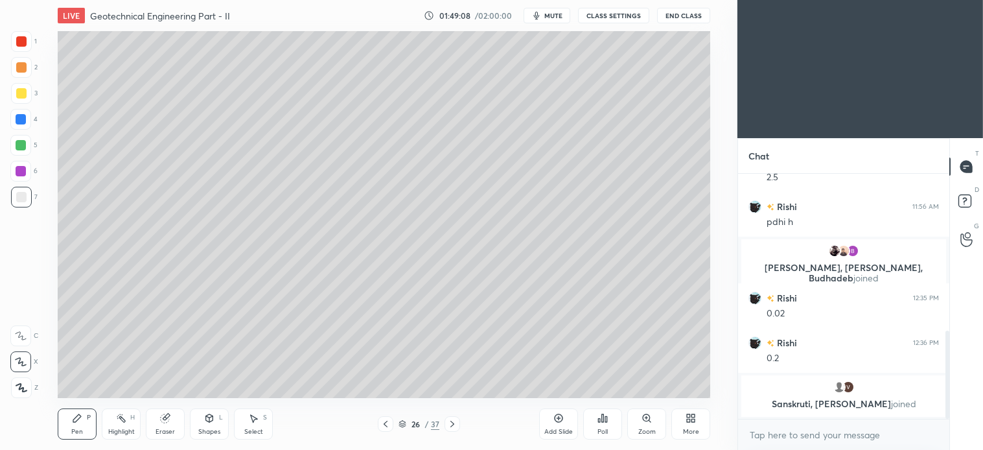
click at [208, 430] on div "Shapes" at bounding box center [209, 432] width 22 height 6
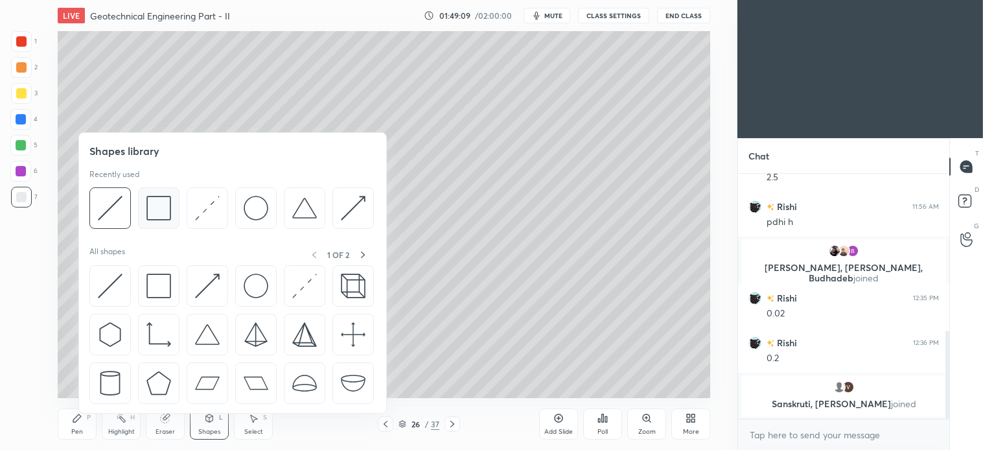
click at [166, 209] on img at bounding box center [159, 208] width 25 height 25
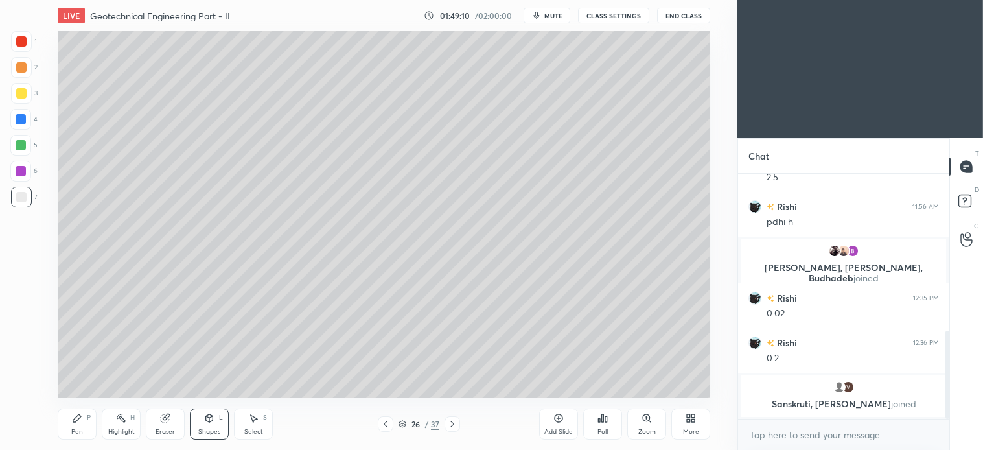
click at [81, 417] on icon at bounding box center [77, 418] width 8 height 8
click at [381, 431] on div at bounding box center [386, 424] width 16 height 16
click at [384, 429] on icon at bounding box center [386, 424] width 10 height 10
click at [386, 425] on icon at bounding box center [386, 424] width 4 height 6
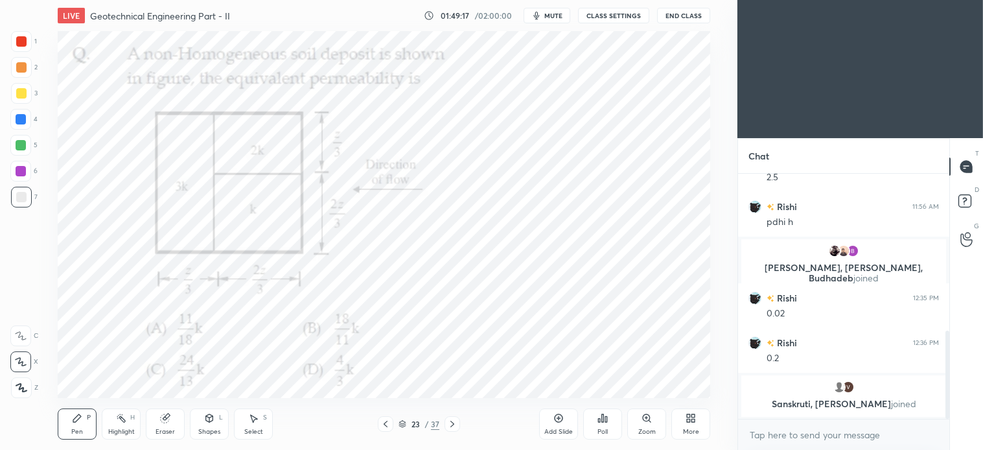
click at [22, 39] on div at bounding box center [21, 41] width 10 height 10
click at [248, 422] on icon at bounding box center [253, 418] width 10 height 10
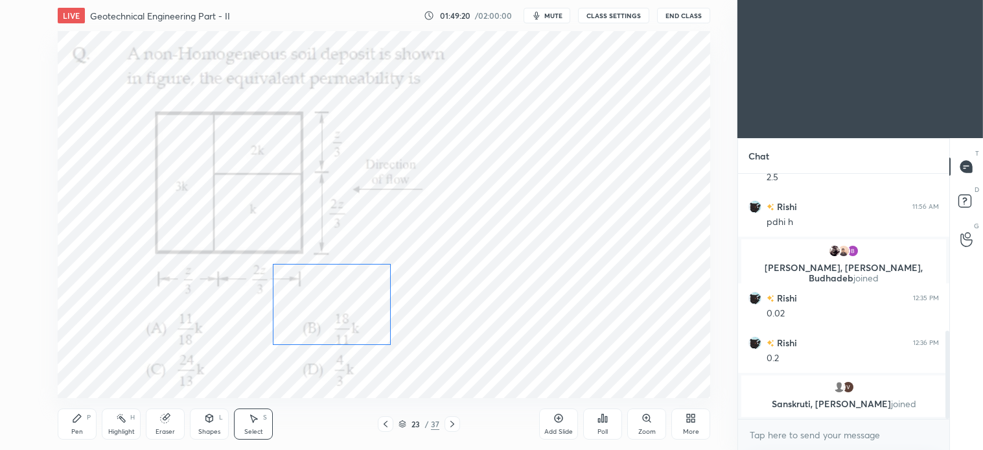
click at [303, 325] on div "0 ° Undo Copy Duplicate Duplicate to new slide Delete" at bounding box center [384, 214] width 653 height 367
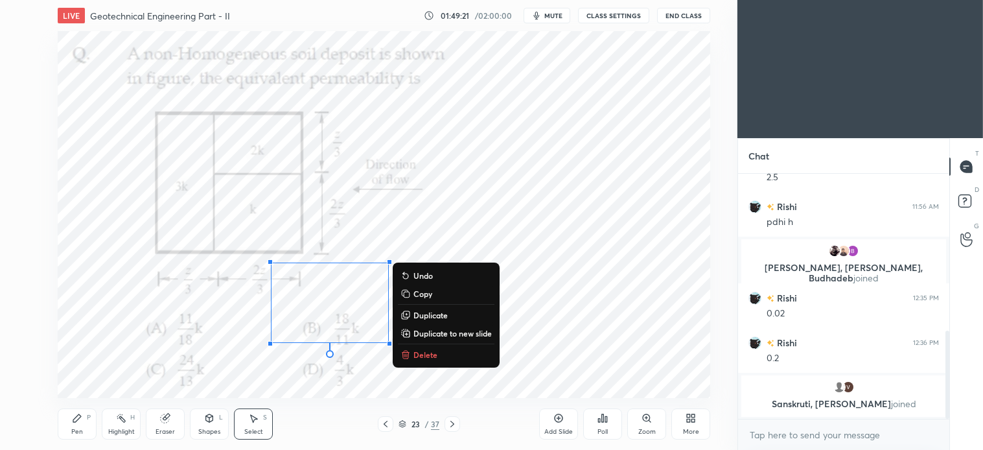
click at [82, 423] on icon at bounding box center [77, 418] width 10 height 10
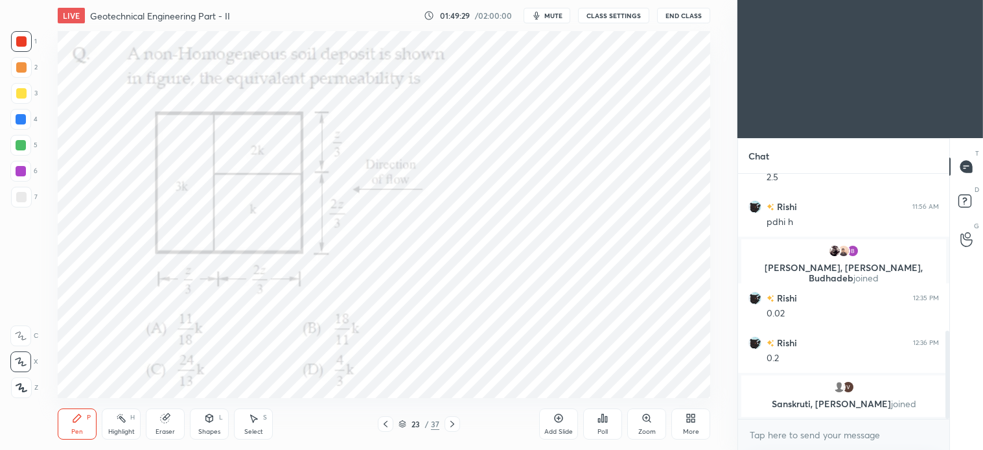
click at [451, 426] on icon at bounding box center [453, 424] width 4 height 6
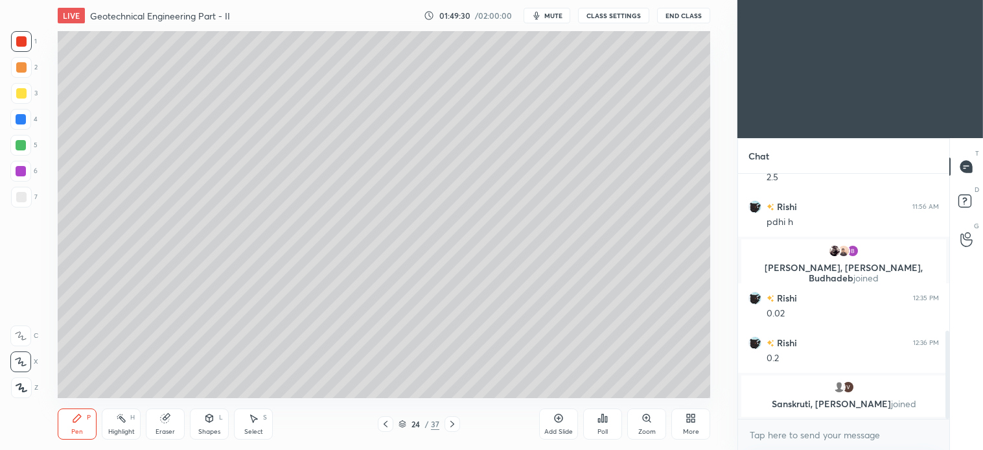
click at [452, 430] on div at bounding box center [453, 424] width 16 height 16
click at [449, 426] on icon at bounding box center [452, 424] width 10 height 10
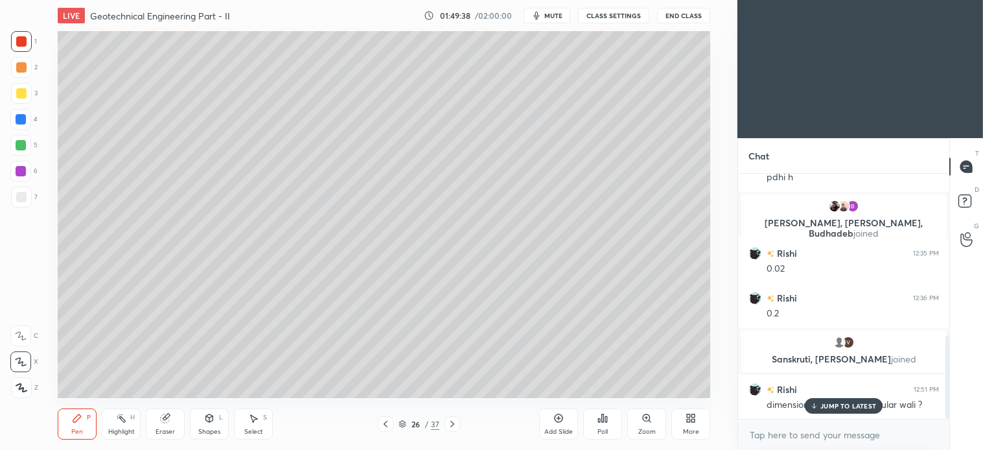
click at [383, 425] on icon at bounding box center [386, 424] width 10 height 10
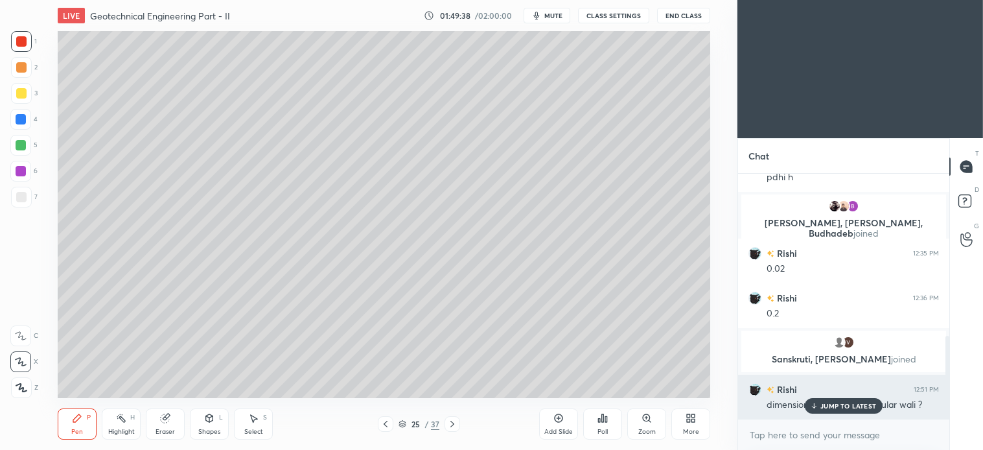
click at [846, 409] on p "JUMP TO LATEST" at bounding box center [849, 406] width 56 height 8
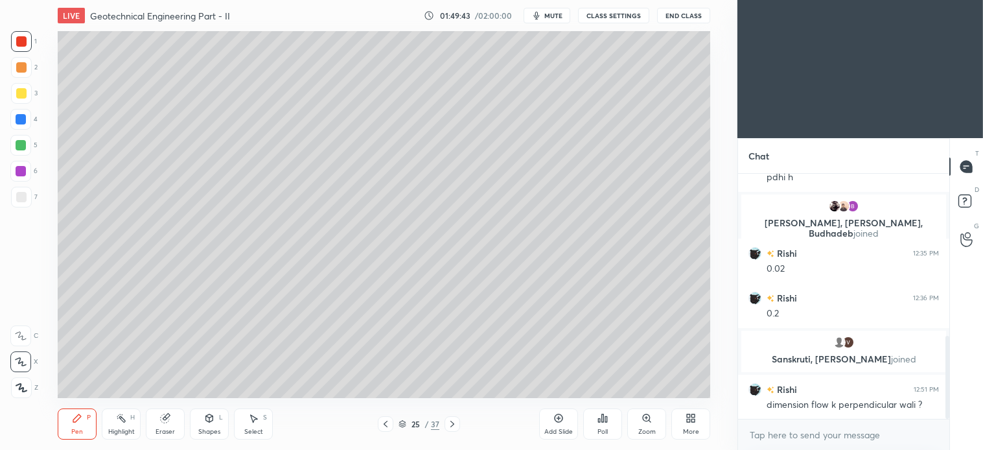
click at [384, 422] on icon at bounding box center [386, 424] width 10 height 10
click at [384, 430] on div at bounding box center [386, 424] width 16 height 16
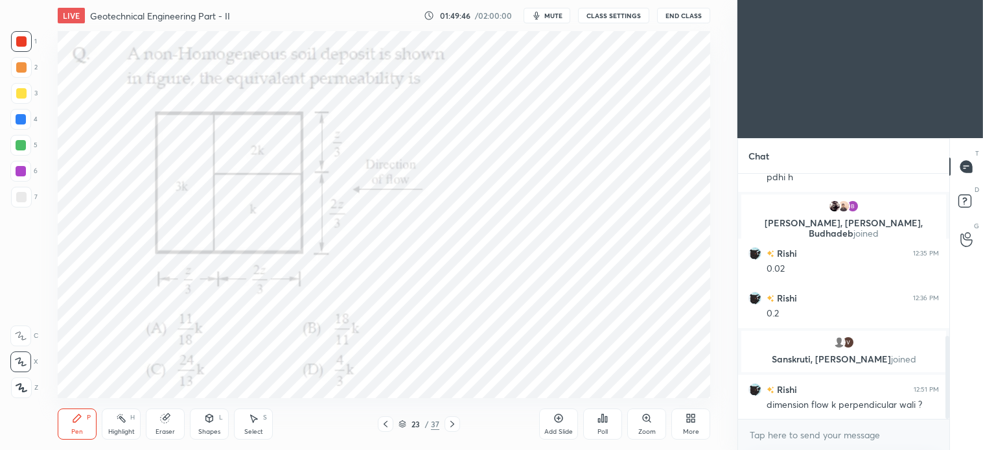
click at [455, 424] on icon at bounding box center [452, 424] width 10 height 10
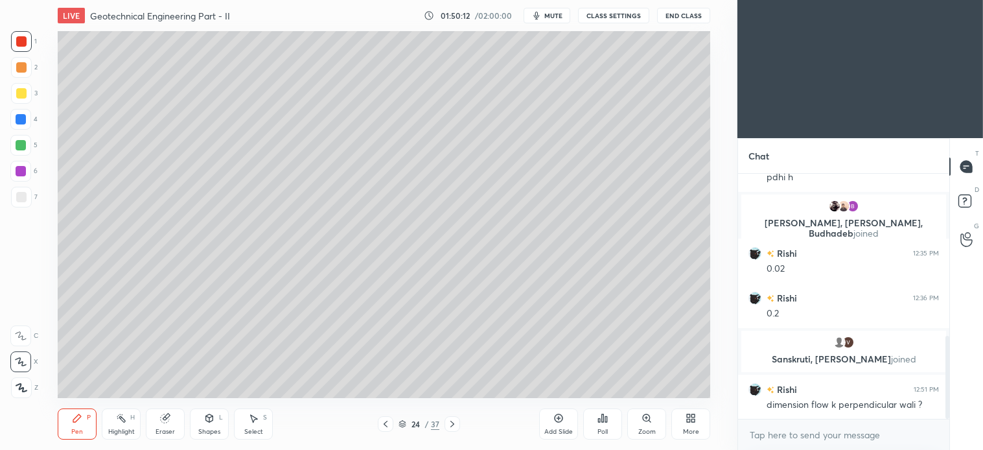
click at [386, 418] on div at bounding box center [386, 424] width 16 height 16
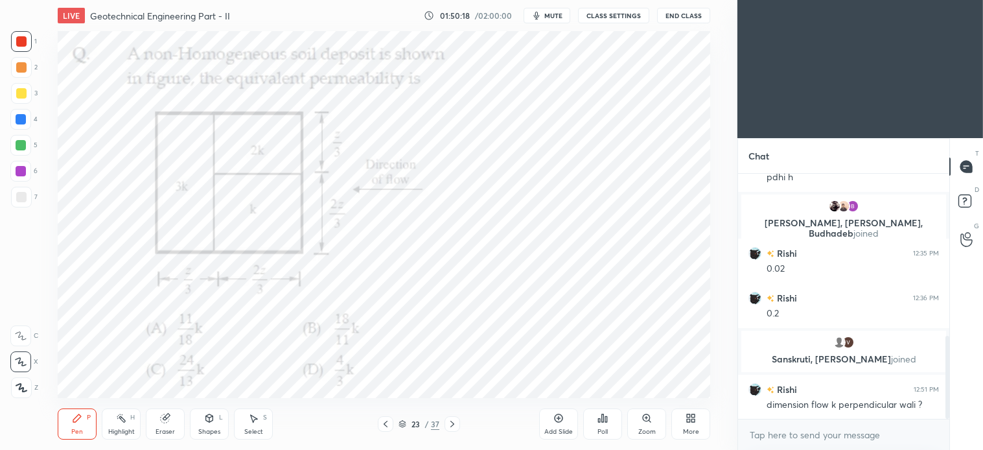
click at [389, 423] on icon at bounding box center [386, 424] width 10 height 10
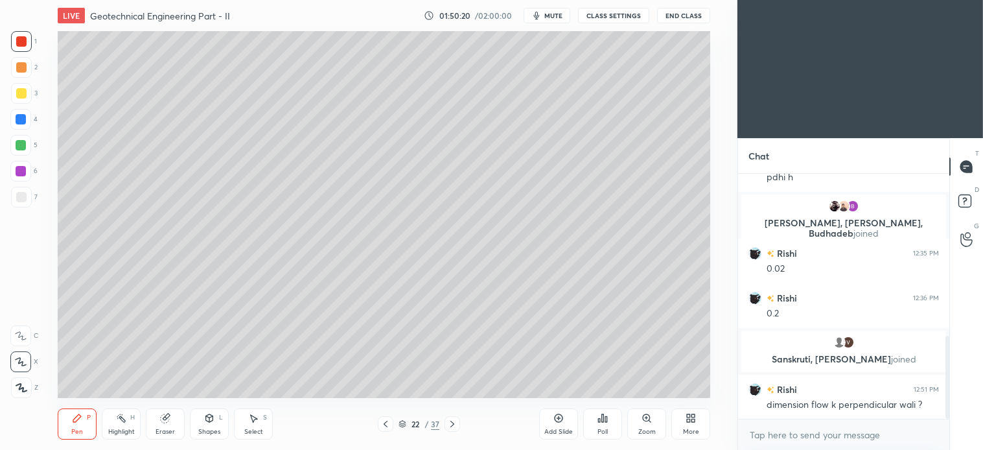
click at [454, 425] on icon at bounding box center [452, 424] width 10 height 10
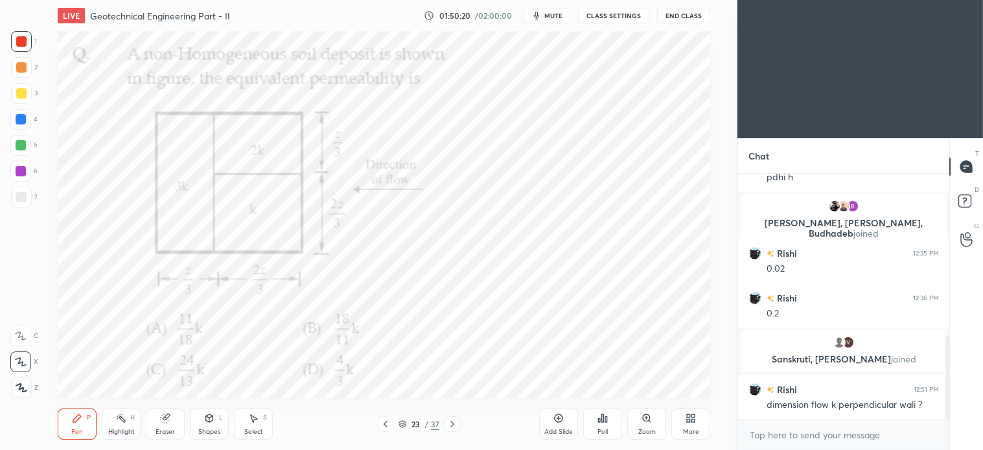
click at [457, 416] on div at bounding box center [453, 424] width 16 height 16
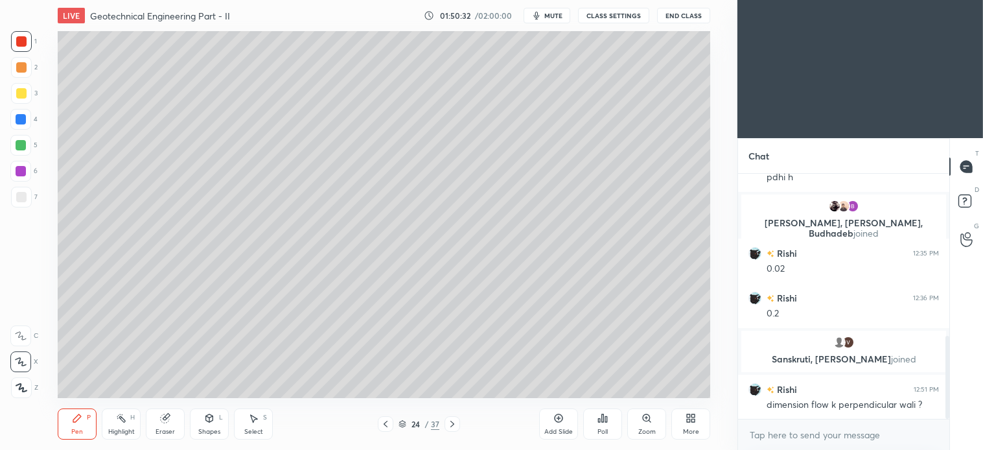
click at [455, 425] on icon at bounding box center [452, 424] width 10 height 10
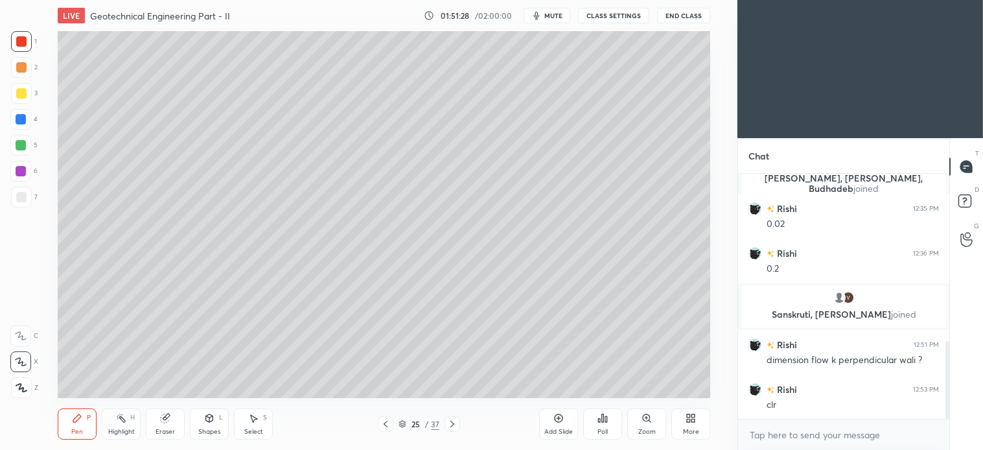
click at [260, 429] on div "Select" at bounding box center [253, 432] width 19 height 6
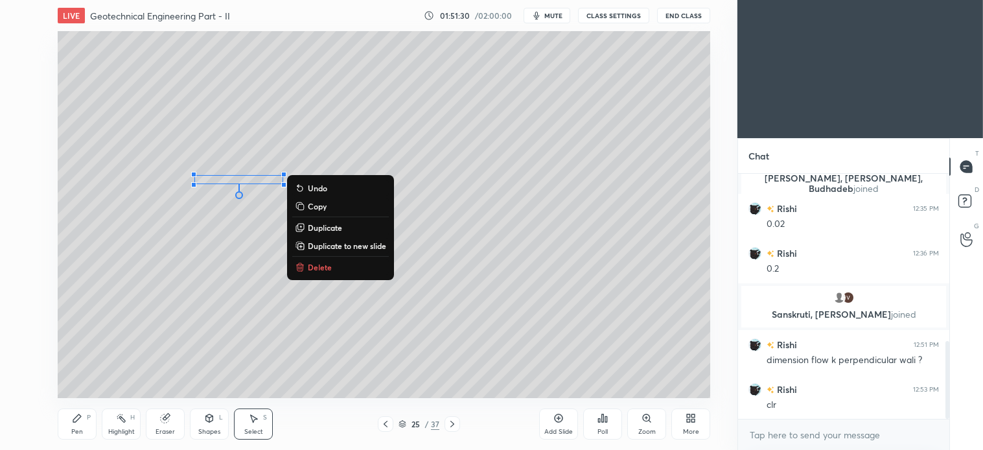
click at [318, 268] on p "Delete" at bounding box center [320, 267] width 24 height 10
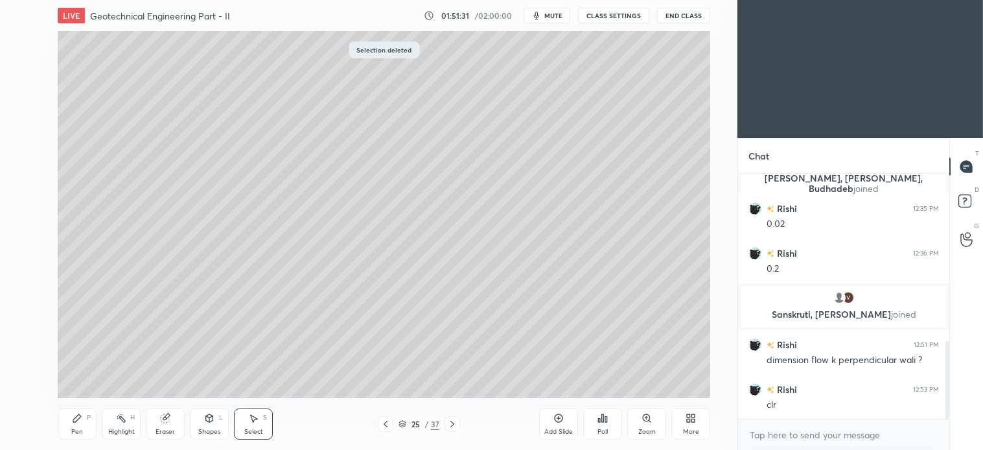
click at [167, 419] on icon at bounding box center [165, 418] width 8 height 8
click at [75, 426] on div "Pen P" at bounding box center [77, 423] width 39 height 31
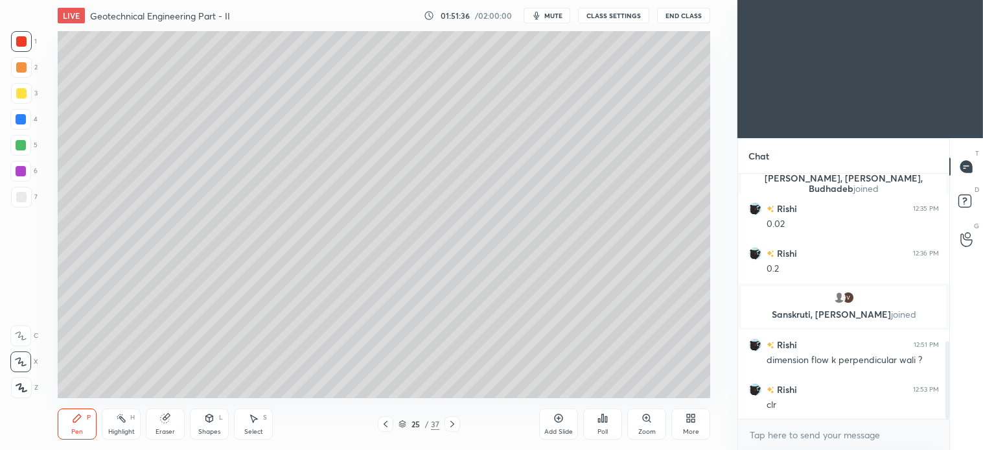
click at [388, 425] on icon at bounding box center [386, 424] width 10 height 10
click at [258, 423] on icon at bounding box center [253, 418] width 10 height 10
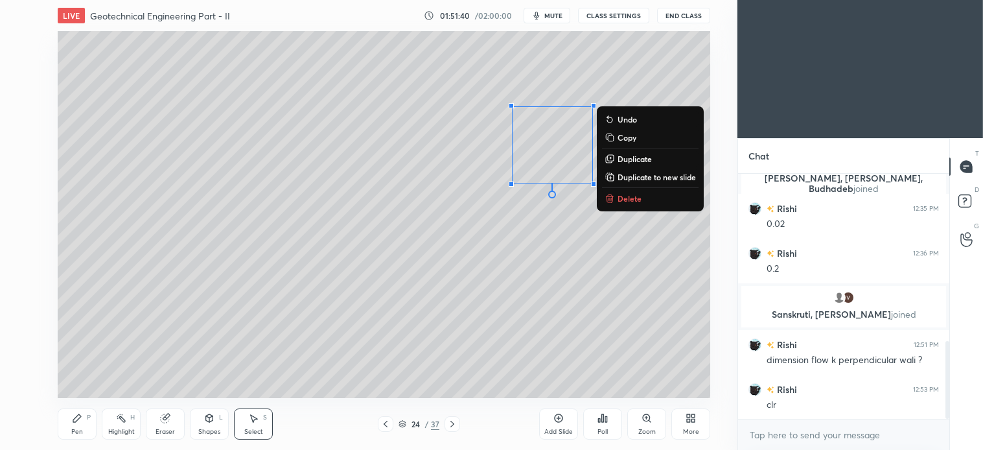
click at [624, 197] on p "Delete" at bounding box center [630, 198] width 24 height 10
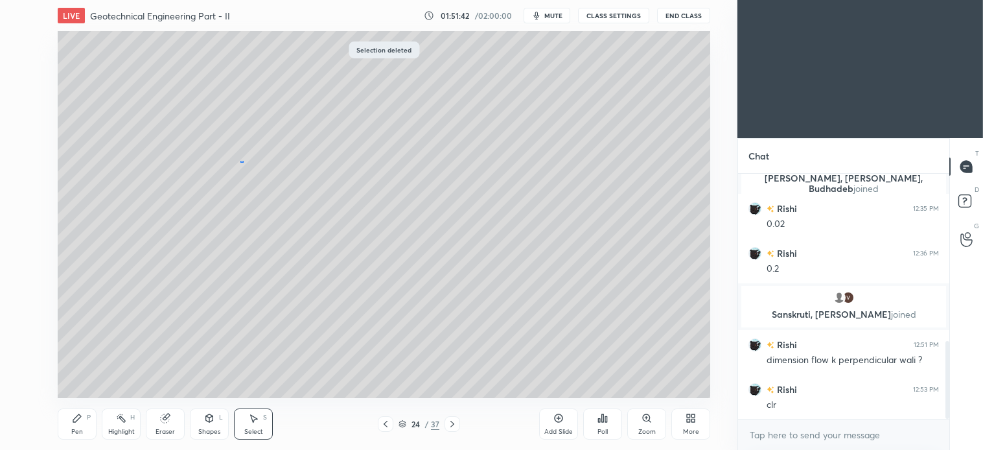
click at [248, 159] on div "0 ° Undo Copy Duplicate Duplicate to new slide Delete" at bounding box center [384, 214] width 653 height 367
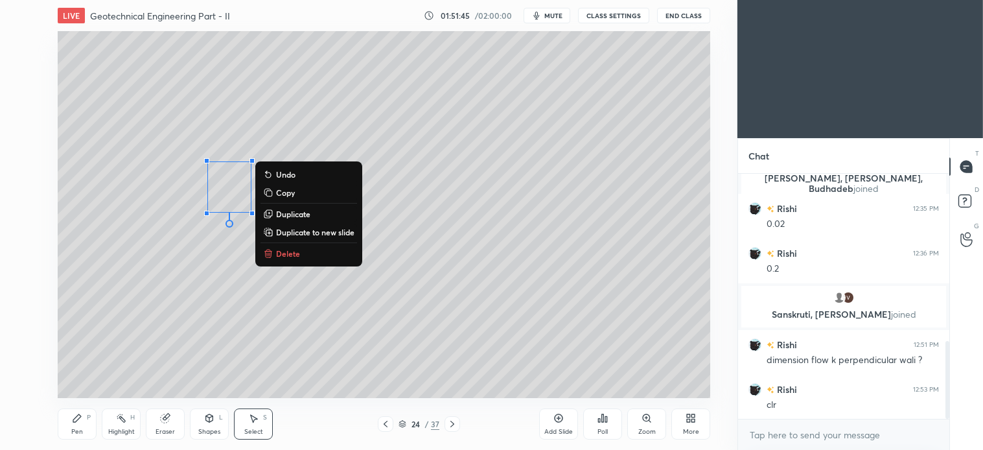
click at [298, 256] on p "Delete" at bounding box center [288, 253] width 24 height 10
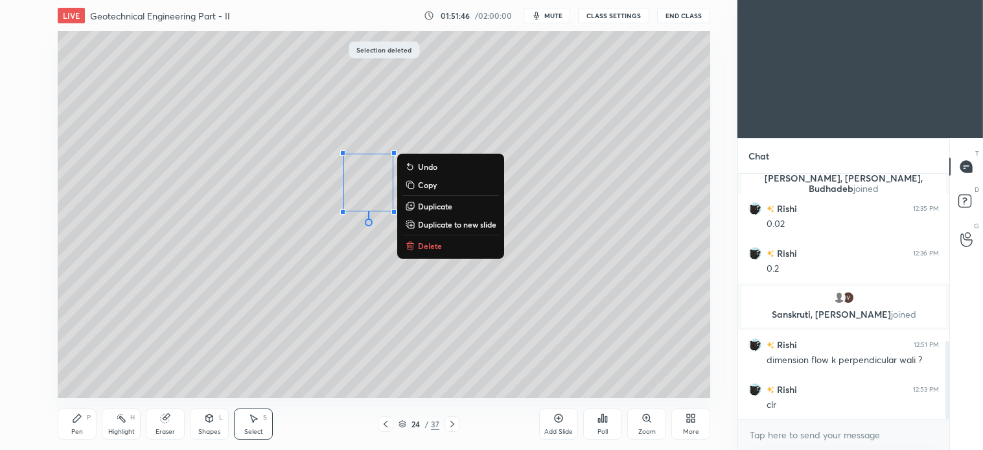
click at [425, 246] on p "Delete" at bounding box center [430, 246] width 24 height 10
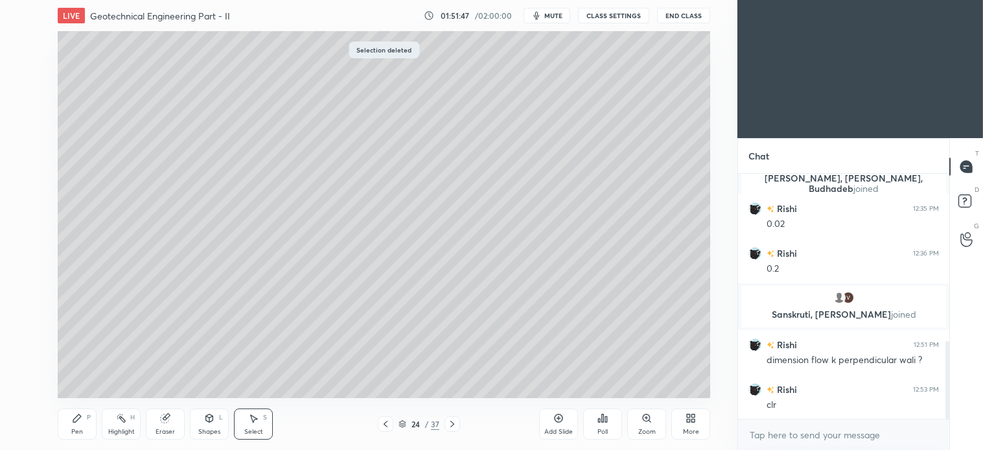
click at [83, 420] on div "Pen P" at bounding box center [77, 423] width 39 height 31
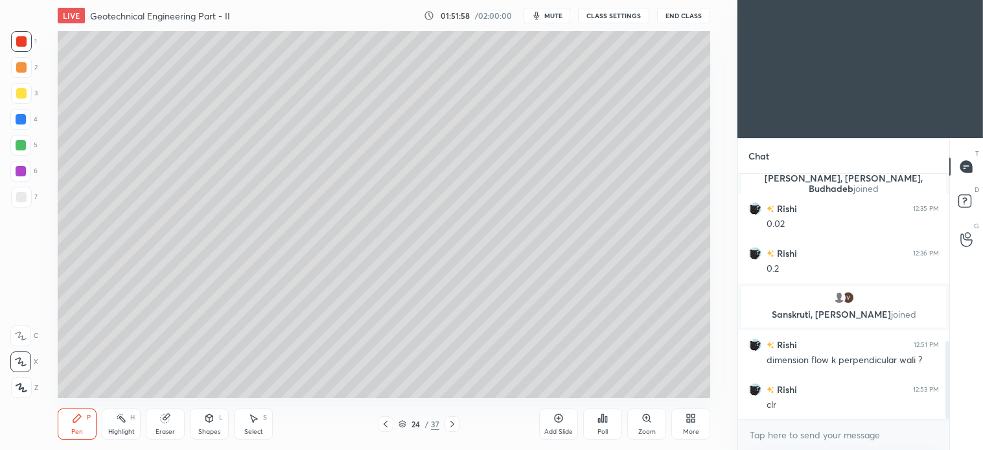
click at [174, 416] on div "Eraser" at bounding box center [165, 423] width 39 height 31
click at [85, 428] on div "Pen P" at bounding box center [77, 423] width 39 height 31
click at [450, 424] on icon at bounding box center [452, 424] width 10 height 10
click at [447, 425] on icon at bounding box center [452, 424] width 10 height 10
click at [452, 423] on icon at bounding box center [453, 424] width 4 height 6
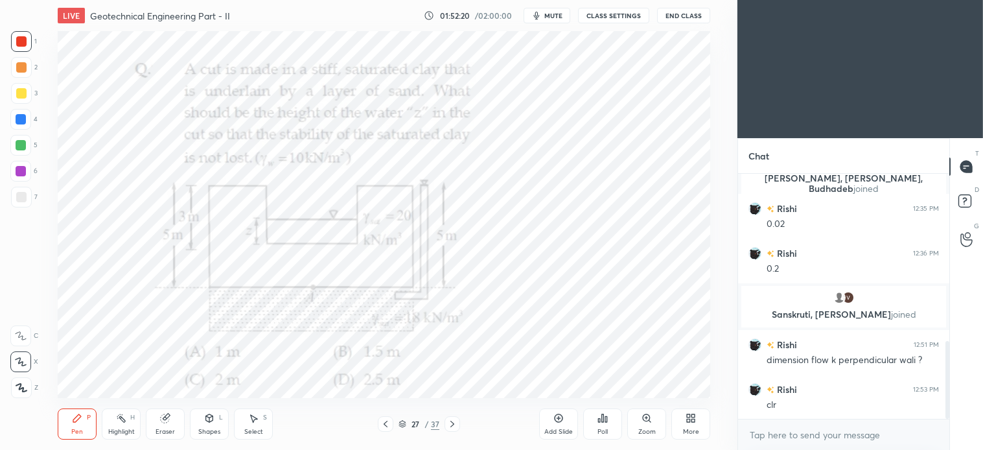
click at [449, 427] on icon at bounding box center [452, 424] width 10 height 10
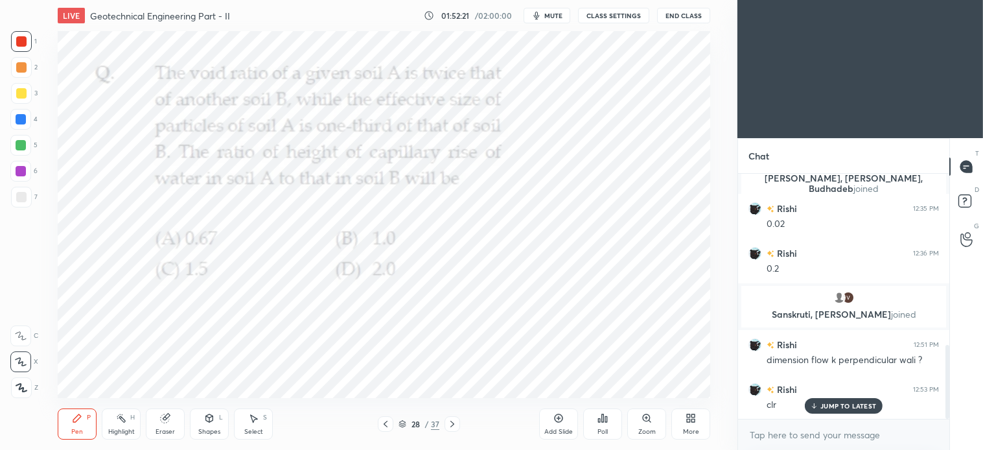
scroll to position [570, 0]
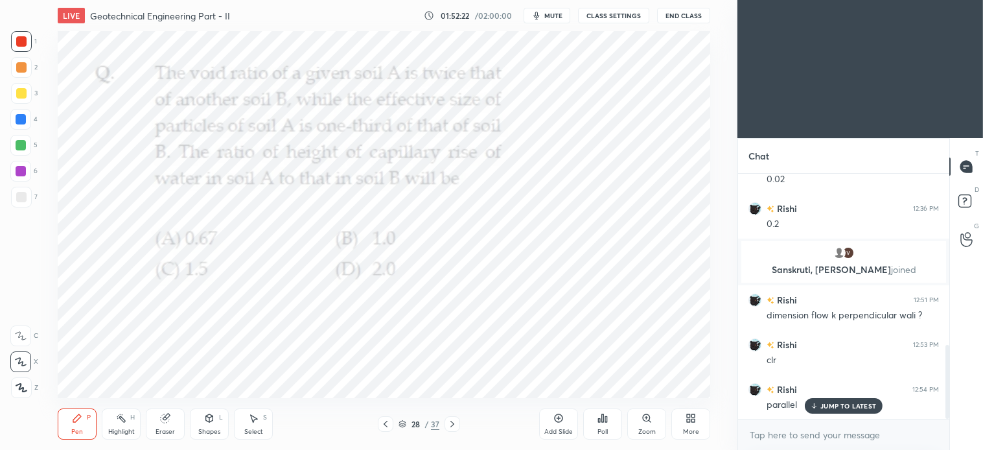
click at [452, 422] on icon at bounding box center [453, 424] width 4 height 6
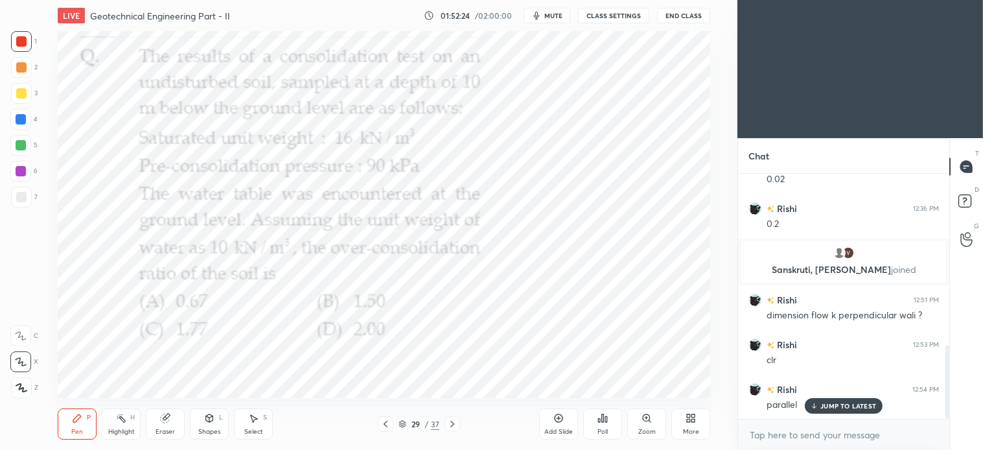
click at [454, 425] on icon at bounding box center [452, 424] width 10 height 10
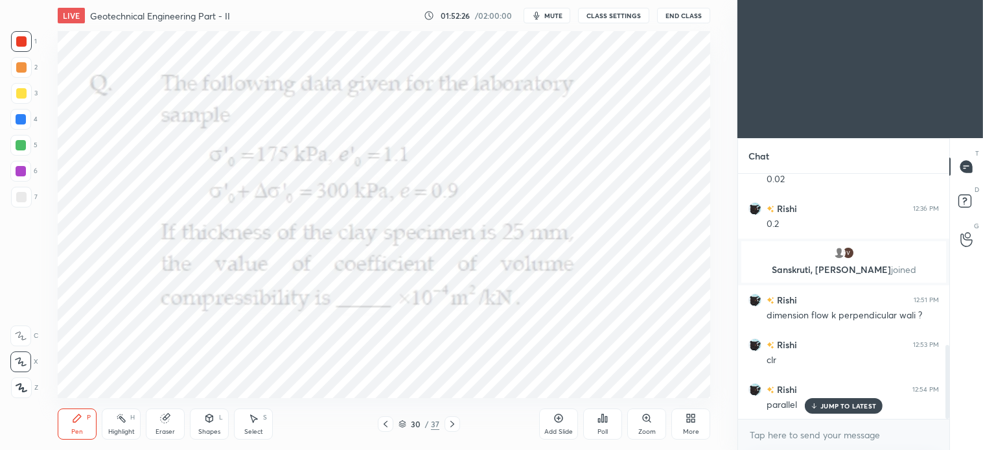
click at [386, 428] on icon at bounding box center [386, 424] width 10 height 10
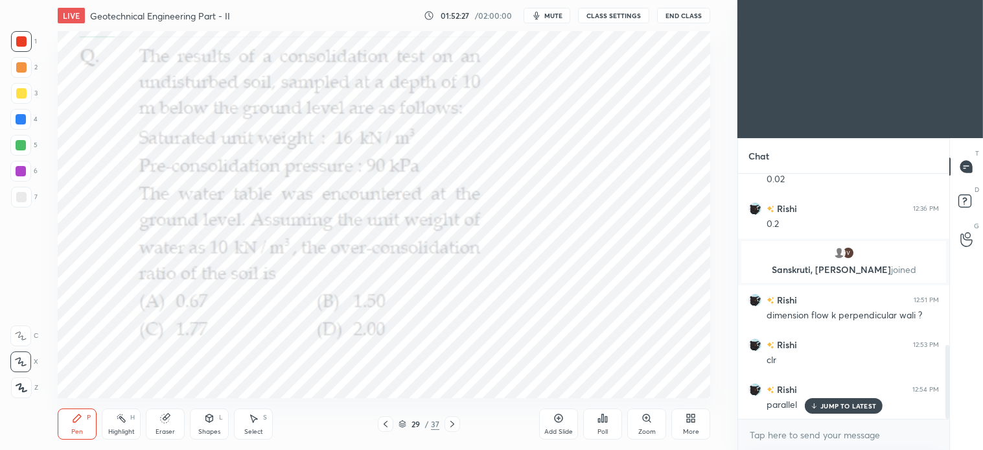
click at [385, 426] on icon at bounding box center [386, 424] width 10 height 10
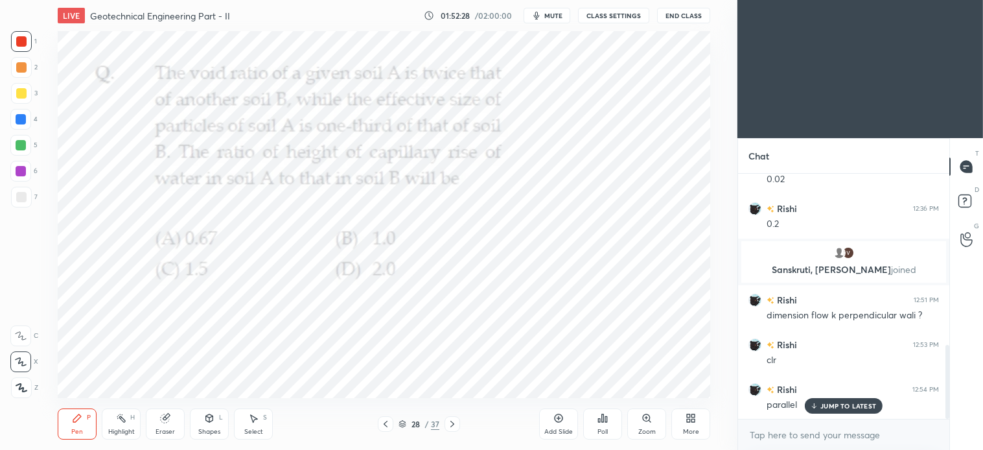
click at [386, 424] on icon at bounding box center [386, 424] width 10 height 10
click at [386, 429] on icon at bounding box center [386, 424] width 10 height 10
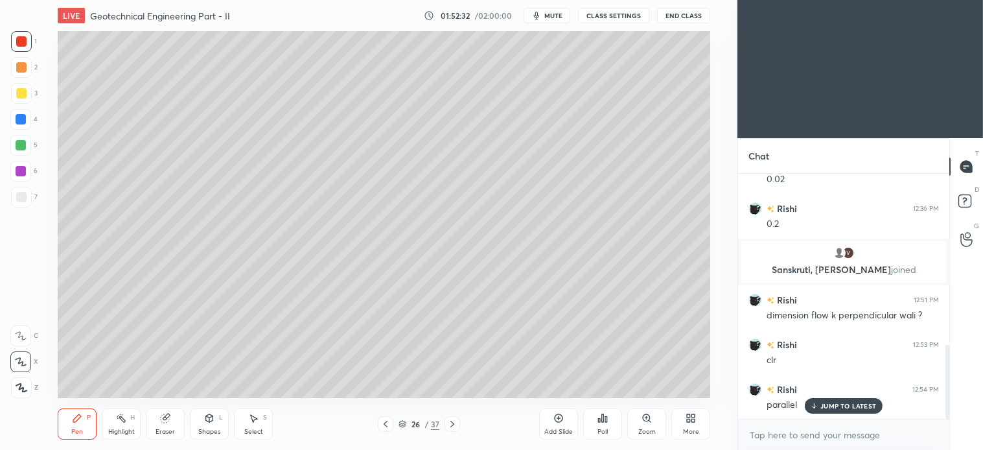
click at [19, 145] on div at bounding box center [21, 145] width 10 height 10
click at [846, 406] on p "JUMP TO LATEST" at bounding box center [849, 406] width 56 height 8
click at [253, 425] on div "Select S" at bounding box center [253, 423] width 39 height 31
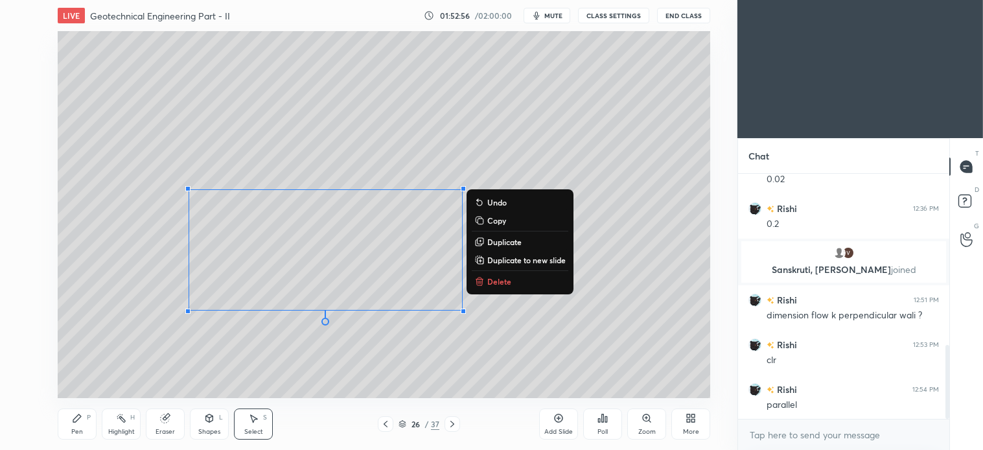
click at [78, 430] on div "Pen" at bounding box center [77, 432] width 12 height 6
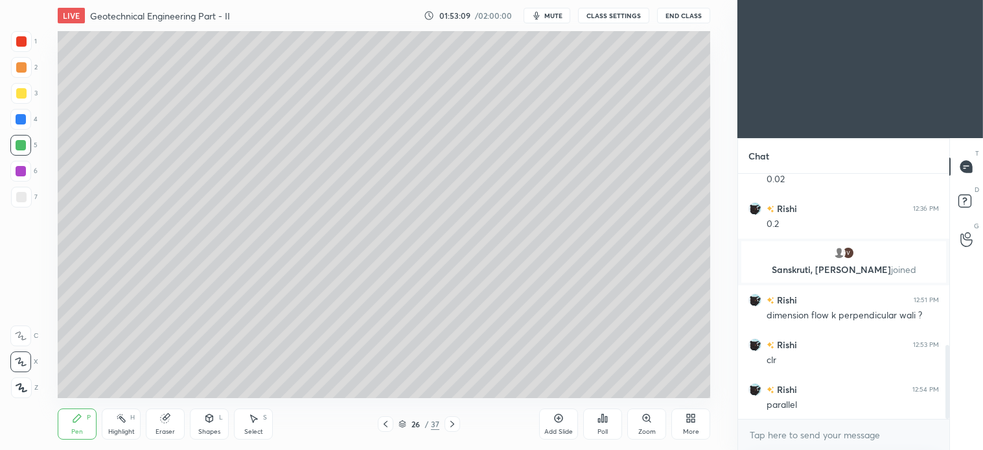
click at [559, 413] on icon at bounding box center [559, 418] width 10 height 10
click at [30, 100] on div "3" at bounding box center [24, 93] width 27 height 21
click at [18, 138] on div at bounding box center [20, 145] width 21 height 21
click at [21, 195] on div at bounding box center [21, 197] width 10 height 10
click at [22, 69] on div at bounding box center [21, 67] width 10 height 10
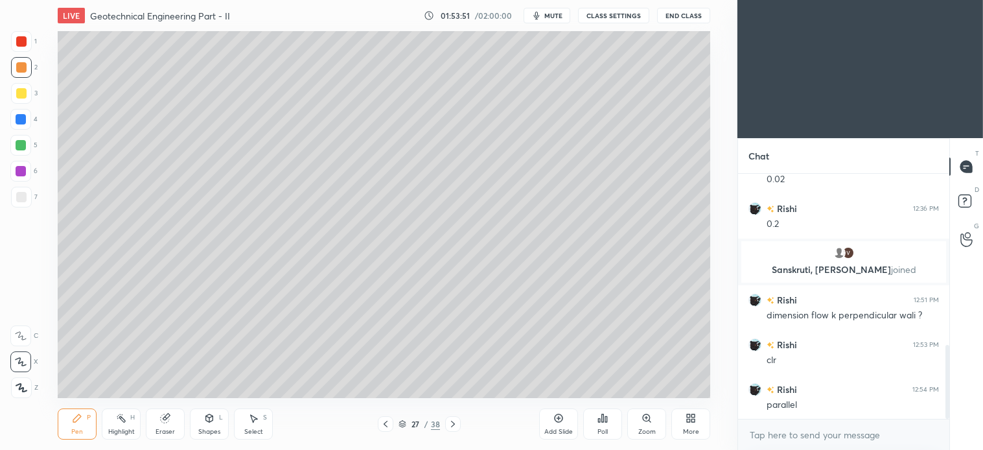
click at [33, 95] on div "3" at bounding box center [24, 93] width 27 height 21
click at [258, 413] on icon at bounding box center [253, 418] width 10 height 10
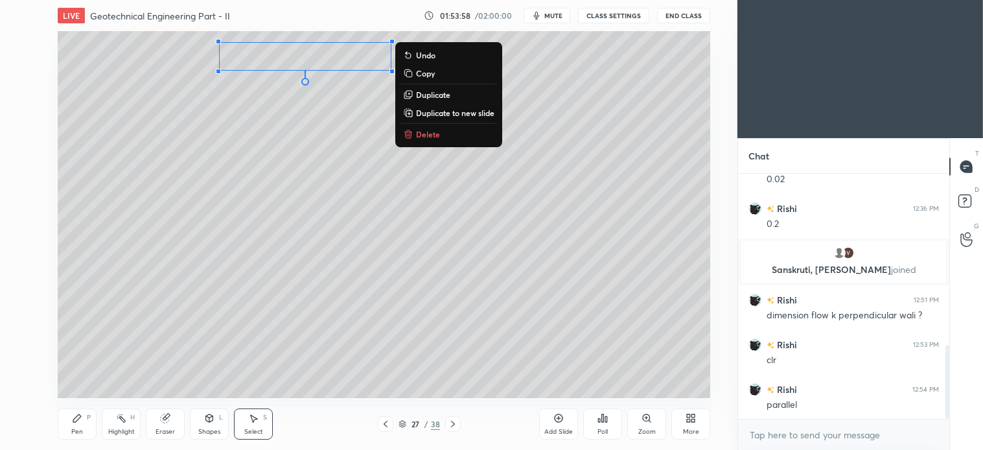
click at [84, 417] on div "Pen P" at bounding box center [77, 423] width 39 height 31
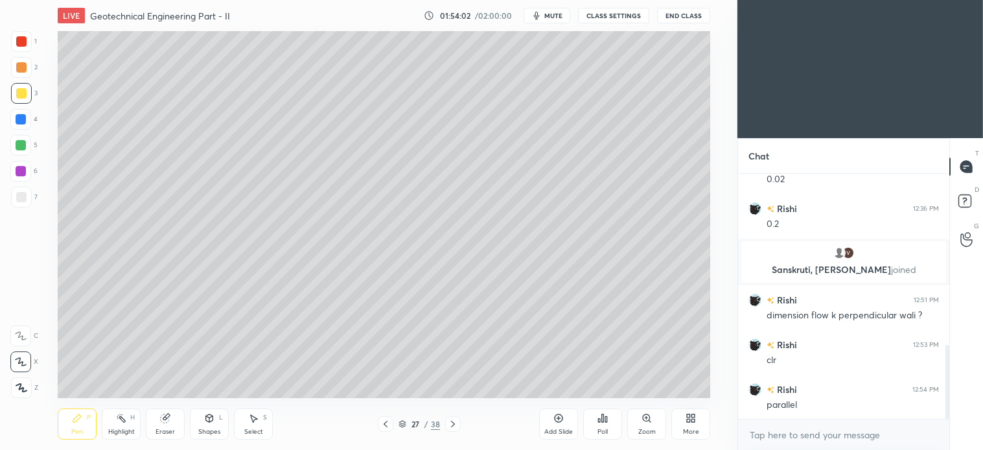
click at [259, 410] on div "Select S" at bounding box center [253, 423] width 39 height 31
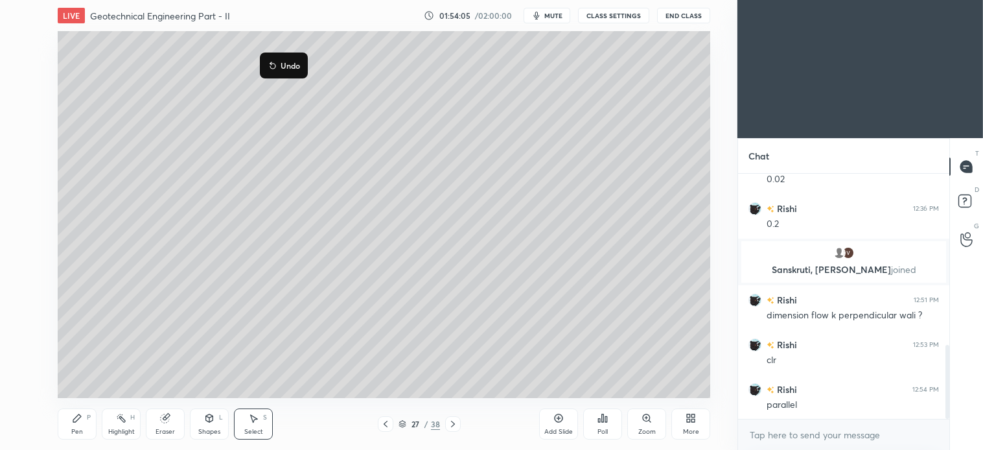
click at [259, 266] on div "0 ° Undo Copy Duplicate Duplicate to new slide Delete" at bounding box center [384, 214] width 653 height 367
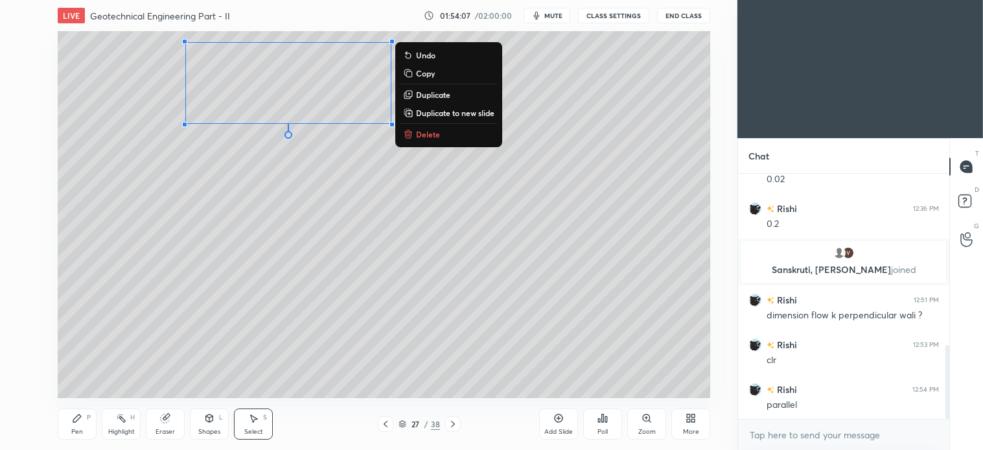
click at [288, 284] on div "0 ° Undo Copy Duplicate Duplicate to new slide Delete" at bounding box center [384, 214] width 653 height 367
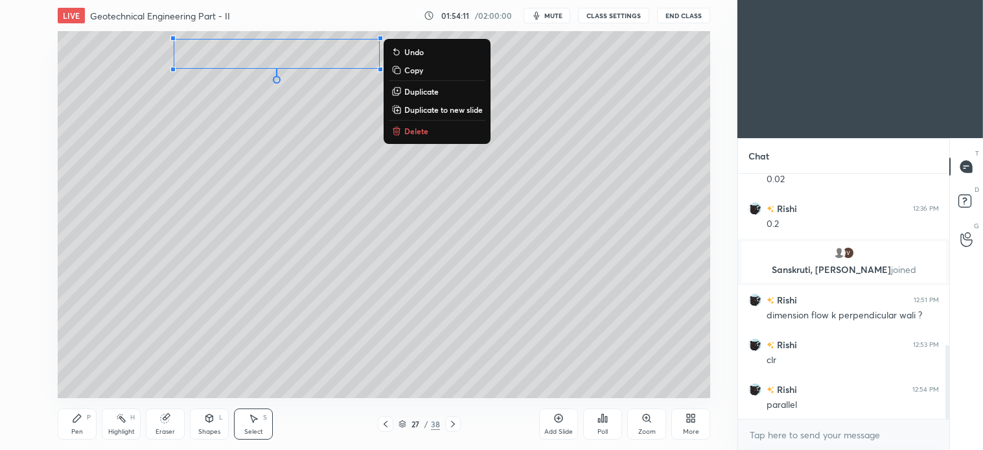
click at [82, 425] on div "Pen P" at bounding box center [77, 423] width 39 height 31
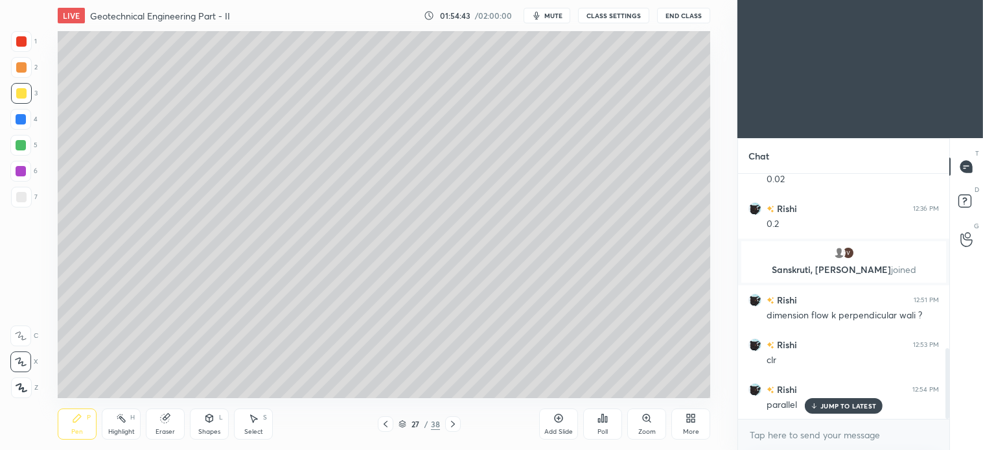
scroll to position [602, 0]
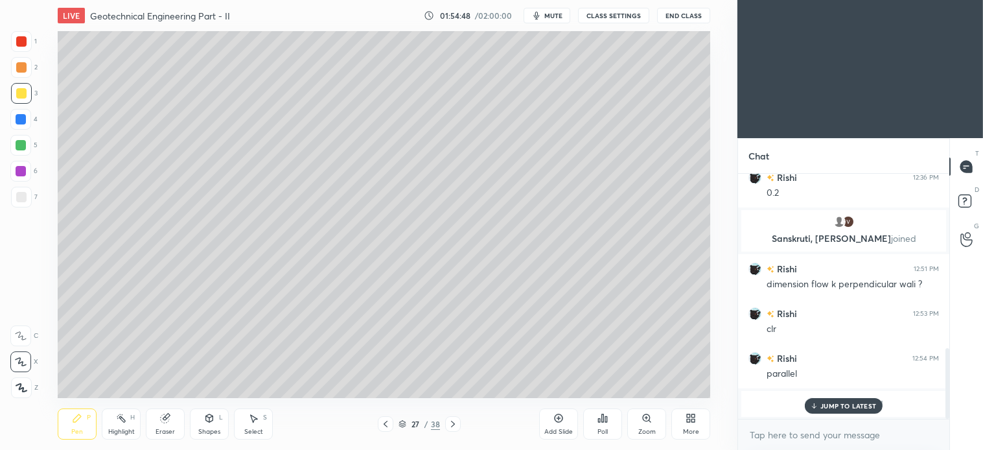
click at [853, 402] on p "JUMP TO LATEST" at bounding box center [849, 406] width 56 height 8
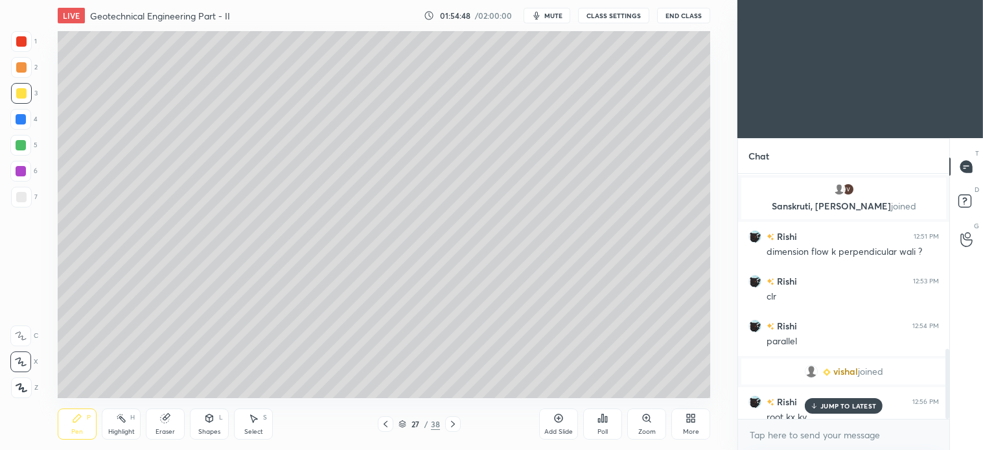
scroll to position [614, 0]
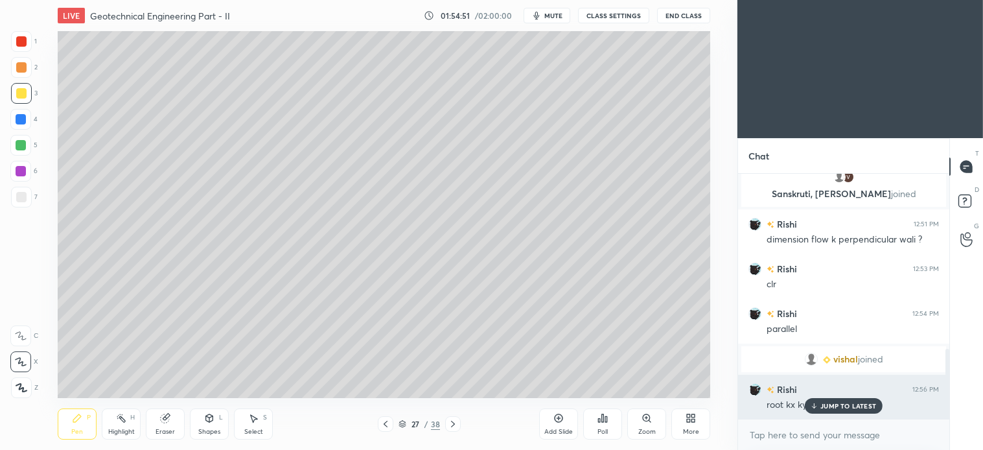
click at [847, 406] on p "JUMP TO LATEST" at bounding box center [849, 406] width 56 height 8
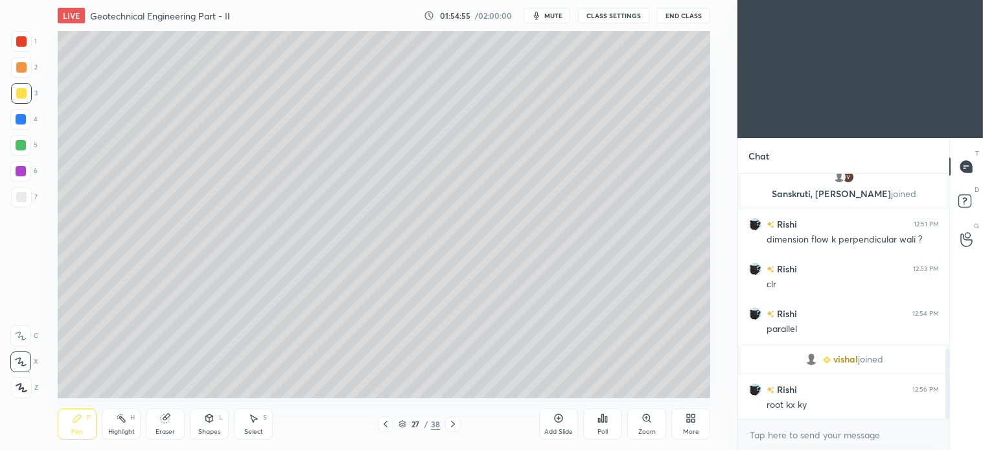
click at [30, 196] on div at bounding box center [21, 197] width 21 height 21
click at [18, 145] on div at bounding box center [21, 145] width 10 height 10
click at [23, 200] on div at bounding box center [21, 197] width 10 height 10
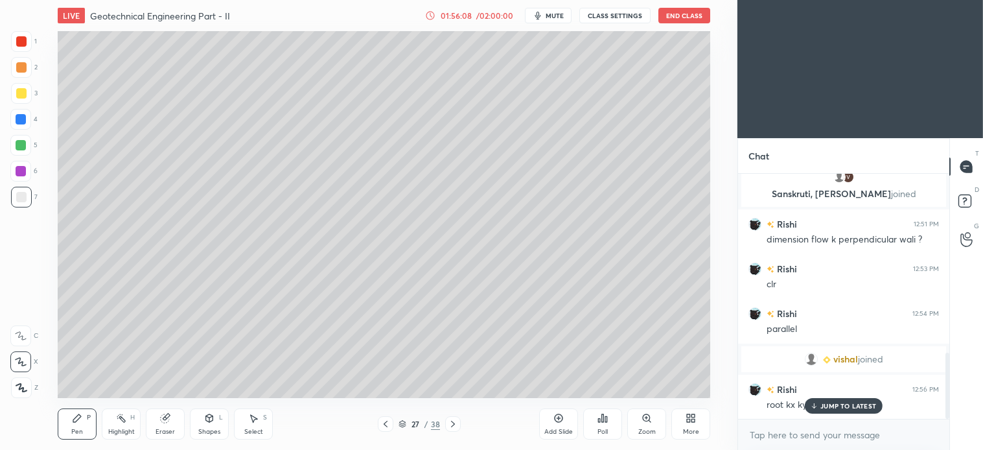
scroll to position [659, 0]
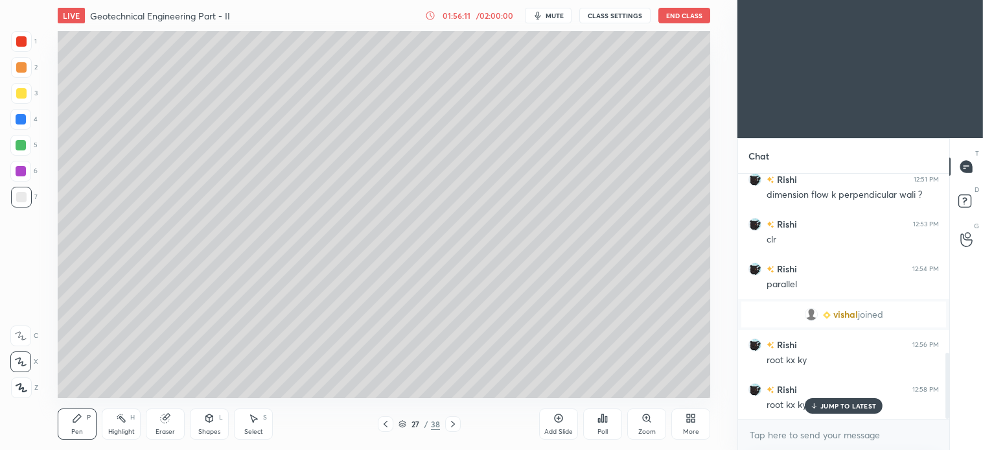
click at [850, 410] on div "JUMP TO LATEST" at bounding box center [844, 406] width 78 height 16
click at [30, 198] on div at bounding box center [21, 197] width 21 height 21
click at [170, 415] on icon at bounding box center [165, 418] width 10 height 10
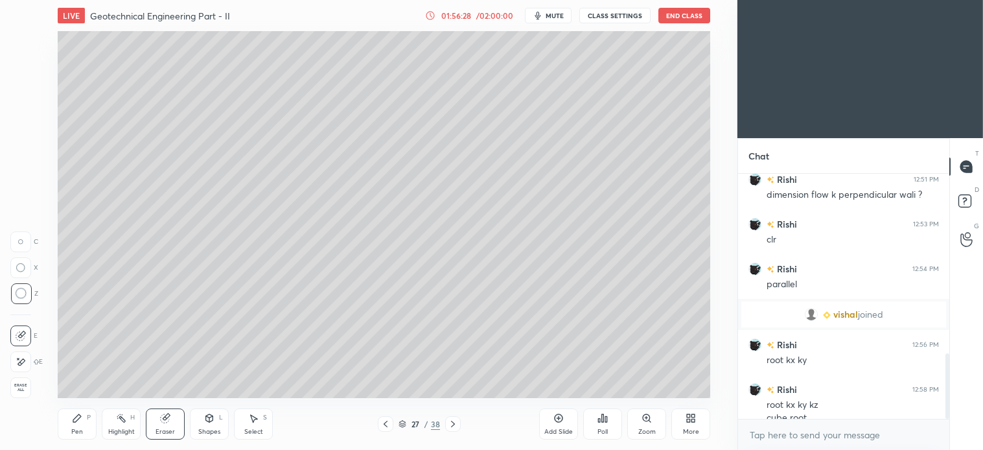
scroll to position [672, 0]
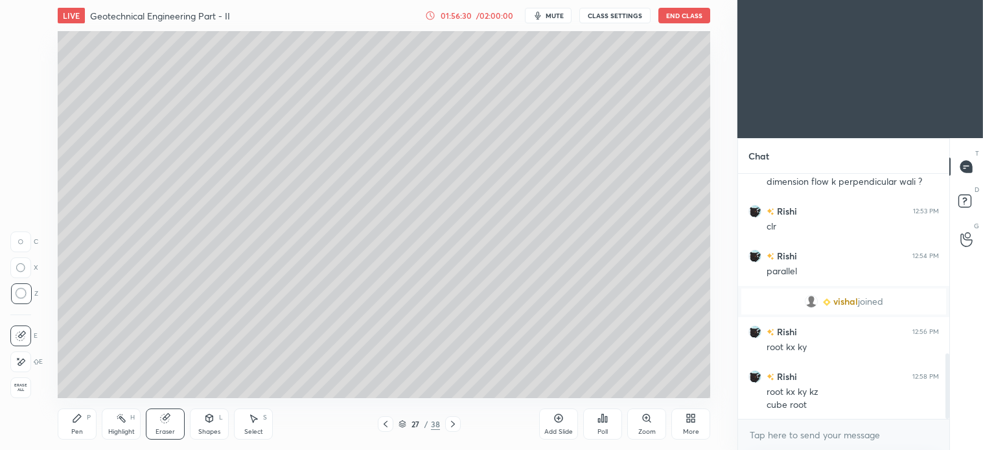
click at [73, 422] on icon at bounding box center [77, 418] width 8 height 8
click at [266, 426] on div "Select S" at bounding box center [253, 423] width 39 height 31
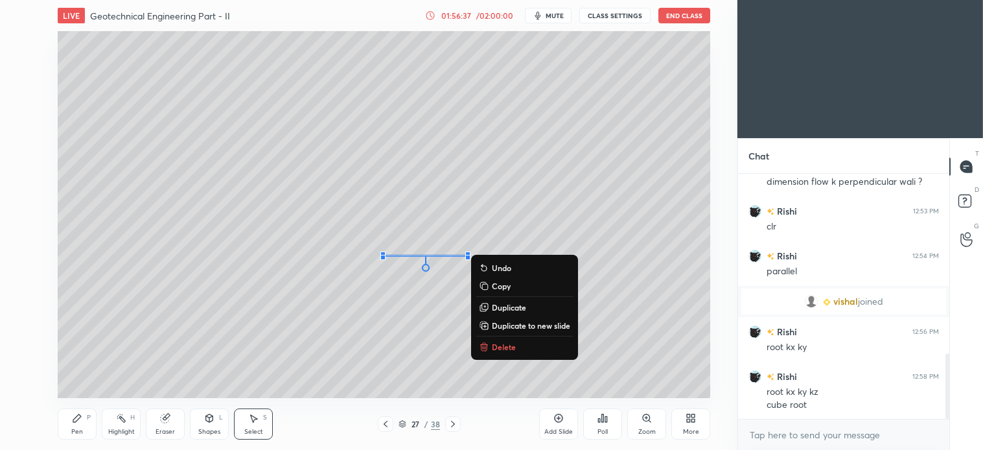
click at [504, 346] on p "Delete" at bounding box center [504, 347] width 24 height 10
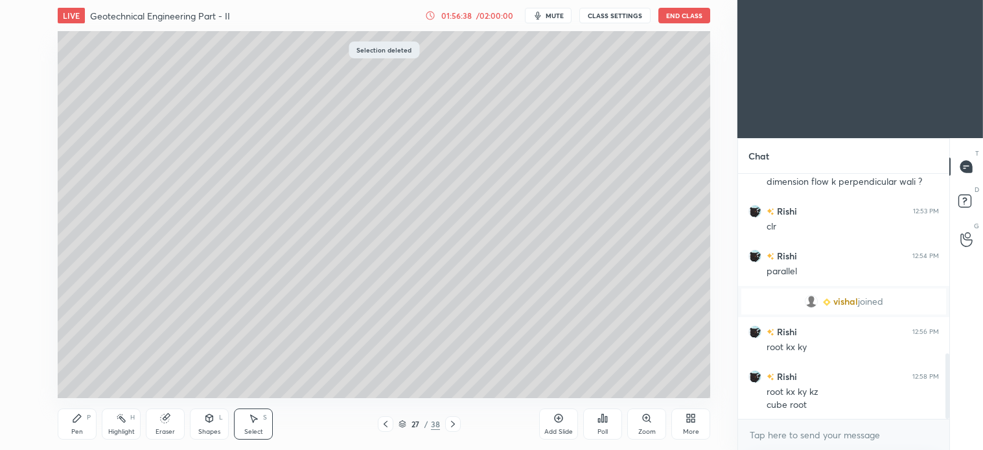
click at [214, 429] on div "Shapes" at bounding box center [209, 432] width 22 height 6
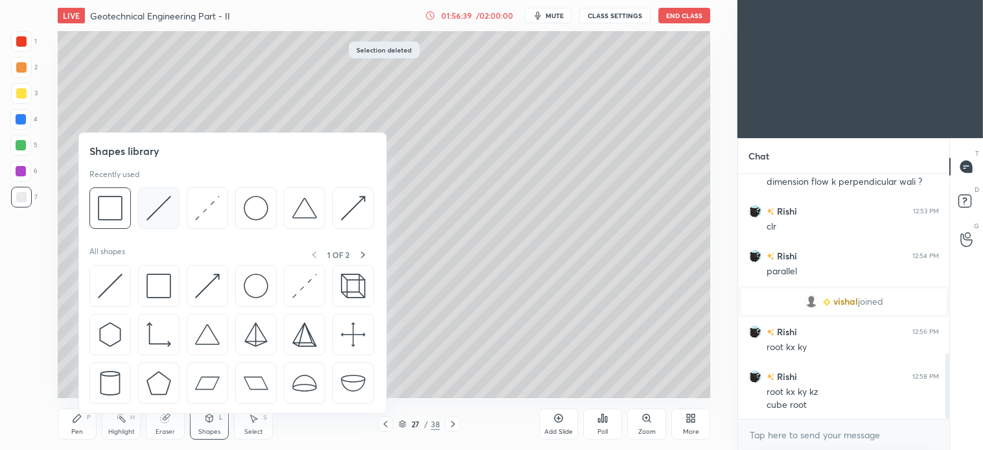
click at [151, 211] on img at bounding box center [159, 208] width 25 height 25
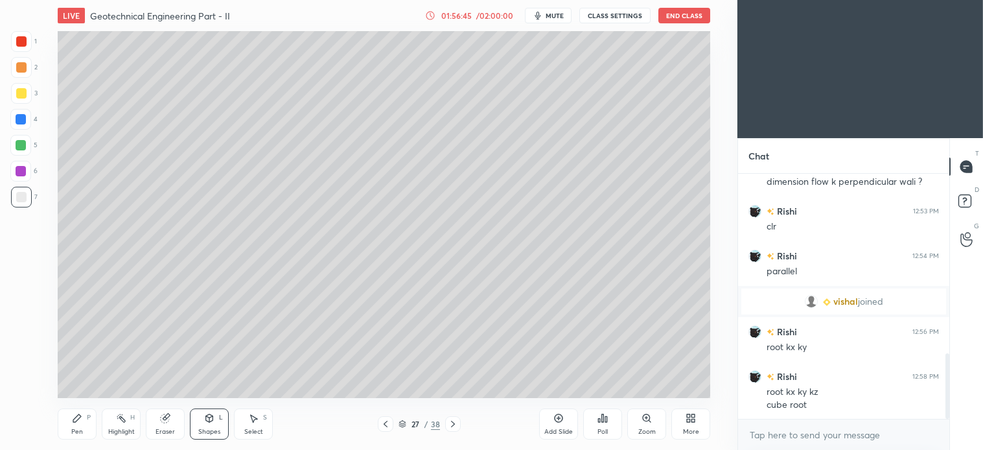
click at [82, 419] on icon at bounding box center [77, 418] width 10 height 10
click at [259, 416] on div "Select S" at bounding box center [253, 423] width 39 height 31
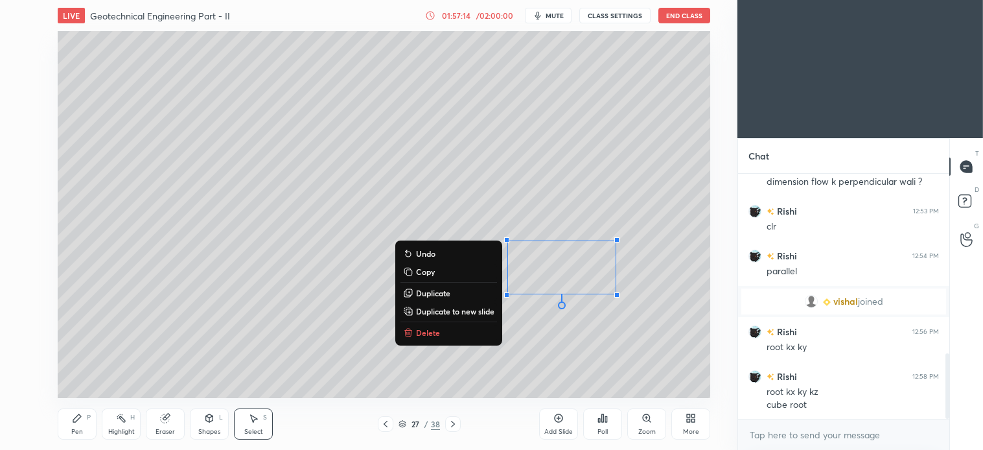
click at [432, 331] on p "Delete" at bounding box center [428, 332] width 24 height 10
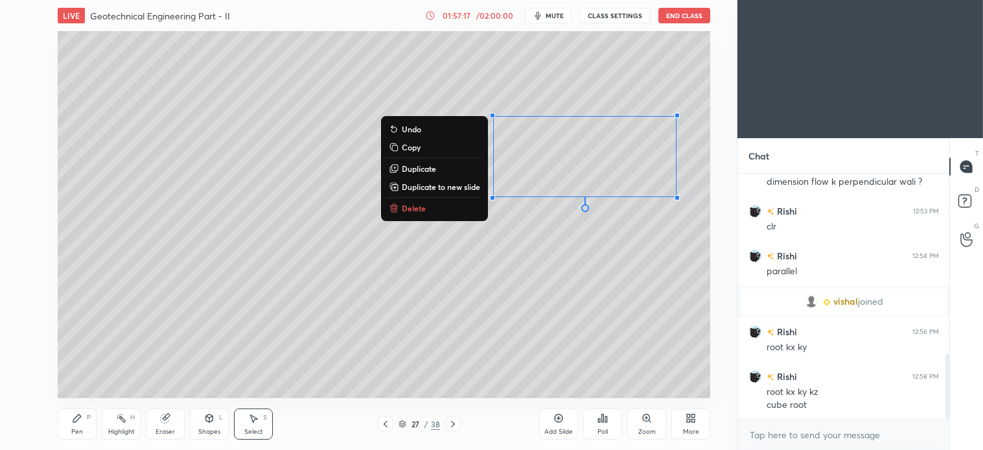
click at [411, 208] on p "Delete" at bounding box center [414, 208] width 24 height 10
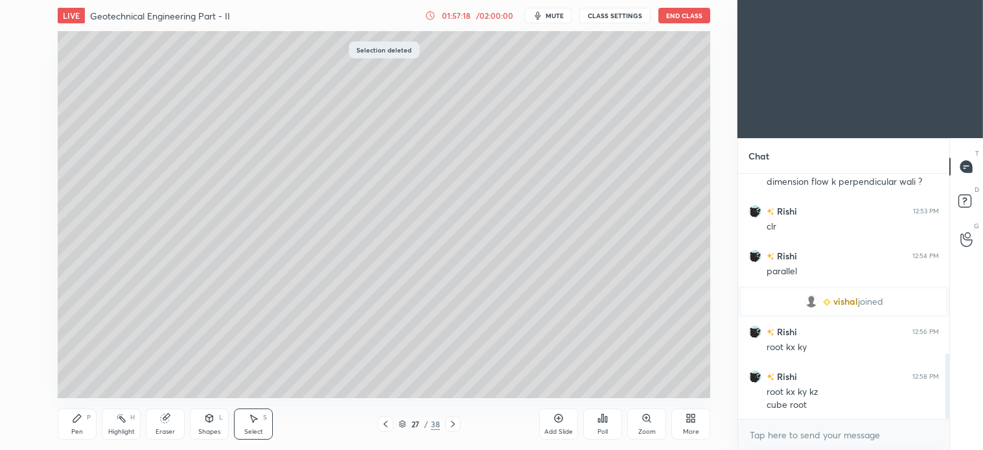
click at [87, 414] on div "P" at bounding box center [89, 417] width 4 height 6
click at [456, 424] on icon at bounding box center [453, 424] width 10 height 10
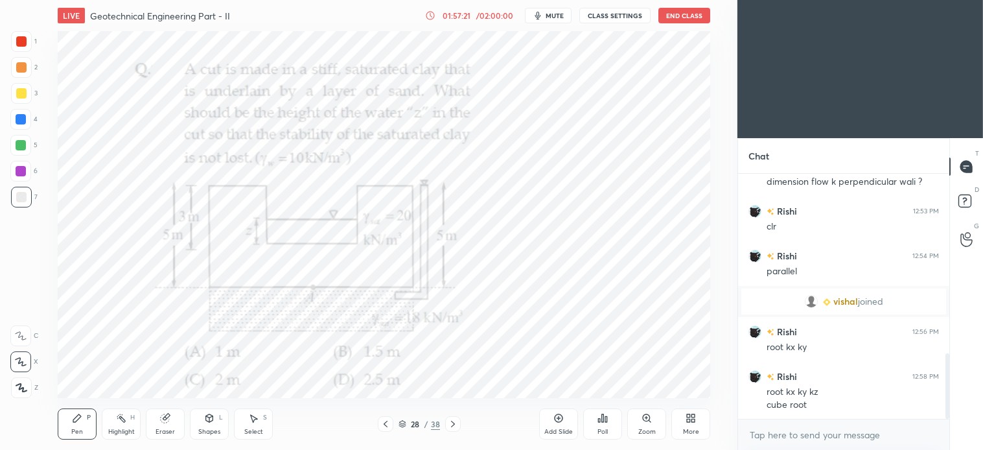
click at [384, 429] on icon at bounding box center [386, 424] width 10 height 10
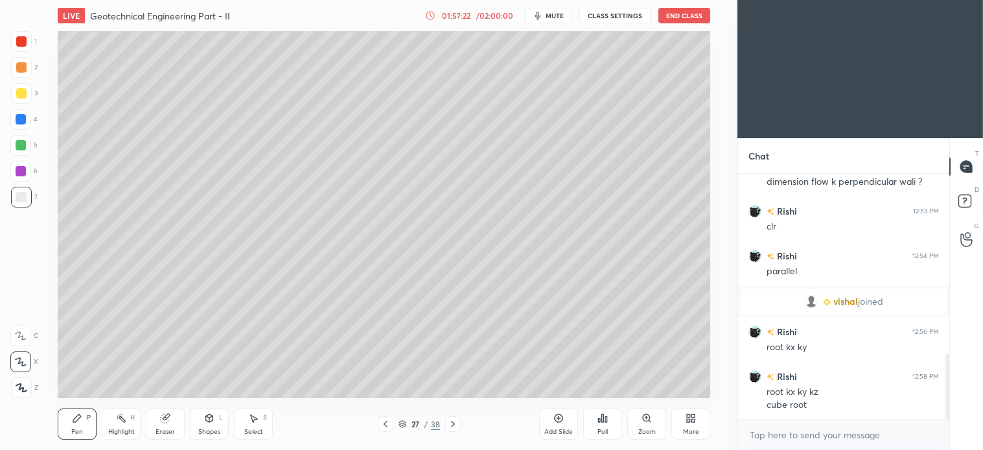
click at [558, 421] on icon at bounding box center [559, 418] width 8 height 8
click at [28, 137] on div at bounding box center [20, 145] width 21 height 21
click at [24, 197] on div at bounding box center [21, 197] width 10 height 10
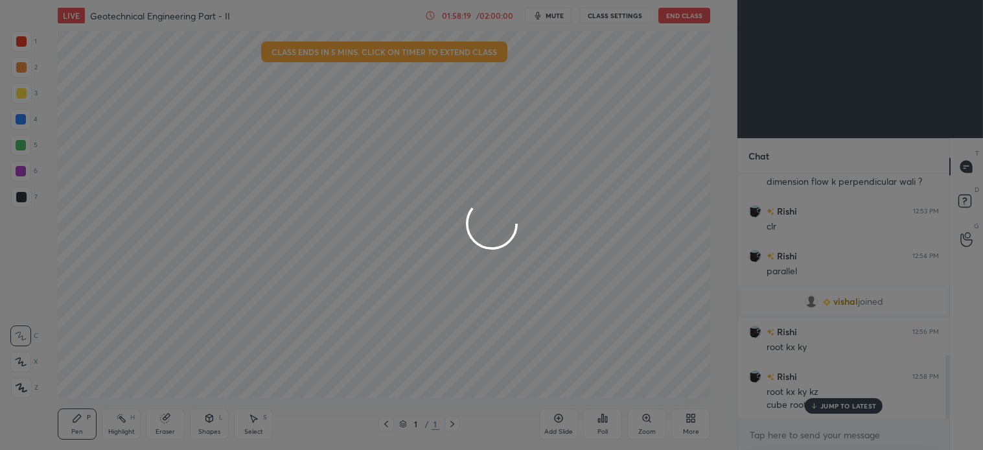
scroll to position [367, 685]
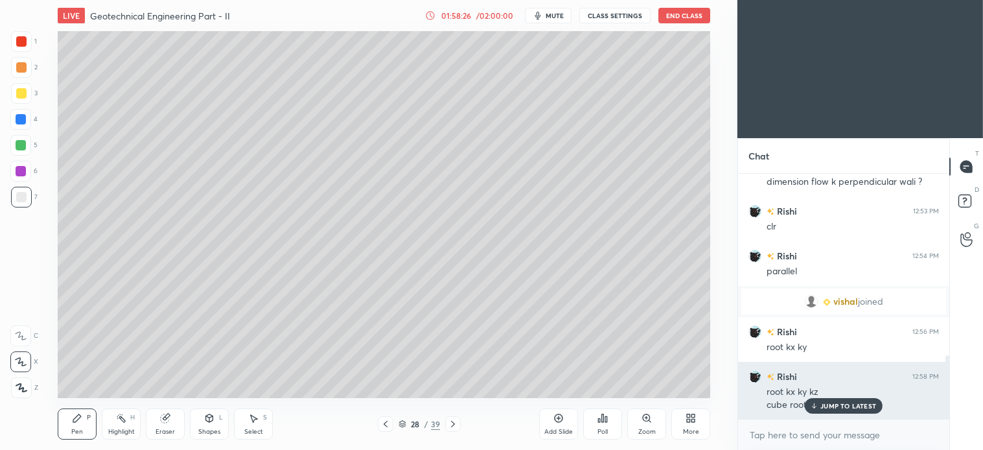
click at [857, 406] on p "JUMP TO LATEST" at bounding box center [849, 406] width 56 height 8
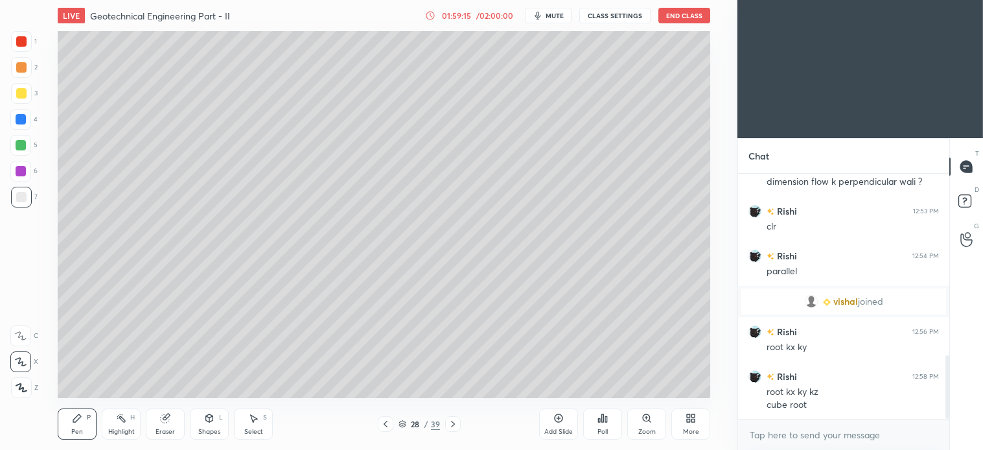
click at [556, 18] on span "mute" at bounding box center [555, 15] width 18 height 9
click at [558, 17] on span "unmute" at bounding box center [554, 15] width 28 height 9
click at [253, 433] on div "Select" at bounding box center [253, 432] width 19 height 6
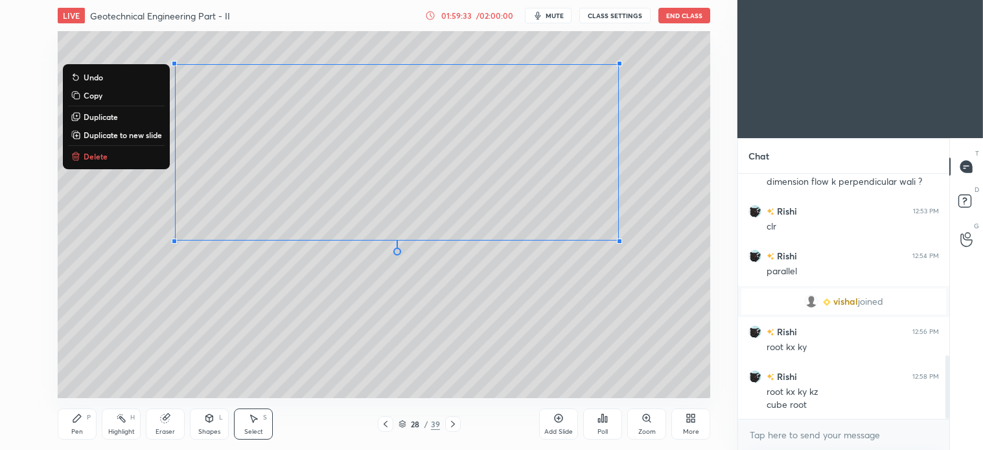
click at [99, 163] on button "Delete" at bounding box center [116, 156] width 97 height 16
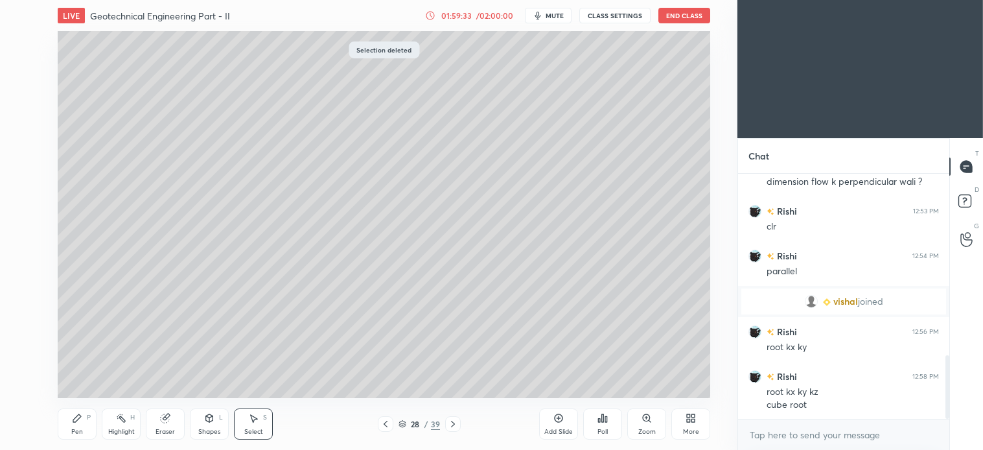
click at [86, 421] on div "Pen P" at bounding box center [77, 423] width 39 height 31
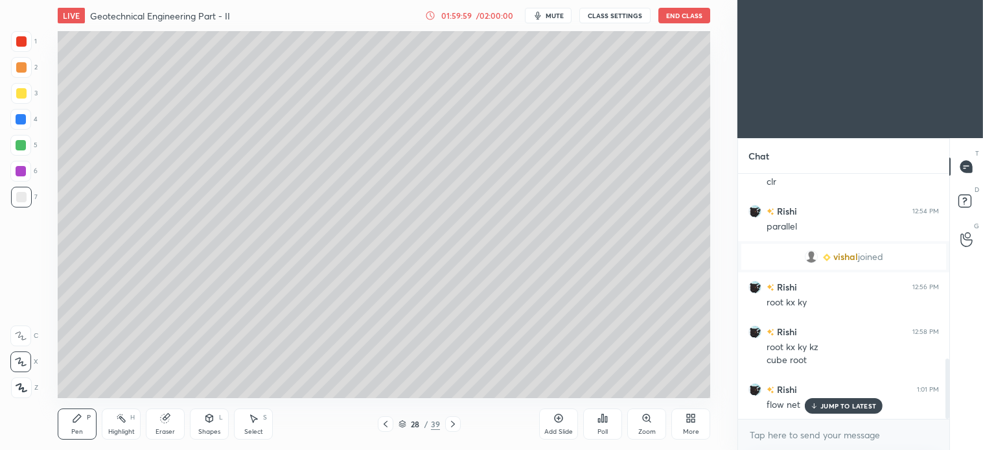
click at [257, 419] on icon at bounding box center [254, 419] width 7 height 8
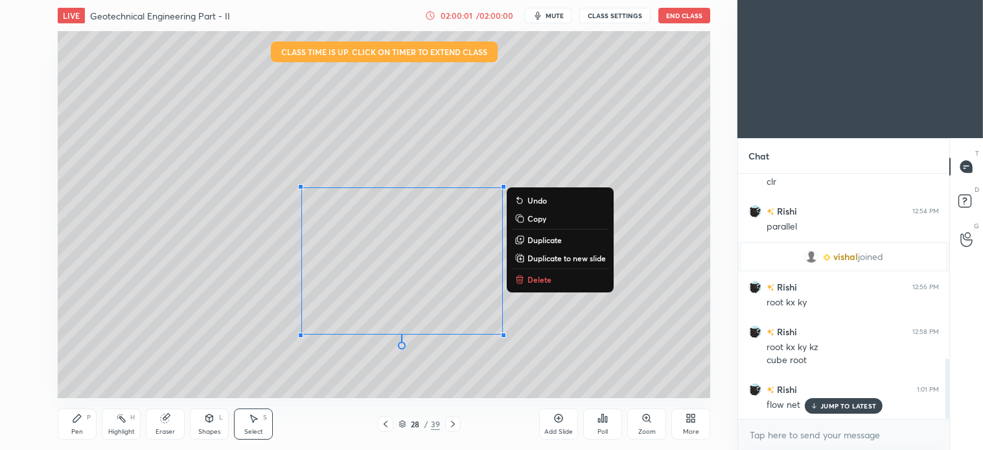
click at [529, 272] on button "Delete" at bounding box center [560, 280] width 97 height 16
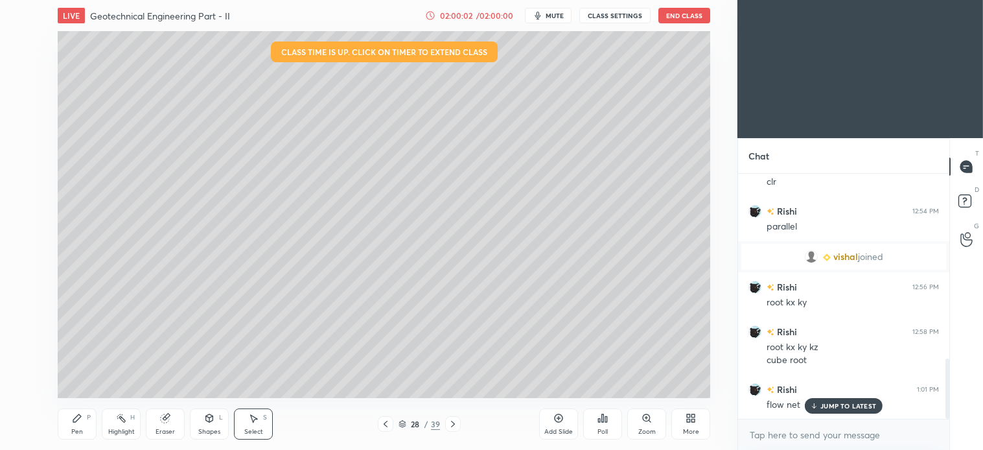
click at [80, 425] on div "Pen P" at bounding box center [77, 423] width 39 height 31
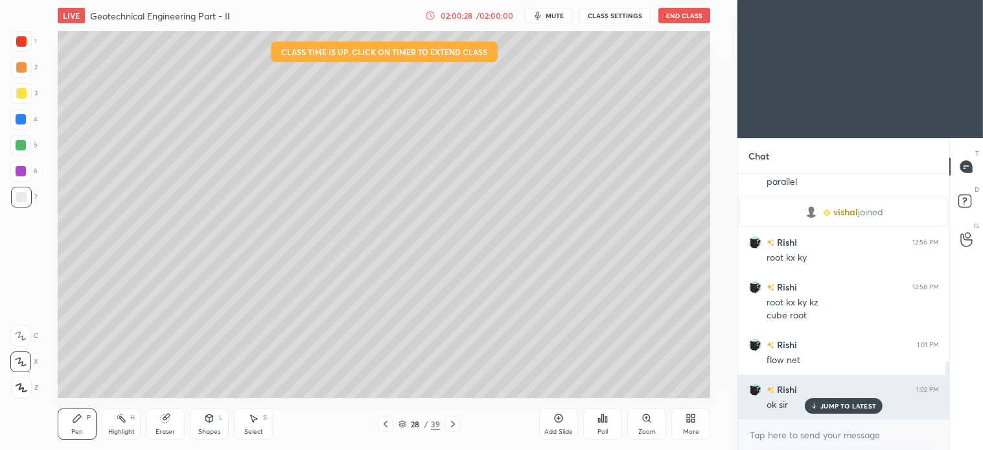
click at [865, 406] on p "JUMP TO LATEST" at bounding box center [849, 406] width 56 height 8
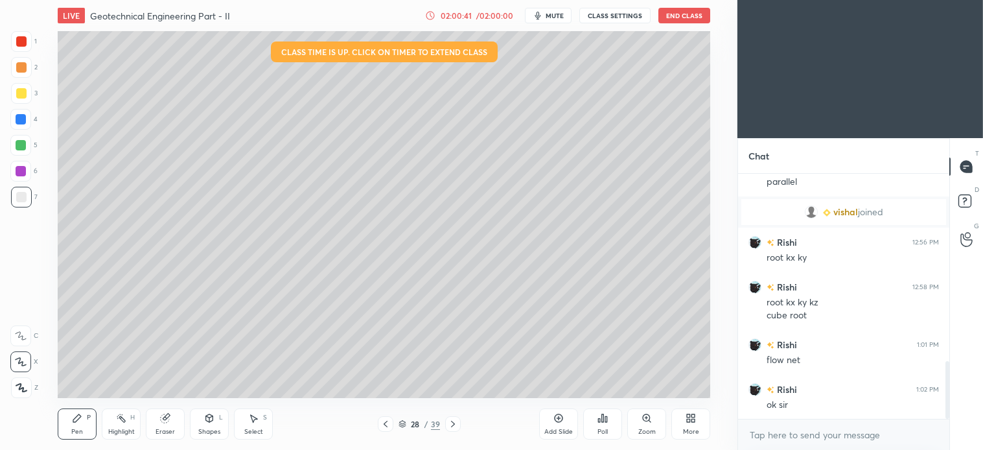
click at [685, 16] on button "End Class" at bounding box center [685, 16] width 52 height 16
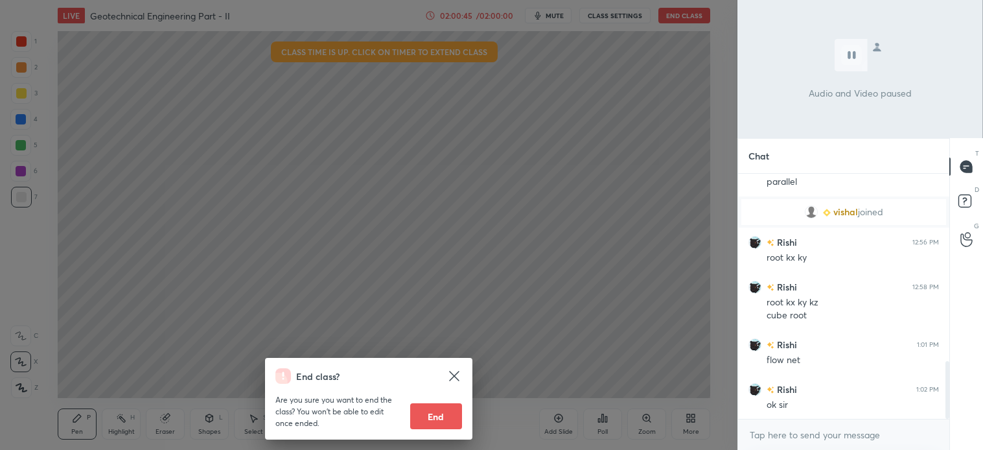
click at [441, 420] on button "End" at bounding box center [436, 416] width 52 height 26
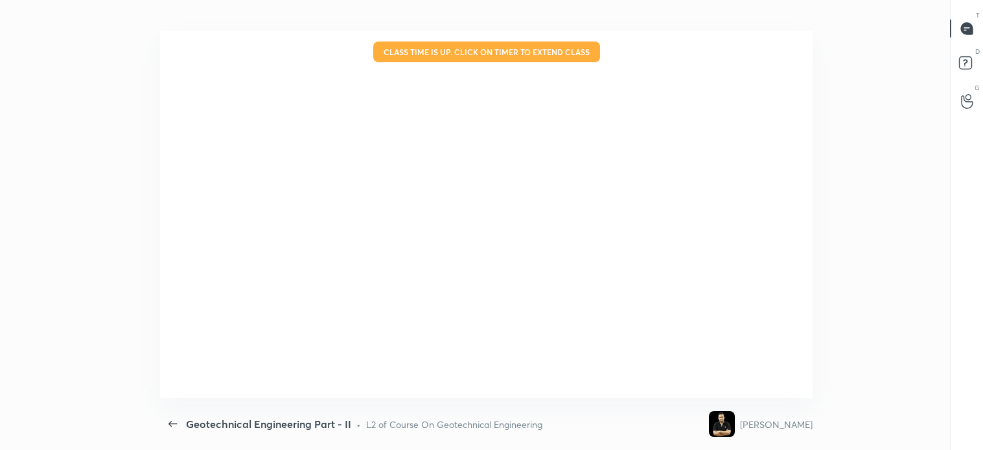
scroll to position [64460, 63853]
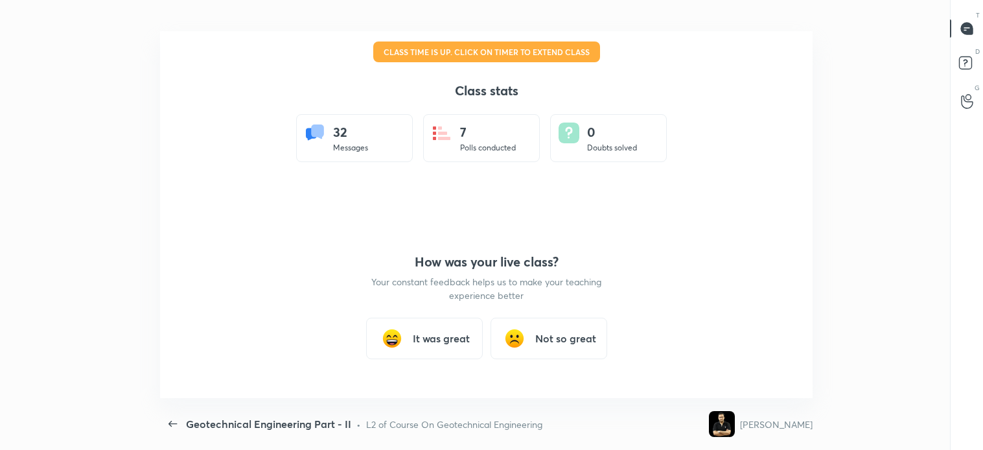
click at [440, 349] on div "It was great" at bounding box center [424, 338] width 117 height 41
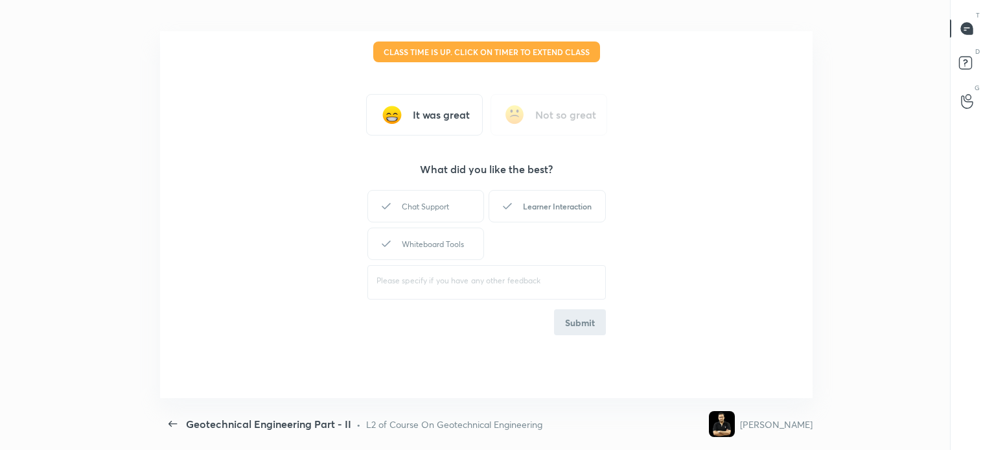
click at [527, 204] on div "Learner Interaction" at bounding box center [547, 206] width 117 height 32
click at [452, 237] on div "Whiteboard Tools" at bounding box center [426, 244] width 117 height 32
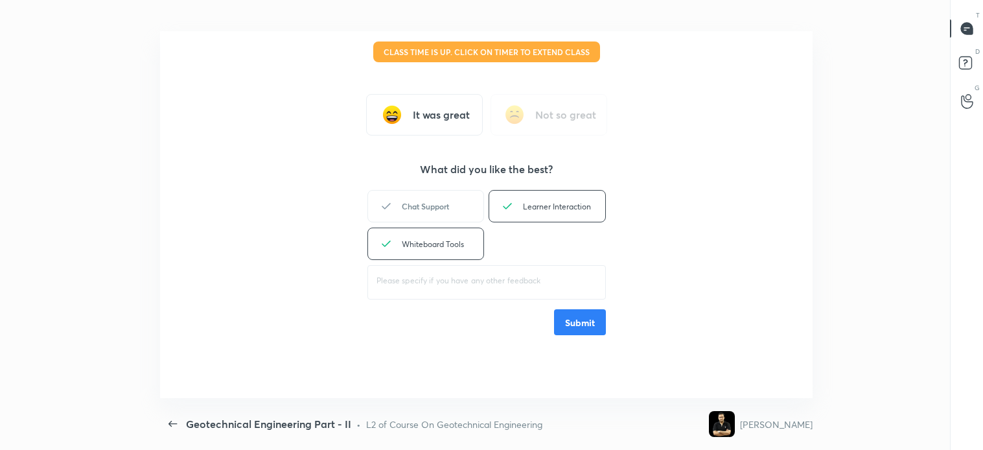
click at [445, 198] on div "Chat Support" at bounding box center [426, 206] width 117 height 32
click at [572, 324] on button "Submit" at bounding box center [580, 322] width 52 height 26
